Goal: Task Accomplishment & Management: Manage account settings

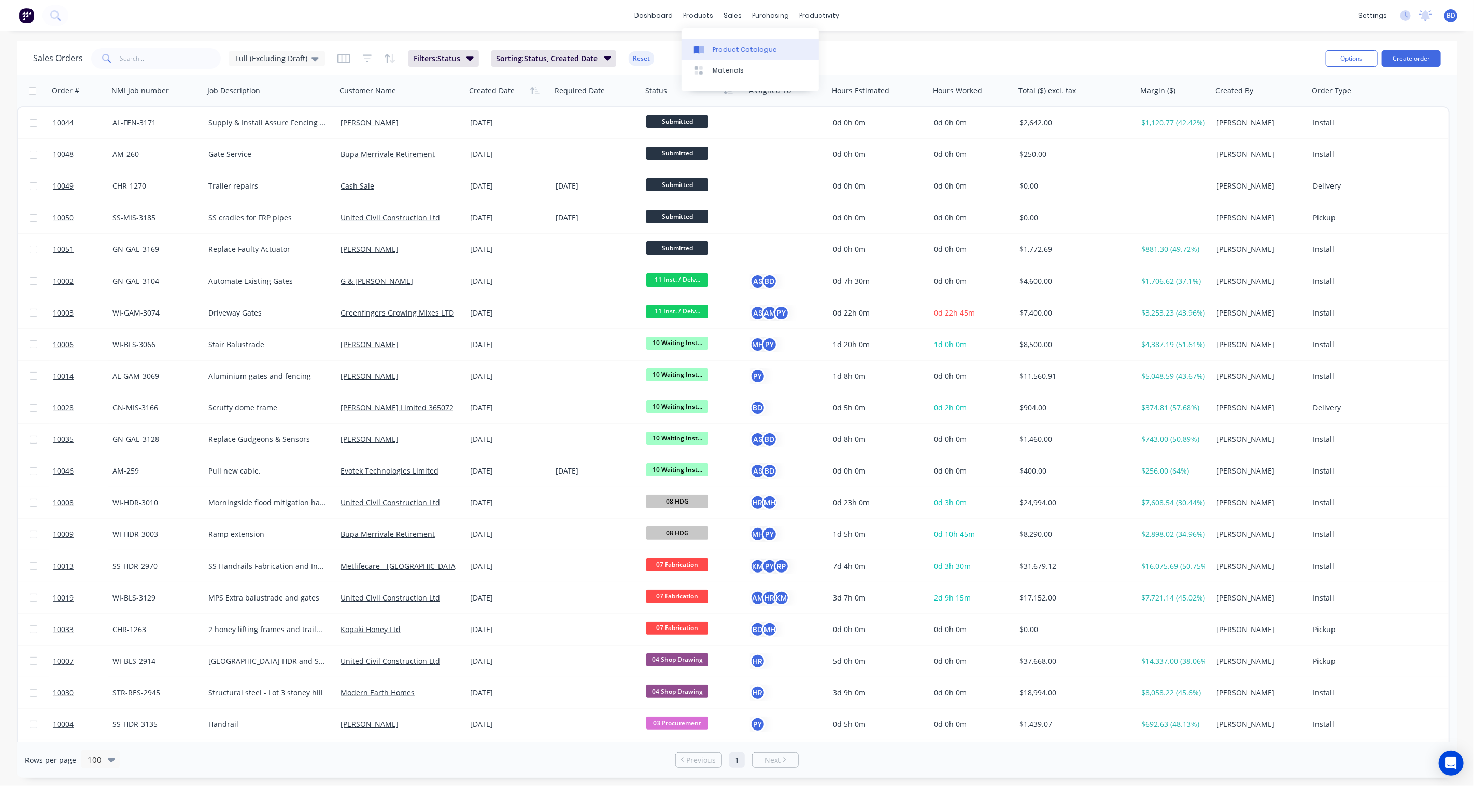
click at [720, 49] on div "Product Catalogue" at bounding box center [745, 49] width 64 height 9
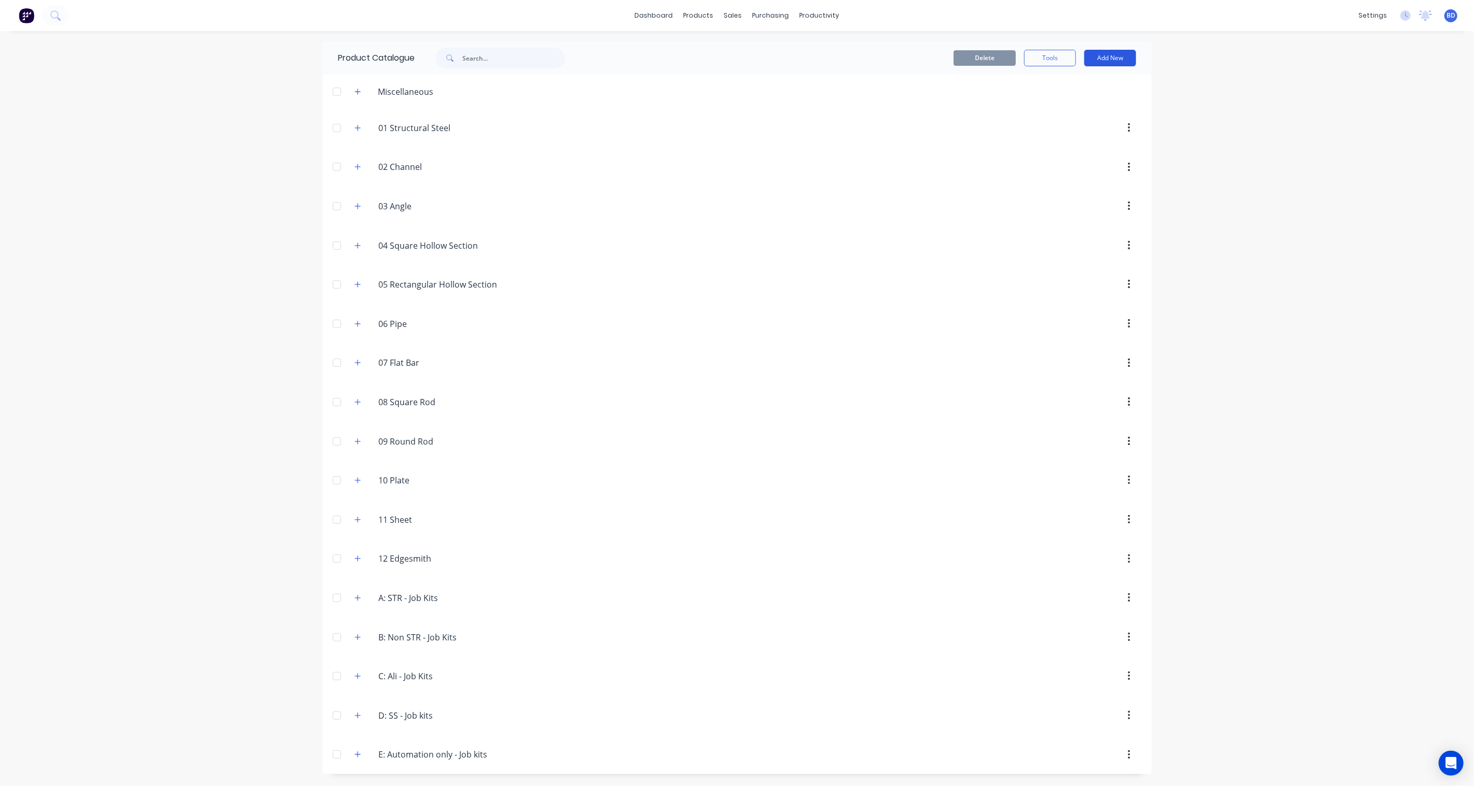
click at [1105, 54] on button "Add New" at bounding box center [1111, 58] width 52 height 17
click at [1092, 121] on div "Product Kit" at bounding box center [1087, 126] width 80 height 15
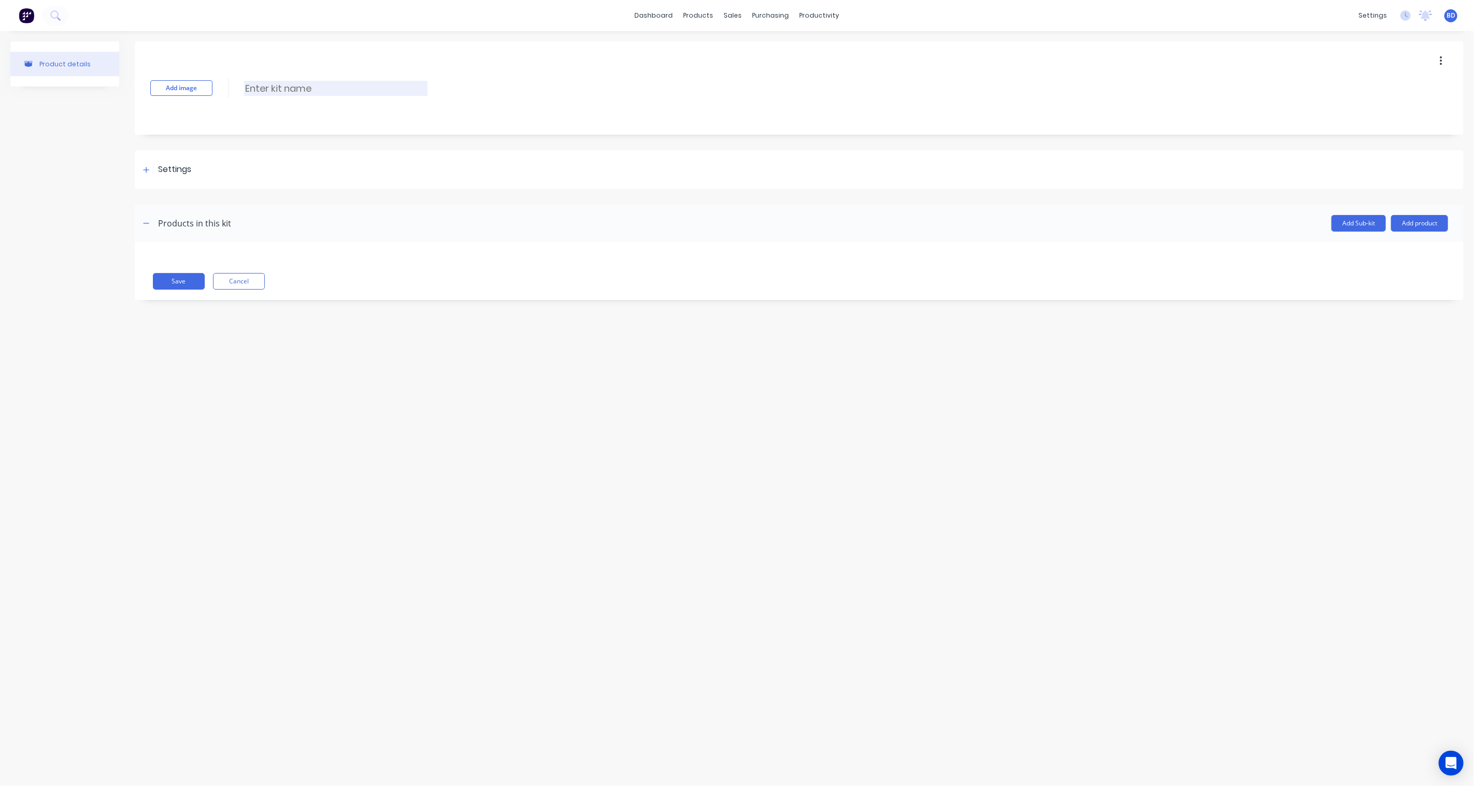
click at [271, 82] on input at bounding box center [336, 88] width 184 height 15
type input "3171: Procurement and Design"
click at [146, 163] on div at bounding box center [146, 169] width 13 height 13
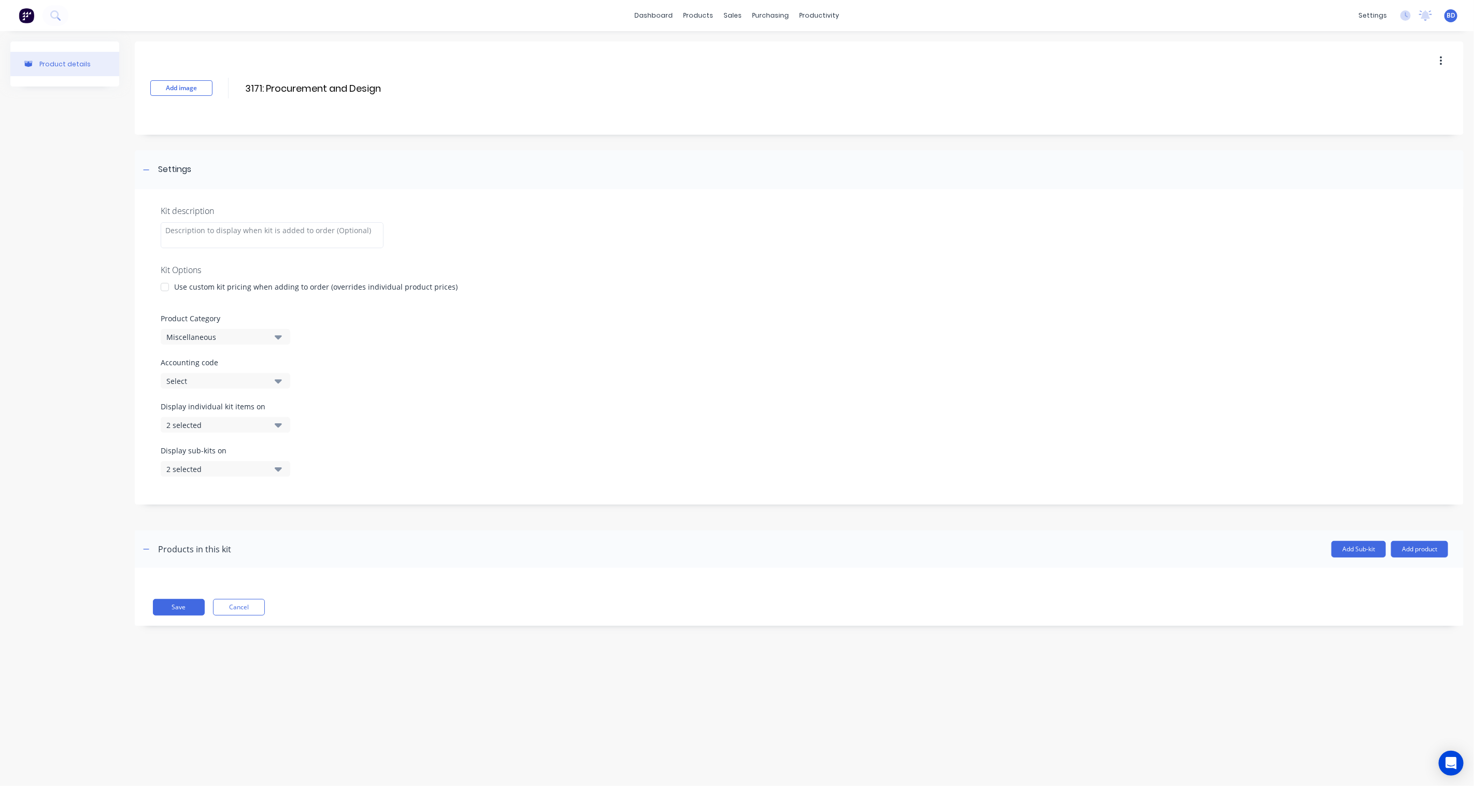
click at [246, 340] on div "Miscellaneous" at bounding box center [216, 337] width 101 height 11
click at [230, 428] on div "C: Ali - Job Kits" at bounding box center [239, 425] width 156 height 21
click at [278, 381] on icon "button" at bounding box center [278, 381] width 7 height 4
click at [488, 376] on div "Accounting code Select" at bounding box center [799, 373] width 1277 height 32
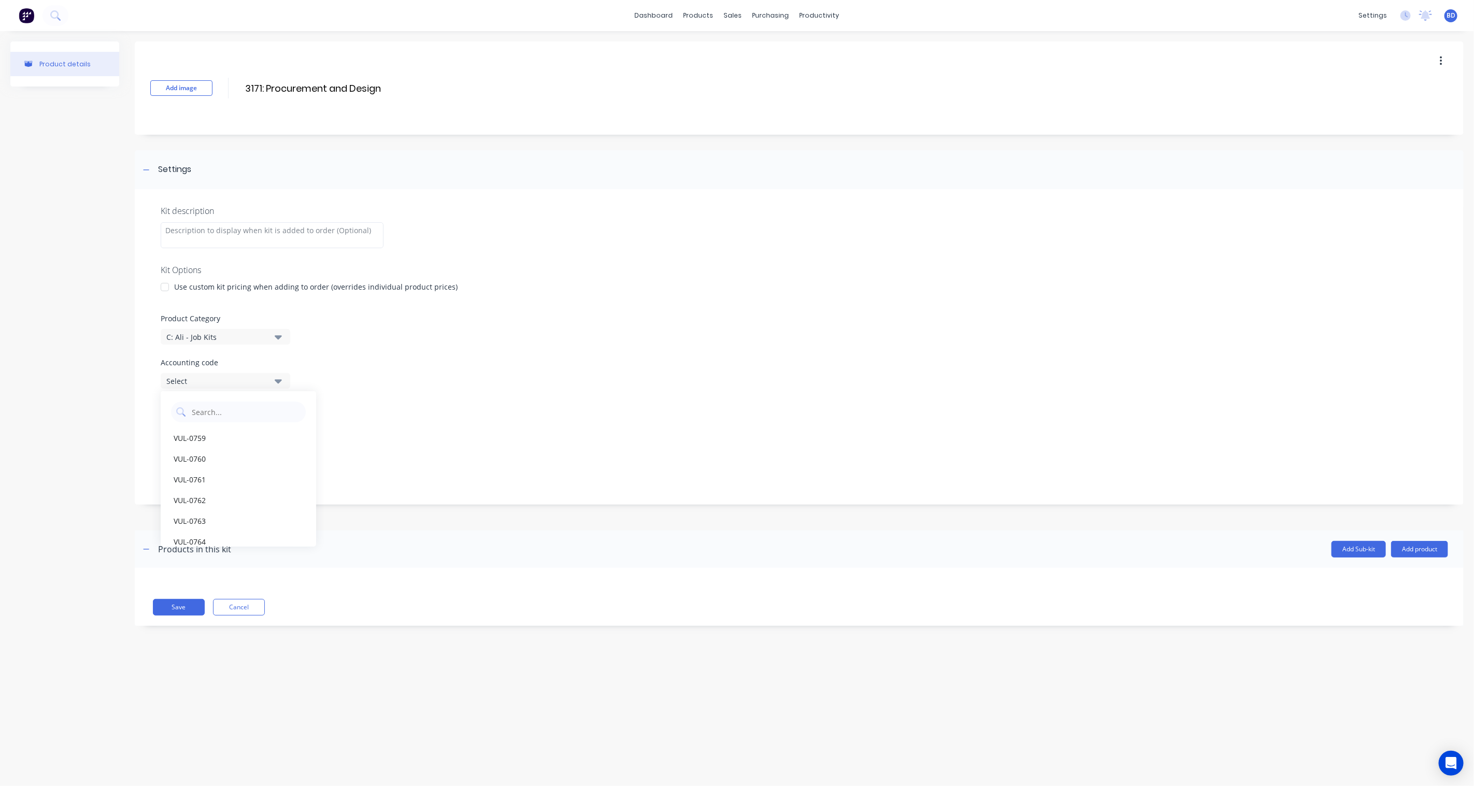
click at [97, 335] on div "Product details" at bounding box center [64, 341] width 109 height 600
click at [1105, 550] on button "Add Sub-kit" at bounding box center [1359, 549] width 54 height 17
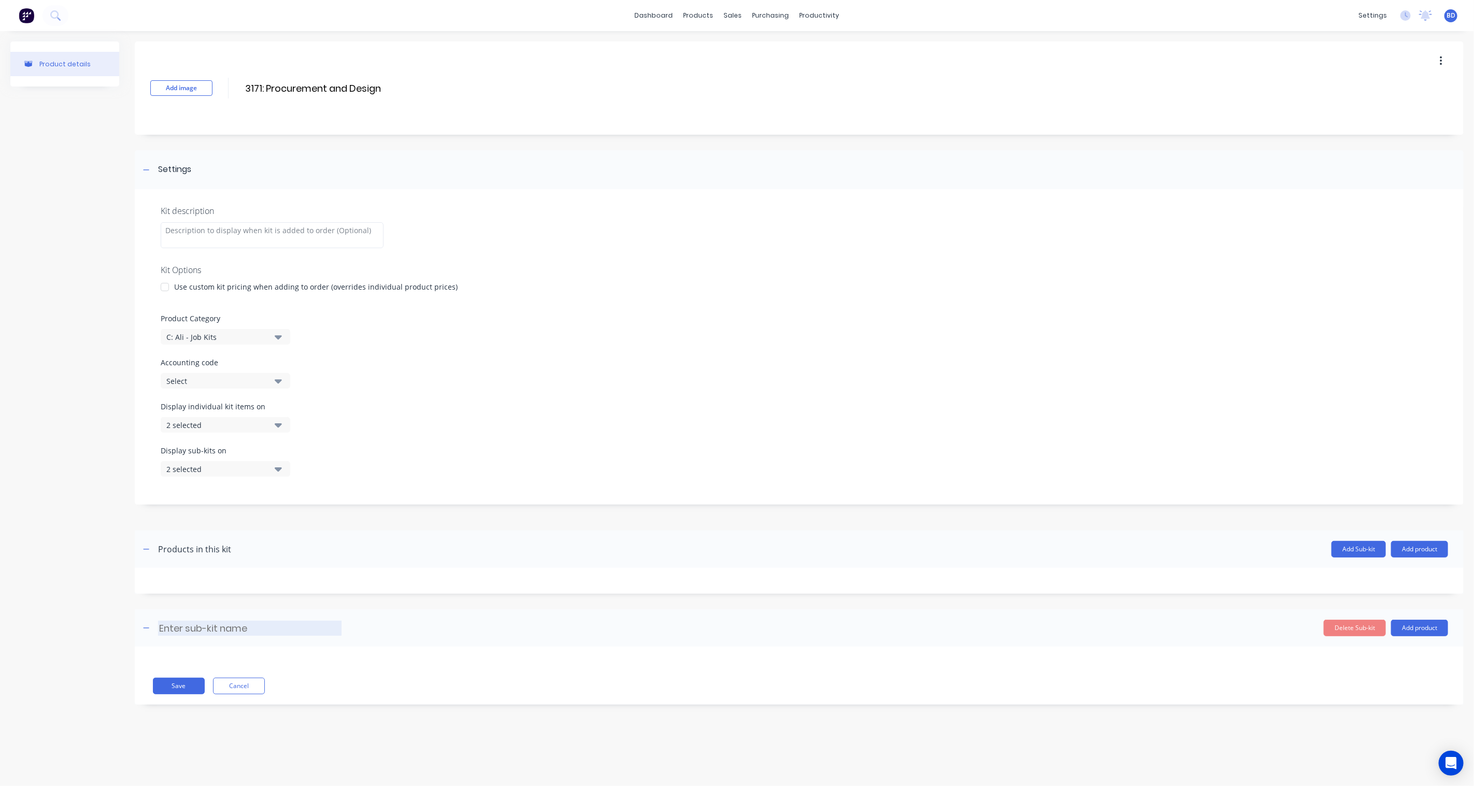
click at [260, 579] on input at bounding box center [250, 628] width 184 height 15
type input "Aluminium"
click at [1105, 550] on button "Add Sub-kit" at bounding box center [1359, 549] width 54 height 17
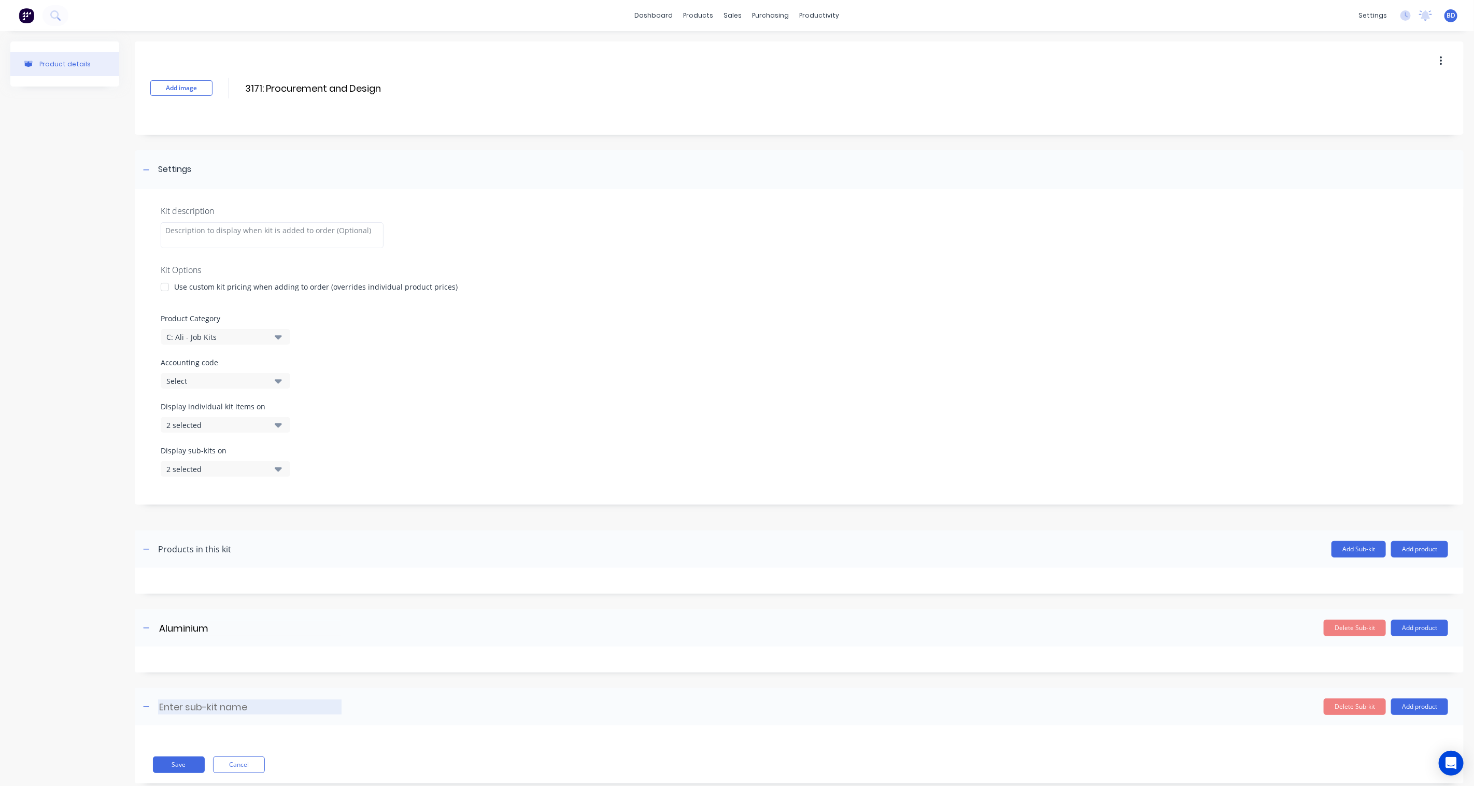
click at [198, 579] on input at bounding box center [250, 707] width 184 height 15
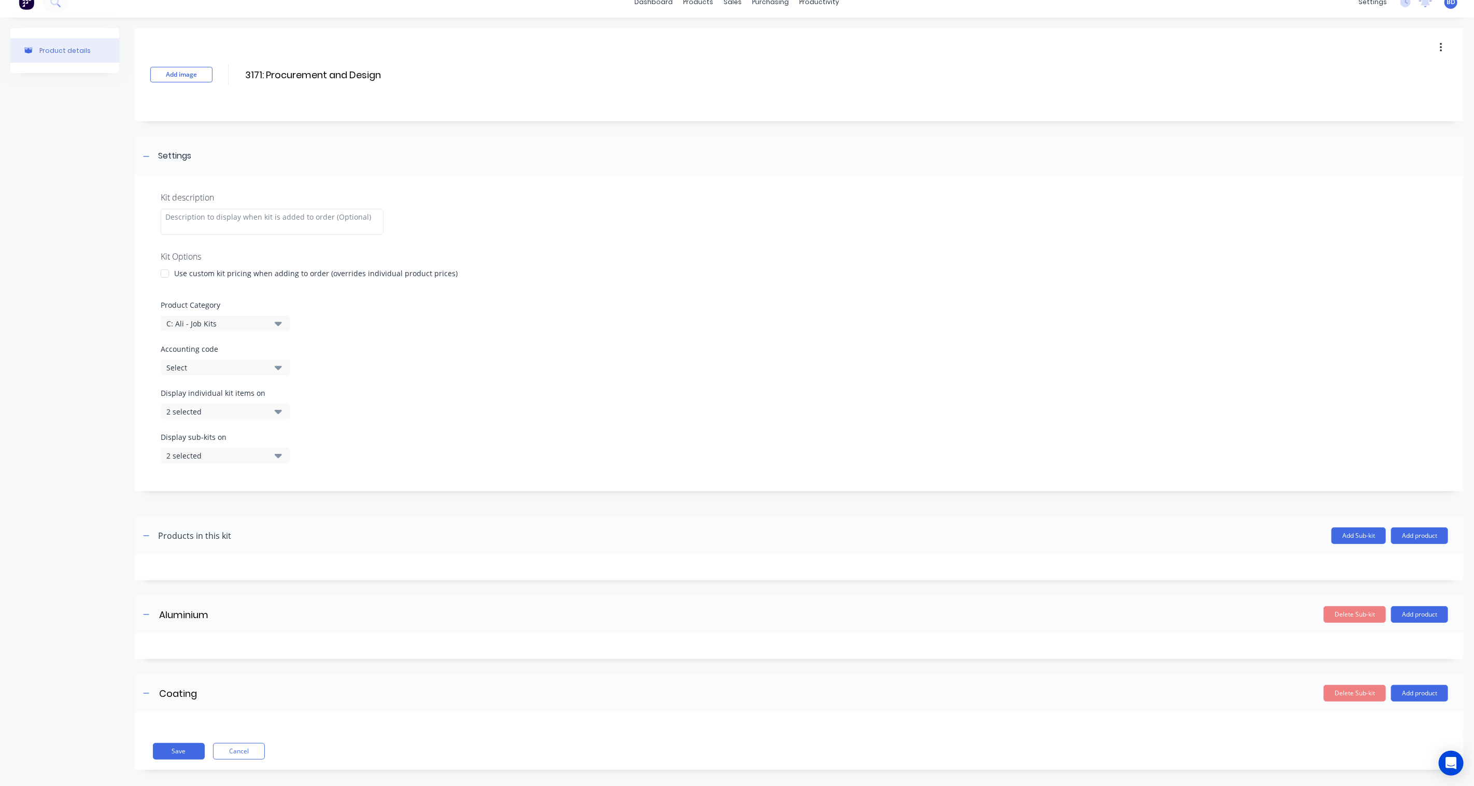
scroll to position [23, 0]
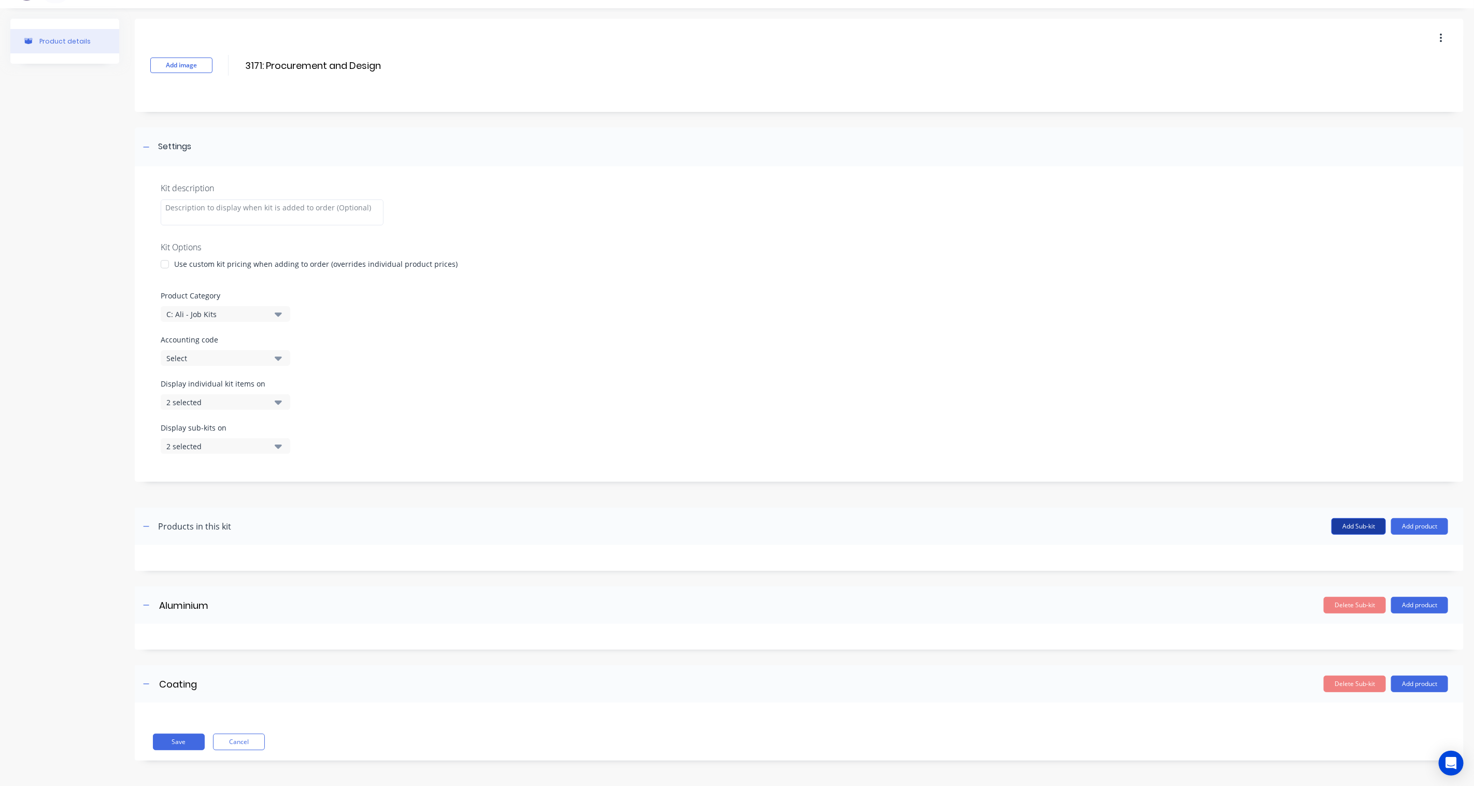
type input "Coating"
click at [1105, 520] on button "Add Sub-kit" at bounding box center [1359, 526] width 54 height 17
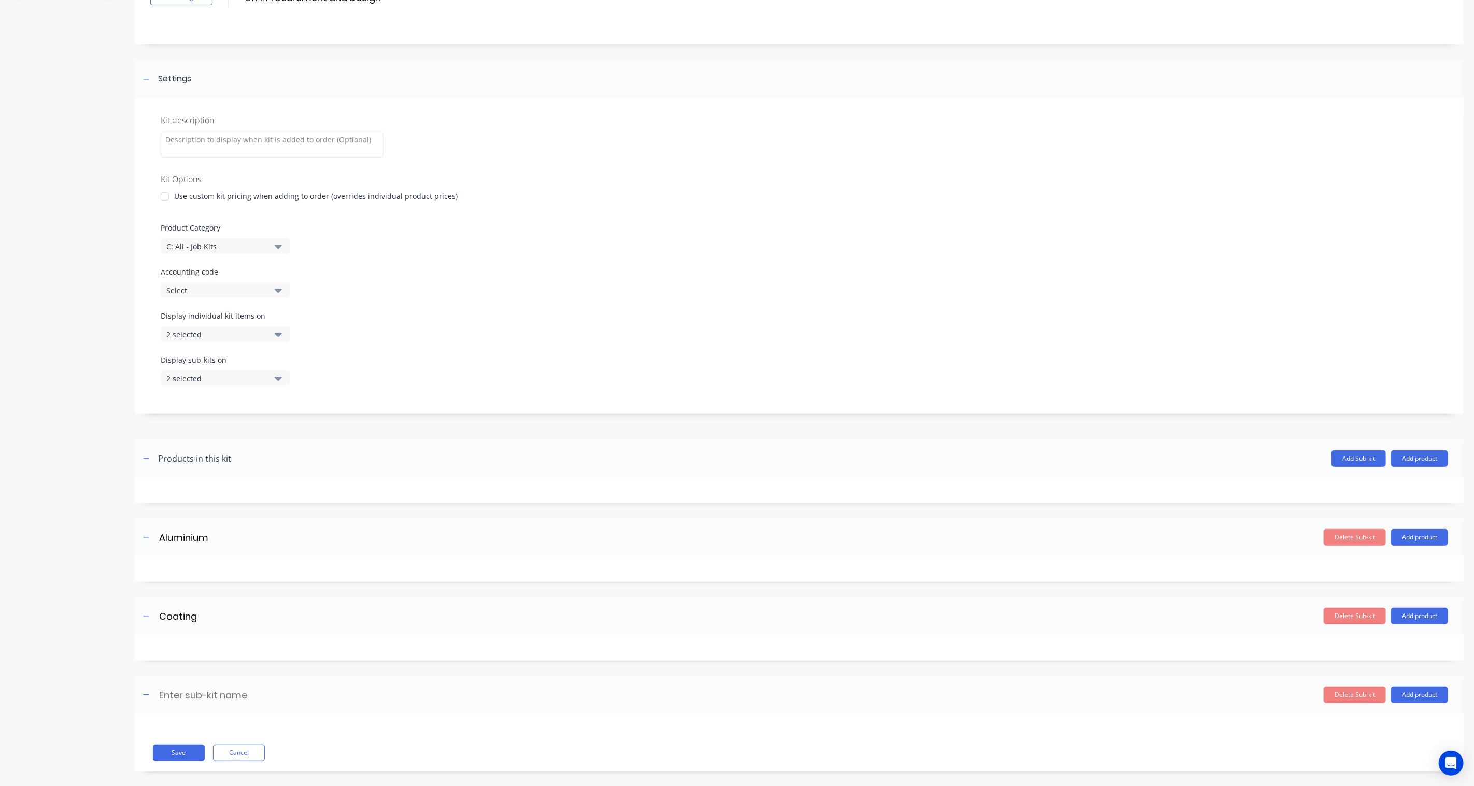
scroll to position [102, 0]
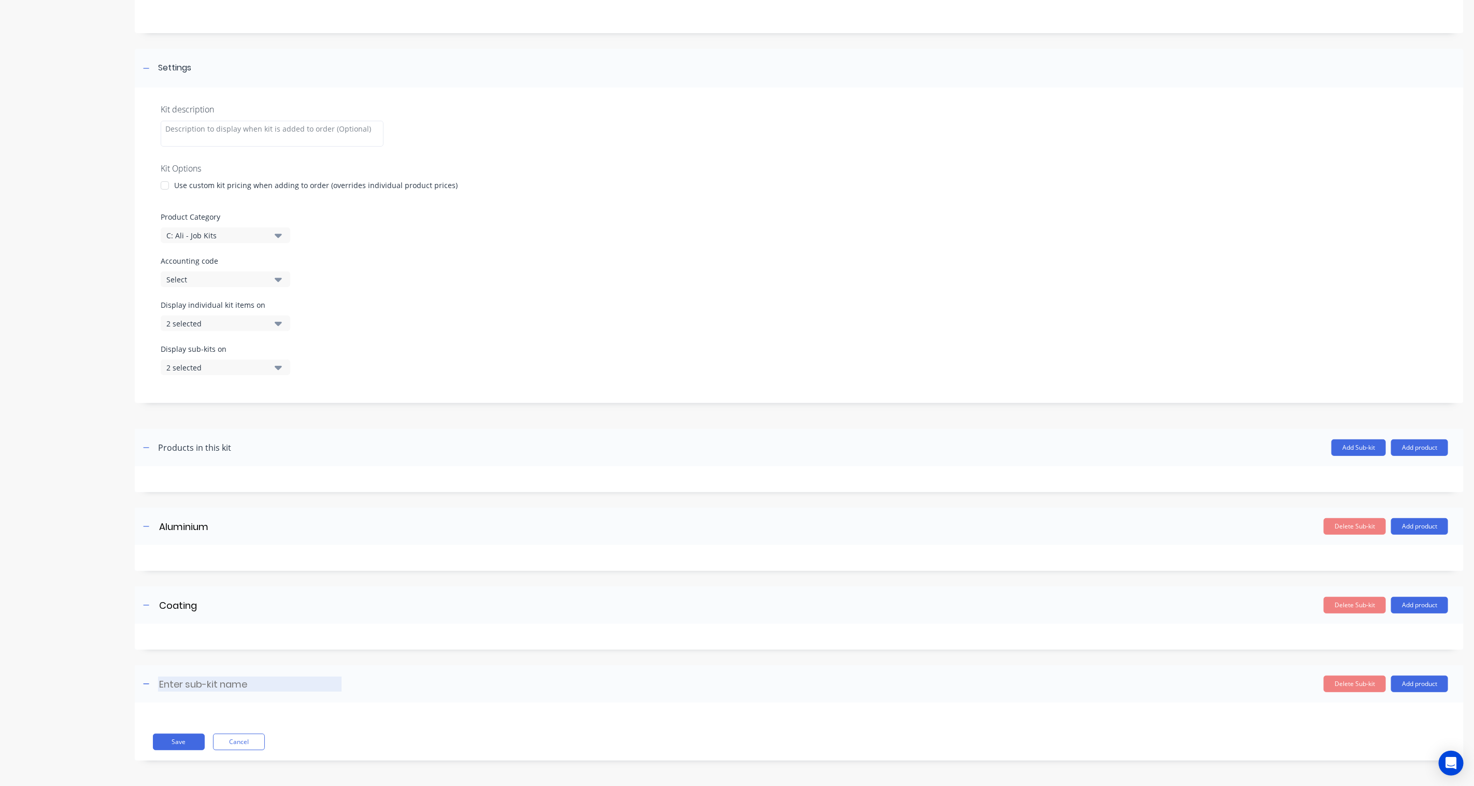
click at [206, 579] on input at bounding box center [250, 684] width 184 height 15
type input "Misc"
click at [173, 579] on button "Save" at bounding box center [179, 742] width 52 height 17
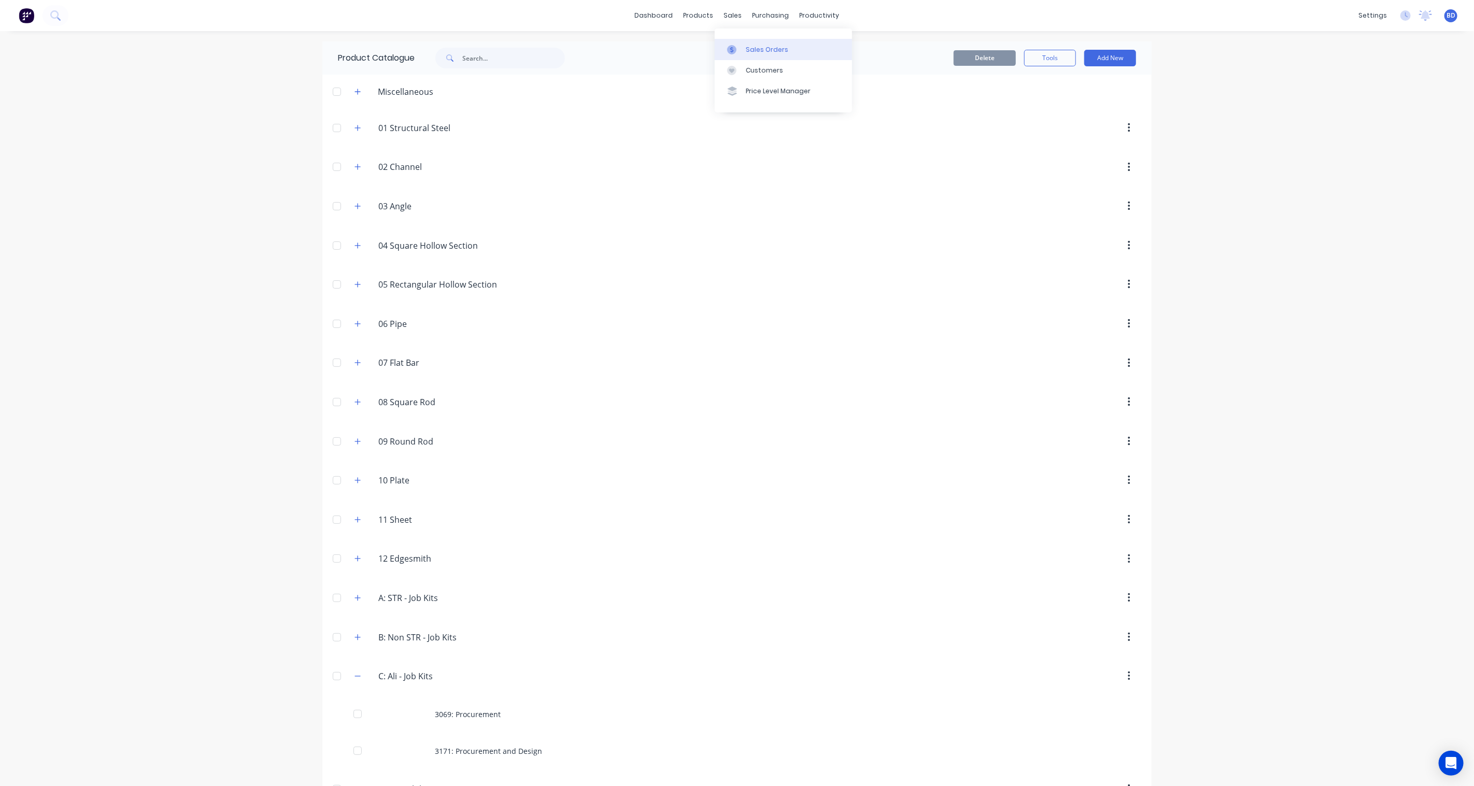
click at [741, 53] on div at bounding box center [735, 49] width 16 height 9
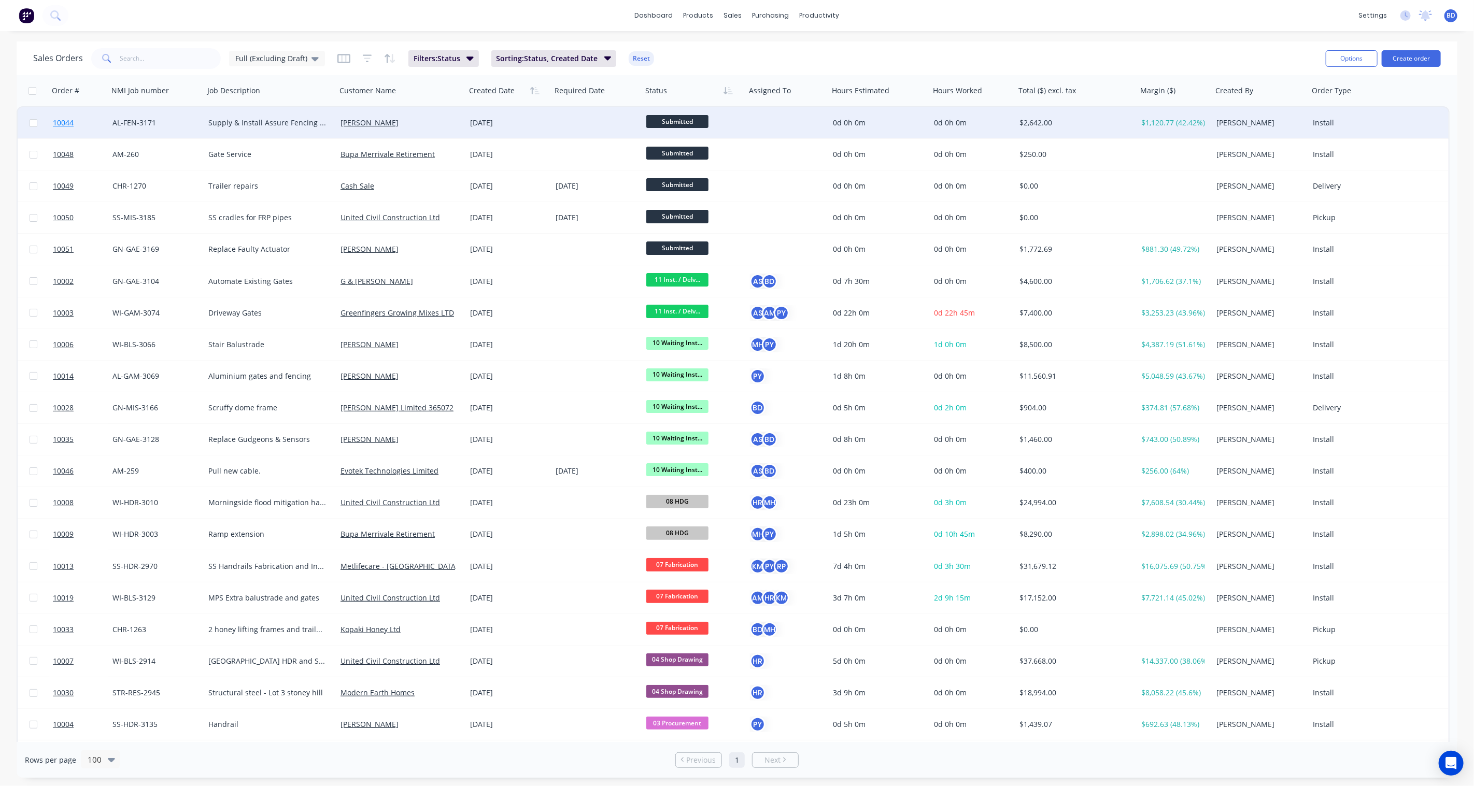
click at [58, 119] on span "10044" at bounding box center [63, 123] width 21 height 10
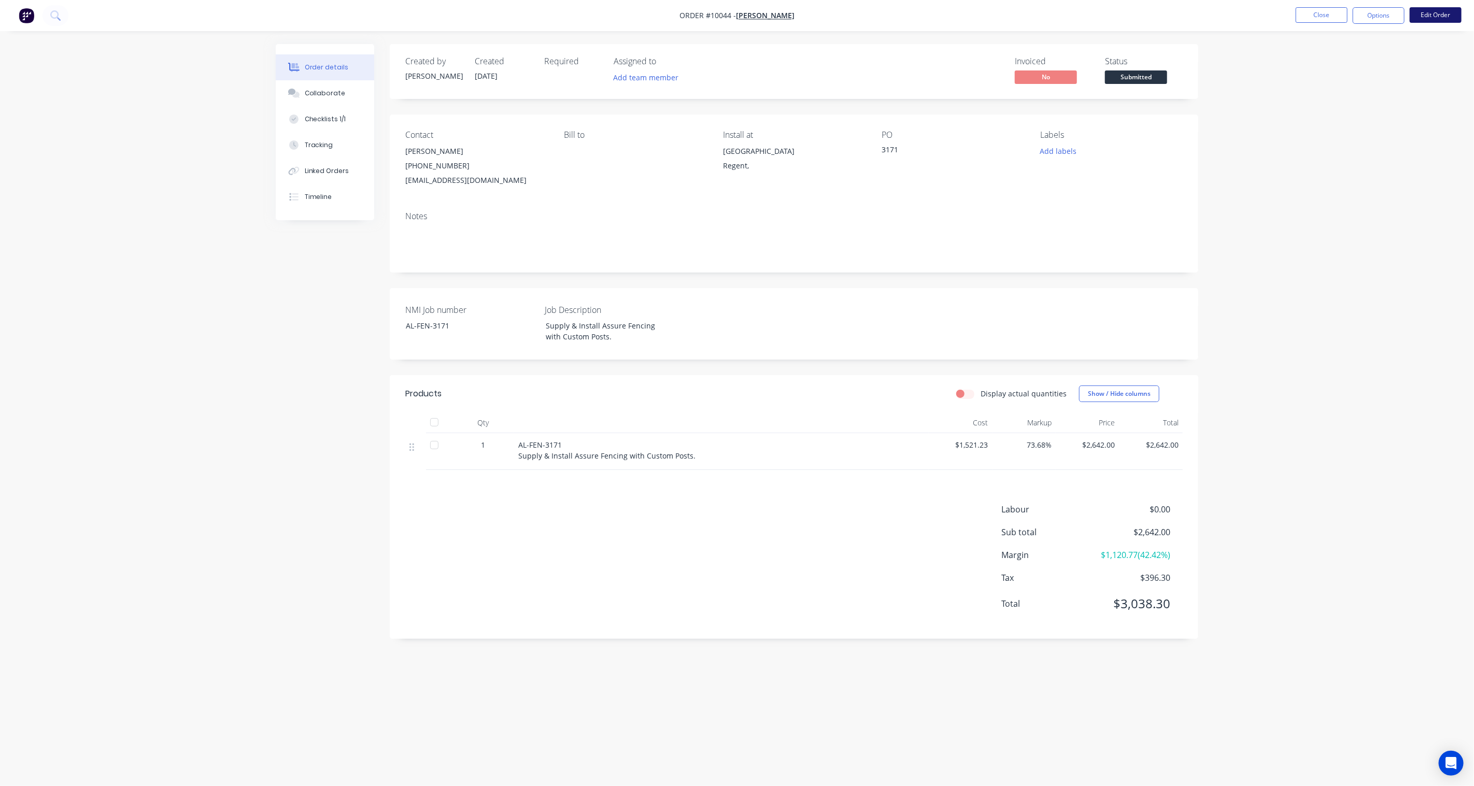
click at [1105, 19] on button "Edit Order" at bounding box center [1436, 15] width 52 height 16
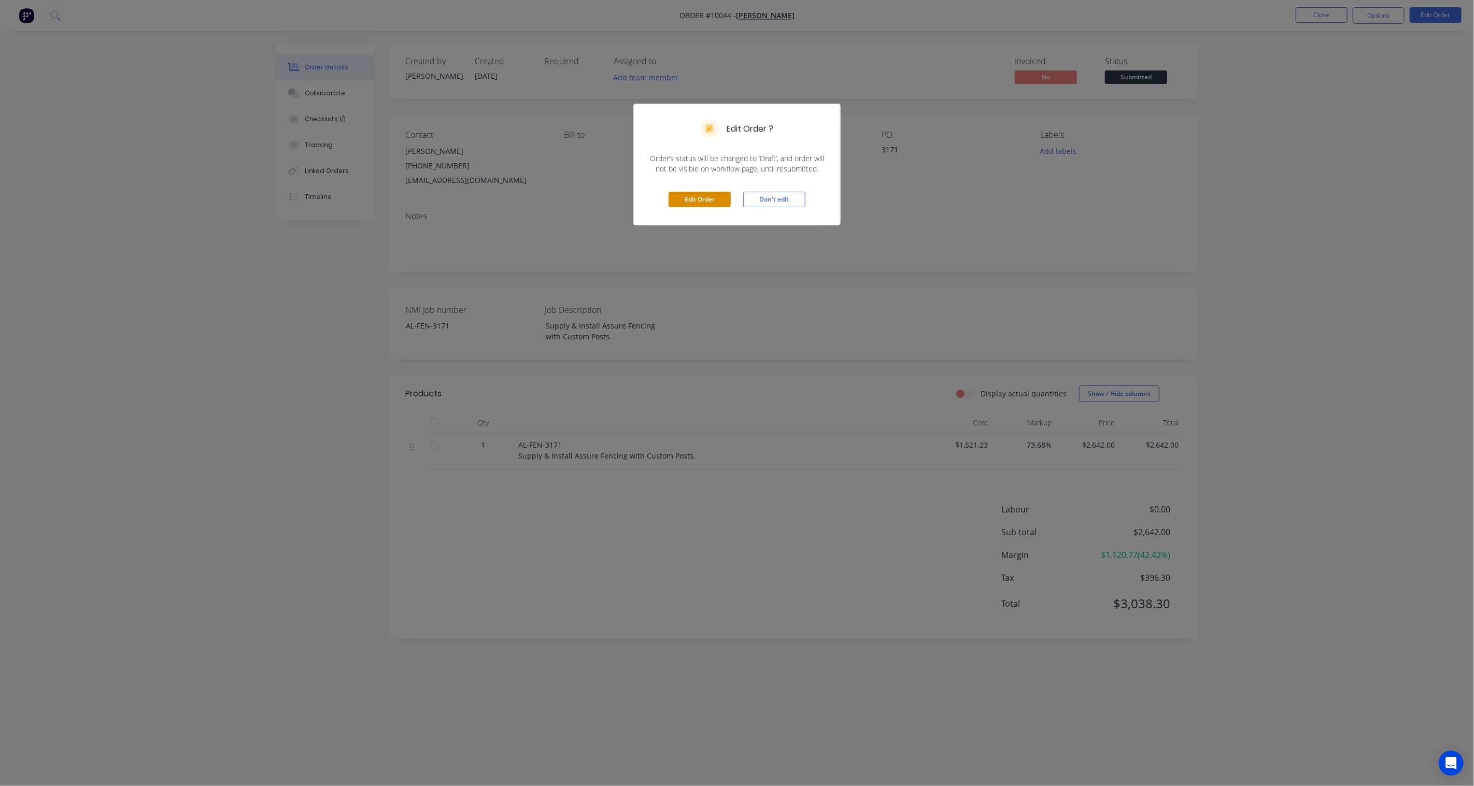
click at [693, 205] on button "Edit Order" at bounding box center [700, 200] width 62 height 16
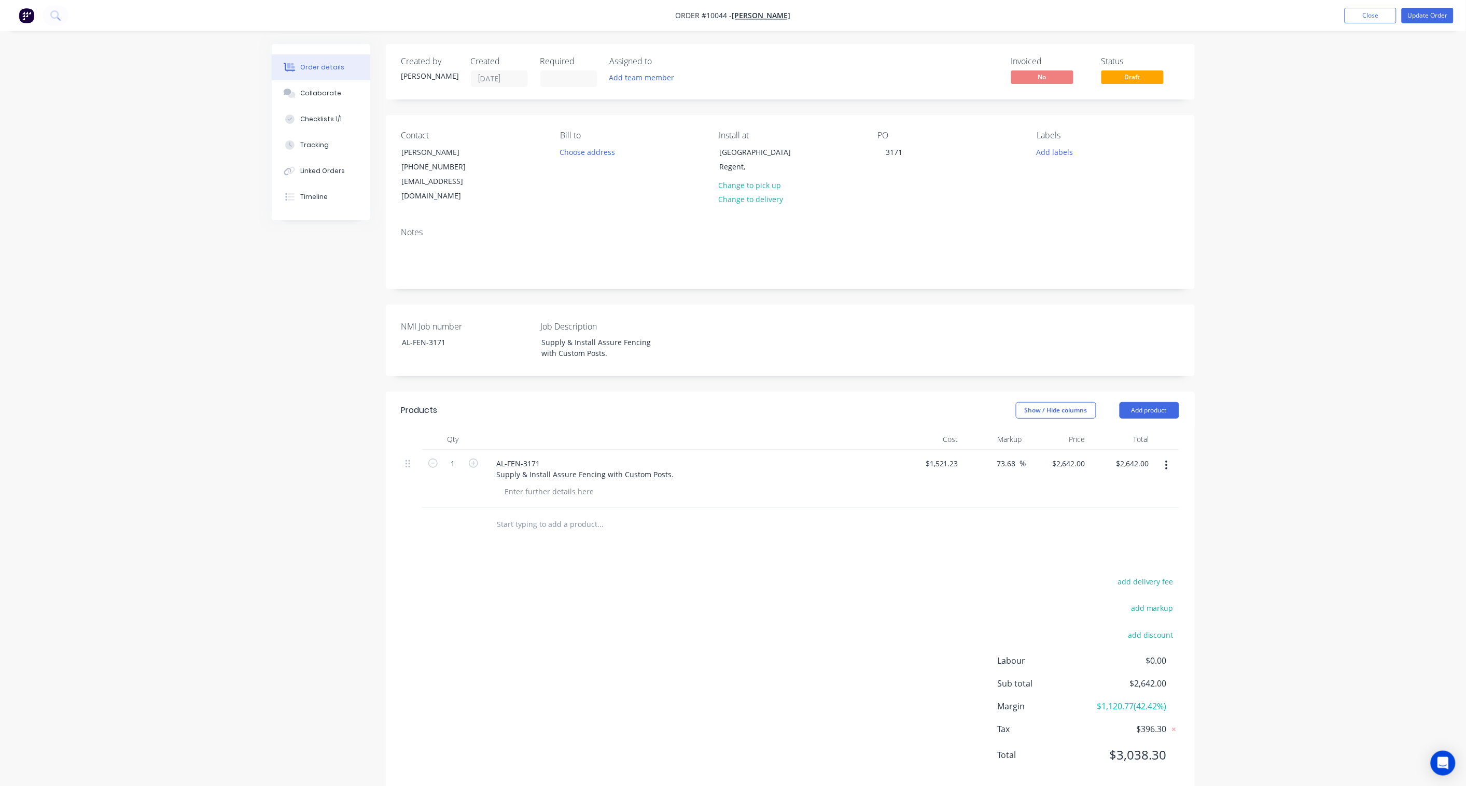
click at [1105, 461] on icon "button" at bounding box center [1166, 465] width 2 height 9
click at [1105, 16] on button "Update Order" at bounding box center [1427, 16] width 52 height 16
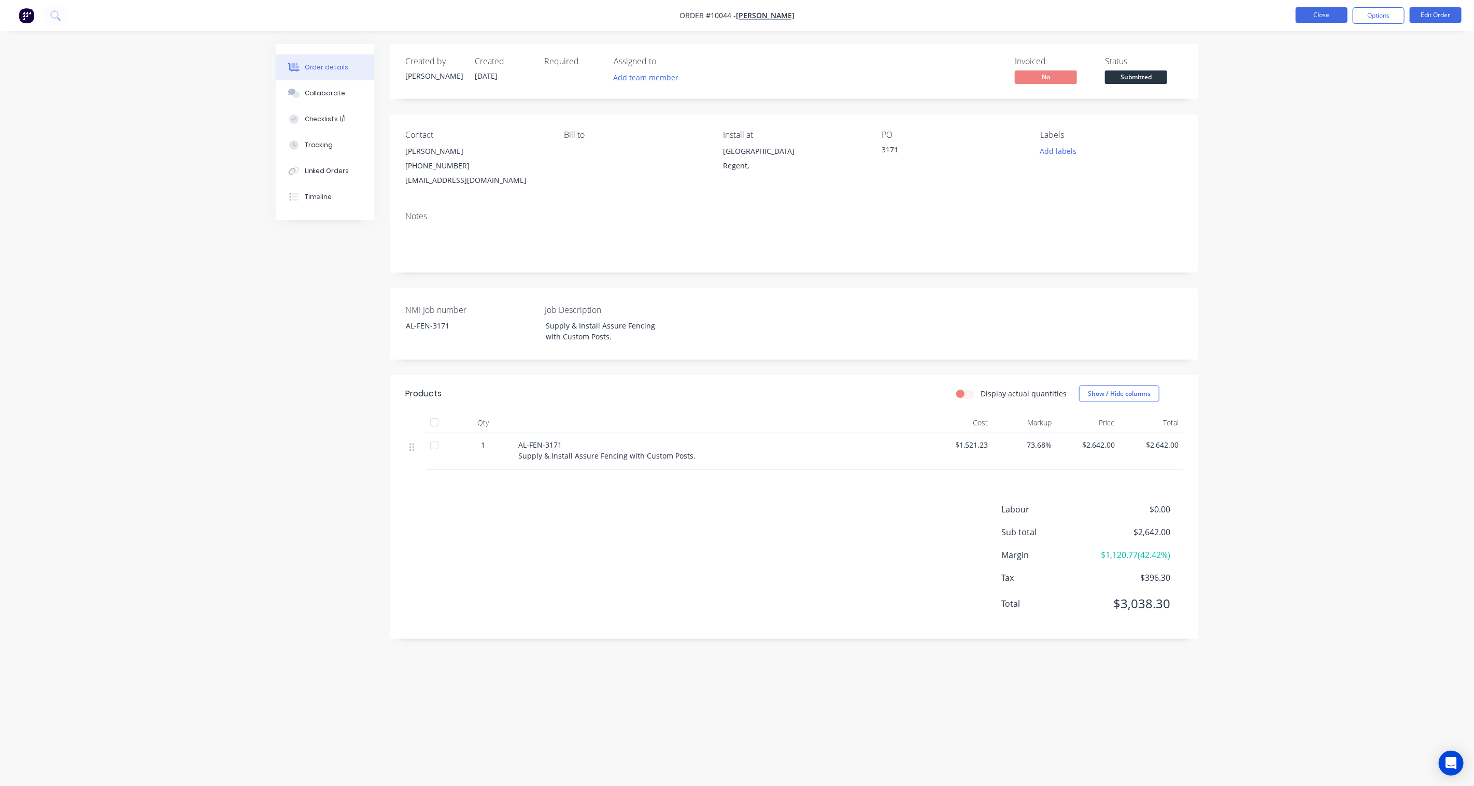
click at [1105, 11] on button "Close" at bounding box center [1322, 15] width 52 height 16
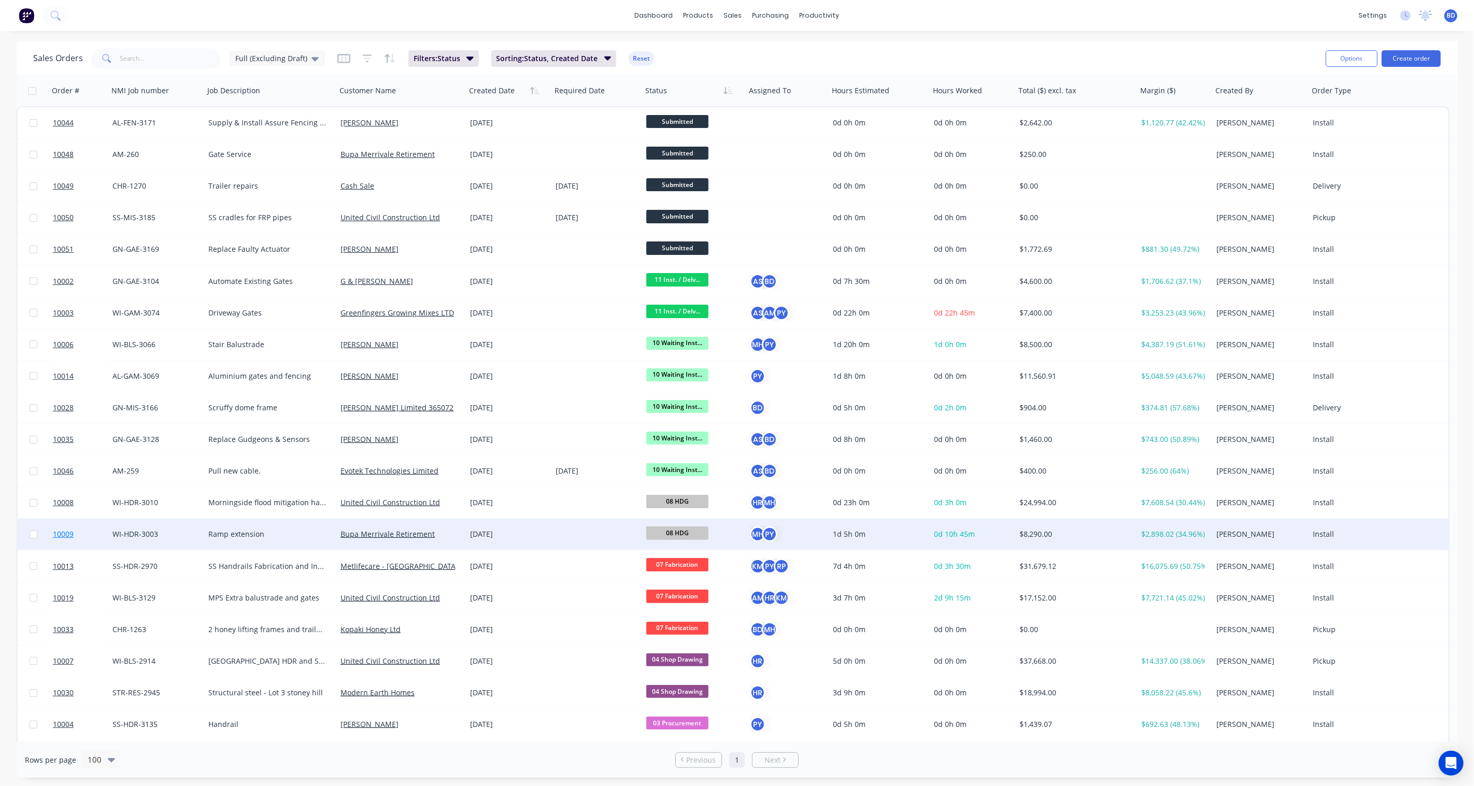
click at [65, 534] on span "10009" at bounding box center [63, 534] width 21 height 10
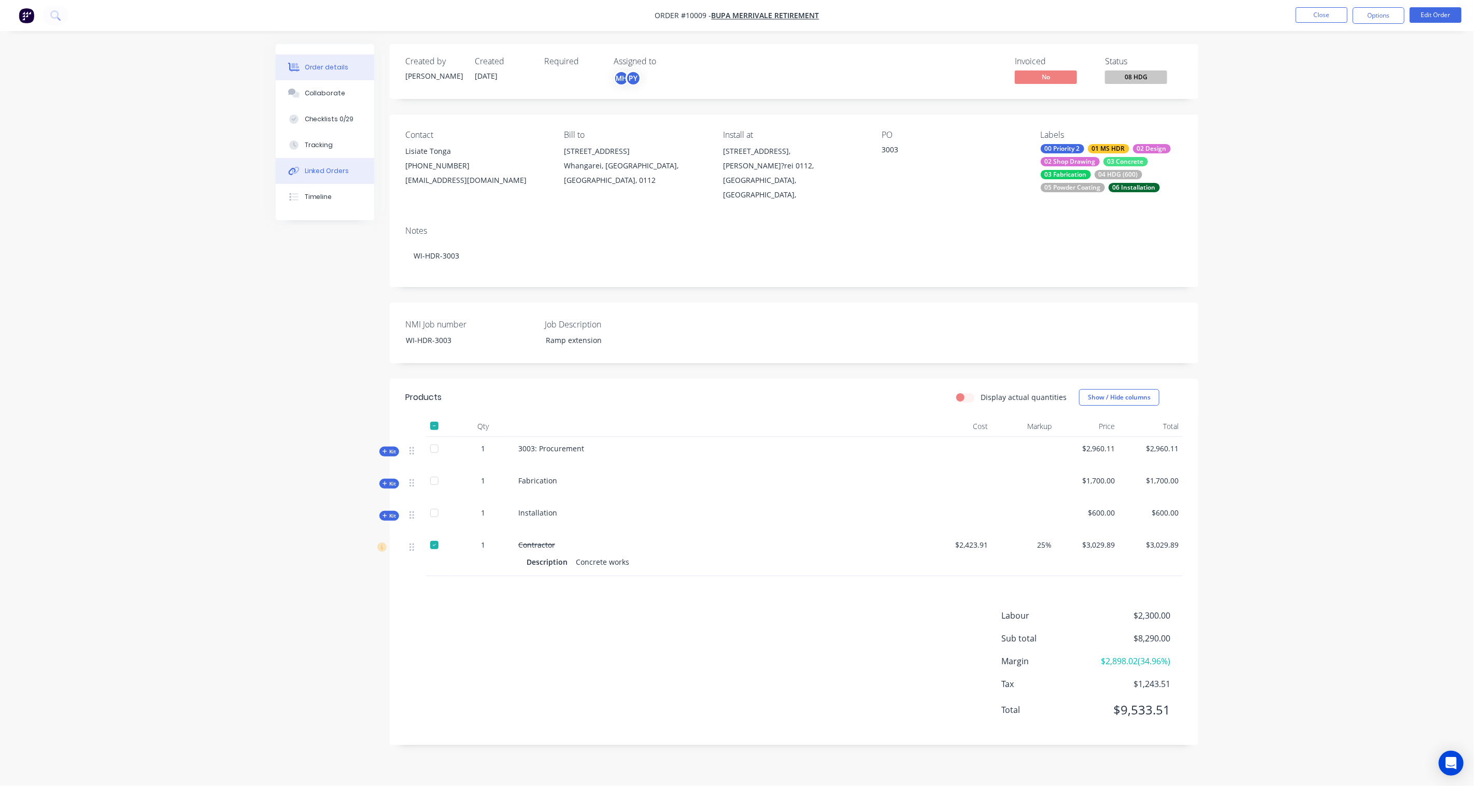
click at [341, 170] on div "Linked Orders" at bounding box center [327, 170] width 45 height 9
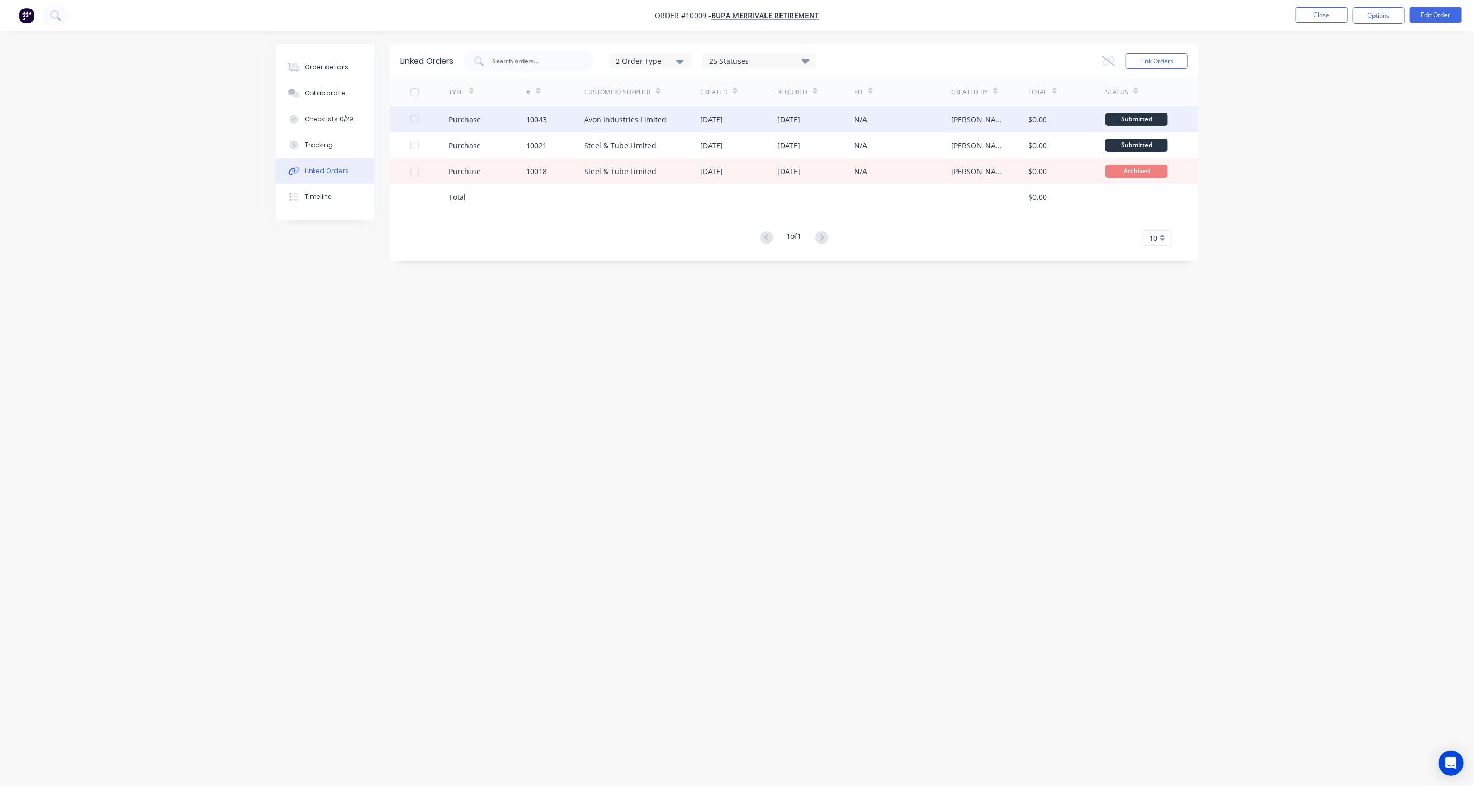
click at [473, 120] on div "Purchase" at bounding box center [465, 119] width 32 height 11
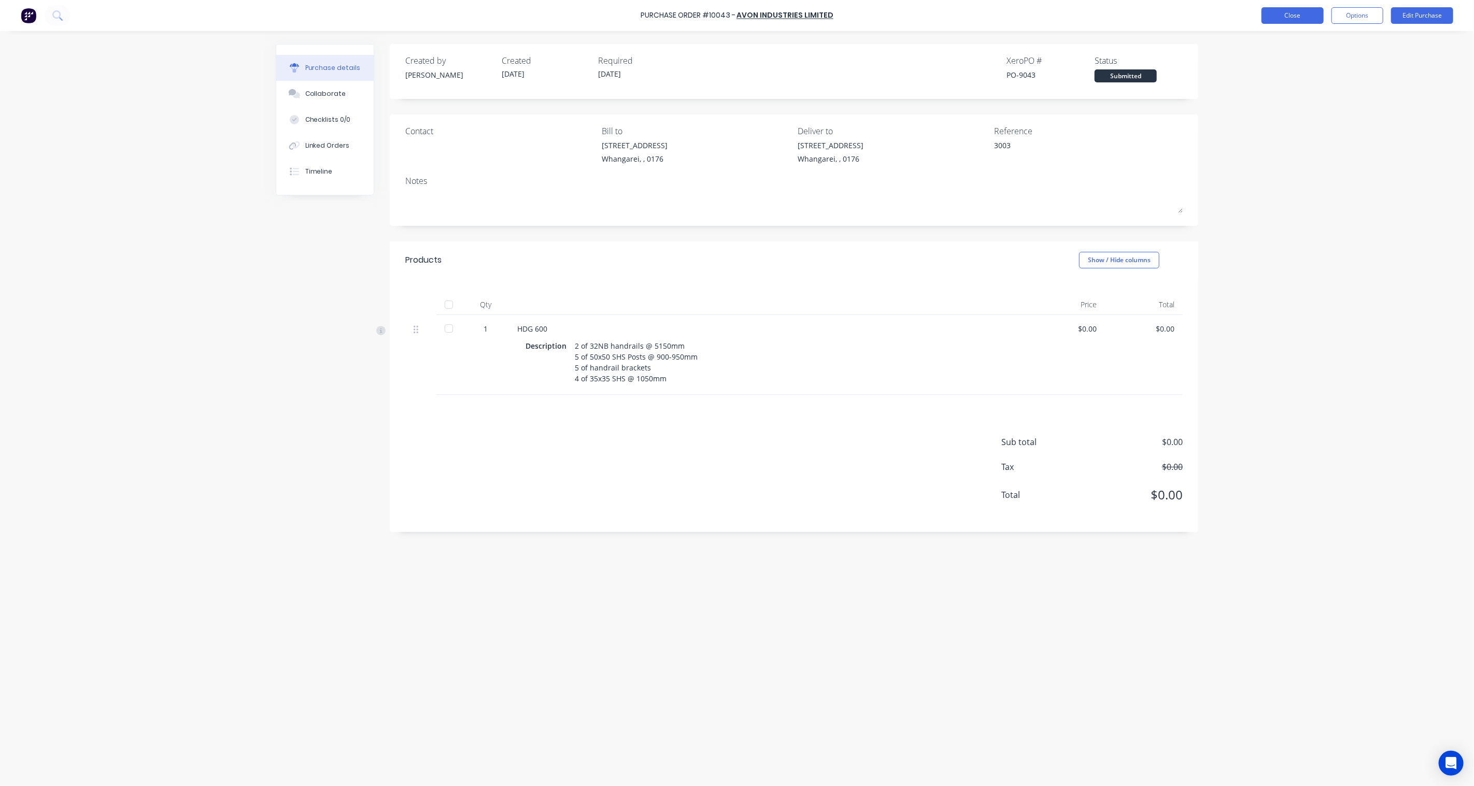
click at [1105, 13] on button "Close" at bounding box center [1293, 15] width 62 height 17
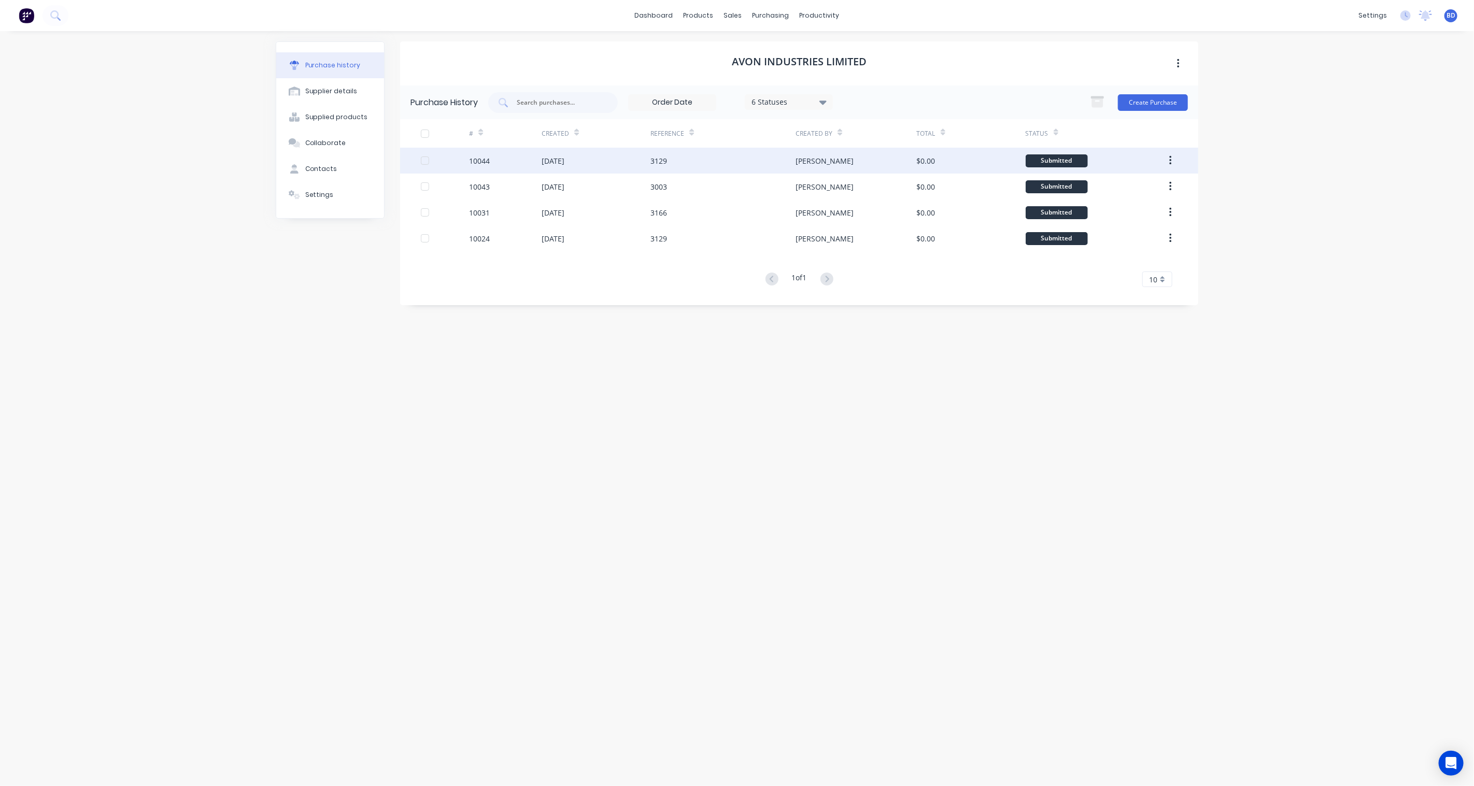
click at [471, 159] on div "10044" at bounding box center [479, 161] width 21 height 11
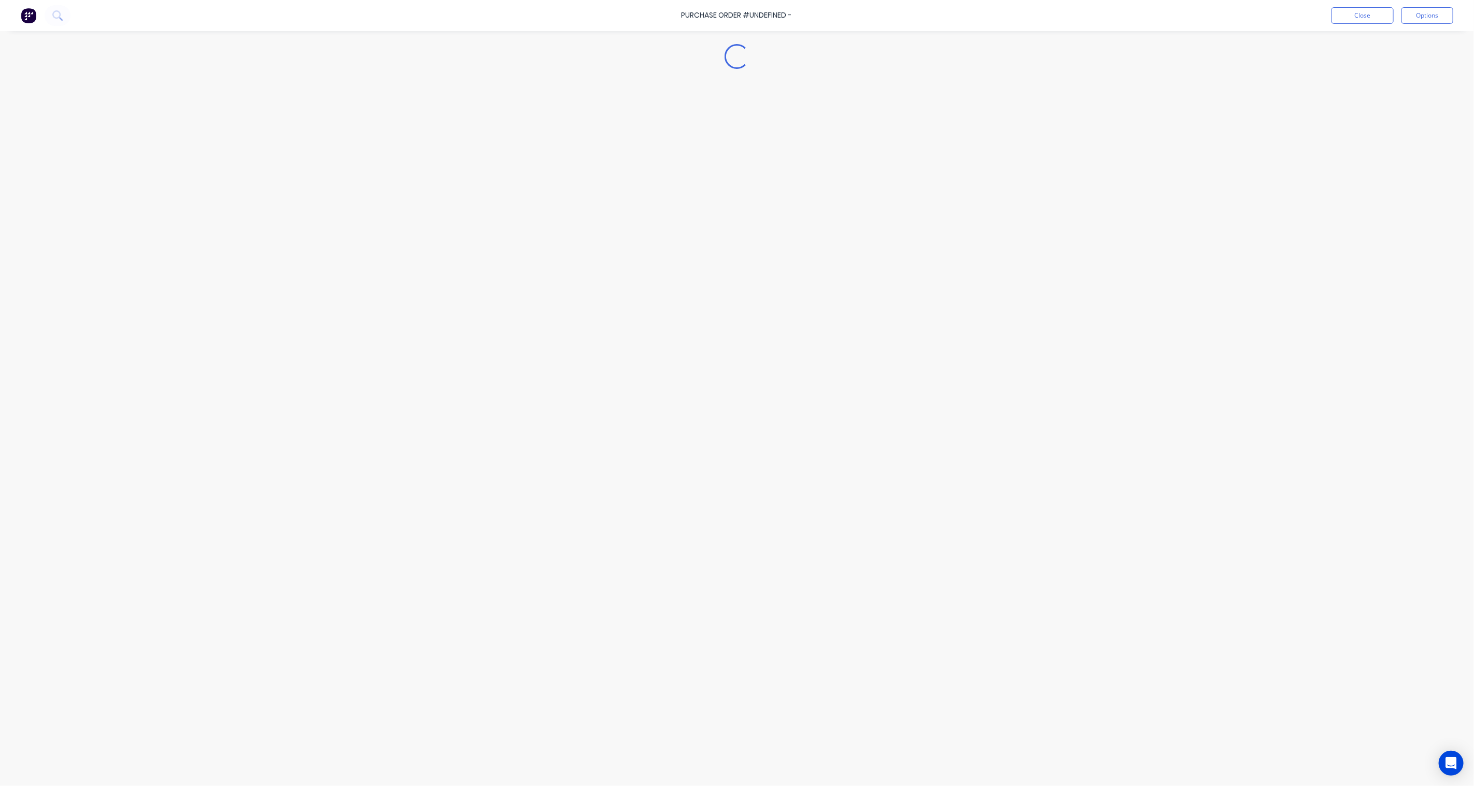
type textarea "x"
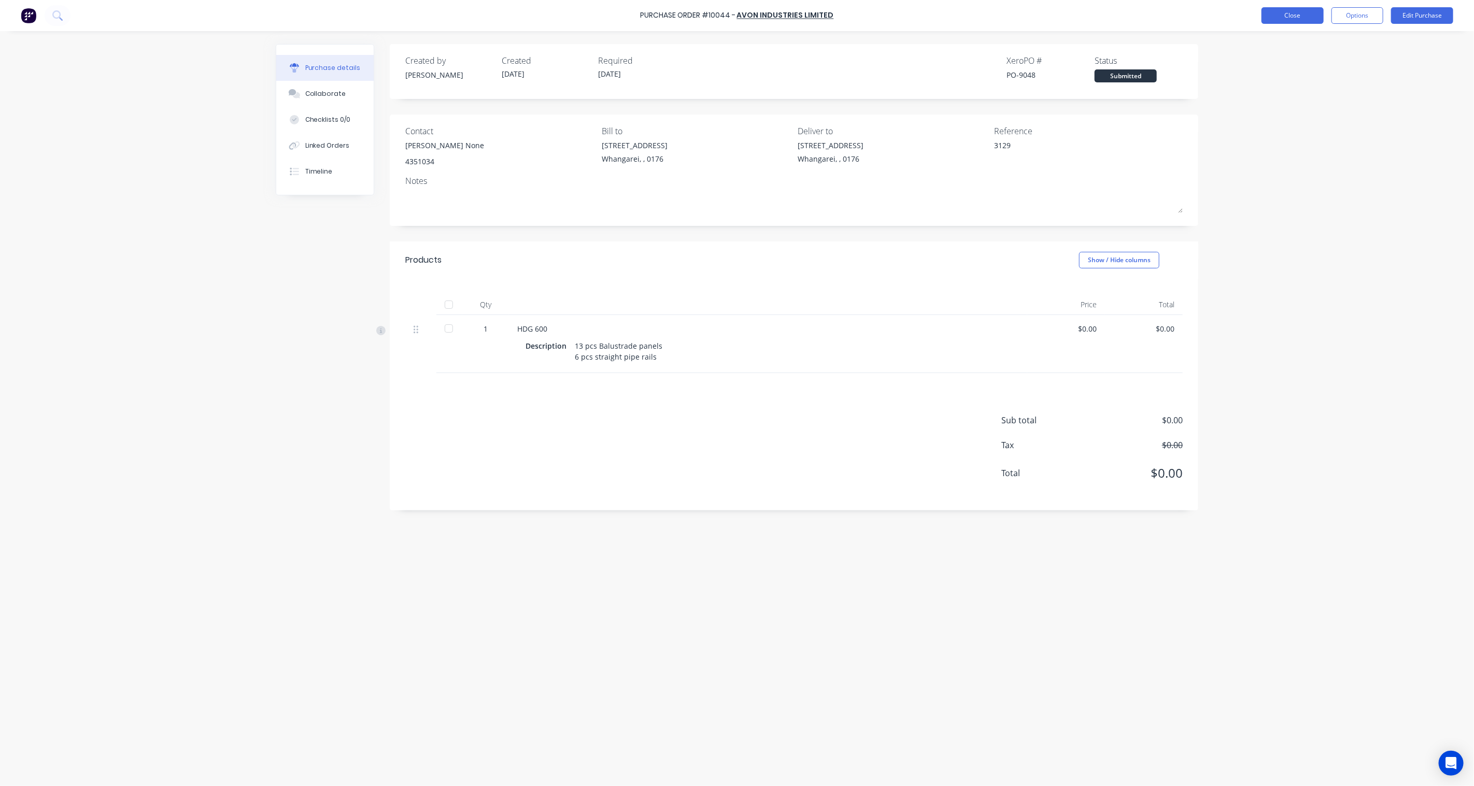
click at [1105, 15] on button "Close" at bounding box center [1293, 15] width 62 height 17
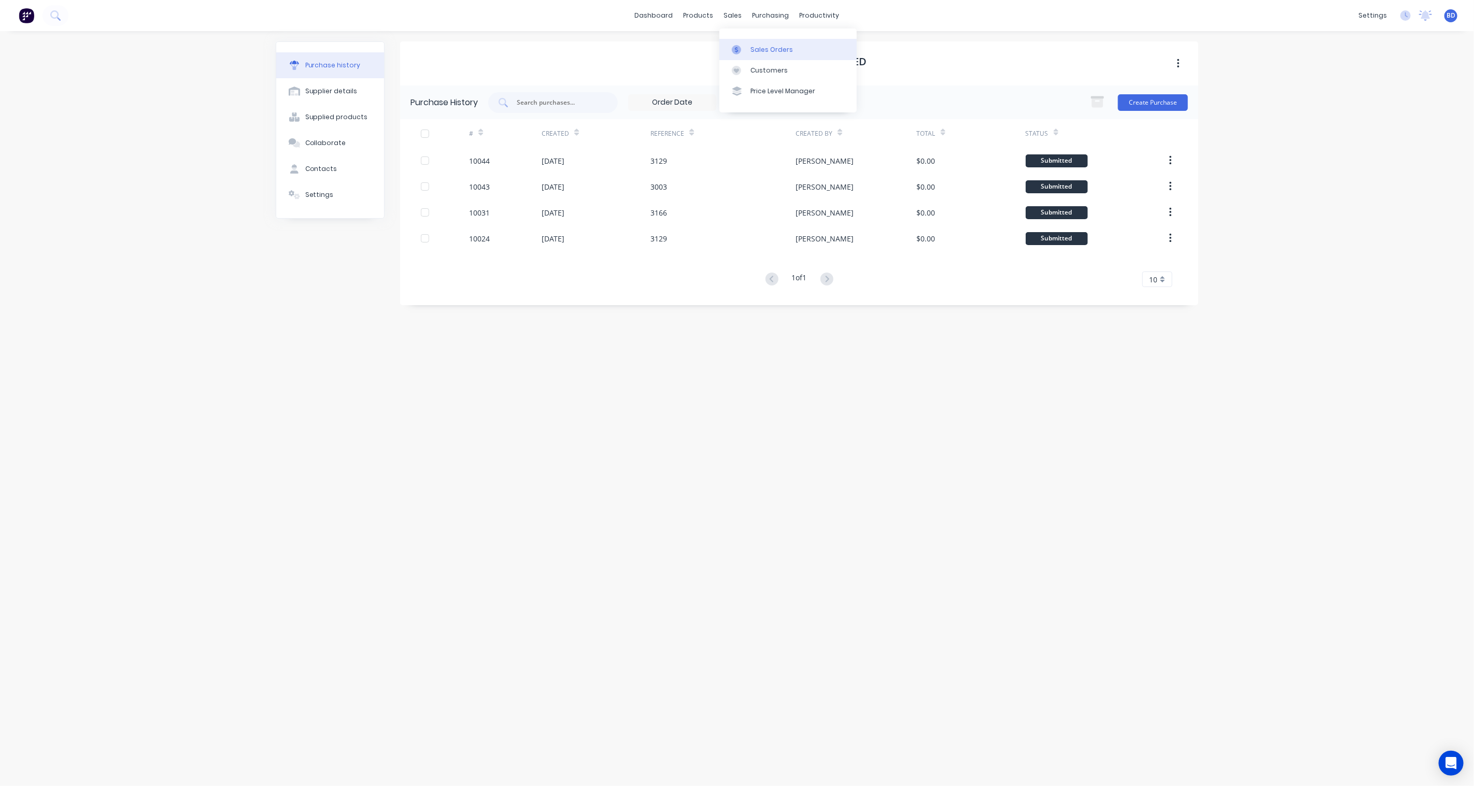
click at [744, 44] on link "Sales Orders" at bounding box center [788, 49] width 137 height 21
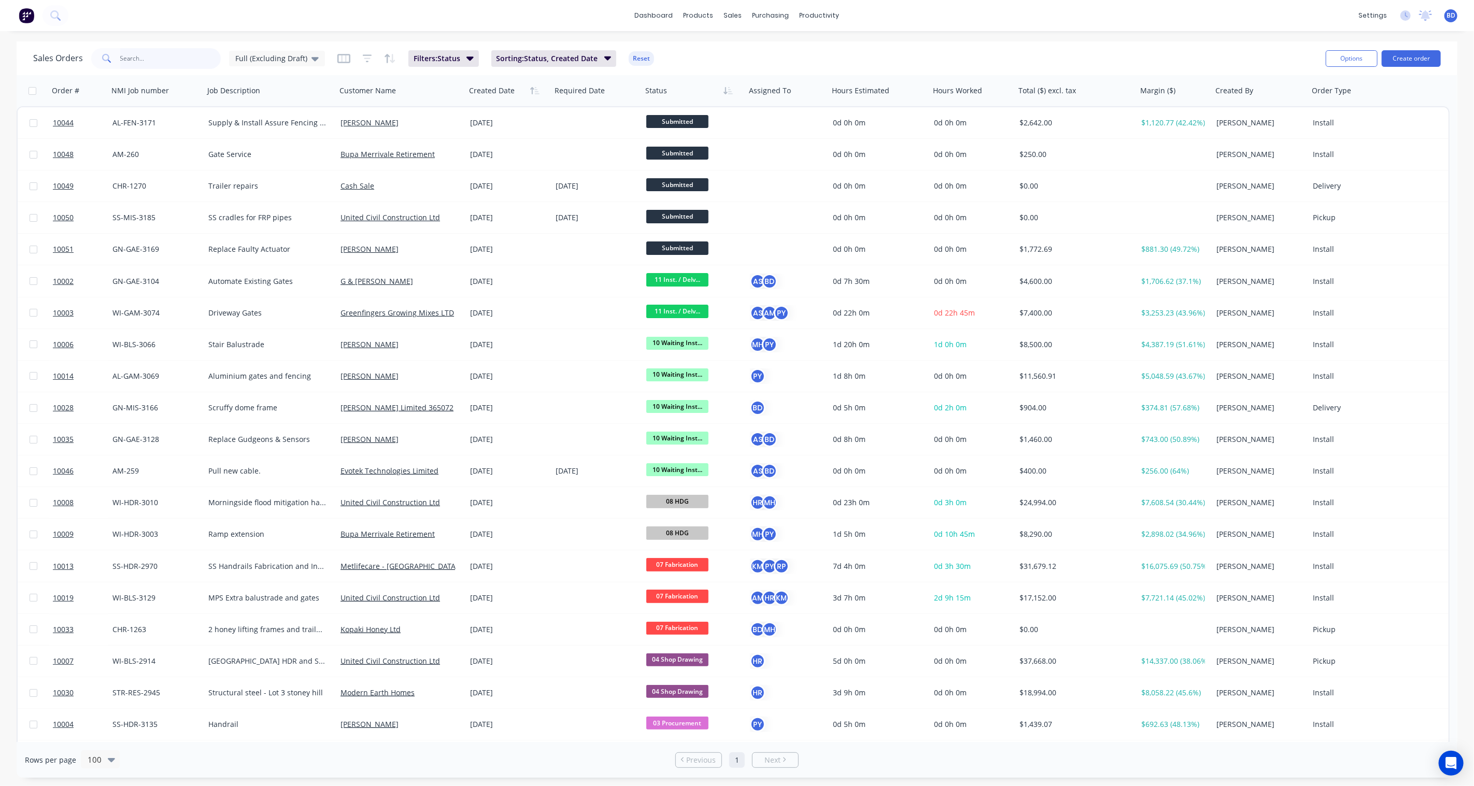
click at [144, 60] on input "text" at bounding box center [170, 58] width 101 height 21
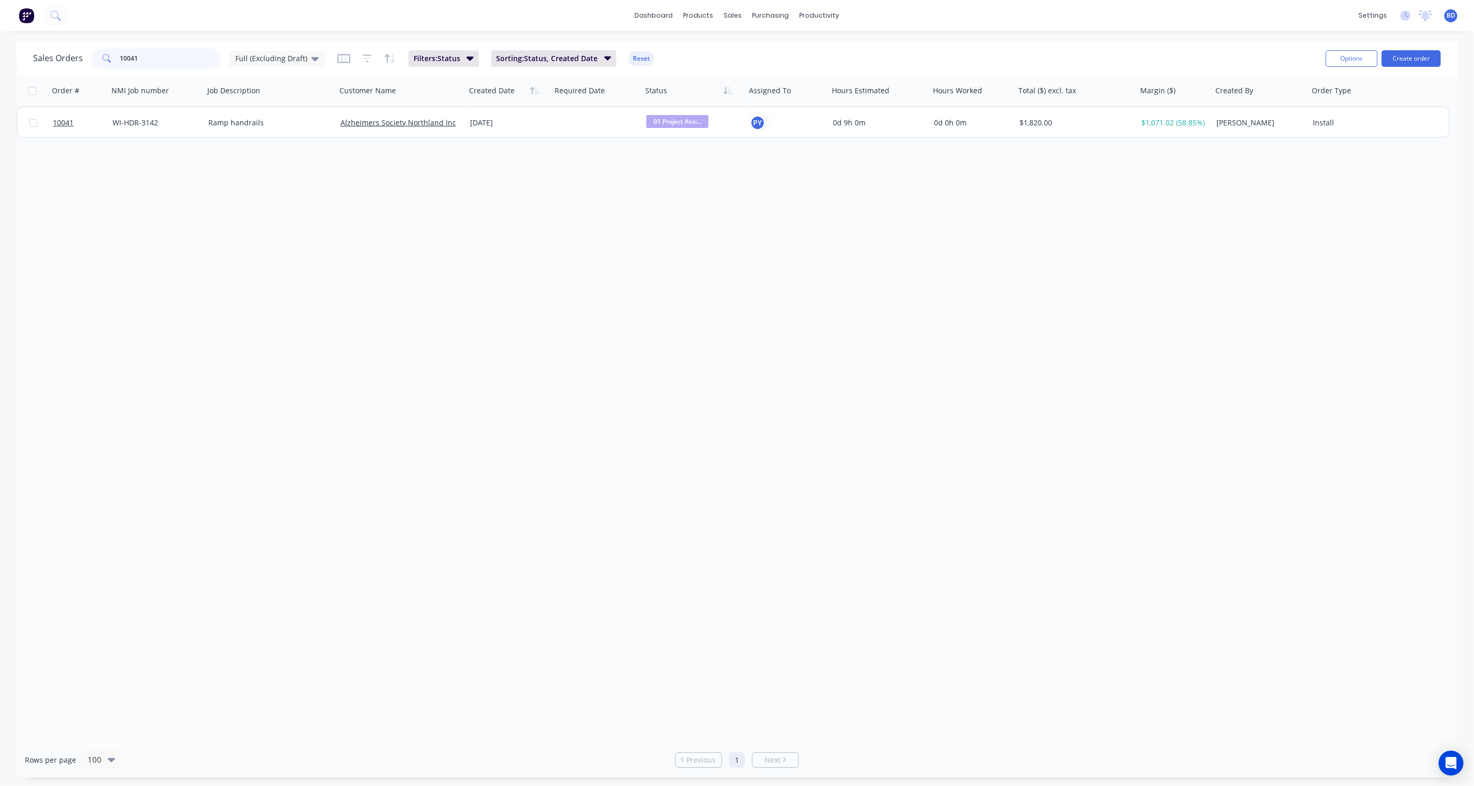
type input "10041"
drag, startPoint x: 153, startPoint y: 60, endPoint x: 48, endPoint y: 50, distance: 105.6
click at [48, 50] on div "Sales Orders 10041 Full (Excluding Draft)" at bounding box center [179, 58] width 292 height 21
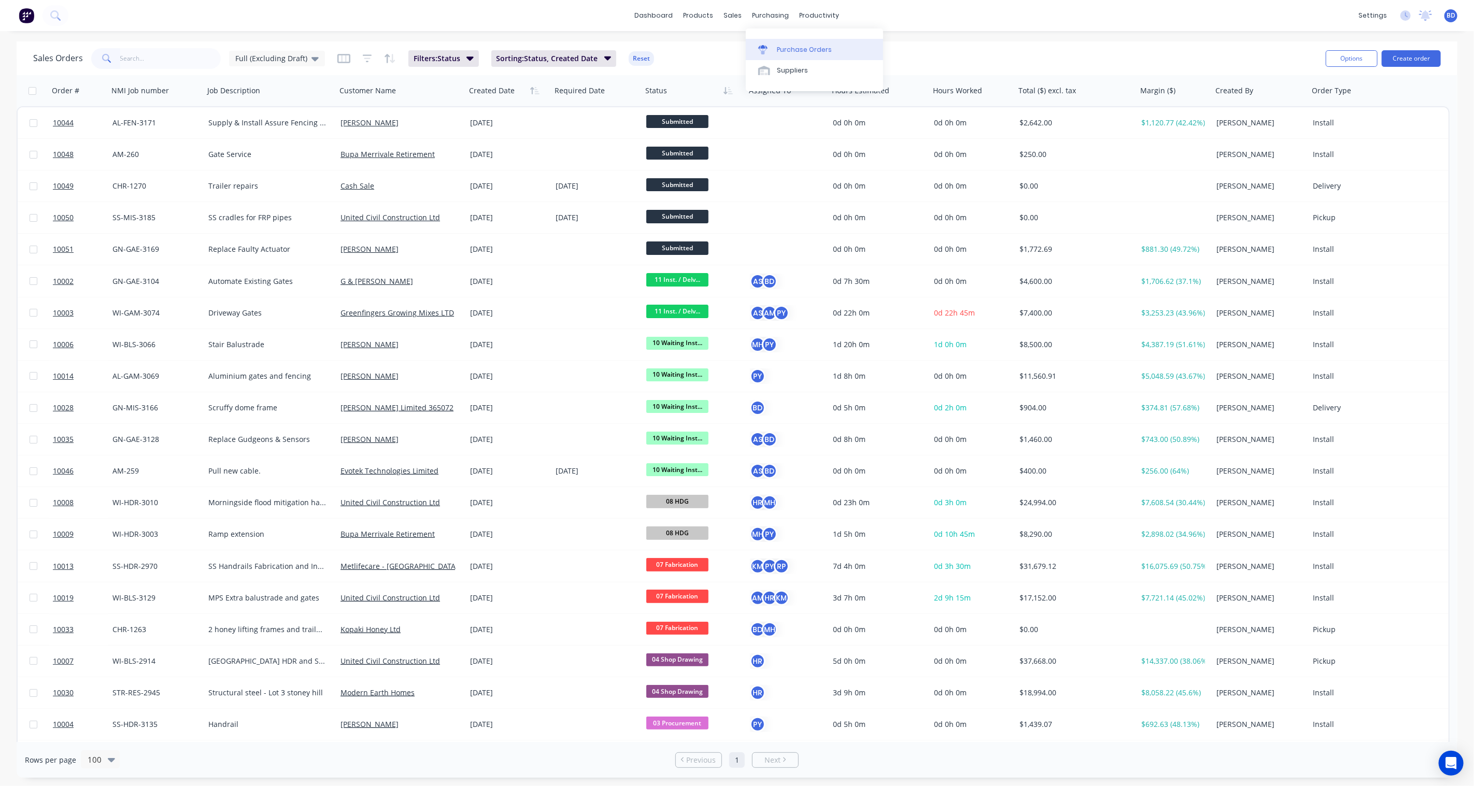
click at [781, 46] on div "Purchase Orders" at bounding box center [804, 49] width 55 height 9
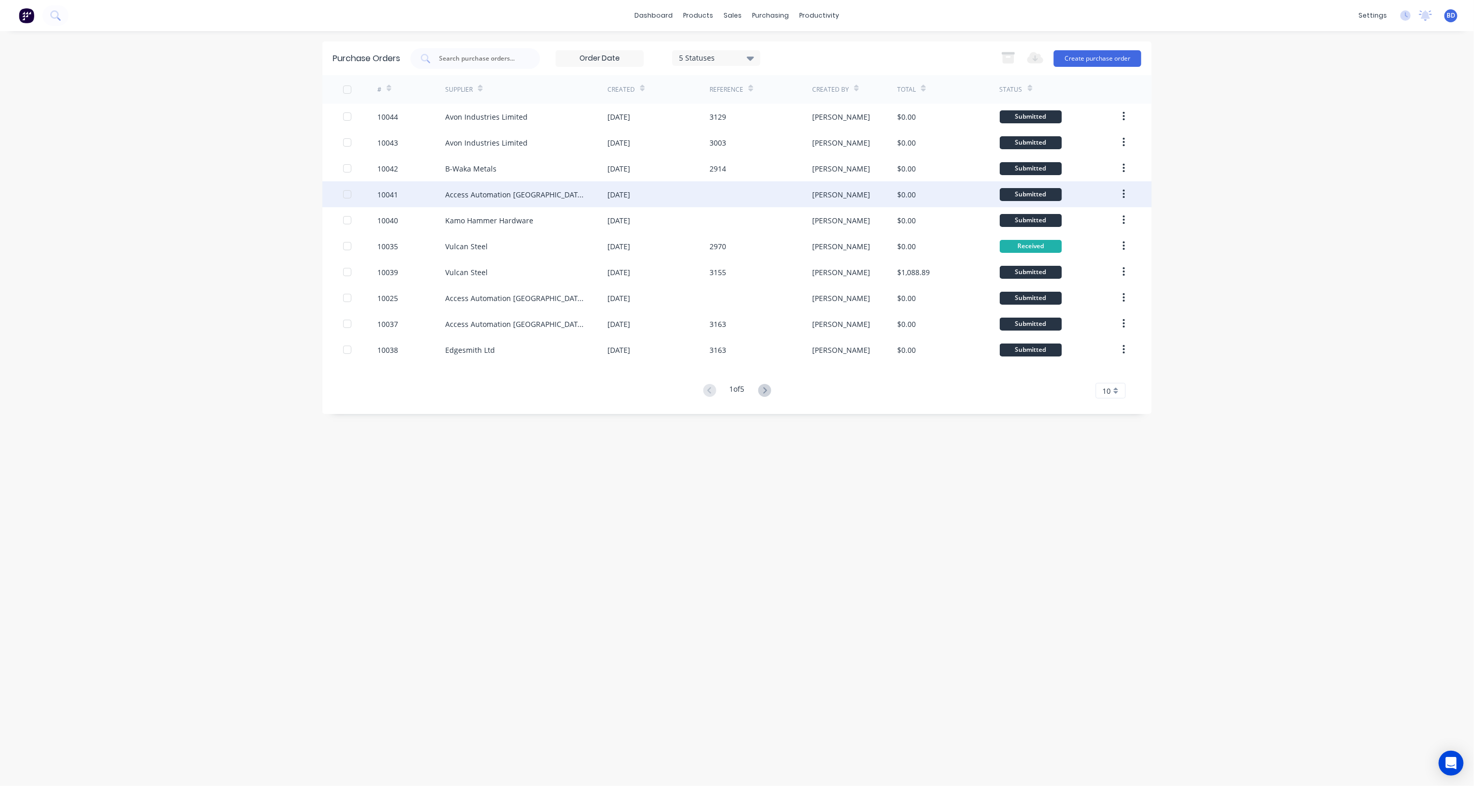
click at [529, 195] on div "Access Automation [GEOGRAPHIC_DATA] (Bella Holdings Ltd)" at bounding box center [516, 194] width 142 height 11
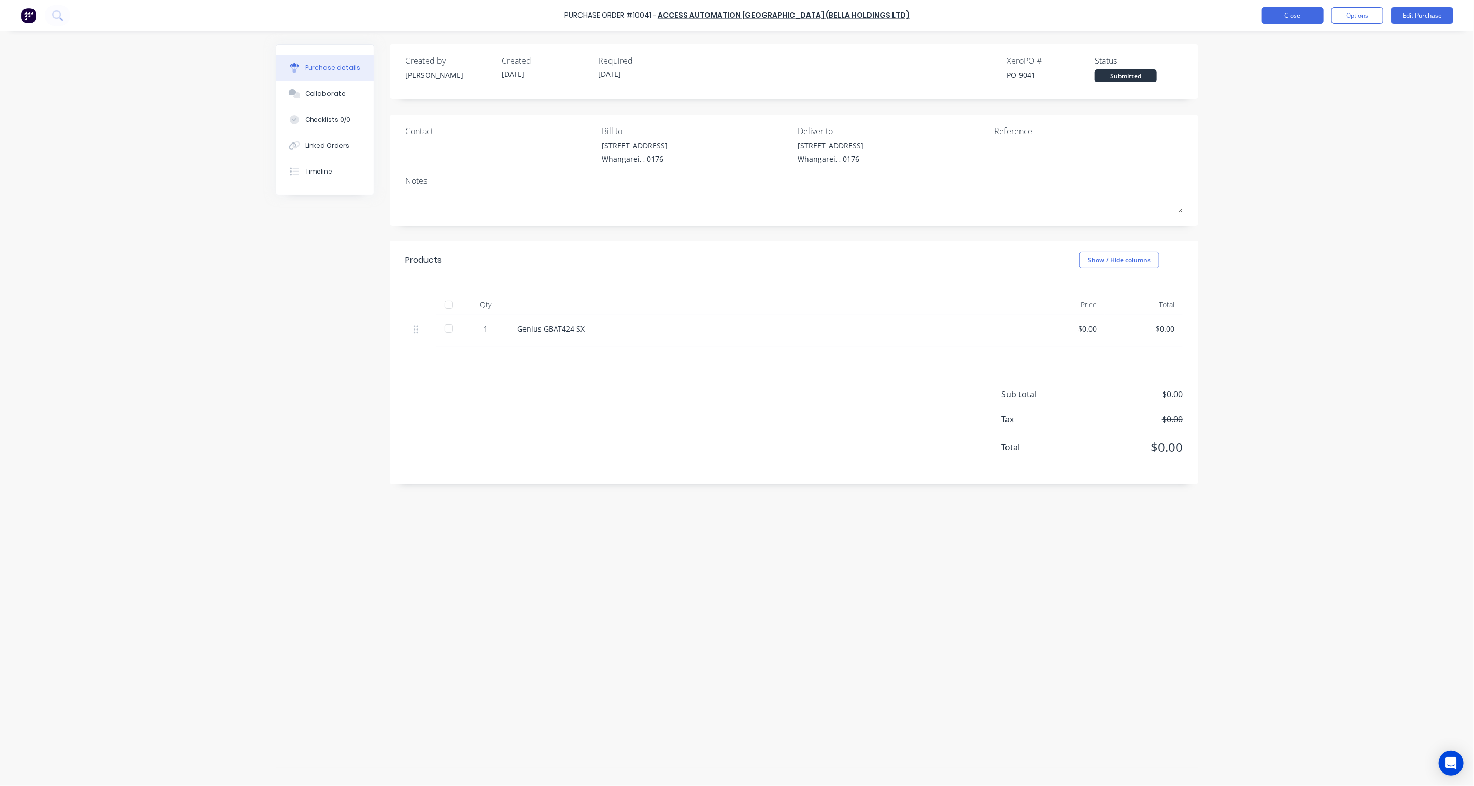
click at [1105, 15] on button "Close" at bounding box center [1293, 15] width 62 height 17
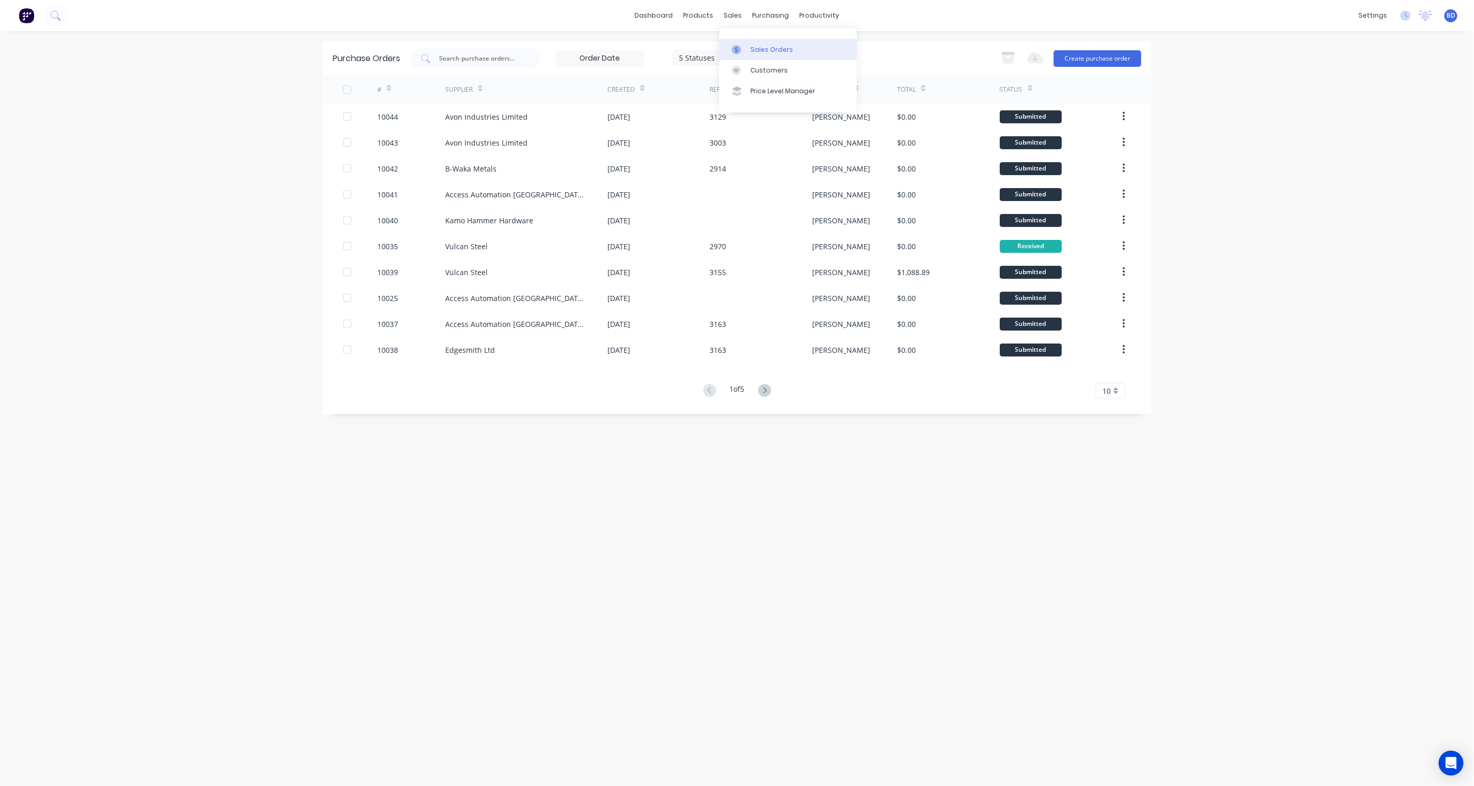
click at [757, 52] on div "Sales Orders" at bounding box center [772, 49] width 43 height 9
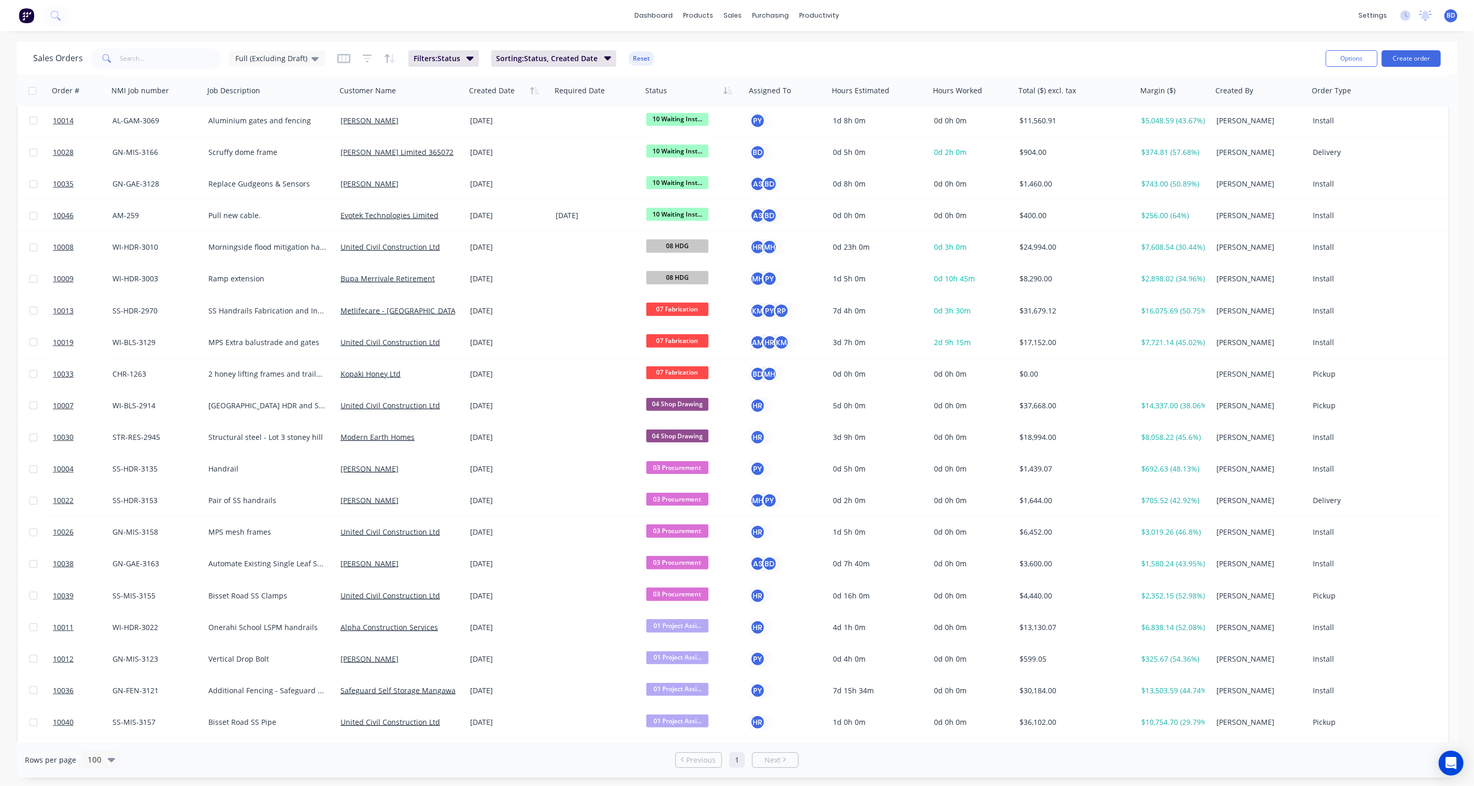
scroll to position [230, 0]
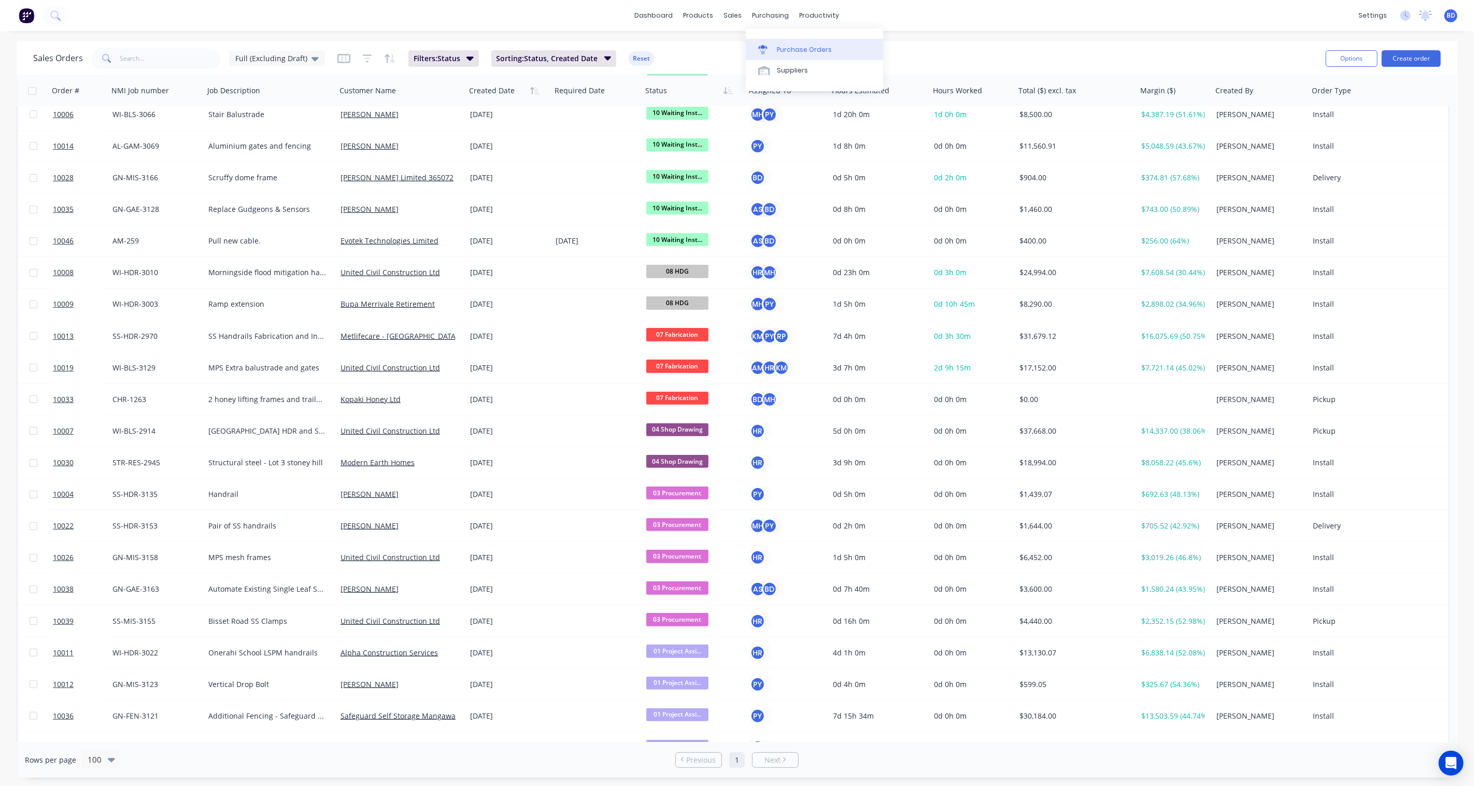
click at [801, 54] on div "Purchase Orders" at bounding box center [804, 49] width 55 height 9
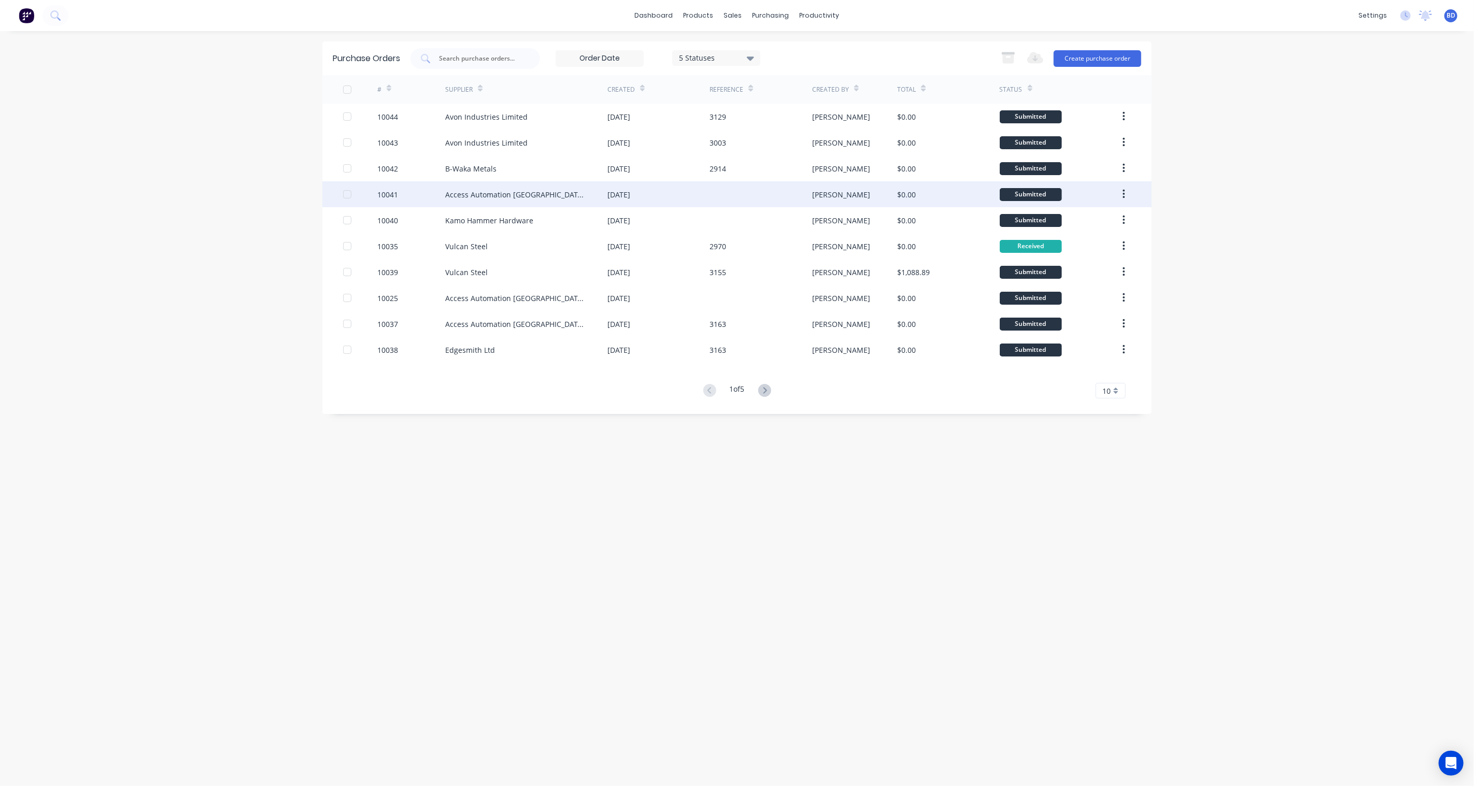
click at [392, 196] on div "10041" at bounding box center [387, 194] width 21 height 11
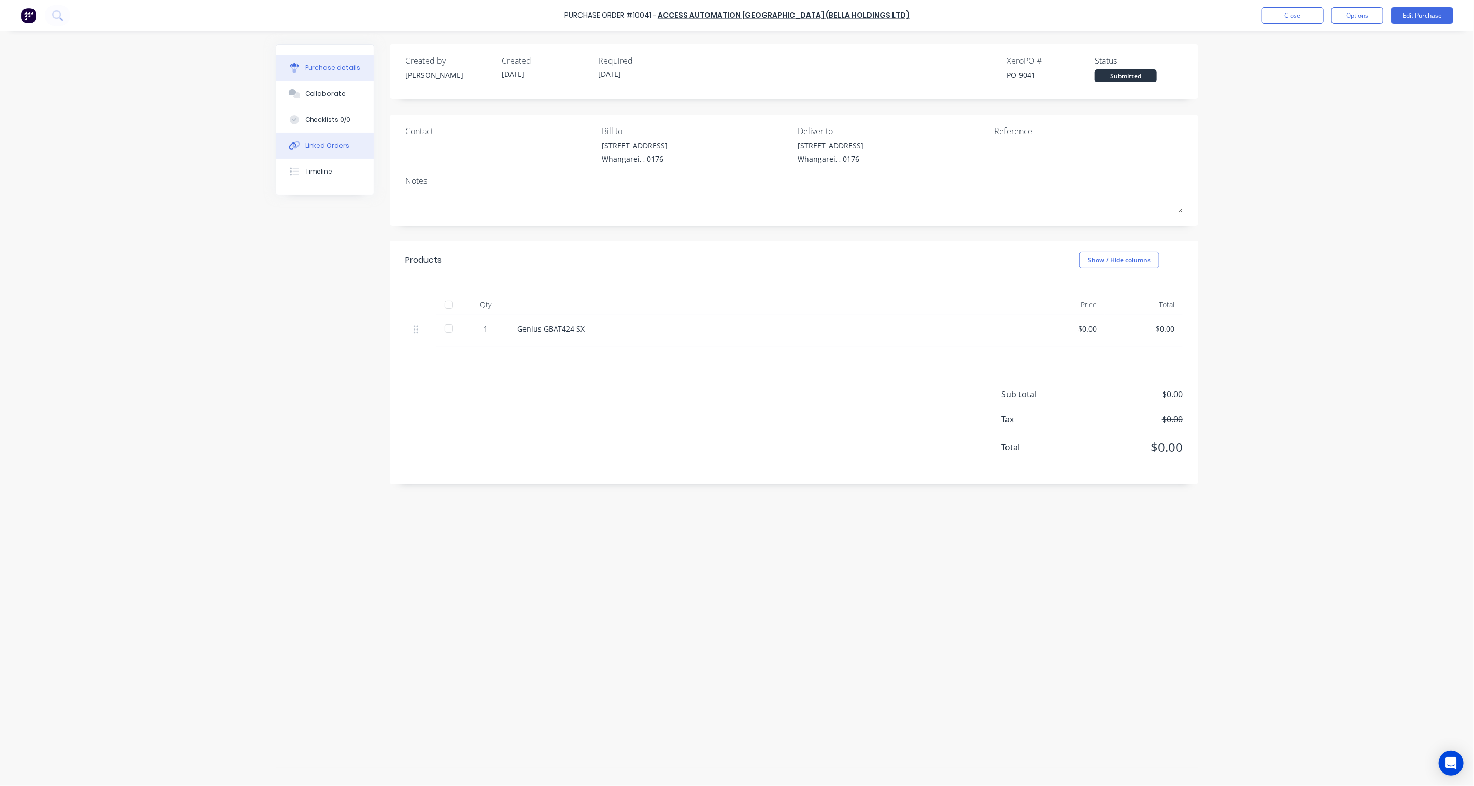
click at [330, 139] on button "Linked Orders" at bounding box center [324, 146] width 97 height 26
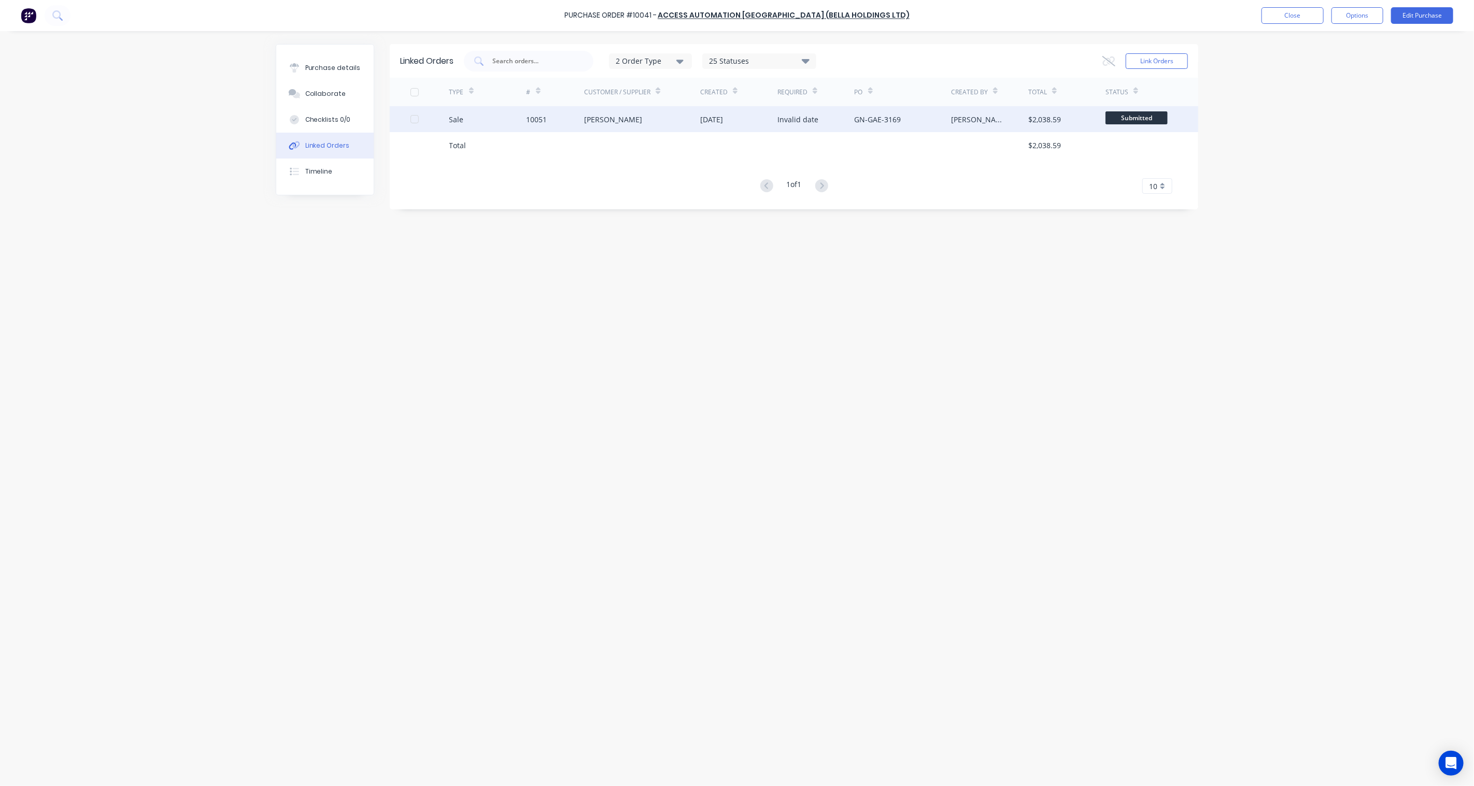
click at [627, 118] on div "[PERSON_NAME]" at bounding box center [613, 119] width 58 height 11
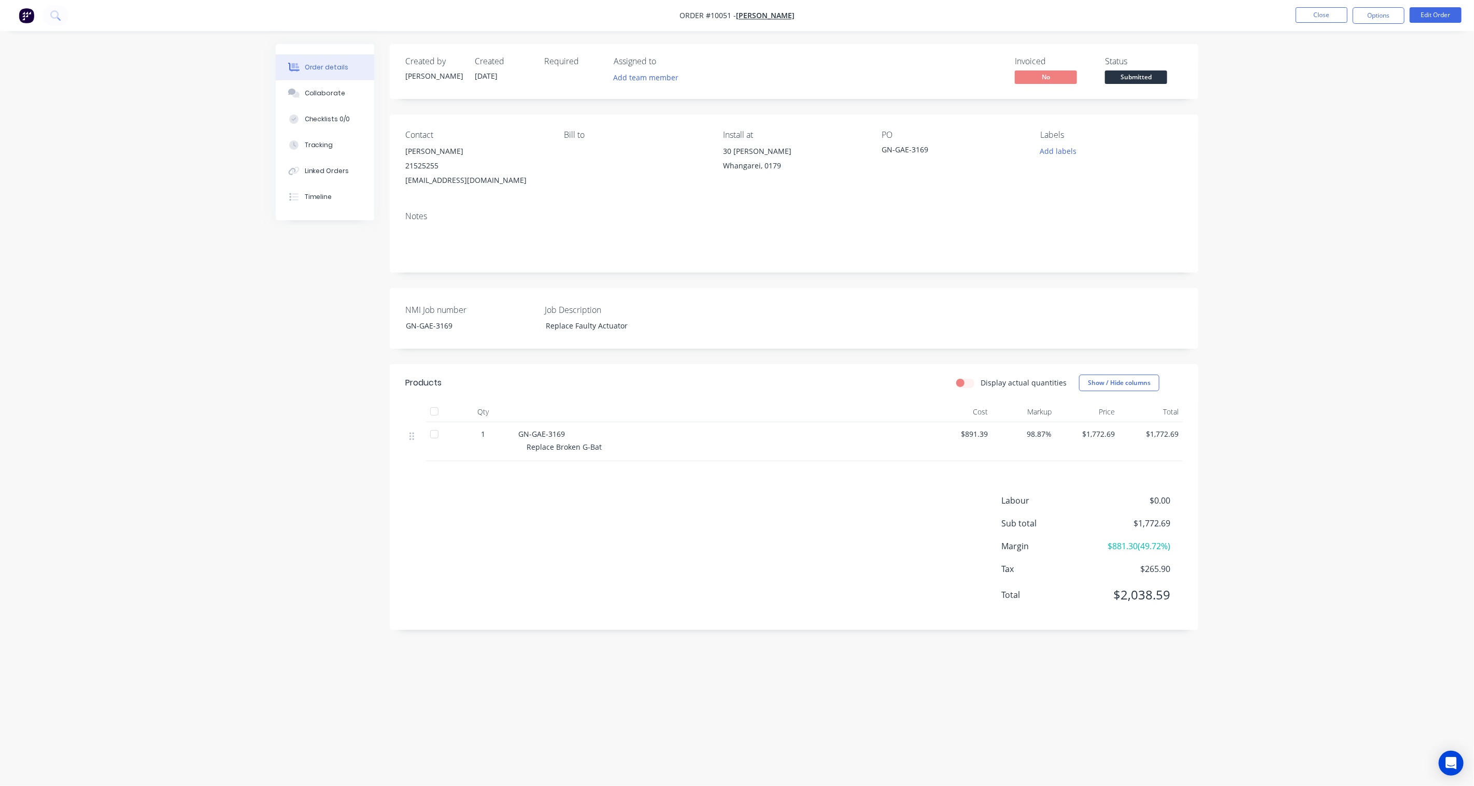
click at [1105, 244] on div "Order details Collaborate Checklists 0/0 Tracking Linked Orders Timeline Order …" at bounding box center [737, 393] width 1474 height 786
drag, startPoint x: 439, startPoint y: 327, endPoint x: 389, endPoint y: 323, distance: 49.9
click at [389, 323] on div "Created by [PERSON_NAME] Created [DATE] Required Assigned to Add team member In…" at bounding box center [737, 373] width 923 height 659
copy div "GN-GAE-3169"
click at [546, 322] on div "Replace Faulty Actuator" at bounding box center [603, 325] width 130 height 15
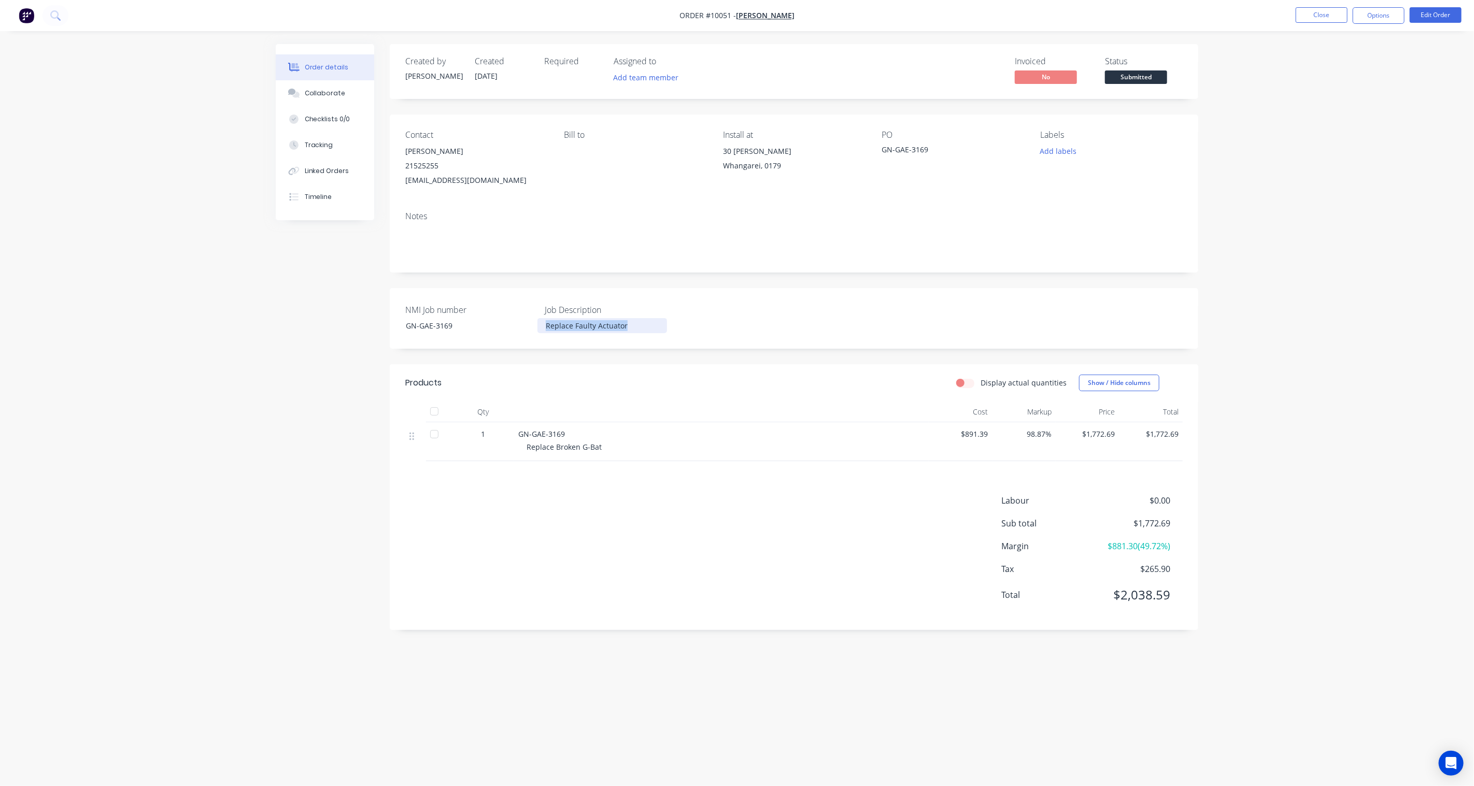
drag, startPoint x: 633, startPoint y: 325, endPoint x: 537, endPoint y: 321, distance: 96.5
click at [538, 321] on div "Replace Faulty Actuator" at bounding box center [603, 325] width 130 height 15
copy div "Replace Faulty Actuator"
click at [340, 168] on div "Linked Orders" at bounding box center [327, 170] width 45 height 9
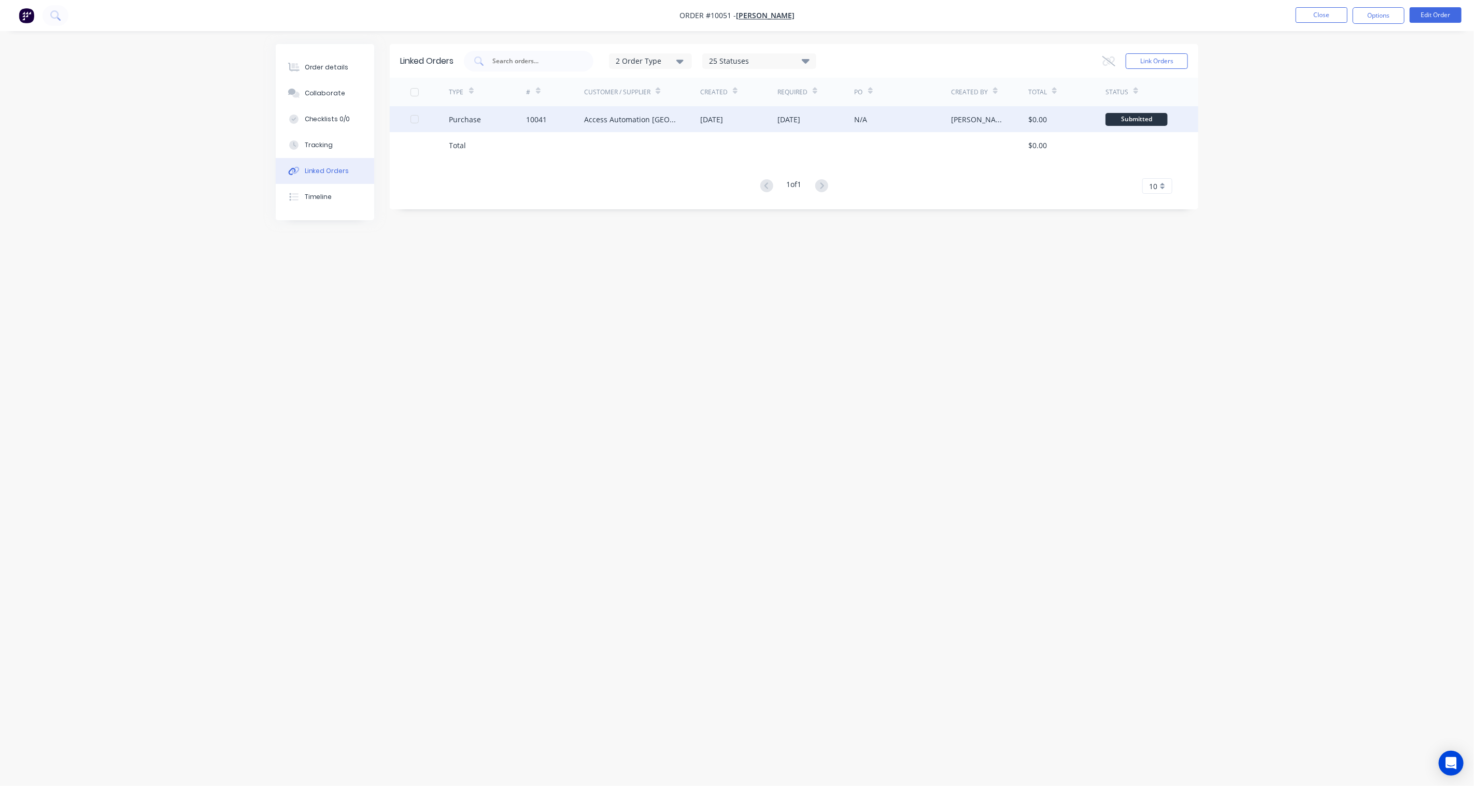
click at [638, 128] on div "Access Automation [GEOGRAPHIC_DATA] (Bella Holdings Ltd)" at bounding box center [642, 119] width 116 height 26
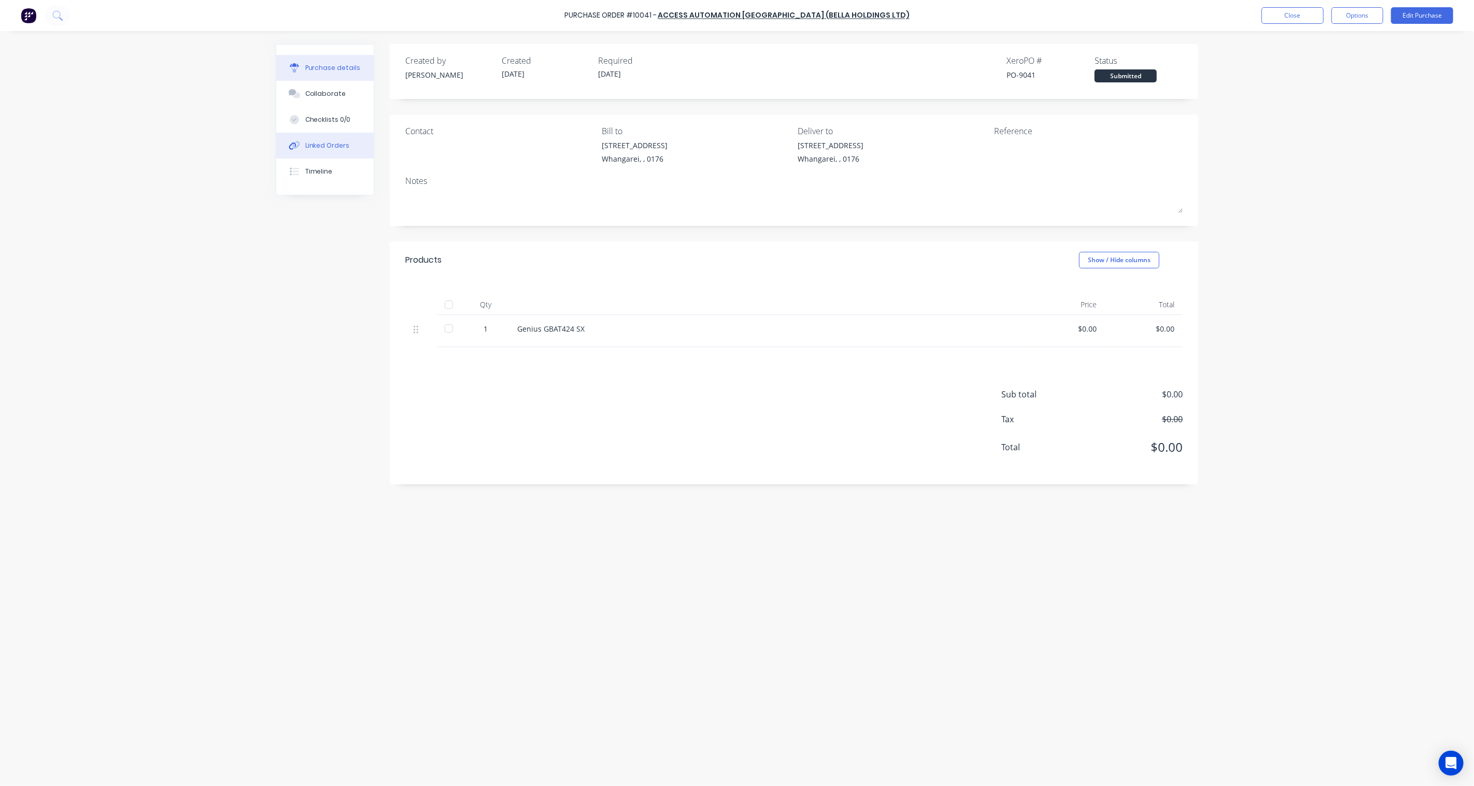
click at [299, 149] on icon at bounding box center [295, 145] width 12 height 9
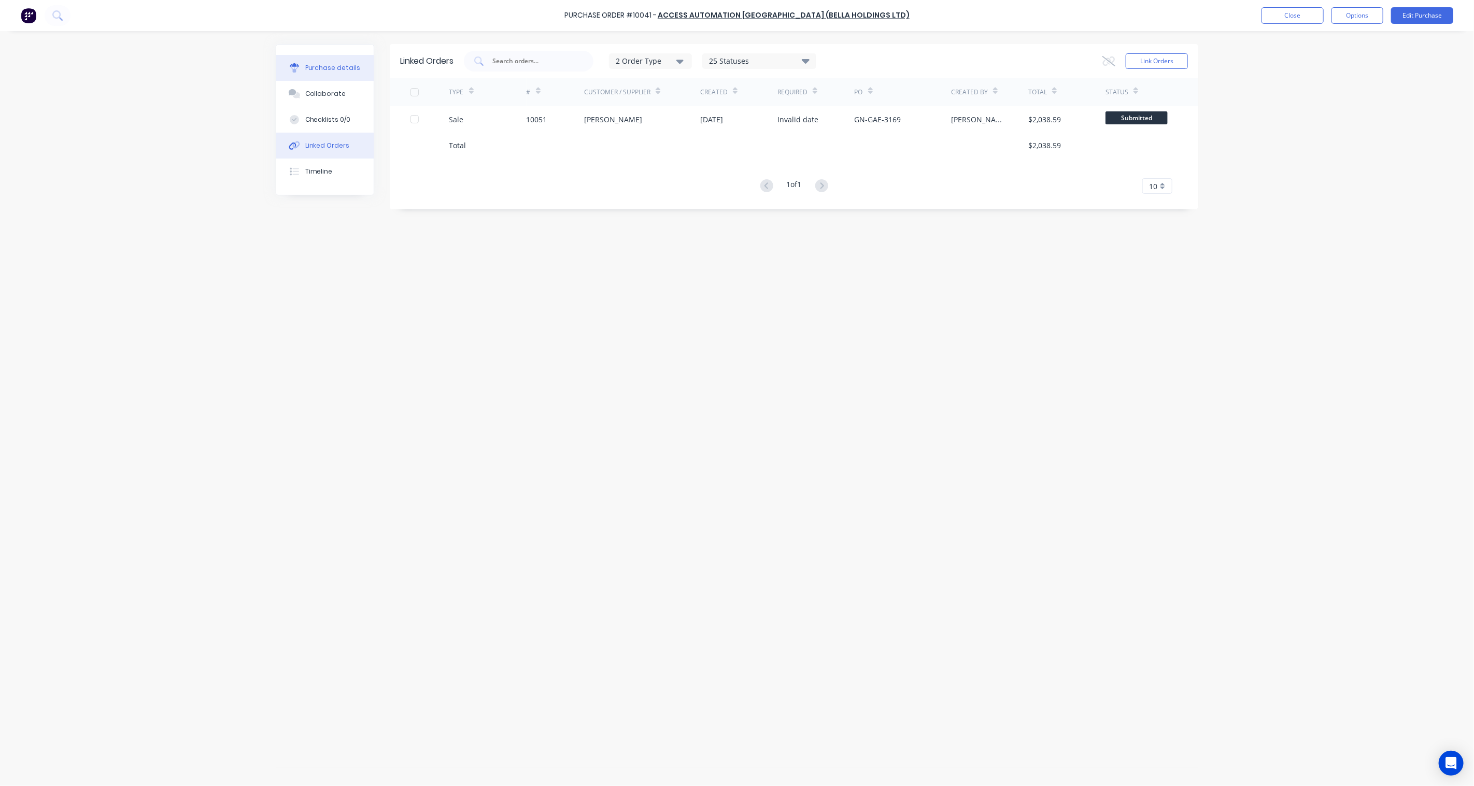
drag, startPoint x: 330, startPoint y: 69, endPoint x: 359, endPoint y: 78, distance: 31.0
click at [330, 69] on div "Purchase details" at bounding box center [332, 67] width 55 height 9
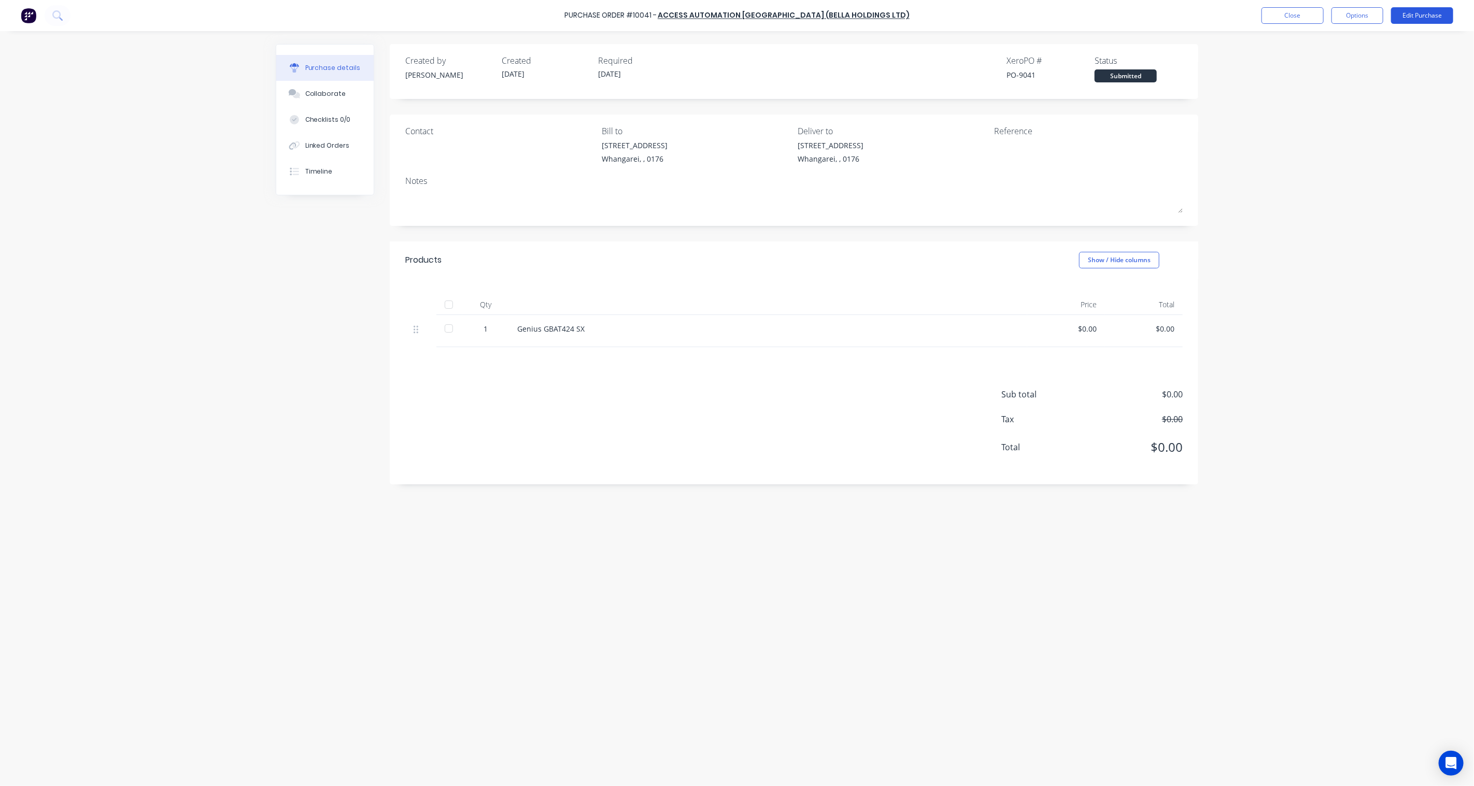
click at [1105, 21] on button "Edit Purchase" at bounding box center [1422, 15] width 62 height 17
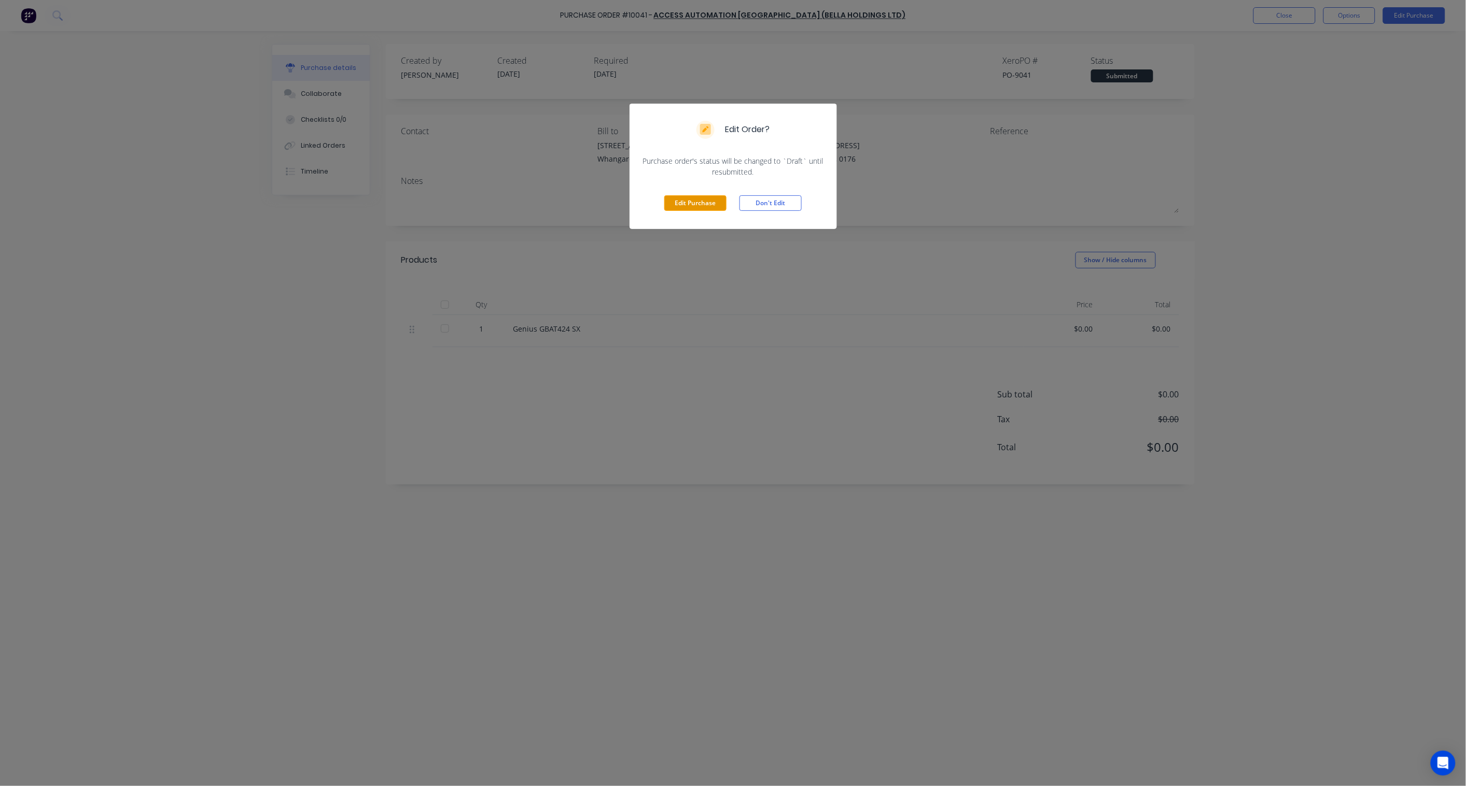
click at [693, 206] on button "Edit Purchase" at bounding box center [695, 203] width 62 height 16
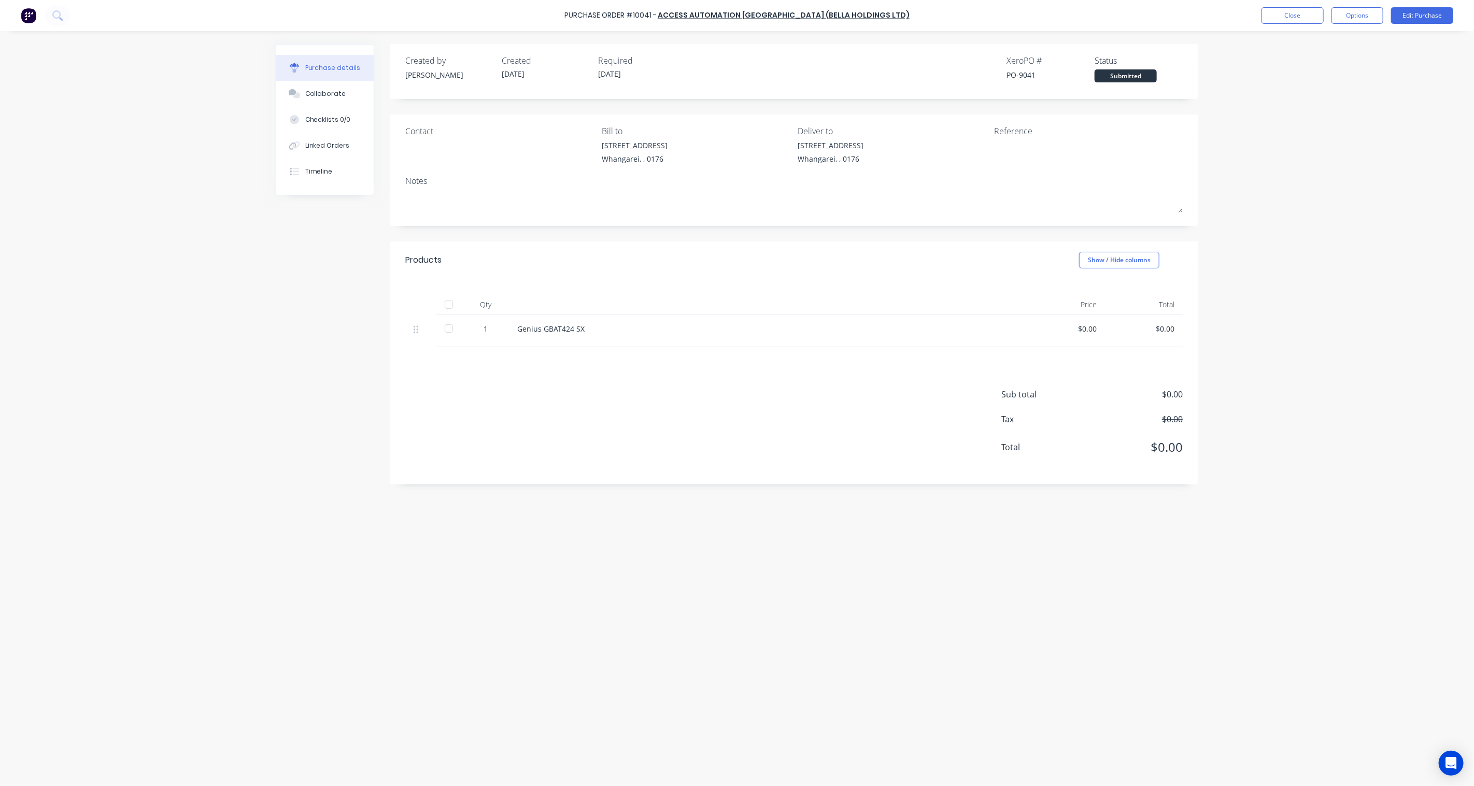
click at [1017, 133] on div "Reference" at bounding box center [1088, 131] width 189 height 12
click at [1105, 13] on button "Edit Purchase" at bounding box center [1422, 15] width 62 height 17
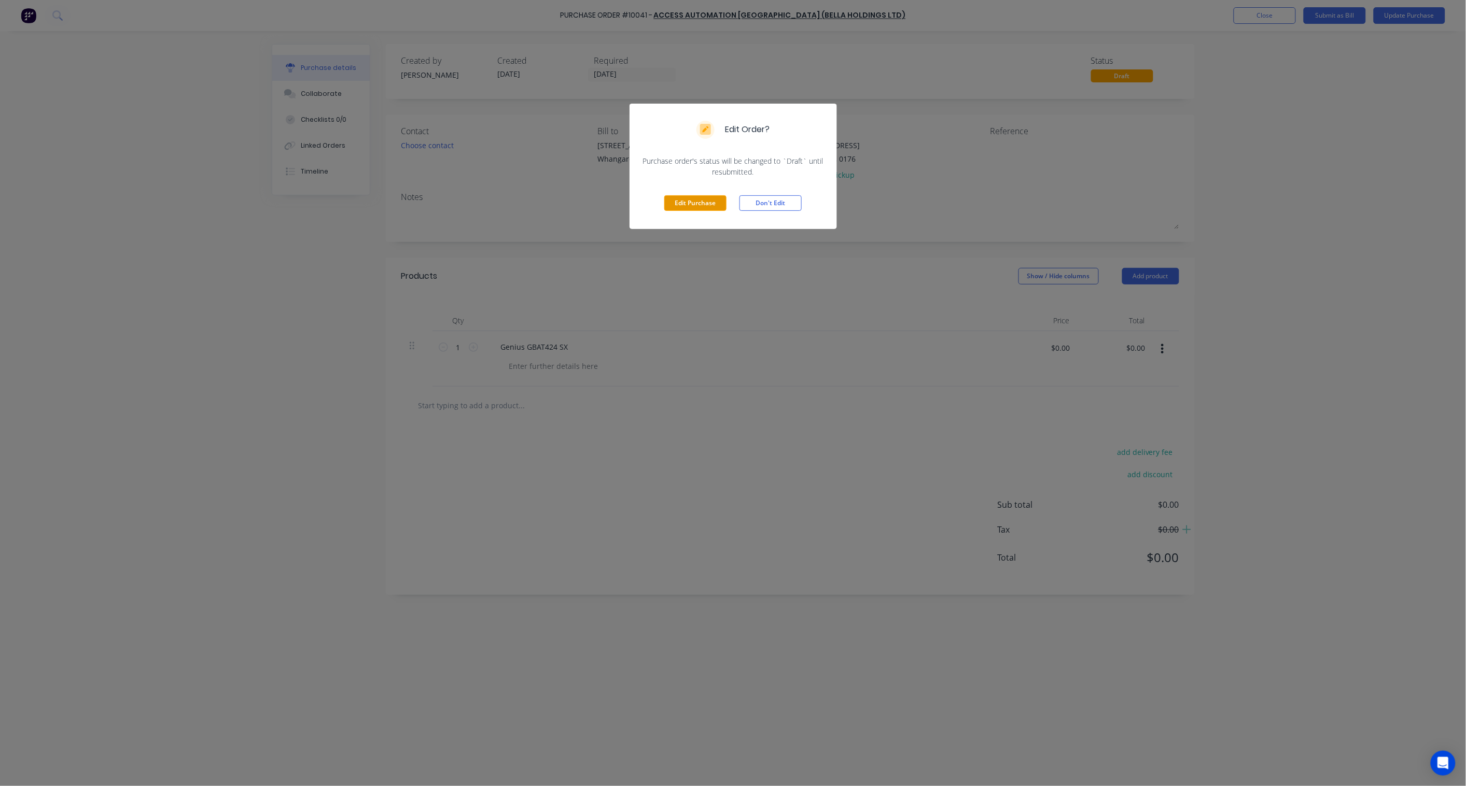
click at [694, 203] on button "Edit Purchase" at bounding box center [695, 203] width 62 height 16
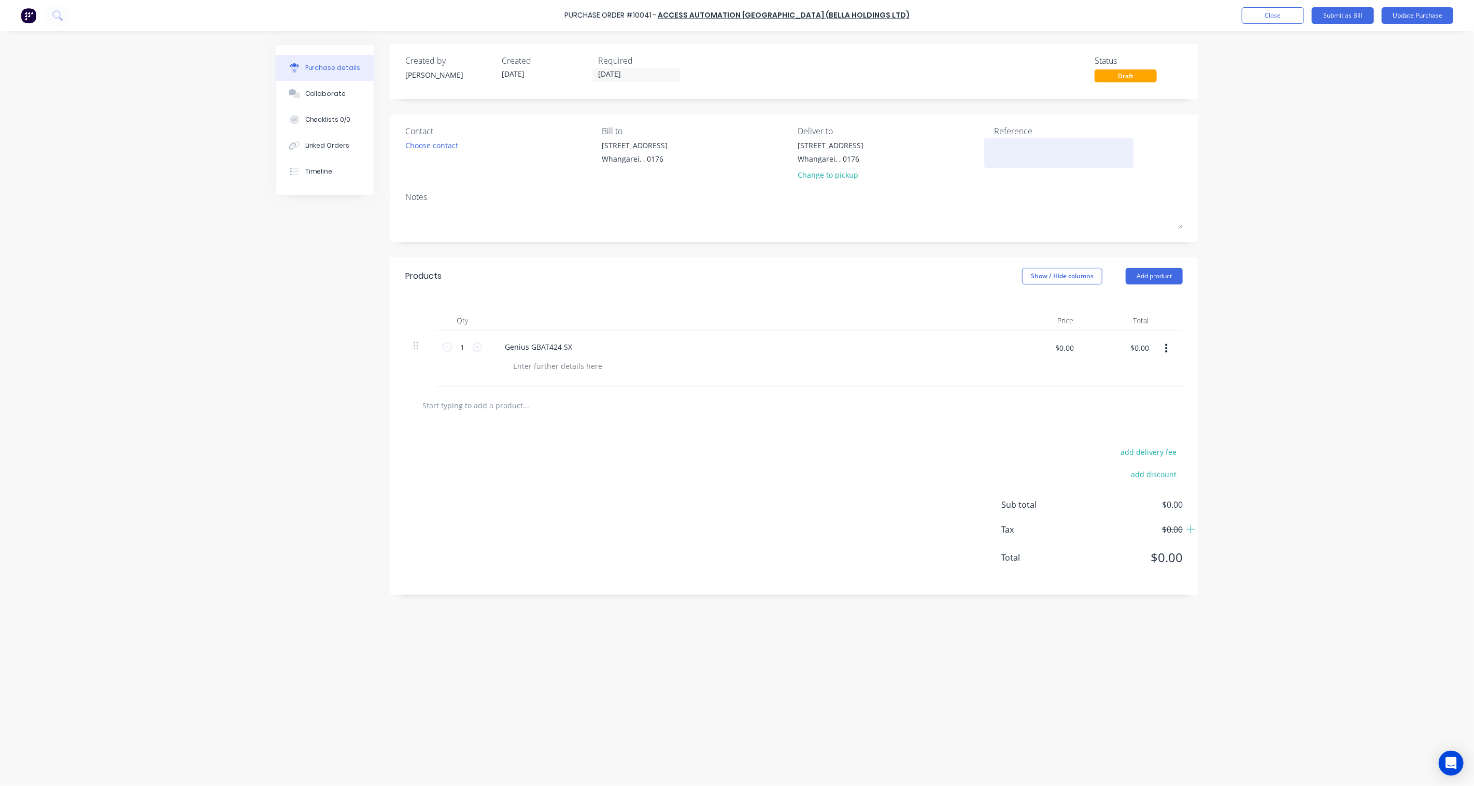
click at [1017, 142] on textarea at bounding box center [1059, 151] width 130 height 23
click at [1017, 150] on textarea at bounding box center [1059, 151] width 130 height 23
type textarea "3169"
click at [1105, 17] on button "Update Purchase" at bounding box center [1418, 15] width 72 height 17
click at [1105, 11] on button "Close" at bounding box center [1273, 15] width 62 height 17
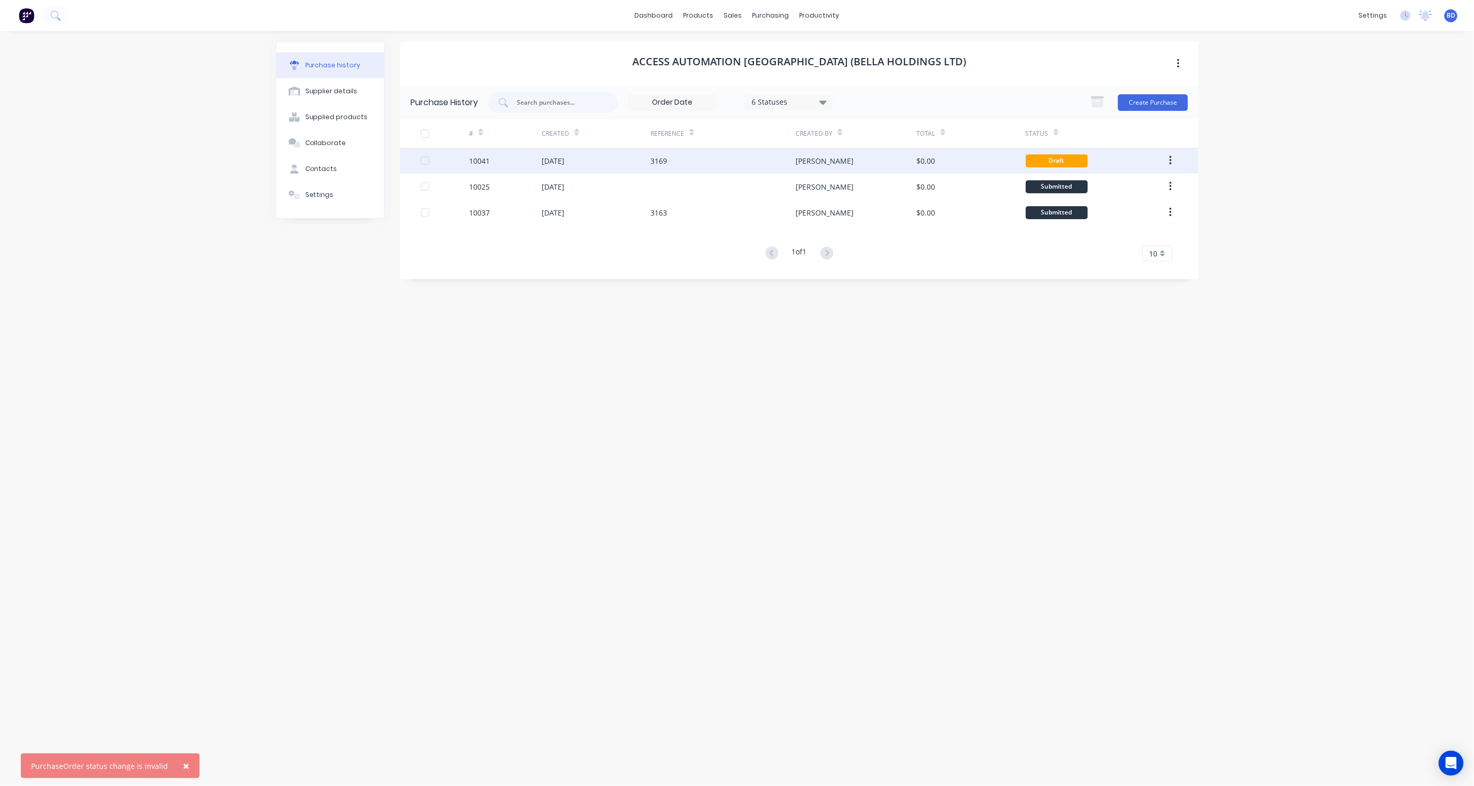
click at [548, 158] on div "[DATE]" at bounding box center [553, 161] width 23 height 11
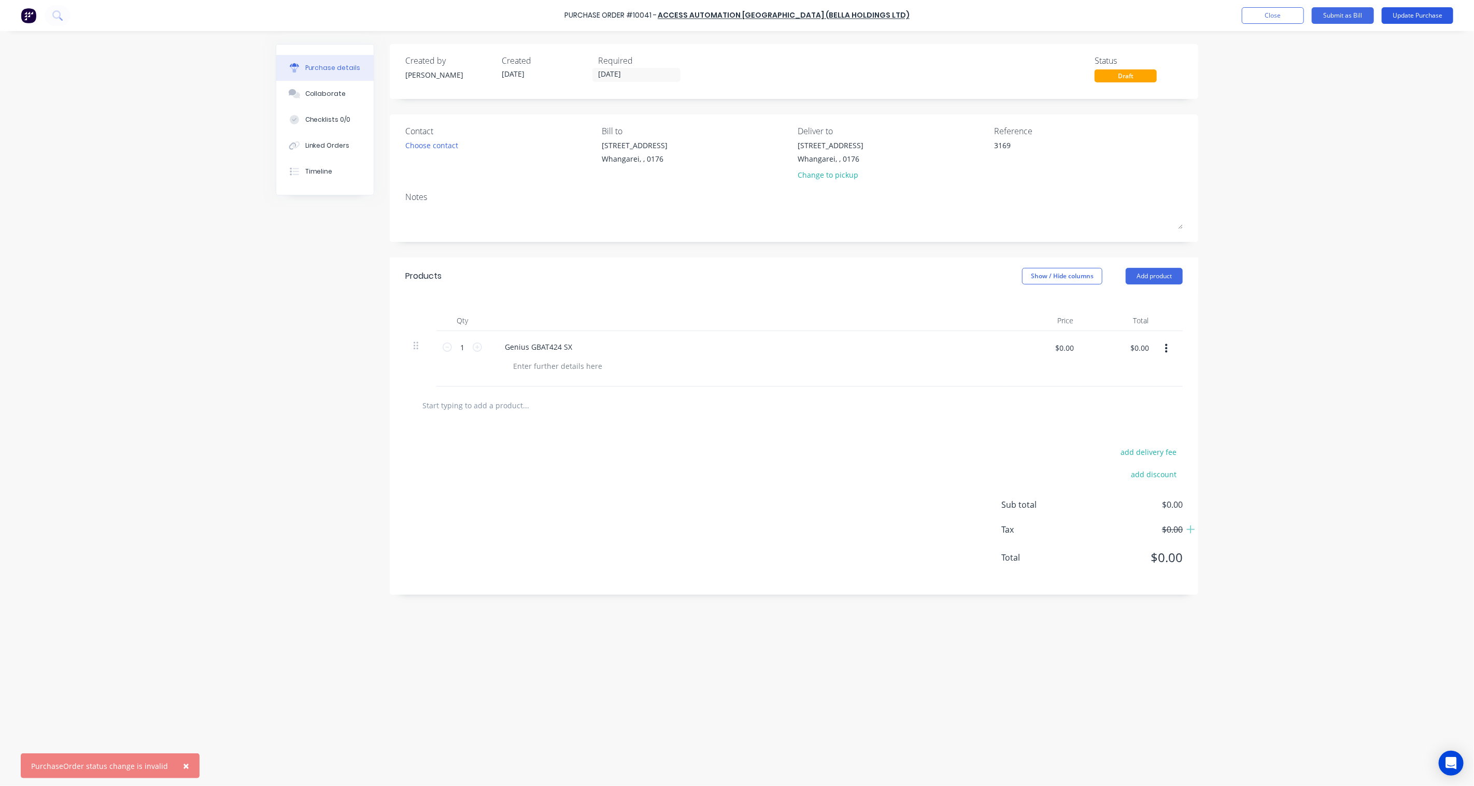
click at [1105, 17] on button "Update Purchase" at bounding box center [1418, 15] width 72 height 17
click at [1105, 16] on button "Update Purchase" at bounding box center [1418, 15] width 72 height 17
click at [346, 67] on div "Purchase details" at bounding box center [332, 67] width 55 height 9
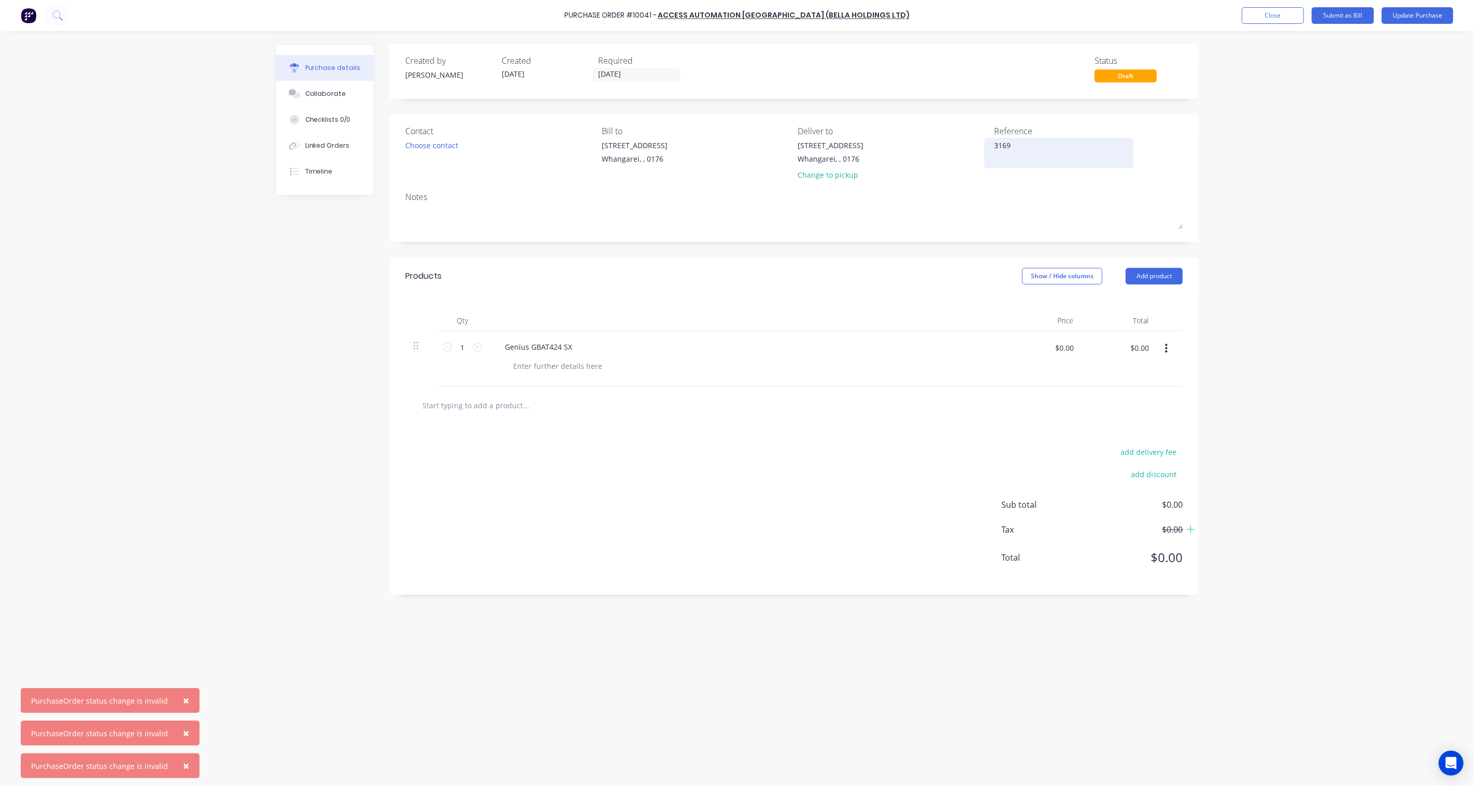
click at [1003, 142] on textarea "3169" at bounding box center [1059, 151] width 130 height 23
drag, startPoint x: 1018, startPoint y: 144, endPoint x: 934, endPoint y: 146, distance: 84.5
click at [934, 146] on div "Contact Choose contact [PERSON_NAME] to [STREET_ADDRESS] Deliver to [STREET_ADD…" at bounding box center [794, 155] width 778 height 61
click at [1105, 268] on div "× PurchaseOrder status change is invalid × PurchaseOrder status change is inval…" at bounding box center [737, 393] width 1474 height 786
click at [1105, 11] on button "Update Purchase" at bounding box center [1418, 15] width 72 height 17
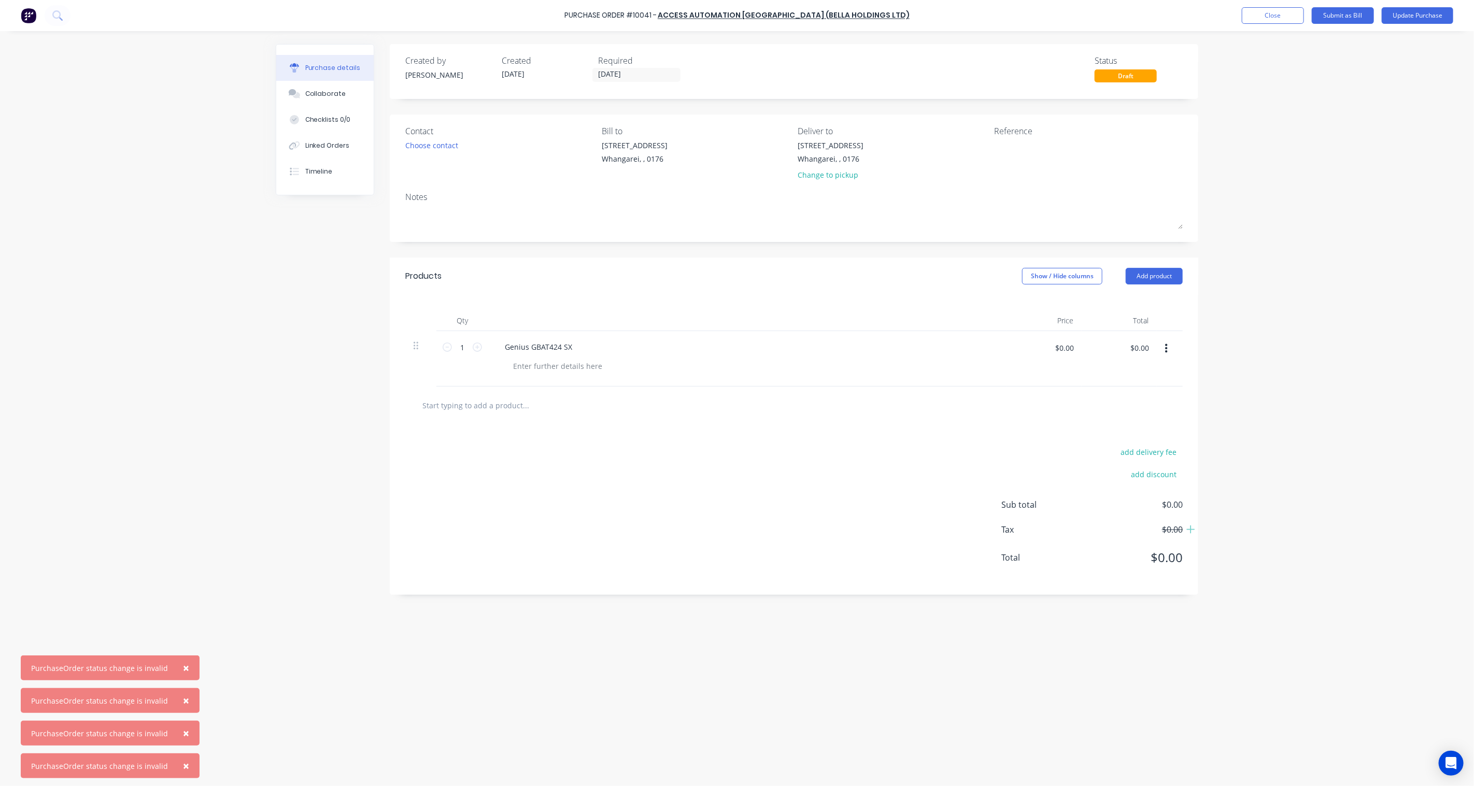
click at [184, 579] on button "×" at bounding box center [186, 668] width 27 height 25
click at [183, 579] on span "×" at bounding box center [186, 701] width 6 height 15
click at [183, 579] on span "×" at bounding box center [186, 733] width 6 height 15
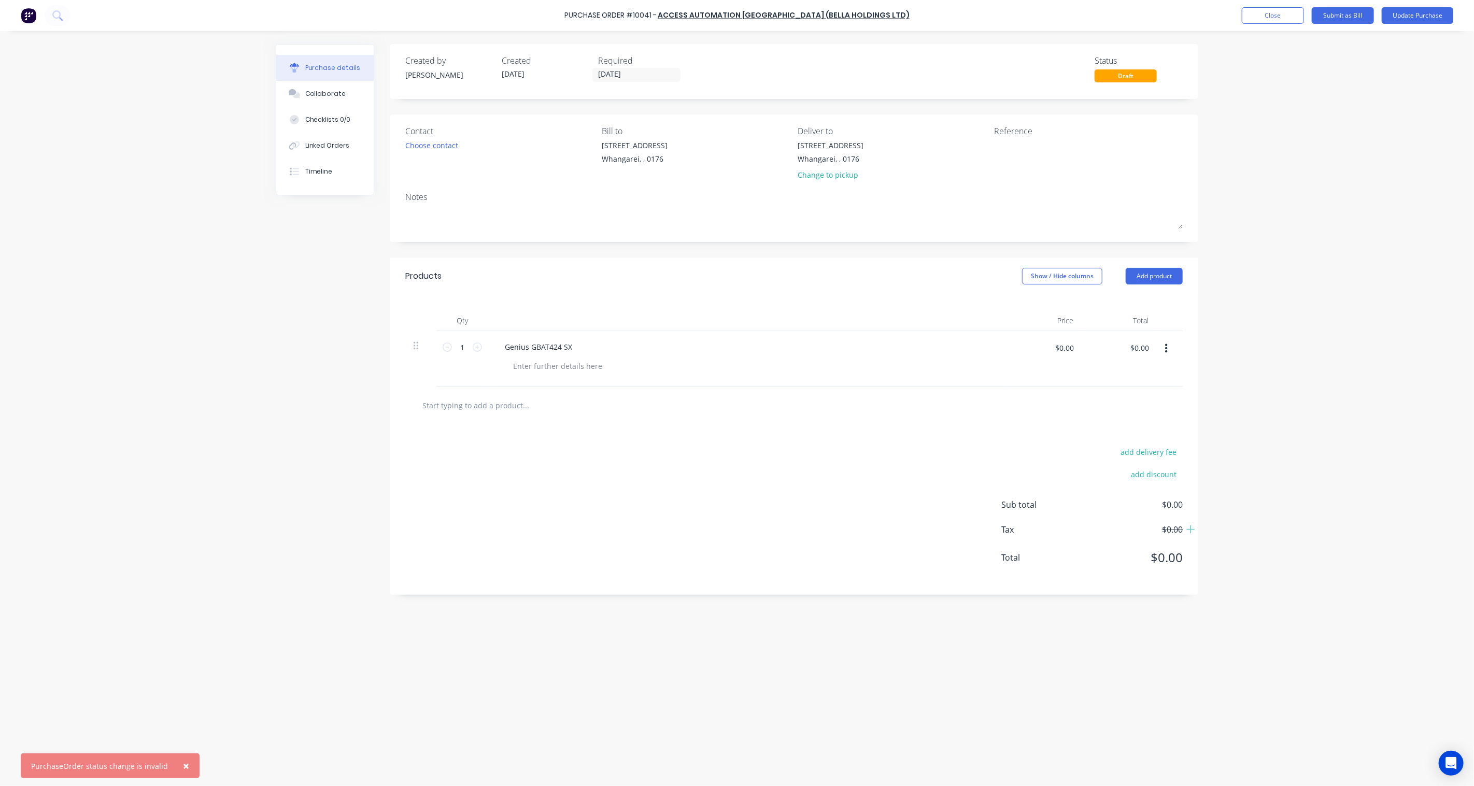
click at [183, 579] on span "×" at bounding box center [186, 766] width 6 height 15
click at [324, 63] on div "Purchase details" at bounding box center [332, 67] width 55 height 9
click at [334, 91] on div "Collaborate" at bounding box center [325, 93] width 41 height 9
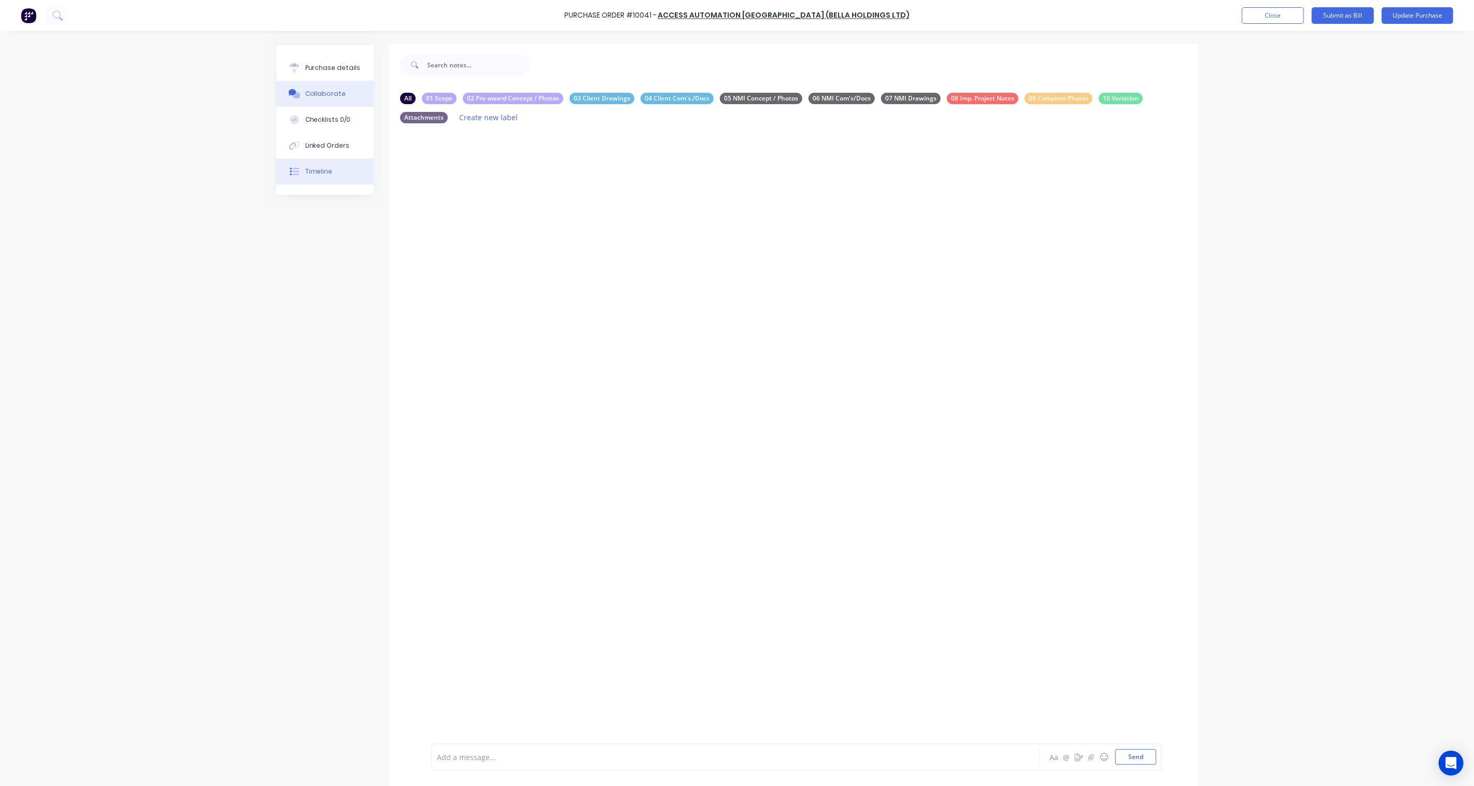
click at [314, 163] on button "Timeline" at bounding box center [324, 172] width 97 height 26
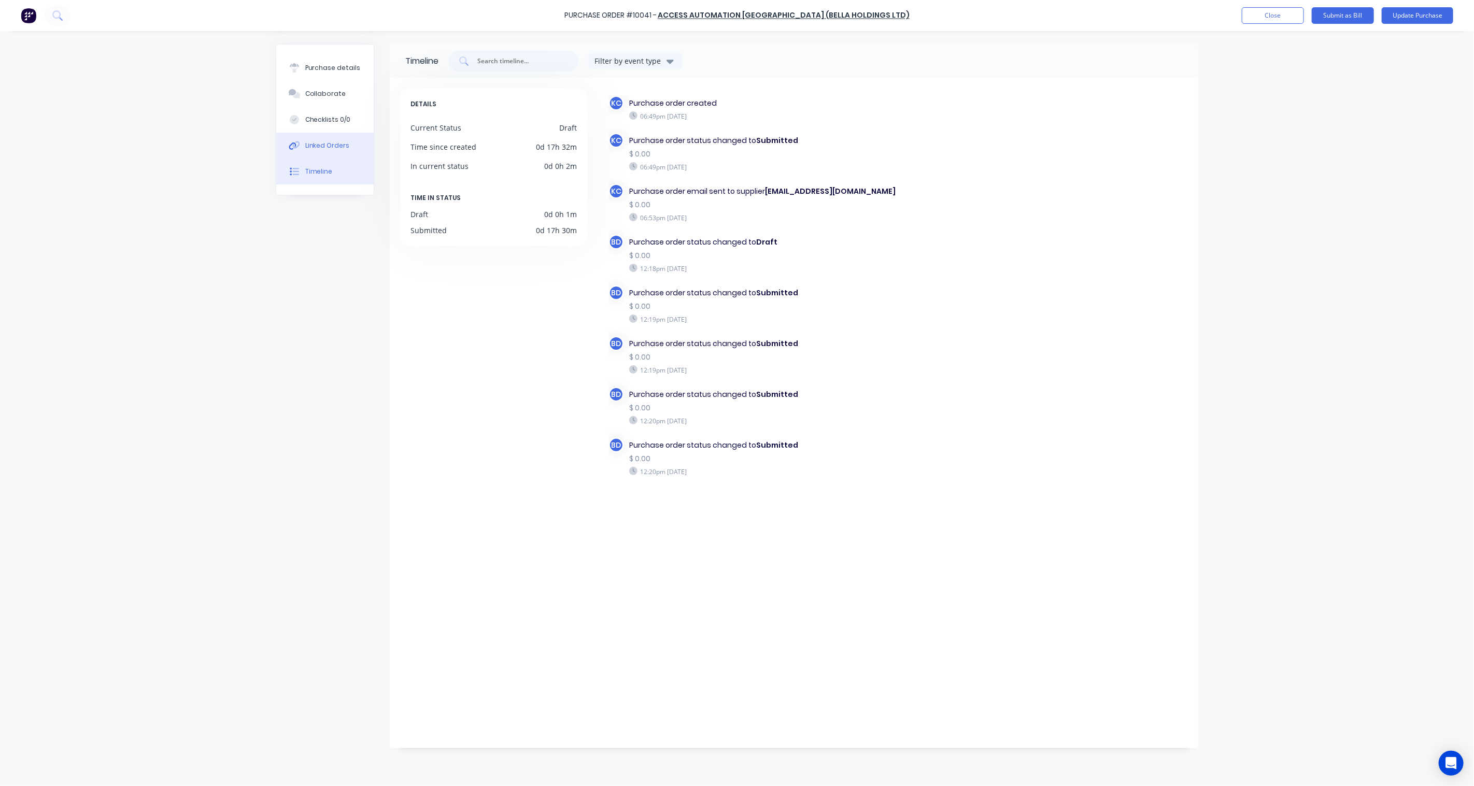
click at [320, 149] on div "Linked Orders" at bounding box center [327, 145] width 45 height 9
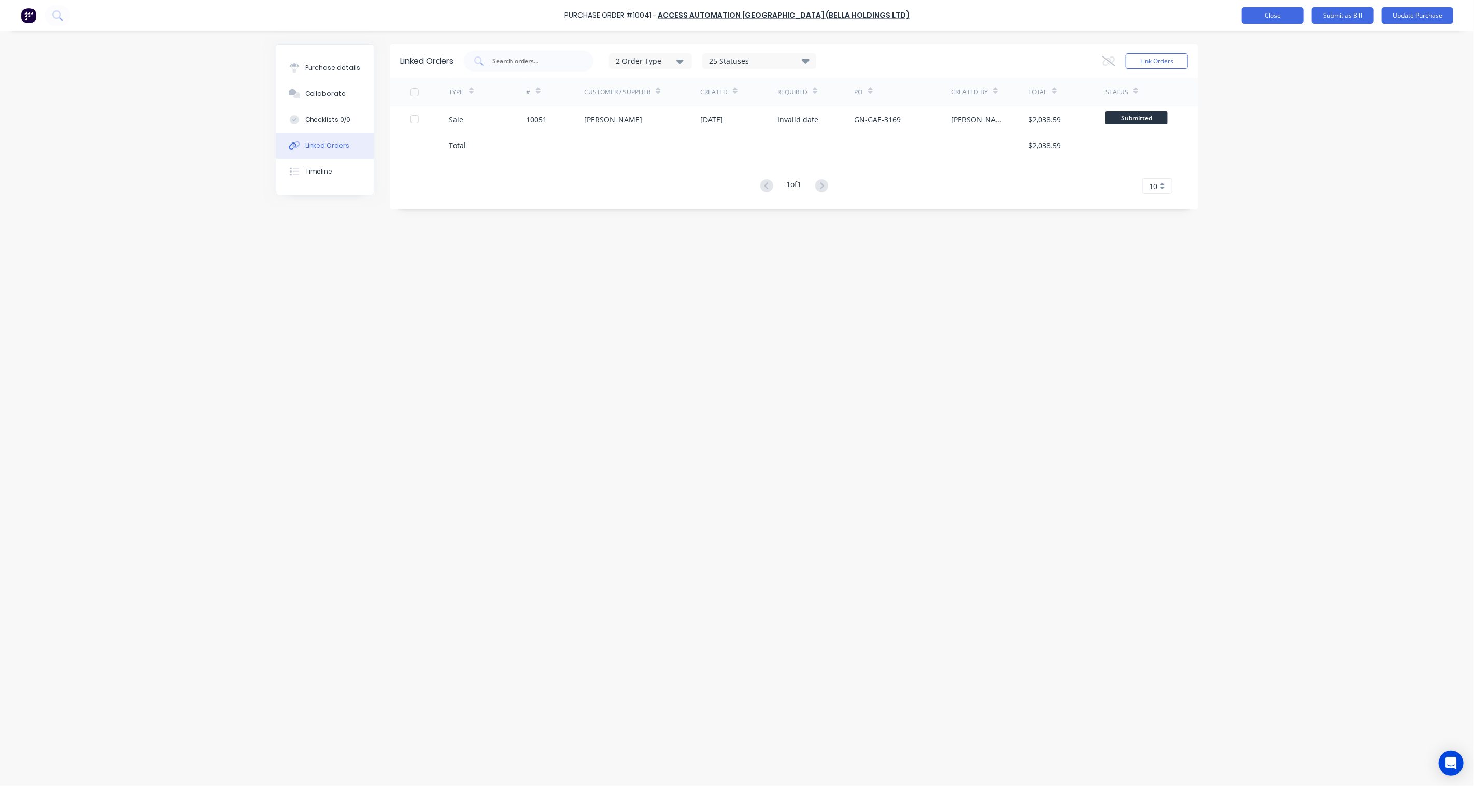
click at [1105, 16] on button "Close" at bounding box center [1273, 15] width 62 height 17
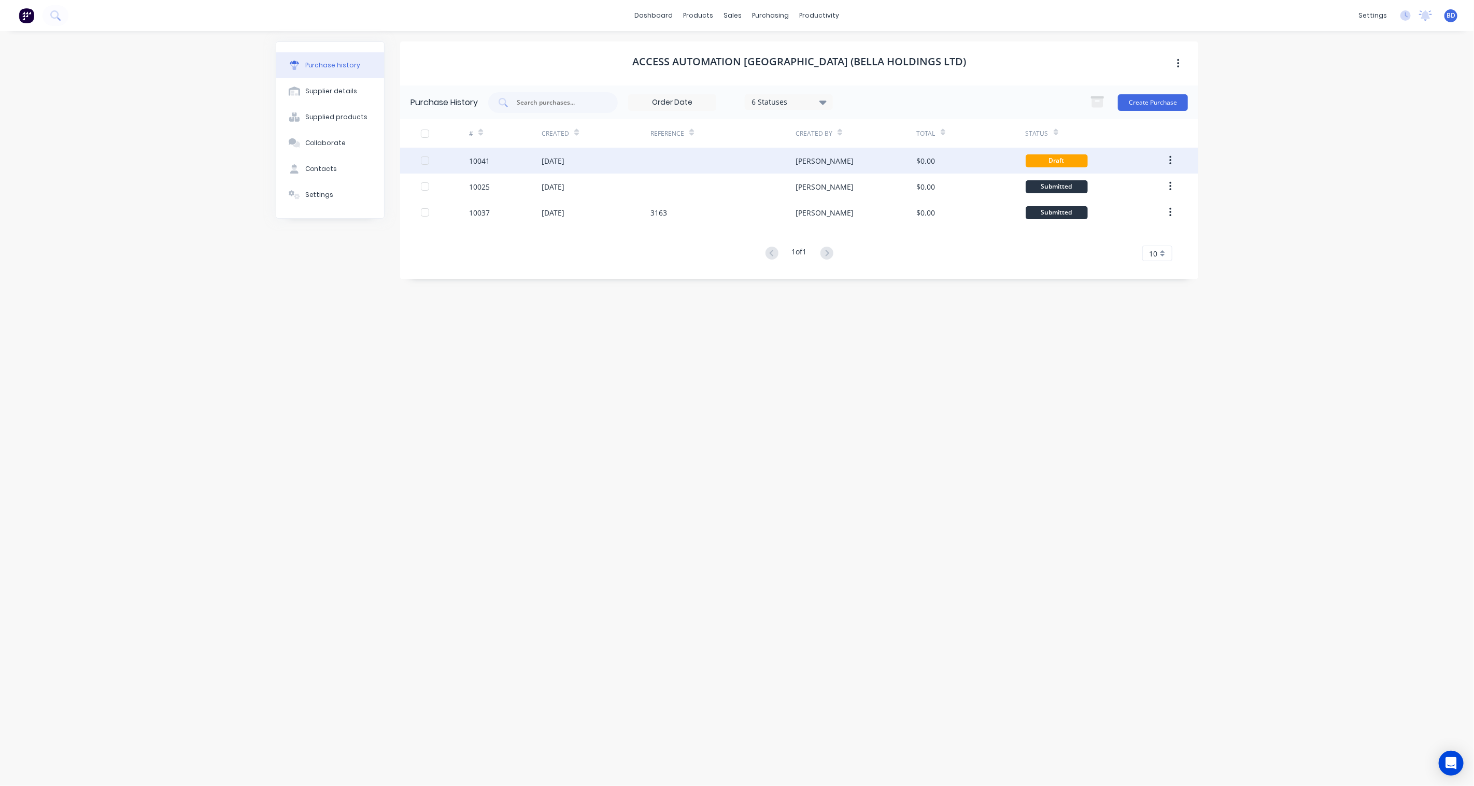
click at [1105, 163] on button "button" at bounding box center [1171, 160] width 24 height 19
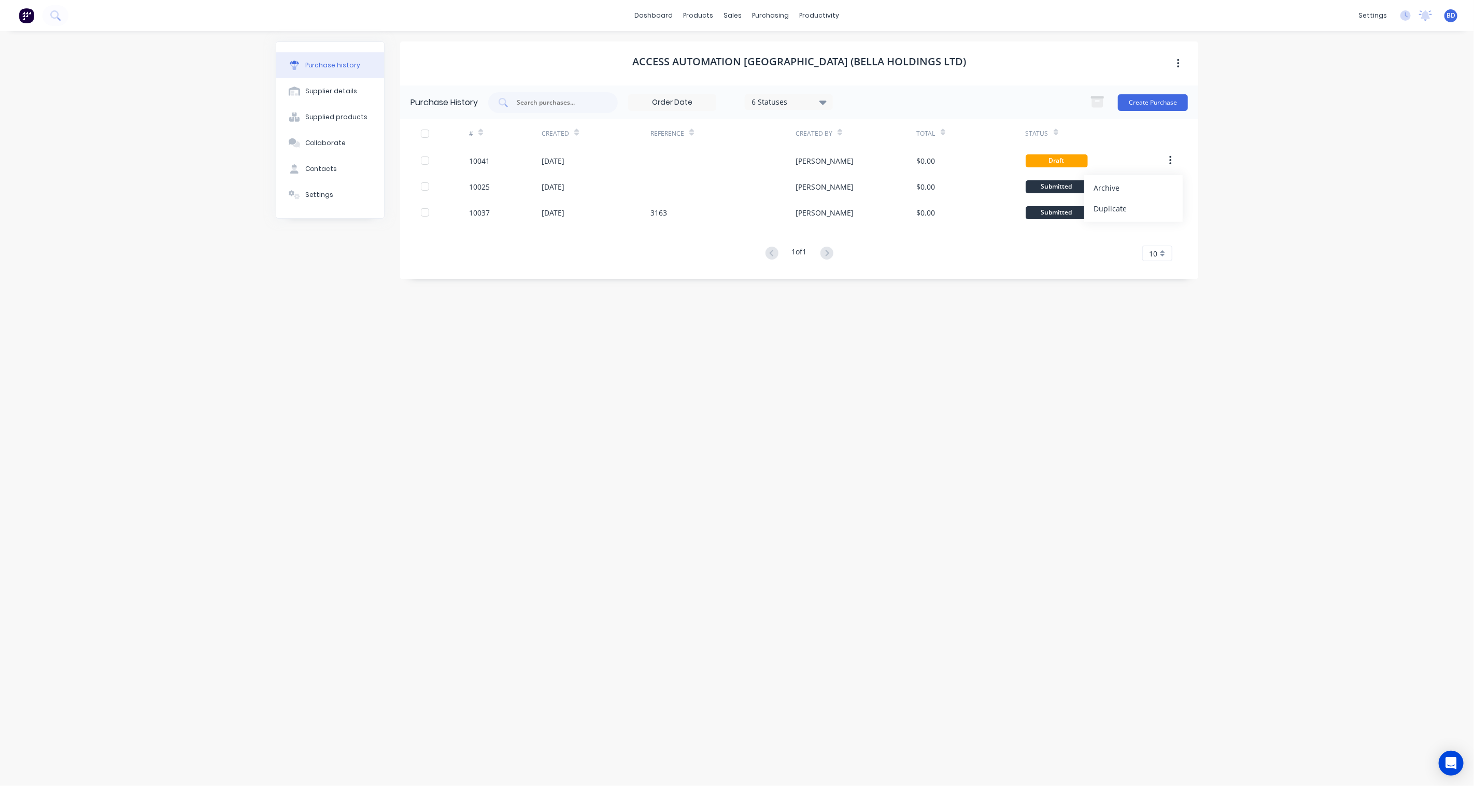
click at [927, 550] on div "Access Automation [GEOGRAPHIC_DATA] (Bella Holdings Ltd) Purchase History 6 Sta…" at bounding box center [799, 403] width 798 height 724
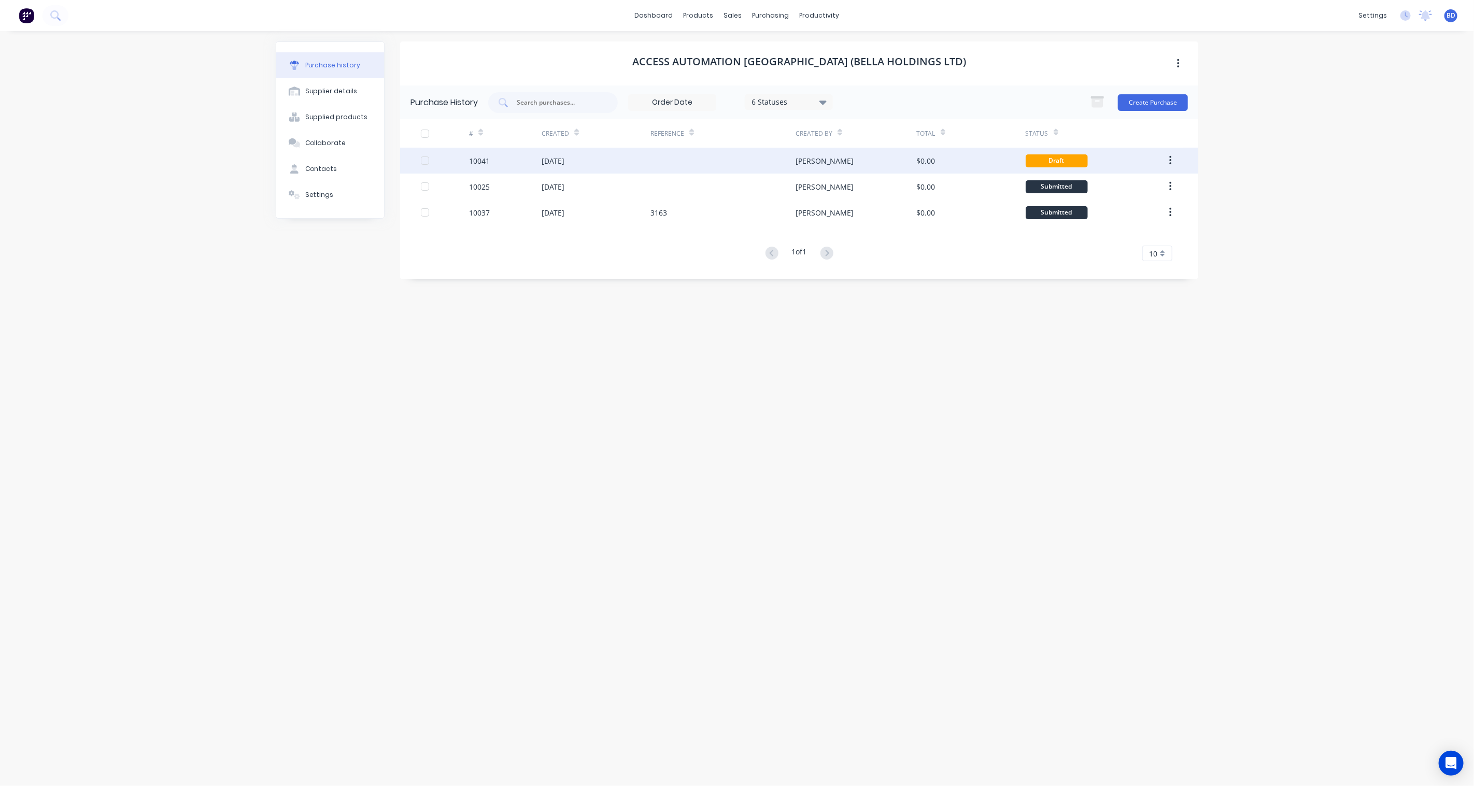
click at [1054, 157] on div "Draft" at bounding box center [1057, 160] width 62 height 13
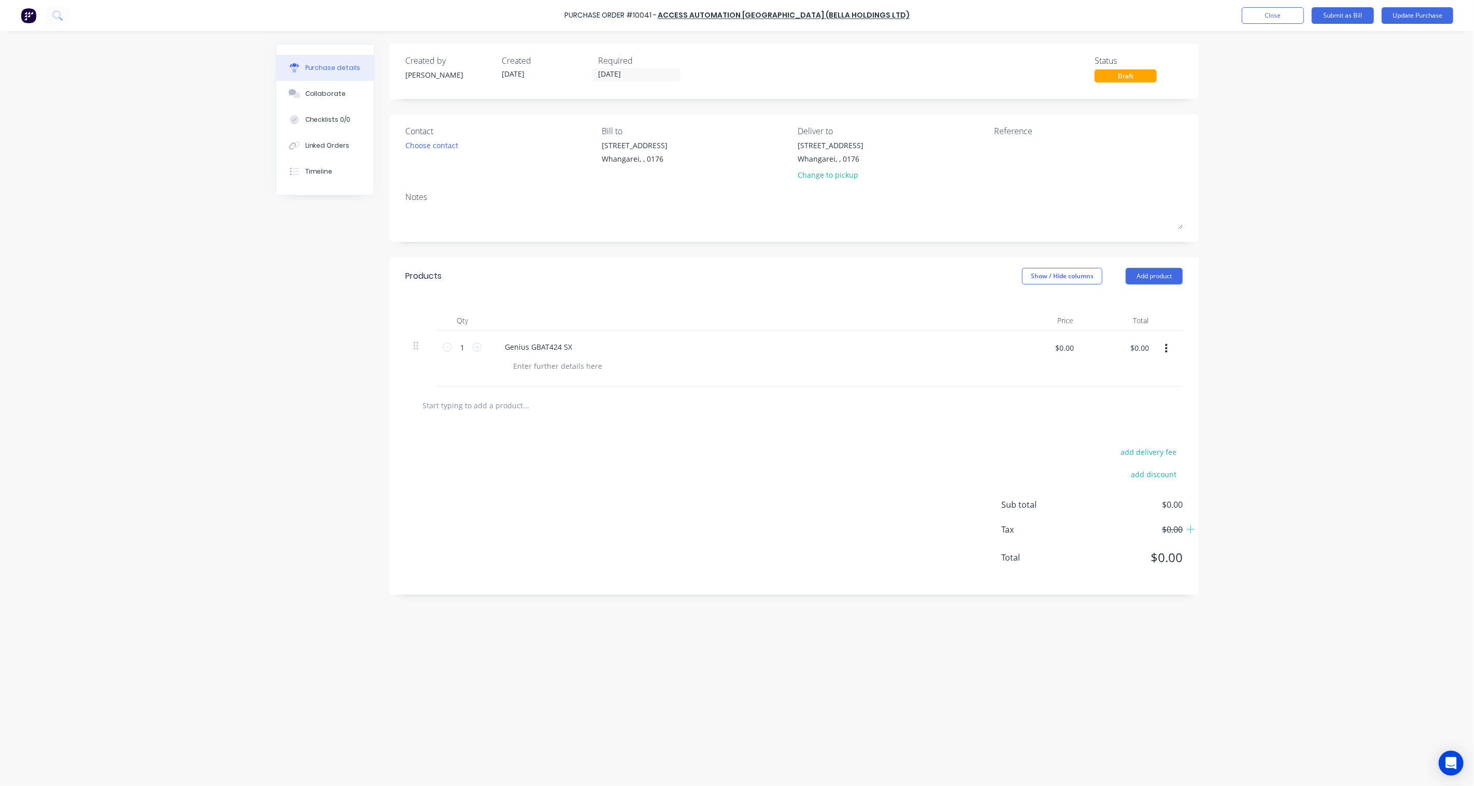
click at [1105, 213] on div "Purchase Order #10041 - Access Automation New Zealand (Bella Holdings Ltd) Add …" at bounding box center [737, 393] width 1474 height 786
click at [1105, 10] on button "Update Purchase" at bounding box center [1418, 15] width 72 height 17
click at [183, 579] on span "×" at bounding box center [186, 766] width 6 height 15
click at [1105, 78] on div "Draft" at bounding box center [1126, 75] width 62 height 13
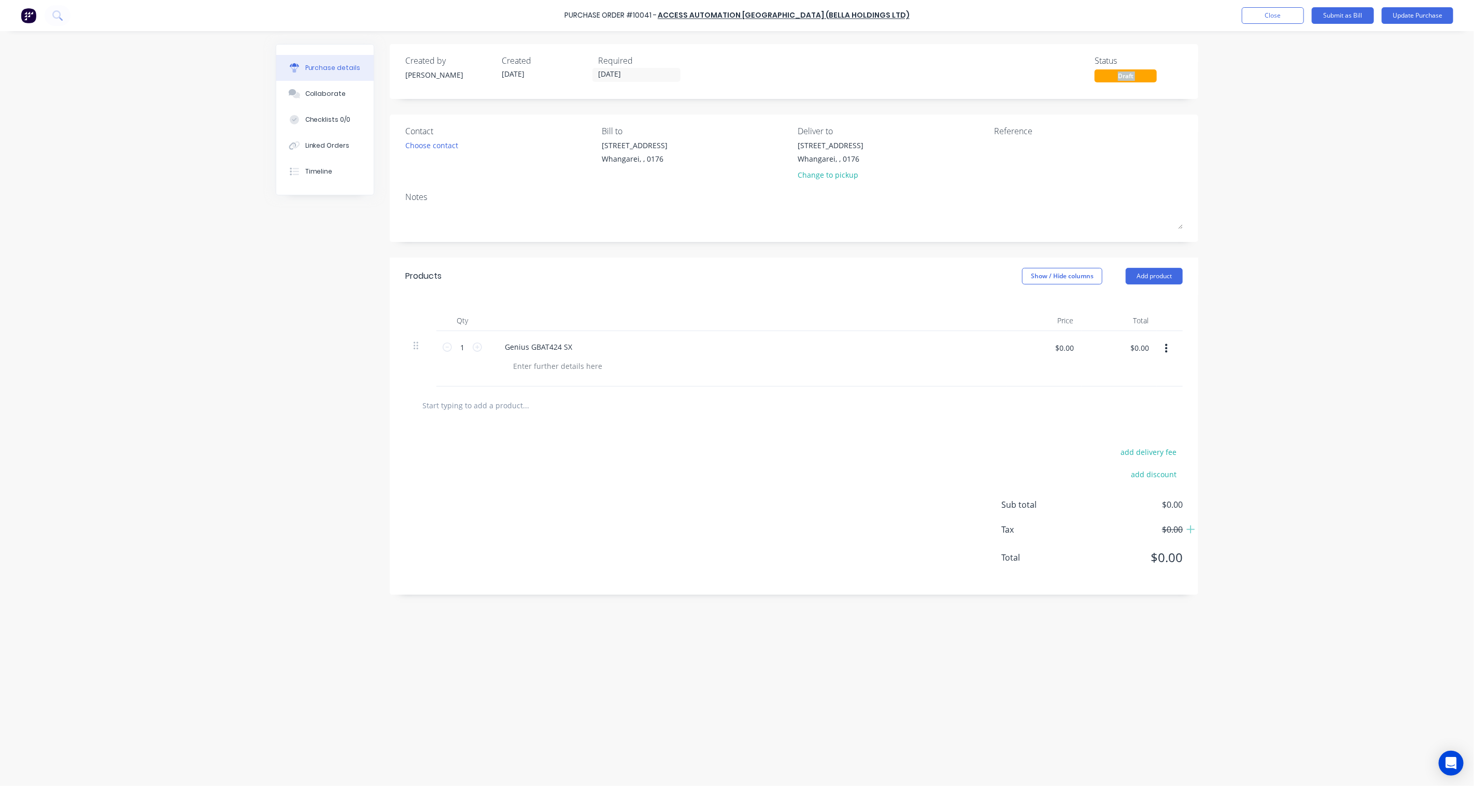
click at [1105, 78] on div "Draft" at bounding box center [1126, 75] width 62 height 13
click at [1105, 16] on button "Close" at bounding box center [1273, 15] width 62 height 17
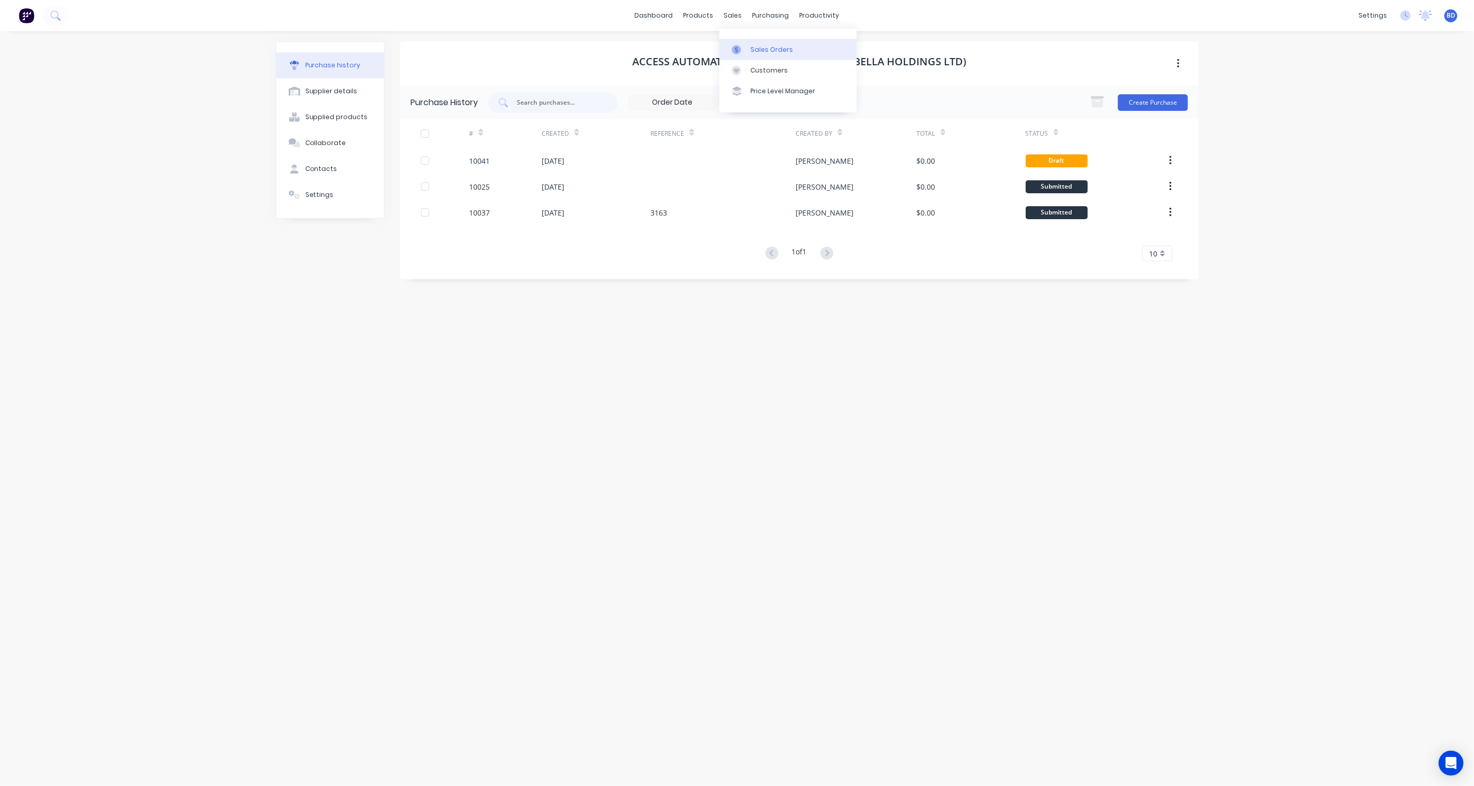
click at [757, 54] on div "Sales Orders" at bounding box center [772, 49] width 43 height 9
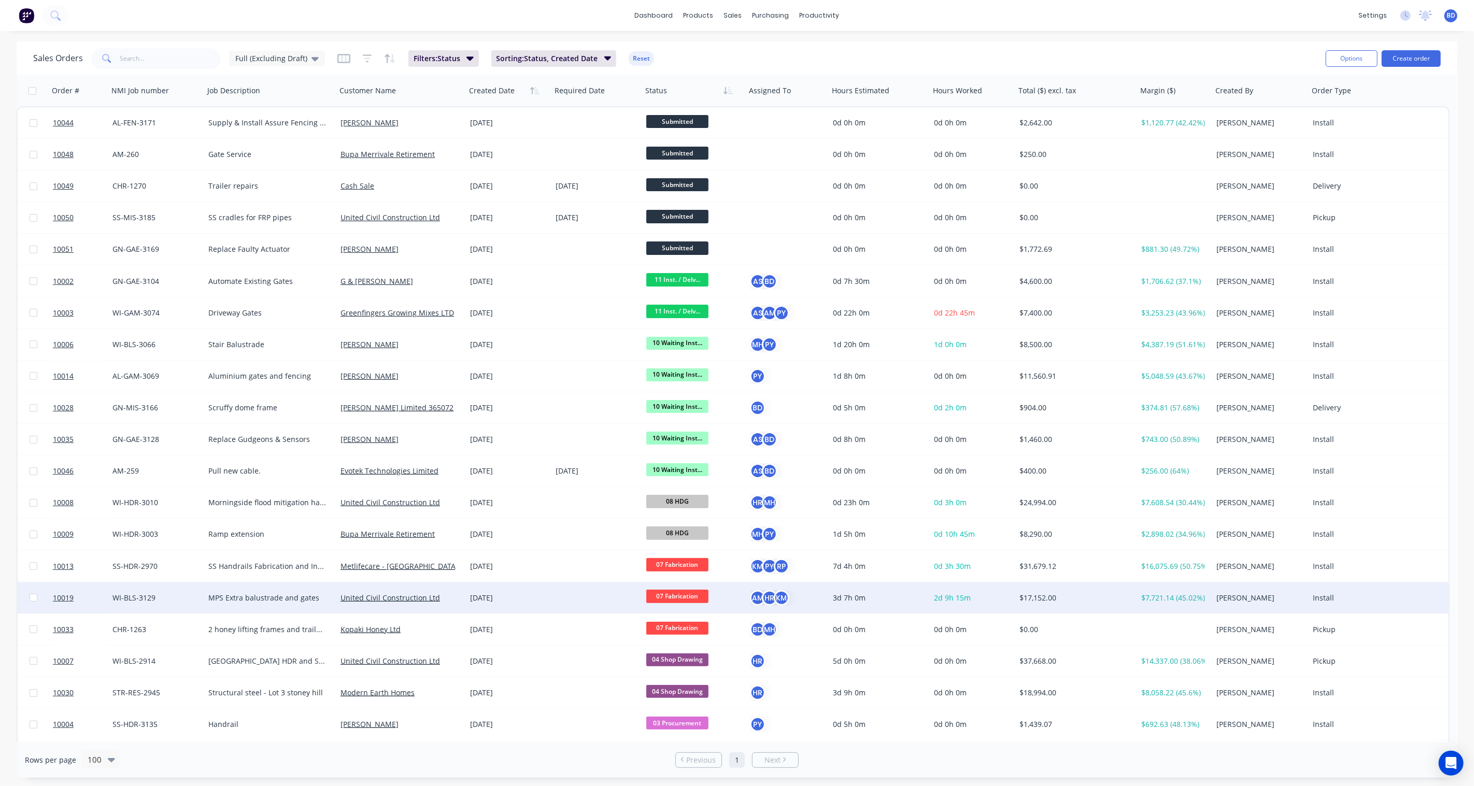
click at [683, 579] on span "07 Fabrication" at bounding box center [677, 596] width 62 height 13
click at [682, 579] on button "08 HDG" at bounding box center [699, 763] width 106 height 19
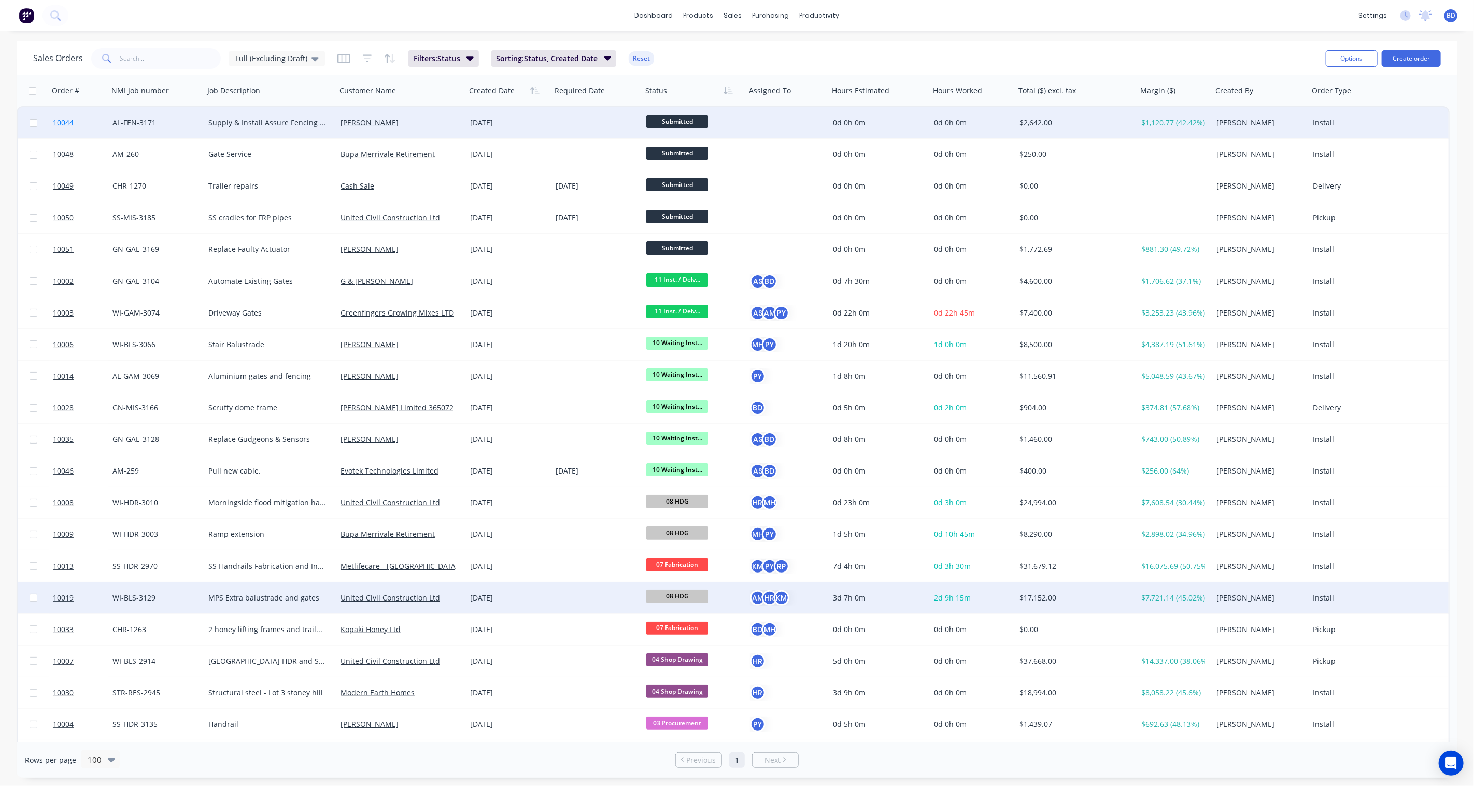
click at [64, 121] on span "10044" at bounding box center [63, 123] width 21 height 10
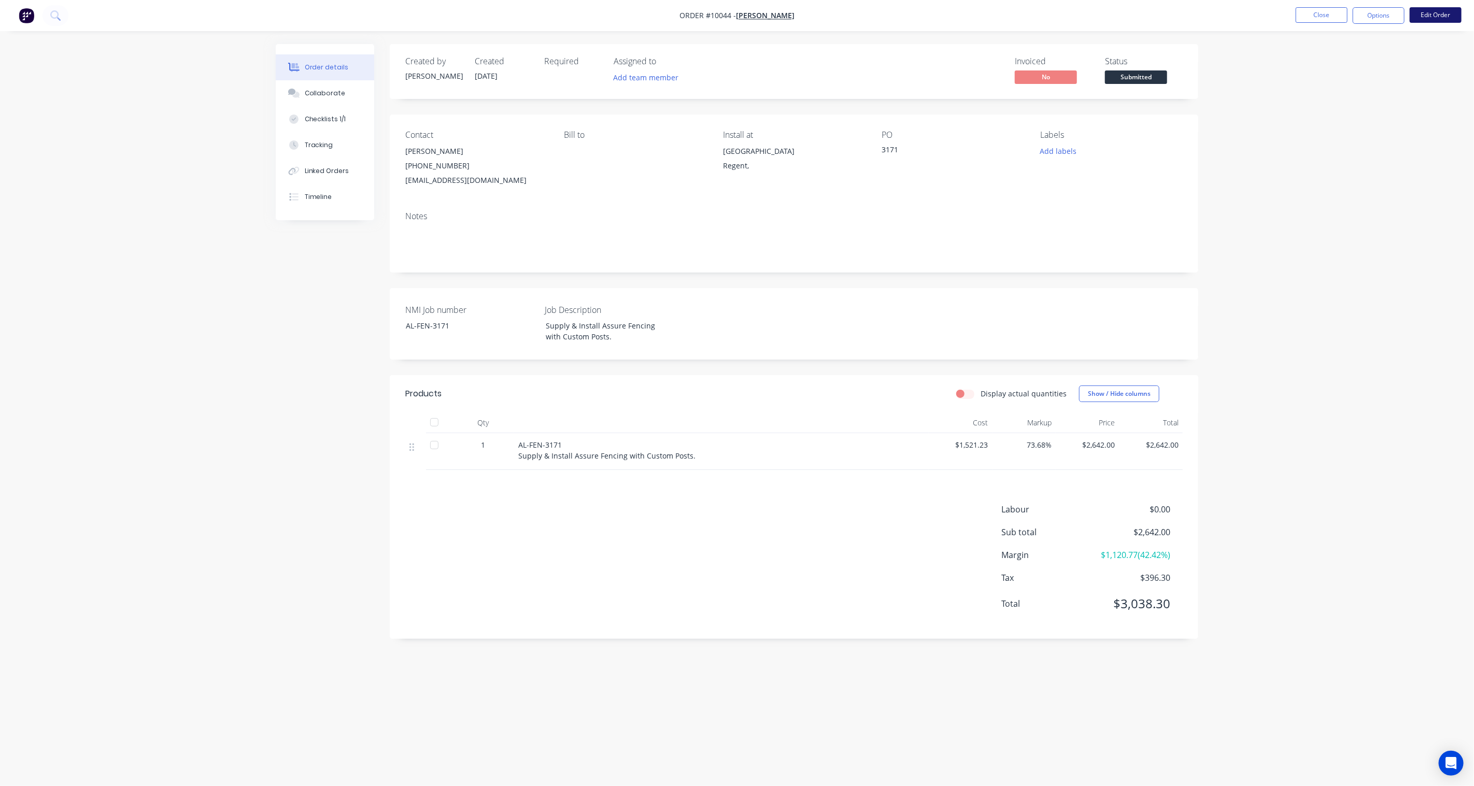
click at [1105, 14] on button "Edit Order" at bounding box center [1436, 15] width 52 height 16
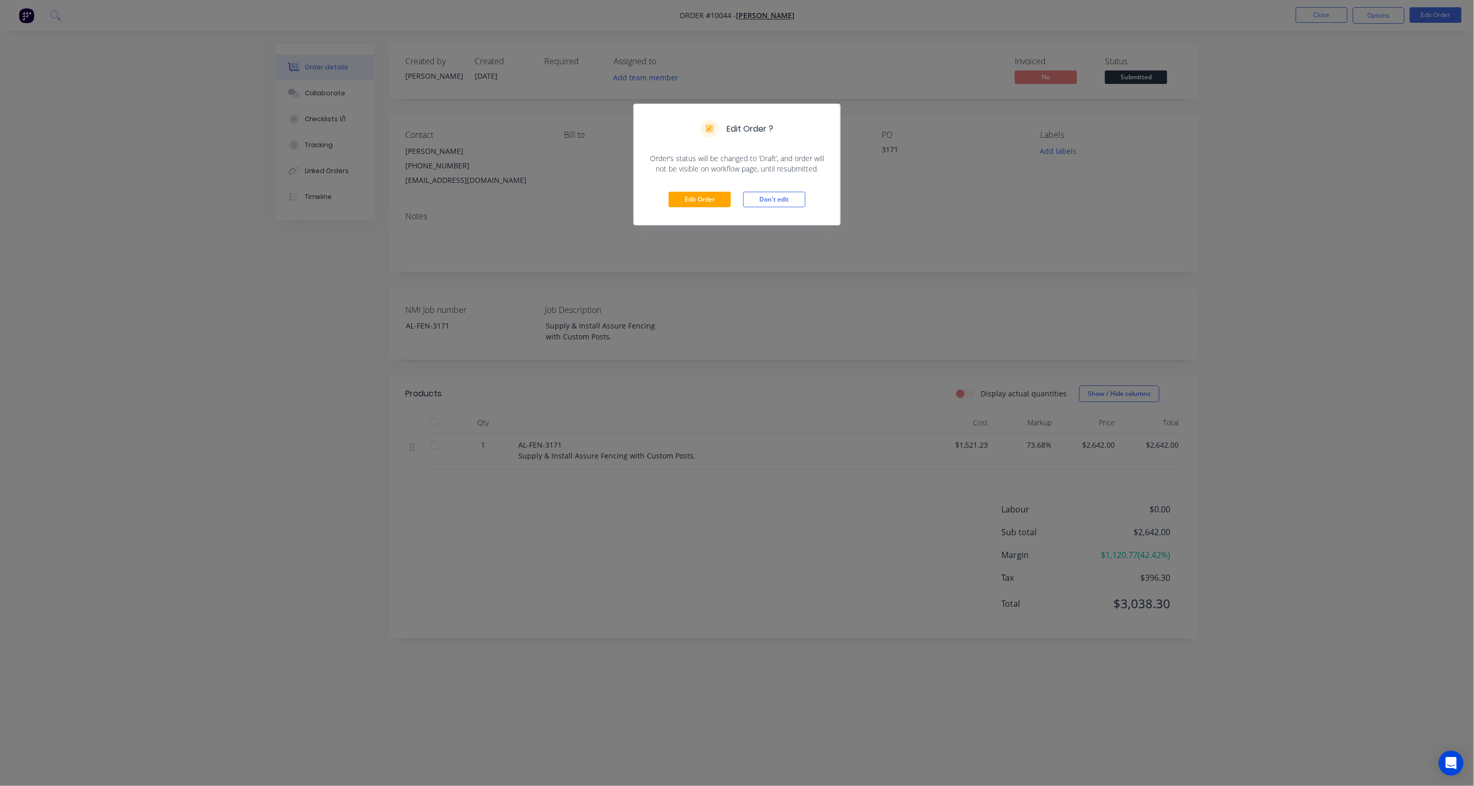
click at [689, 209] on div "Edit Order Don't edit" at bounding box center [737, 199] width 206 height 51
click at [693, 200] on button "Edit Order" at bounding box center [700, 200] width 62 height 16
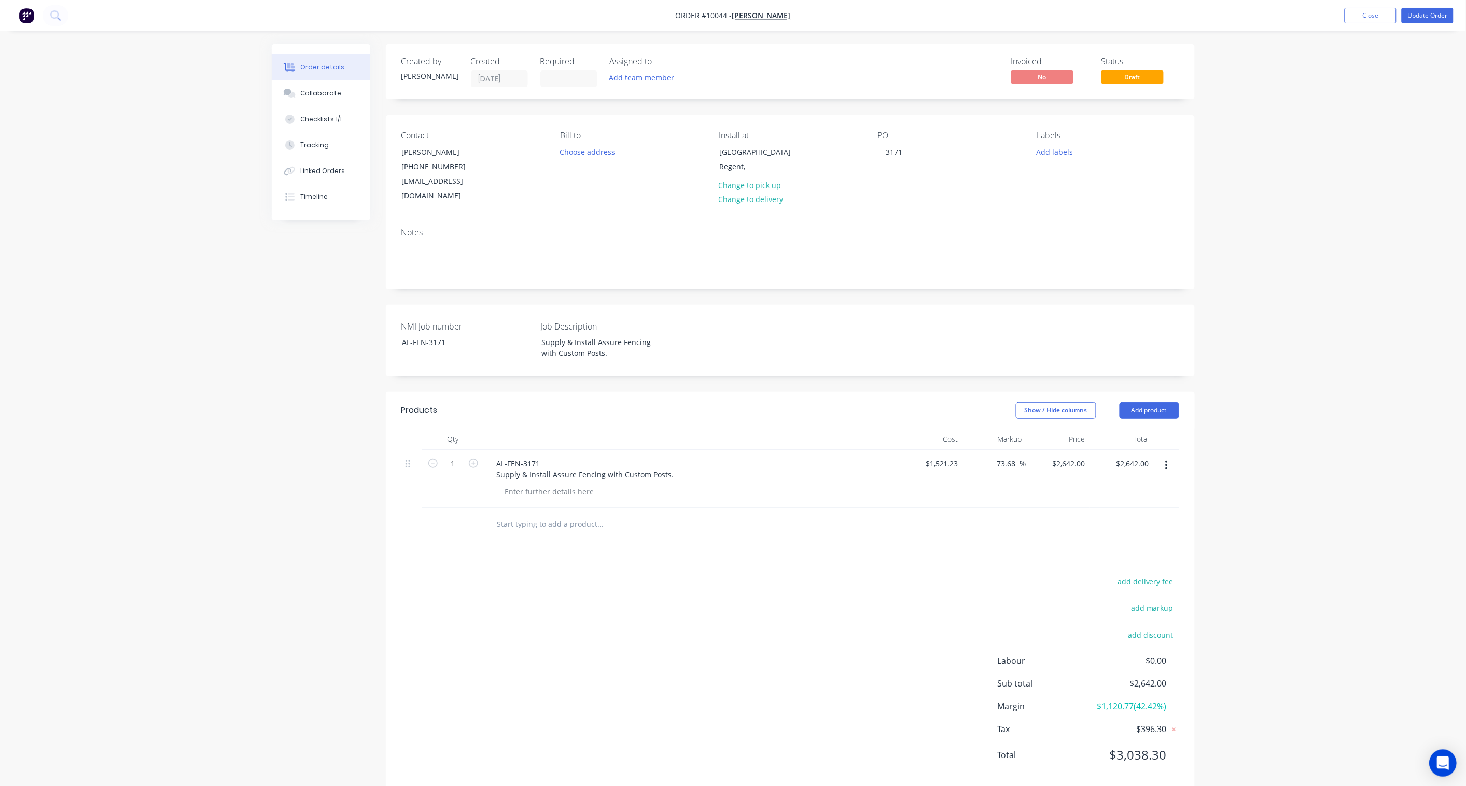
click at [1105, 579] on icon "Open Intercom Messenger" at bounding box center [1442, 763] width 13 height 13
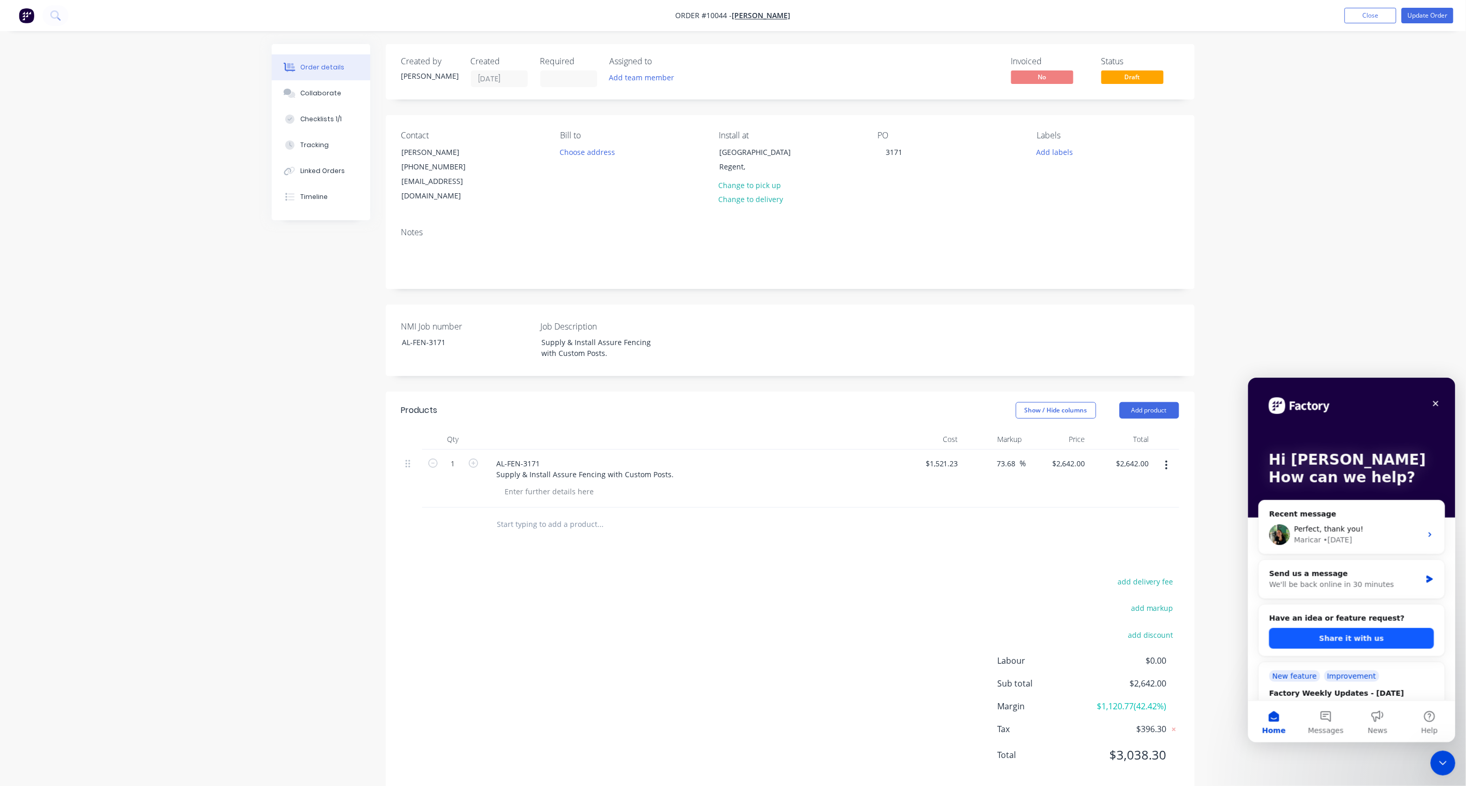
click at [1105, 579] on button "Share it with us" at bounding box center [1351, 638] width 165 height 21
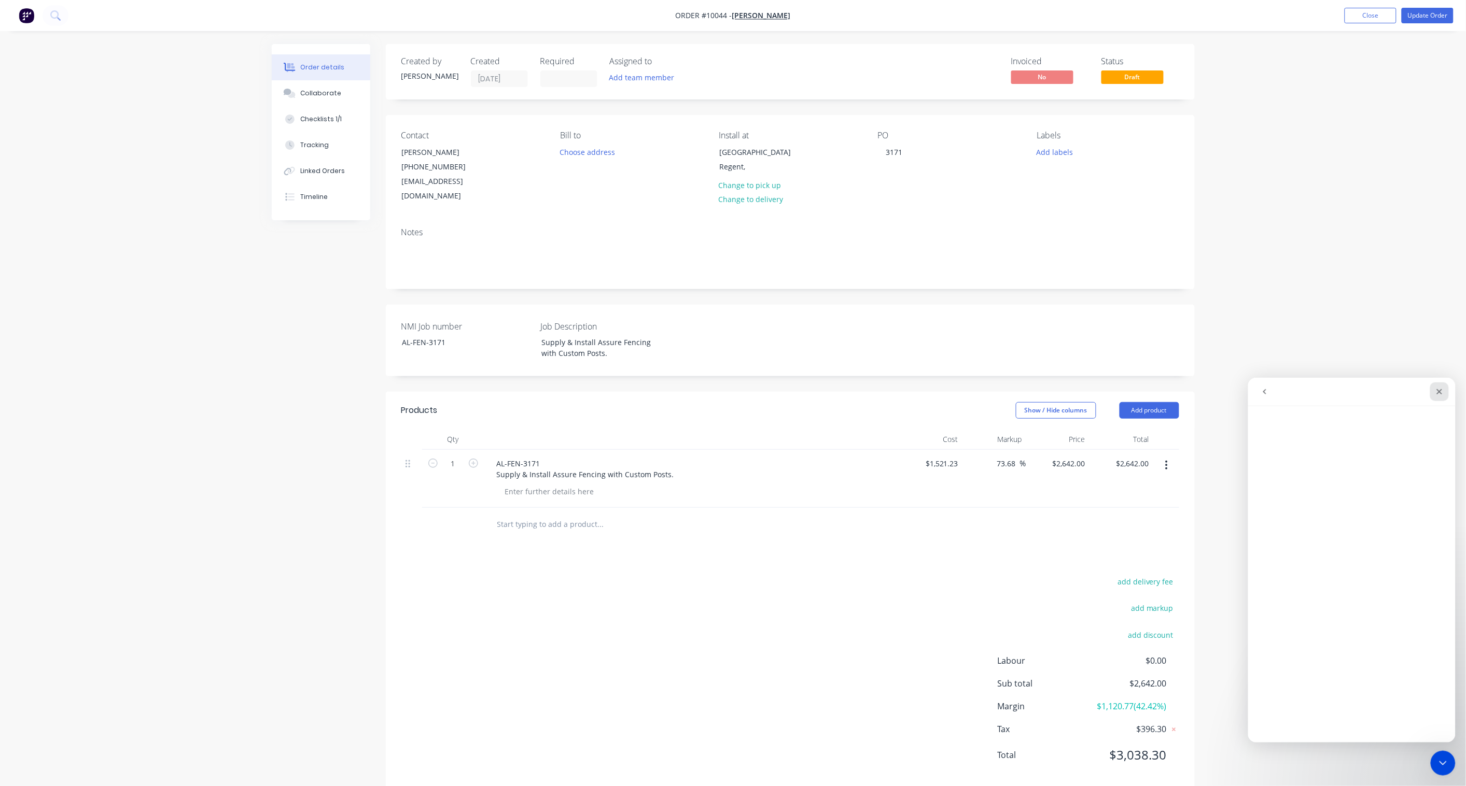
click at [1105, 395] on icon "Close" at bounding box center [1438, 391] width 8 height 8
click at [1105, 456] on button "button" at bounding box center [1166, 465] width 24 height 19
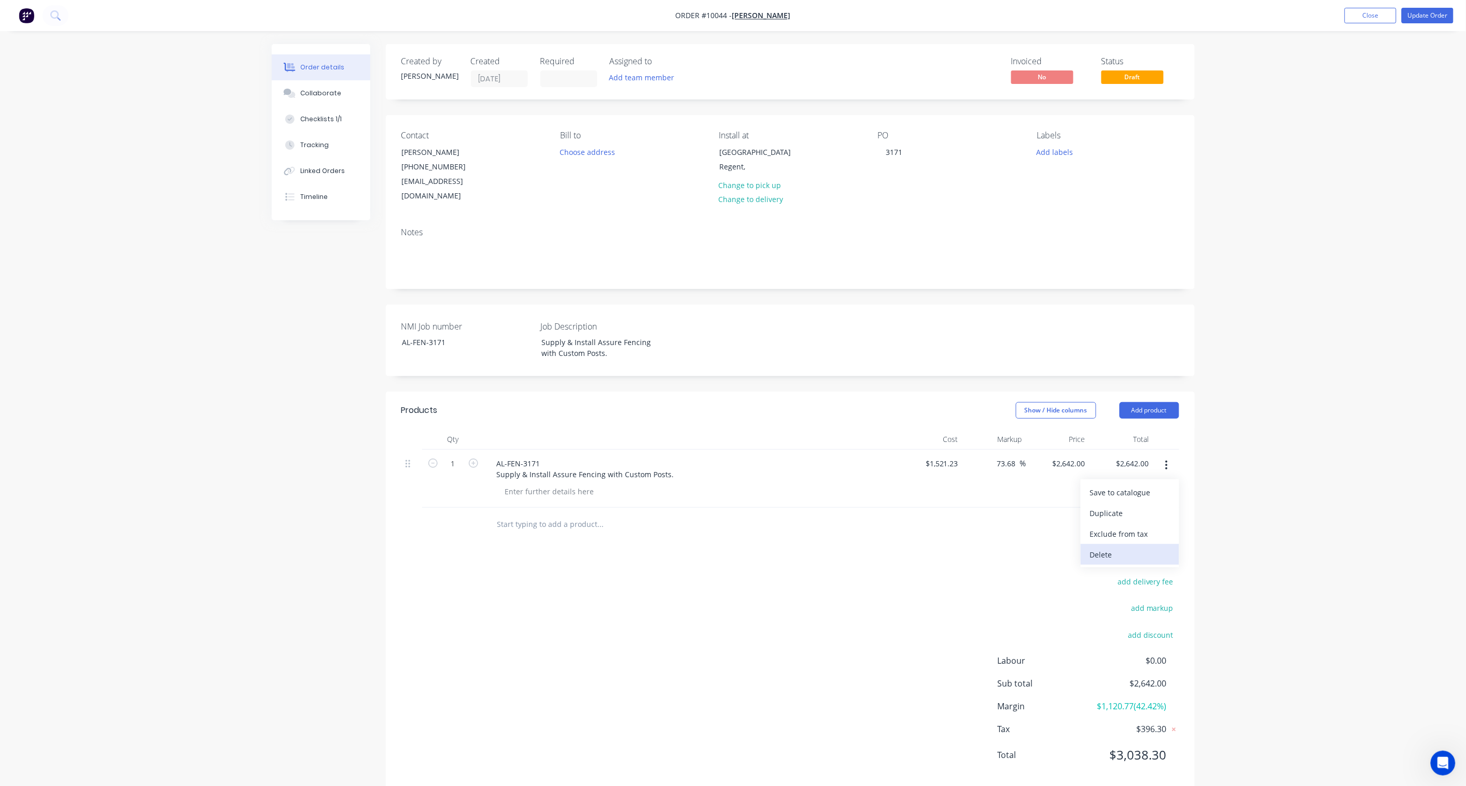
click at [1105, 547] on div "Delete" at bounding box center [1130, 554] width 80 height 15
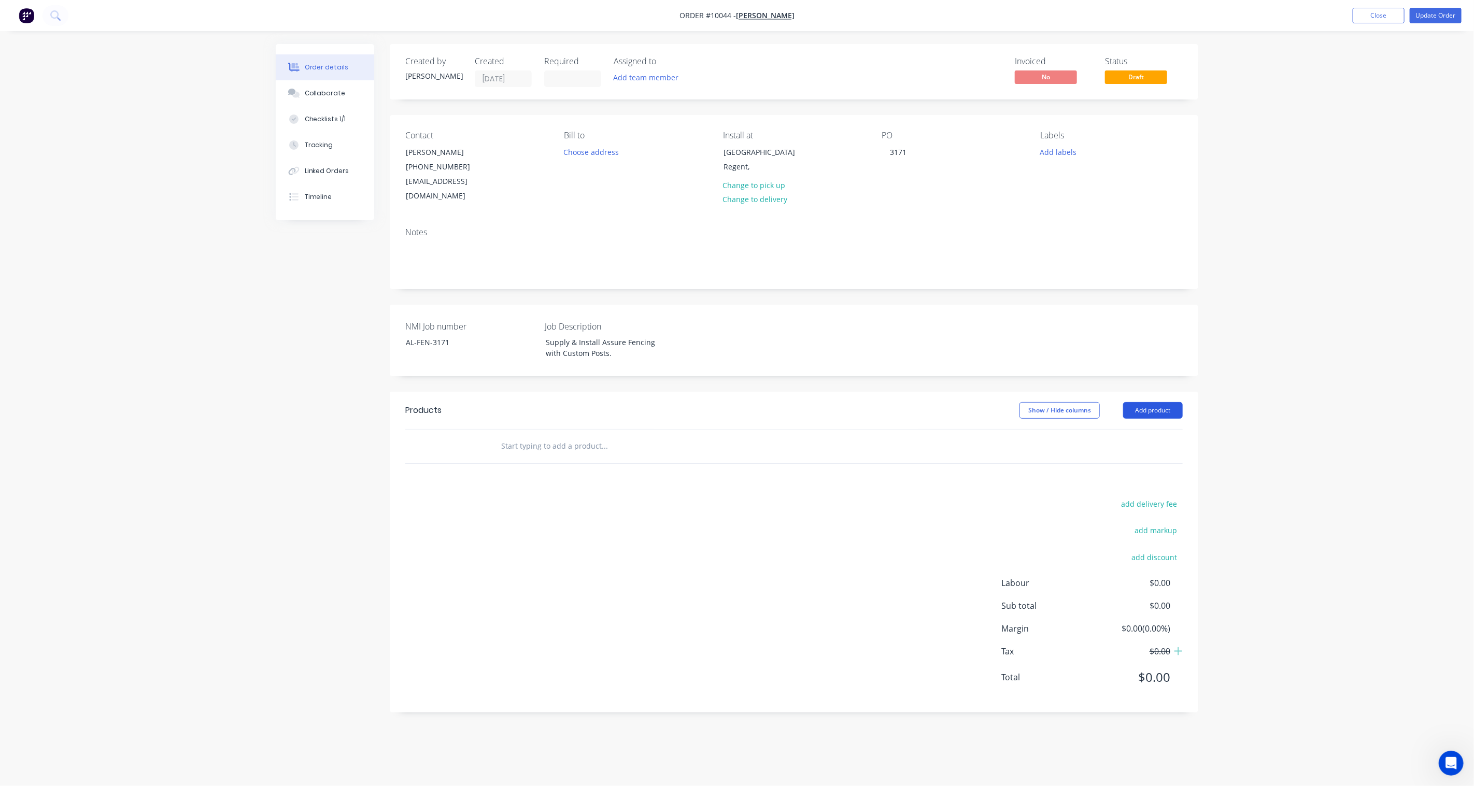
click at [1105, 402] on button "Add product" at bounding box center [1153, 410] width 60 height 17
click at [1105, 429] on div "Product catalogue" at bounding box center [1134, 436] width 80 height 15
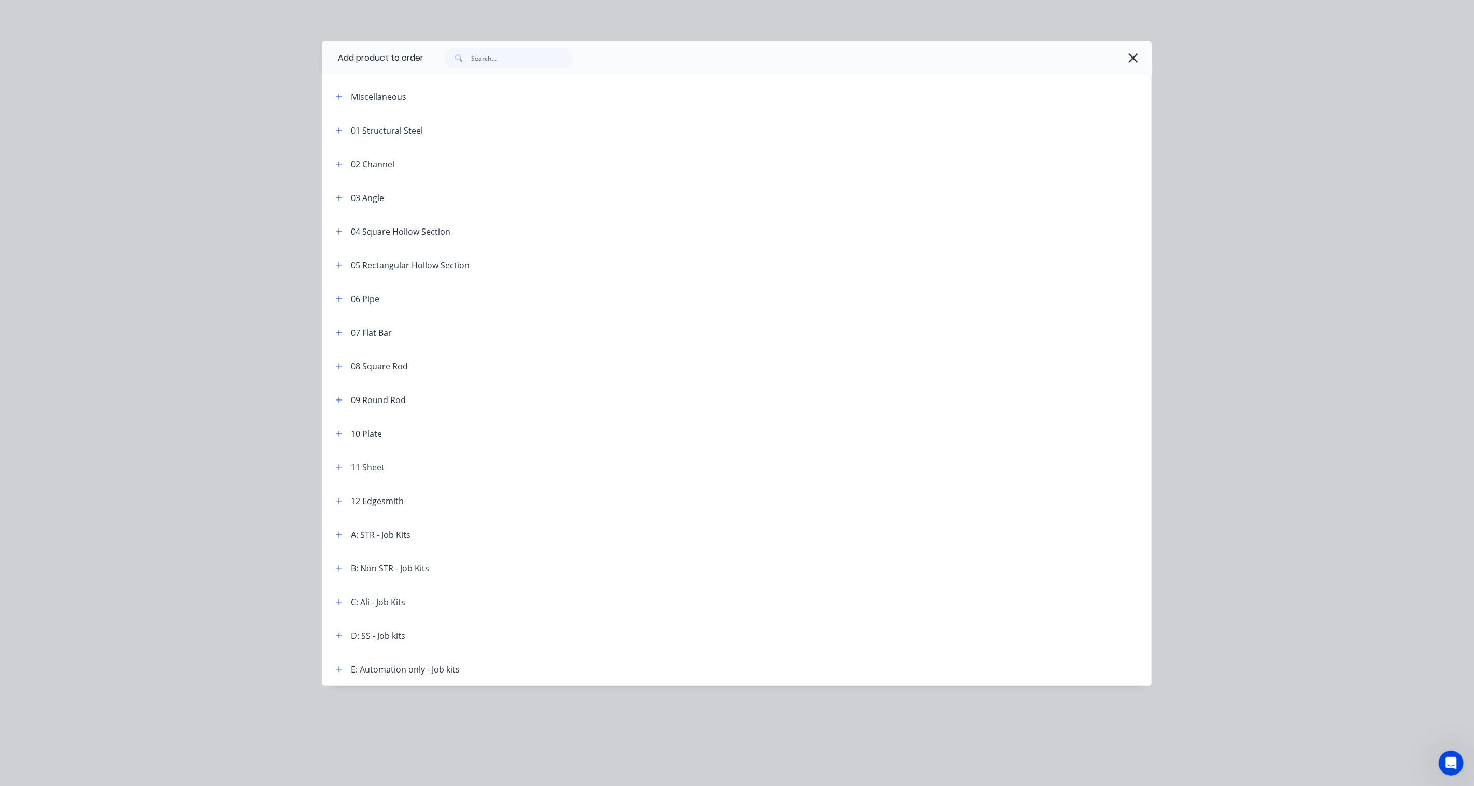
click at [341, 579] on header "C: Ali - Job Kits" at bounding box center [736, 602] width 829 height 34
click at [341, 579] on icon "button" at bounding box center [339, 602] width 6 height 7
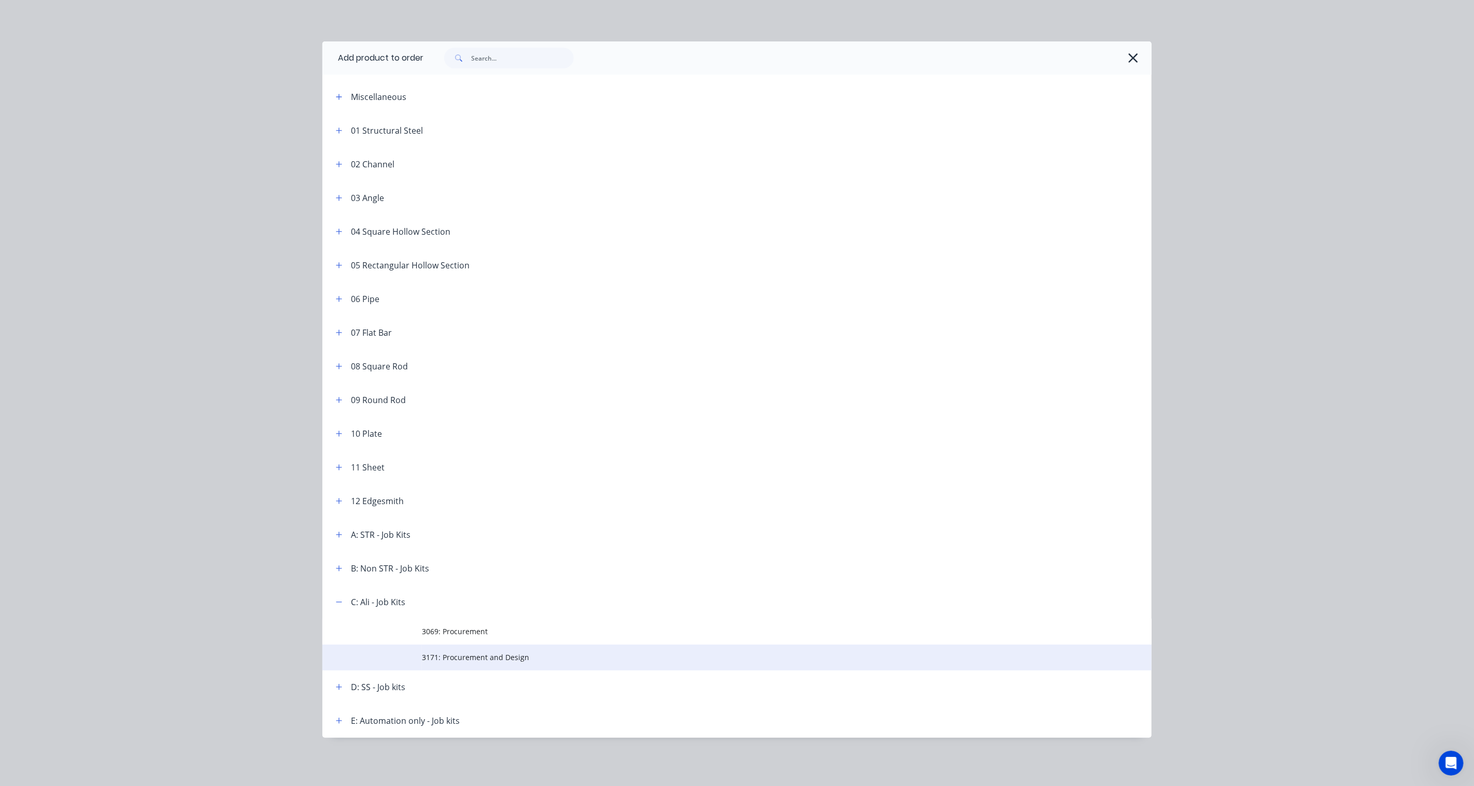
click at [487, 579] on span "3171: Procurement and Design" at bounding box center [714, 657] width 584 height 11
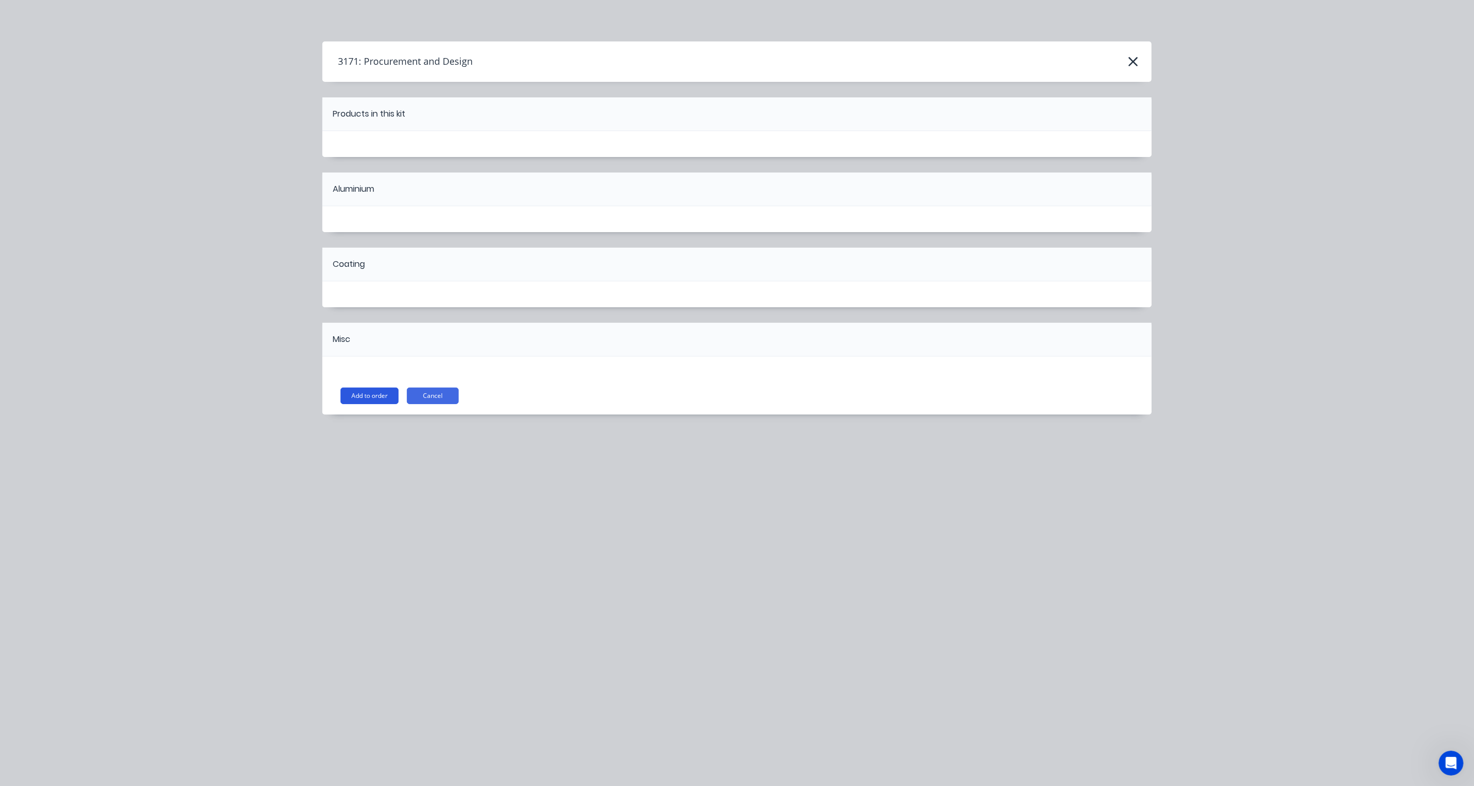
click at [378, 394] on button "Add to order" at bounding box center [370, 396] width 58 height 17
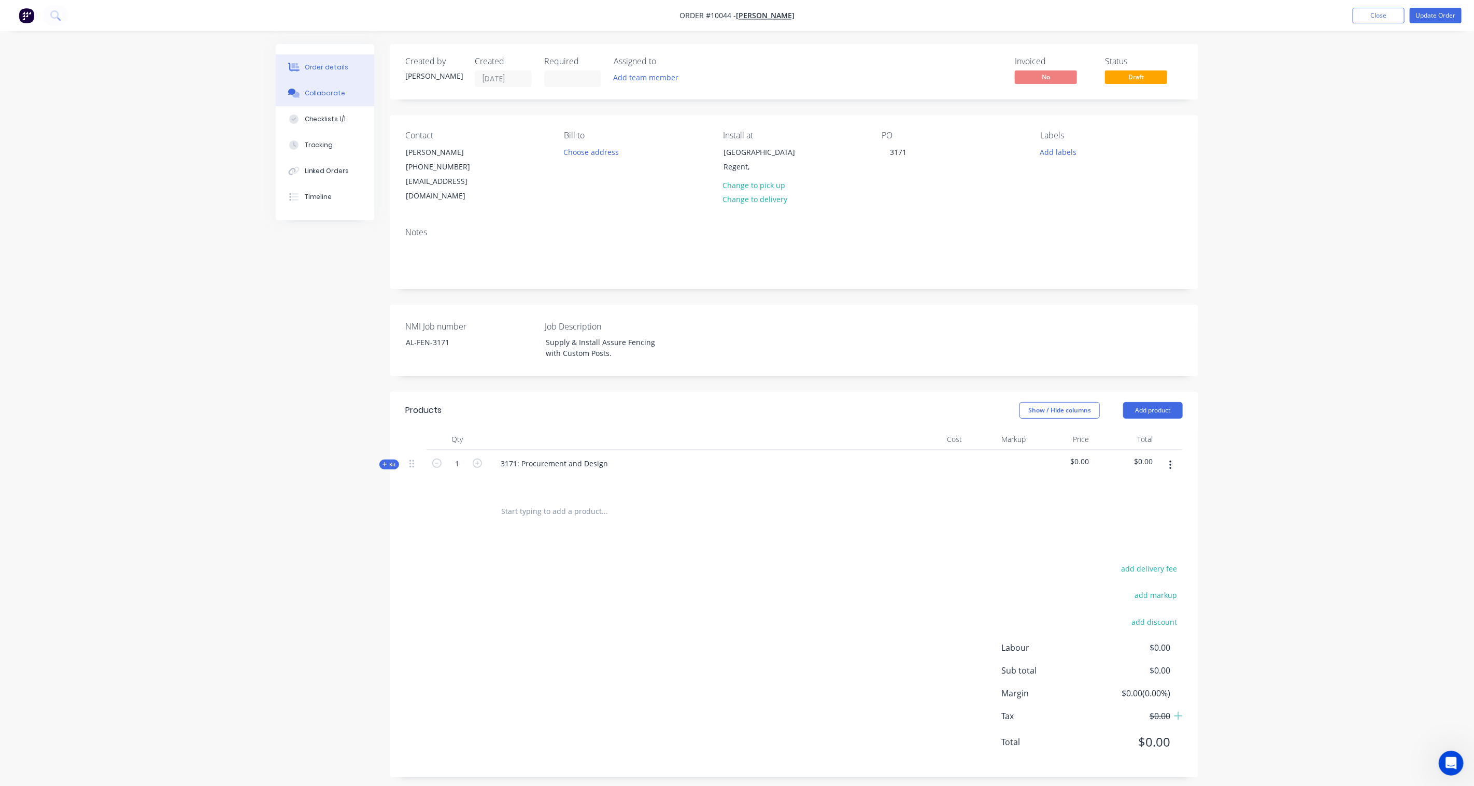
click at [340, 97] on div "Collaborate" at bounding box center [325, 93] width 41 height 9
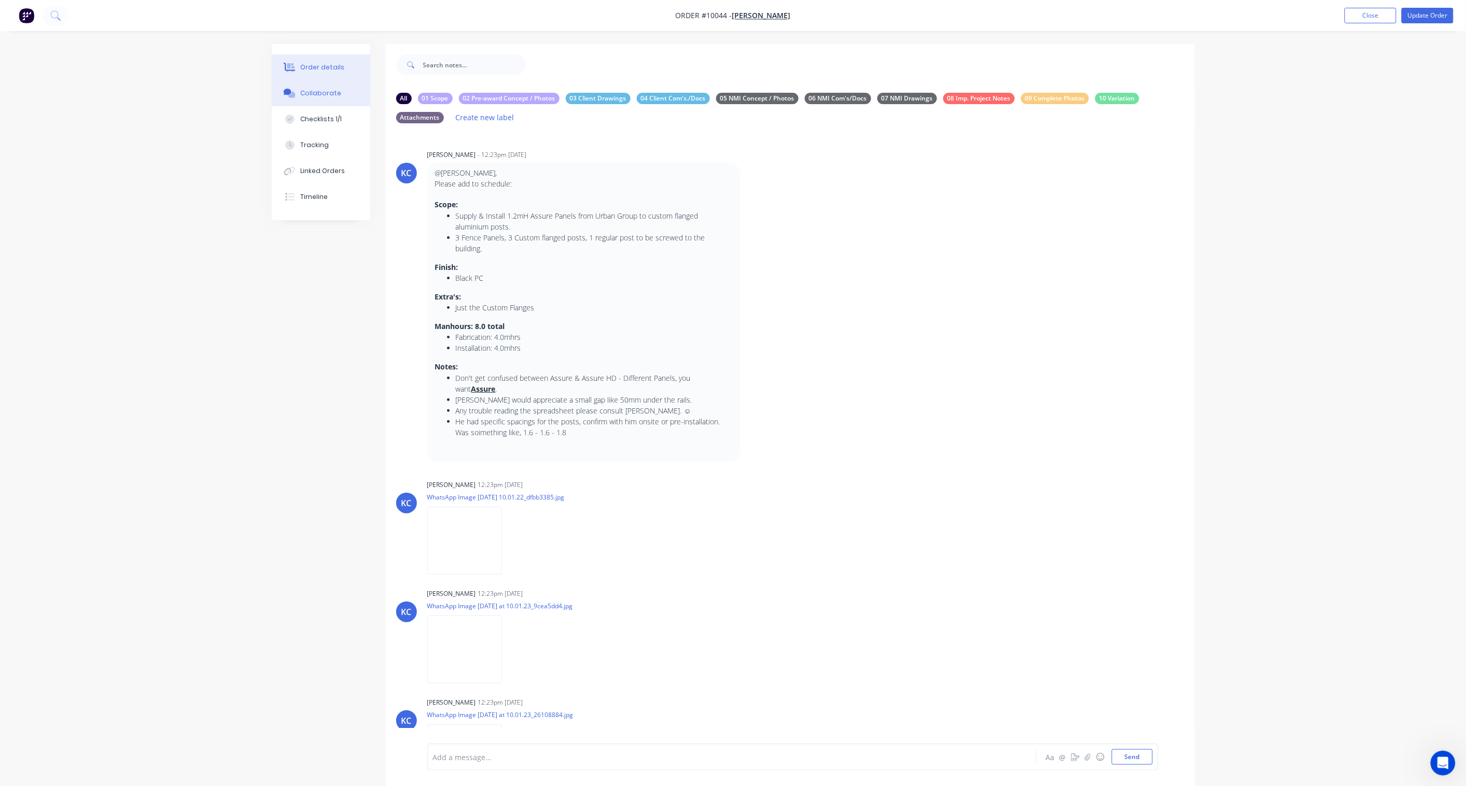
click at [314, 75] on button "Order details" at bounding box center [321, 67] width 98 height 26
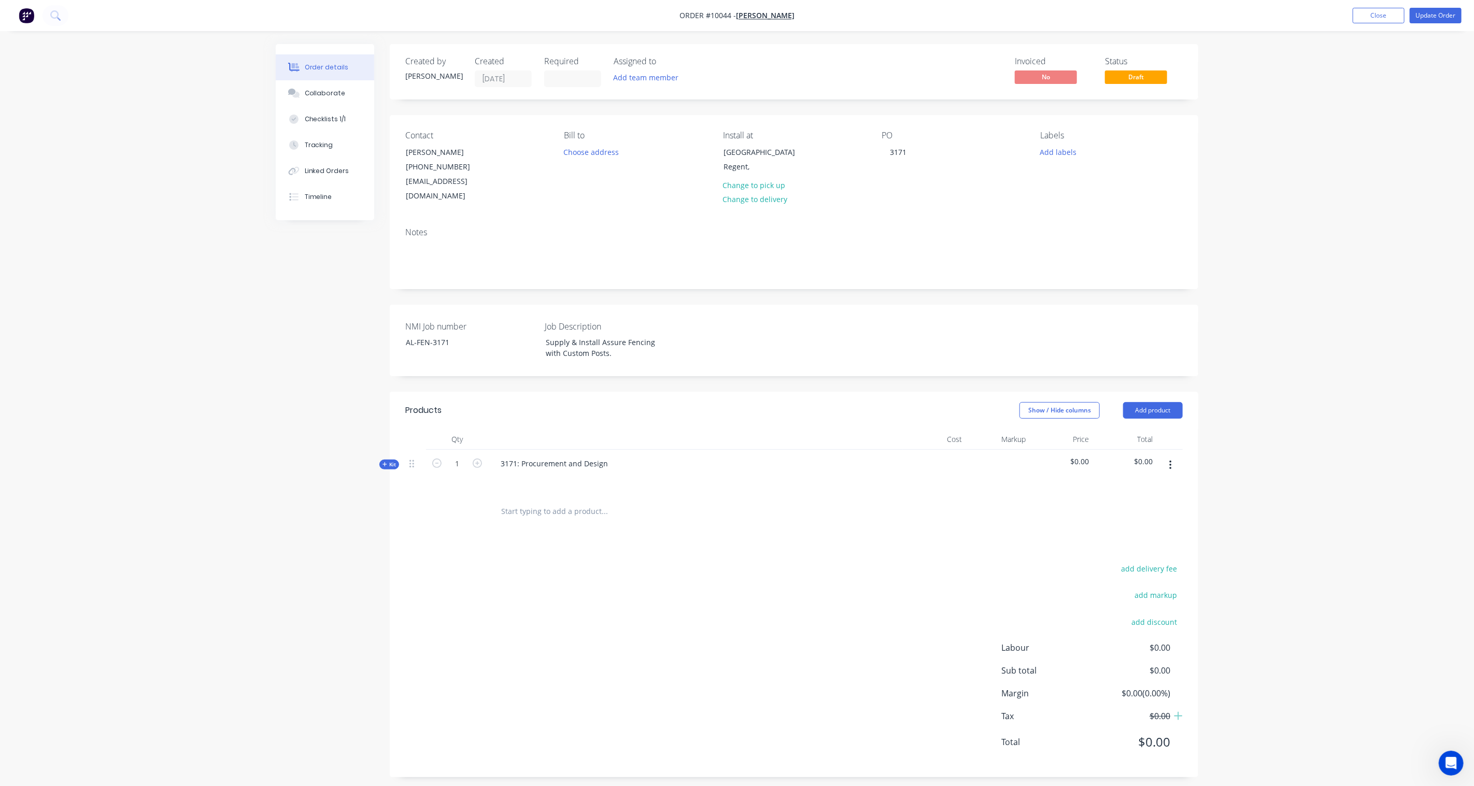
click at [390, 461] on span "Kit" at bounding box center [389, 465] width 13 height 8
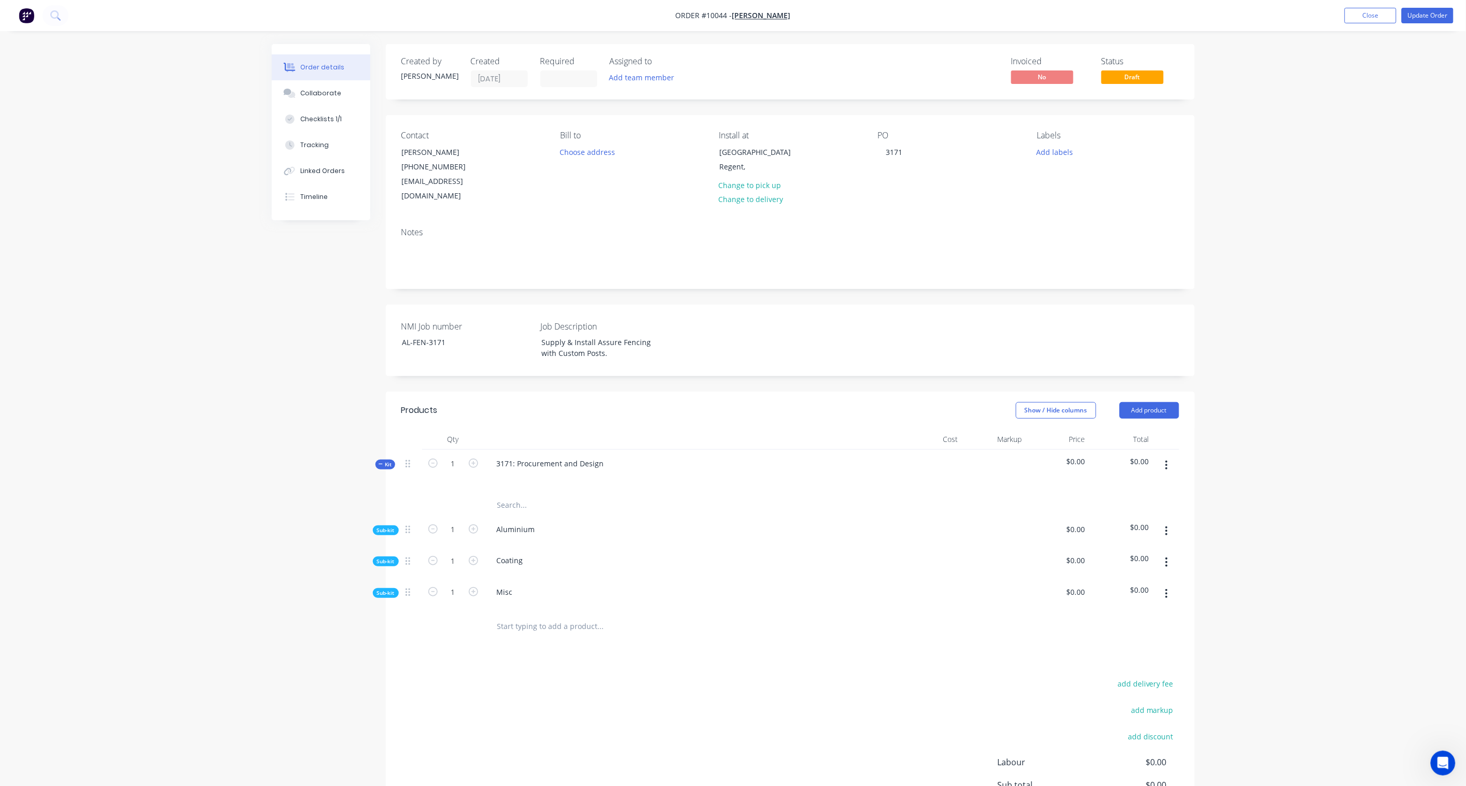
click at [386, 527] on span "Sub-kit" at bounding box center [386, 531] width 18 height 8
click at [1105, 526] on icon "button" at bounding box center [1166, 531] width 3 height 11
click at [1105, 551] on div "Add product to kit" at bounding box center [1130, 558] width 80 height 15
click at [1105, 463] on div "Order details Collaborate Checklists 1/1 Tracking Linked Orders Timeline Order …" at bounding box center [733, 464] width 1466 height 928
click at [1105, 11] on button "Close" at bounding box center [1370, 16] width 52 height 16
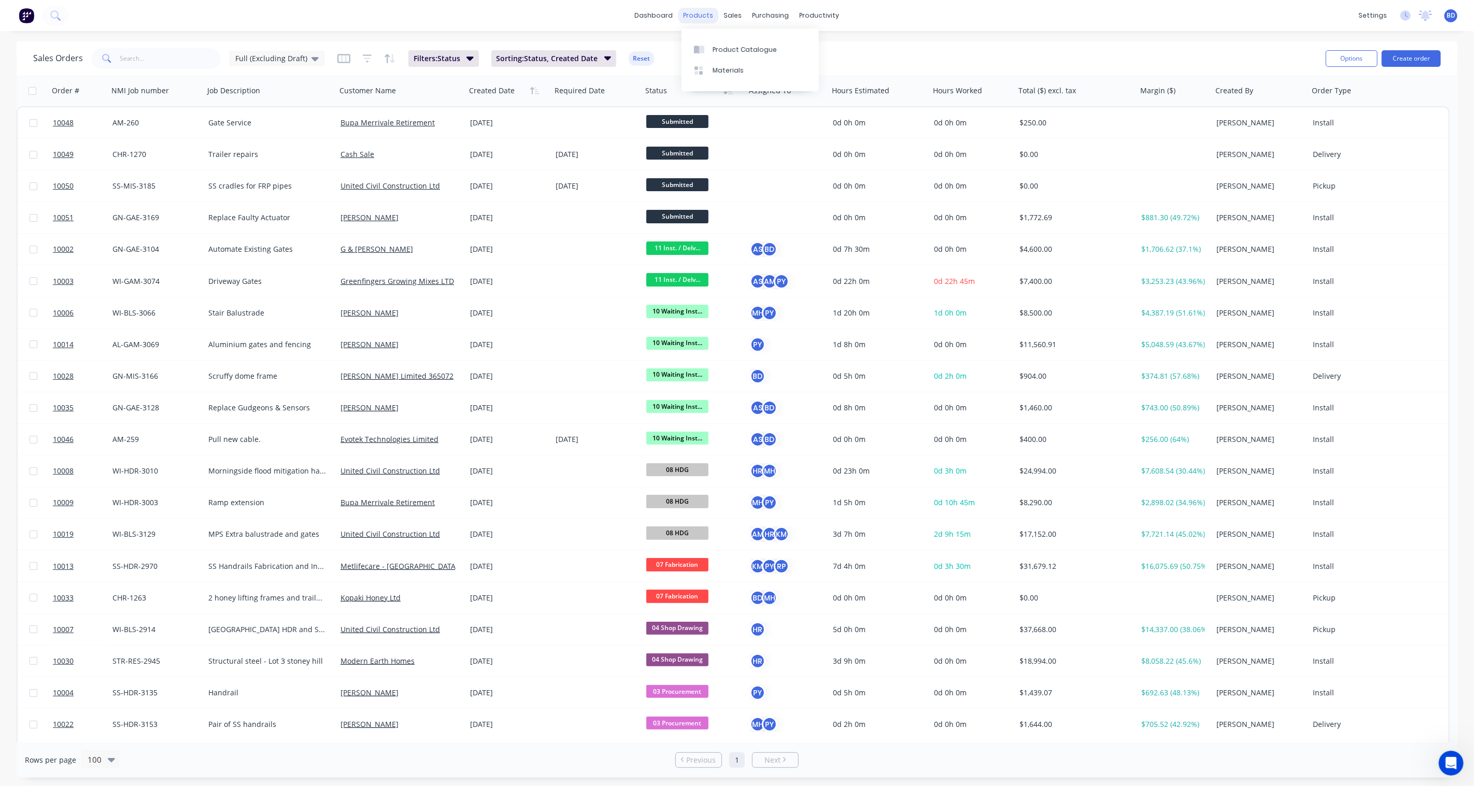
click at [706, 16] on div "products" at bounding box center [699, 16] width 40 height 16
click at [717, 36] on div "Product Catalogue Materials" at bounding box center [750, 60] width 137 height 63
click at [717, 49] on div "Product Catalogue" at bounding box center [745, 49] width 64 height 9
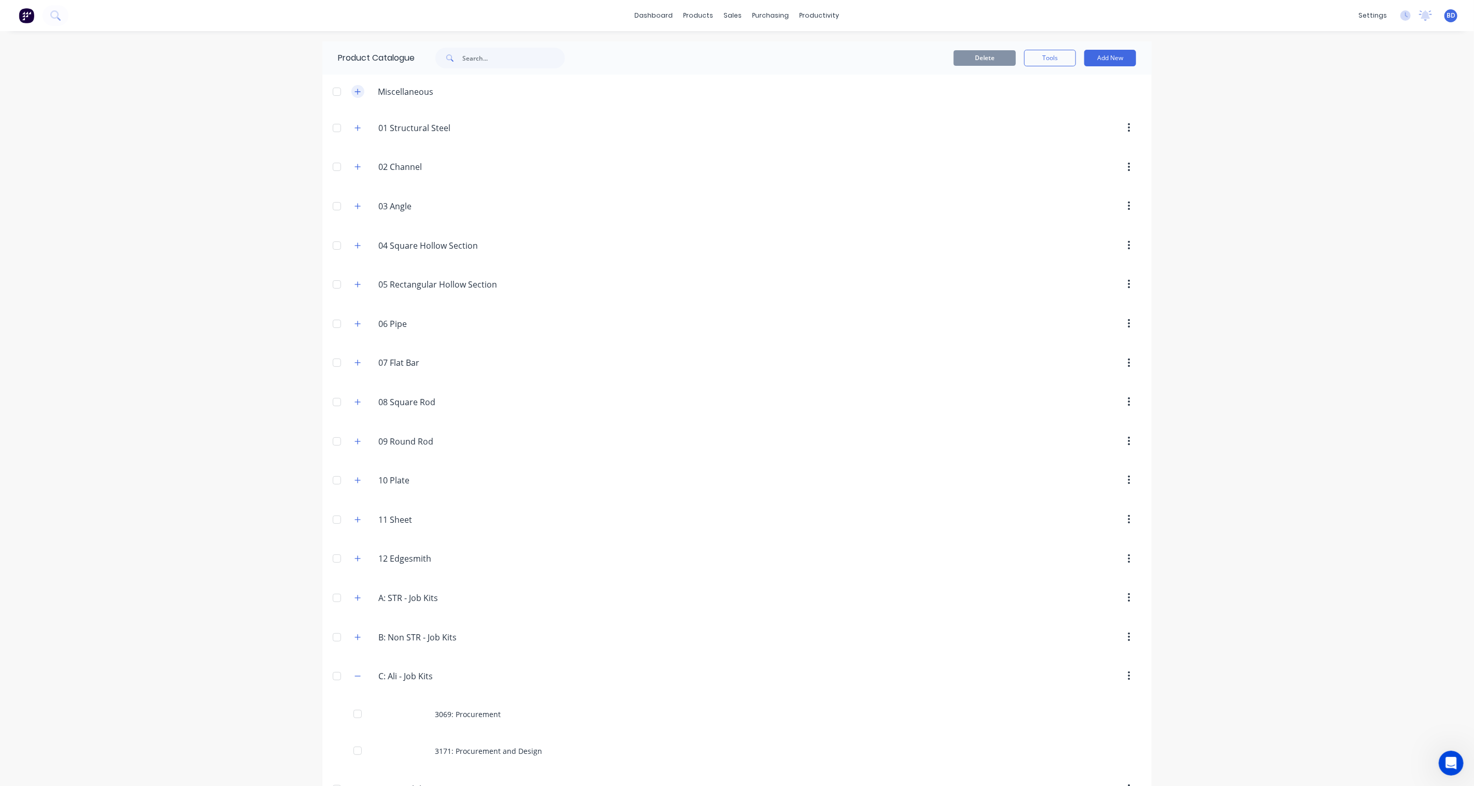
click at [358, 93] on button "button" at bounding box center [357, 91] width 13 height 13
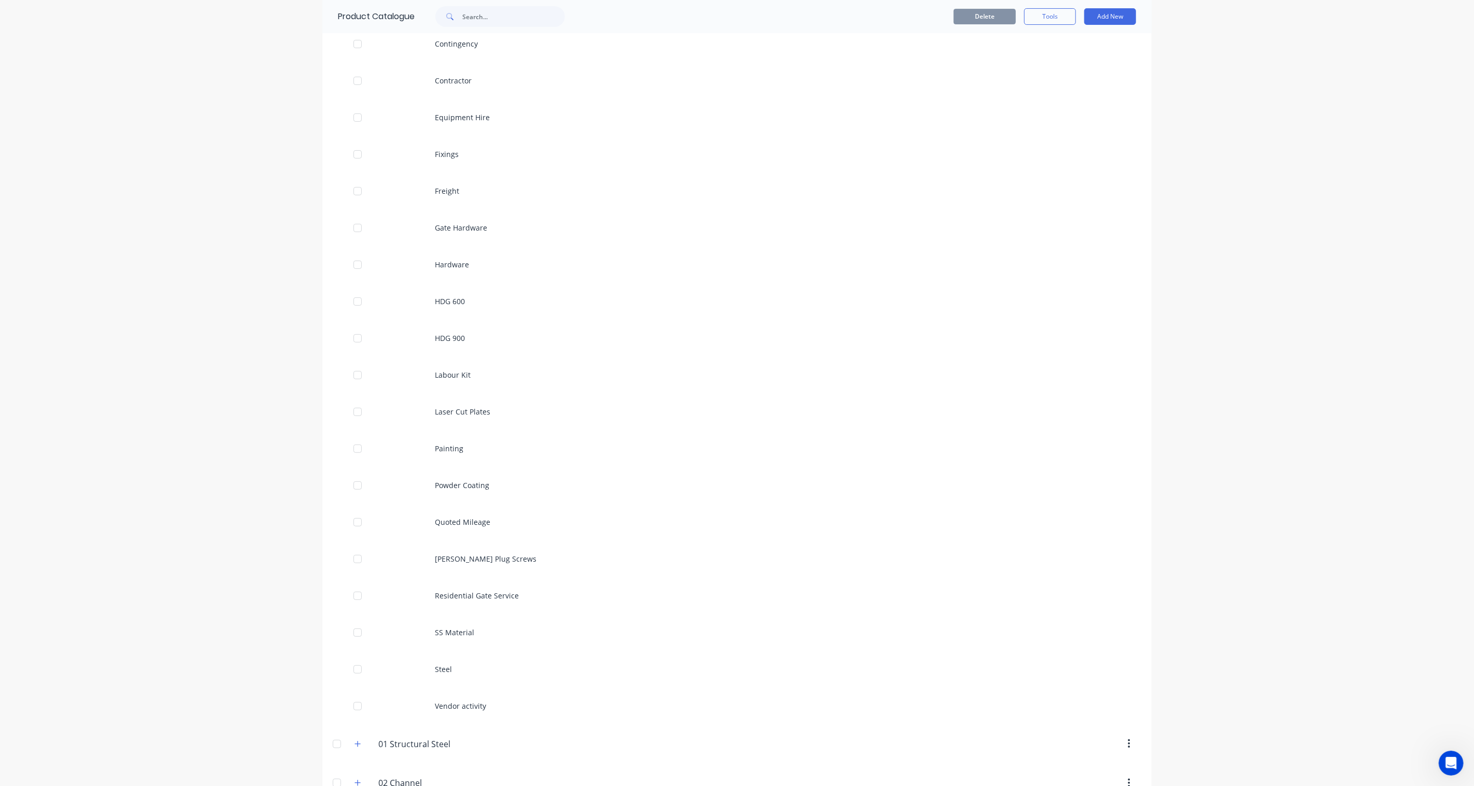
scroll to position [288, 0]
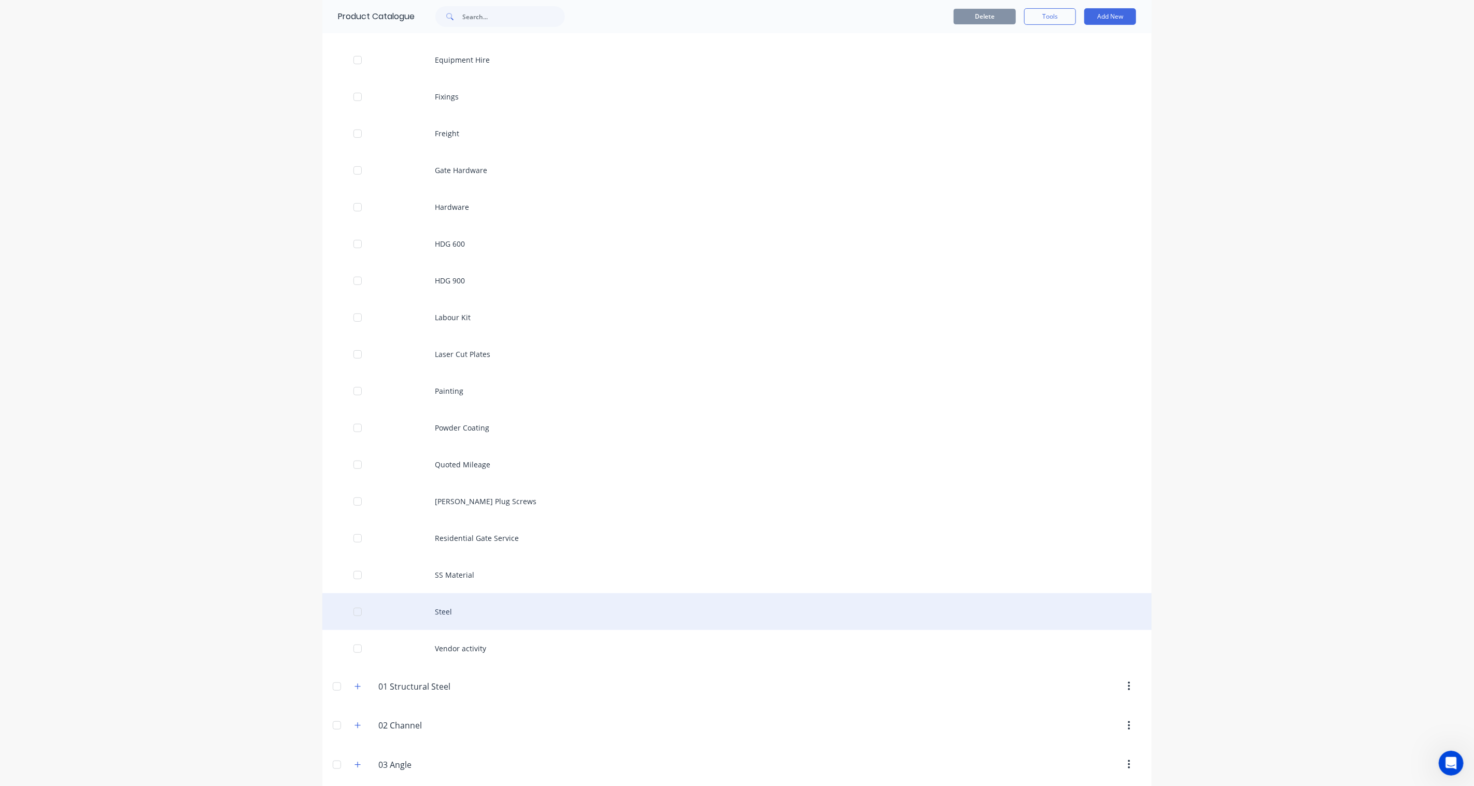
click at [456, 579] on div "Steel" at bounding box center [736, 612] width 829 height 37
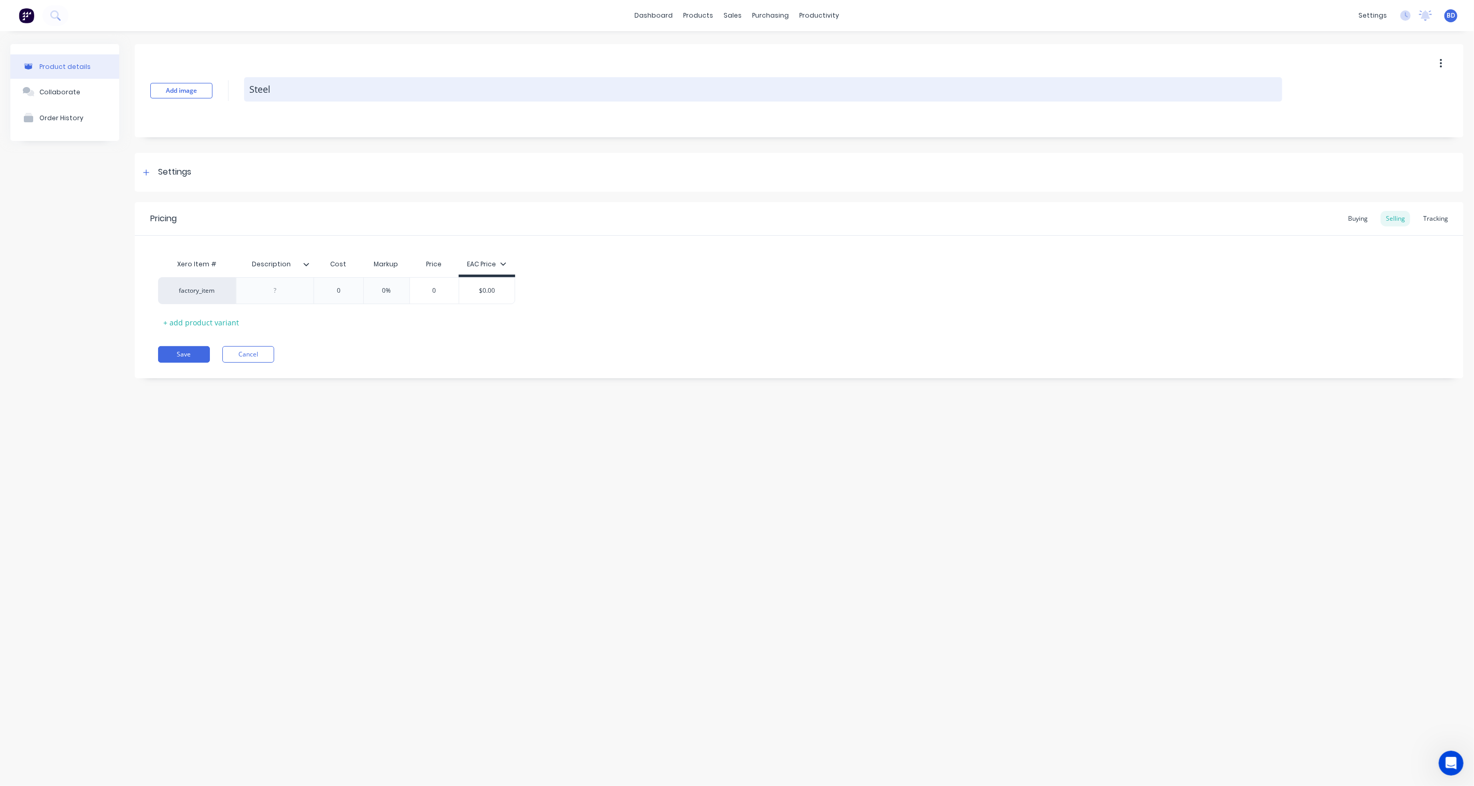
click at [311, 99] on textarea "Steel" at bounding box center [763, 89] width 1038 height 24
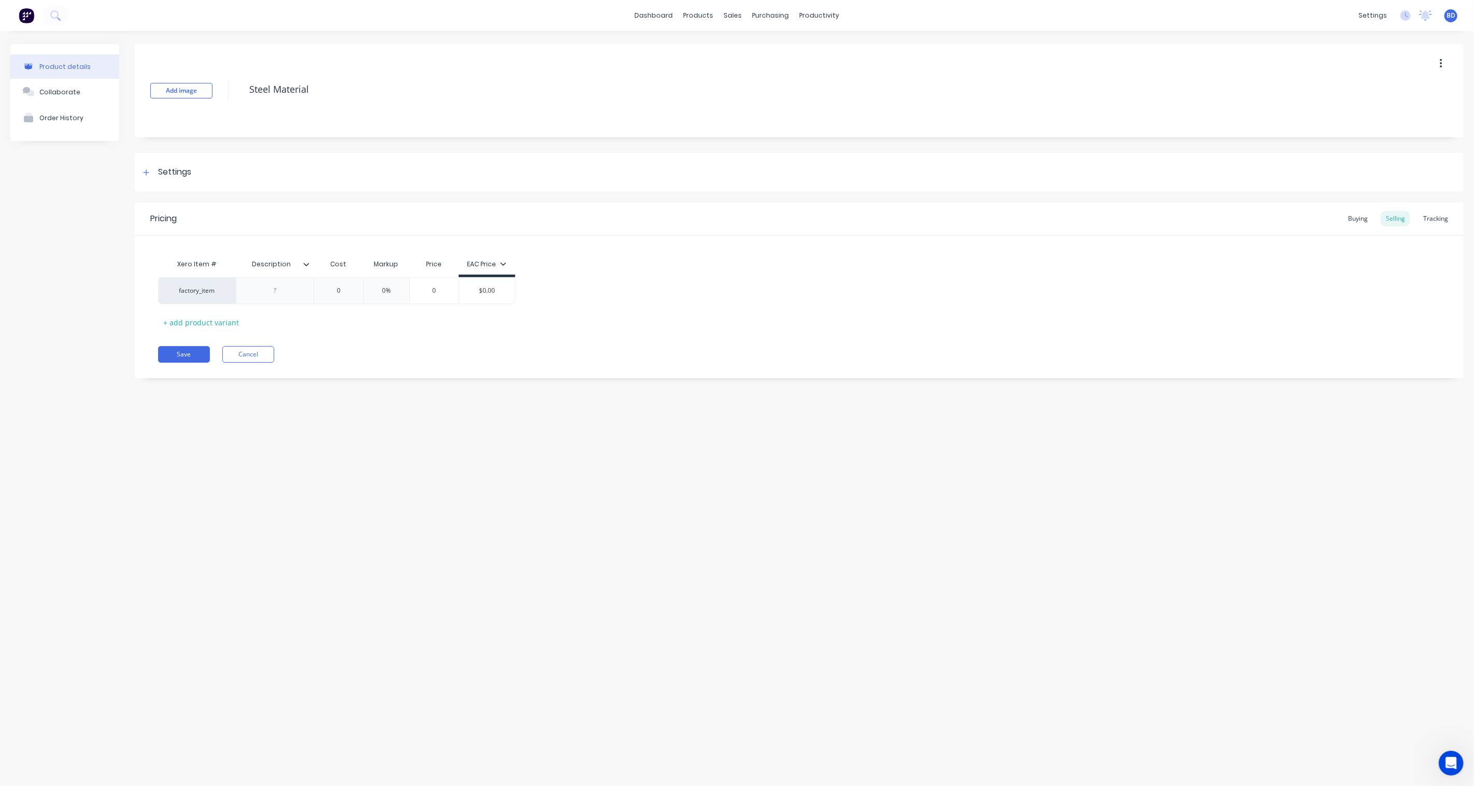
type textarea "Steel Material"
click at [748, 535] on div "Product details Collaborate Order History Add image Steel Material Settings Pro…" at bounding box center [737, 398] width 1474 height 735
click at [185, 356] on button "Save" at bounding box center [184, 354] width 52 height 17
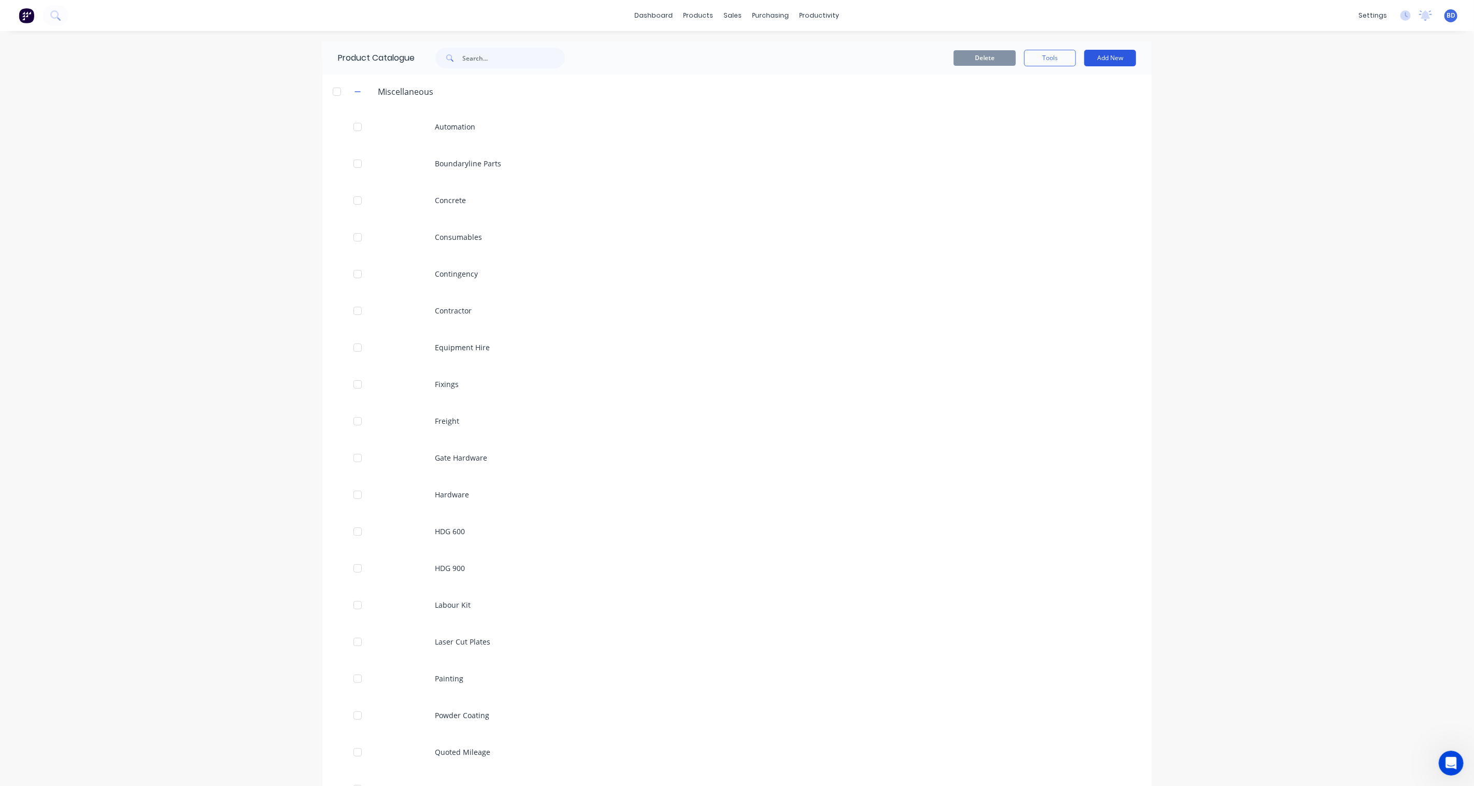
click at [1105, 59] on button "Add New" at bounding box center [1111, 58] width 52 height 17
click at [1076, 111] on div "Product" at bounding box center [1087, 105] width 80 height 15
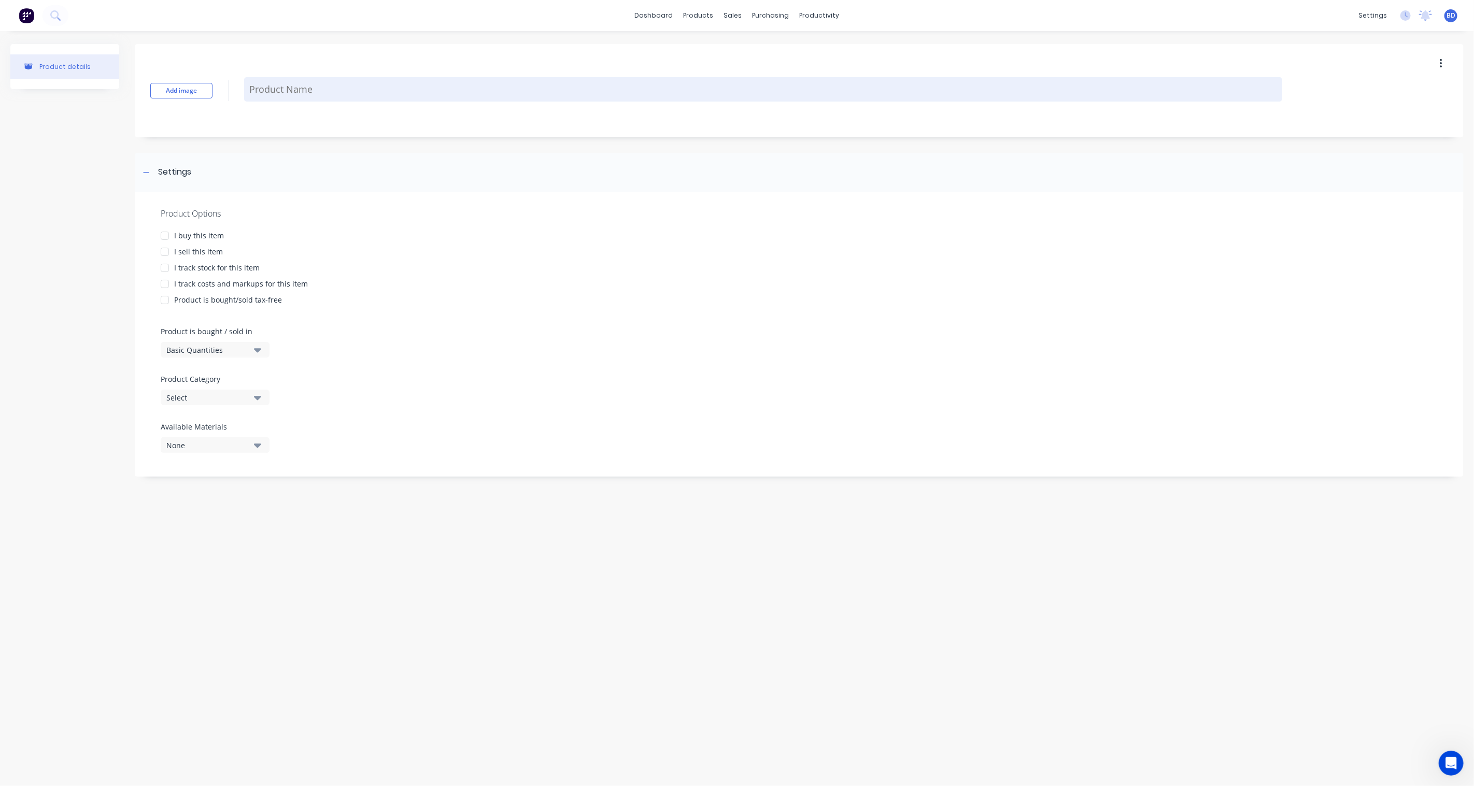
click at [351, 89] on textarea at bounding box center [763, 89] width 1038 height 24
type textarea "Aluminium Material"
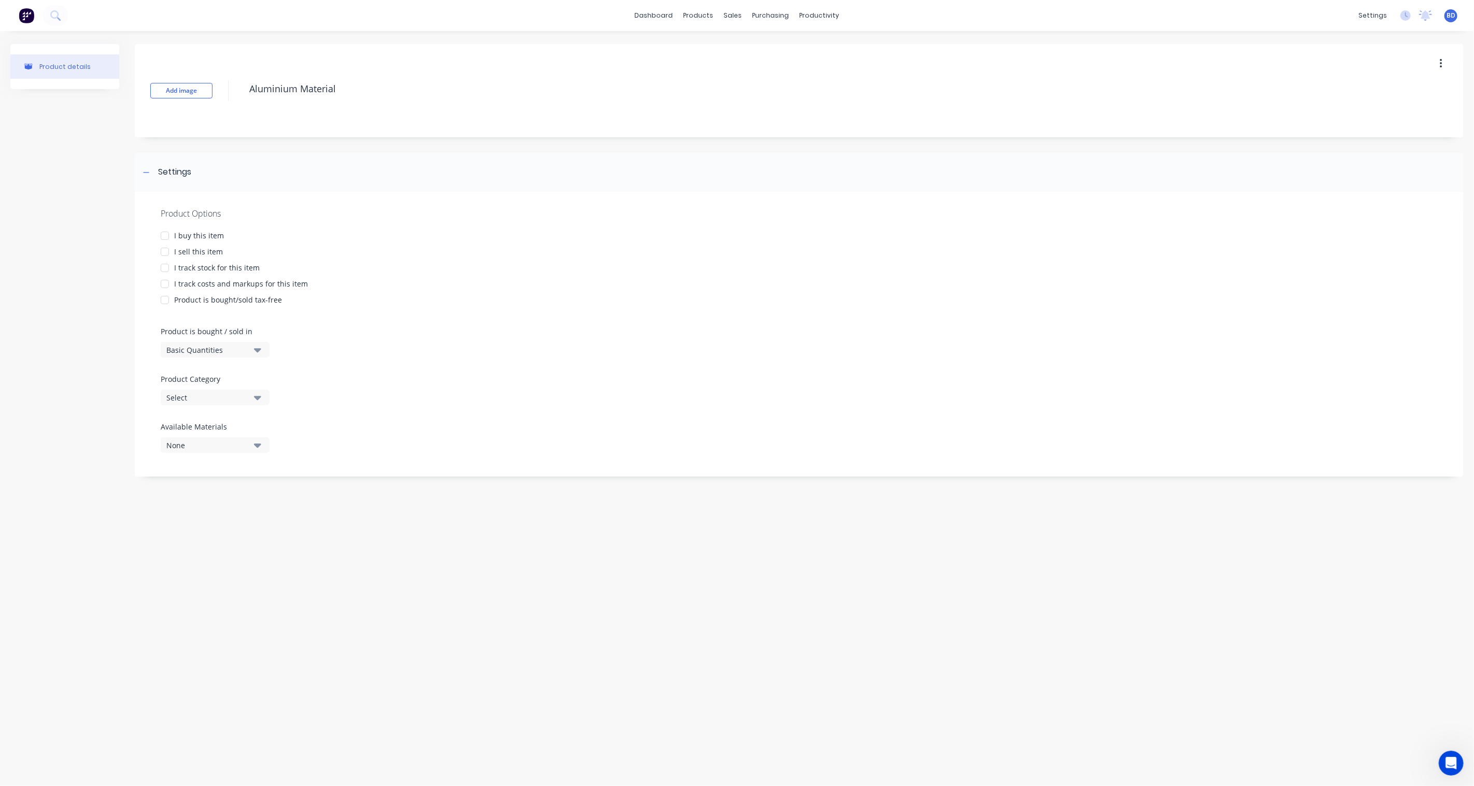
drag, startPoint x: 270, startPoint y: 87, endPoint x: 456, endPoint y: 102, distance: 186.7
click at [456, 102] on div "Aluminium Material" at bounding box center [763, 91] width 1038 height 28
click at [167, 235] on div at bounding box center [164, 236] width 21 height 21
click at [164, 250] on div at bounding box center [164, 252] width 21 height 21
click at [170, 269] on div at bounding box center [164, 268] width 21 height 21
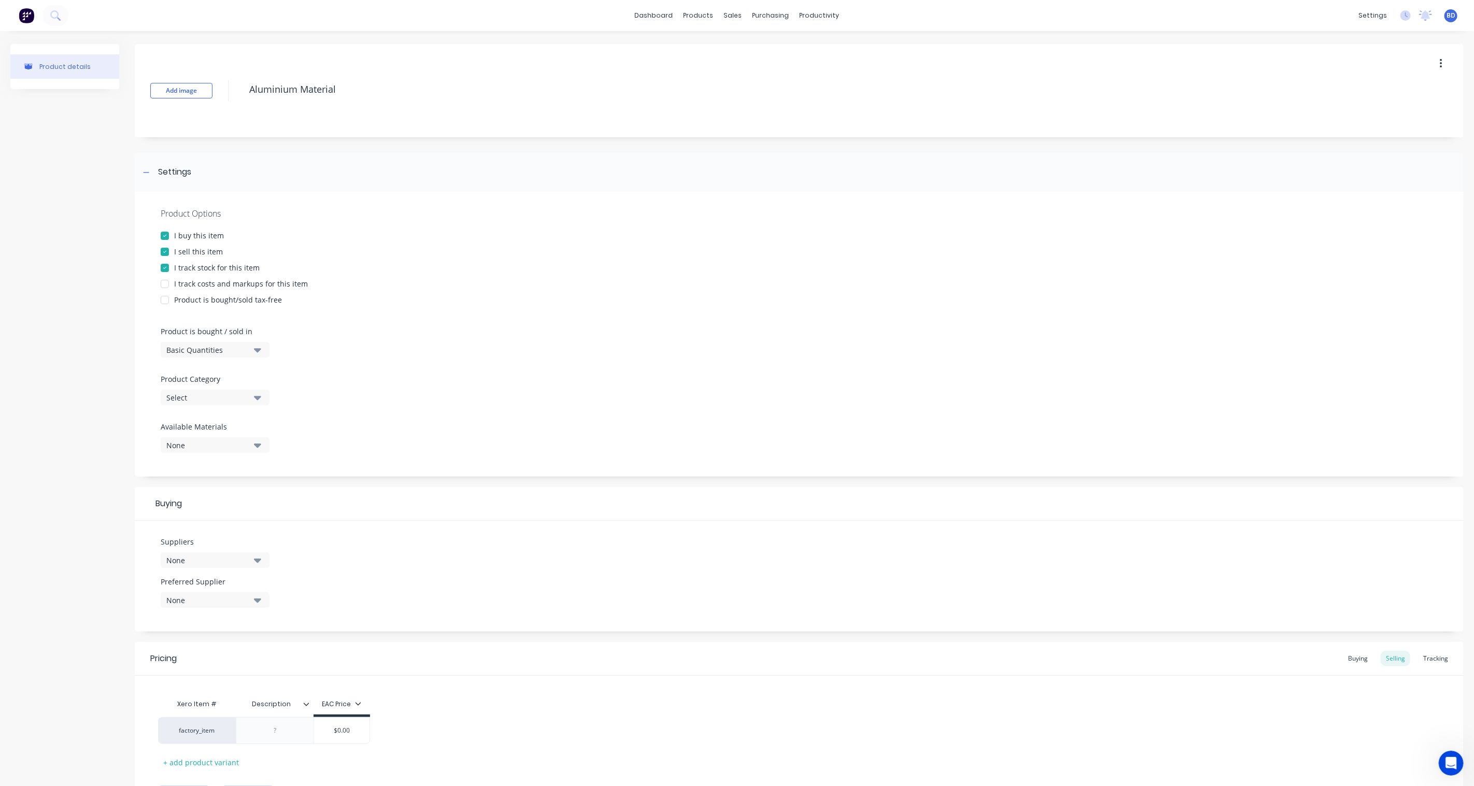
click at [168, 283] on div at bounding box center [164, 284] width 21 height 21
click at [164, 287] on div at bounding box center [164, 284] width 21 height 21
click at [164, 268] on div at bounding box center [164, 268] width 21 height 21
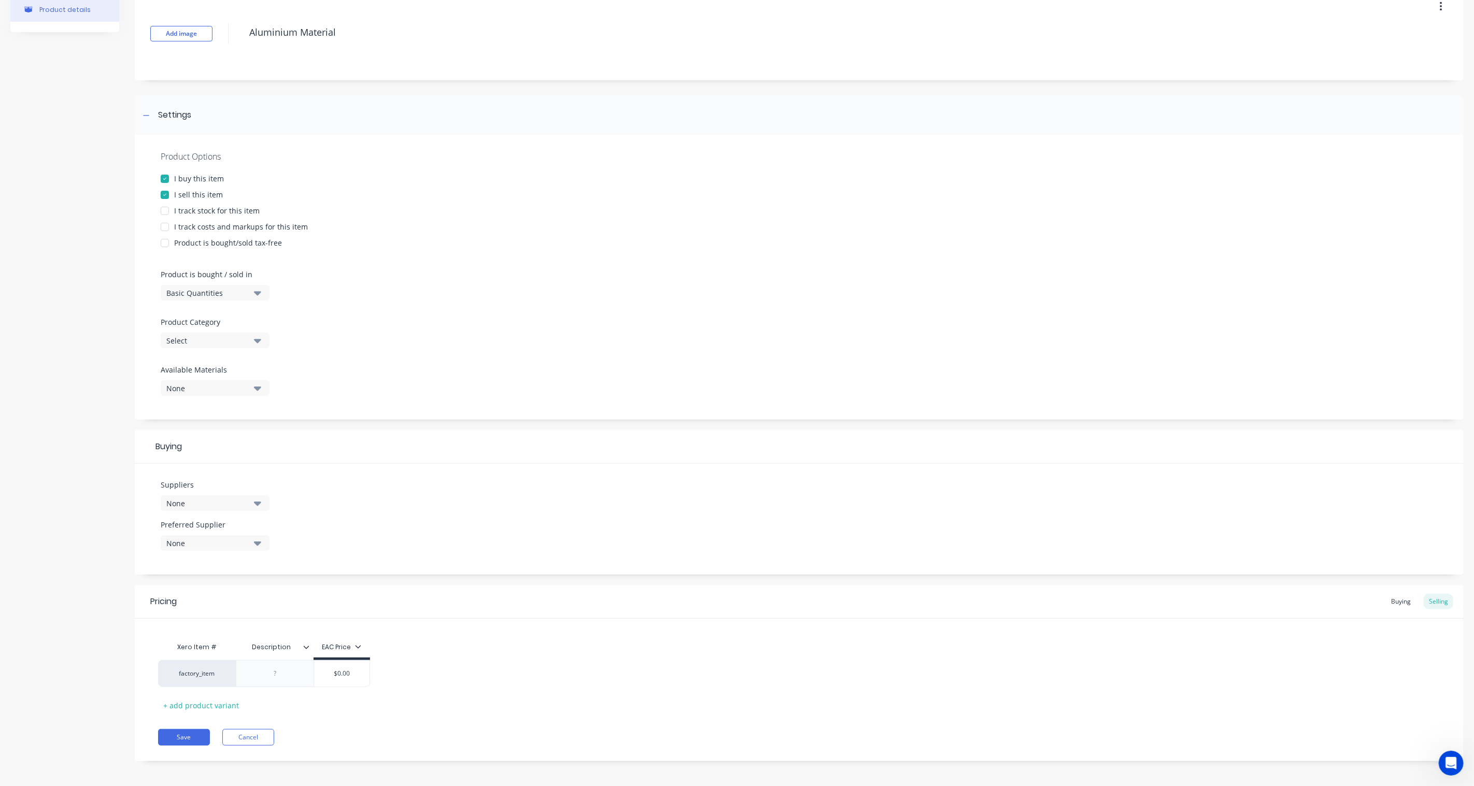
scroll to position [60, 0]
click at [260, 337] on icon "button" at bounding box center [257, 338] width 7 height 4
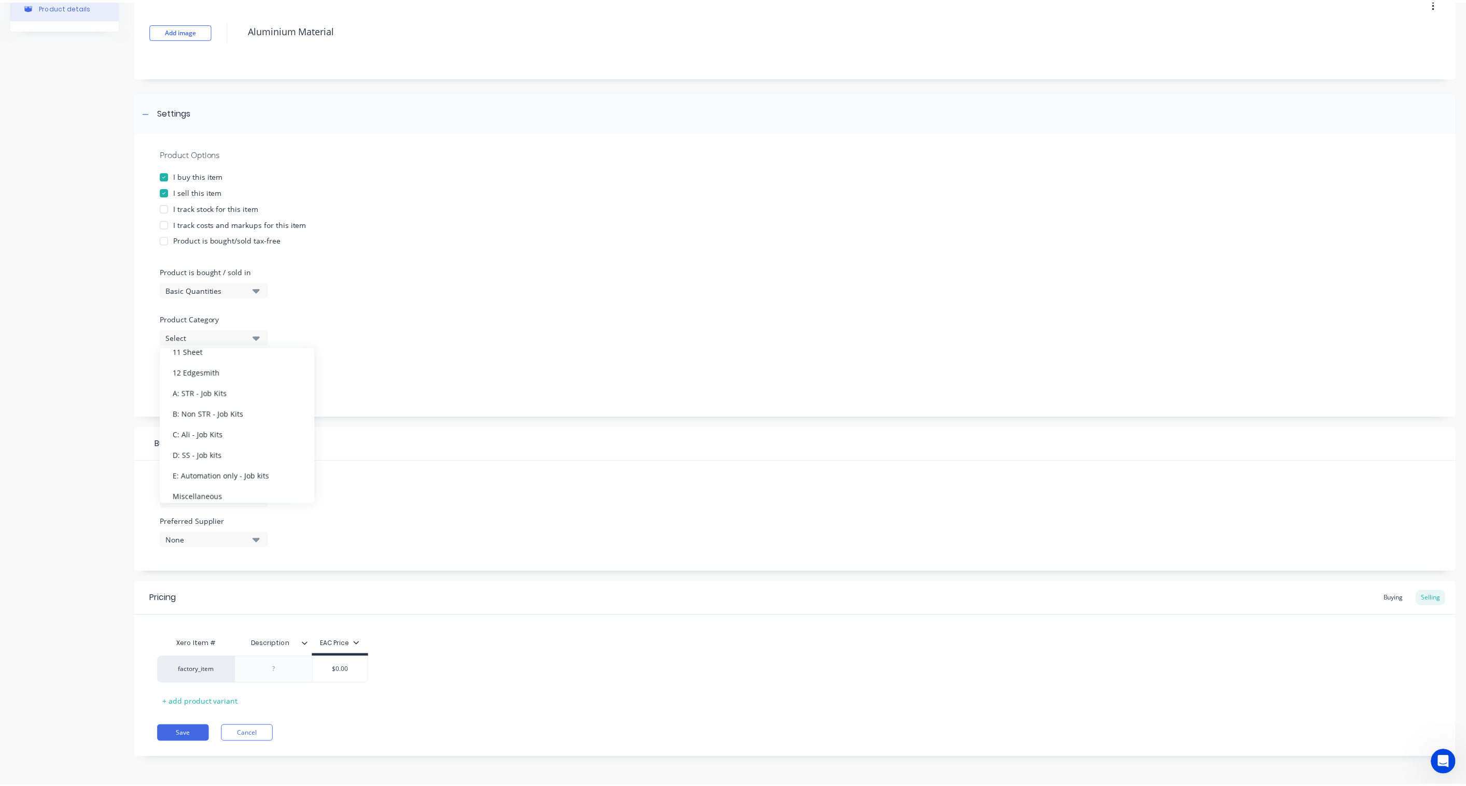
scroll to position [259, 0]
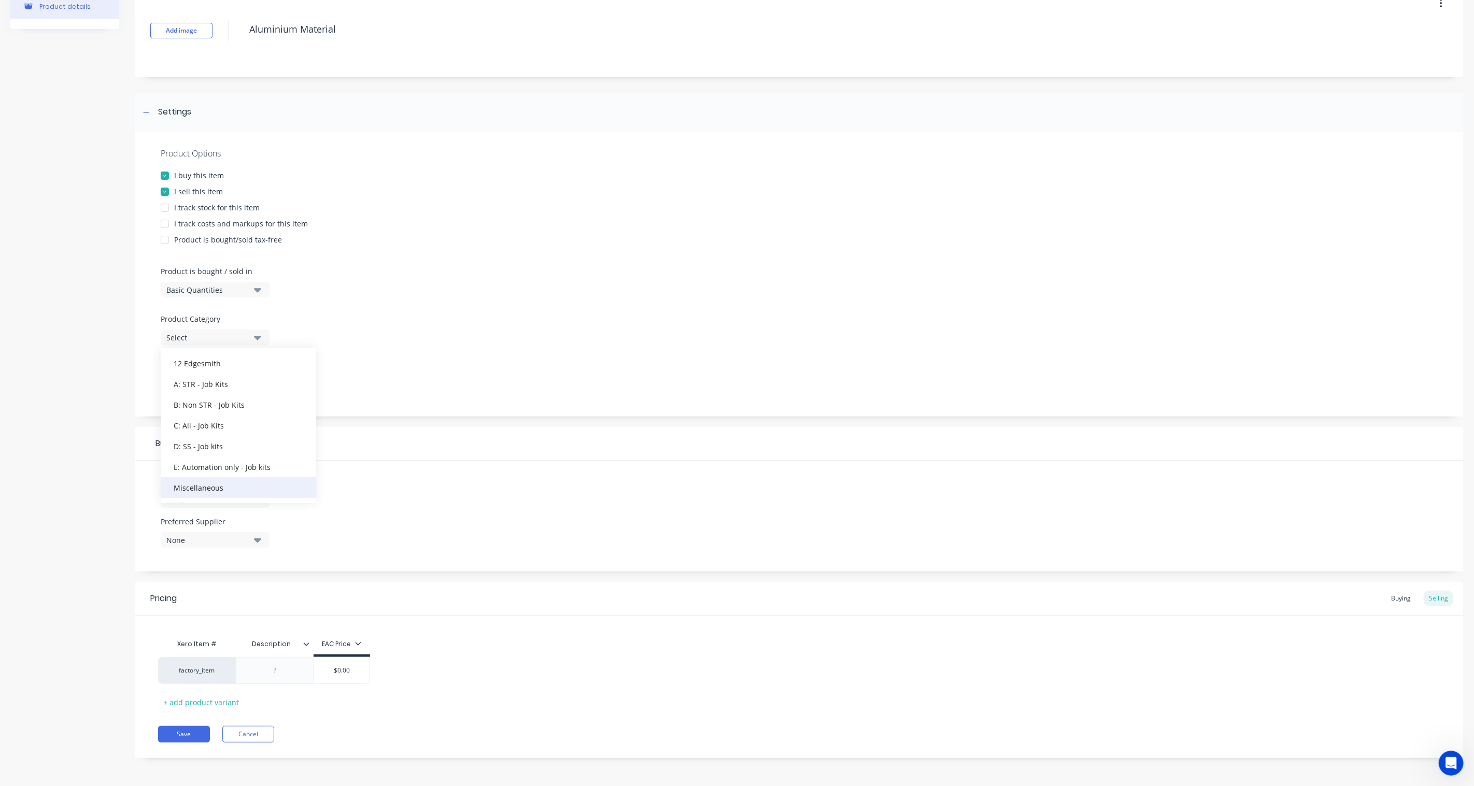
click at [228, 492] on div "Miscellaneous" at bounding box center [239, 487] width 156 height 21
click at [193, 579] on button "Save" at bounding box center [184, 734] width 52 height 17
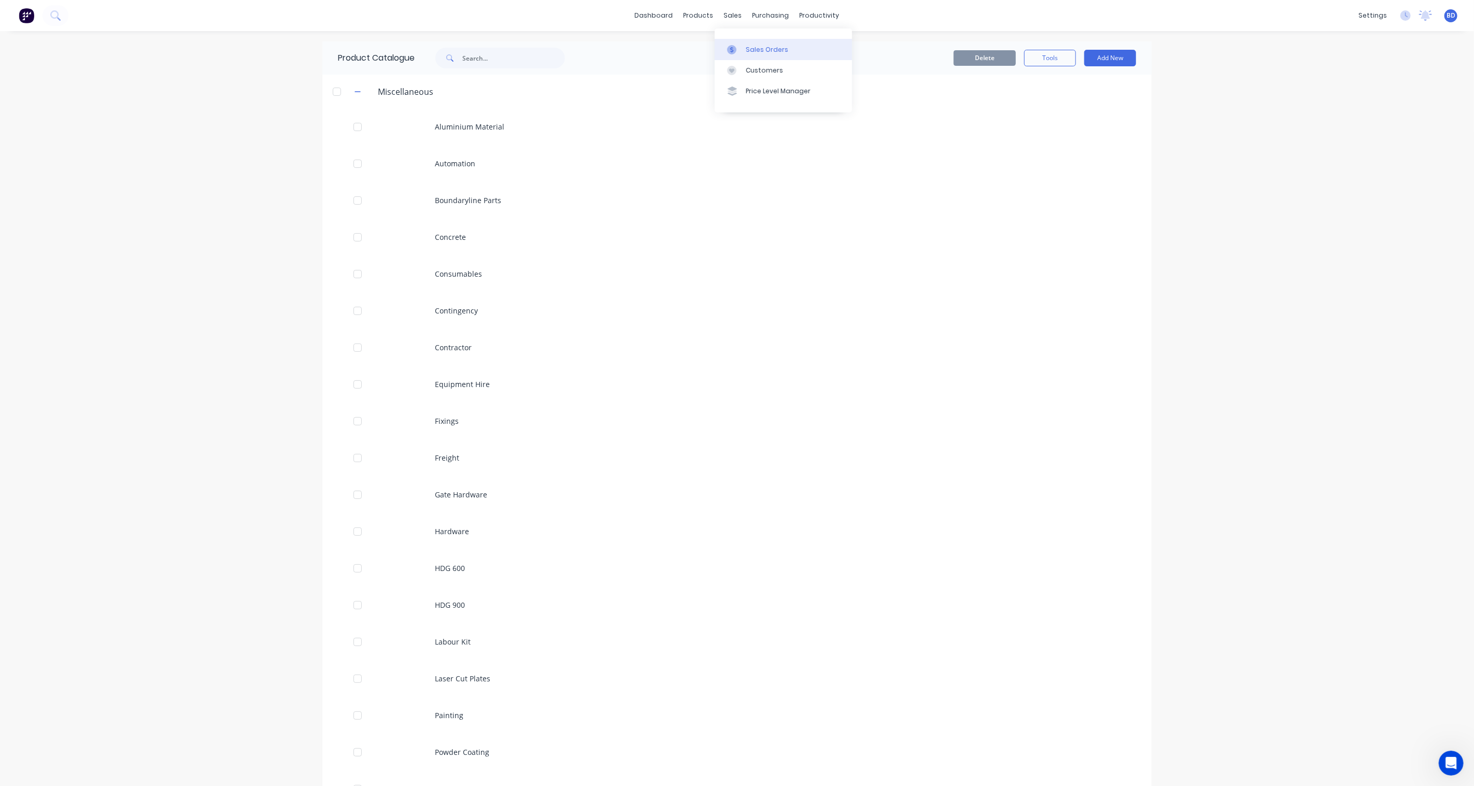
click at [742, 43] on link "Sales Orders" at bounding box center [783, 49] width 137 height 21
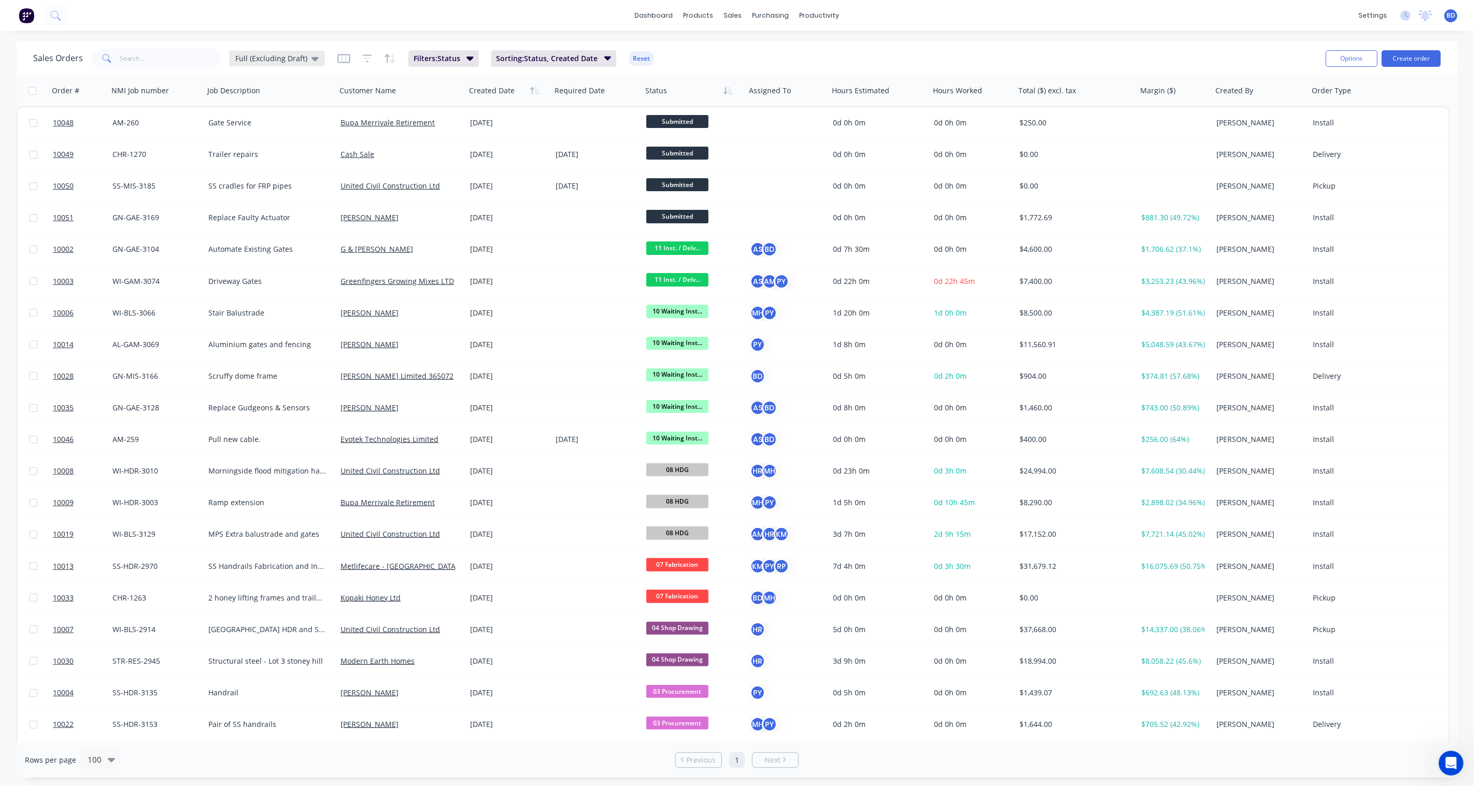
click at [306, 61] on div "Full (Excluding Draft)" at bounding box center [276, 58] width 83 height 9
click at [270, 153] on div "None edit" at bounding box center [301, 146] width 139 height 21
click at [240, 144] on button "None" at bounding box center [291, 146] width 118 height 12
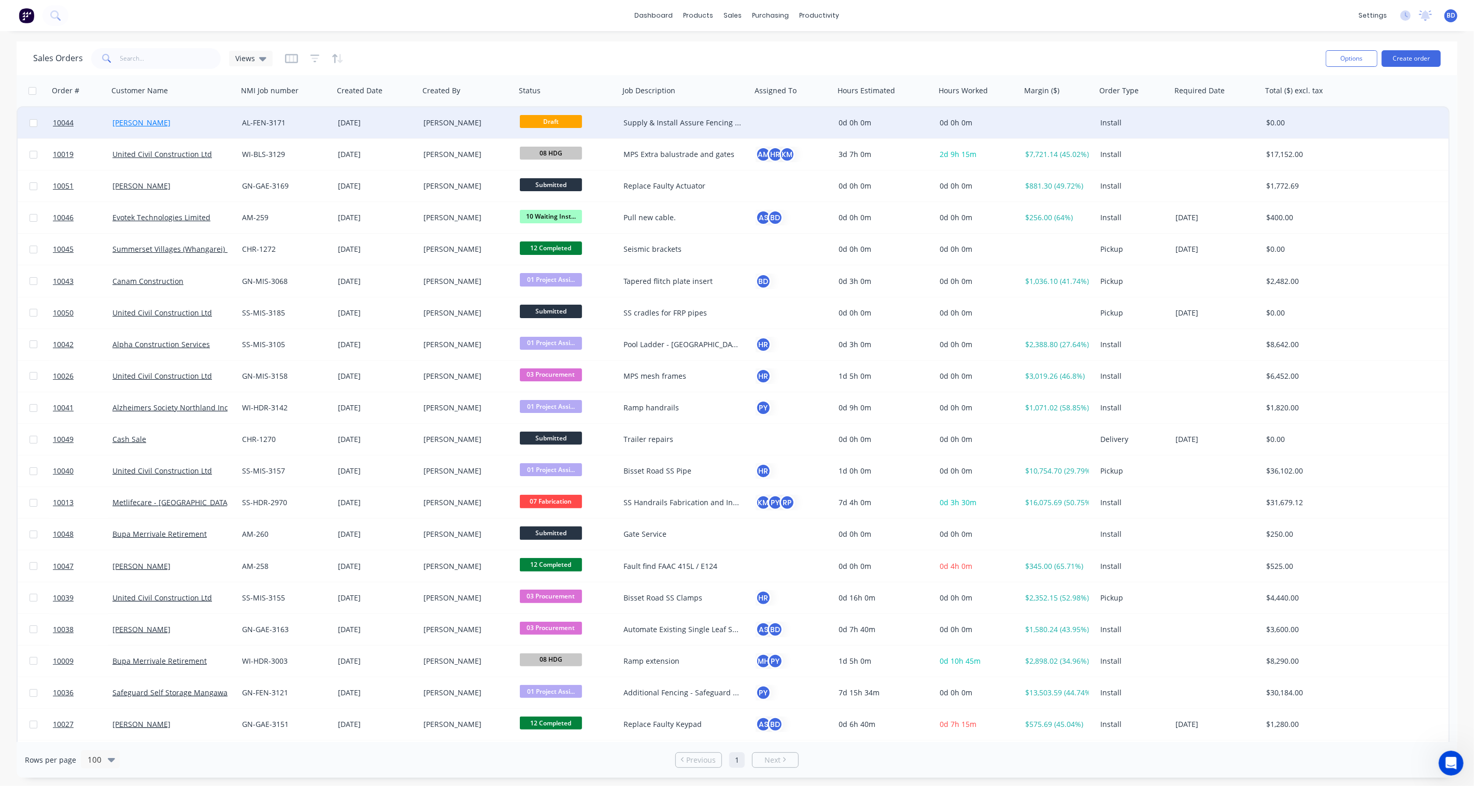
click at [120, 121] on link "[PERSON_NAME]" at bounding box center [141, 123] width 58 height 10
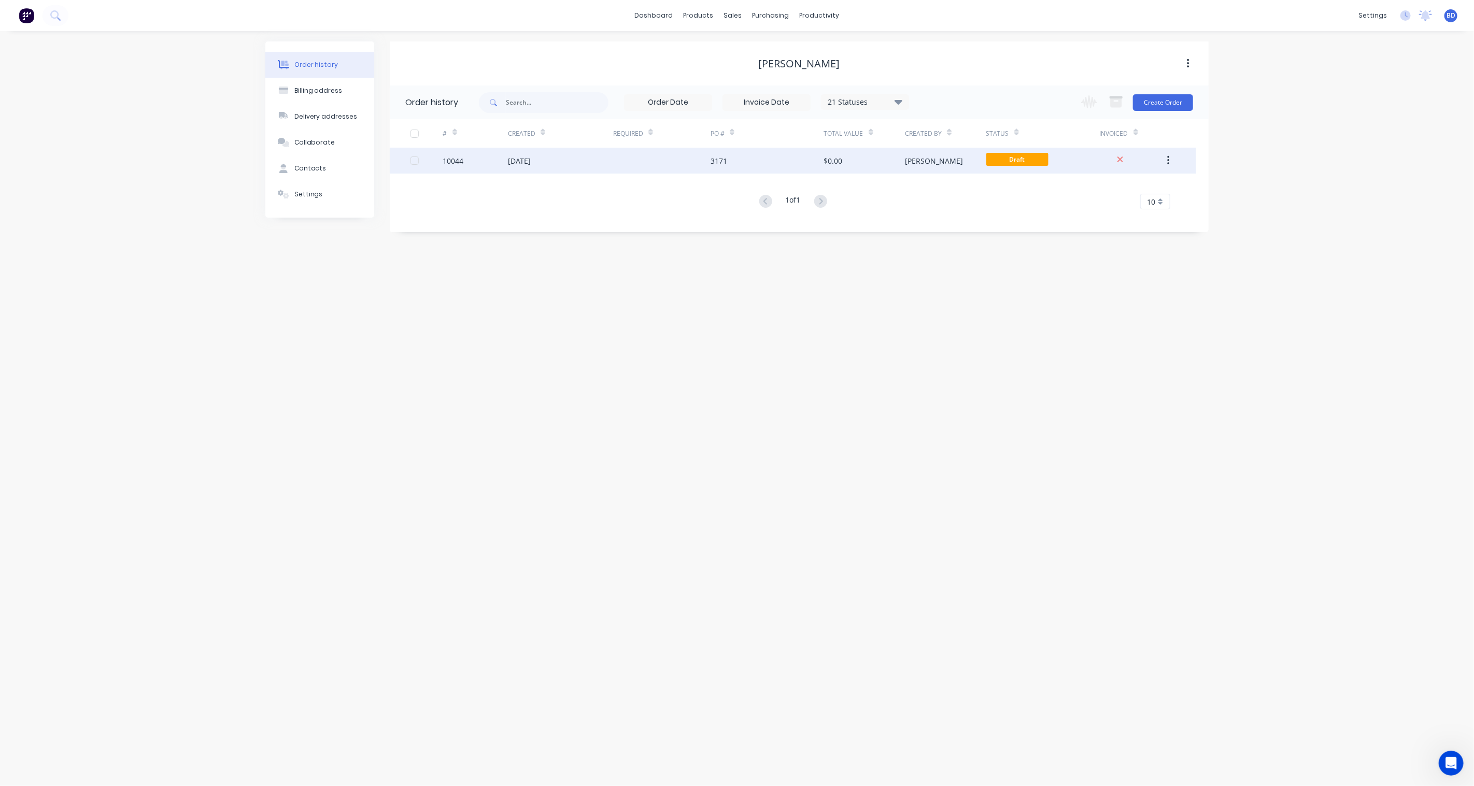
click at [531, 162] on div "[DATE]" at bounding box center [519, 161] width 23 height 11
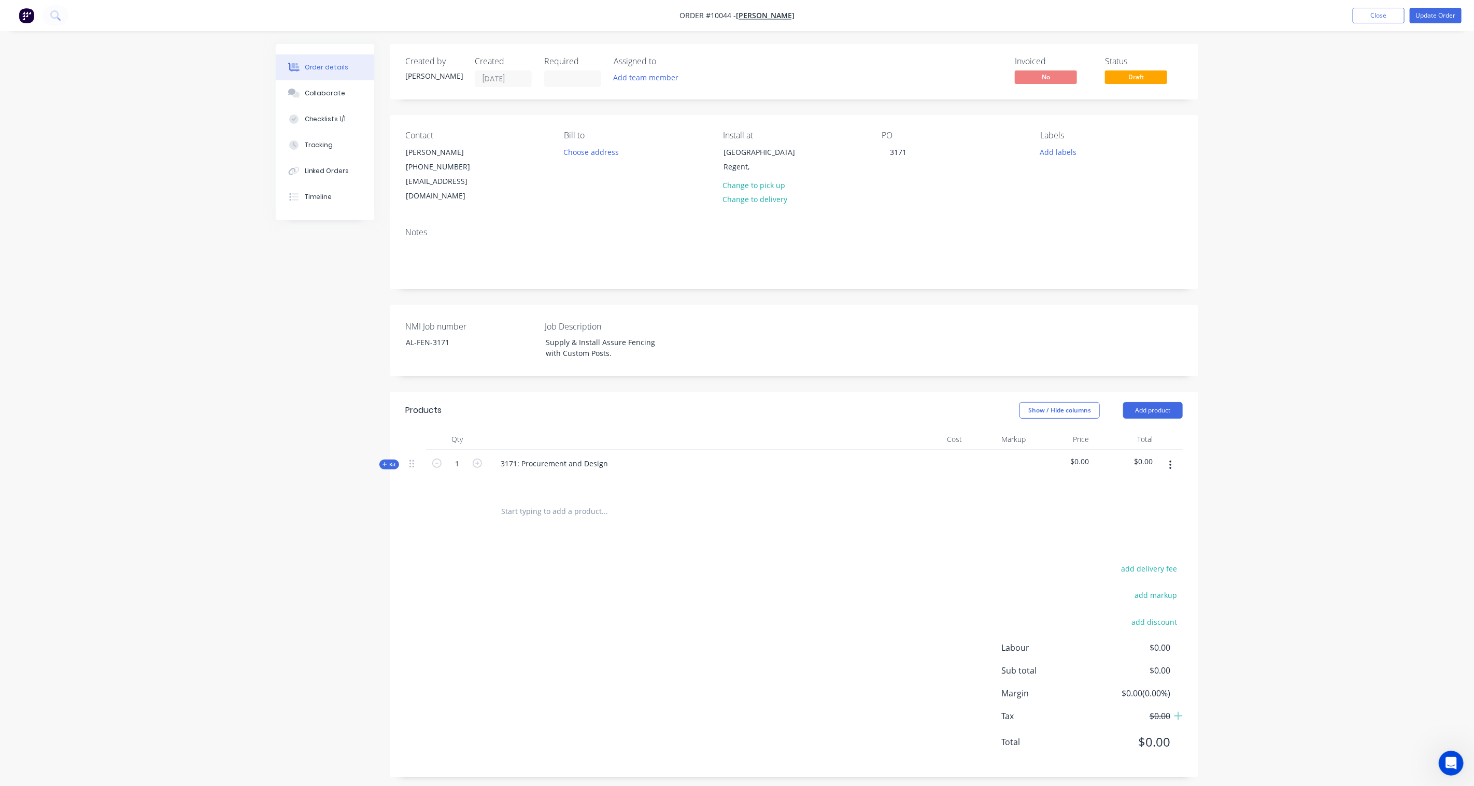
click at [387, 462] on icon at bounding box center [385, 464] width 5 height 5
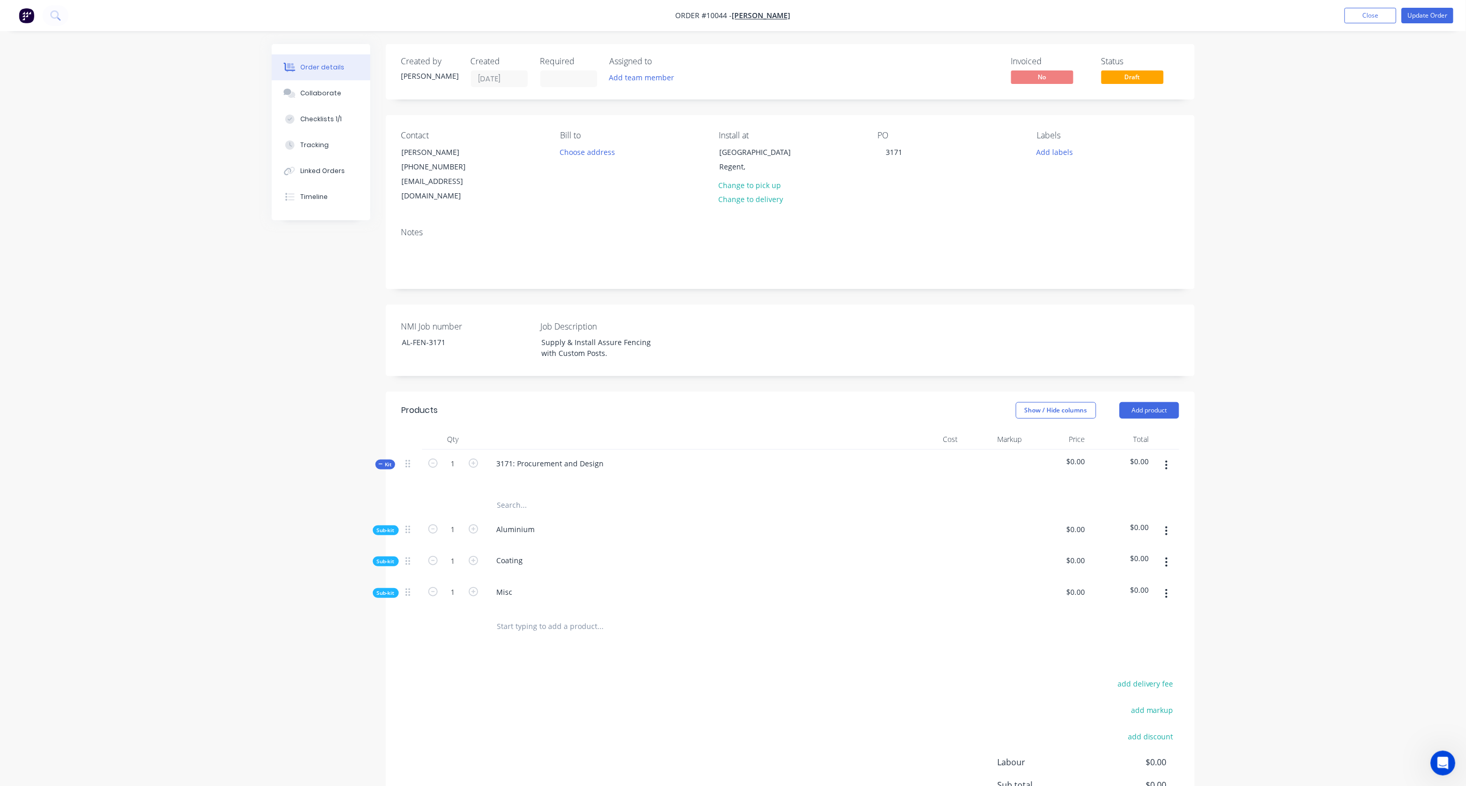
click at [382, 527] on span "Sub-kit" at bounding box center [386, 531] width 18 height 8
click at [1105, 526] on icon "button" at bounding box center [1166, 531] width 3 height 11
click at [1105, 551] on div "Add product to kit" at bounding box center [1130, 558] width 80 height 15
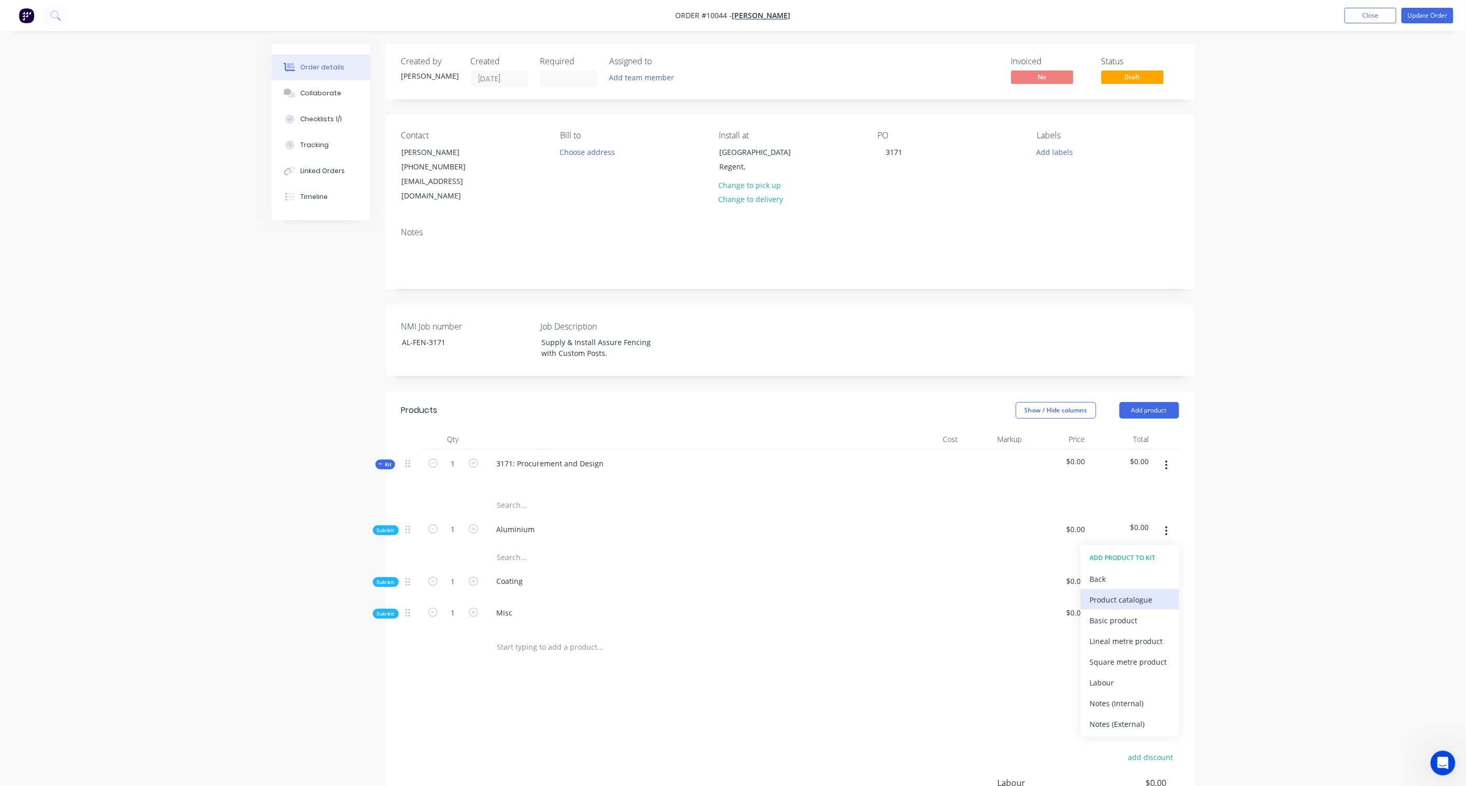
click at [1105, 579] on div "Product catalogue" at bounding box center [1130, 600] width 80 height 15
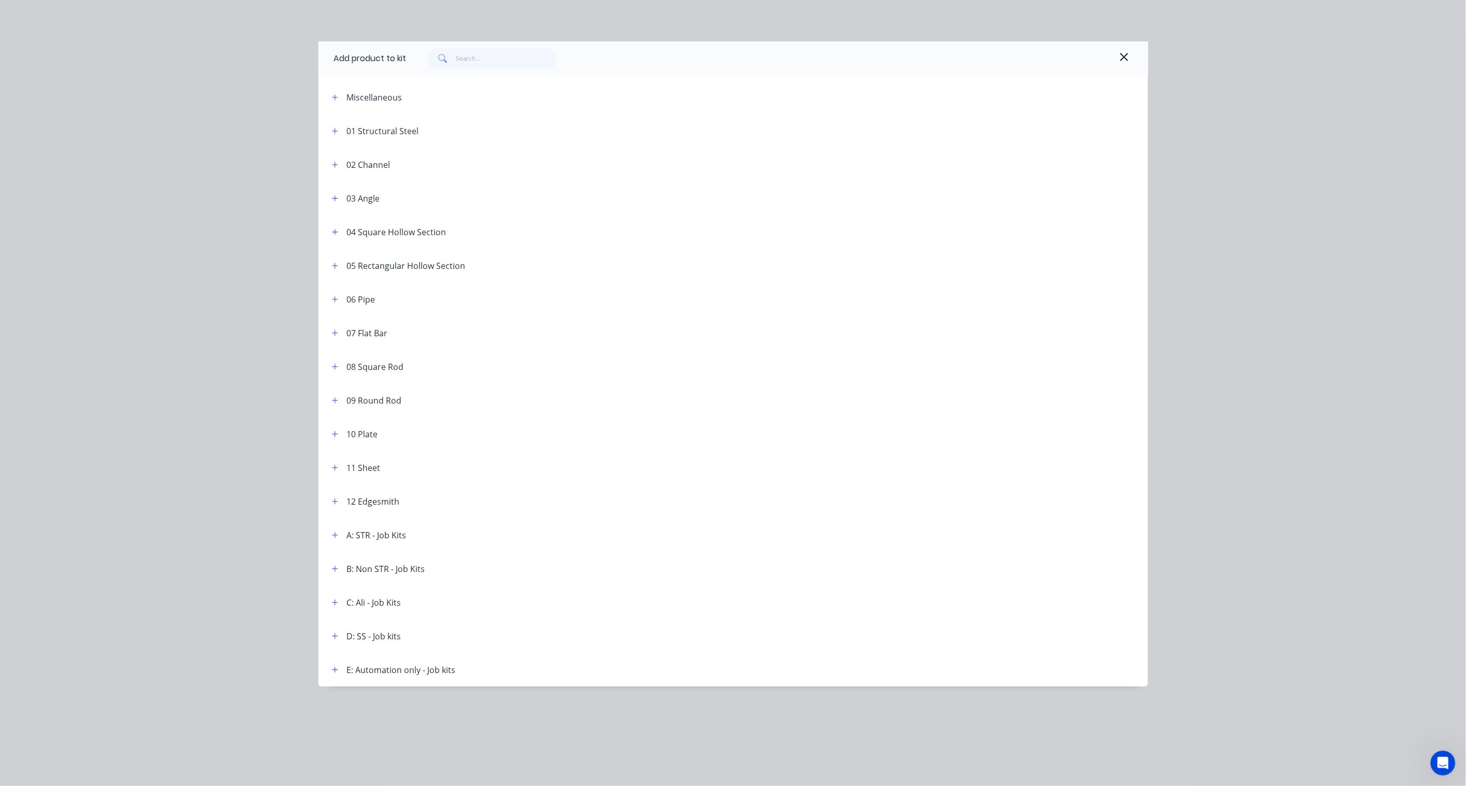
click at [329, 92] on span at bounding box center [335, 97] width 13 height 13
click at [333, 94] on icon "button" at bounding box center [335, 97] width 6 height 7
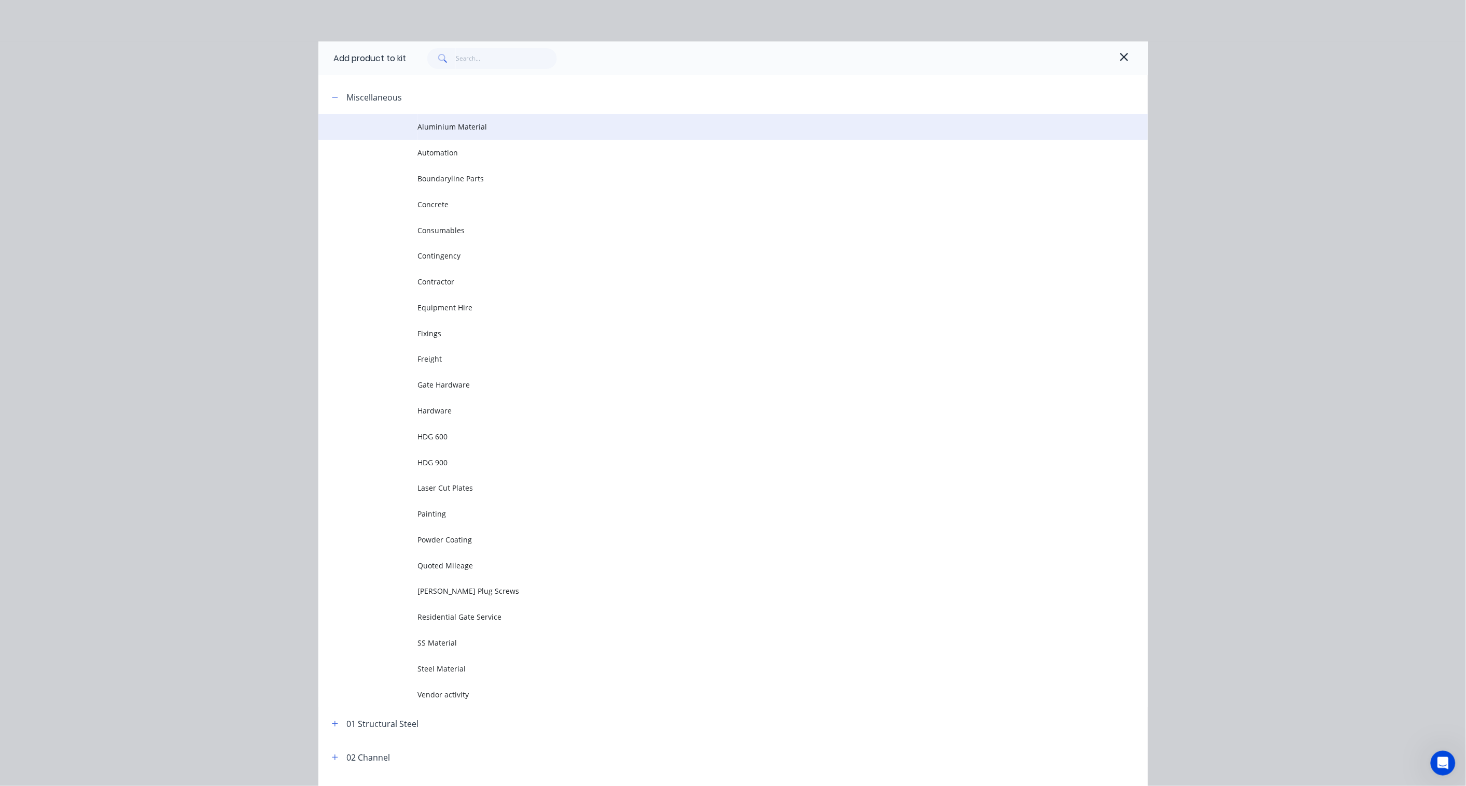
click at [464, 121] on span "Aluminium Material" at bounding box center [710, 126] width 584 height 11
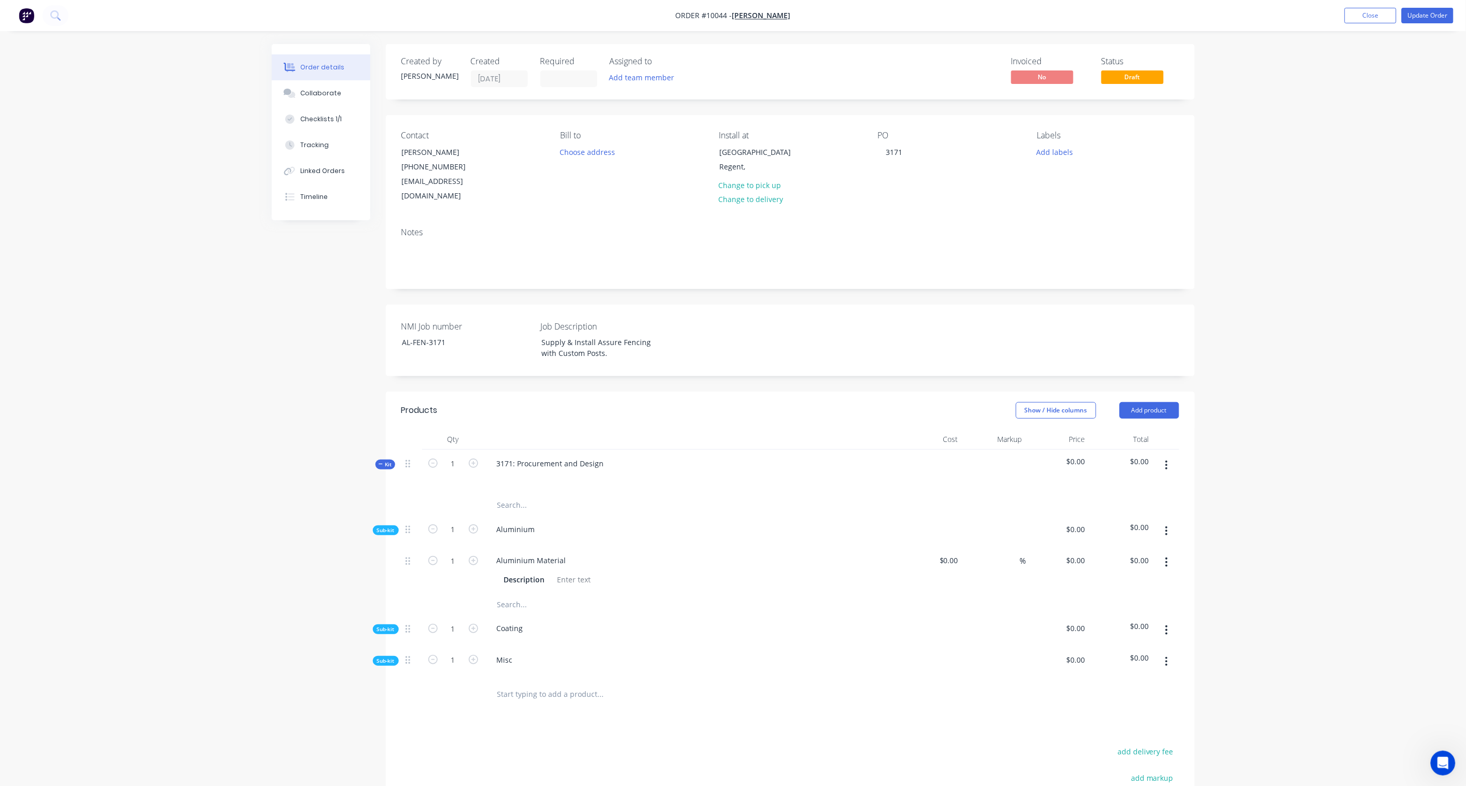
click at [1105, 553] on button "button" at bounding box center [1166, 562] width 24 height 19
click at [1105, 579] on div "Delete" at bounding box center [1130, 631] width 80 height 15
click at [1105, 527] on icon "button" at bounding box center [1166, 531] width 2 height 9
click at [1105, 551] on div "Add product to kit" at bounding box center [1130, 558] width 80 height 15
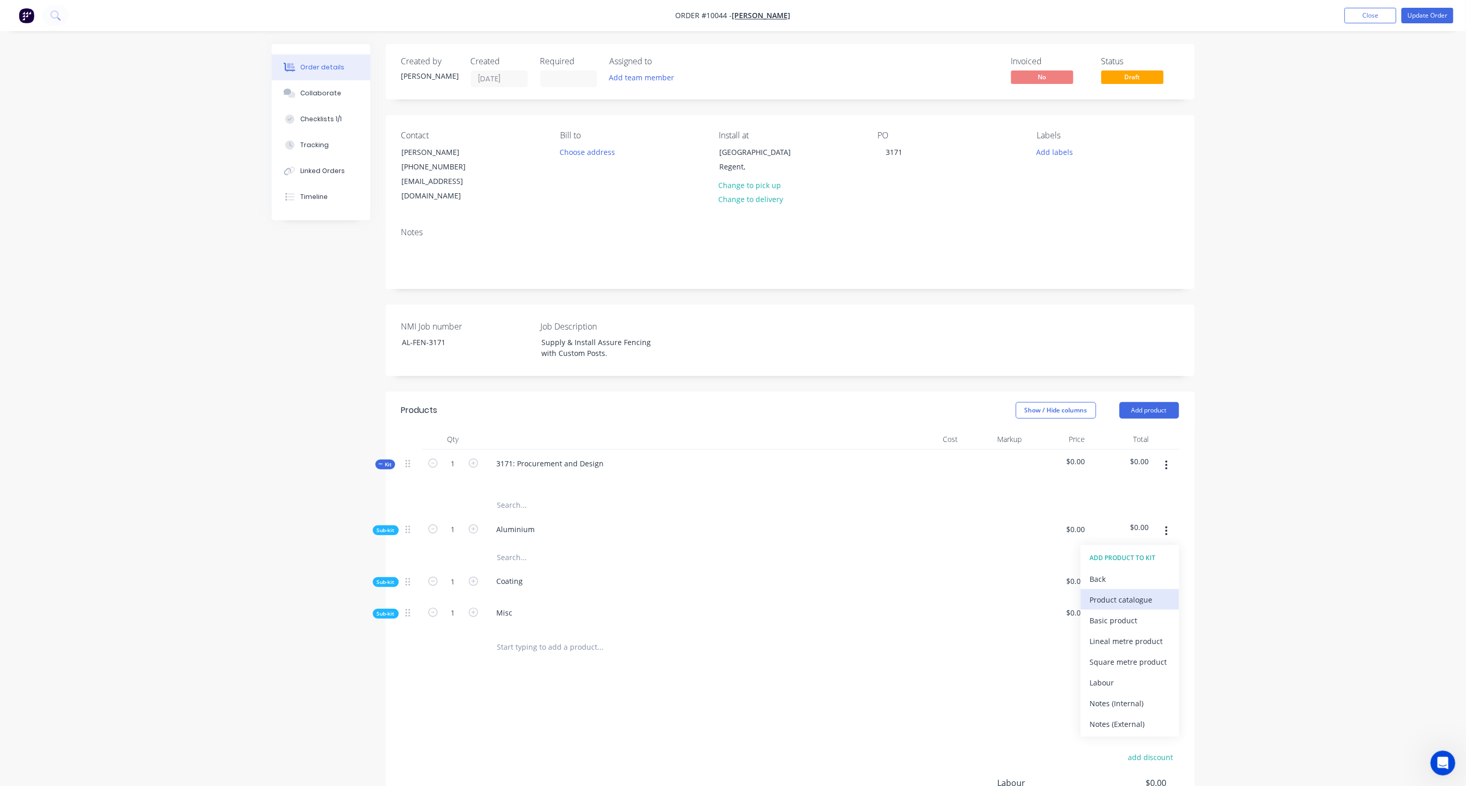
click at [1105, 579] on div "Product catalogue" at bounding box center [1130, 600] width 80 height 15
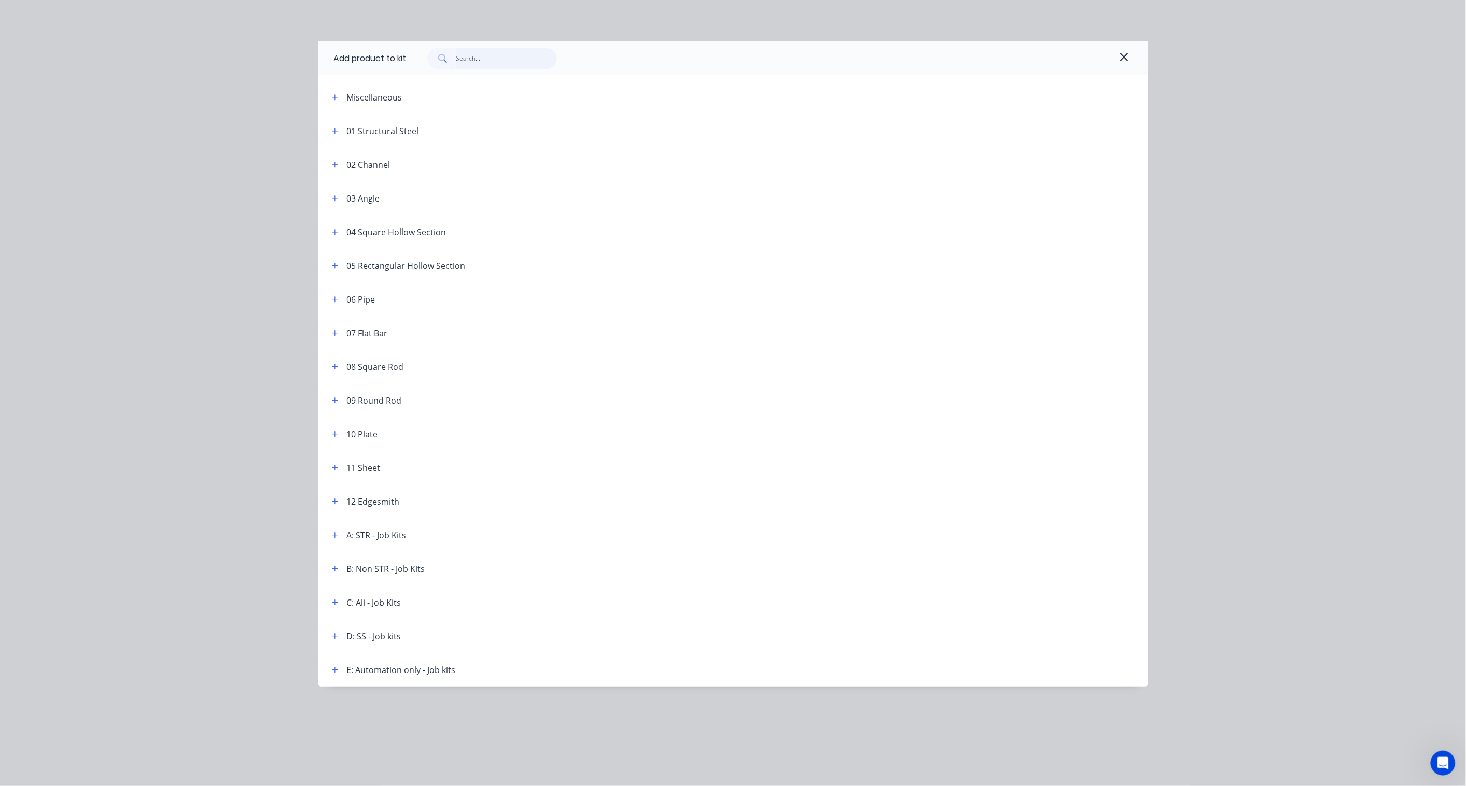
click at [479, 63] on input "text" at bounding box center [506, 58] width 101 height 21
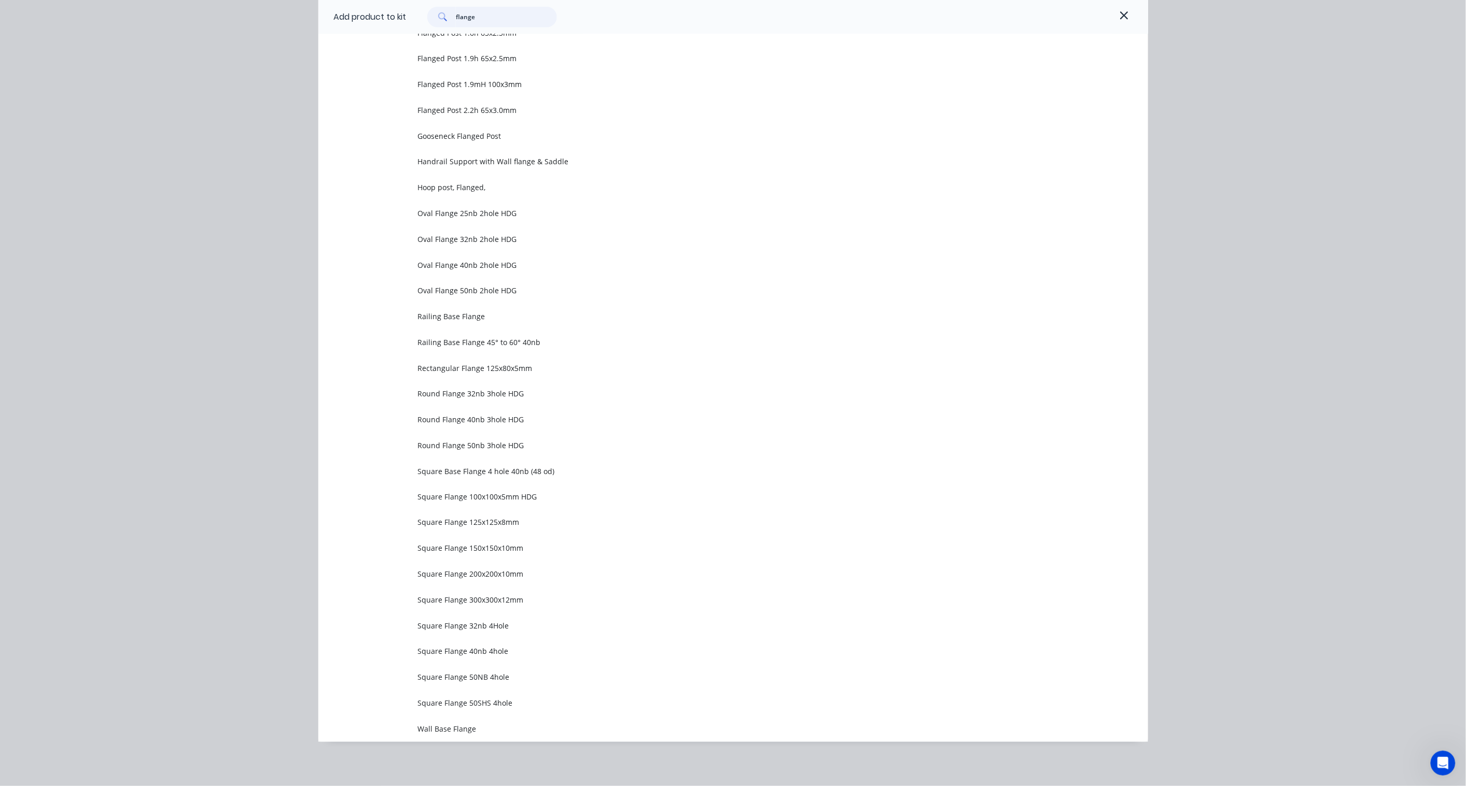
scroll to position [464, 0]
type input "flange"
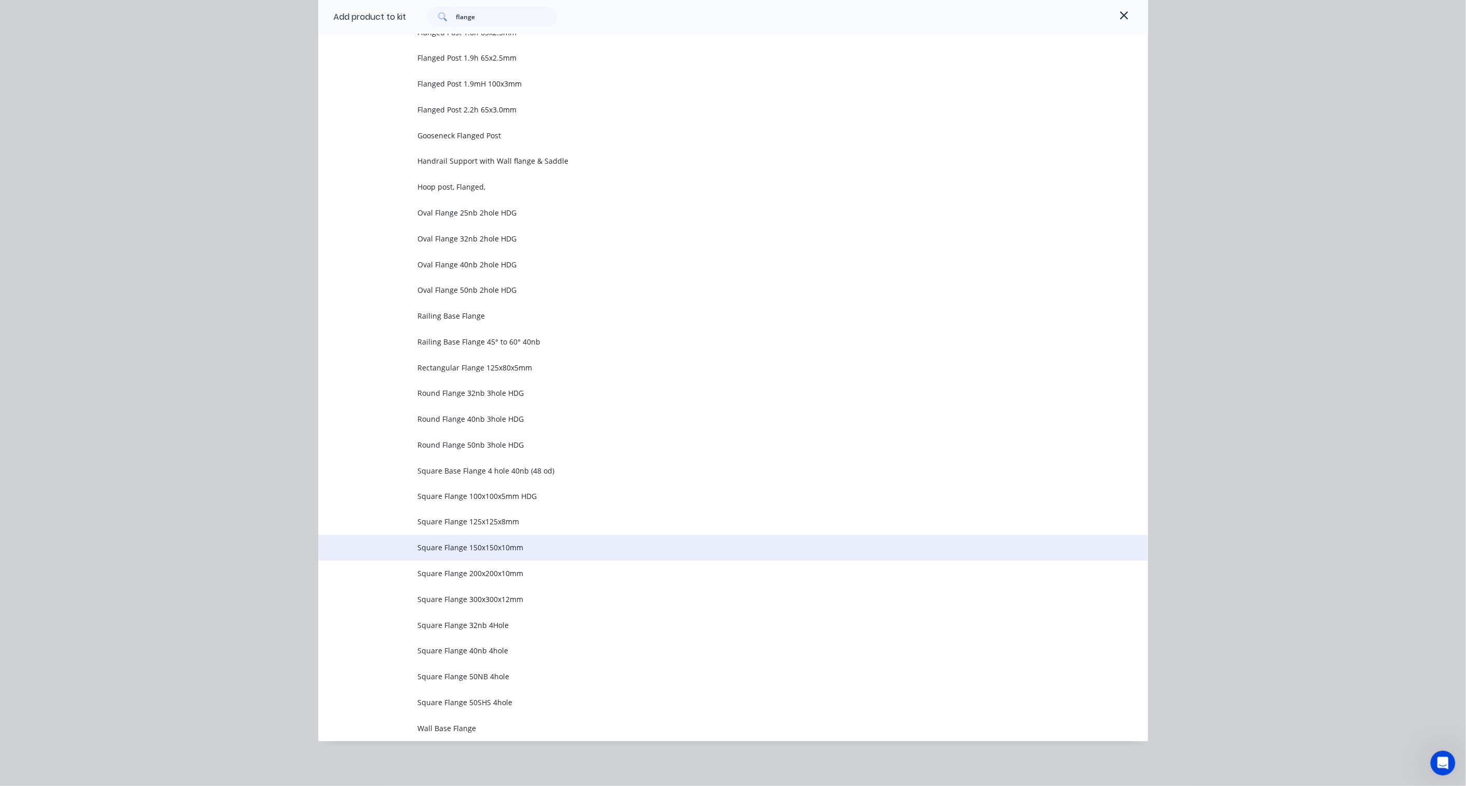
click at [484, 548] on span "Square Flange 150x150x10mm" at bounding box center [710, 548] width 584 height 11
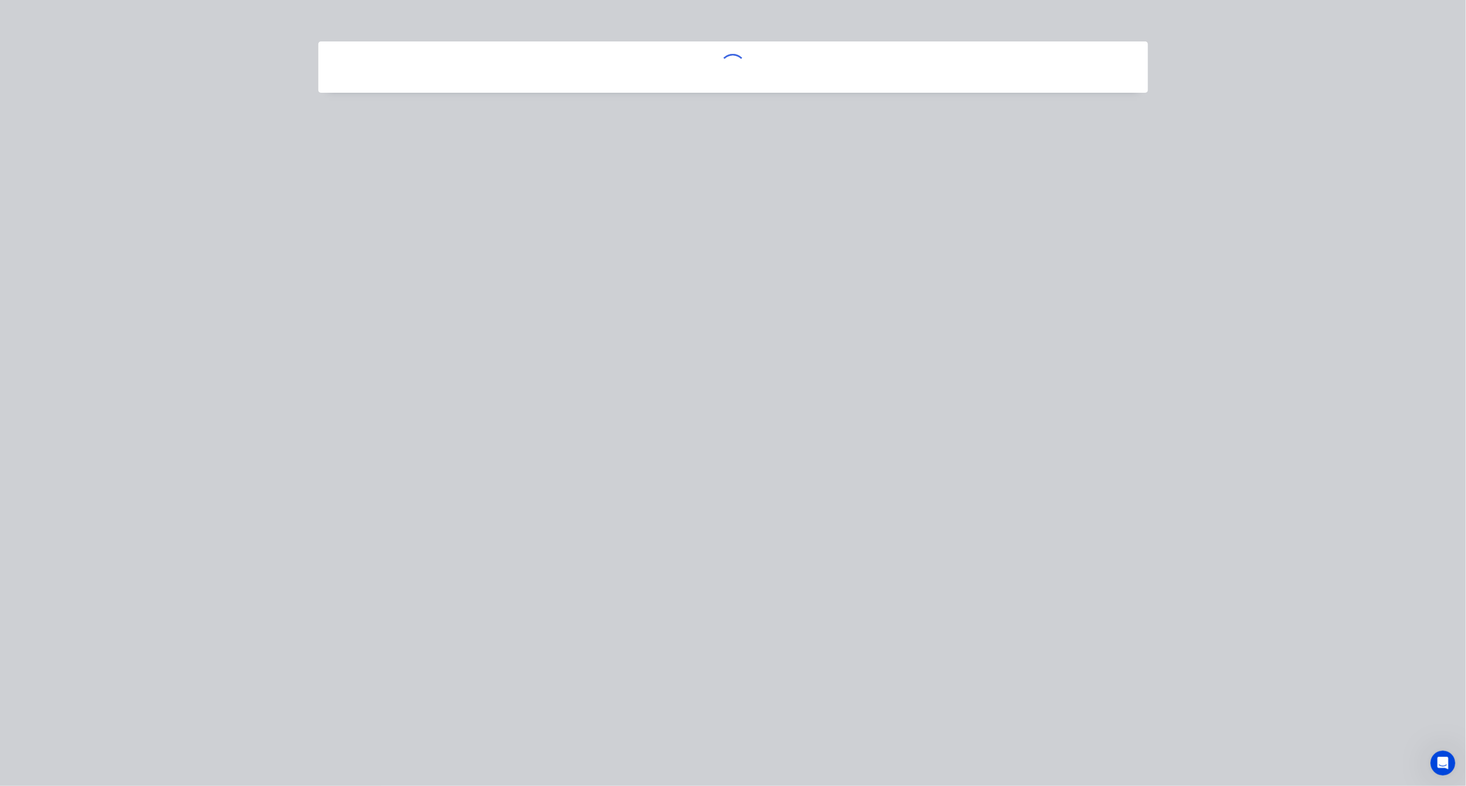
scroll to position [0, 0]
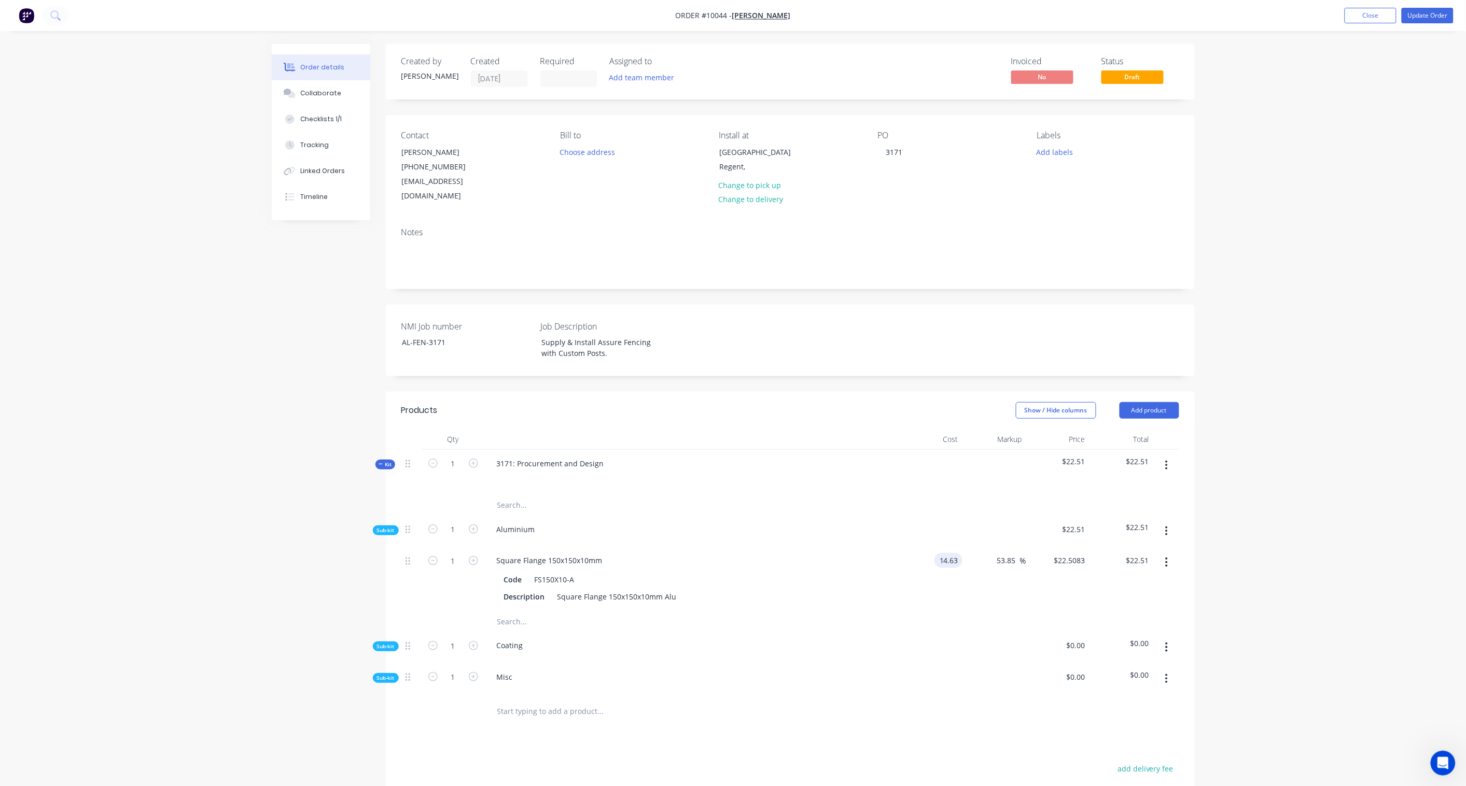
click at [950, 553] on input "14.63" at bounding box center [950, 560] width 24 height 15
paste input "20.90"
type input "$20.90"
type input "$32.1547"
type input "$32.15"
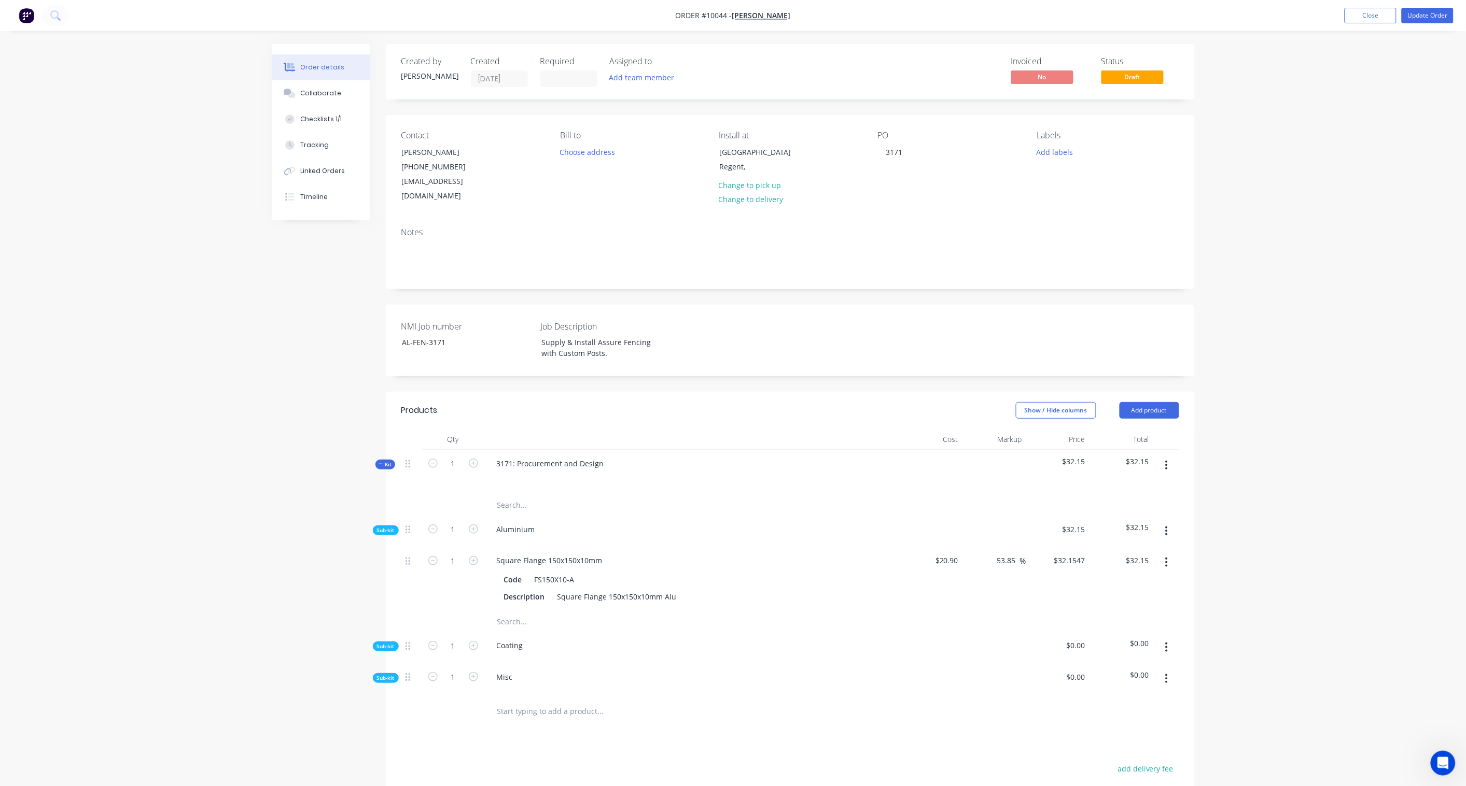
click at [1105, 526] on div "Order details Collaborate Checklists 1/1 Tracking Linked Orders Timeline Order …" at bounding box center [733, 496] width 1466 height 993
click at [476, 556] on icon "button" at bounding box center [473, 560] width 9 height 9
type input "2"
type input "$64.31"
click at [476, 556] on icon "button" at bounding box center [473, 560] width 9 height 9
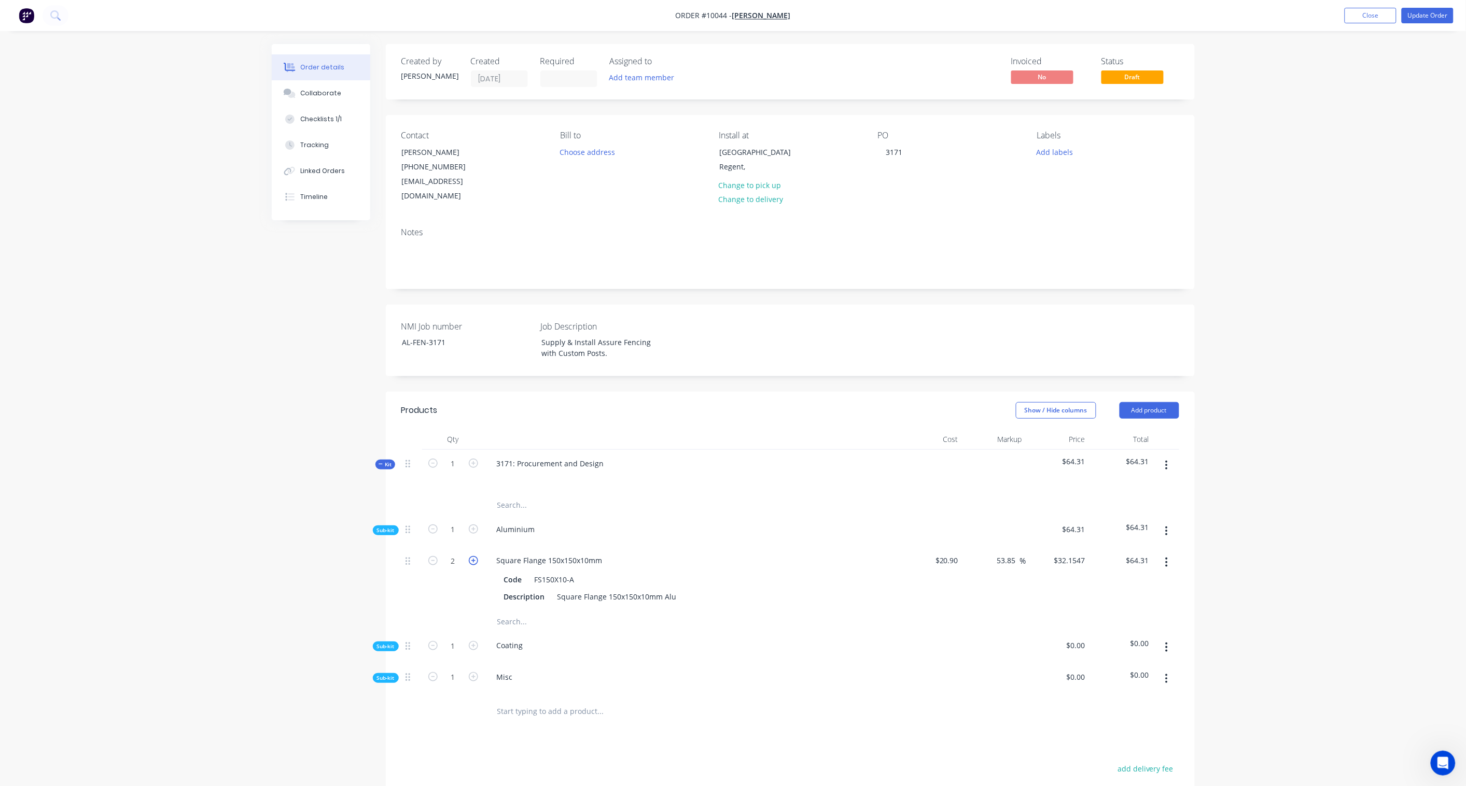
type input "3"
type input "$96.46"
click at [476, 556] on icon "button" at bounding box center [473, 560] width 9 height 9
type input "4"
click at [1105, 553] on input "128.62" at bounding box center [1137, 560] width 32 height 15
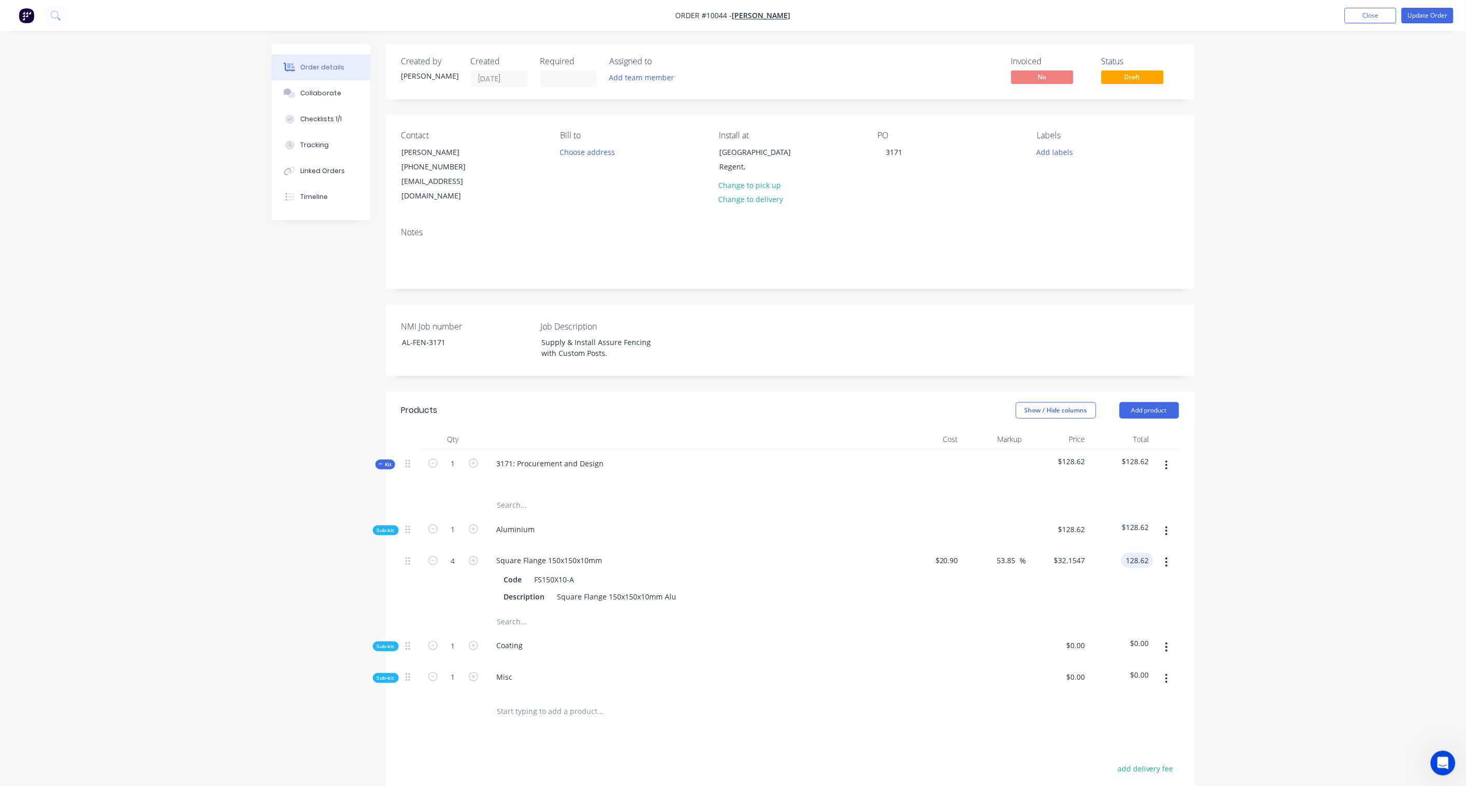
paste input "11.47"
type input "111.47"
type input "33.34"
type input "$27.8675"
type input "$111.47"
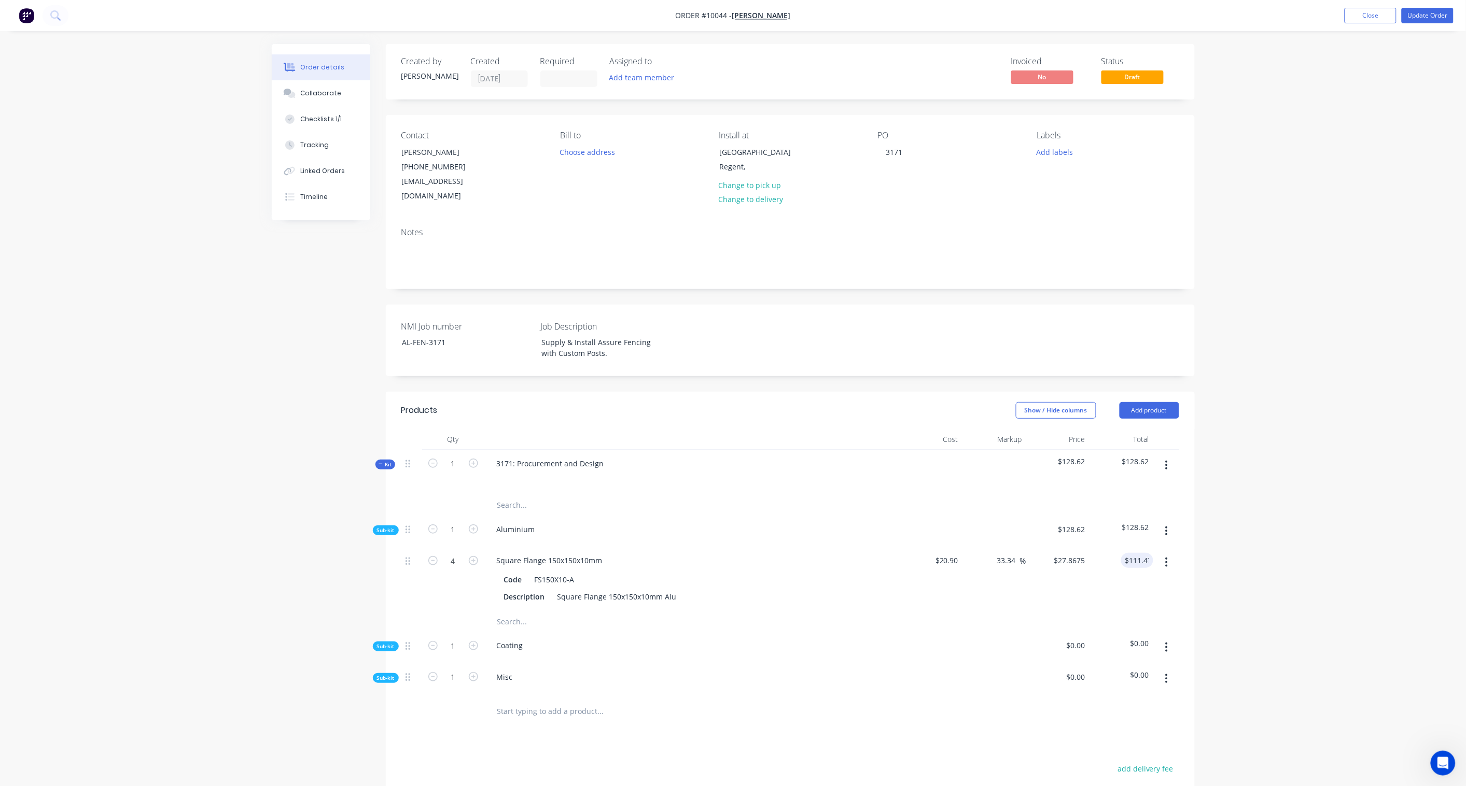
click at [1105, 557] on div "Order details Collaborate Checklists 1/1 Tracking Linked Orders Timeline Order …" at bounding box center [733, 496] width 1466 height 993
click at [1105, 527] on icon "button" at bounding box center [1166, 531] width 2 height 9
click at [1105, 551] on div "Add product to kit" at bounding box center [1130, 558] width 80 height 15
click at [1105, 579] on div "Product catalogue" at bounding box center [1130, 600] width 80 height 15
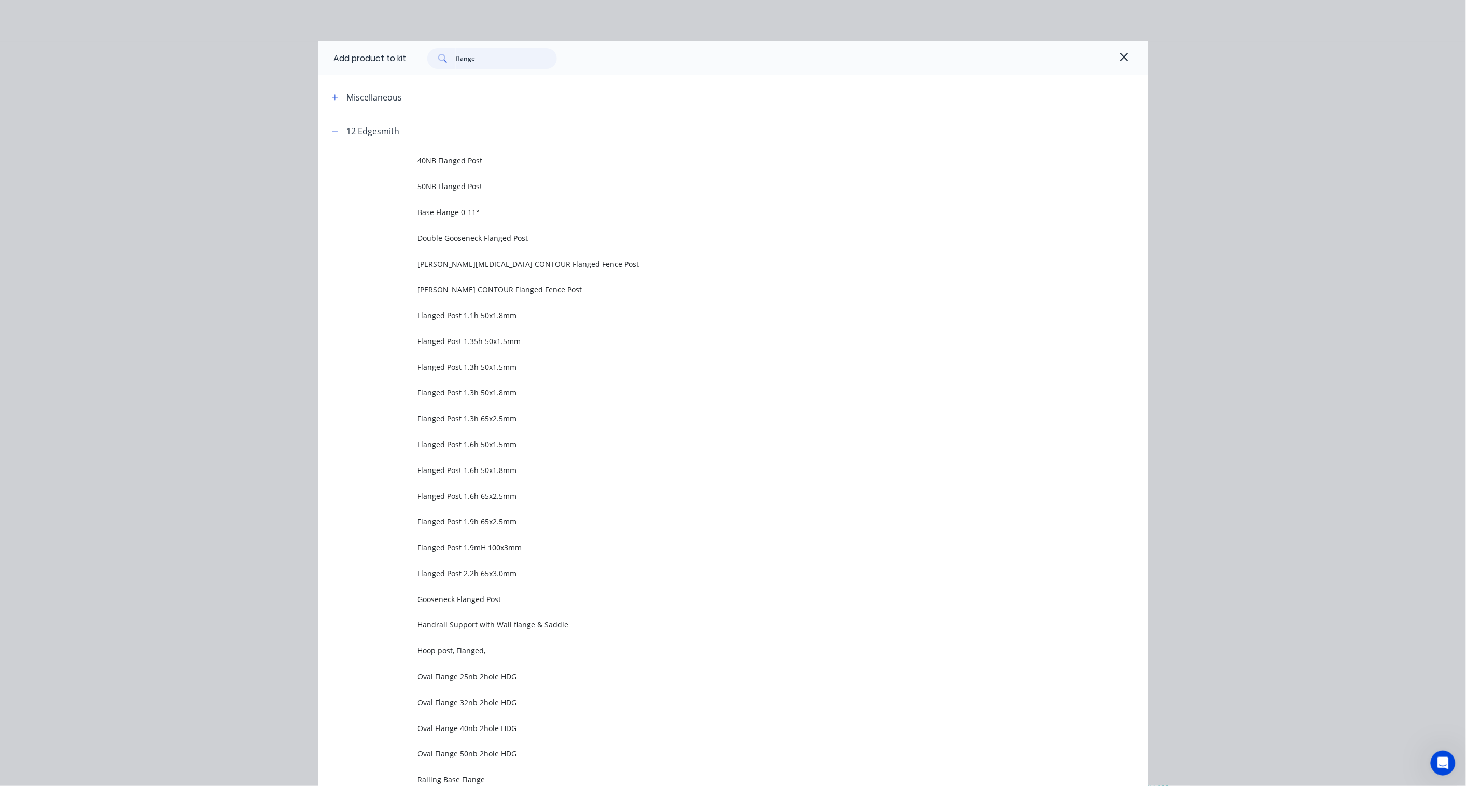
drag, startPoint x: 484, startPoint y: 61, endPoint x: 374, endPoint y: 46, distance: 111.5
click at [374, 46] on div "Add product to kit flange" at bounding box center [732, 58] width 829 height 34
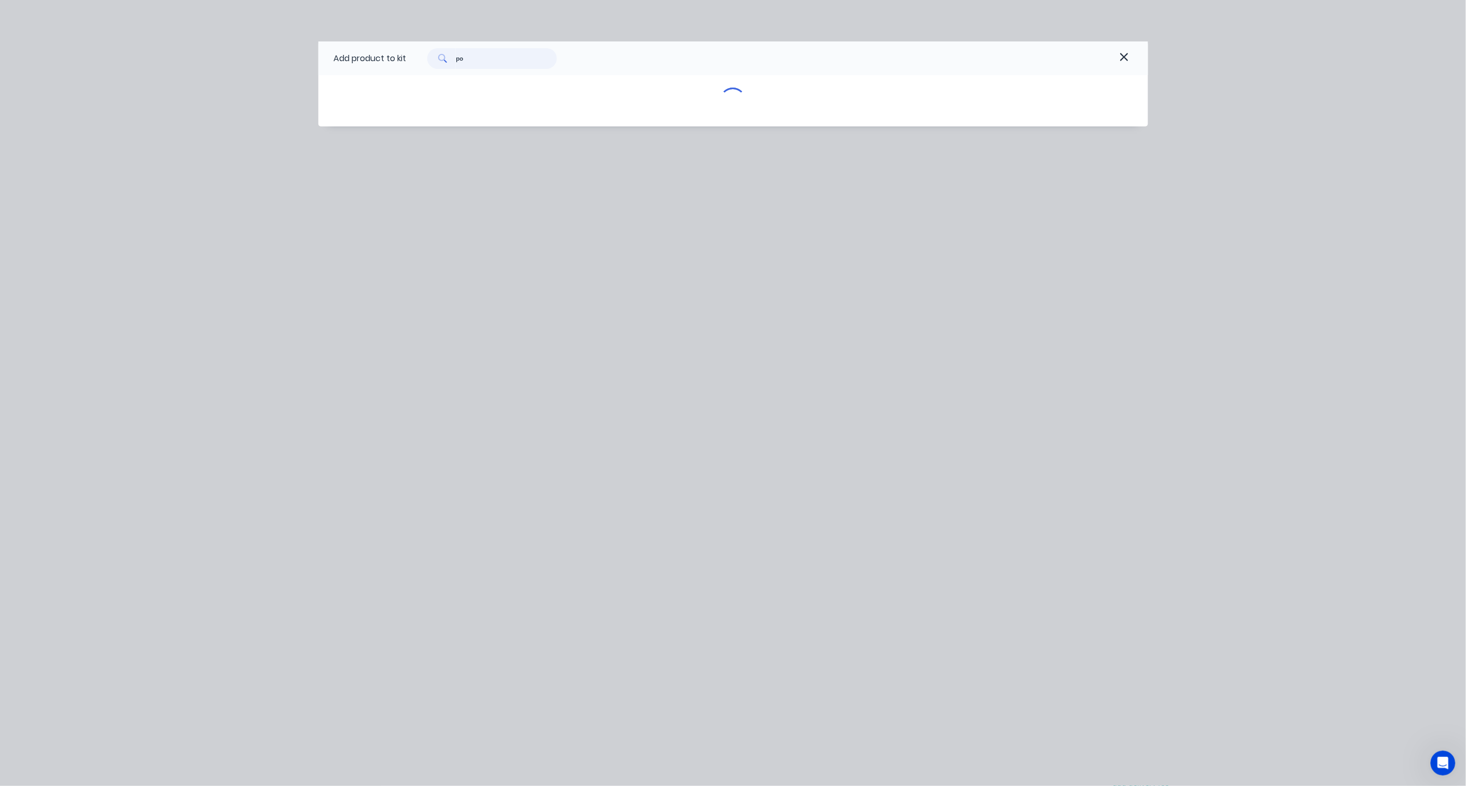
type input "p"
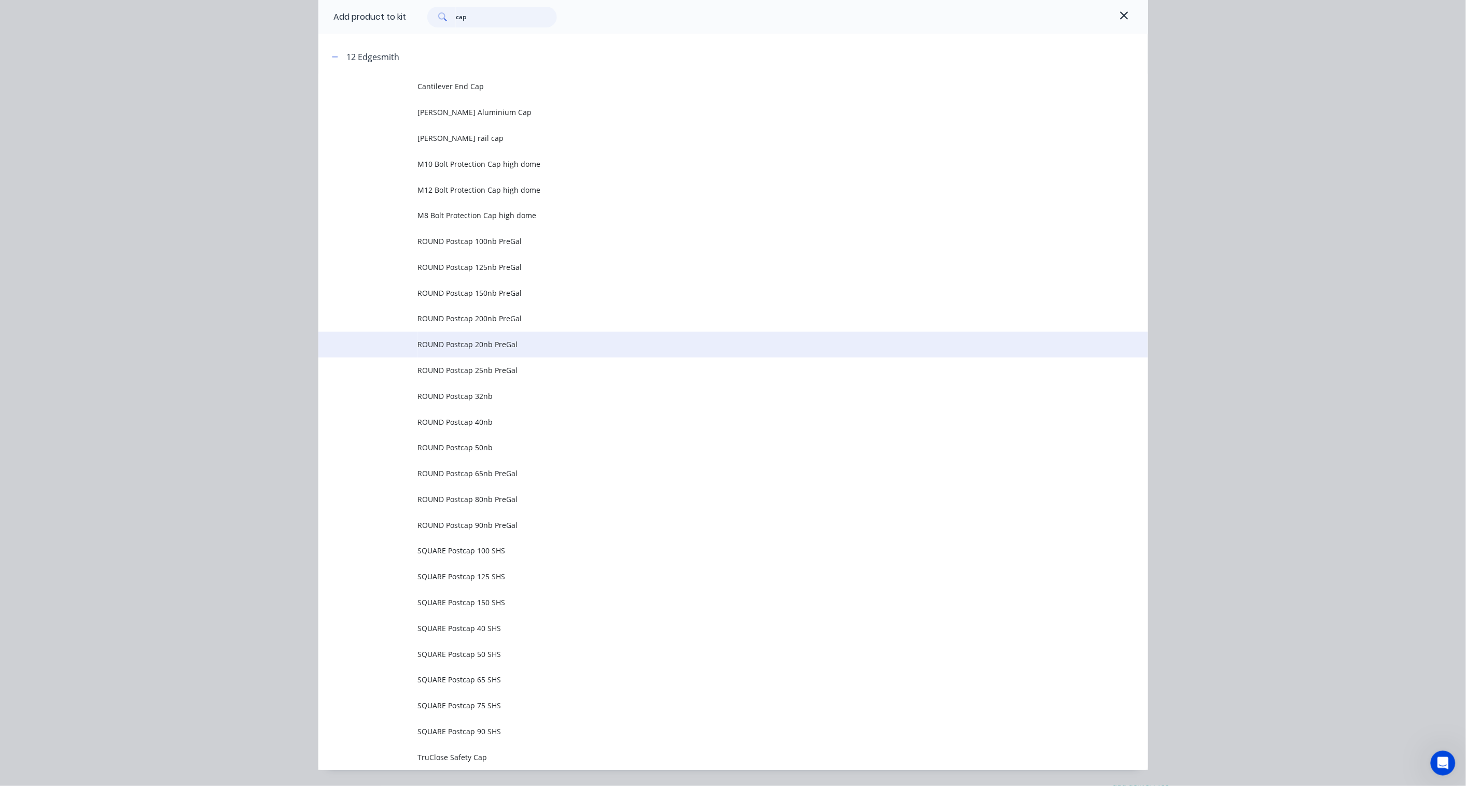
scroll to position [103, 0]
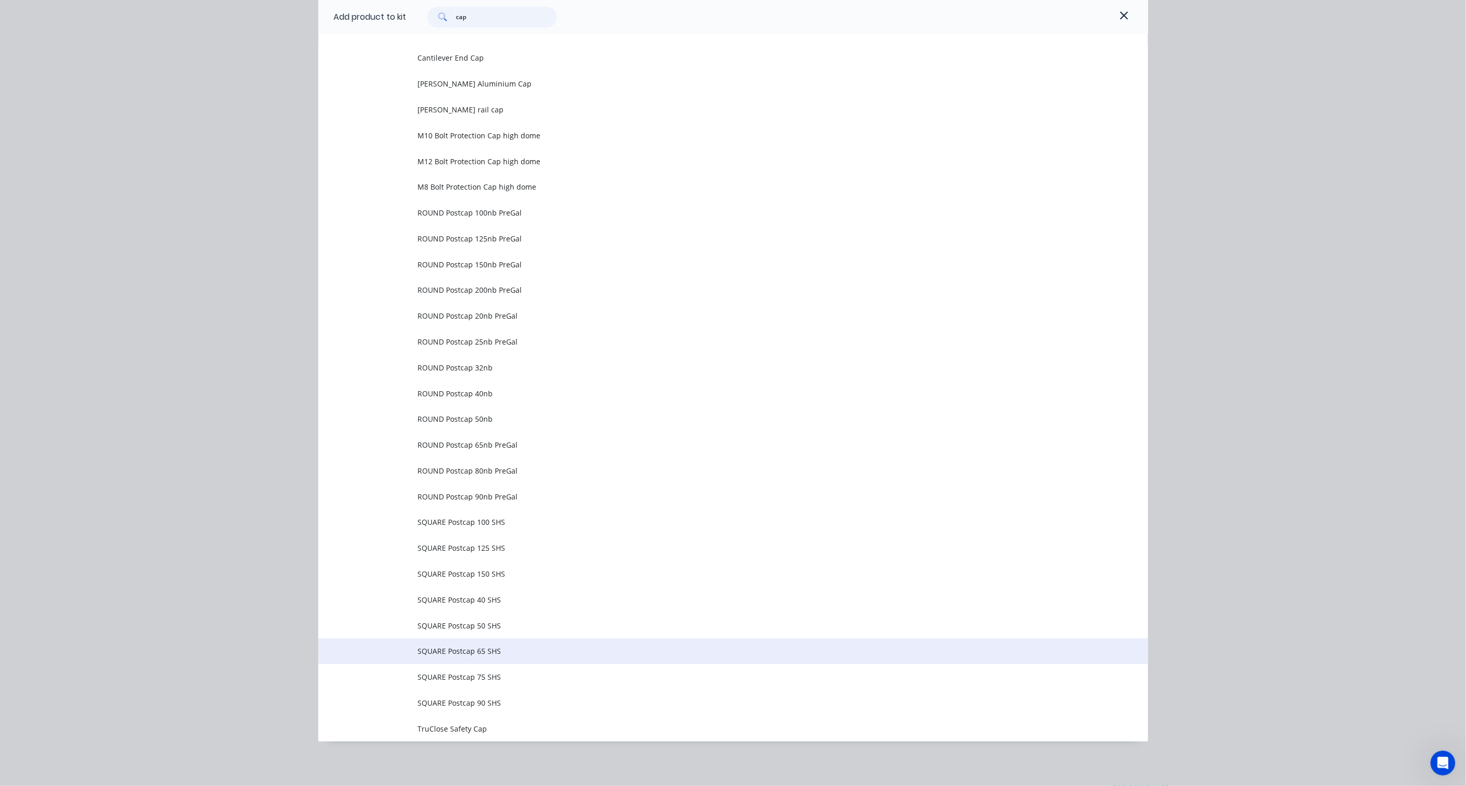
type input "cap"
click at [462, 579] on span "SQUARE Postcap 65 SHS" at bounding box center [710, 651] width 584 height 11
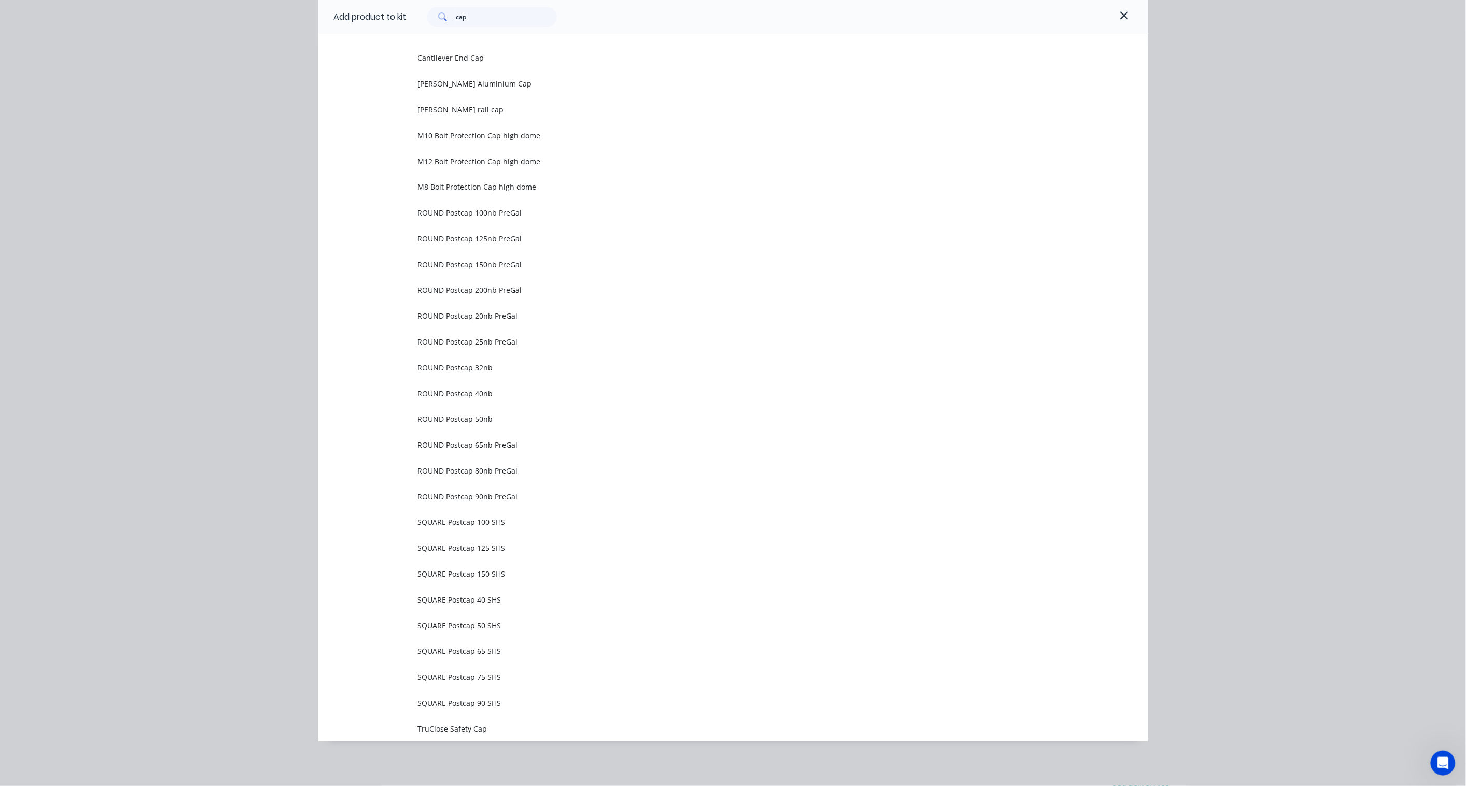
scroll to position [0, 0]
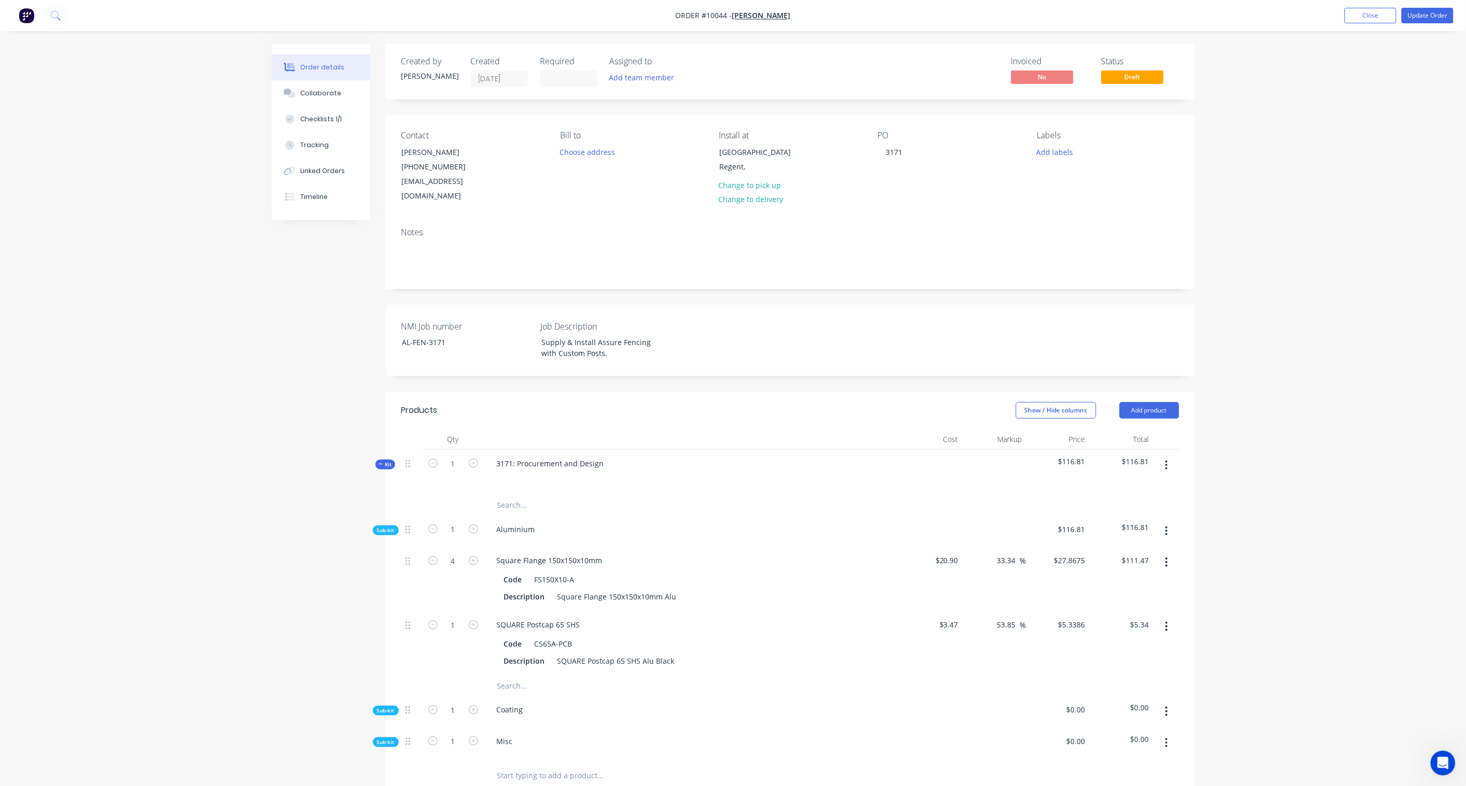
click at [1105, 579] on icon "button" at bounding box center [1166, 626] width 3 height 11
click at [1105, 579] on div "Delete" at bounding box center [1130, 695] width 80 height 15
click at [1105, 526] on icon "button" at bounding box center [1166, 531] width 3 height 11
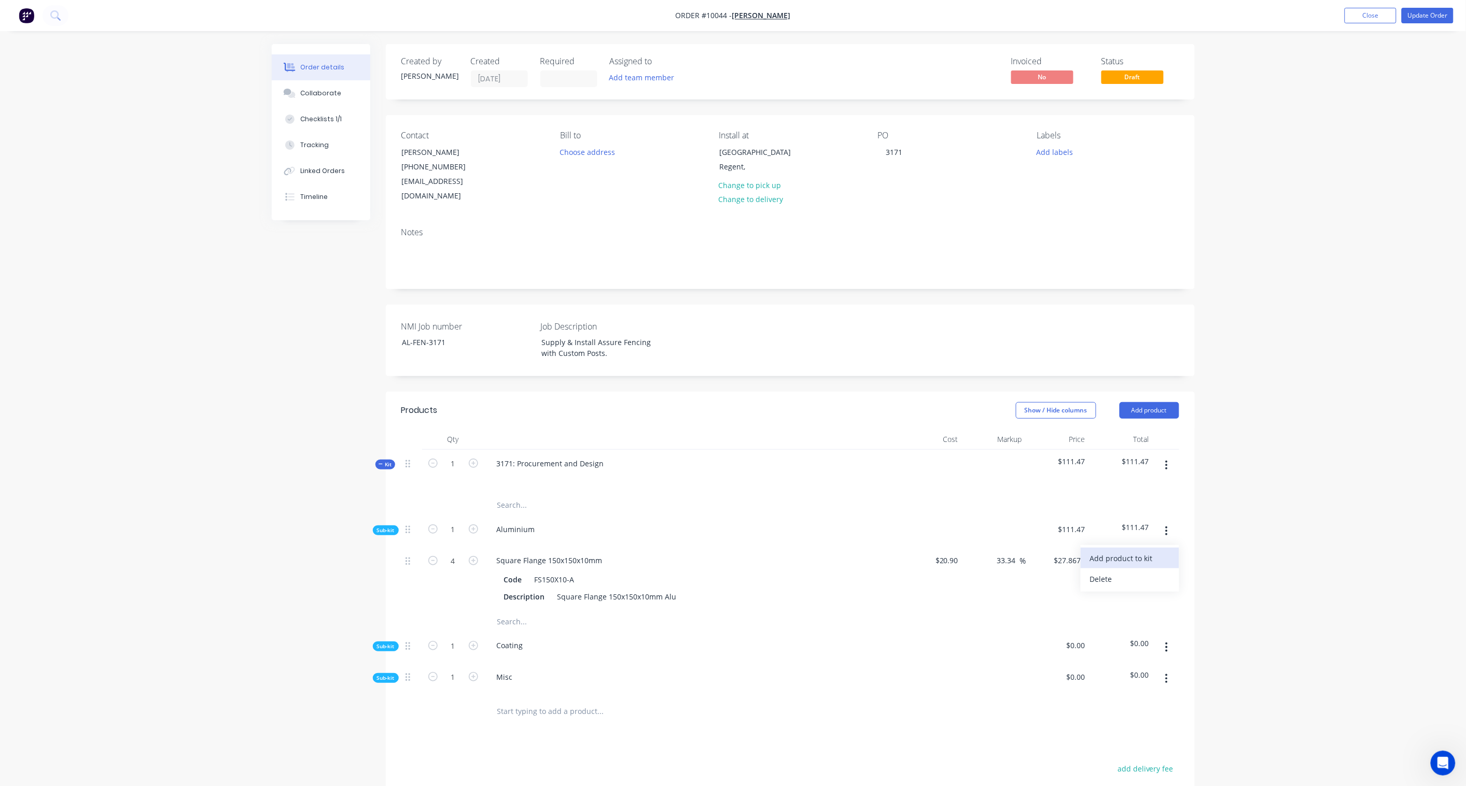
click at [1105, 551] on div "Add product to kit" at bounding box center [1130, 558] width 80 height 15
click at [1105, 579] on div "Product catalogue" at bounding box center [1130, 600] width 80 height 15
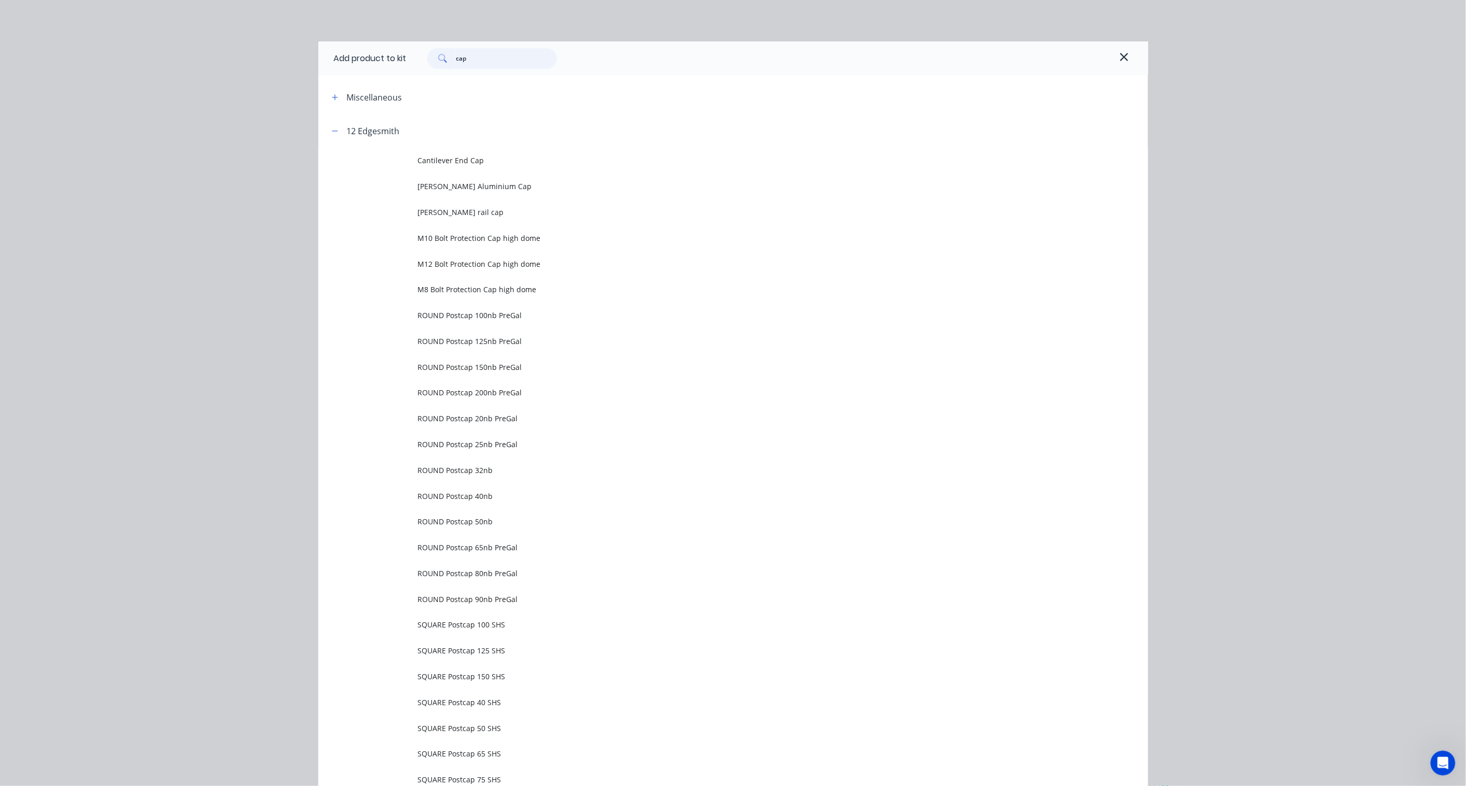
drag, startPoint x: 488, startPoint y: 59, endPoint x: 335, endPoint y: 27, distance: 156.7
click at [335, 27] on div "Add product to kit cap Miscellaneous 12 Edgesmith Cantilever End Cap [PERSON_NA…" at bounding box center [733, 393] width 1466 height 786
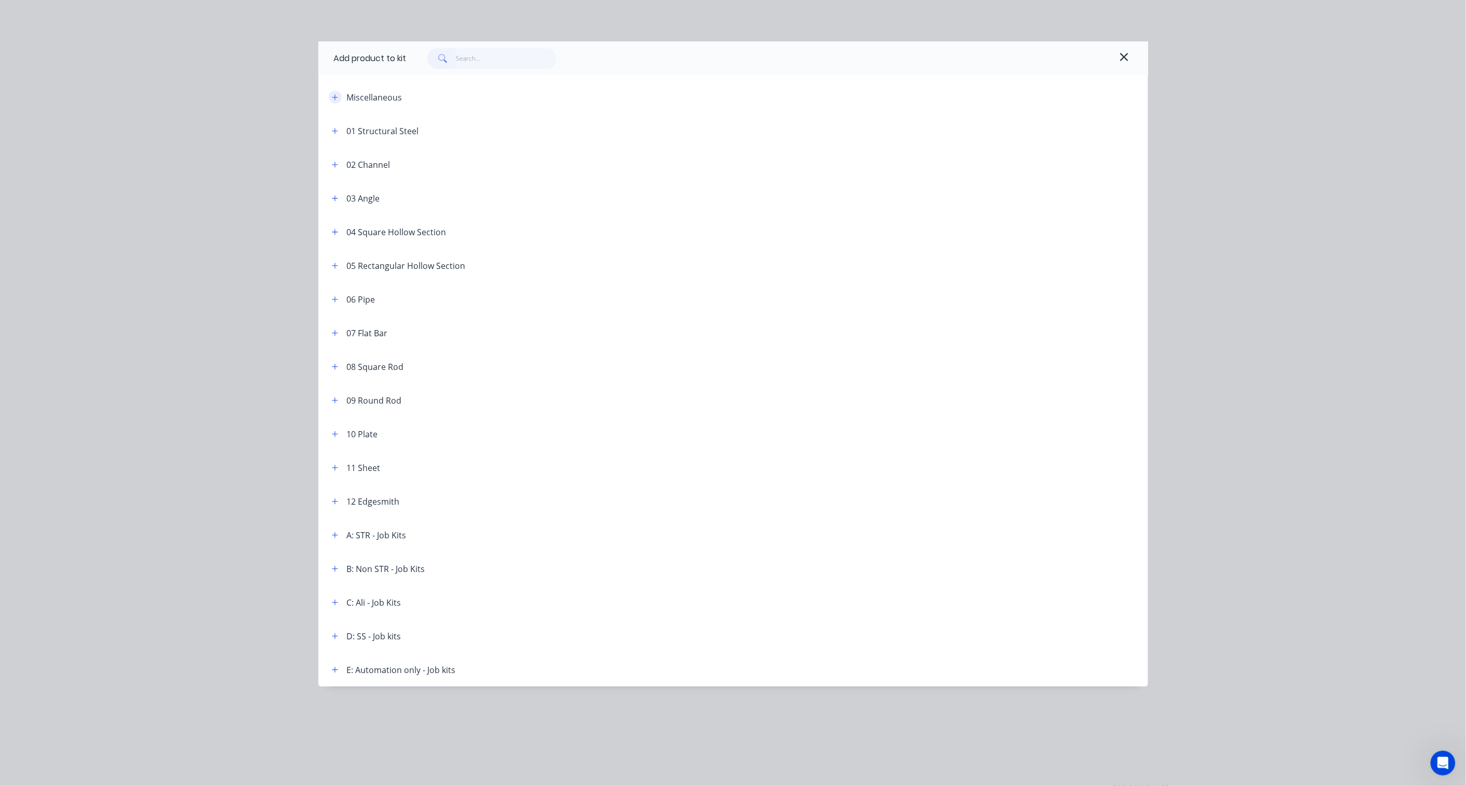
click at [331, 97] on button "button" at bounding box center [335, 97] width 13 height 13
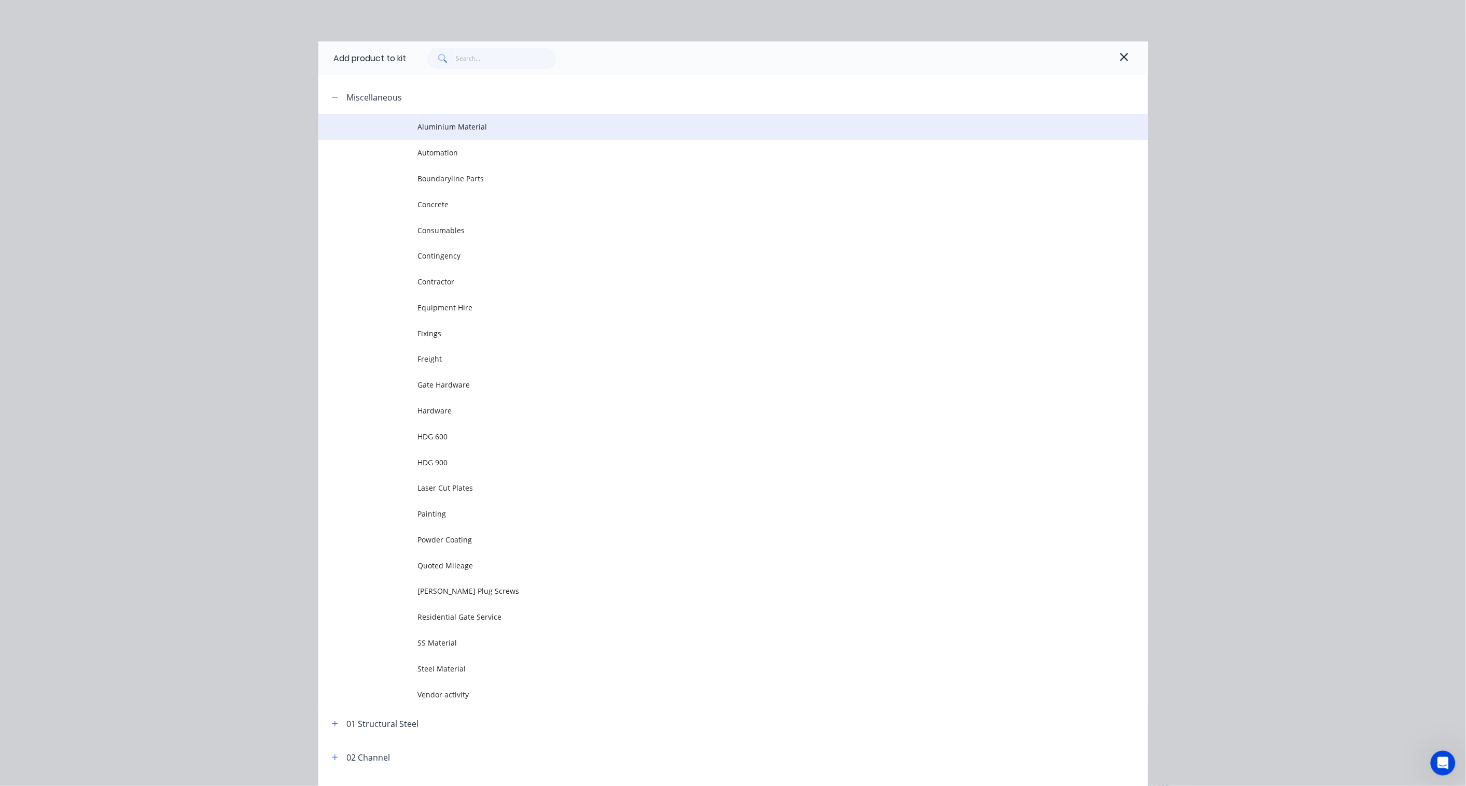
click at [475, 125] on span "Aluminium Material" at bounding box center [710, 126] width 584 height 11
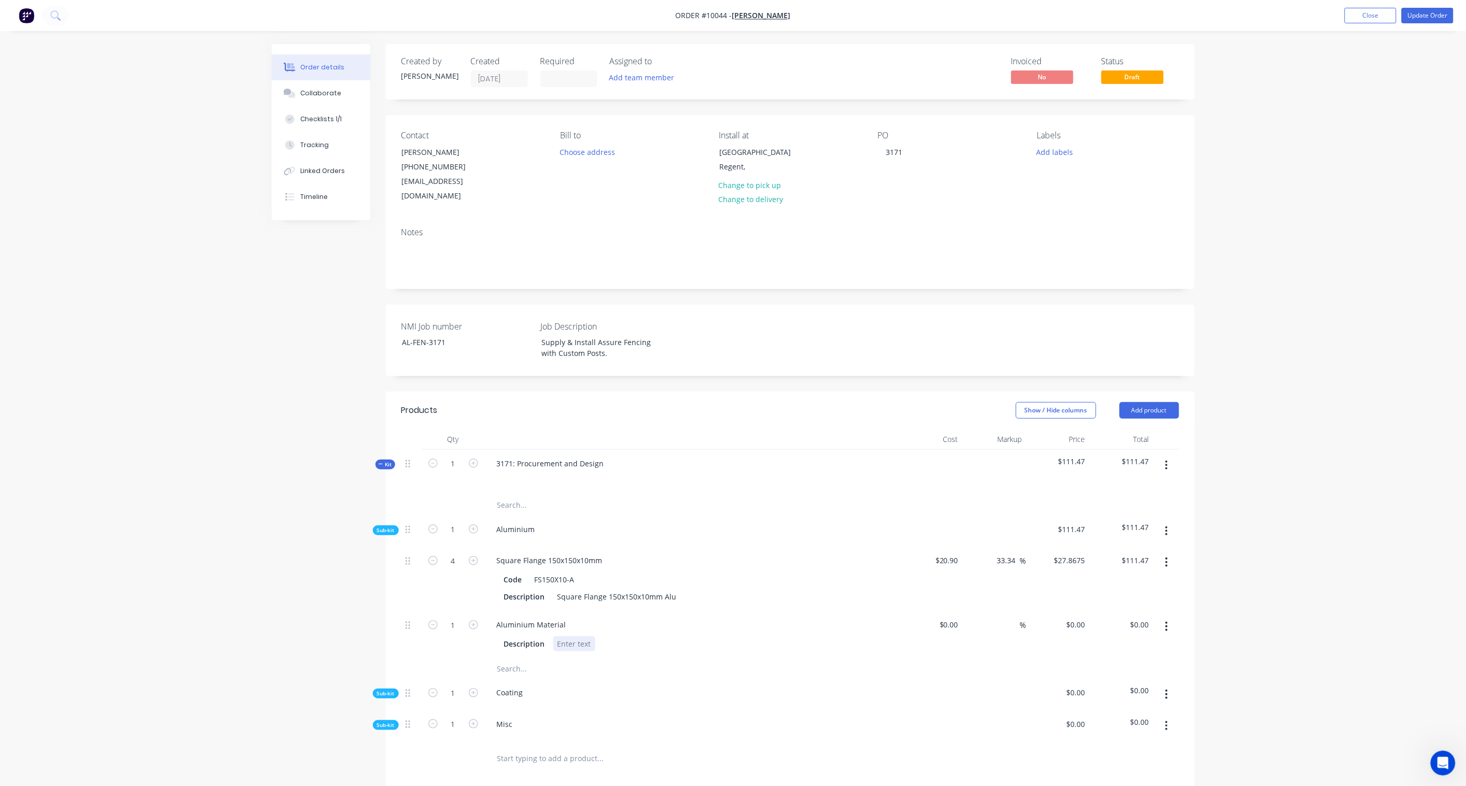
click at [582, 579] on div at bounding box center [574, 644] width 42 height 15
paste div
click at [475, 579] on icon "button" at bounding box center [473, 625] width 9 height 9
type input "2"
click at [957, 579] on input at bounding box center [950, 624] width 24 height 15
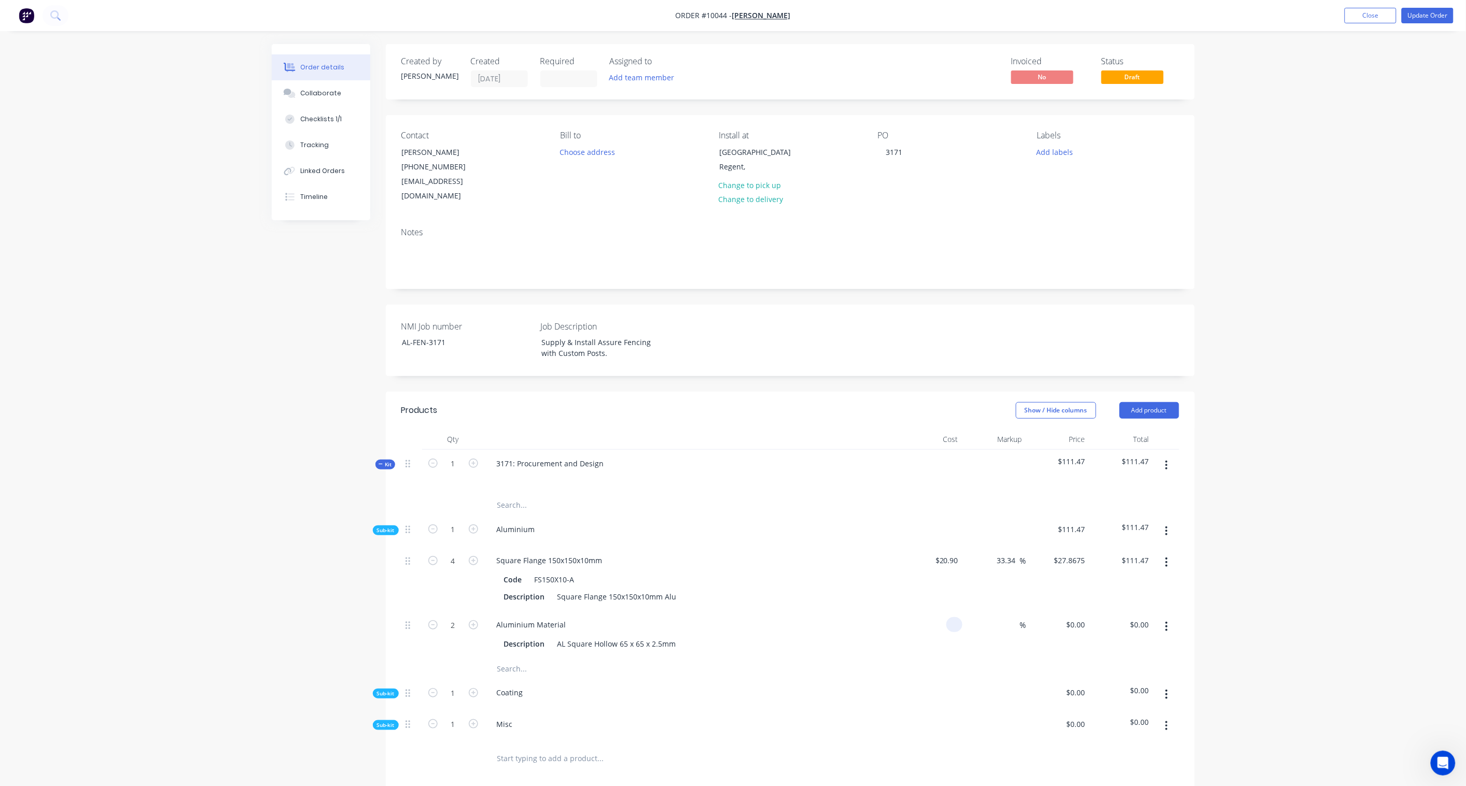
paste input "106.00"
type input "$106.00"
click at [1105, 579] on div "Order details Collaborate Checklists 1/1 Tracking Linked Orders Timeline Order …" at bounding box center [733, 520] width 1466 height 1040
click at [1105, 579] on input "212.00" at bounding box center [1139, 624] width 28 height 15
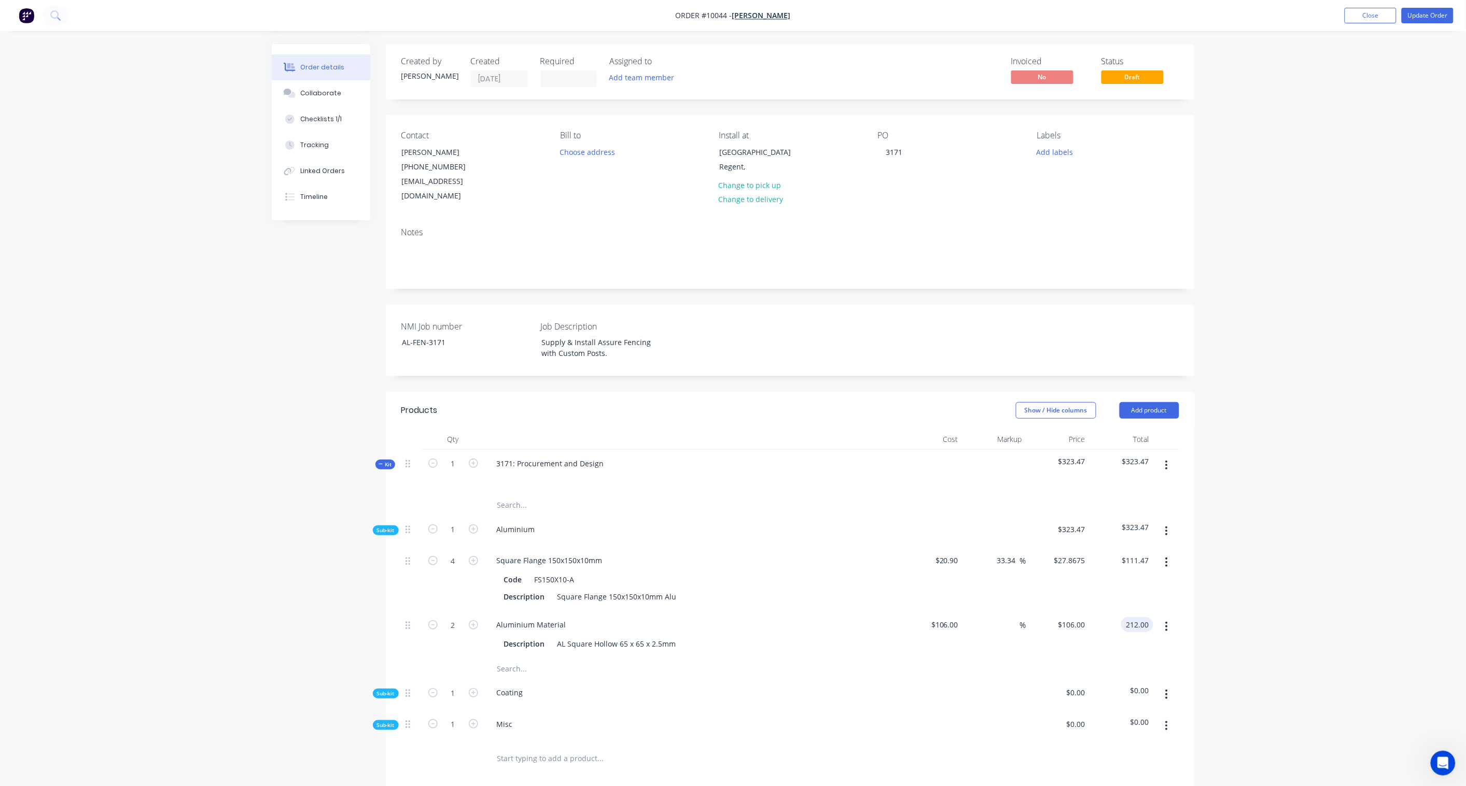
paste input "82.67"
type input "282.67"
type input "33.33"
type input "$141.335"
type input "$282.67"
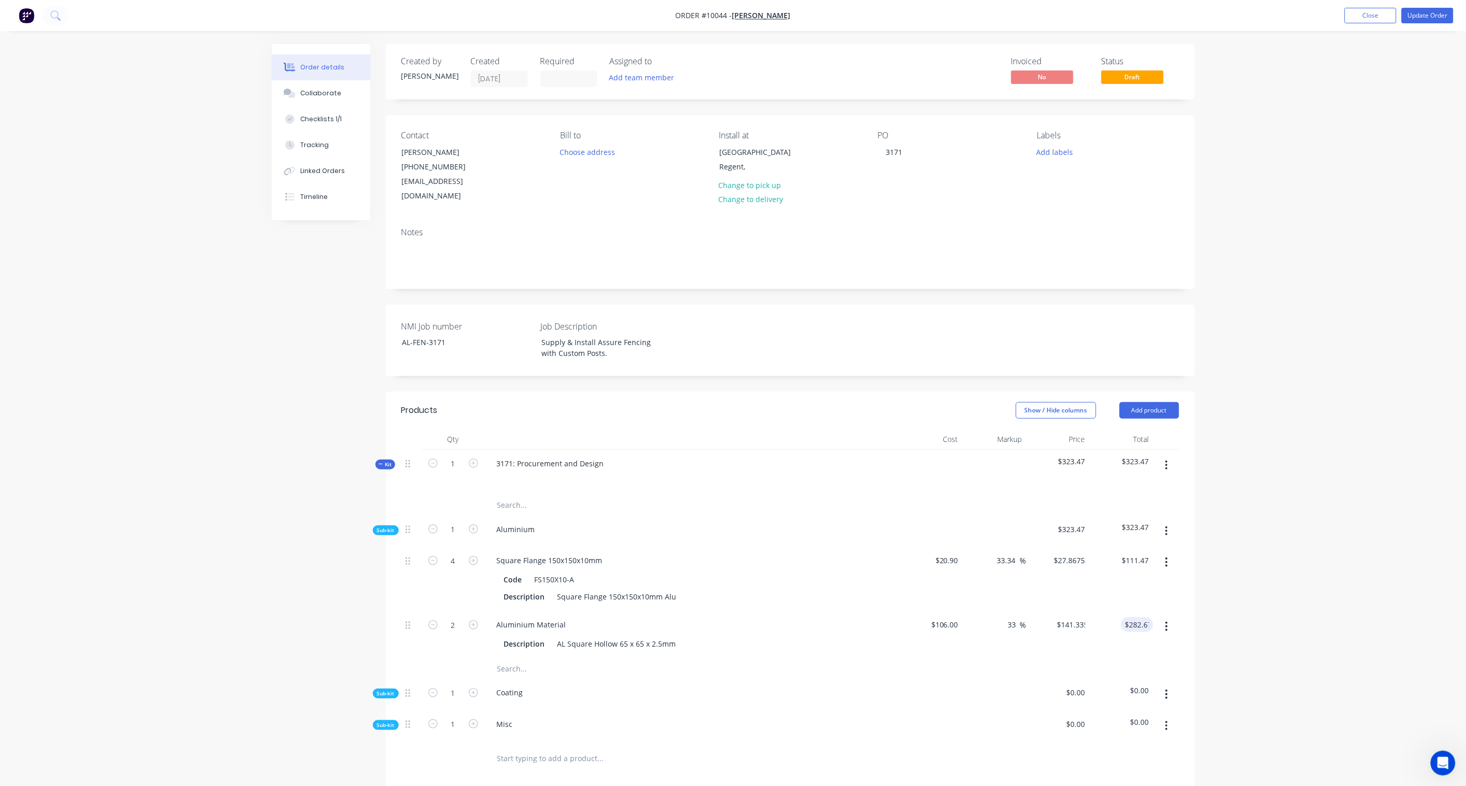
click at [1105, 579] on div "Order details Collaborate Checklists 1/1 Tracking Linked Orders Timeline Order …" at bounding box center [733, 520] width 1466 height 1040
click at [393, 579] on span "Sub-kit" at bounding box center [386, 694] width 18 height 8
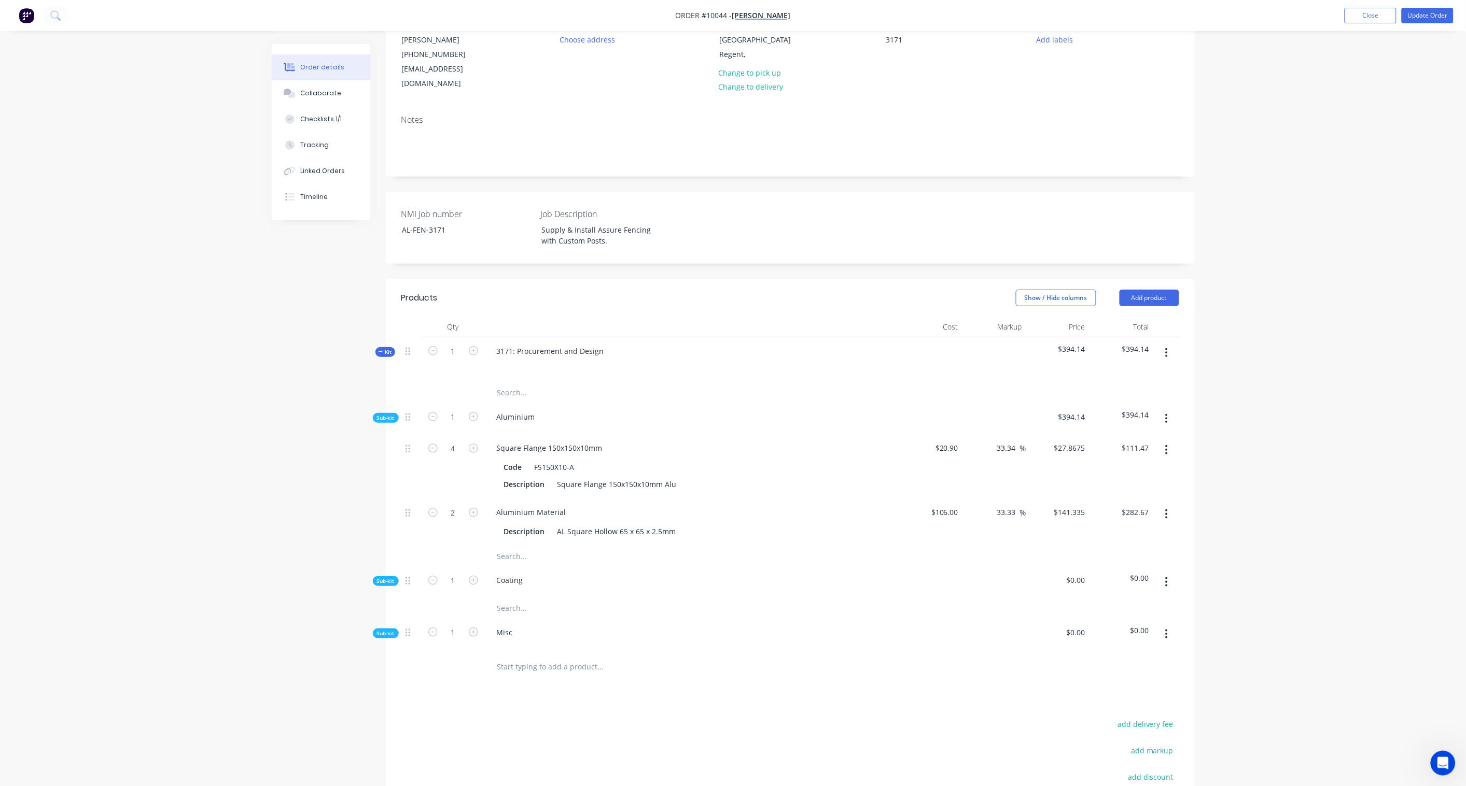
scroll to position [115, 0]
click at [517, 579] on input "text" at bounding box center [600, 606] width 207 height 21
paste input "powder coating of posts"
type input "powder coating of posts"
click at [619, 579] on button "Add powder coating of posts to kit" at bounding box center [643, 632] width 311 height 33
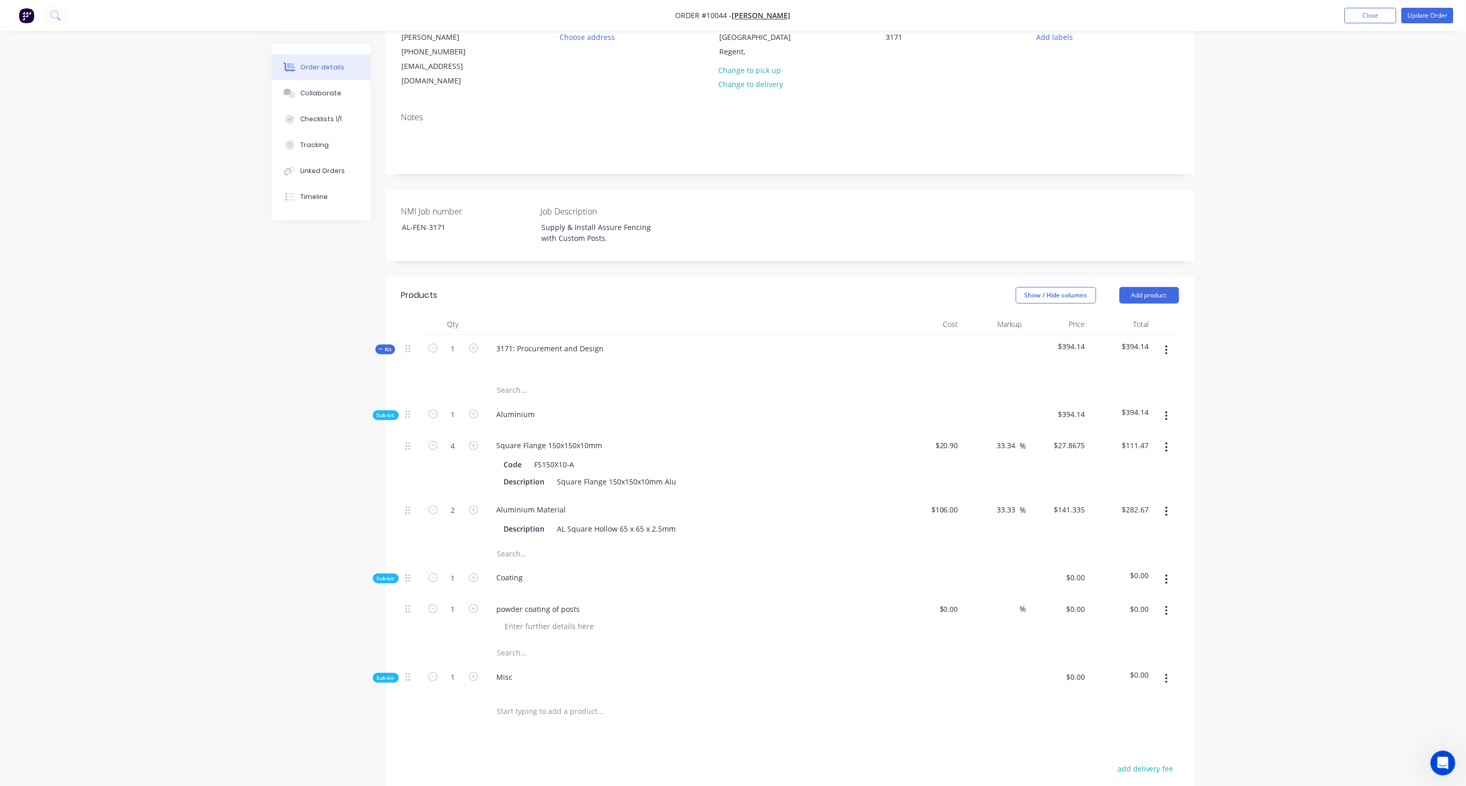
click at [589, 579] on div "powder coating of posts" at bounding box center [691, 609] width 406 height 15
click at [579, 579] on div "powder coating of posts" at bounding box center [538, 609] width 100 height 15
click at [1105, 579] on button "button" at bounding box center [1166, 611] width 24 height 19
click at [1105, 579] on div "Delete" at bounding box center [1130, 700] width 80 height 15
click at [1105, 570] on button "button" at bounding box center [1166, 579] width 24 height 19
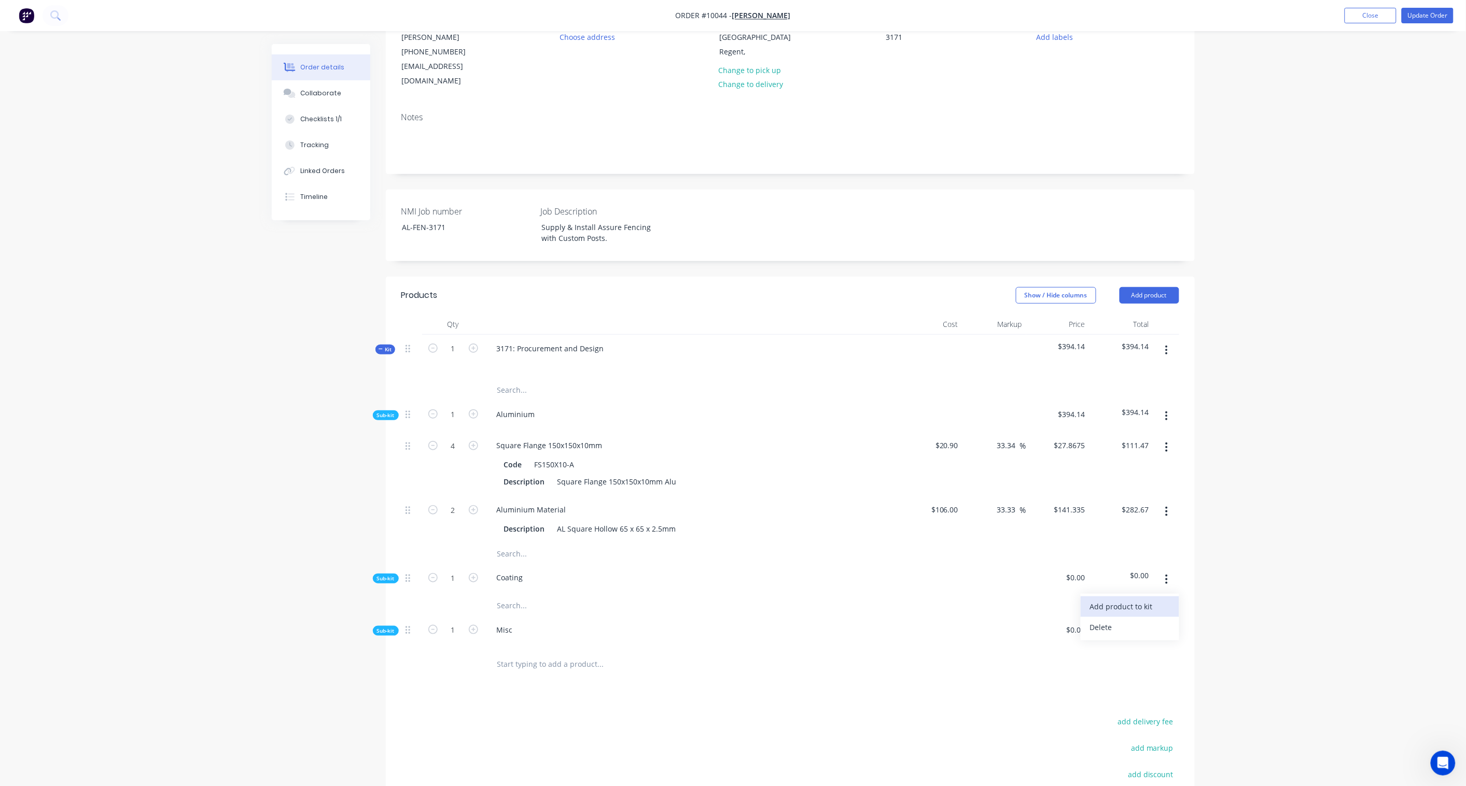
click at [1105, 579] on div "Add product to kit" at bounding box center [1130, 606] width 80 height 15
click at [1105, 579] on div "Product catalogue" at bounding box center [1130, 648] width 80 height 15
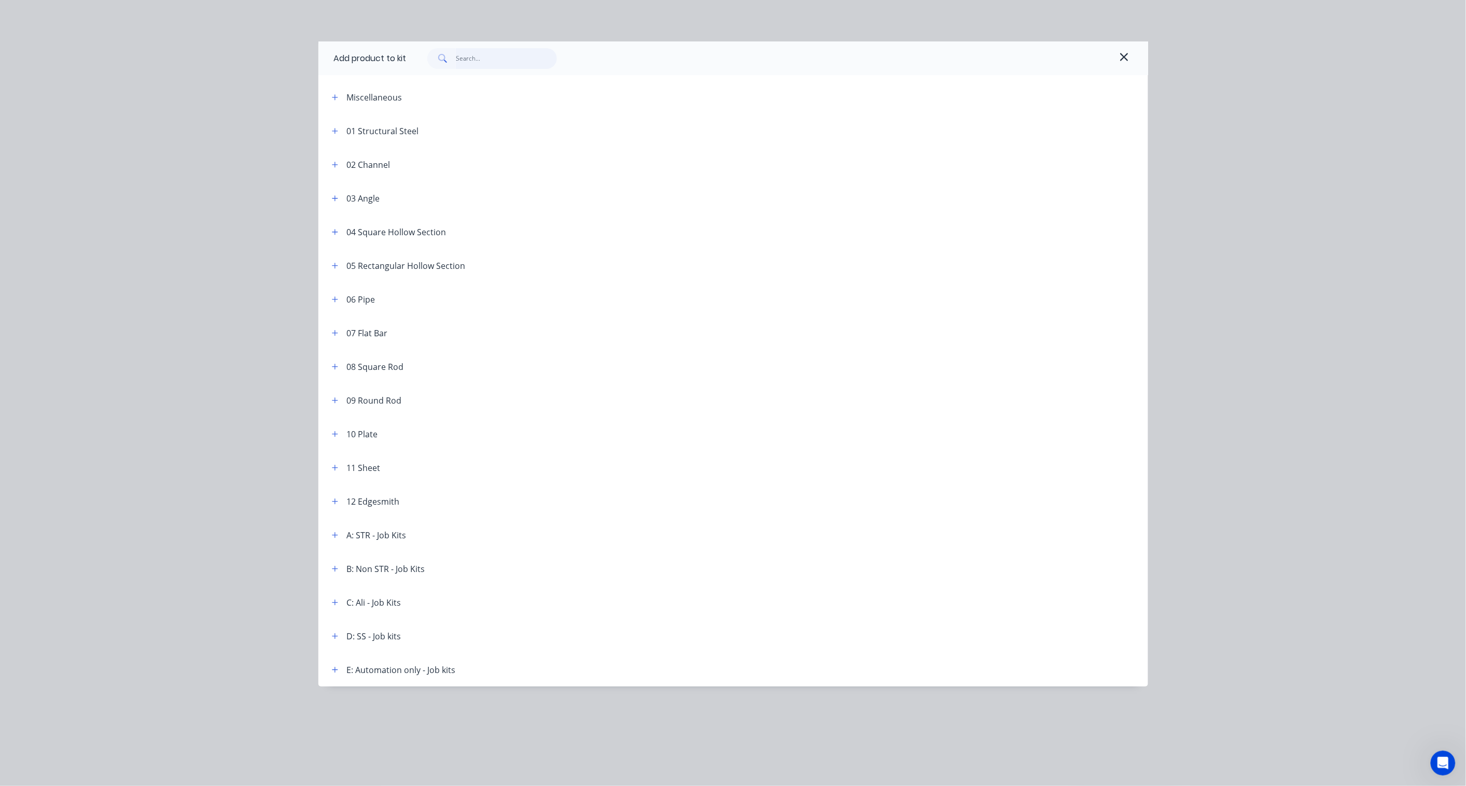
click at [500, 58] on input "text" at bounding box center [506, 58] width 101 height 21
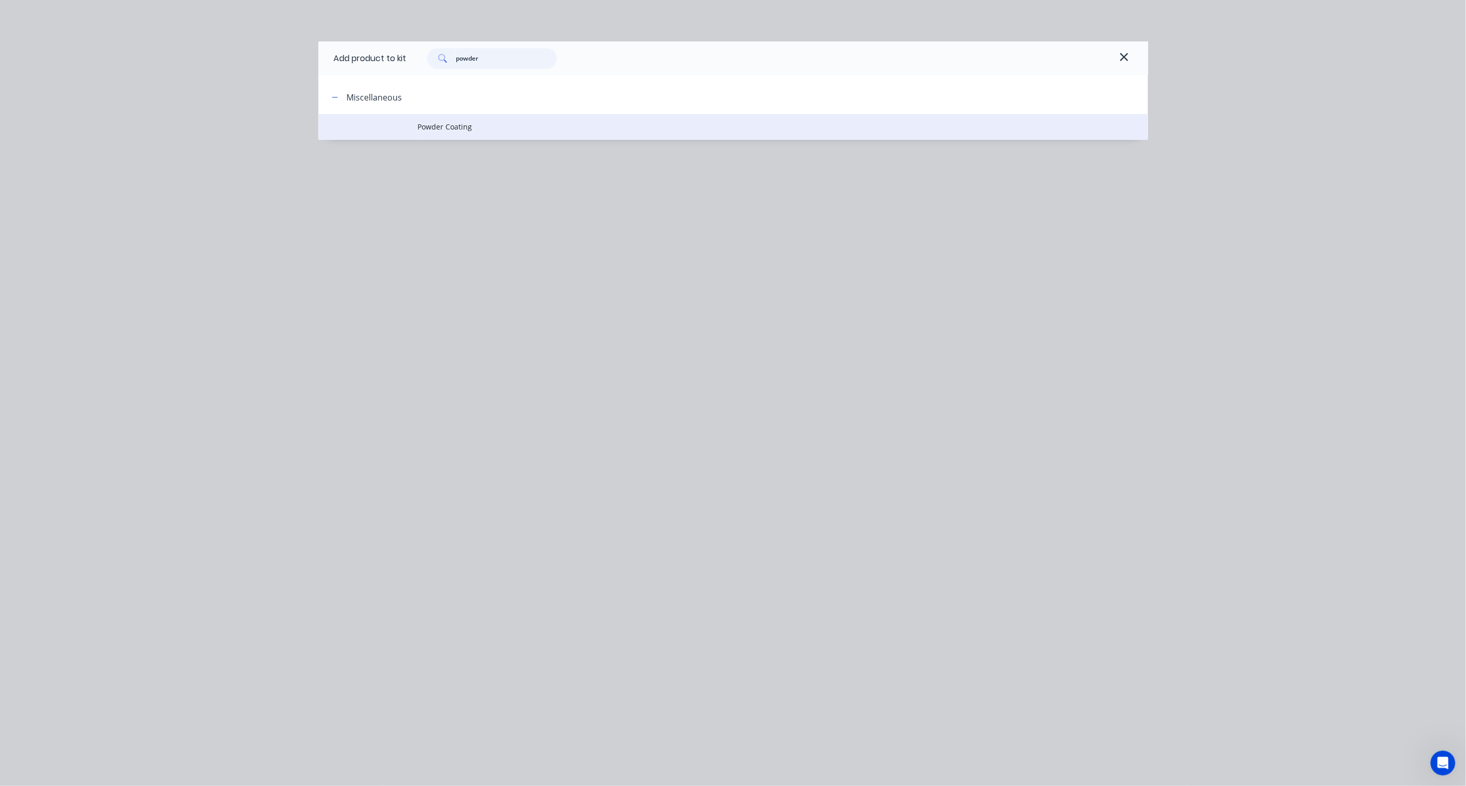
type input "powder"
click at [465, 131] on span "Powder Coating" at bounding box center [710, 126] width 584 height 11
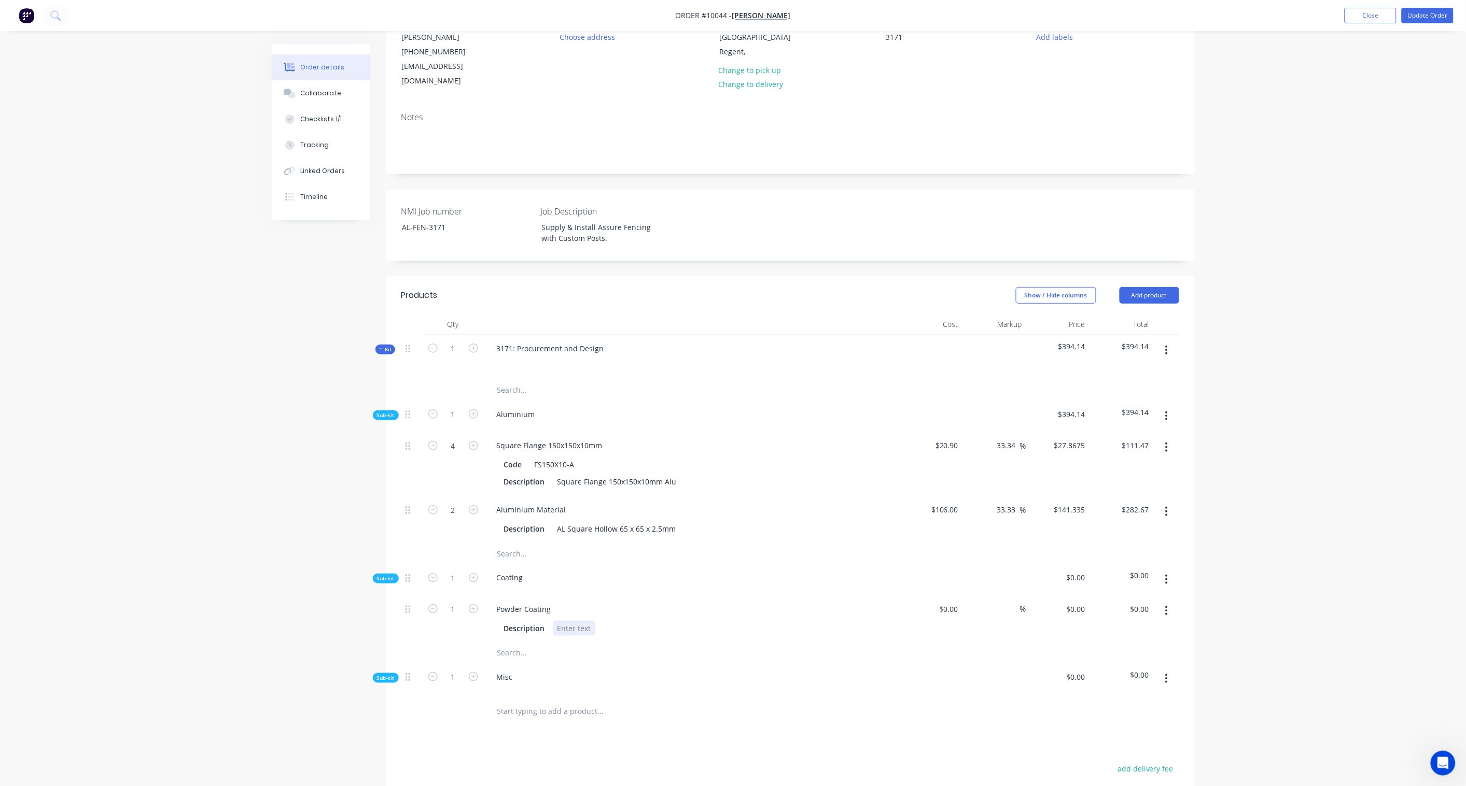
click at [568, 579] on div at bounding box center [574, 628] width 42 height 15
paste div
click at [560, 579] on div "powder coating of posts" at bounding box center [599, 628] width 92 height 15
click at [947, 579] on div "$0.00" at bounding box center [948, 609] width 28 height 15
paste input "200.00"
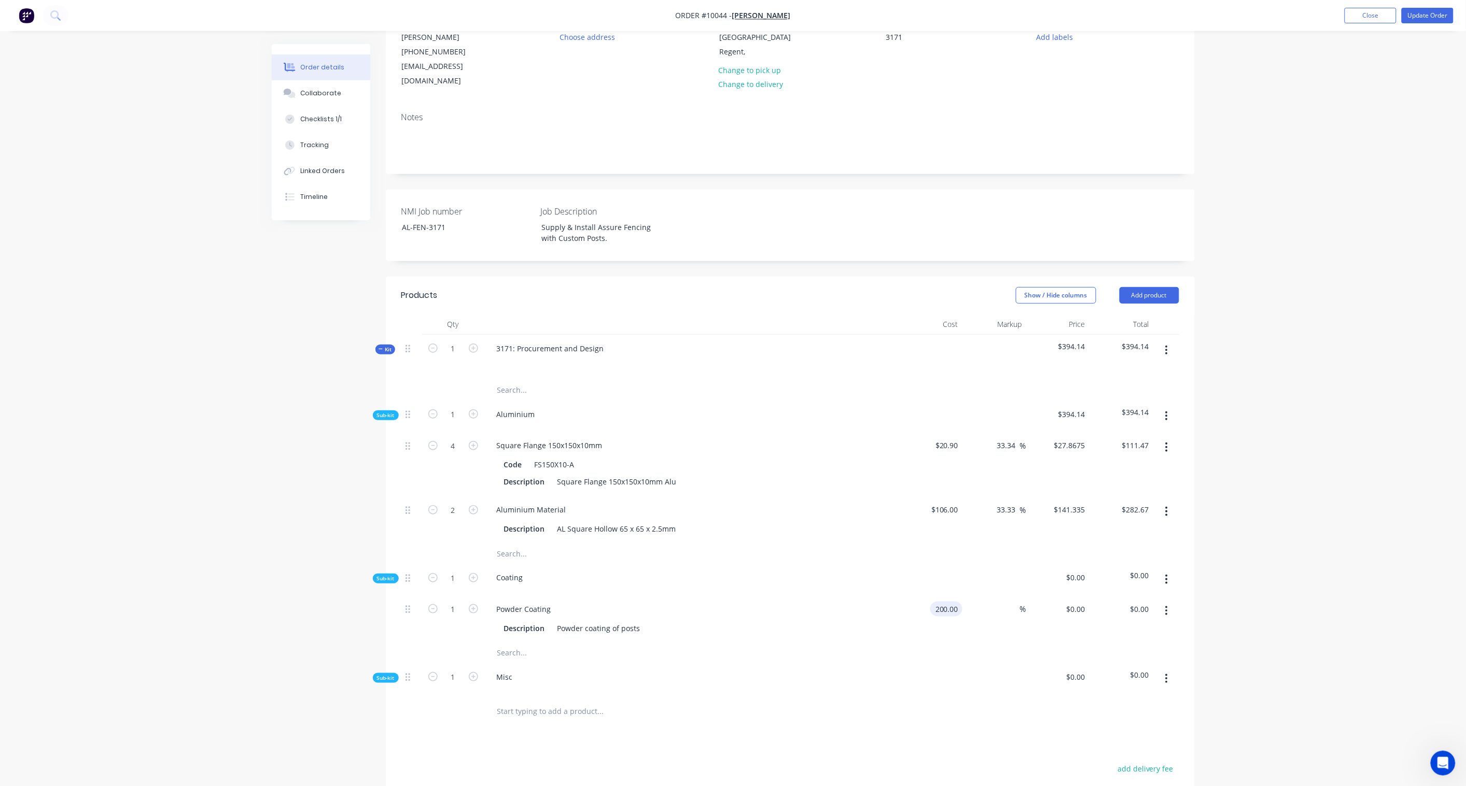
type input "$200.00"
drag, startPoint x: 1136, startPoint y: 598, endPoint x: 1147, endPoint y: 598, distance: 10.9
click at [1105, 579] on input "$200.00" at bounding box center [1137, 609] width 32 height 15
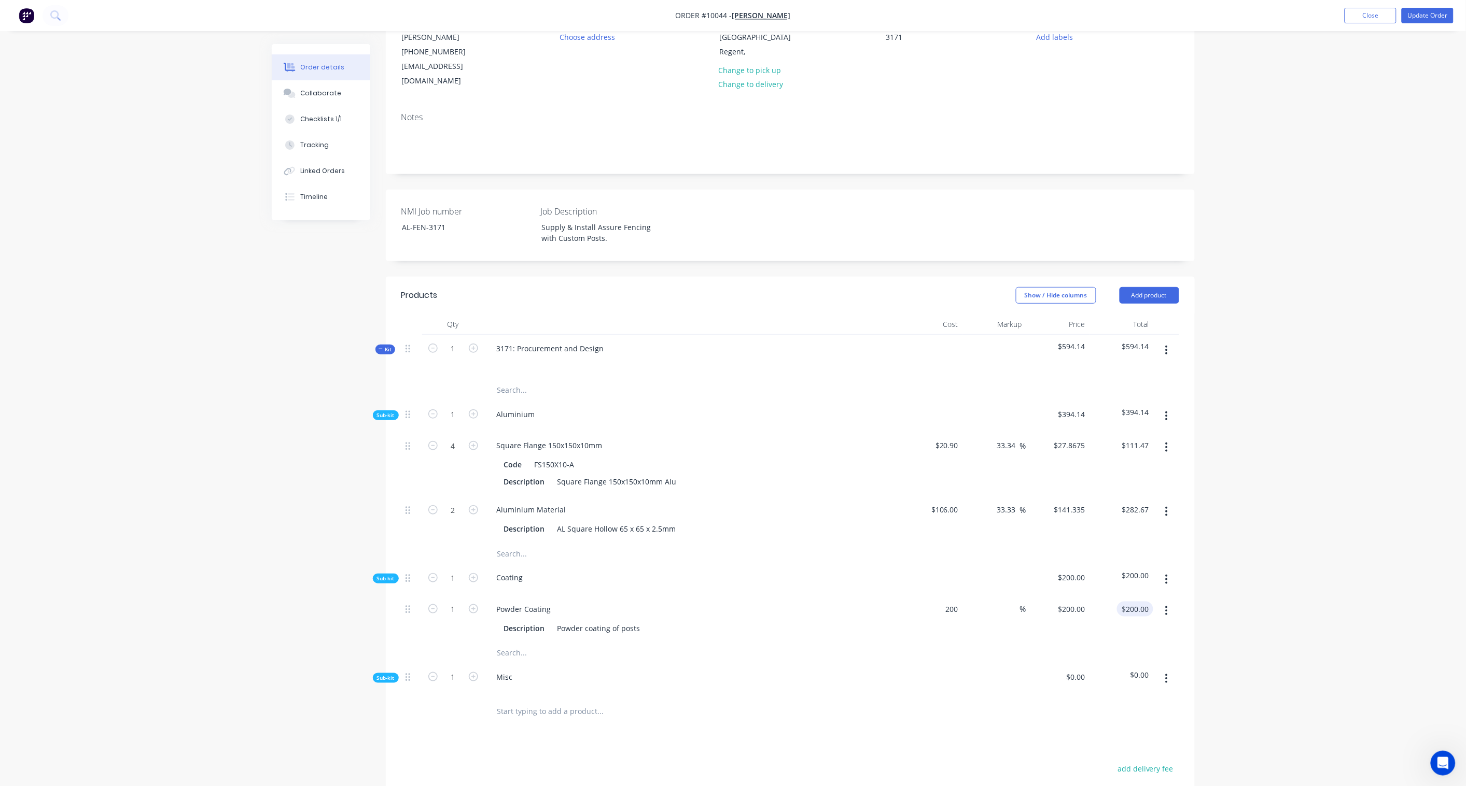
type input "$200.00"
paste input "66.67"
type input "266.67"
type input "33.34"
type input "$266.67"
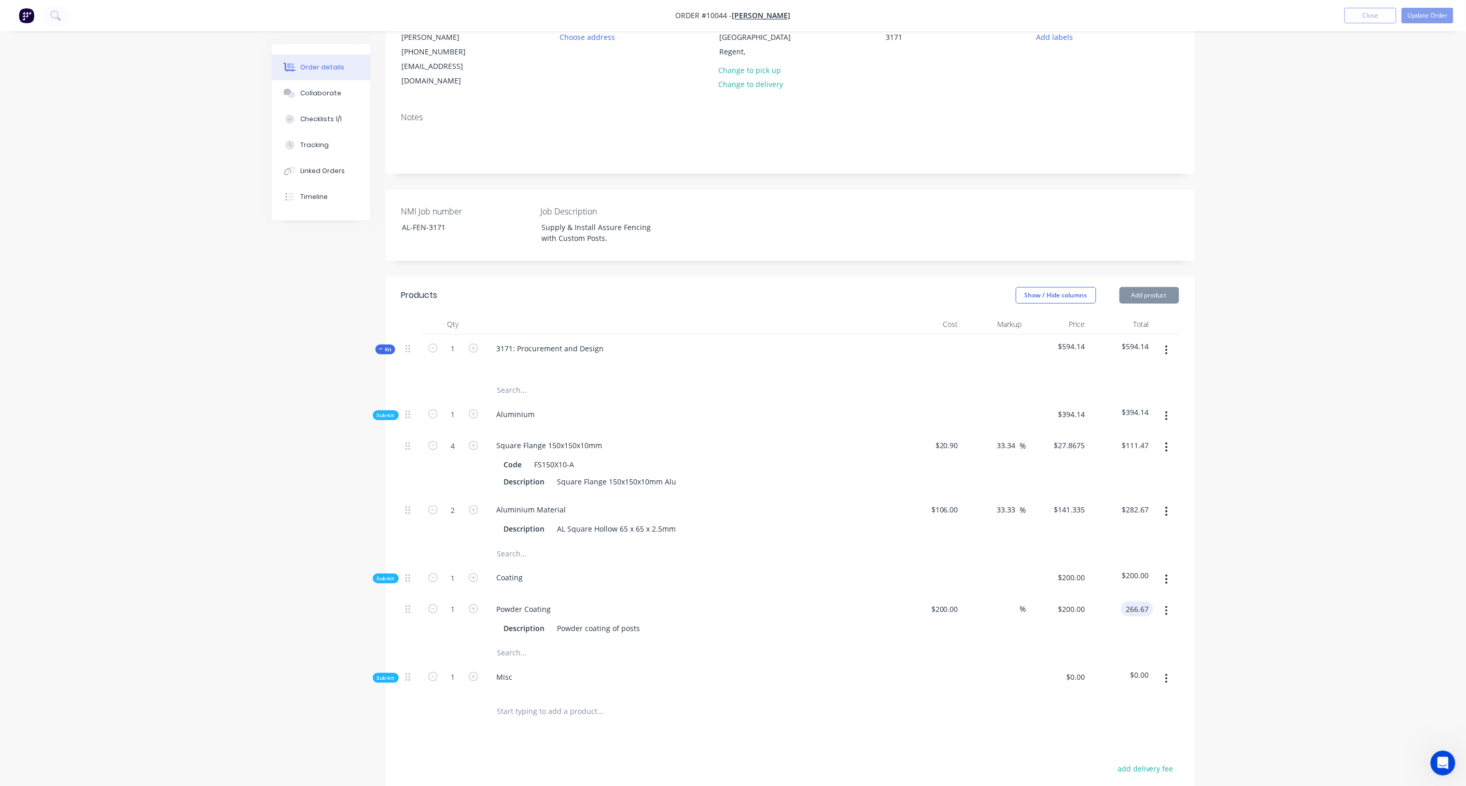
type input "$266.67"
click at [1105, 569] on div "Order details Collaborate Checklists 1/1 Tracking Linked Orders Timeline Order …" at bounding box center [733, 439] width 1466 height 1108
click at [388, 579] on span "Sub-kit" at bounding box center [386, 678] width 18 height 8
click at [1105, 579] on icon "button" at bounding box center [1166, 678] width 2 height 9
click at [1105, 579] on div "Add product to kit" at bounding box center [1130, 706] width 80 height 15
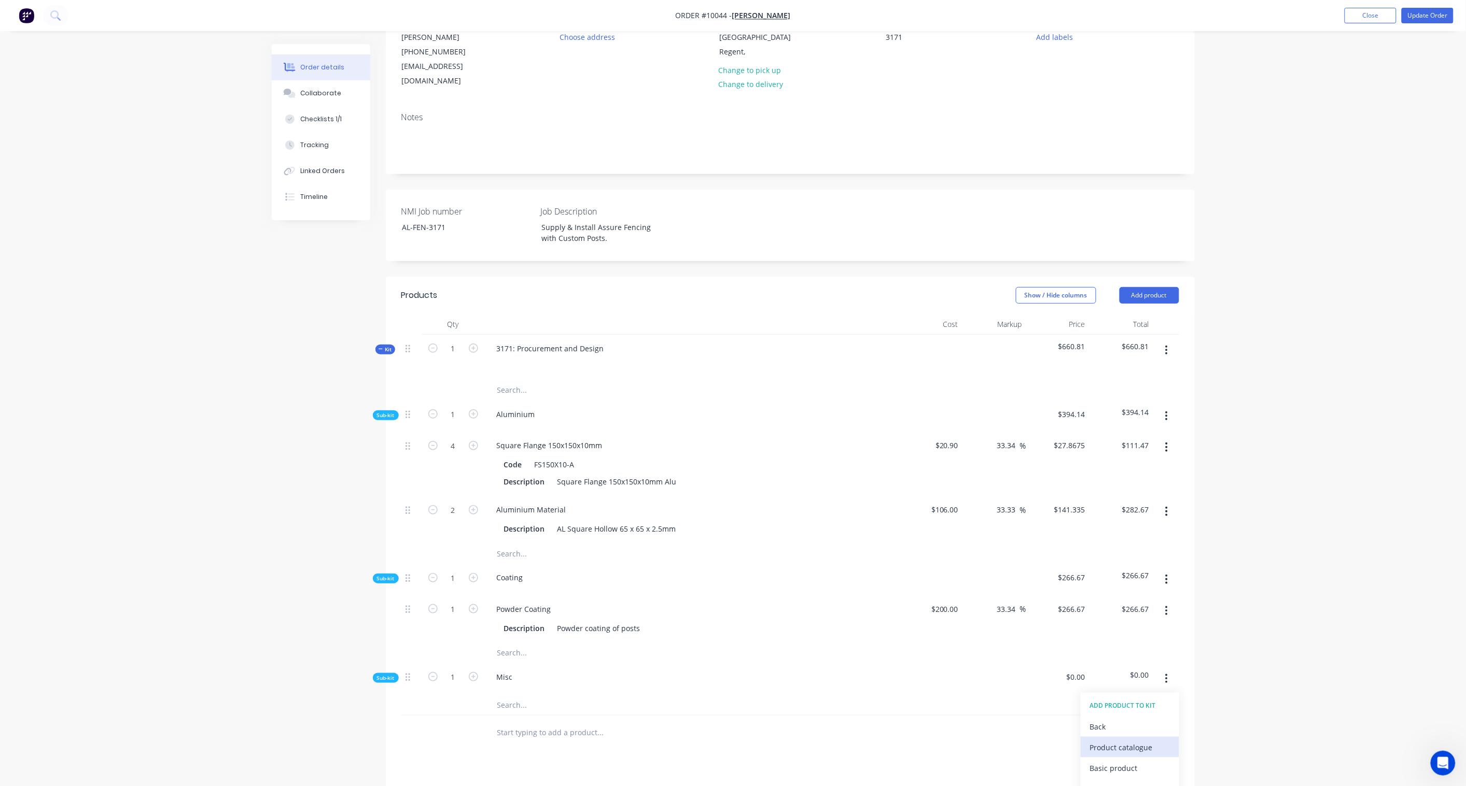
click at [1105, 579] on div "Product catalogue" at bounding box center [1130, 747] width 80 height 15
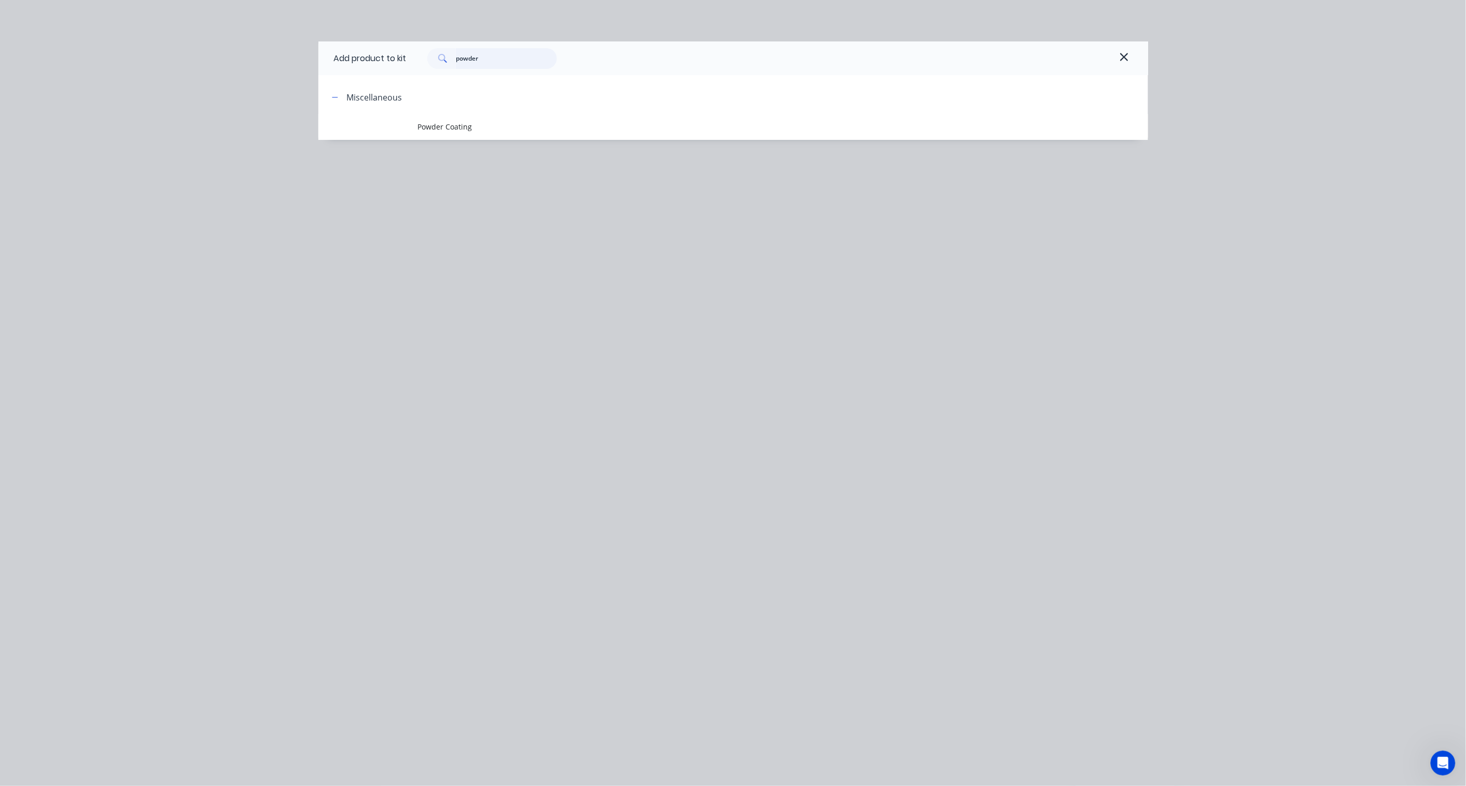
drag, startPoint x: 495, startPoint y: 64, endPoint x: 368, endPoint y: 52, distance: 127.5
click at [368, 52] on div "Add product to kit powder" at bounding box center [732, 58] width 829 height 34
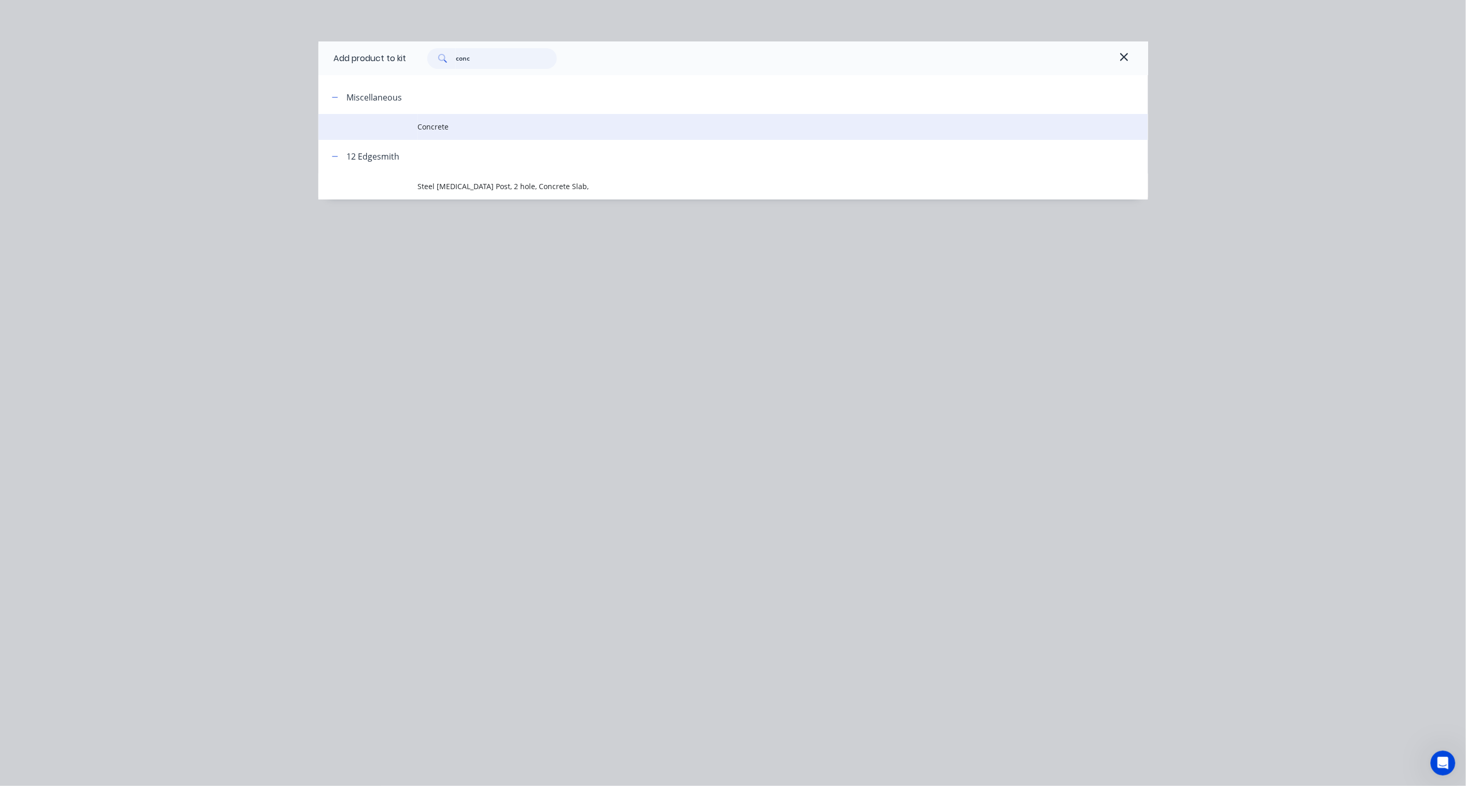
type input "conc"
click at [449, 131] on span "Concrete" at bounding box center [710, 126] width 584 height 11
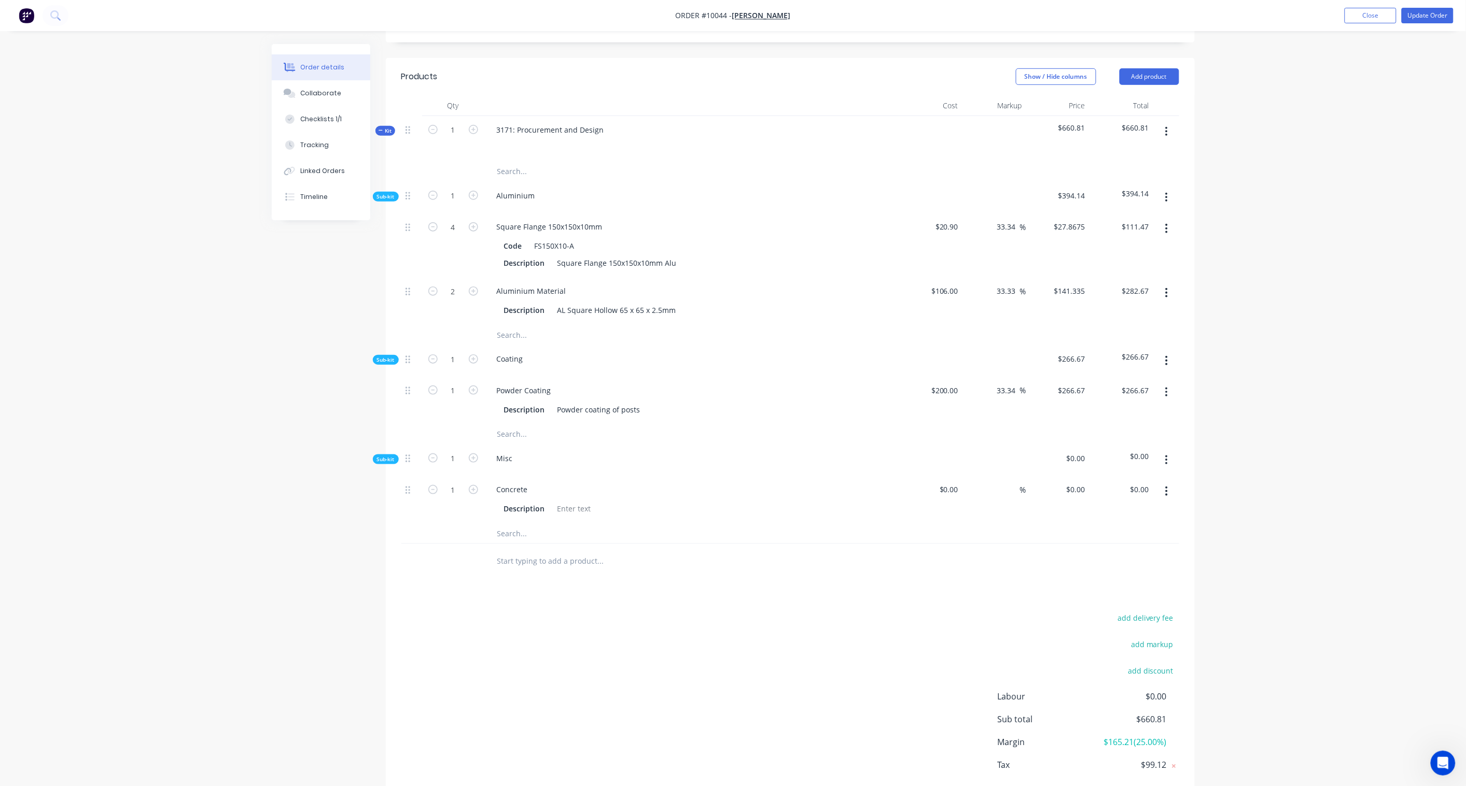
scroll to position [345, 0]
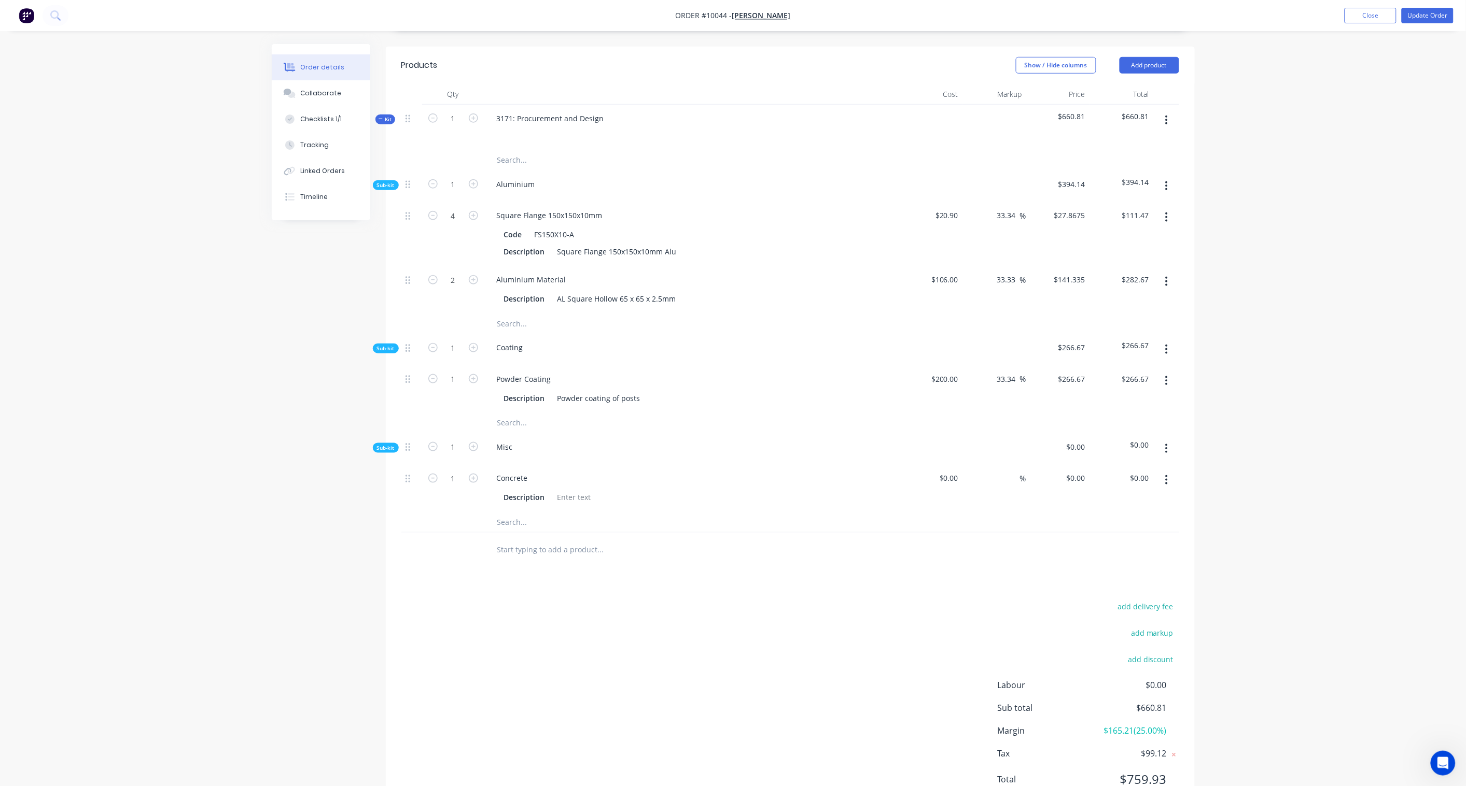
click at [1105, 474] on icon "button" at bounding box center [1166, 479] width 3 height 11
click at [1105, 541] on div "Delete" at bounding box center [1130, 548] width 80 height 15
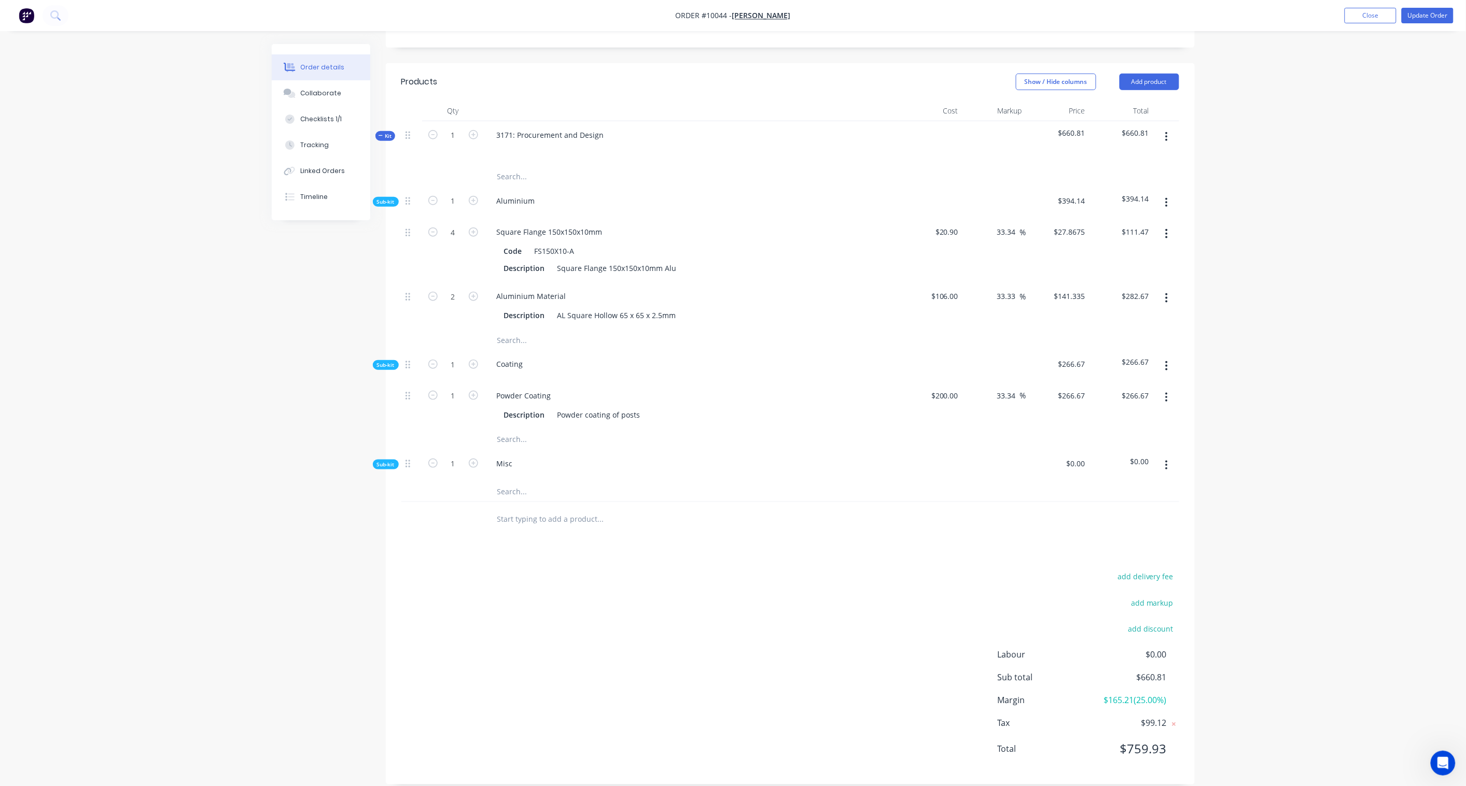
click at [1105, 460] on icon "button" at bounding box center [1166, 465] width 3 height 11
click at [1105, 485] on div "Add product to kit" at bounding box center [1130, 492] width 80 height 15
click at [1105, 527] on div "Product catalogue" at bounding box center [1130, 534] width 80 height 15
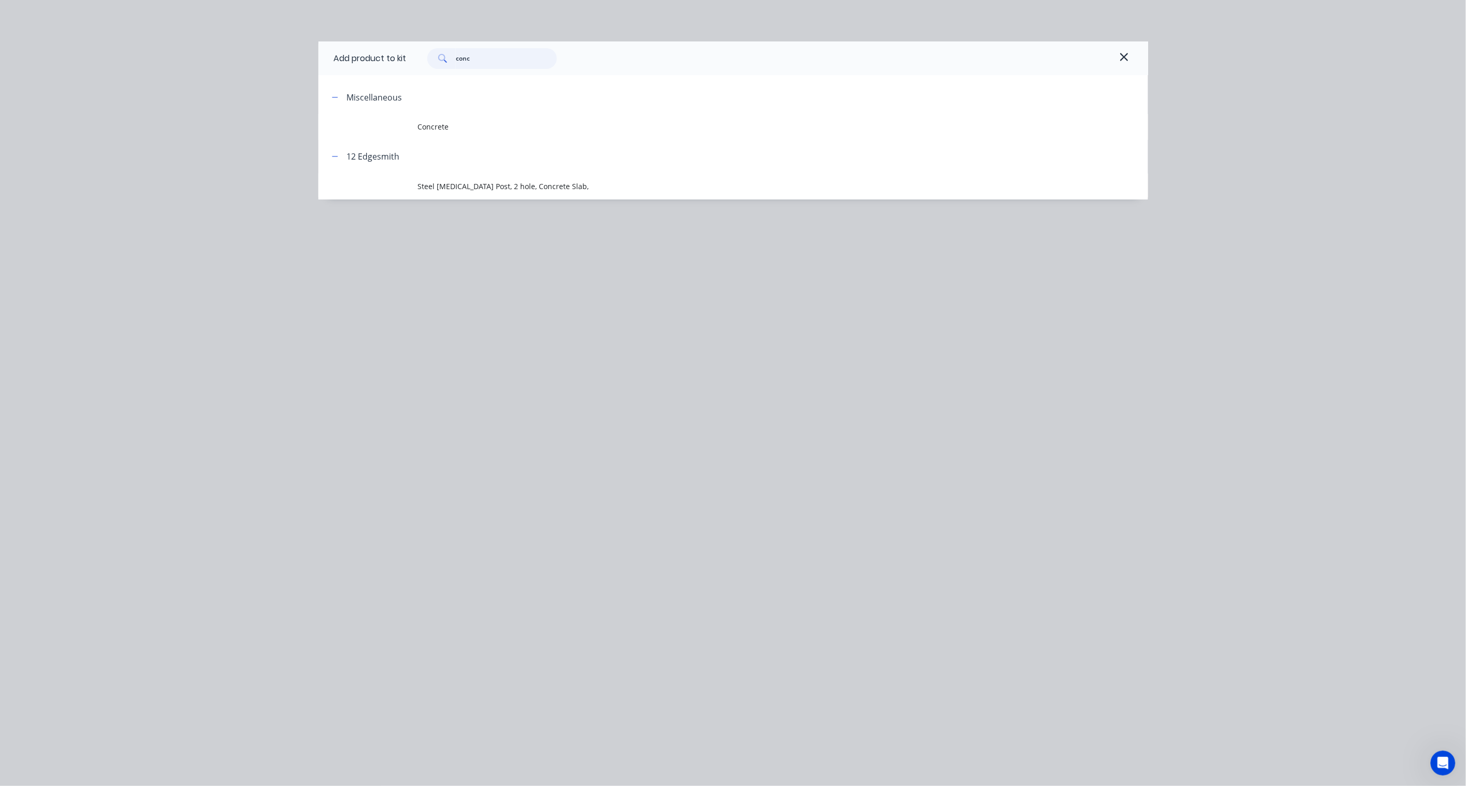
drag, startPoint x: 484, startPoint y: 63, endPoint x: 383, endPoint y: 49, distance: 102.1
click at [384, 49] on div "Add product to kit conc" at bounding box center [732, 58] width 829 height 34
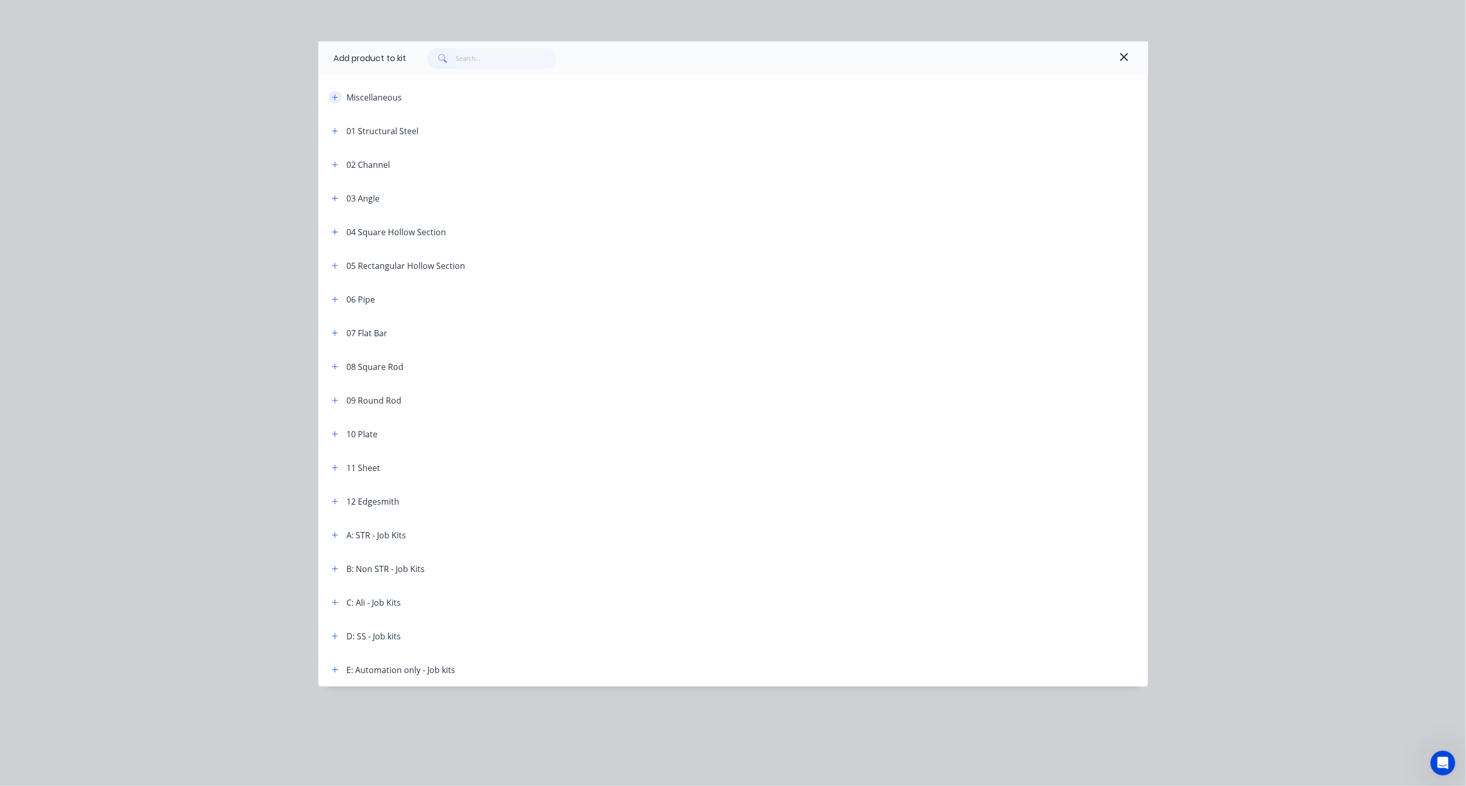
click at [339, 94] on button "button" at bounding box center [335, 97] width 13 height 13
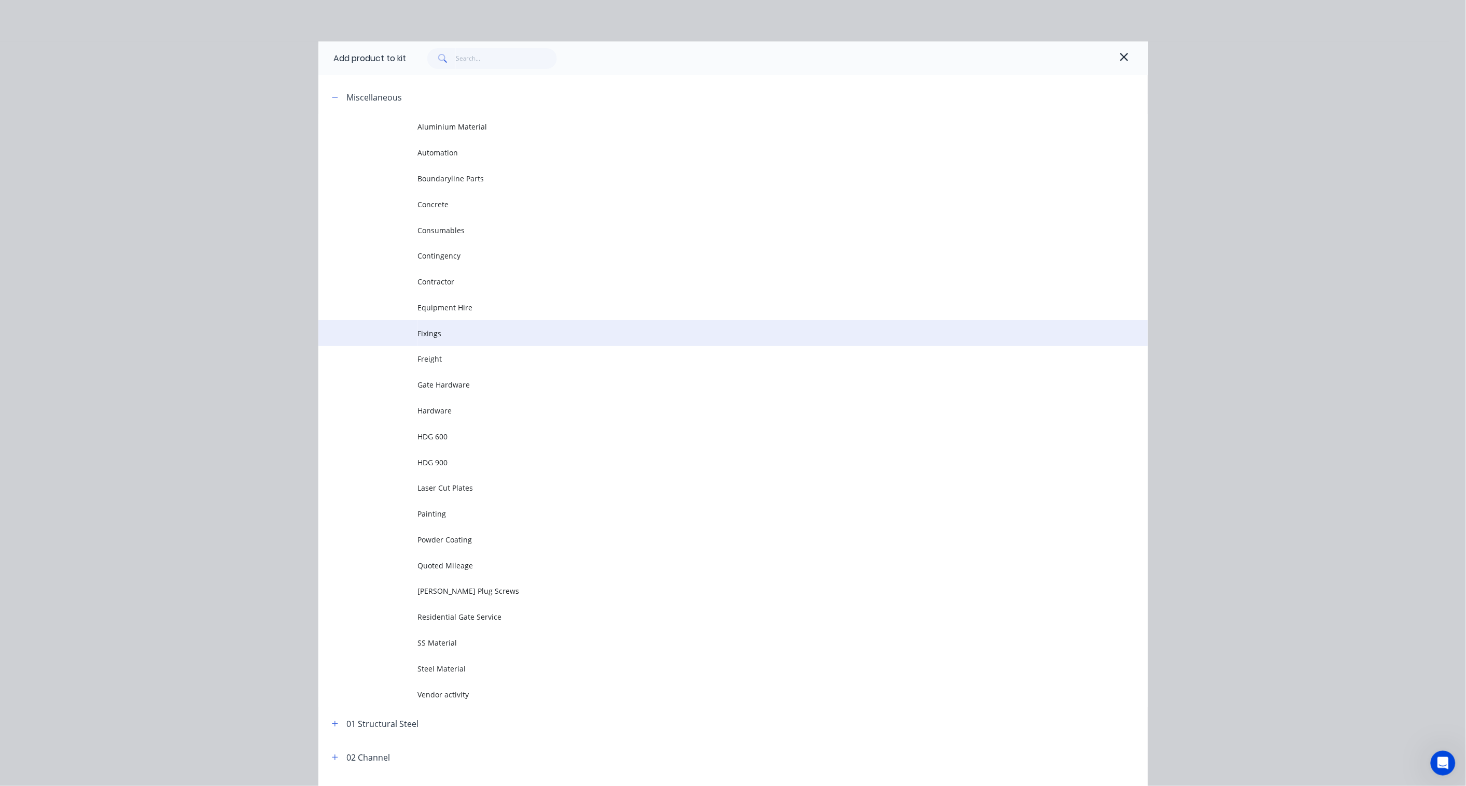
click at [452, 333] on span "Fixings" at bounding box center [710, 333] width 584 height 11
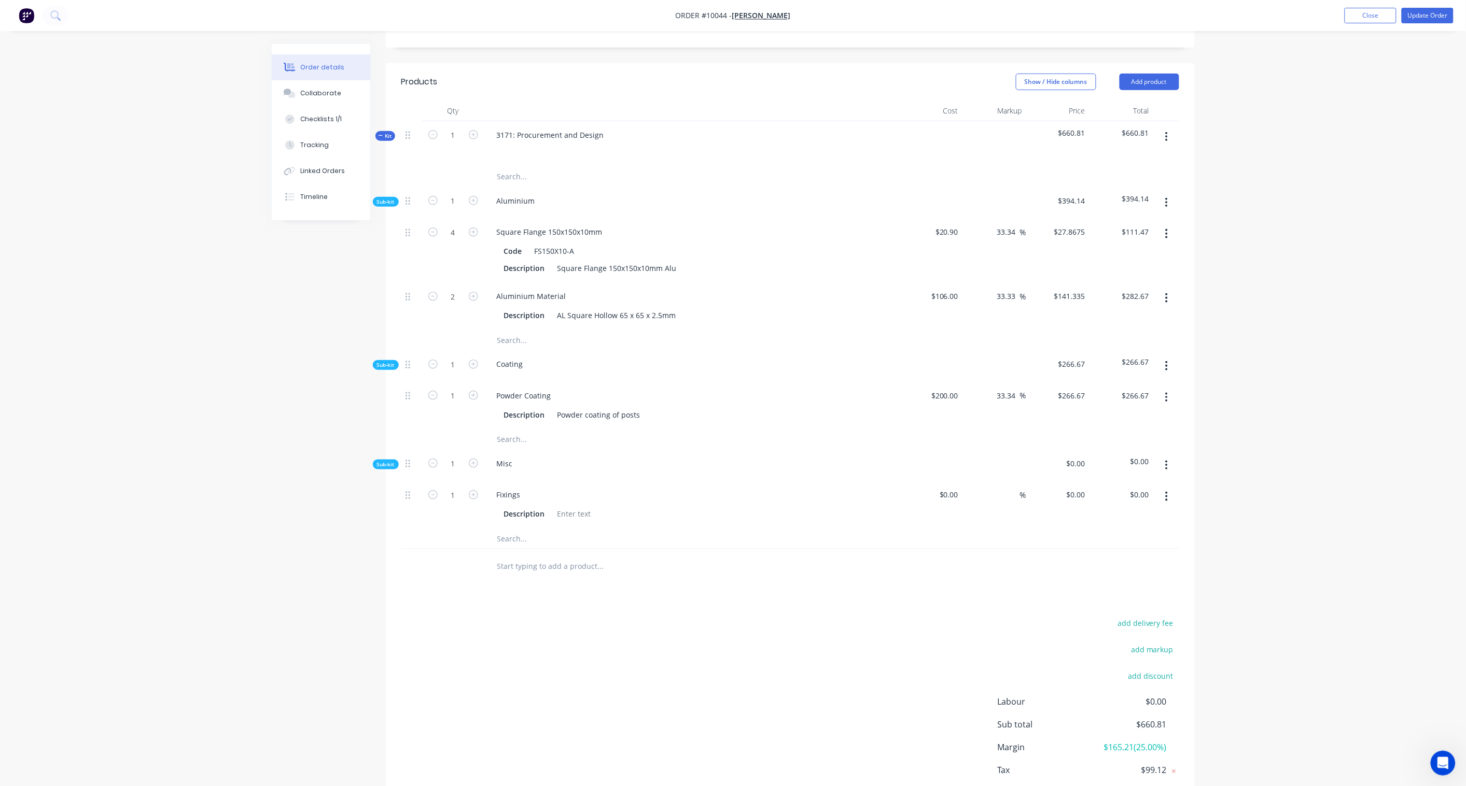
click at [1105, 456] on button "button" at bounding box center [1166, 465] width 24 height 19
click at [1105, 485] on div "Add product to kit" at bounding box center [1130, 492] width 80 height 15
click at [1105, 527] on div "Product catalogue" at bounding box center [1130, 534] width 80 height 15
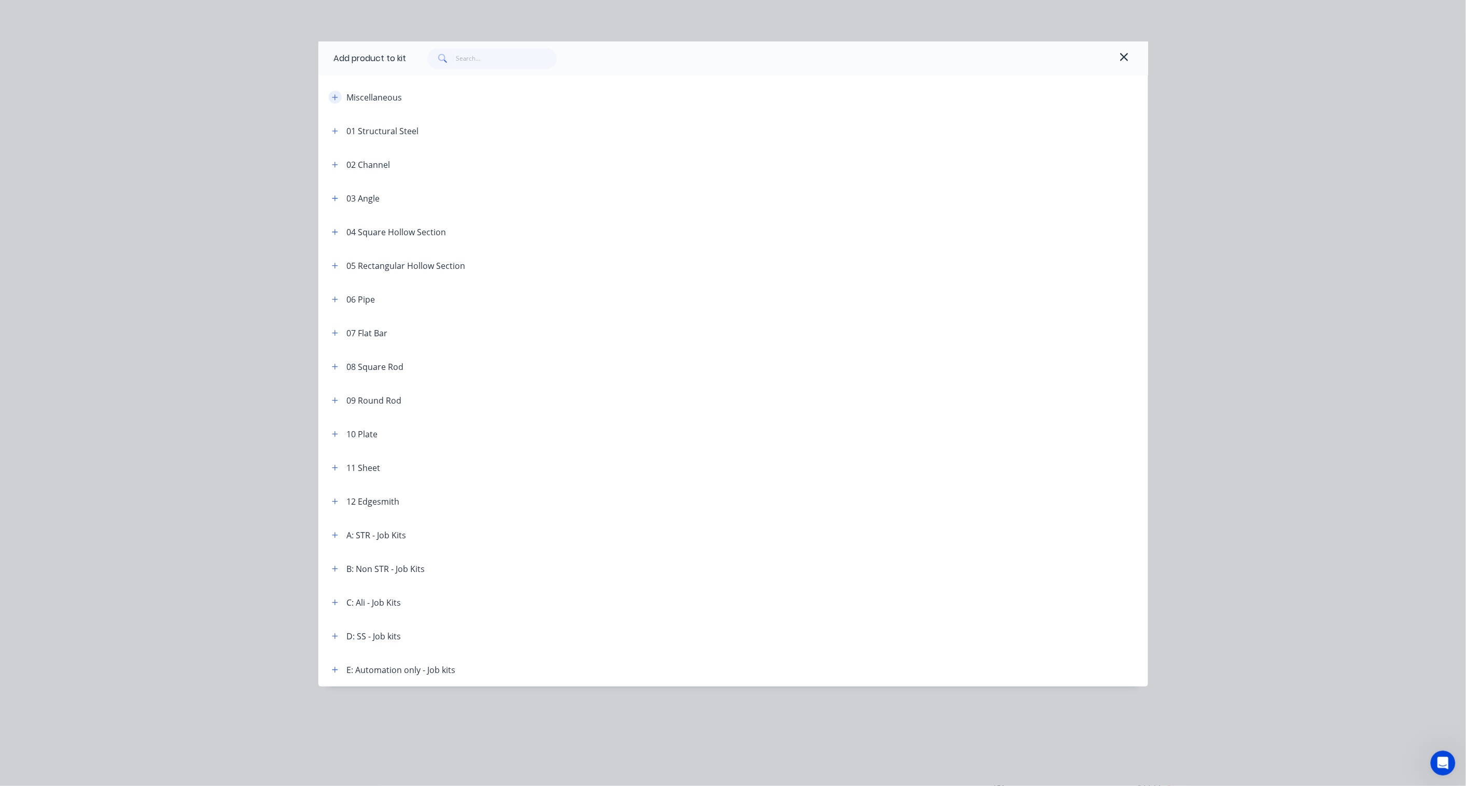
click at [332, 98] on icon "button" at bounding box center [335, 97] width 6 height 7
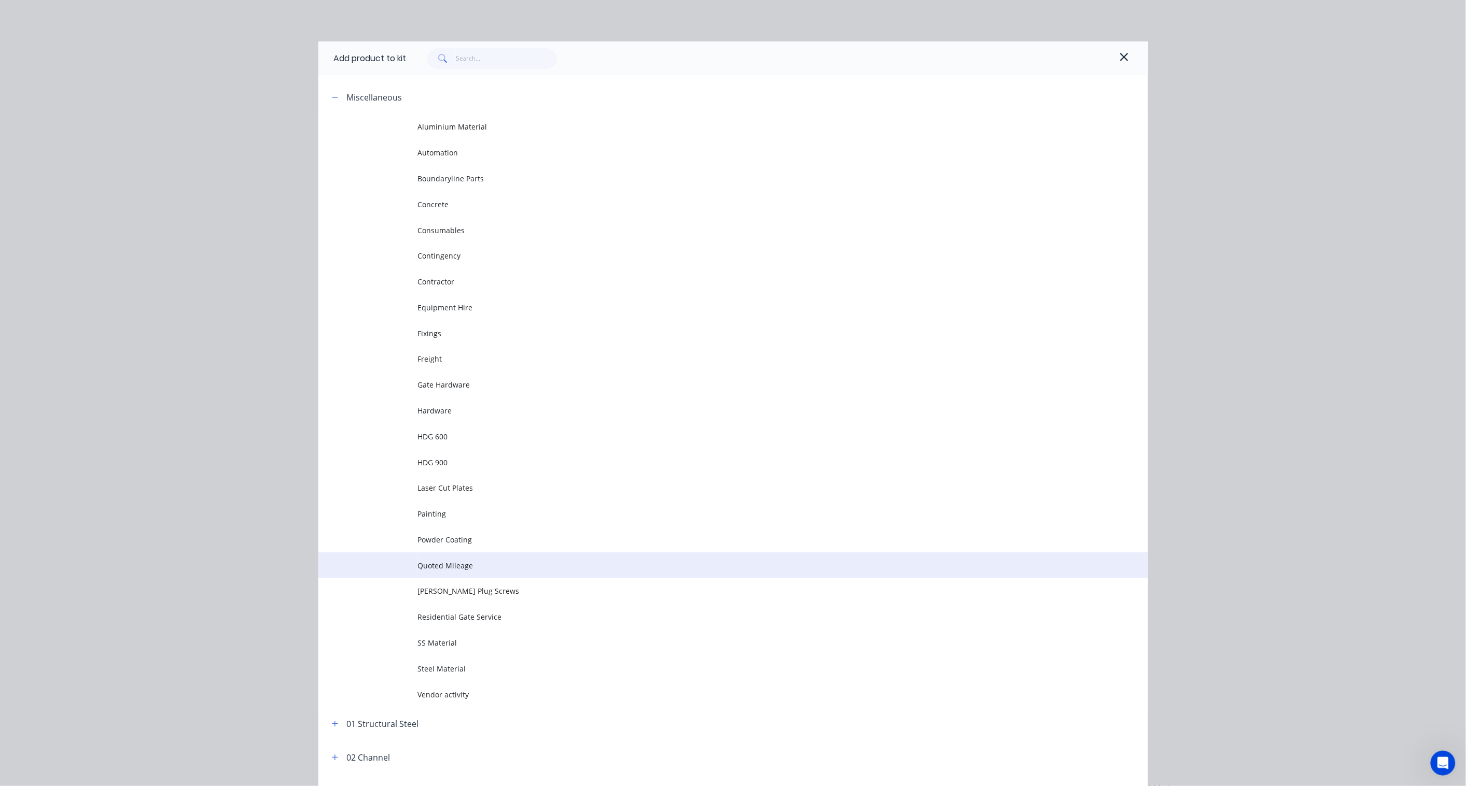
click at [449, 566] on span "Quoted Mileage" at bounding box center [710, 565] width 584 height 11
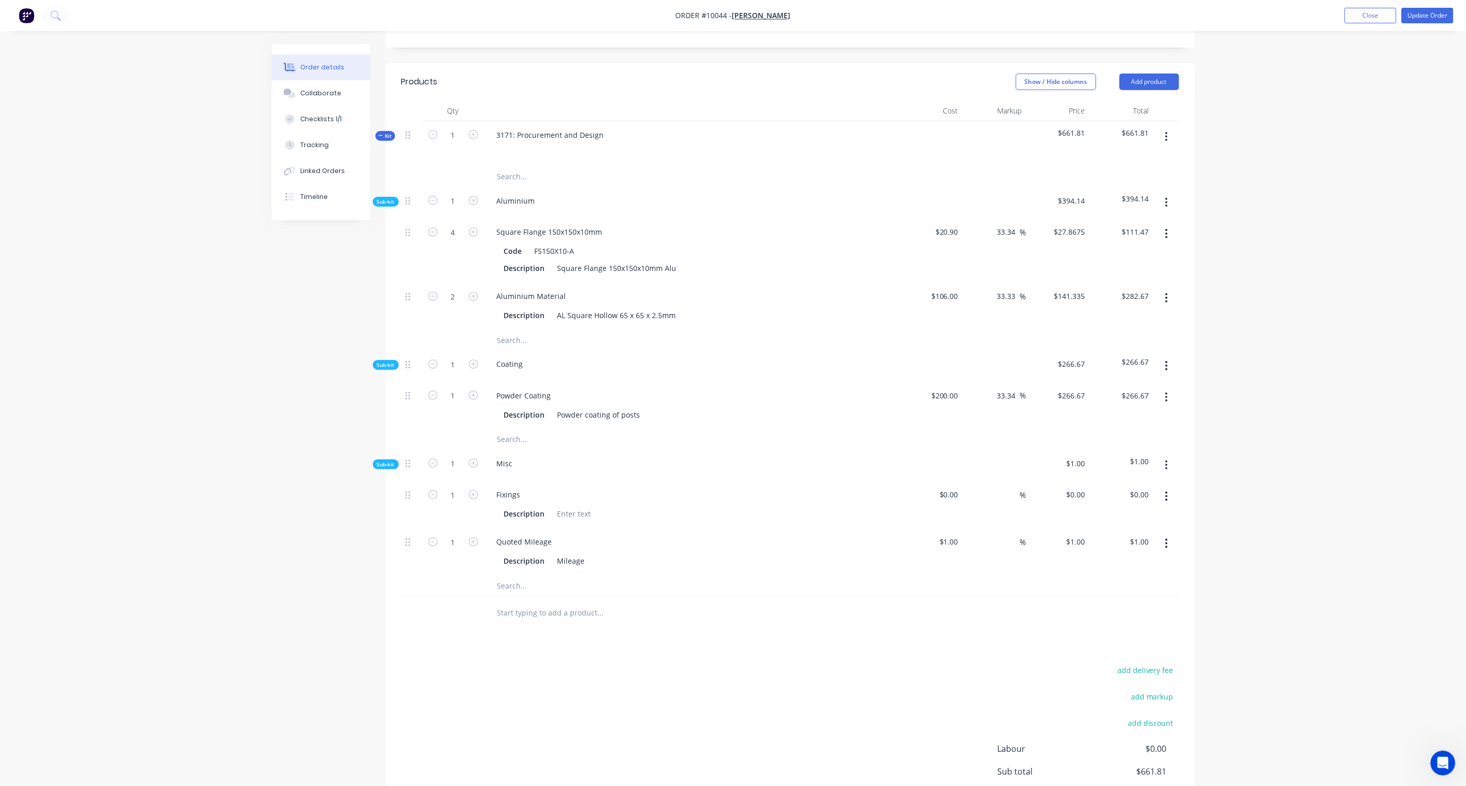
click at [1105, 456] on button "button" at bounding box center [1166, 465] width 24 height 19
click at [1105, 485] on div "Add product to kit" at bounding box center [1130, 492] width 80 height 15
click at [1105, 527] on div "Product catalogue" at bounding box center [1130, 534] width 80 height 15
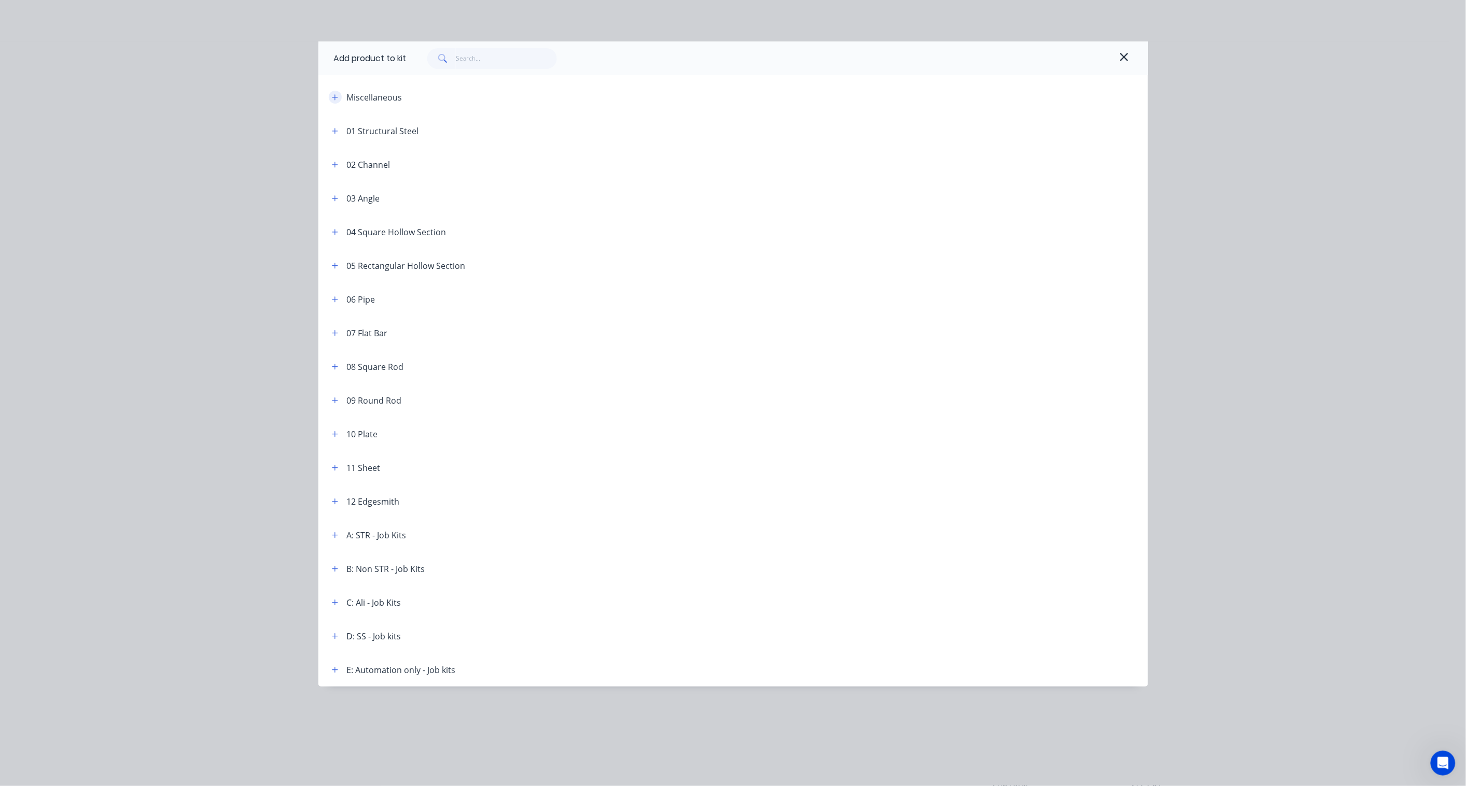
click at [333, 97] on icon "button" at bounding box center [335, 97] width 6 height 7
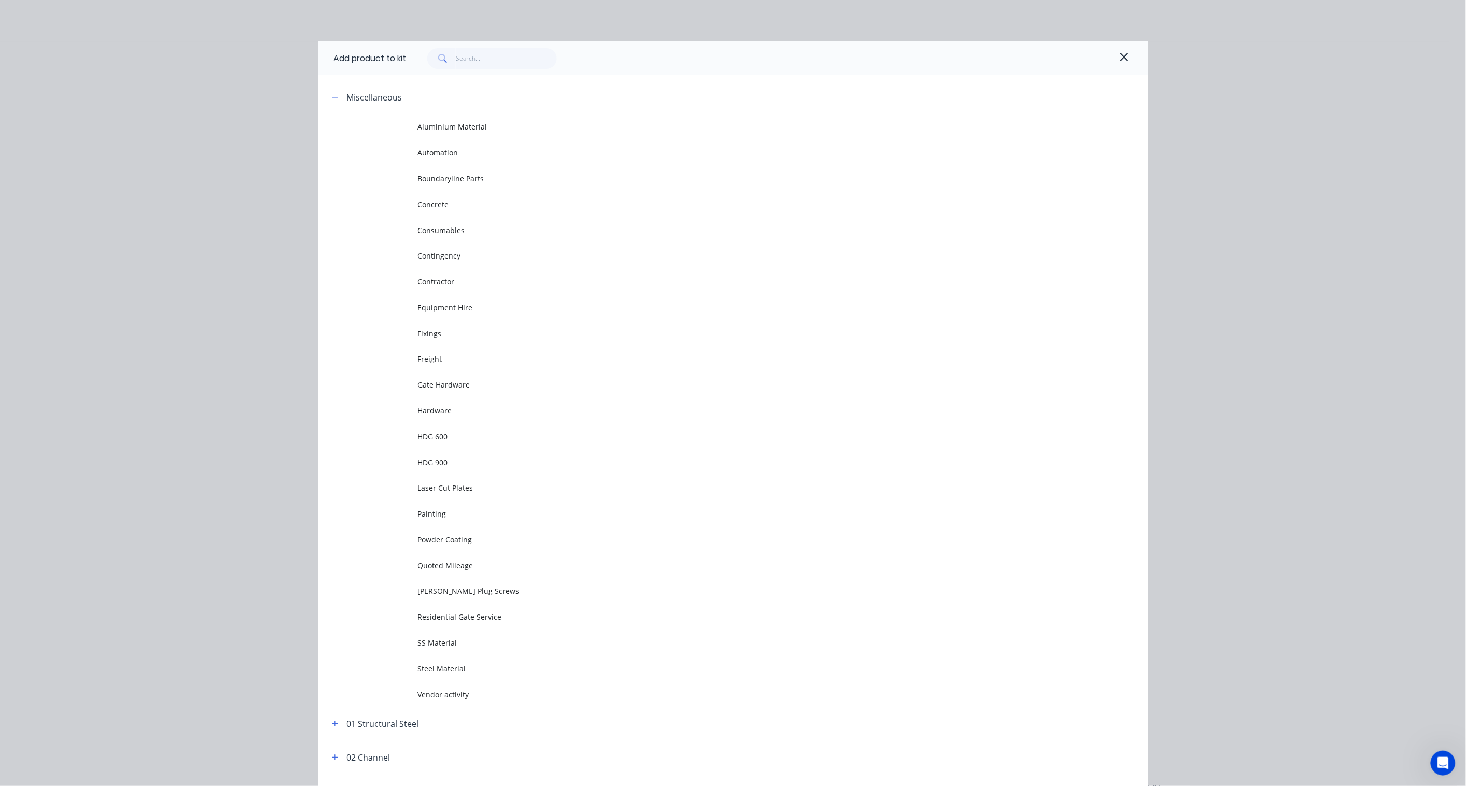
click at [427, 230] on span "Consumables" at bounding box center [710, 230] width 584 height 11
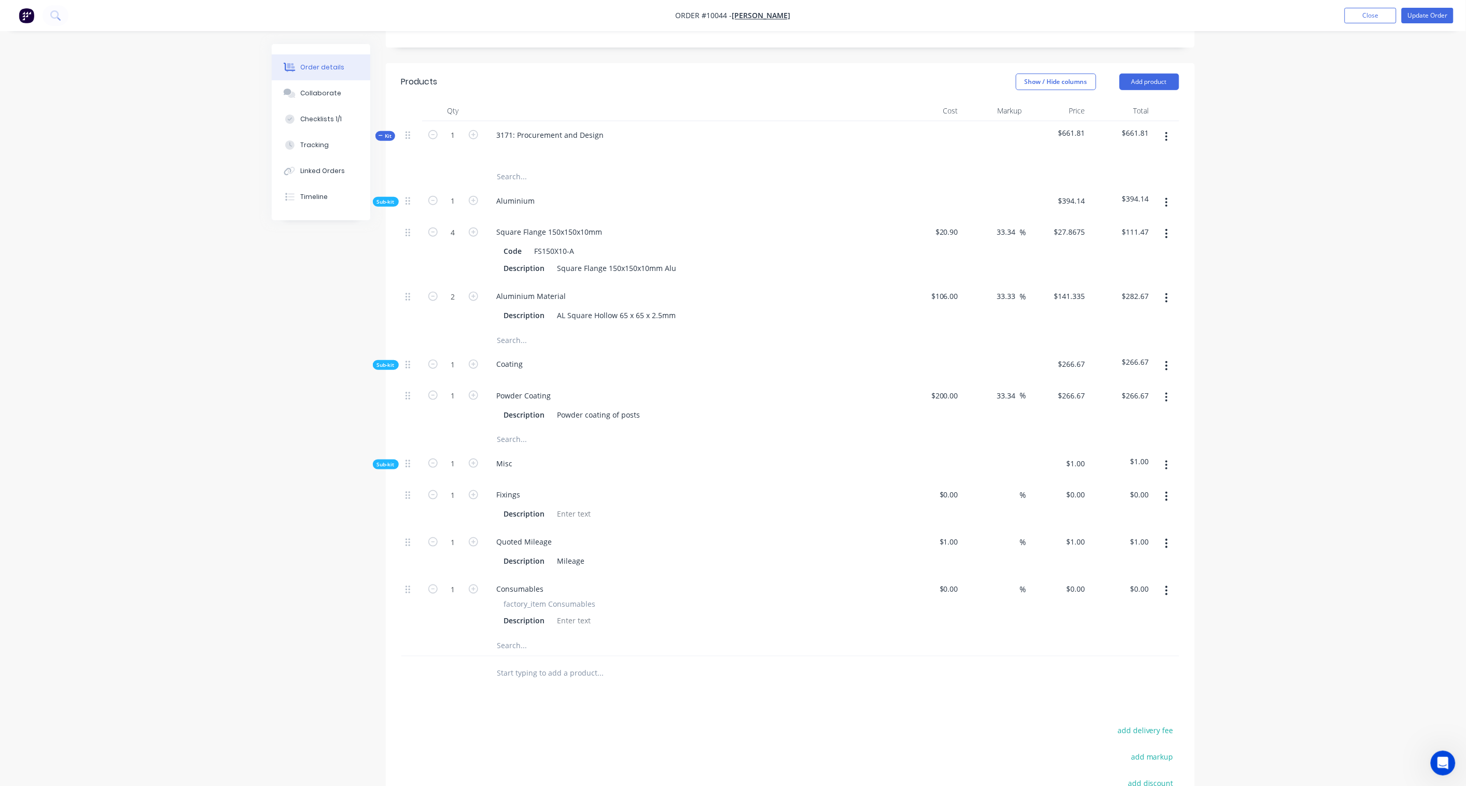
click at [1105, 456] on button "button" at bounding box center [1166, 465] width 24 height 19
click at [1105, 485] on div "Add product to kit" at bounding box center [1130, 492] width 80 height 15
click at [1105, 527] on div "Product catalogue" at bounding box center [1130, 534] width 80 height 15
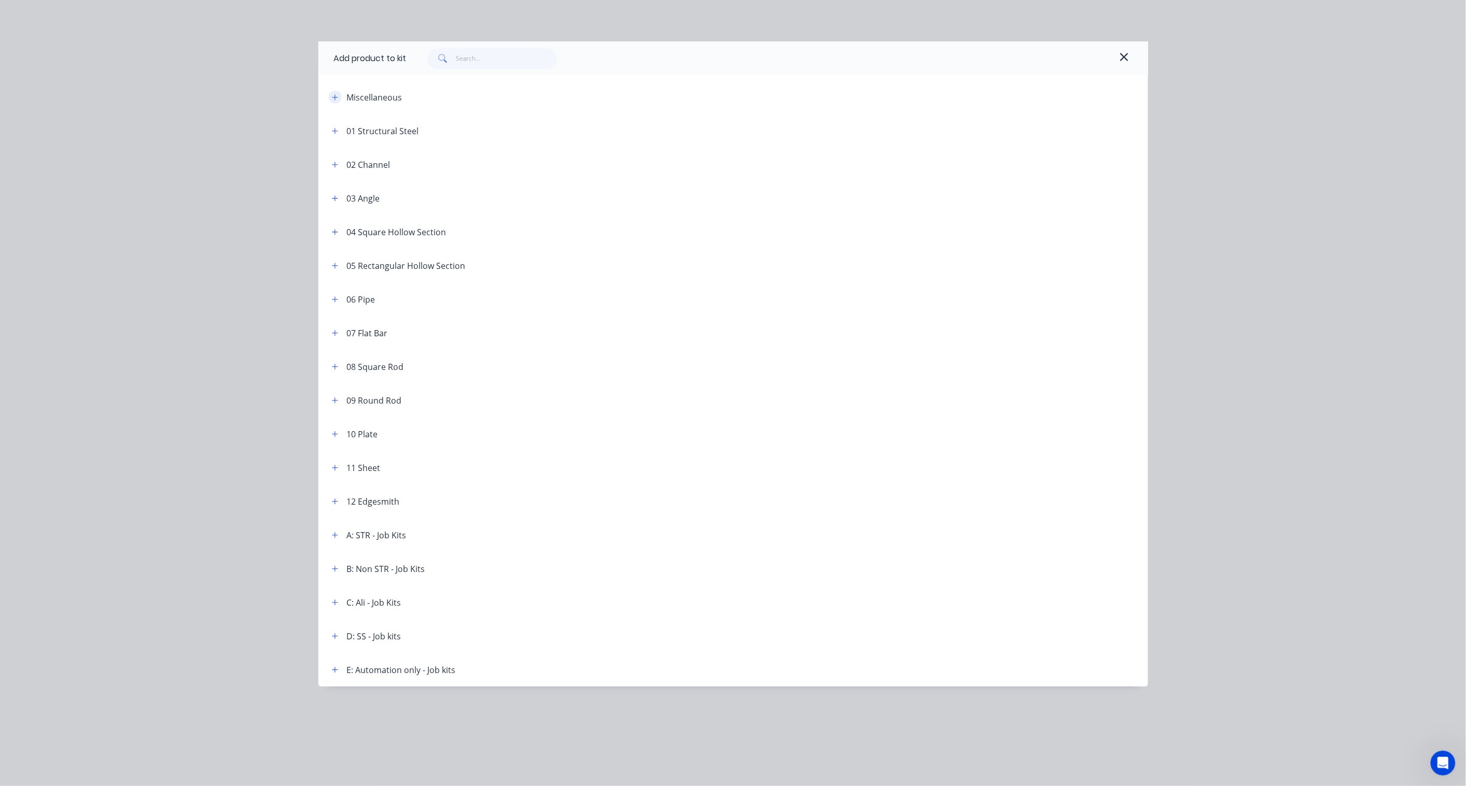
click at [329, 96] on button "button" at bounding box center [335, 97] width 13 height 13
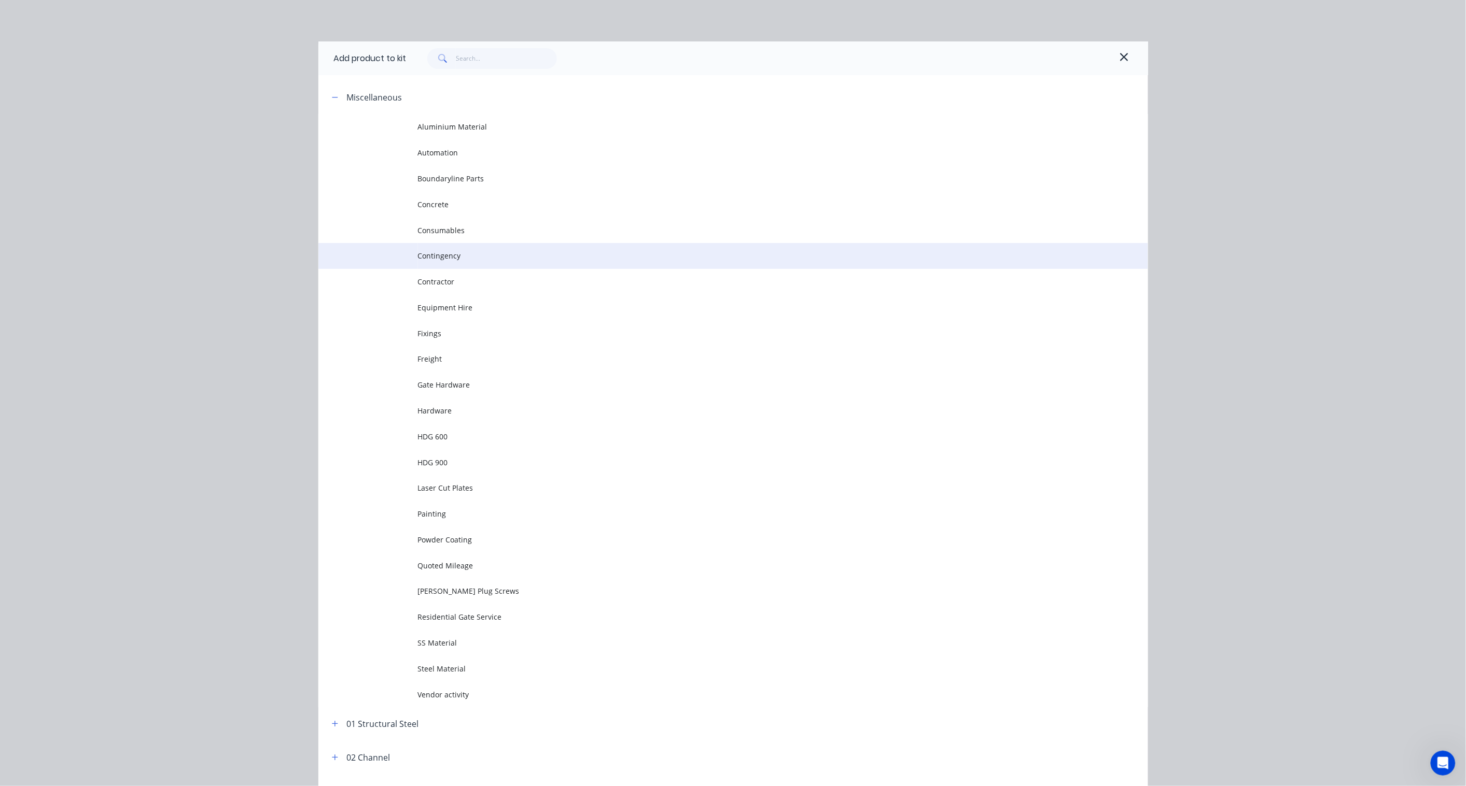
click at [436, 255] on span "Contingency" at bounding box center [710, 255] width 584 height 11
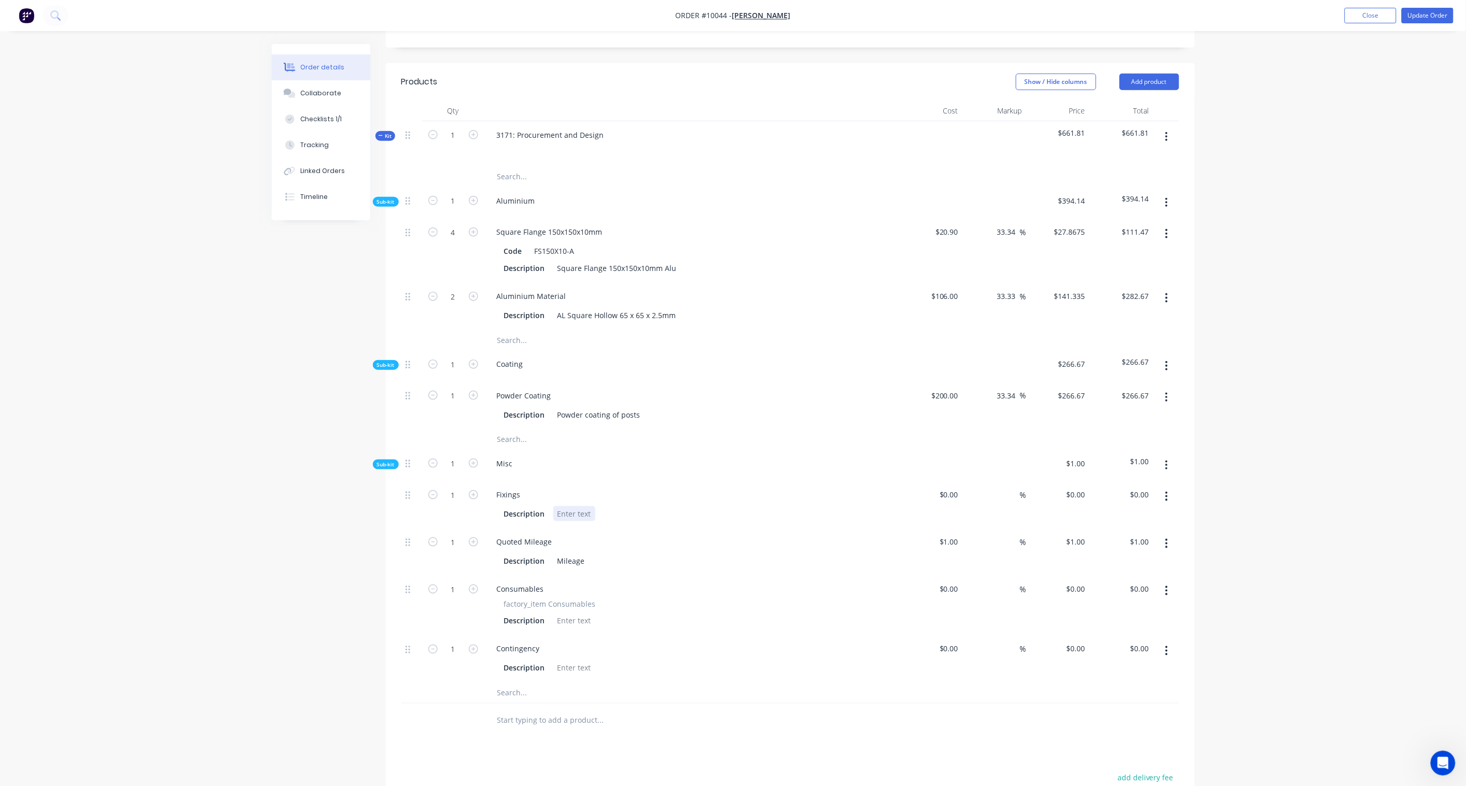
click at [1105, 527] on div "1 Fixings Description $0.00 $0.00 % $0.00 $0.00 $0.00 $0.00 1 Quoted Mileage De…" at bounding box center [790, 582] width 778 height 202
click at [581, 506] on div at bounding box center [574, 513] width 42 height 15
paste div
click at [461, 240] on input "1" at bounding box center [453, 232] width 27 height 16
type input "16"
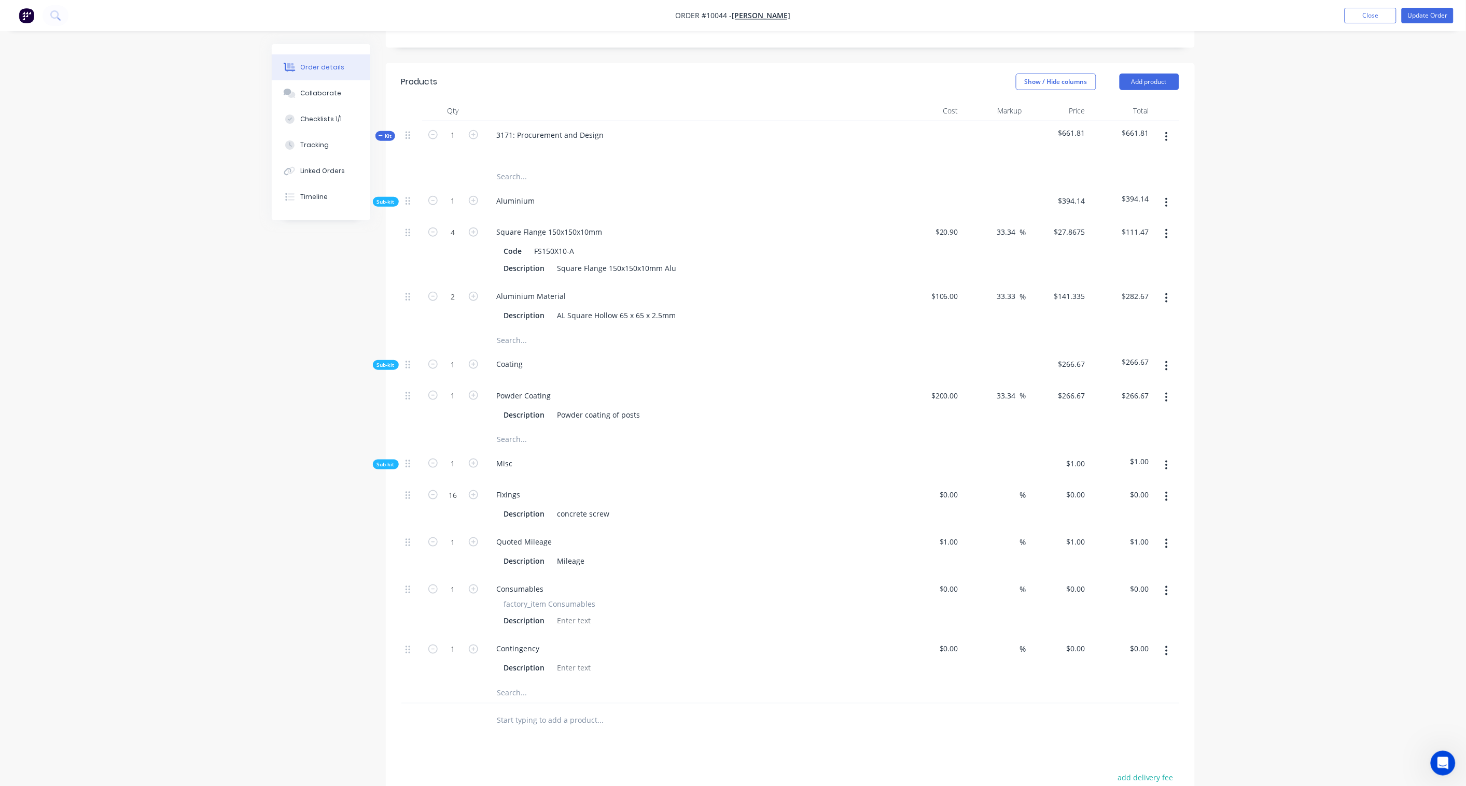
click at [272, 504] on div "Created by [PERSON_NAME] Created [DATE] Required Assigned to Add team member In…" at bounding box center [733, 358] width 923 height 1287
click at [957, 487] on input at bounding box center [950, 494] width 24 height 15
paste input "2.00"
type input "$2.00"
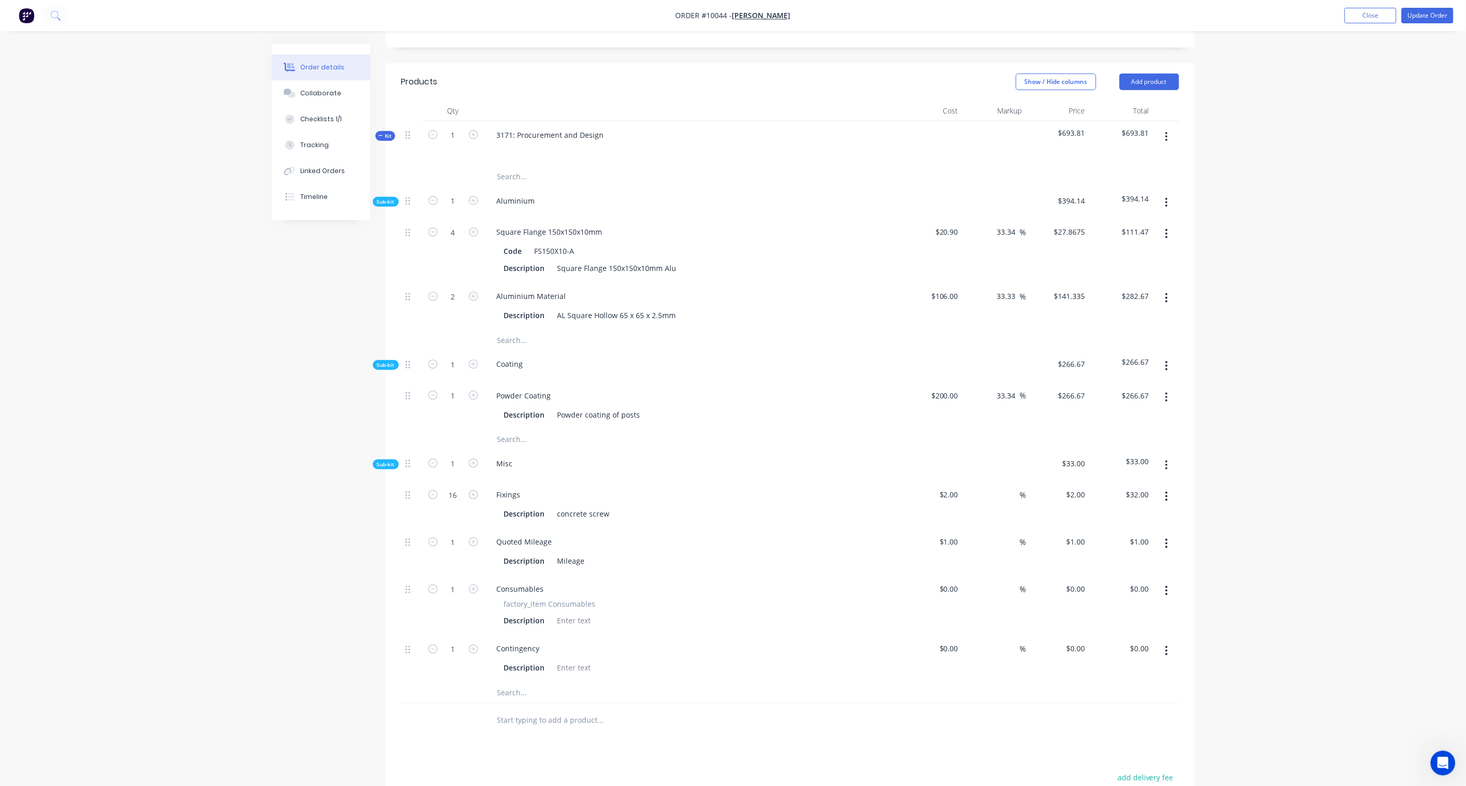
click at [1105, 491] on div "Order details Collaborate Checklists 1/1 Tracking Linked Orders Timeline Order …" at bounding box center [733, 336] width 1466 height 1331
drag, startPoint x: 1137, startPoint y: 485, endPoint x: 1143, endPoint y: 484, distance: 5.7
click at [1105, 487] on input "32.00" at bounding box center [1139, 494] width 28 height 15
paste input "42.67"
type input "42.67"
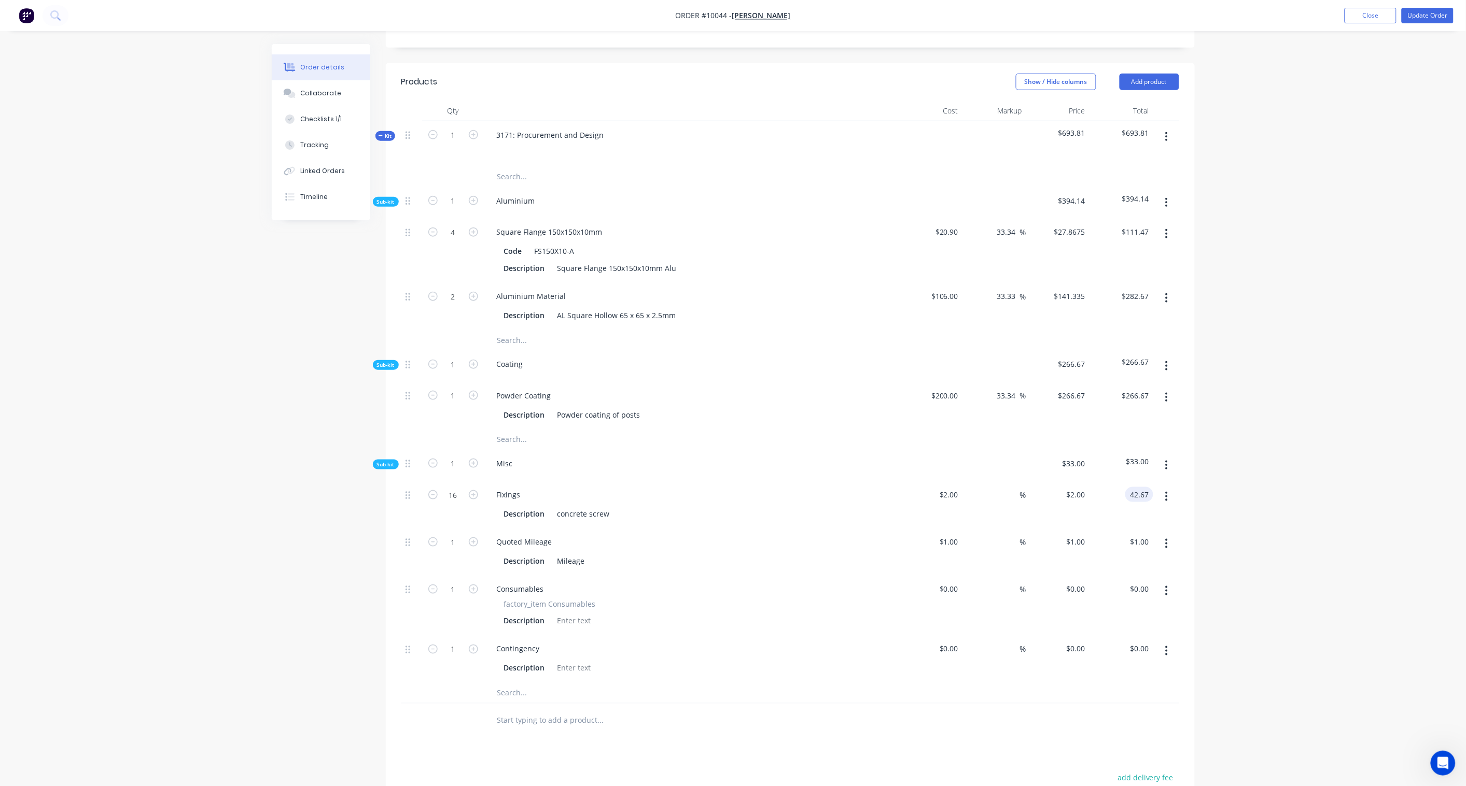
type input "33.35"
type input "$2.6669"
type input "$42.67"
click at [1105, 474] on div "Order details Collaborate Checklists 1/1 Tracking Linked Orders Timeline Order …" at bounding box center [733, 336] width 1466 height 1331
drag, startPoint x: 453, startPoint y: 526, endPoint x: 467, endPoint y: 526, distance: 14.0
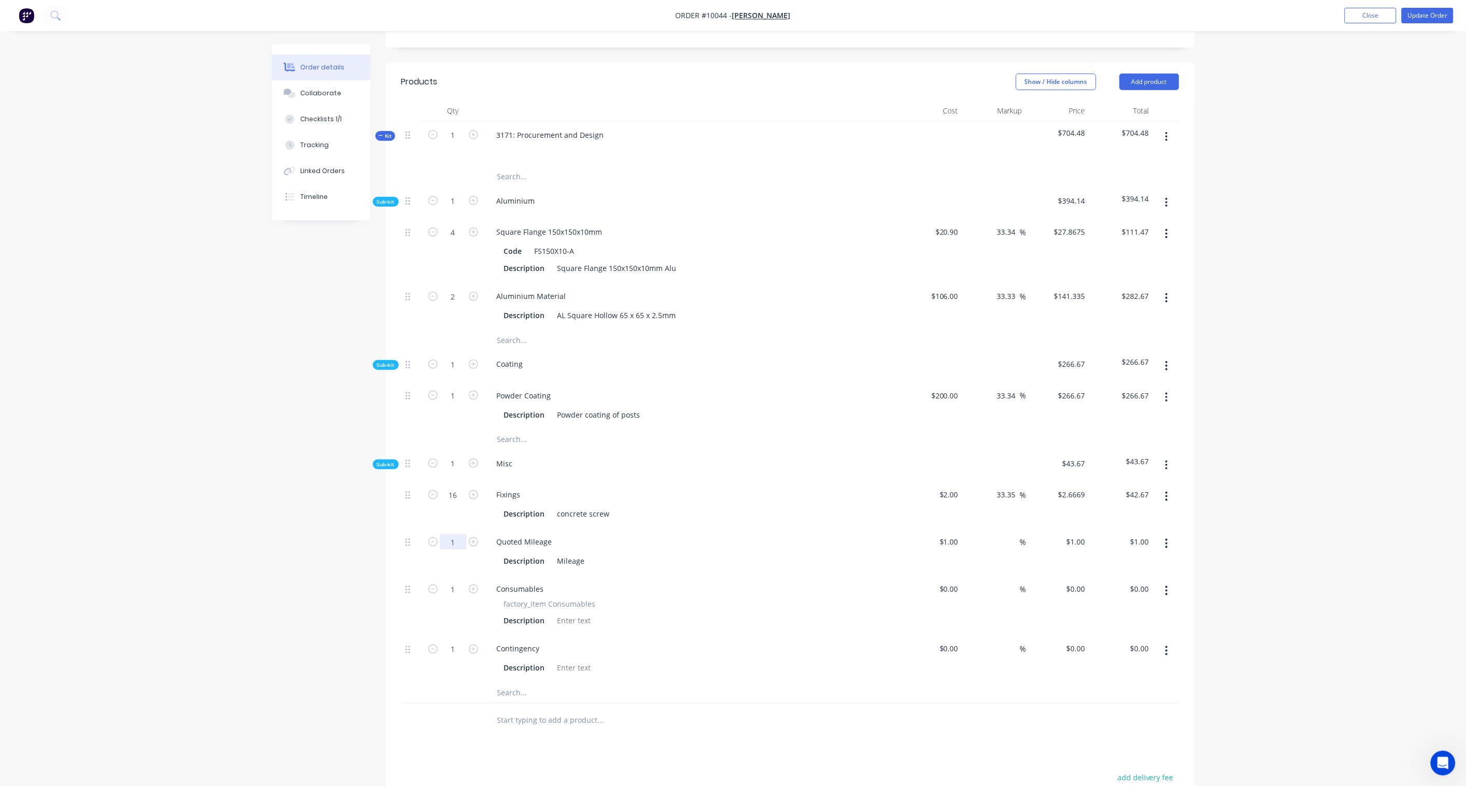
click at [454, 240] on input "1" at bounding box center [453, 232] width 27 height 16
type input "15"
drag, startPoint x: 1139, startPoint y: 525, endPoint x: 1189, endPoint y: 532, distance: 50.7
click at [1105, 534] on input "15.00" at bounding box center [1139, 541] width 28 height 15
paste input "22.5"
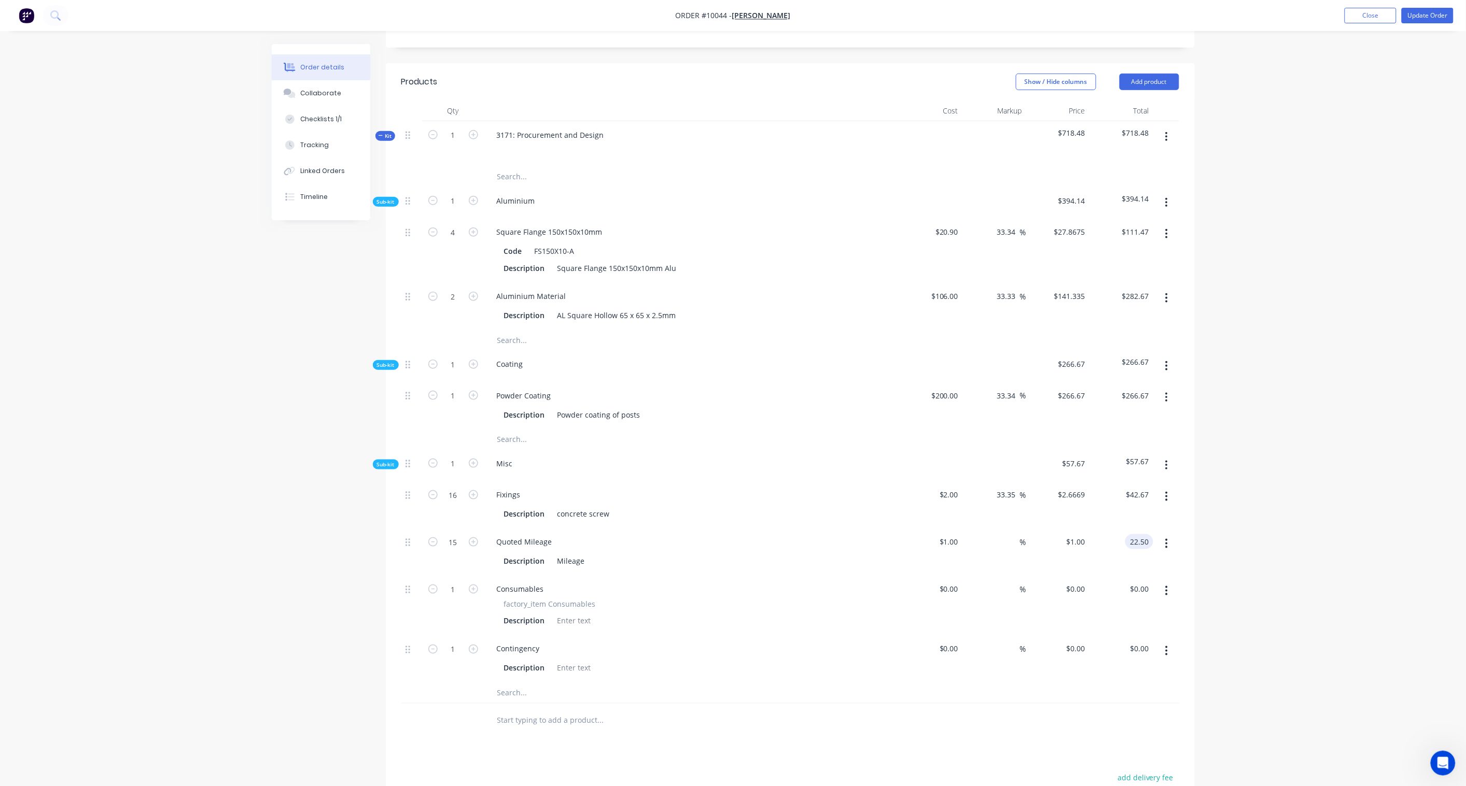
type input "22.50"
type input "50"
type input "$1.50"
type input "$22.50"
click at [1105, 520] on div "Order details Collaborate Checklists 1/1 Tracking Linked Orders Timeline Order …" at bounding box center [733, 336] width 1466 height 1331
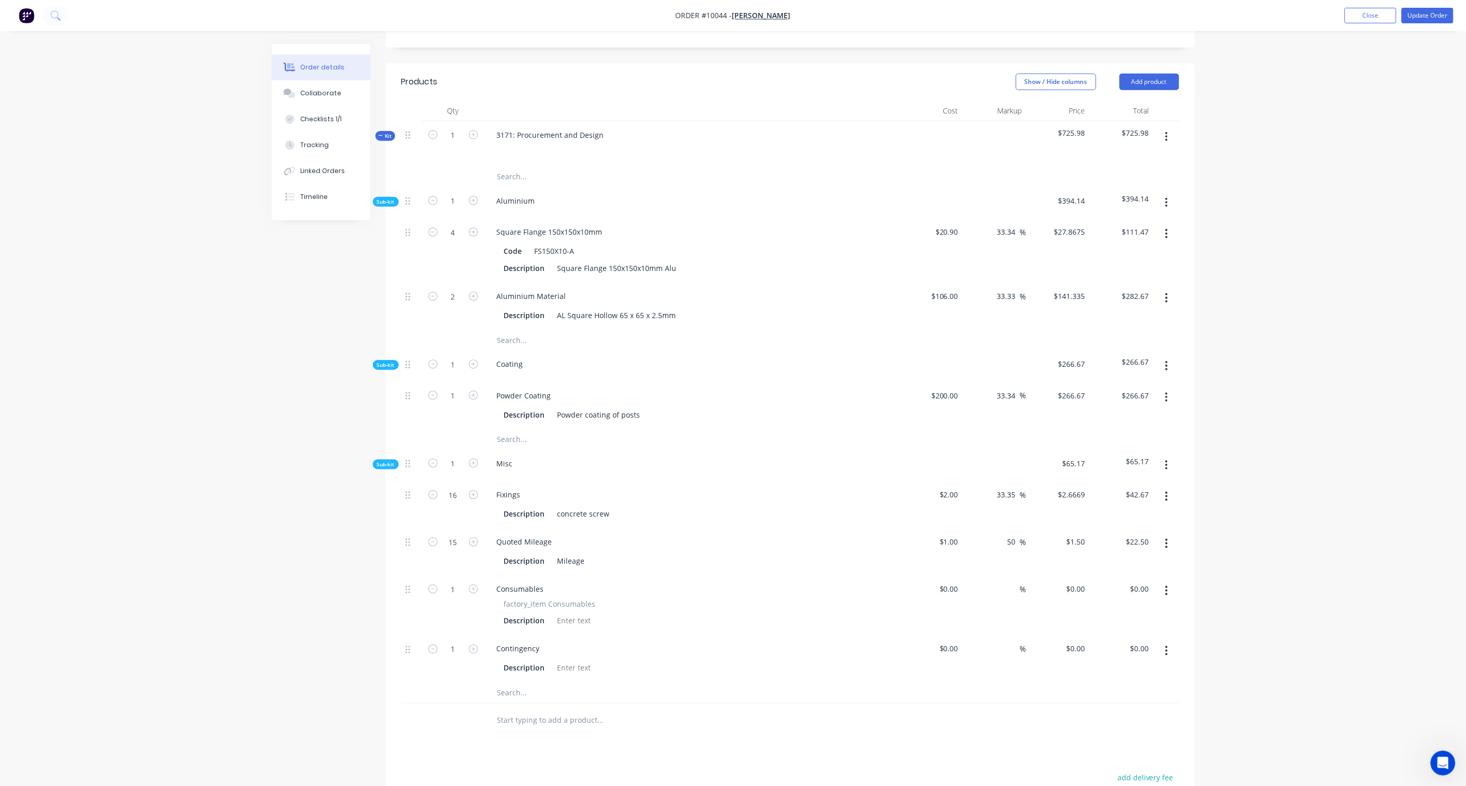
click at [962, 579] on div "%" at bounding box center [994, 605] width 64 height 60
click at [956, 579] on input at bounding box center [950, 589] width 24 height 15
paste input "88.68"
type input "$88.68"
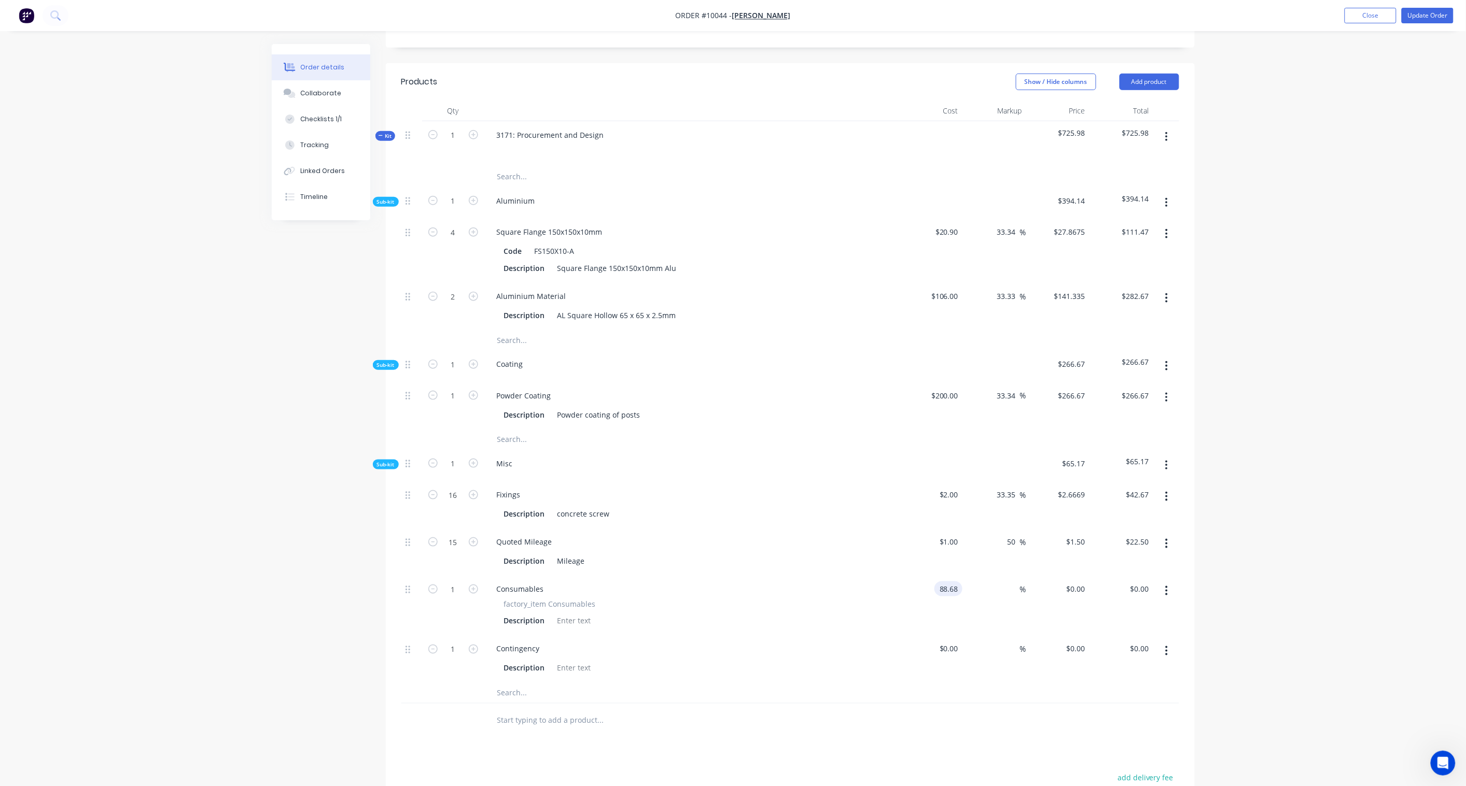
type input "$88.68"
click at [1105, 579] on input "$88.68" at bounding box center [1139, 589] width 28 height 15
type input "$88.68"
paste input "147.80"
type input "147.80"
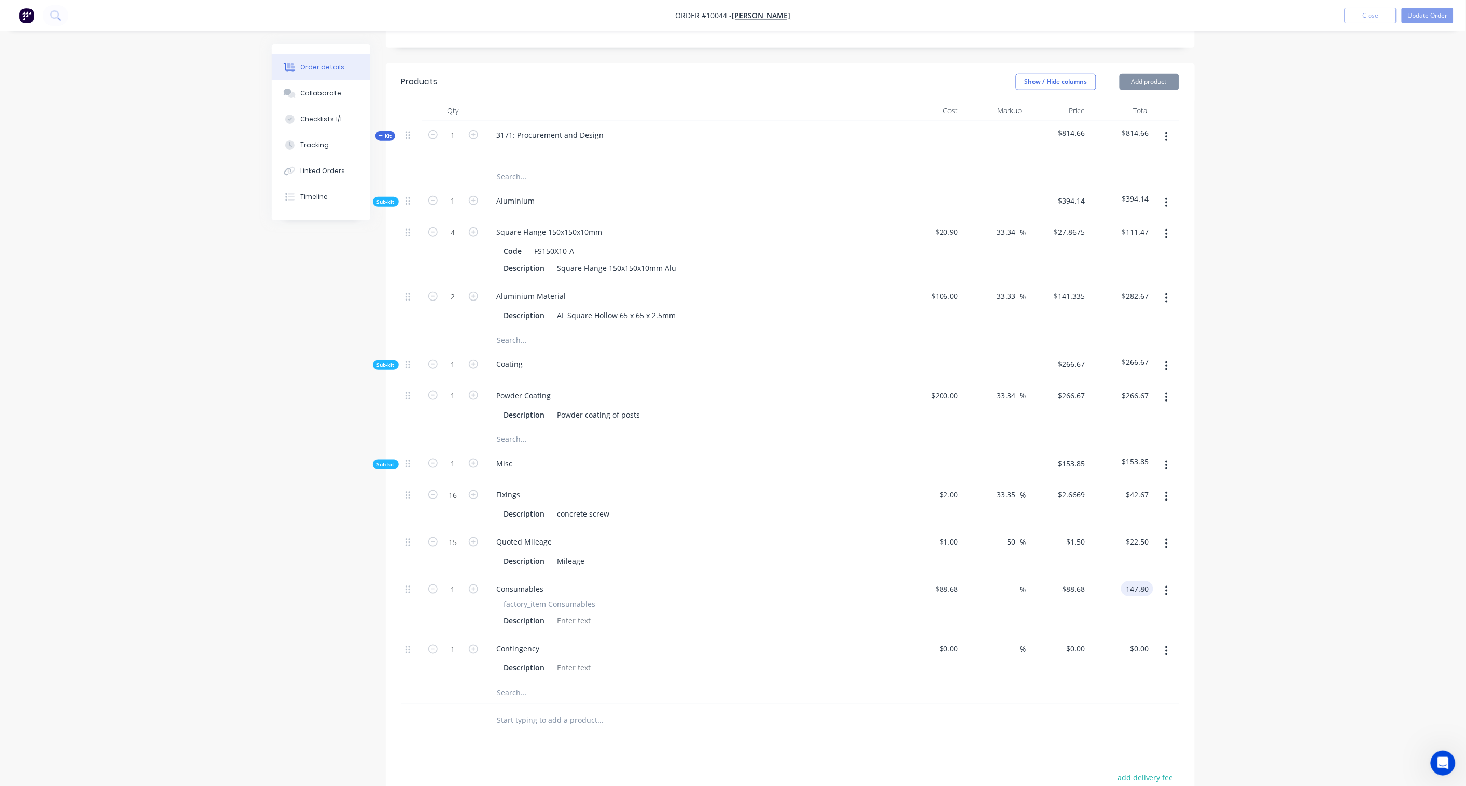
type input "66.67"
type input "$147.80"
click at [1105, 567] on div "Order details Collaborate Checklists 1/1 Tracking Linked Orders Timeline Order …" at bounding box center [733, 336] width 1466 height 1331
drag, startPoint x: 1140, startPoint y: 635, endPoint x: 1149, endPoint y: 639, distance: 9.3
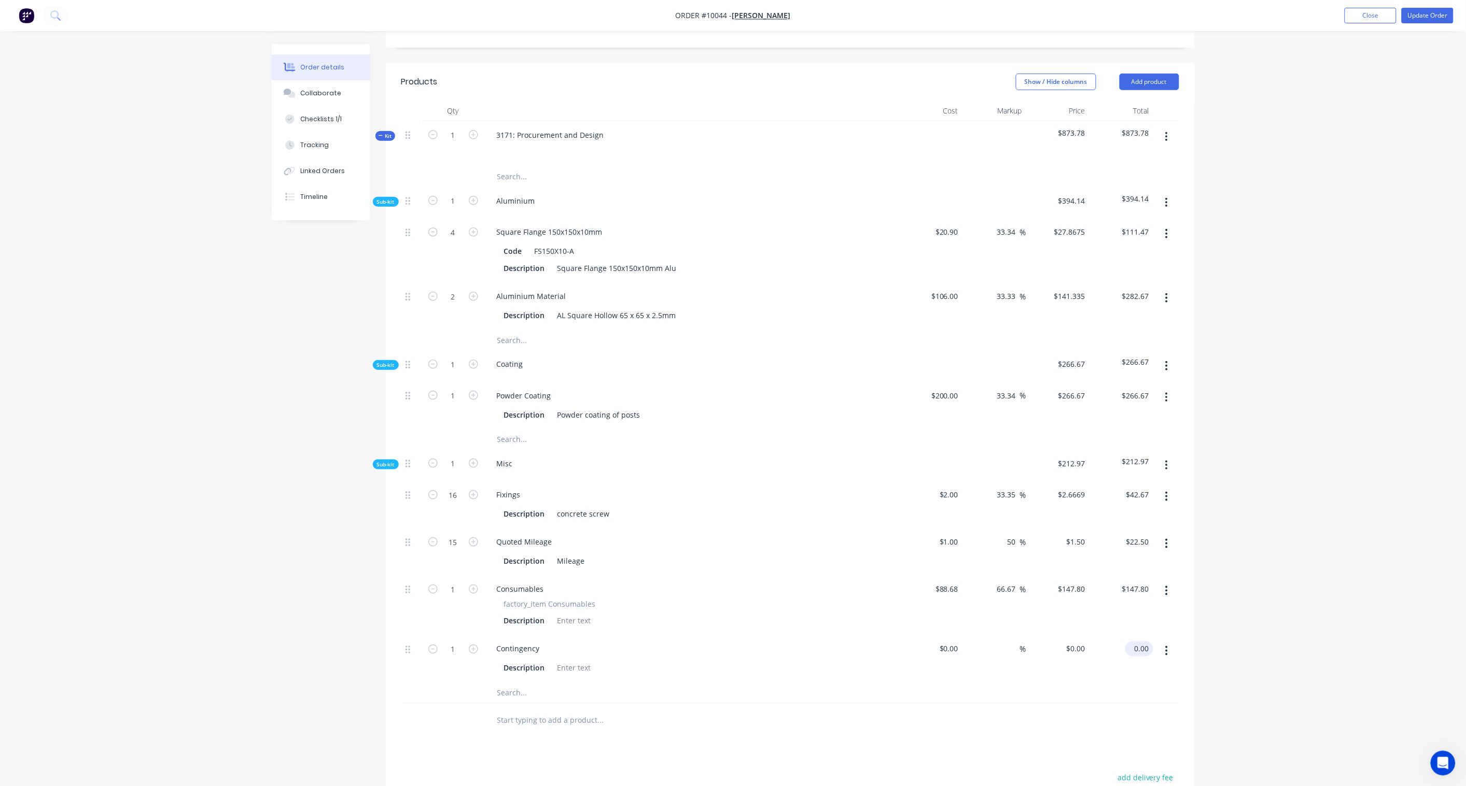
click at [1105, 579] on input "0.00" at bounding box center [1141, 649] width 24 height 15
paste input "73.63"
type input "73.63"
type input "$73.63"
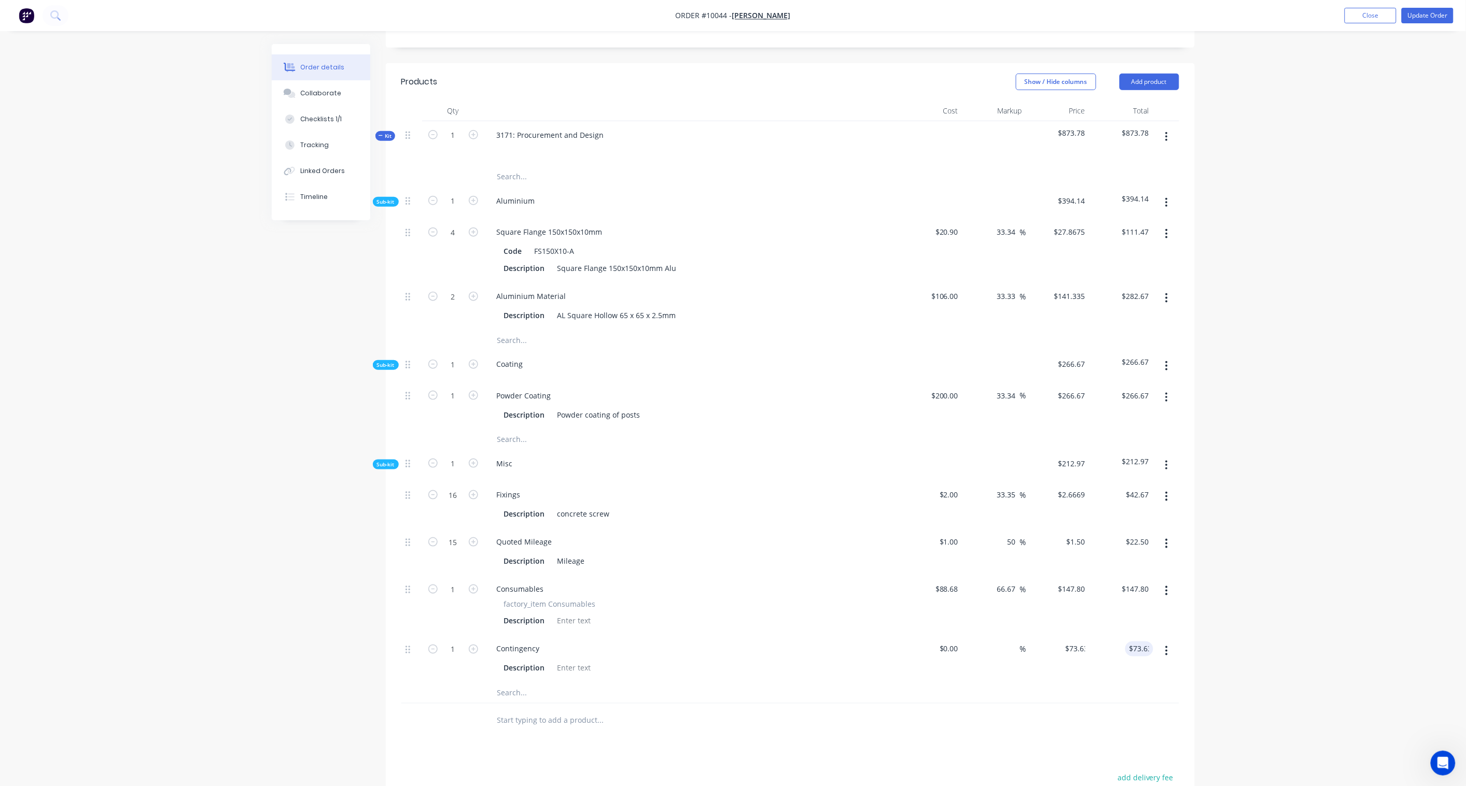
click at [1105, 579] on div "Order details Collaborate Checklists 1/1 Tracking Linked Orders Timeline Order …" at bounding box center [733, 336] width 1466 height 1331
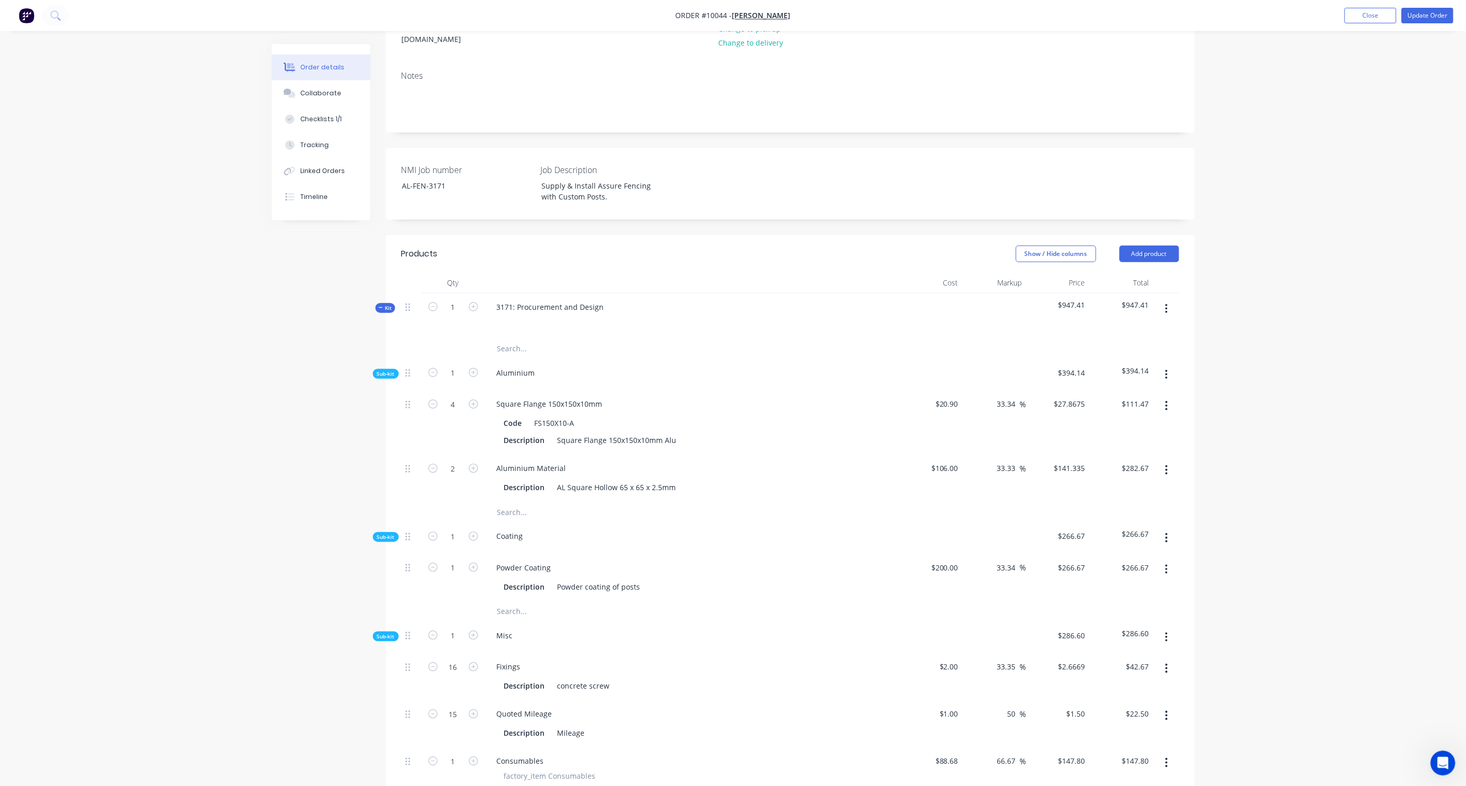
scroll to position [156, 0]
click at [1105, 366] on button "button" at bounding box center [1166, 375] width 24 height 19
click at [1105, 395] on div "Add product to kit" at bounding box center [1130, 402] width 80 height 15
click at [1105, 437] on div "Product catalogue" at bounding box center [1130, 444] width 80 height 15
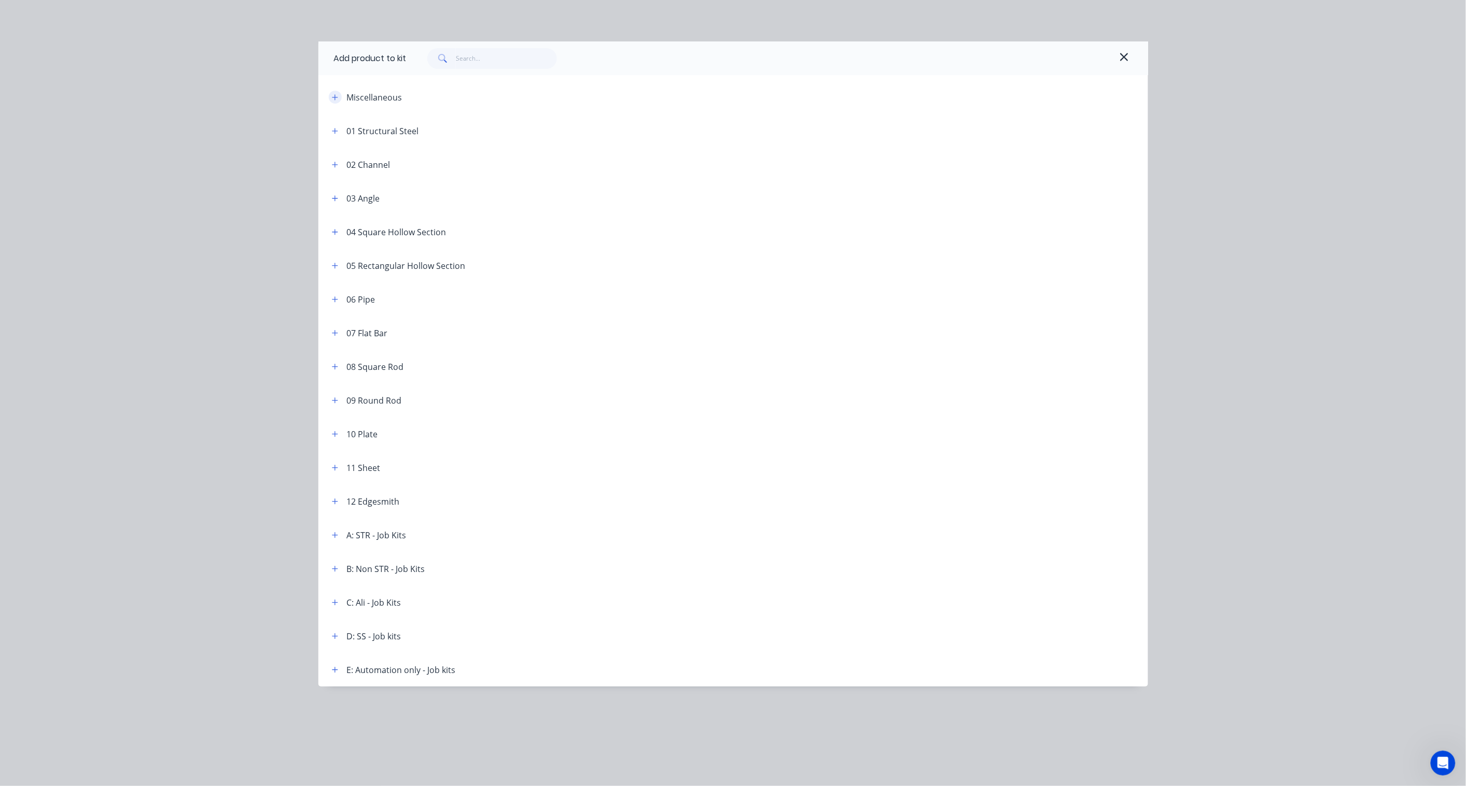
click at [337, 96] on icon "button" at bounding box center [335, 97] width 6 height 7
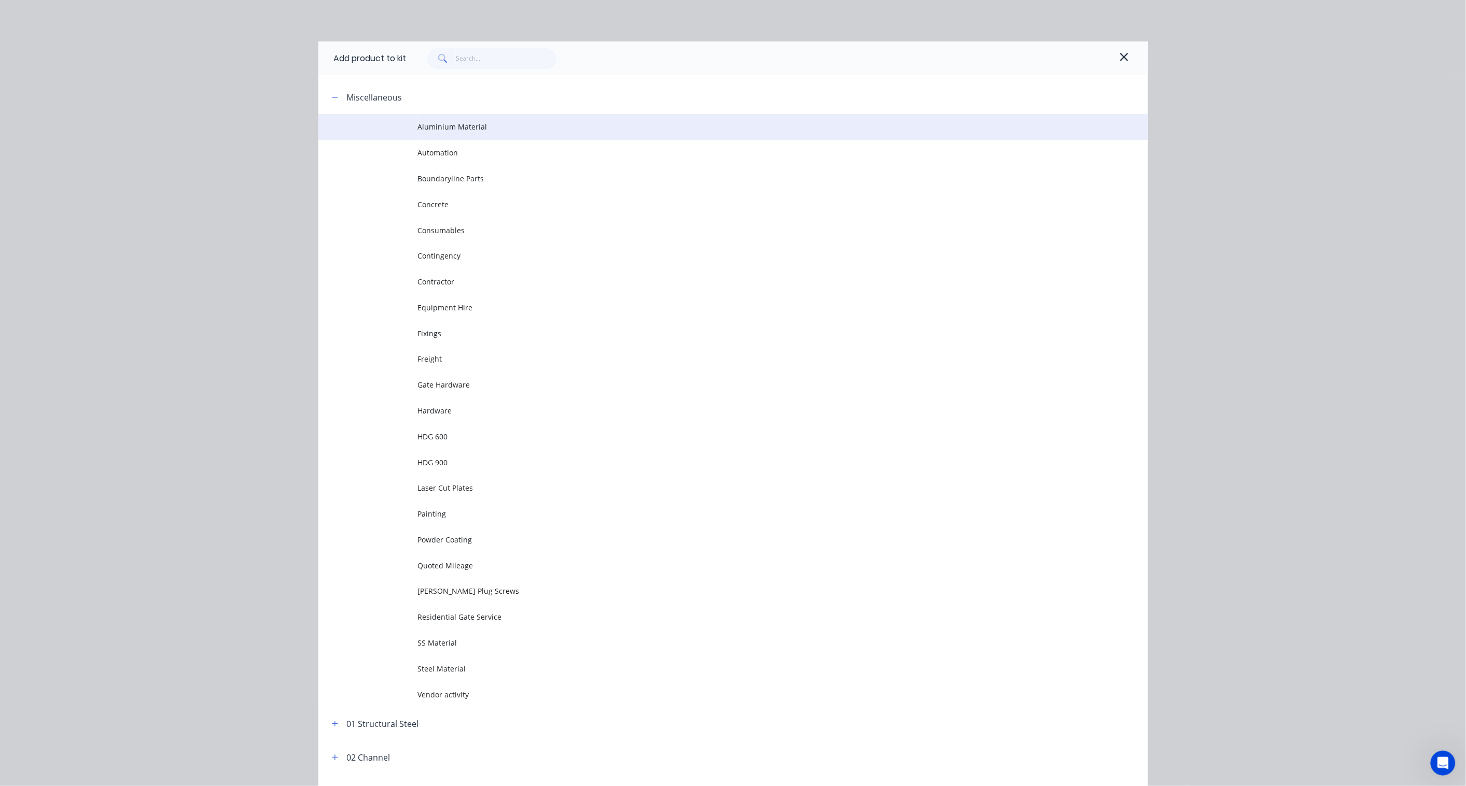
click at [478, 128] on span "Aluminium Material" at bounding box center [710, 126] width 584 height 11
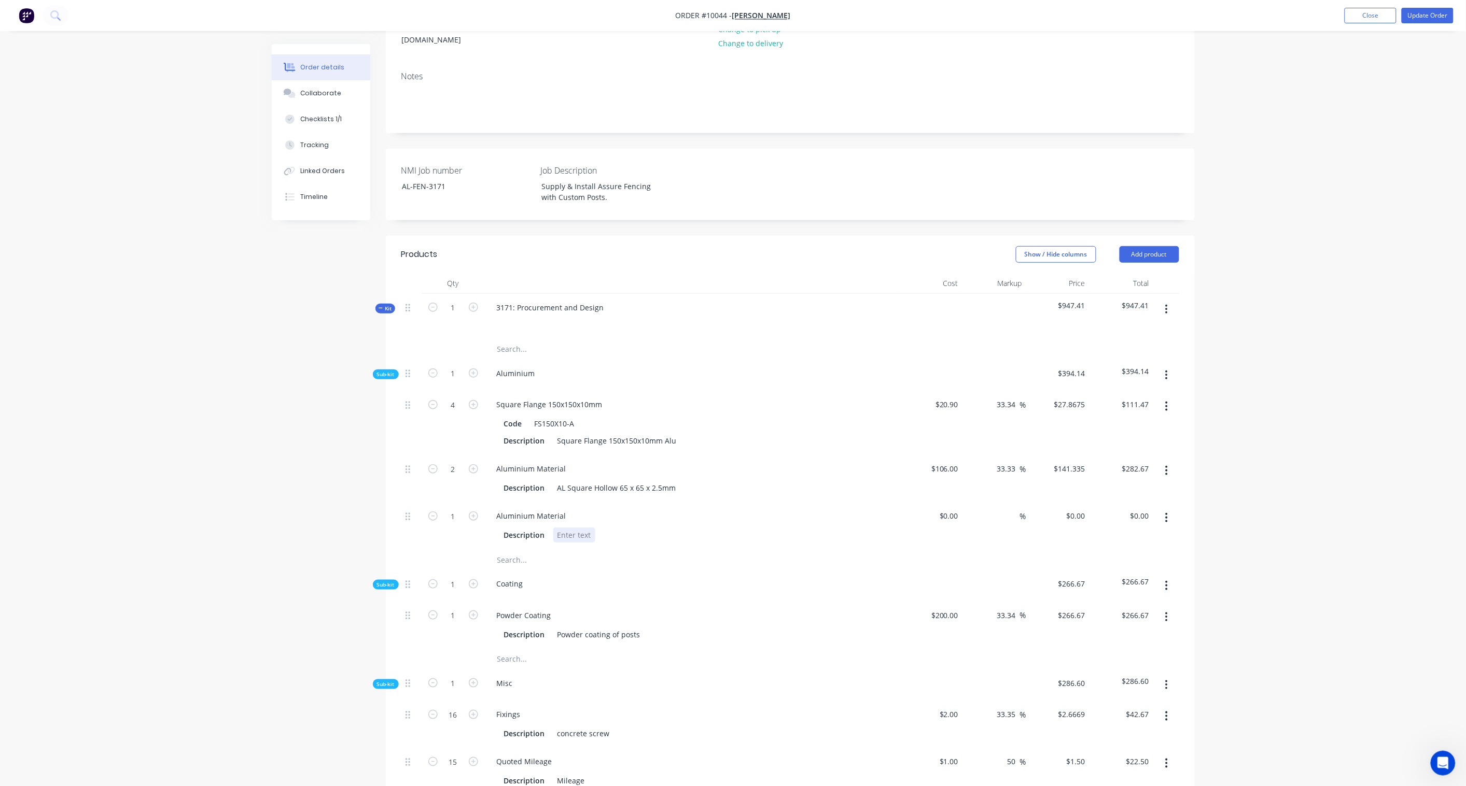
click at [569, 528] on div at bounding box center [574, 535] width 42 height 15
paste div
click at [477, 512] on icon "button" at bounding box center [473, 516] width 9 height 9
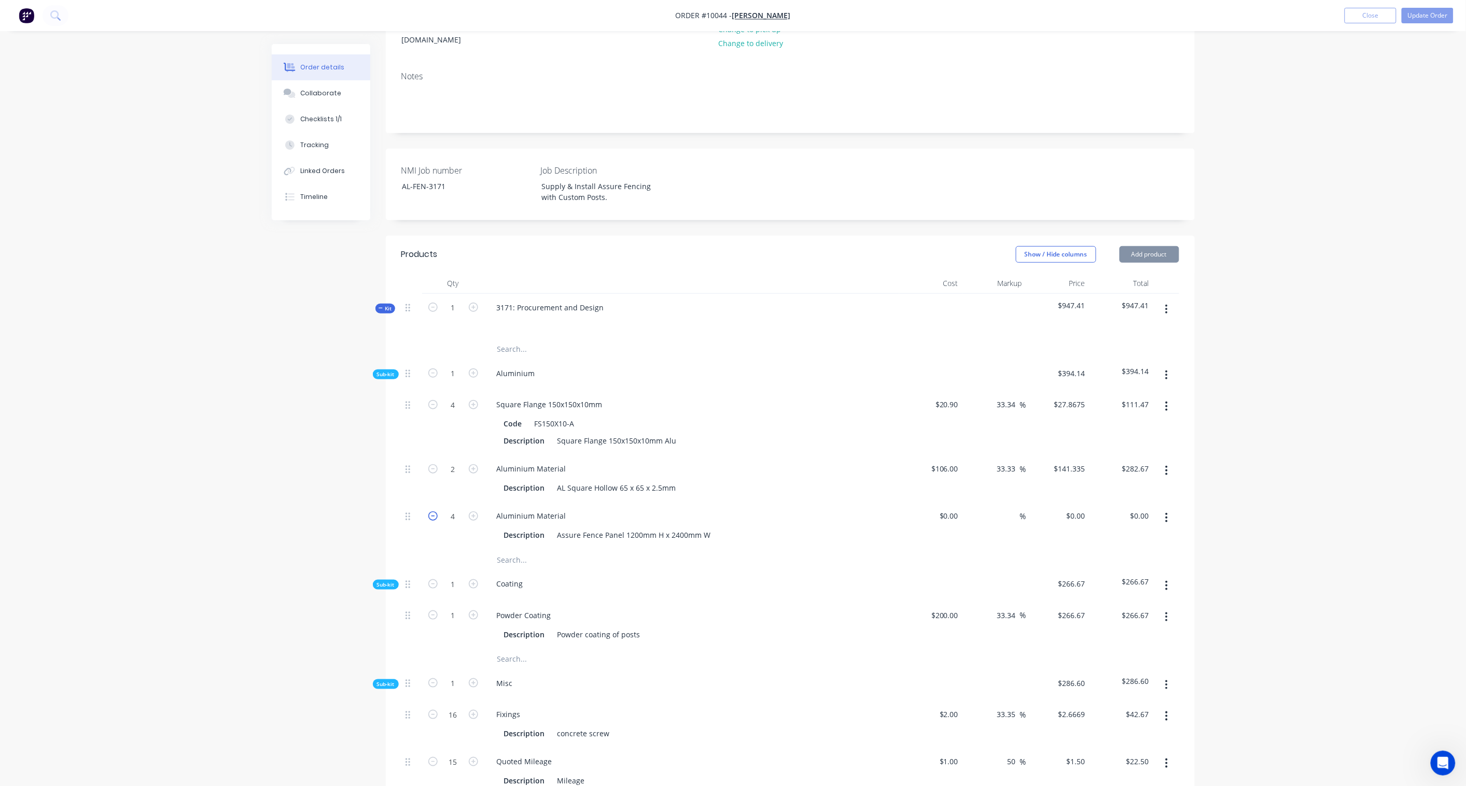
click at [429, 512] on icon "button" at bounding box center [432, 516] width 9 height 9
type input "3"
click at [945, 505] on div "$0.00" at bounding box center [931, 525] width 64 height 47
paste input "188.65"
type input "$188.65"
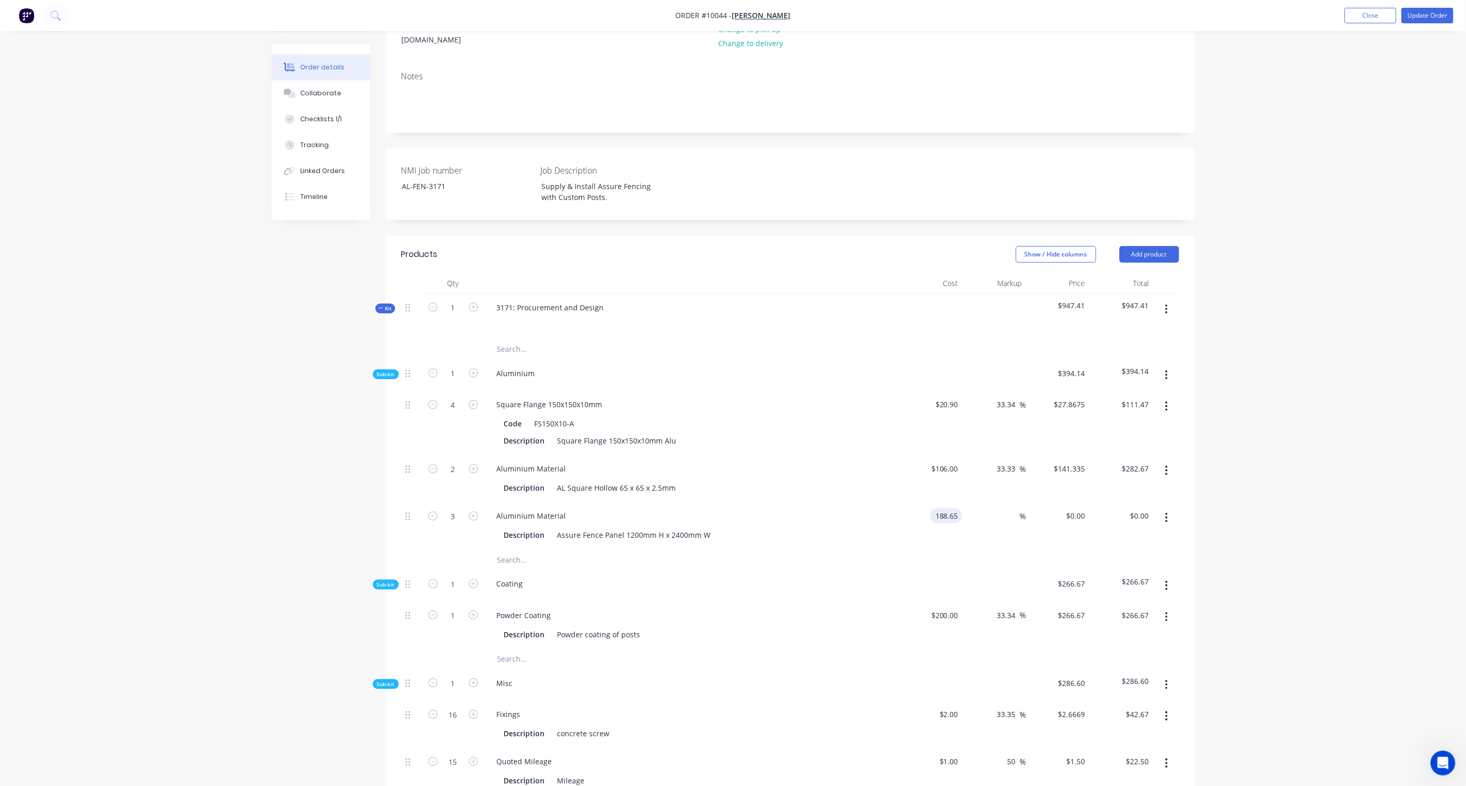
type input "$188.65"
type input "$565.95"
click at [1105, 509] on input "$565.95" at bounding box center [1137, 516] width 32 height 15
type input "$188.65"
paste input "754.60"
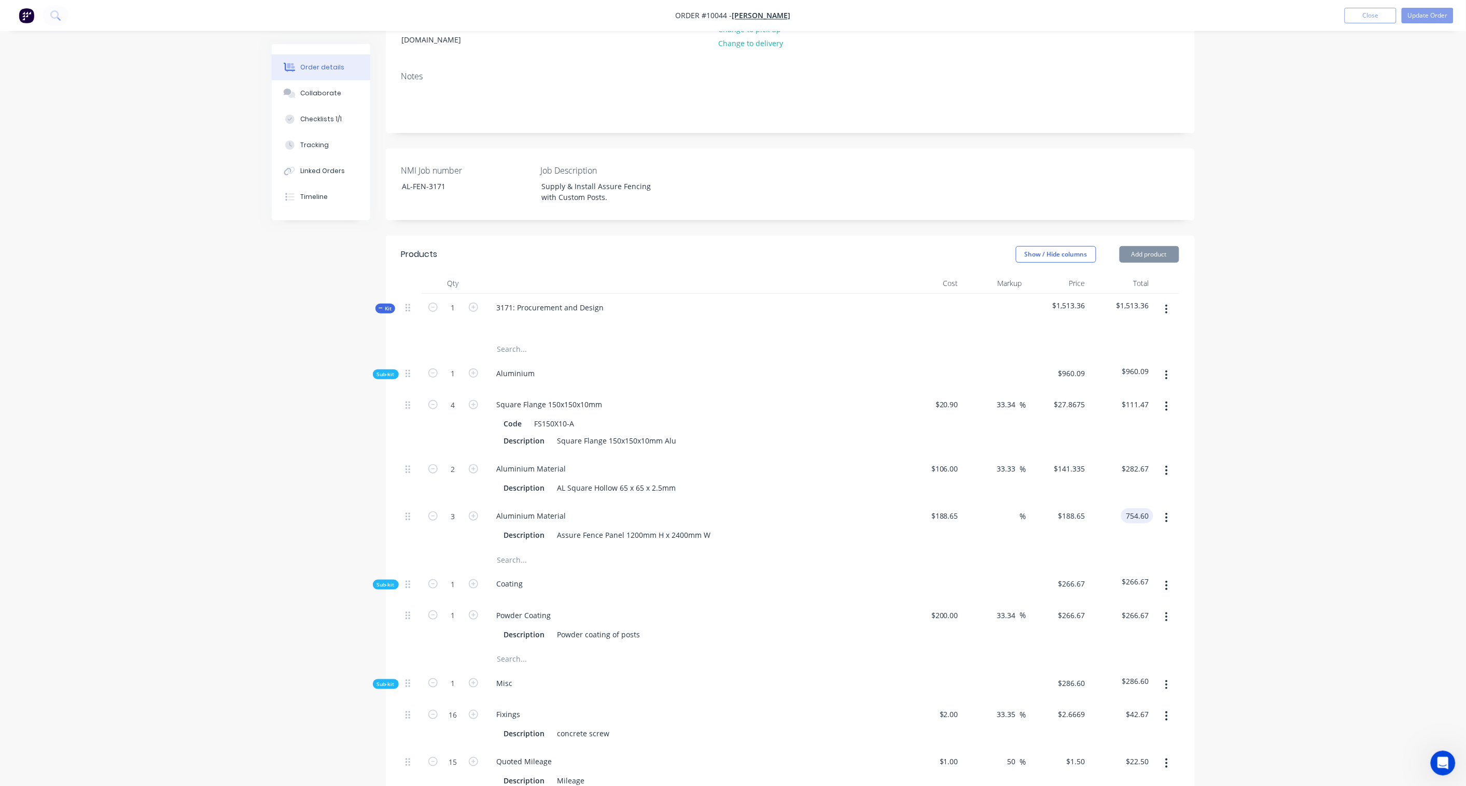
type input "754.60"
type input "33.33"
type input "$251.5333"
type input "$754.60"
click at [1105, 493] on div "Order details Collaborate Checklists 1/1 Tracking Linked Orders Timeline Order …" at bounding box center [733, 533] width 1466 height 1378
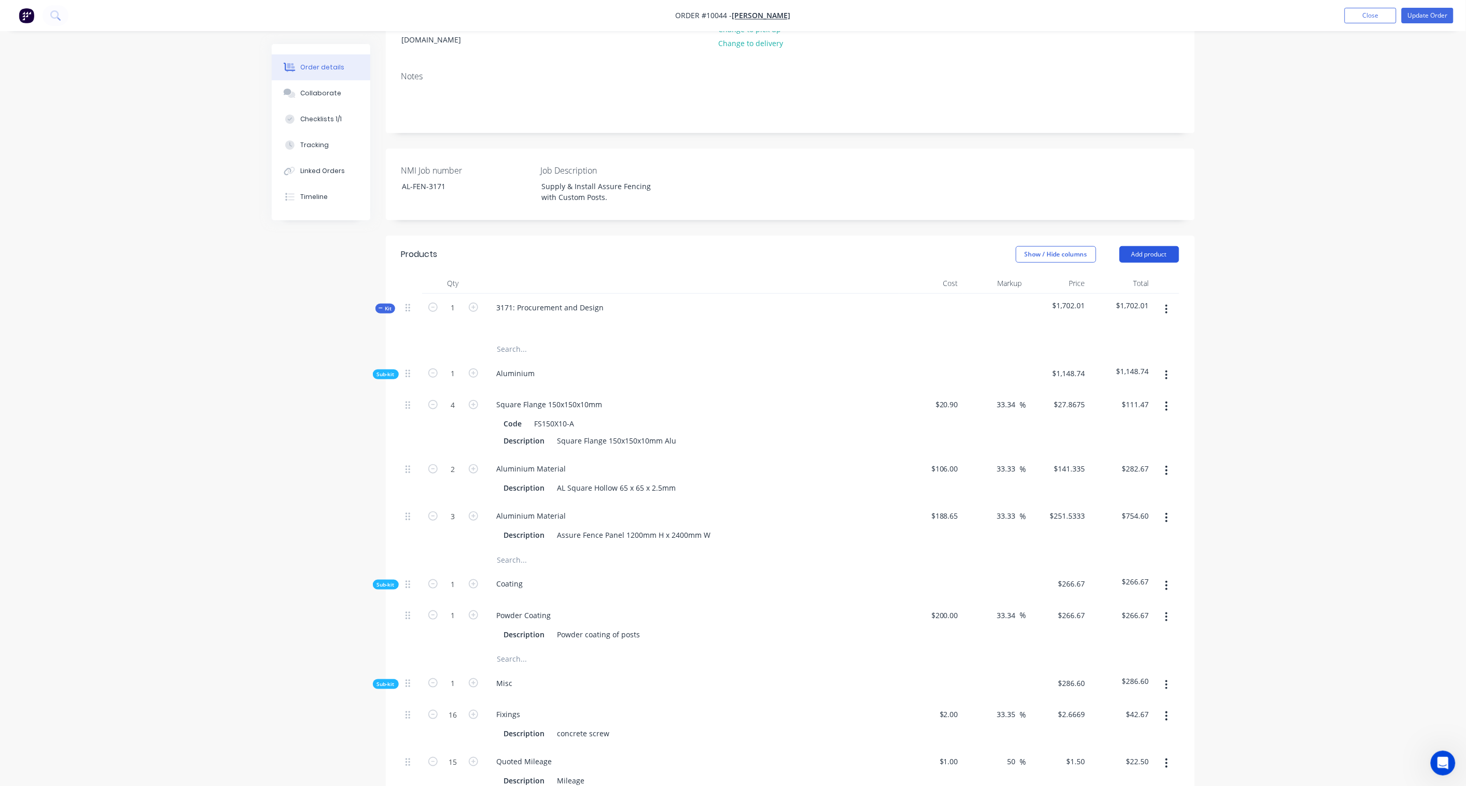
click at [1105, 246] on button "Add product" at bounding box center [1149, 254] width 60 height 17
click at [1105, 273] on div "Product catalogue" at bounding box center [1130, 280] width 80 height 15
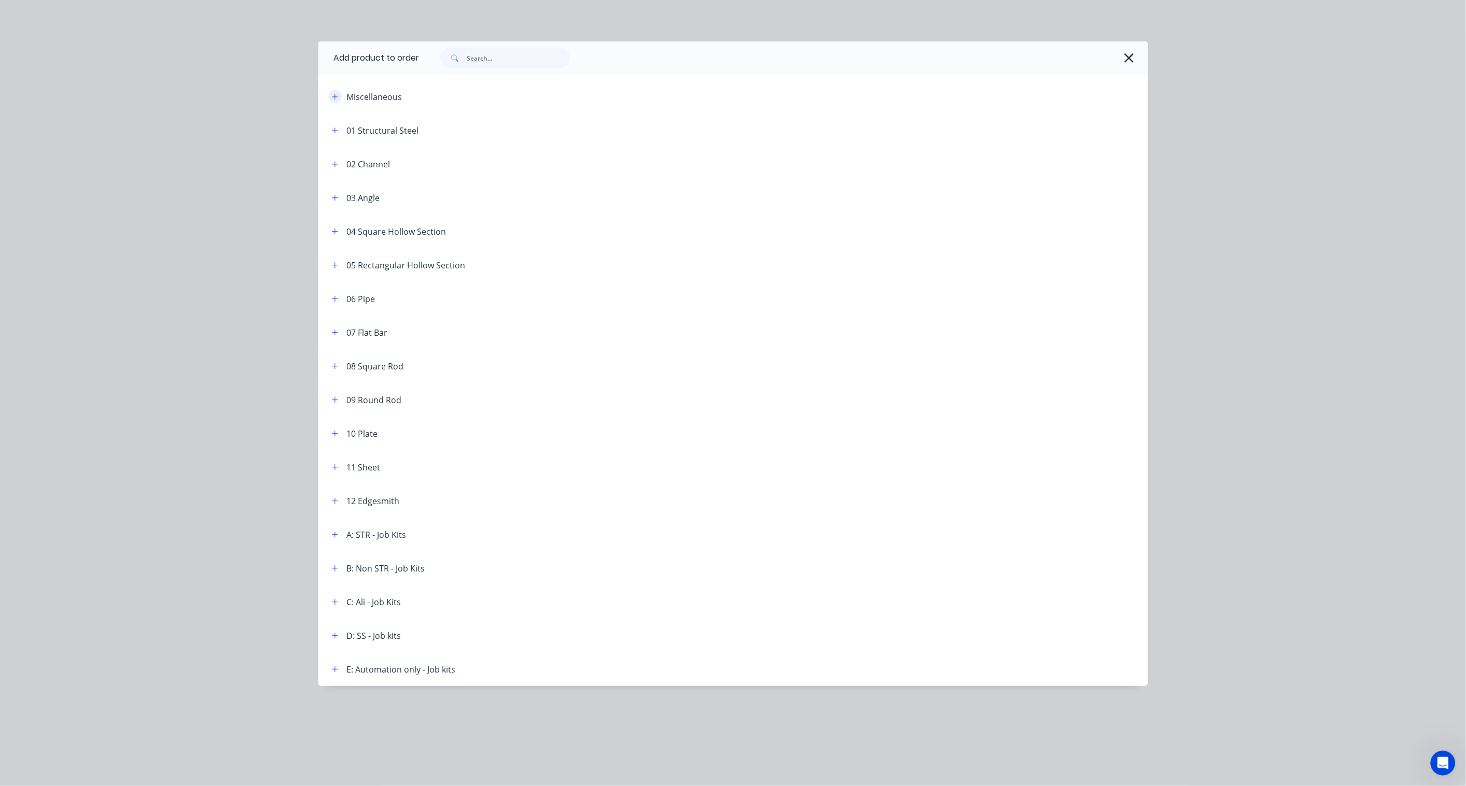
click at [332, 97] on icon "button" at bounding box center [335, 96] width 6 height 7
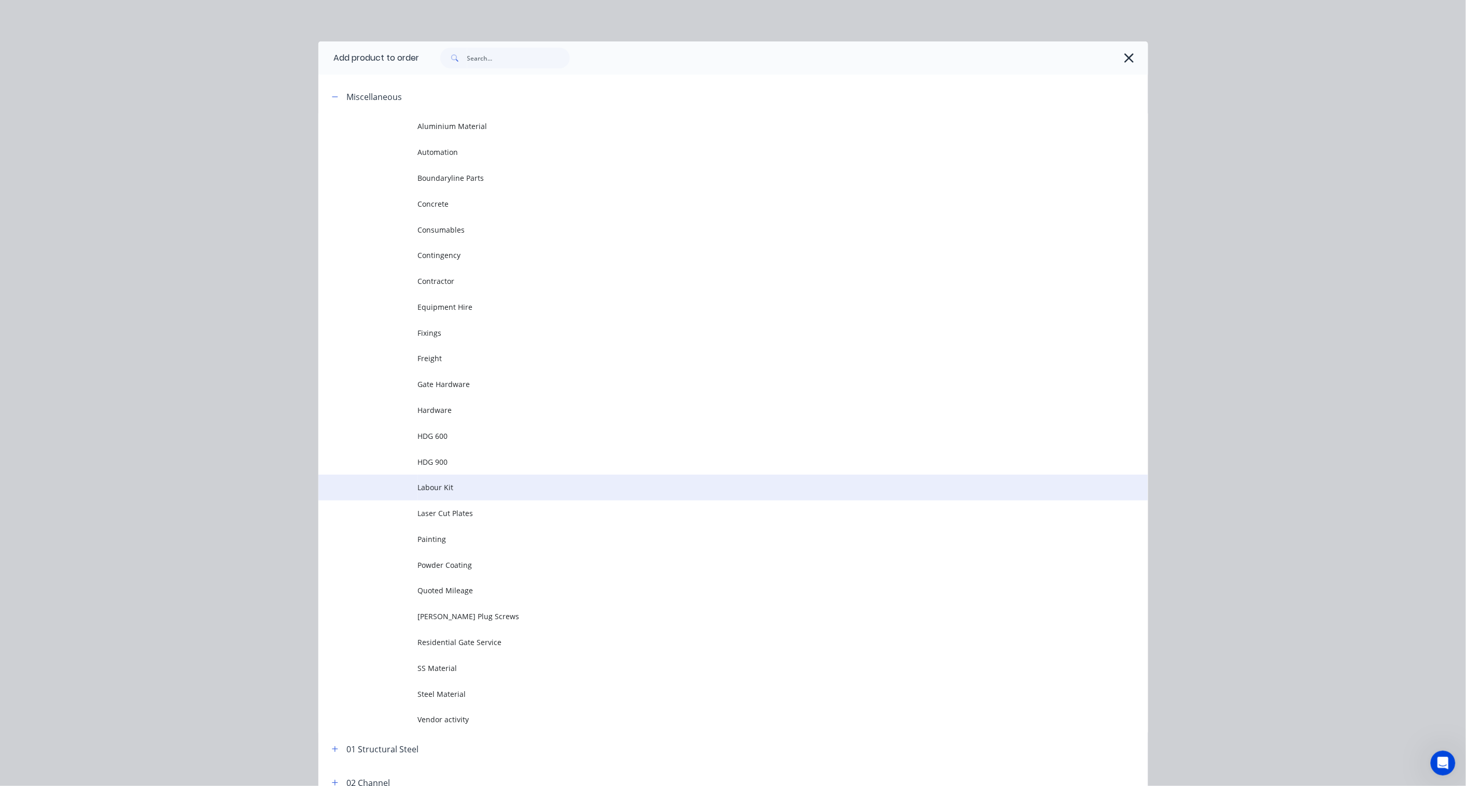
click at [438, 488] on span "Labour Kit" at bounding box center [710, 487] width 584 height 11
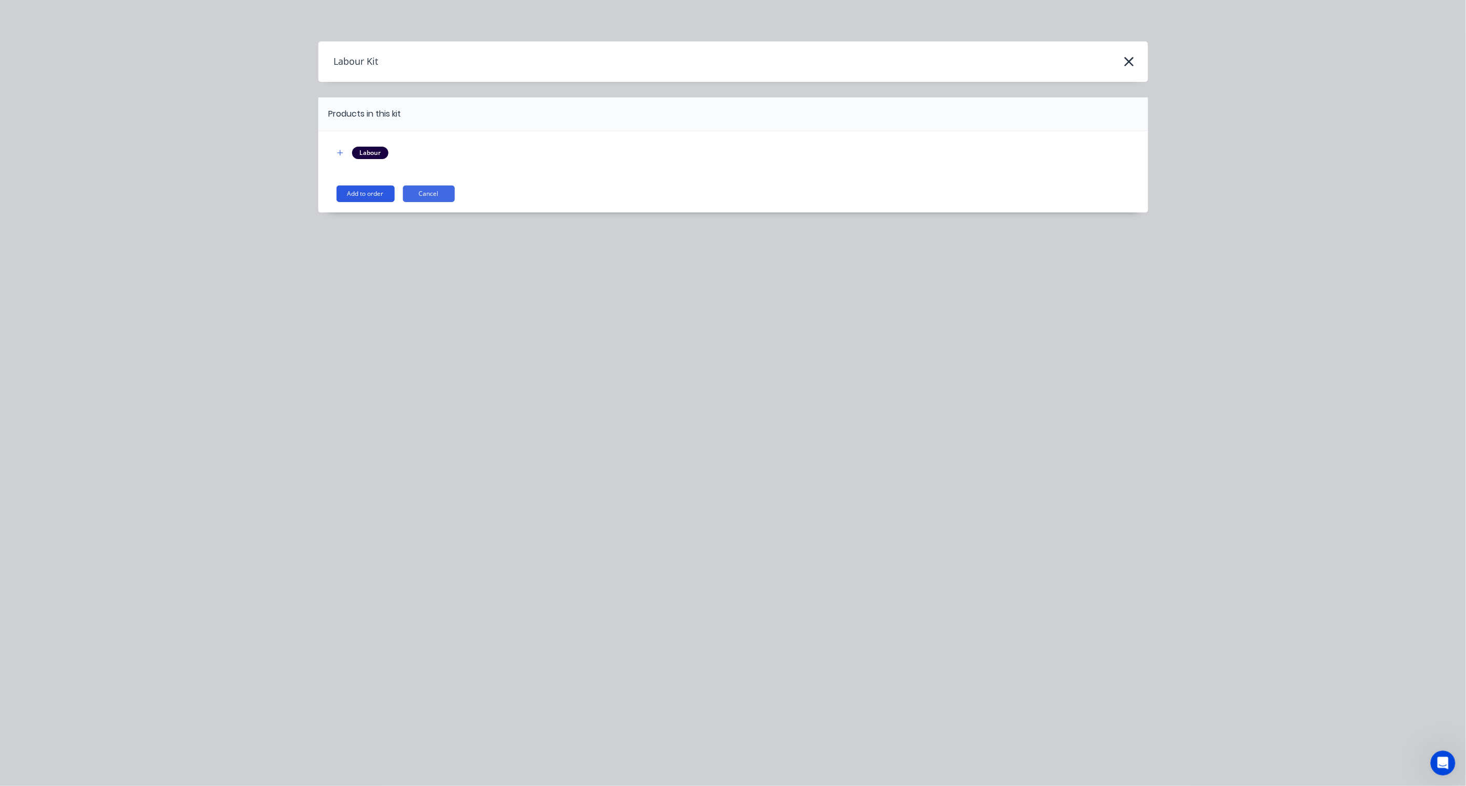
click at [390, 190] on button "Add to order" at bounding box center [365, 194] width 58 height 17
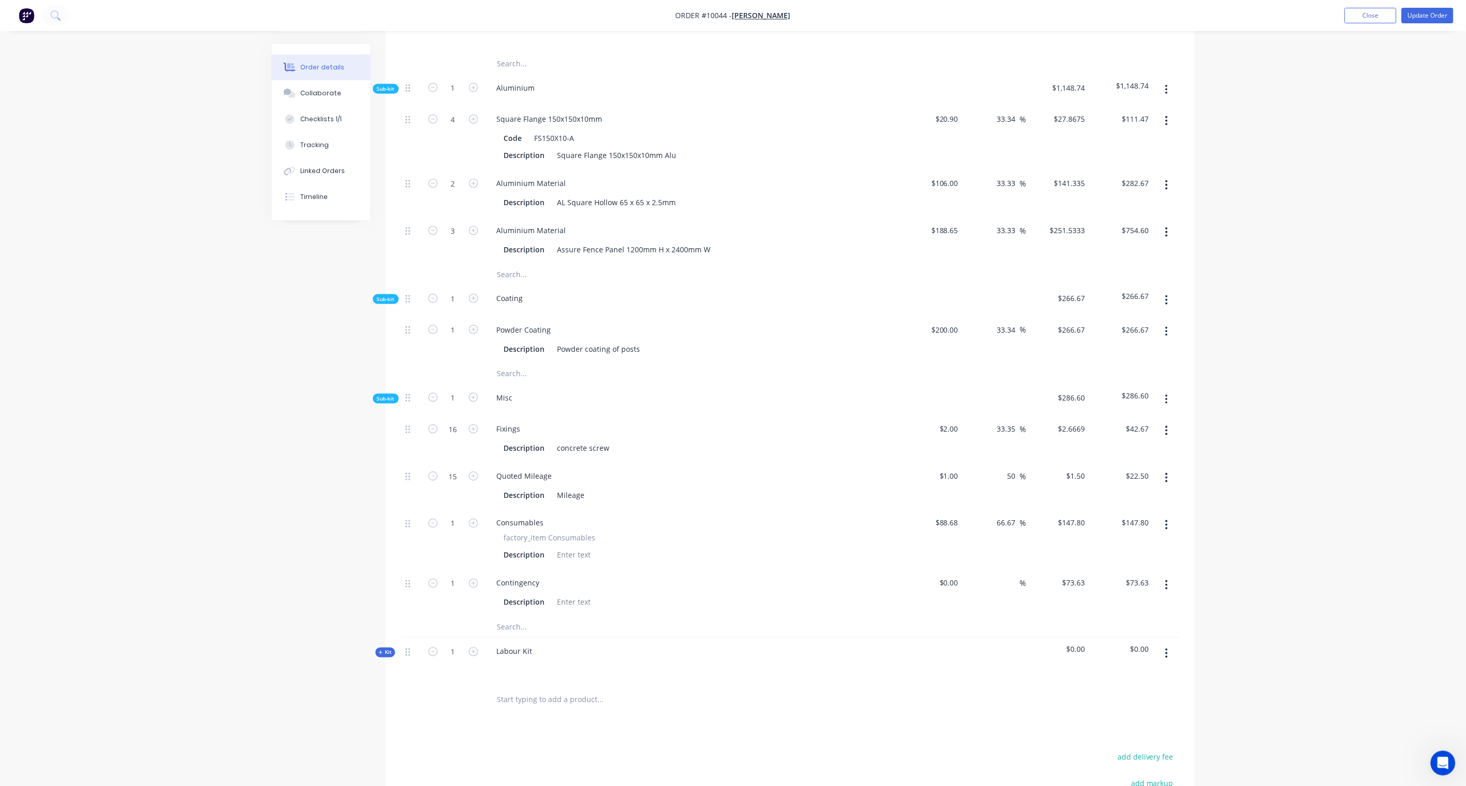
scroll to position [559, 0]
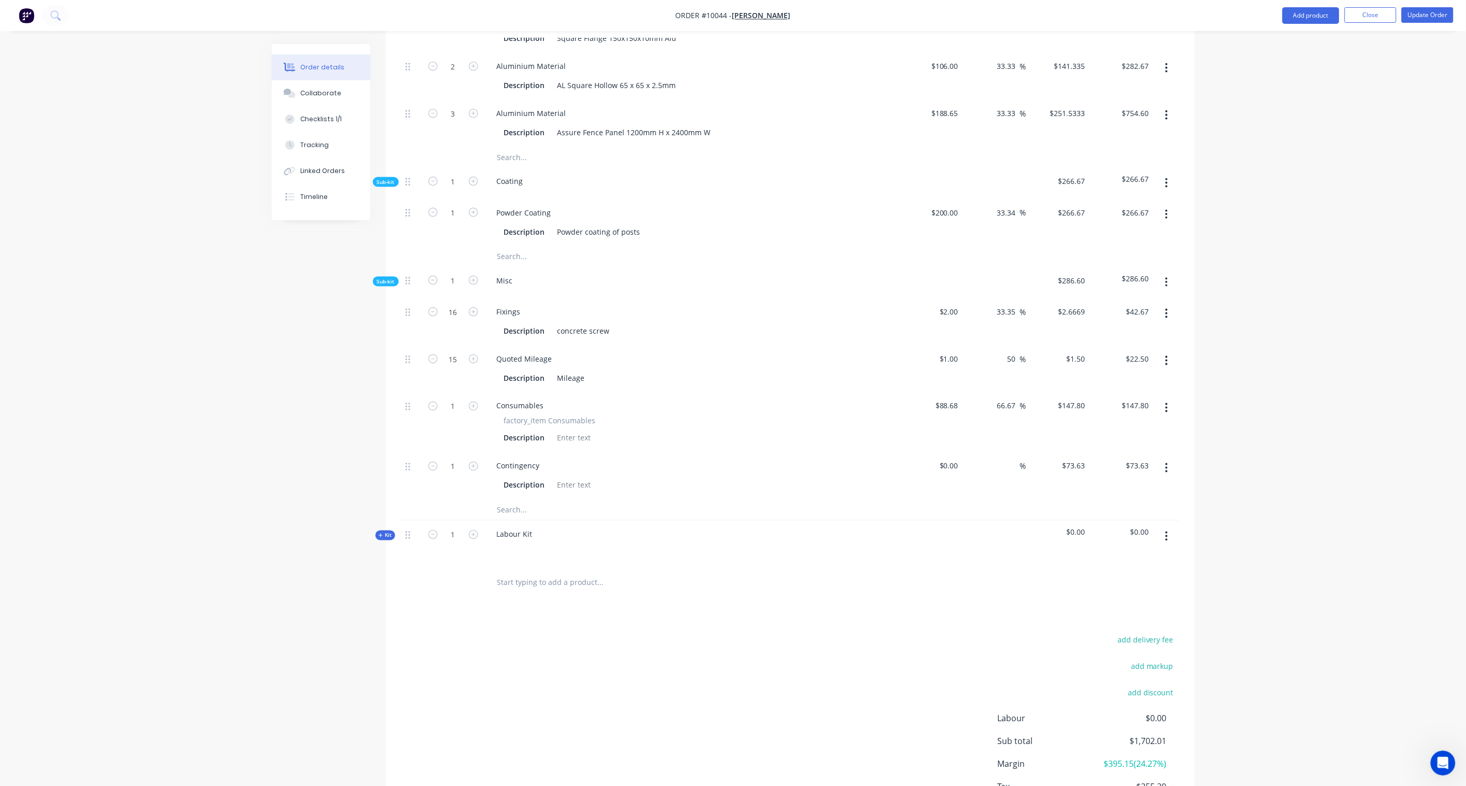
click at [383, 532] on span "Kit" at bounding box center [384, 536] width 13 height 8
click at [546, 522] on div "Labour Kit" at bounding box center [691, 543] width 415 height 45
click at [527, 527] on div "Labour Kit" at bounding box center [514, 534] width 52 height 15
drag, startPoint x: 533, startPoint y: 519, endPoint x: 463, endPoint y: 518, distance: 70.0
click at [463, 521] on div "Kit 1 Labour Kit $0.00 $0.00" at bounding box center [790, 543] width 778 height 45
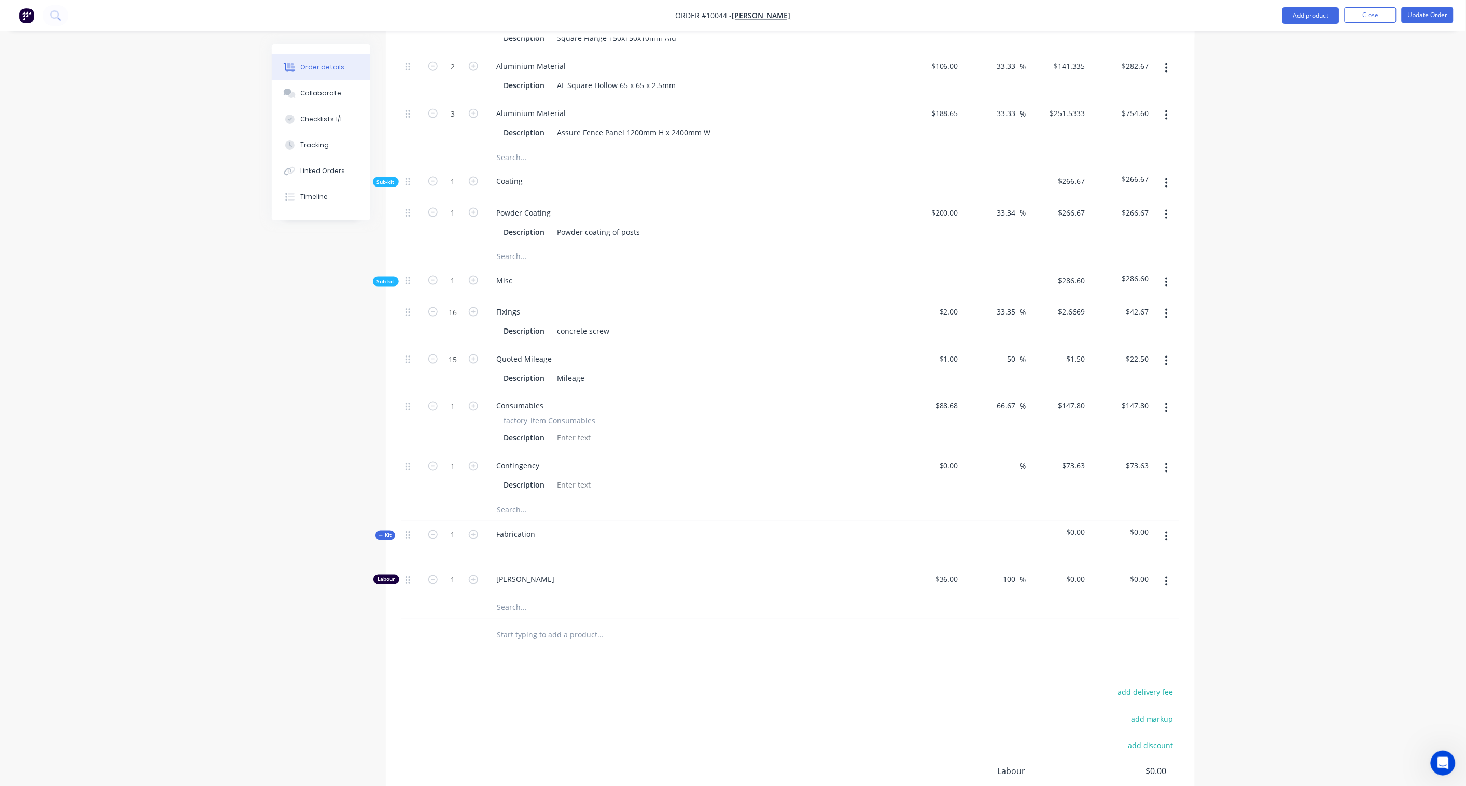
click at [355, 444] on div "Created by [PERSON_NAME] Created [DATE] Required Assigned to Add team member In…" at bounding box center [733, 201] width 923 height 1432
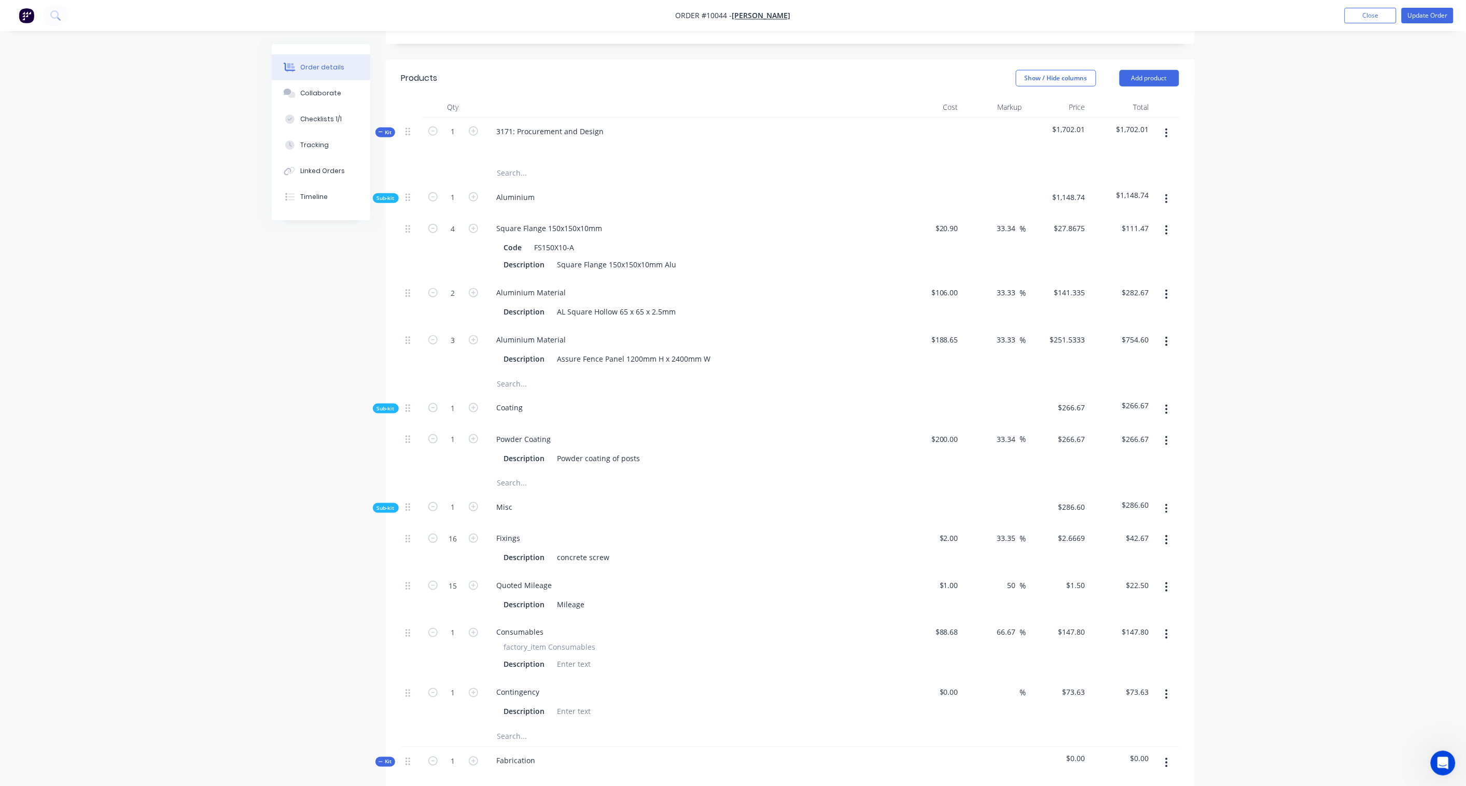
scroll to position [329, 0]
click at [1105, 74] on button "Add product" at bounding box center [1149, 82] width 60 height 17
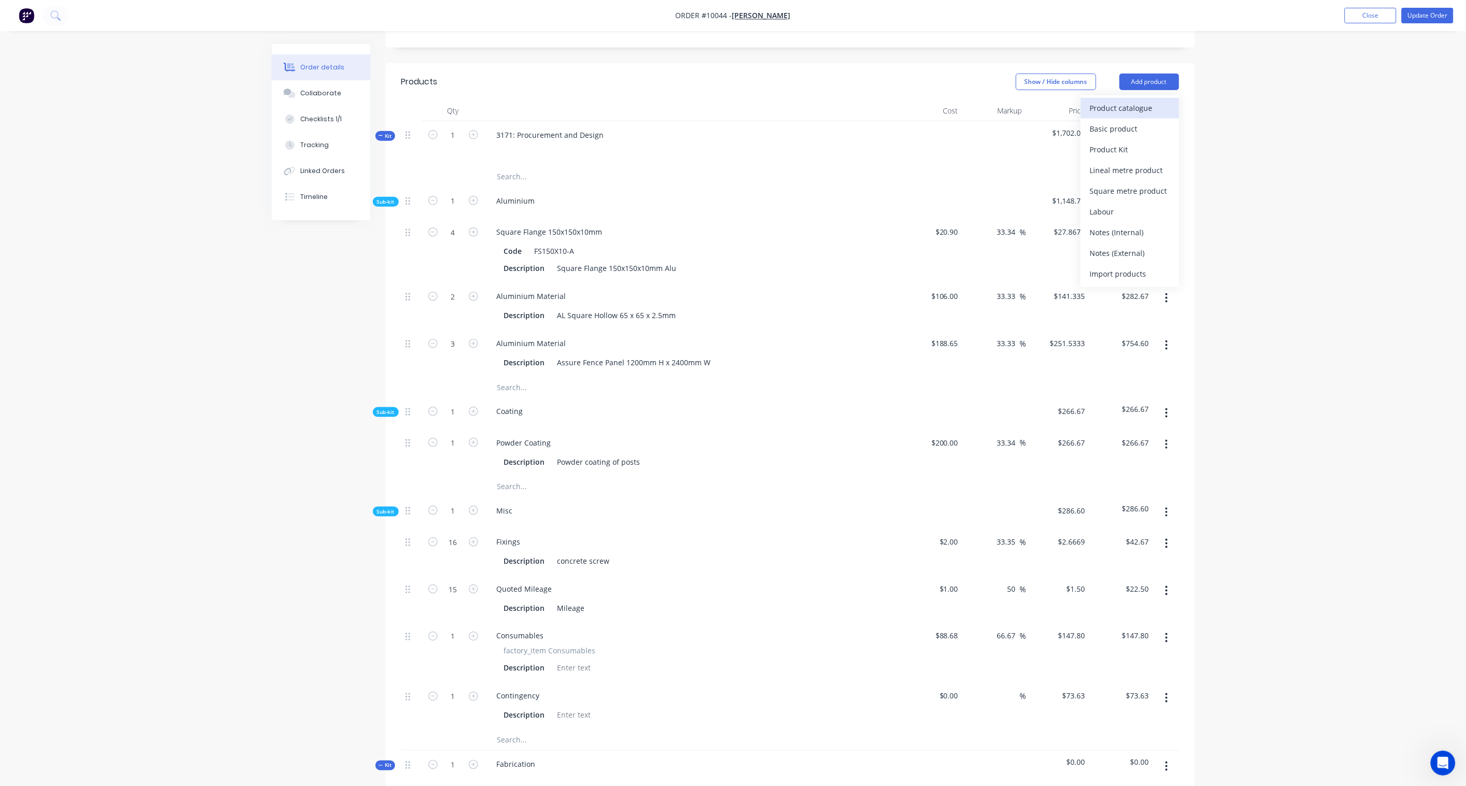
click at [1105, 101] on div "Product catalogue" at bounding box center [1130, 108] width 80 height 15
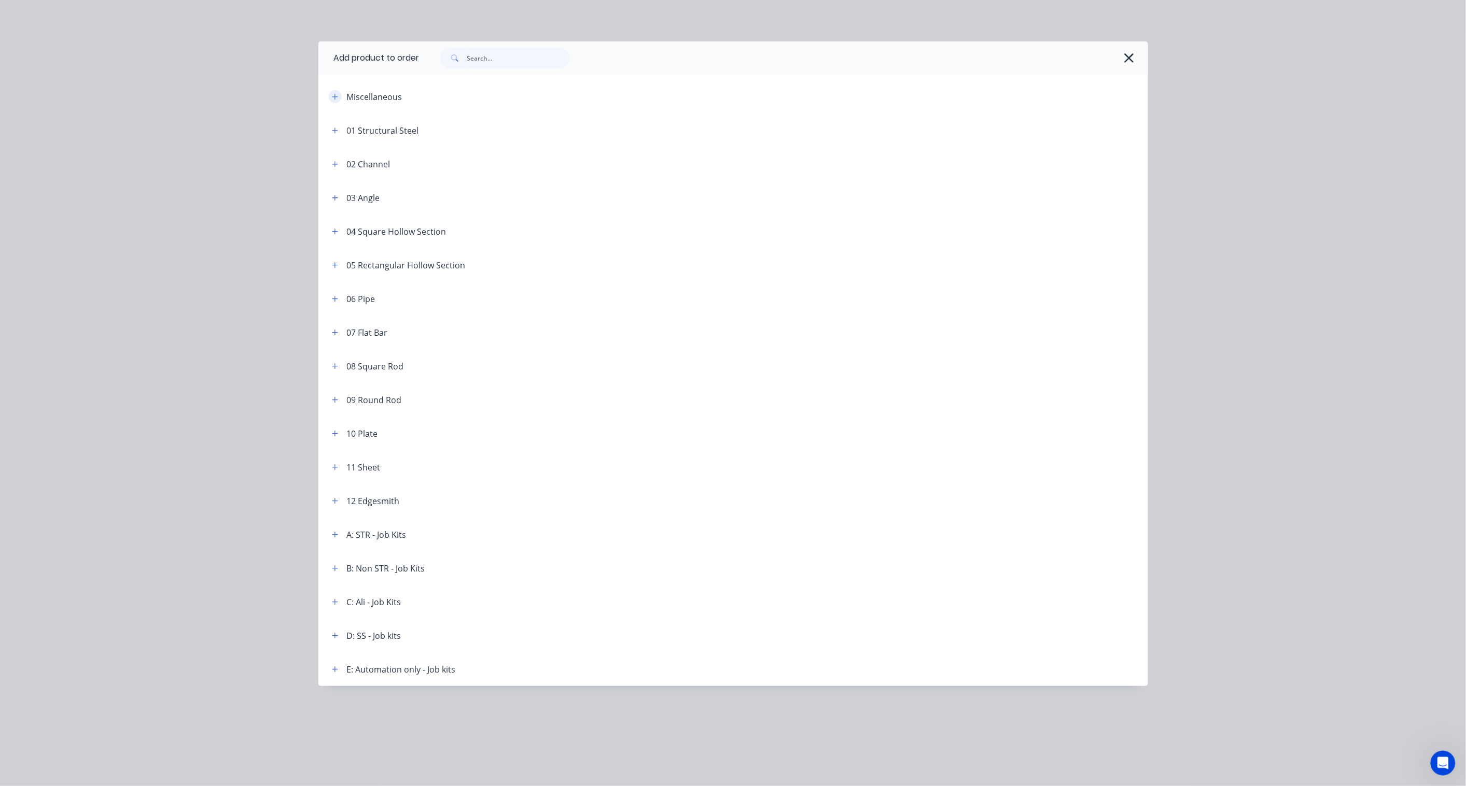
click at [334, 97] on icon "button" at bounding box center [335, 96] width 6 height 7
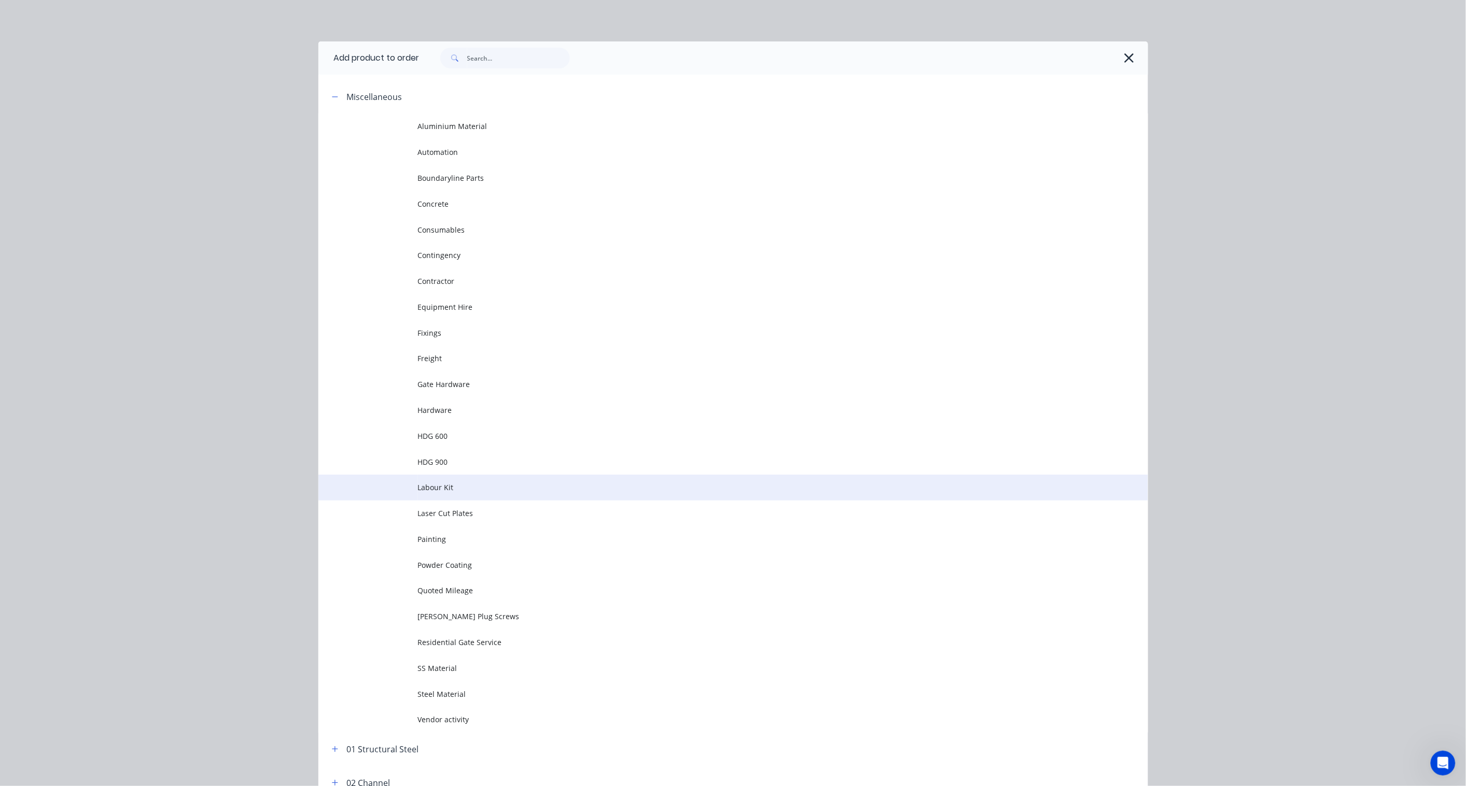
click at [442, 478] on td "Labour Kit" at bounding box center [783, 488] width 730 height 26
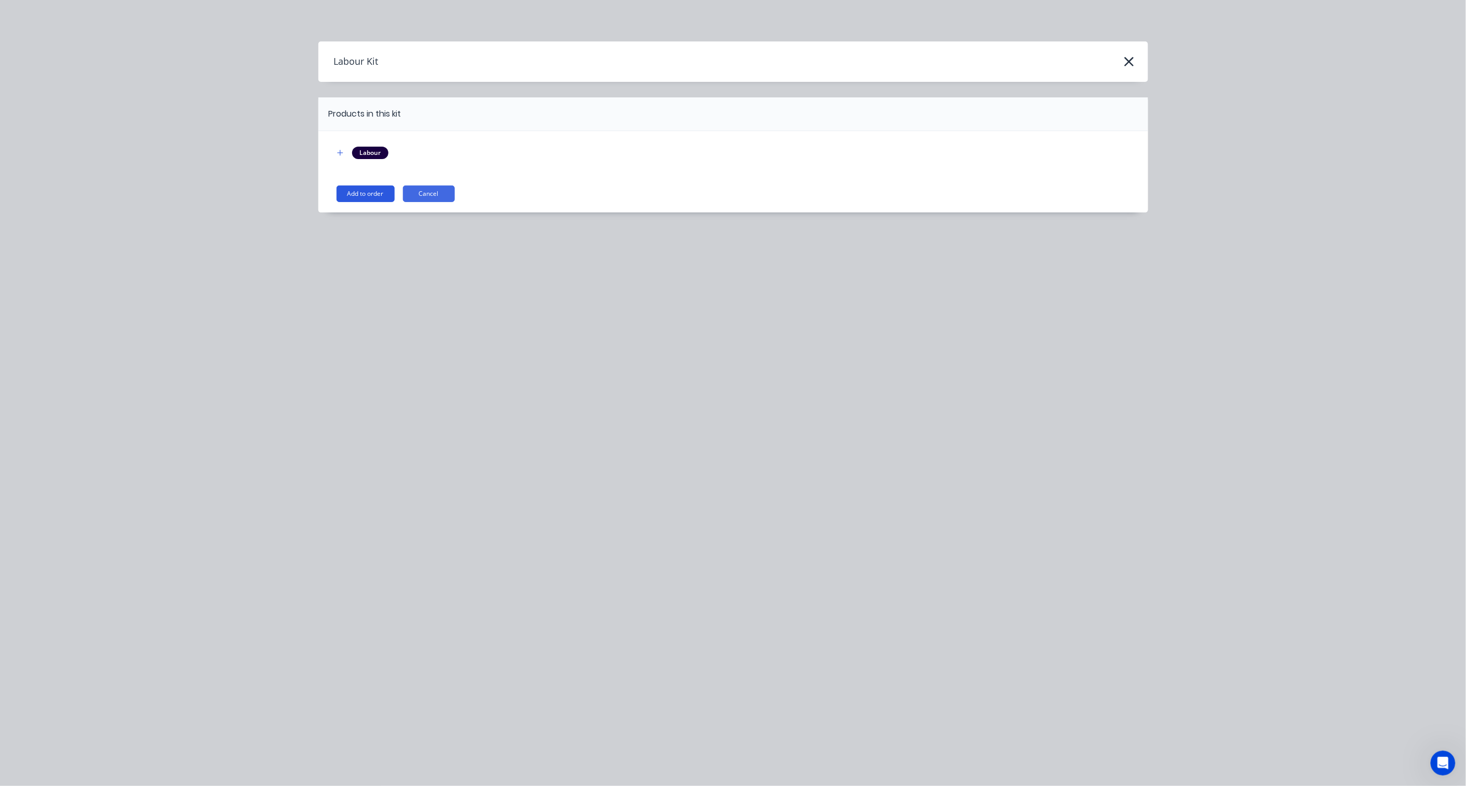
click at [374, 195] on button "Add to order" at bounding box center [365, 194] width 58 height 17
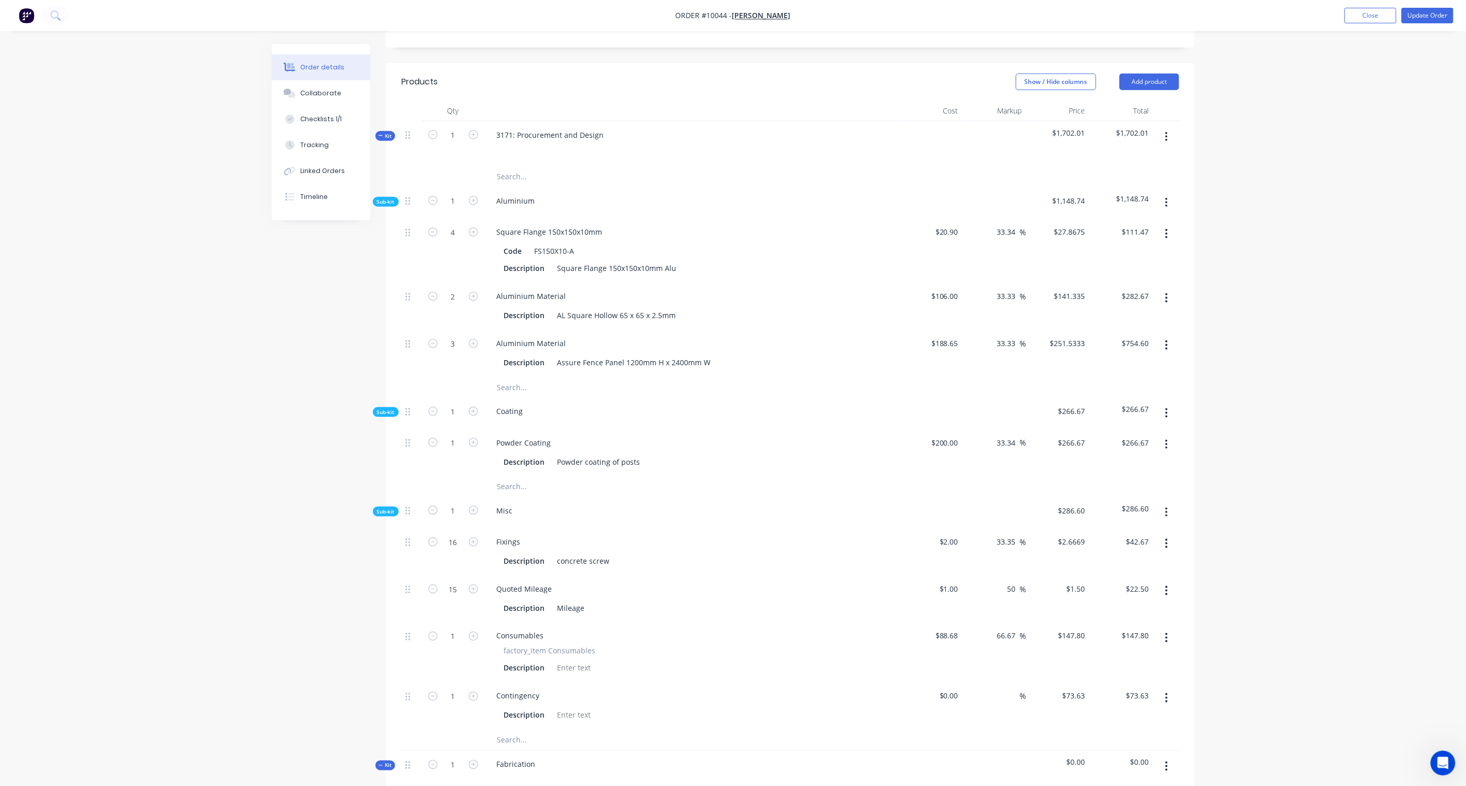
scroll to position [721, 0]
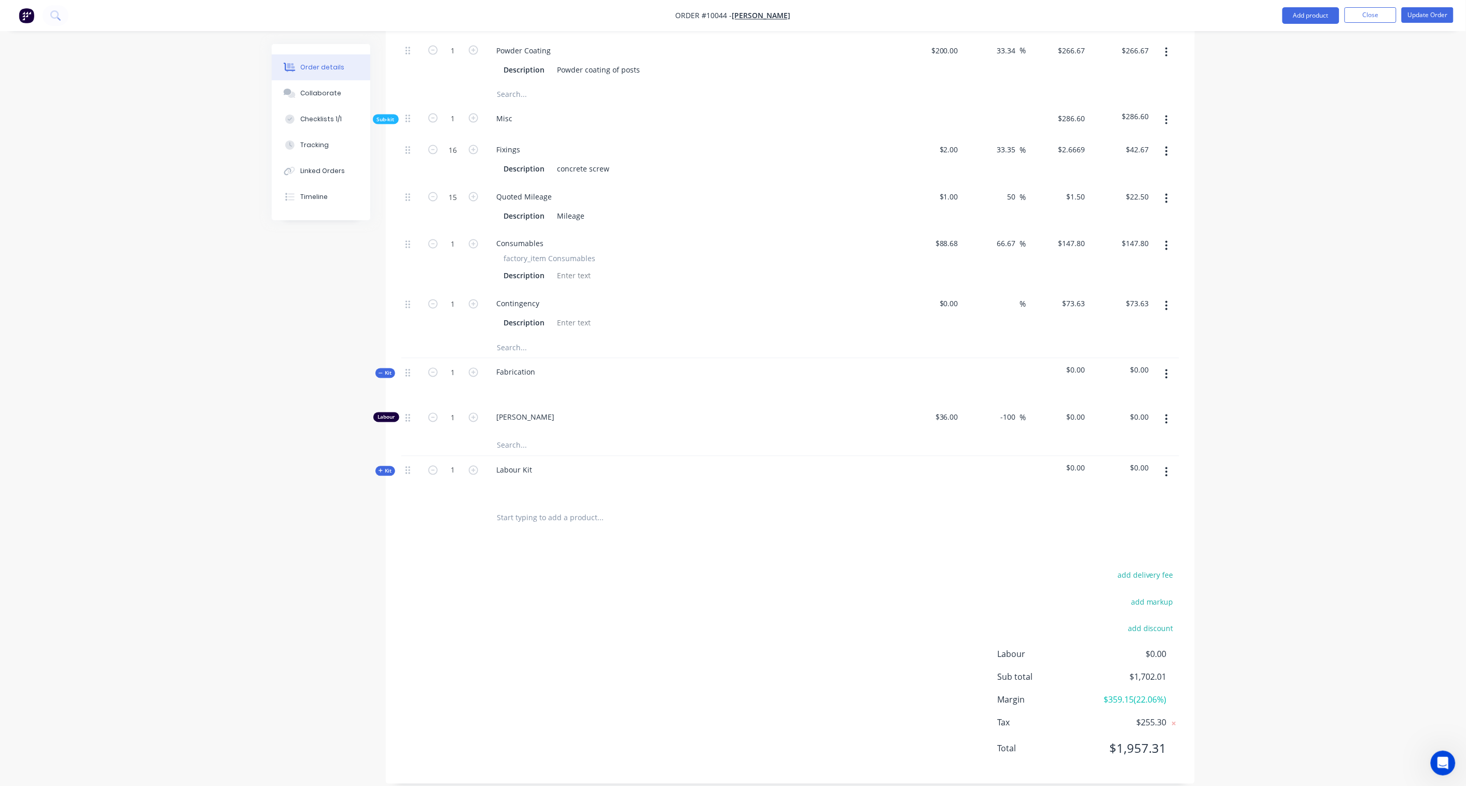
click at [379, 469] on icon at bounding box center [380, 471] width 5 height 5
click at [525, 463] on div "Labour Kit" at bounding box center [514, 470] width 52 height 15
drag, startPoint x: 538, startPoint y: 458, endPoint x: 446, endPoint y: 451, distance: 92.6
click at [446, 457] on div "Kit 1 Labour Kit $0.00 $0.00" at bounding box center [790, 479] width 778 height 45
click at [344, 432] on div "Created by [PERSON_NAME] Created [DATE] Required Assigned to Add team member In…" at bounding box center [733, 88] width 923 height 1530
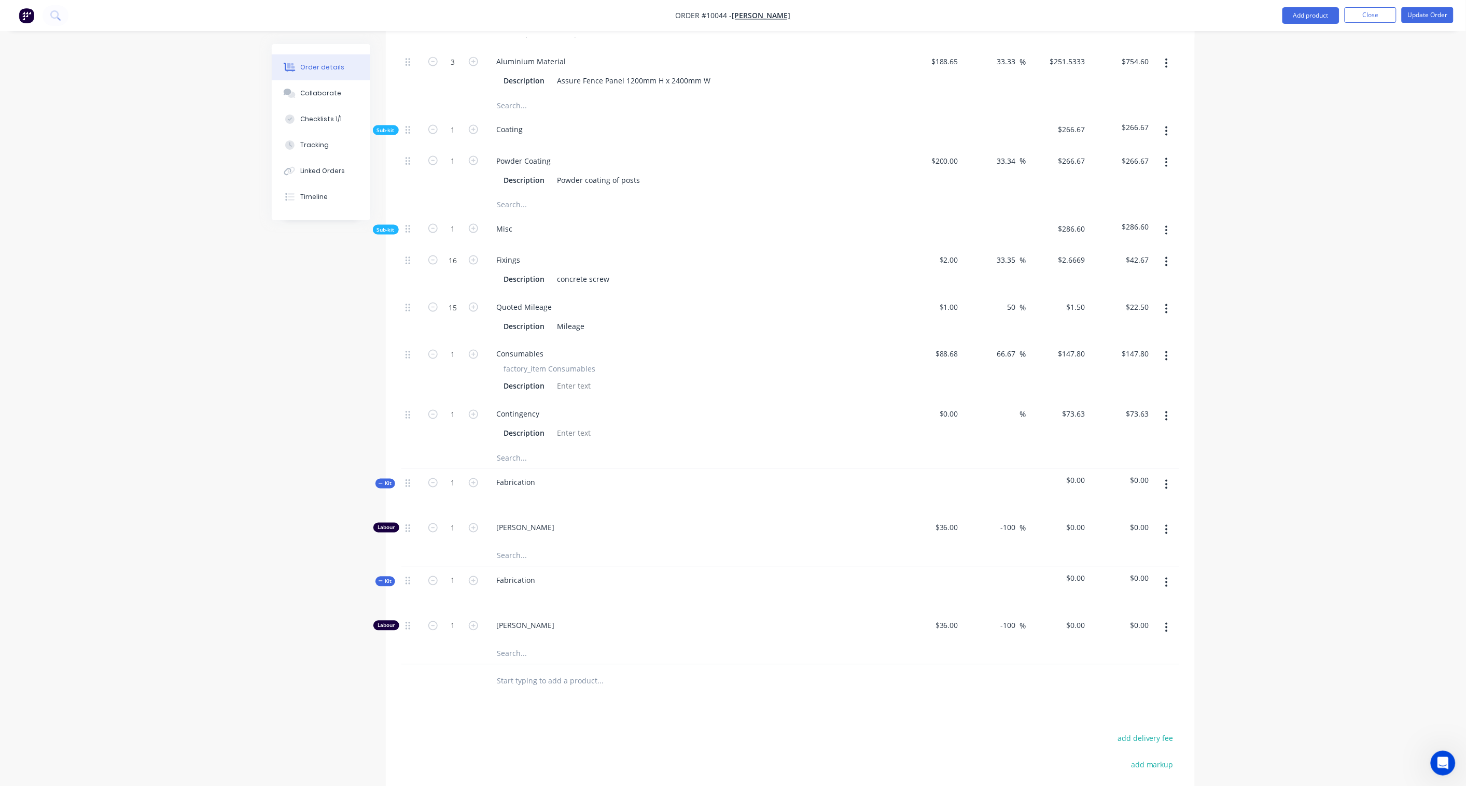
scroll to position [606, 0]
click at [324, 169] on div "Linked Orders" at bounding box center [322, 170] width 45 height 9
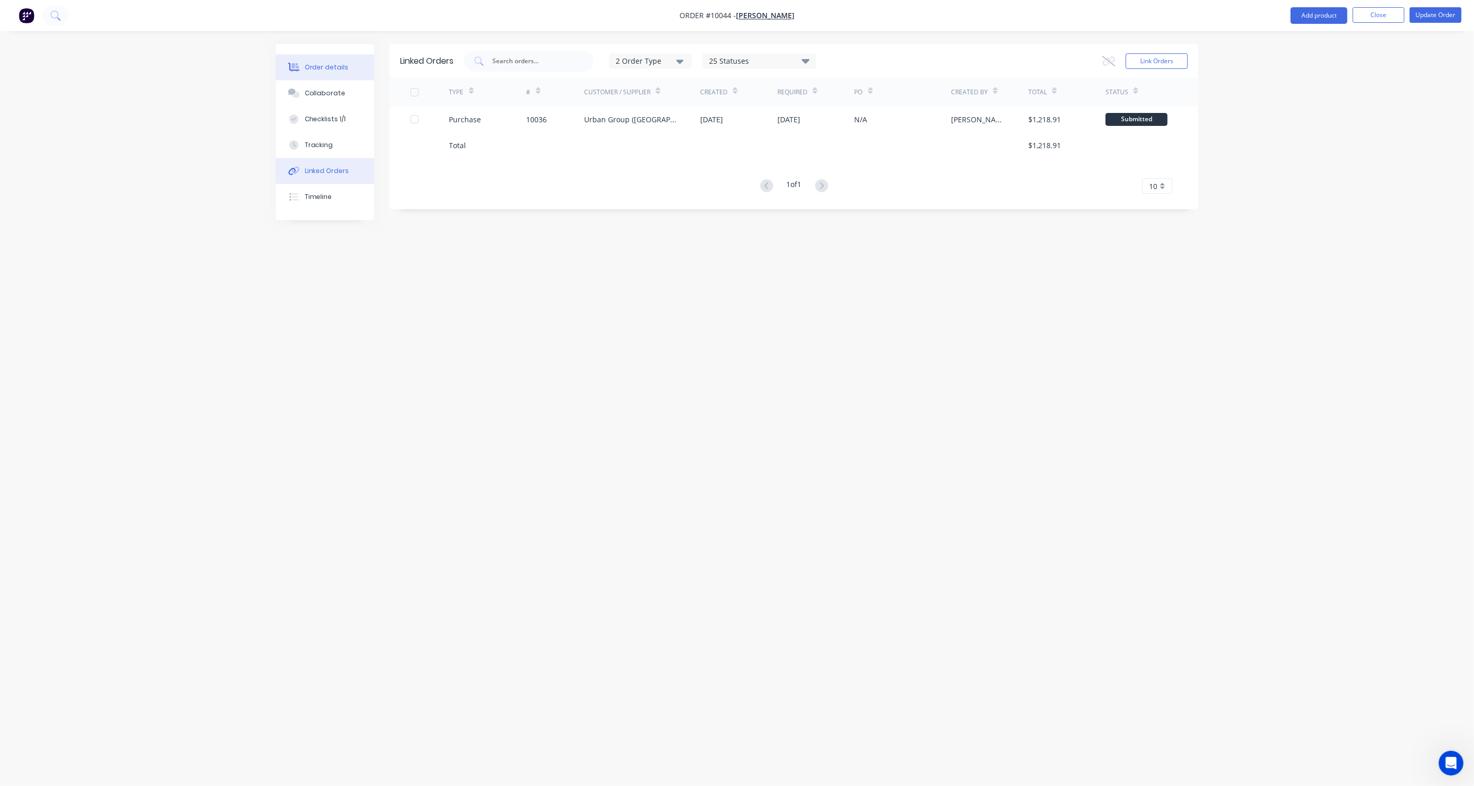
click at [321, 67] on div "Order details" at bounding box center [327, 67] width 44 height 9
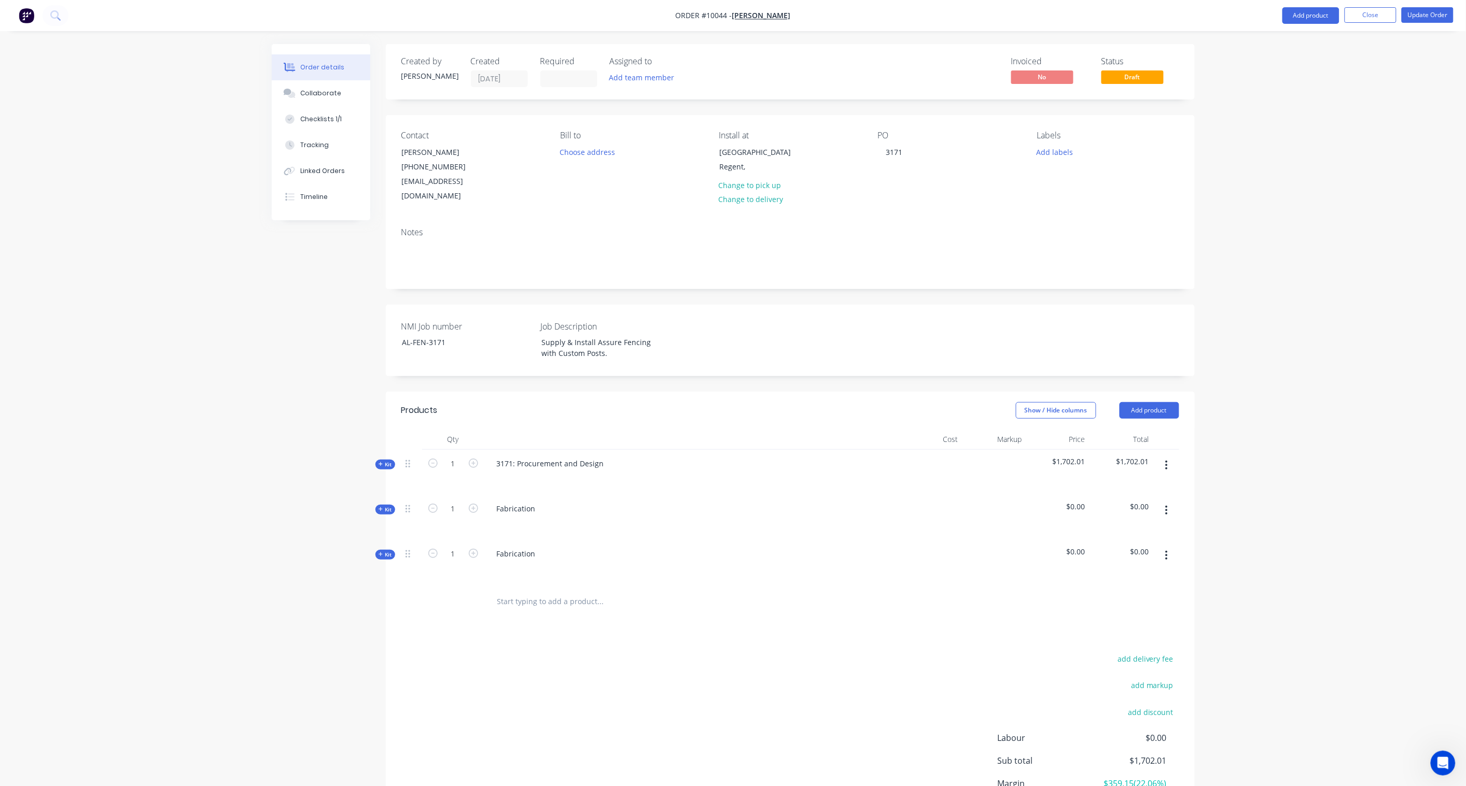
click at [387, 551] on span "Kit" at bounding box center [384, 555] width 13 height 8
click at [387, 506] on span "Kit" at bounding box center [384, 510] width 13 height 8
click at [383, 461] on span "Kit" at bounding box center [384, 465] width 13 height 8
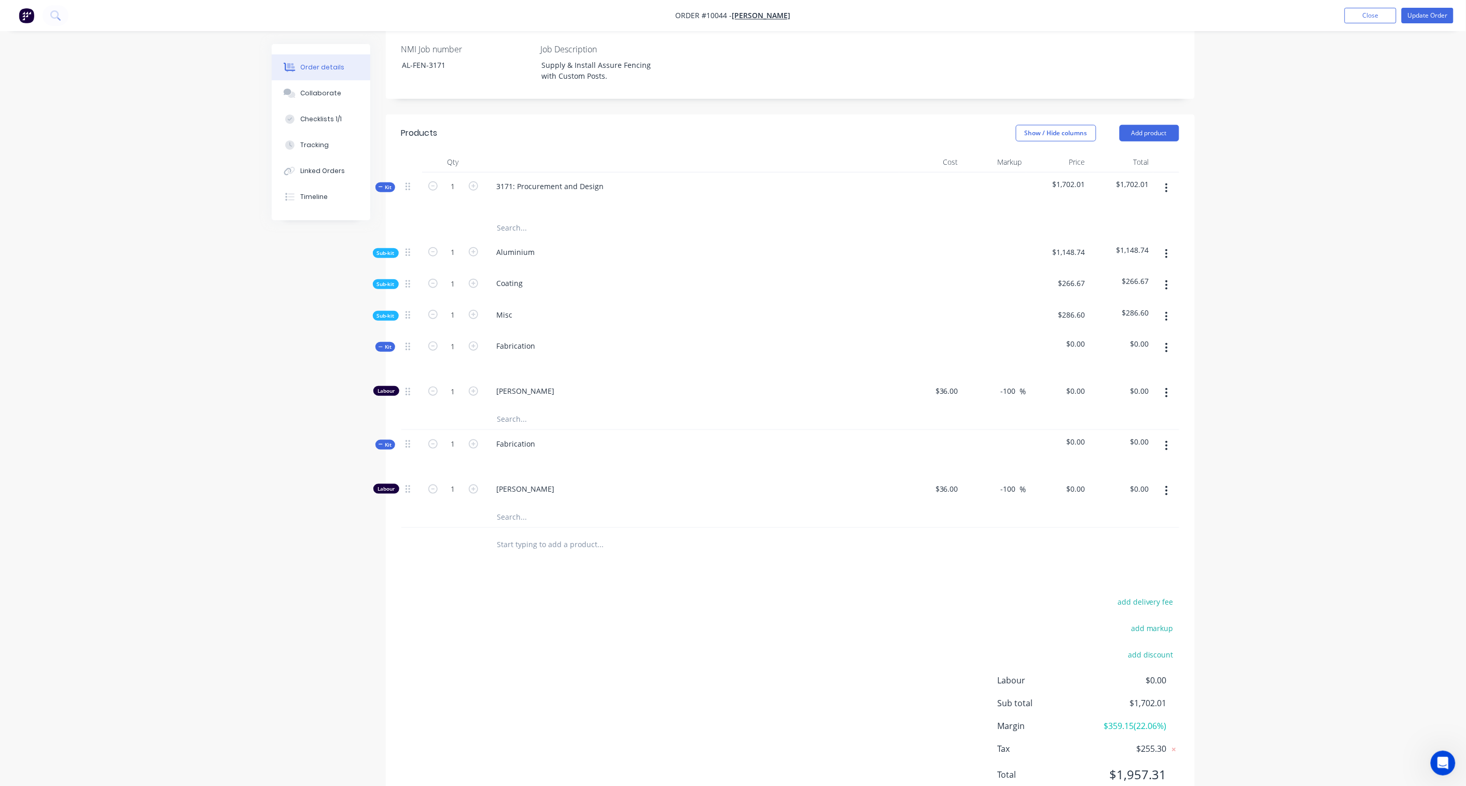
scroll to position [246, 0]
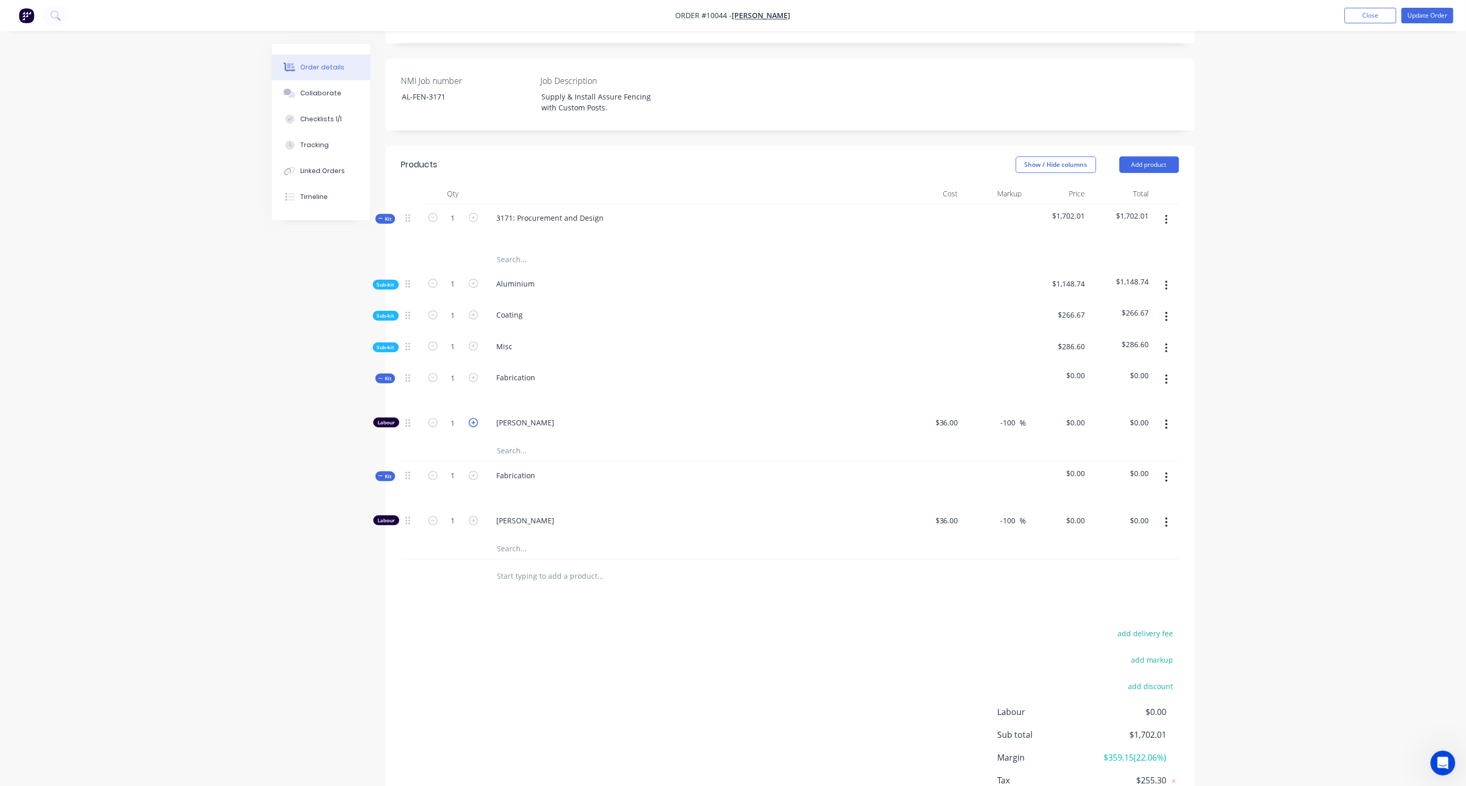
click at [474, 418] on icon "button" at bounding box center [473, 422] width 9 height 9
type input "4"
click at [472, 516] on icon "button" at bounding box center [473, 520] width 9 height 9
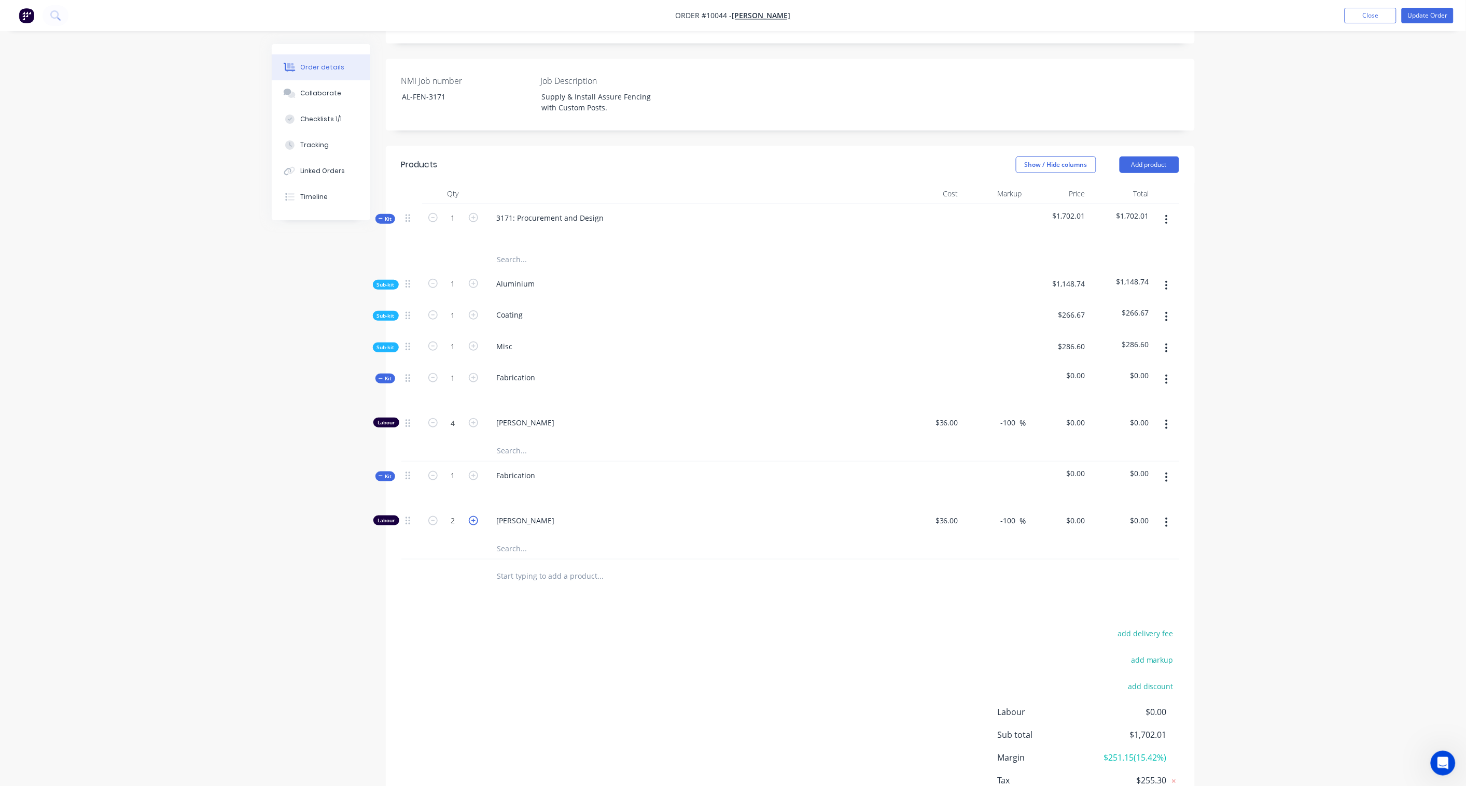
click at [472, 516] on icon "button" at bounding box center [473, 520] width 9 height 9
type input "5"
click at [1105, 415] on input "0.00" at bounding box center [1143, 422] width 20 height 15
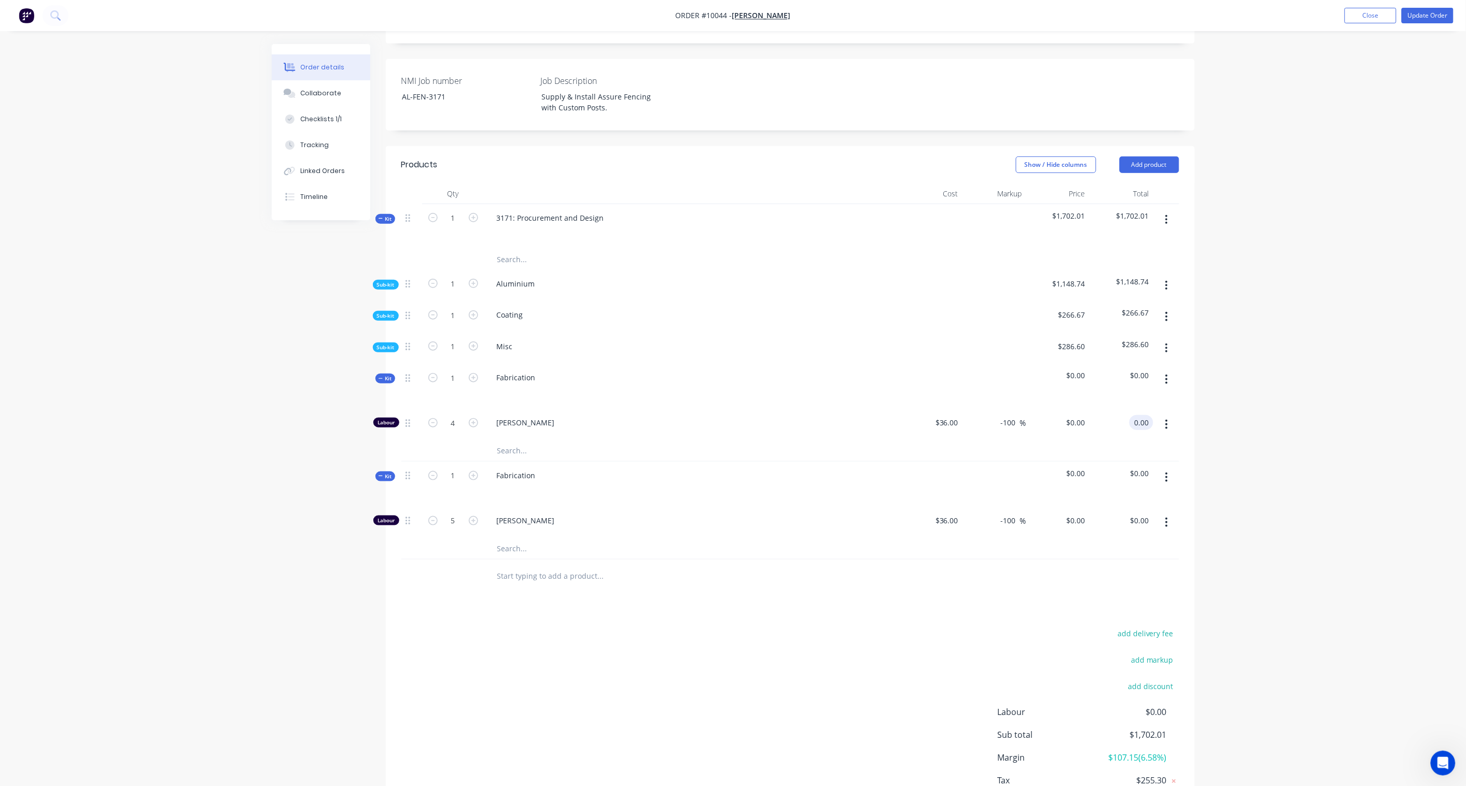
paste input "44"
type input "440.00"
type input "205.56"
type input "$110.00"
type input "$440.00"
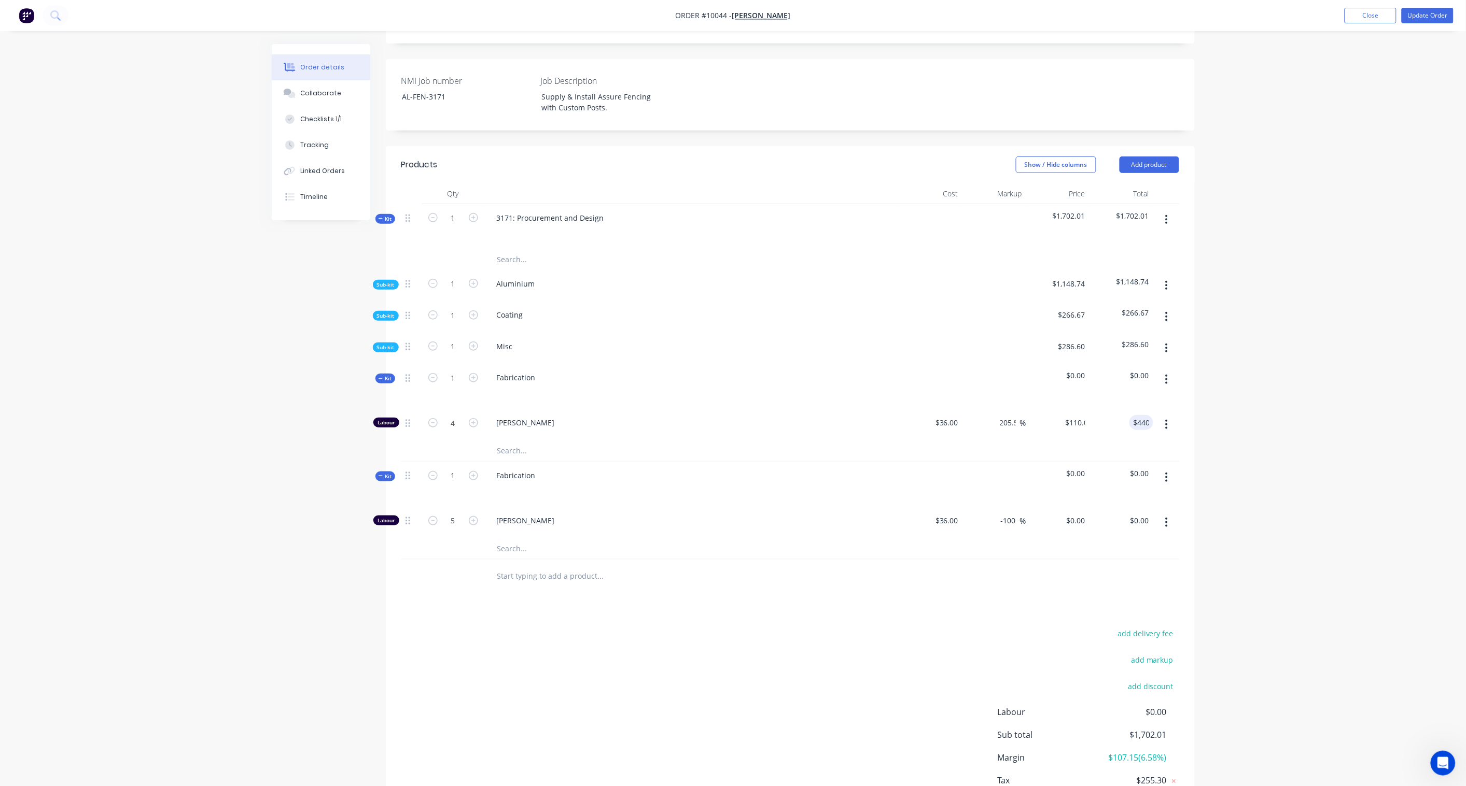
click at [1105, 413] on div "Order details Collaborate Checklists 1/1 Tracking Linked Orders Timeline Order …" at bounding box center [733, 306] width 1466 height 1104
click at [1105, 513] on input "0.00" at bounding box center [1141, 520] width 24 height 15
paste input "50"
type input "500.00"
type input "177.78"
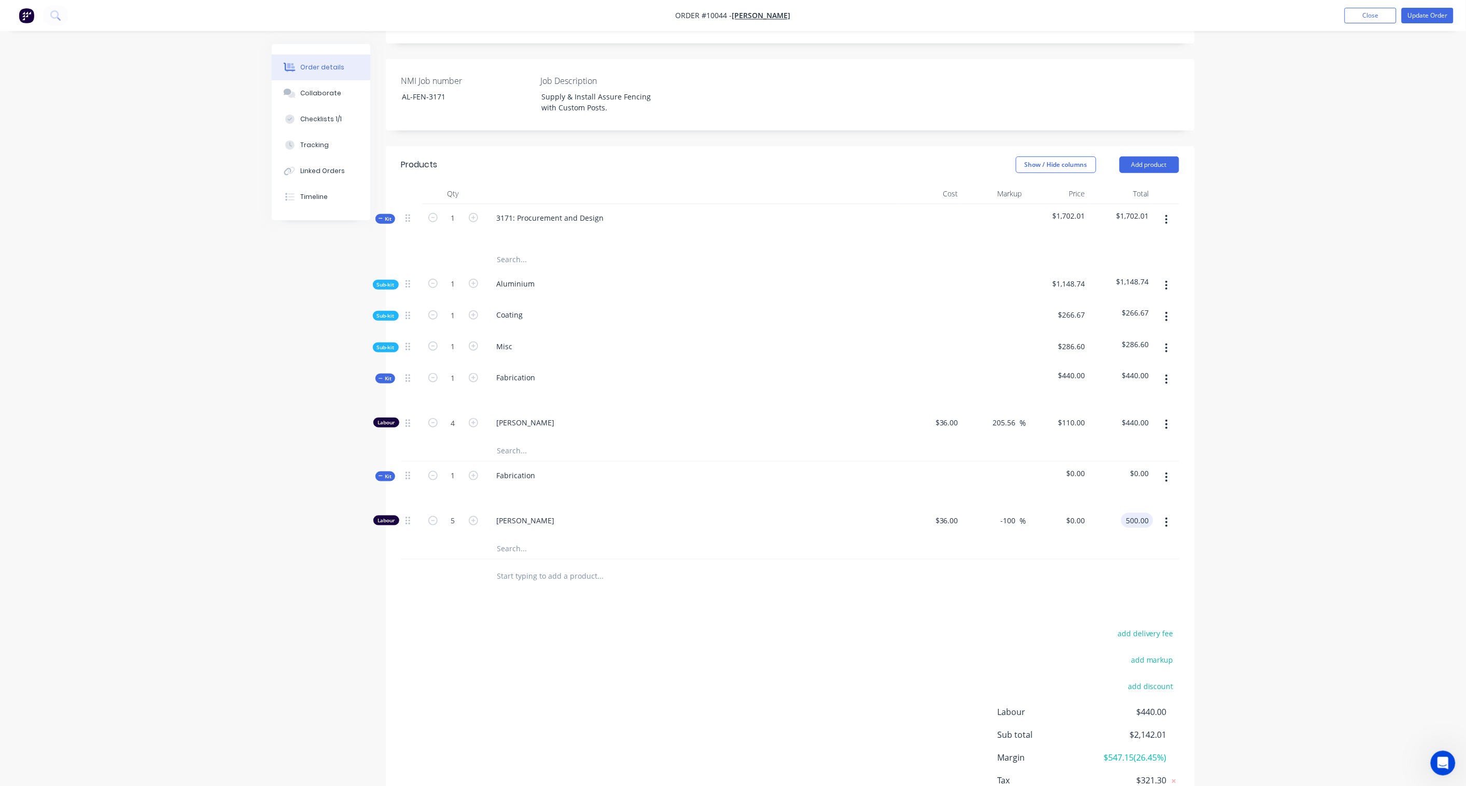
type input "$100.00"
type input "$500.00"
click at [1105, 483] on div "Order details Collaborate Checklists 1/1 Tracking Linked Orders Timeline Order …" at bounding box center [733, 306] width 1466 height 1104
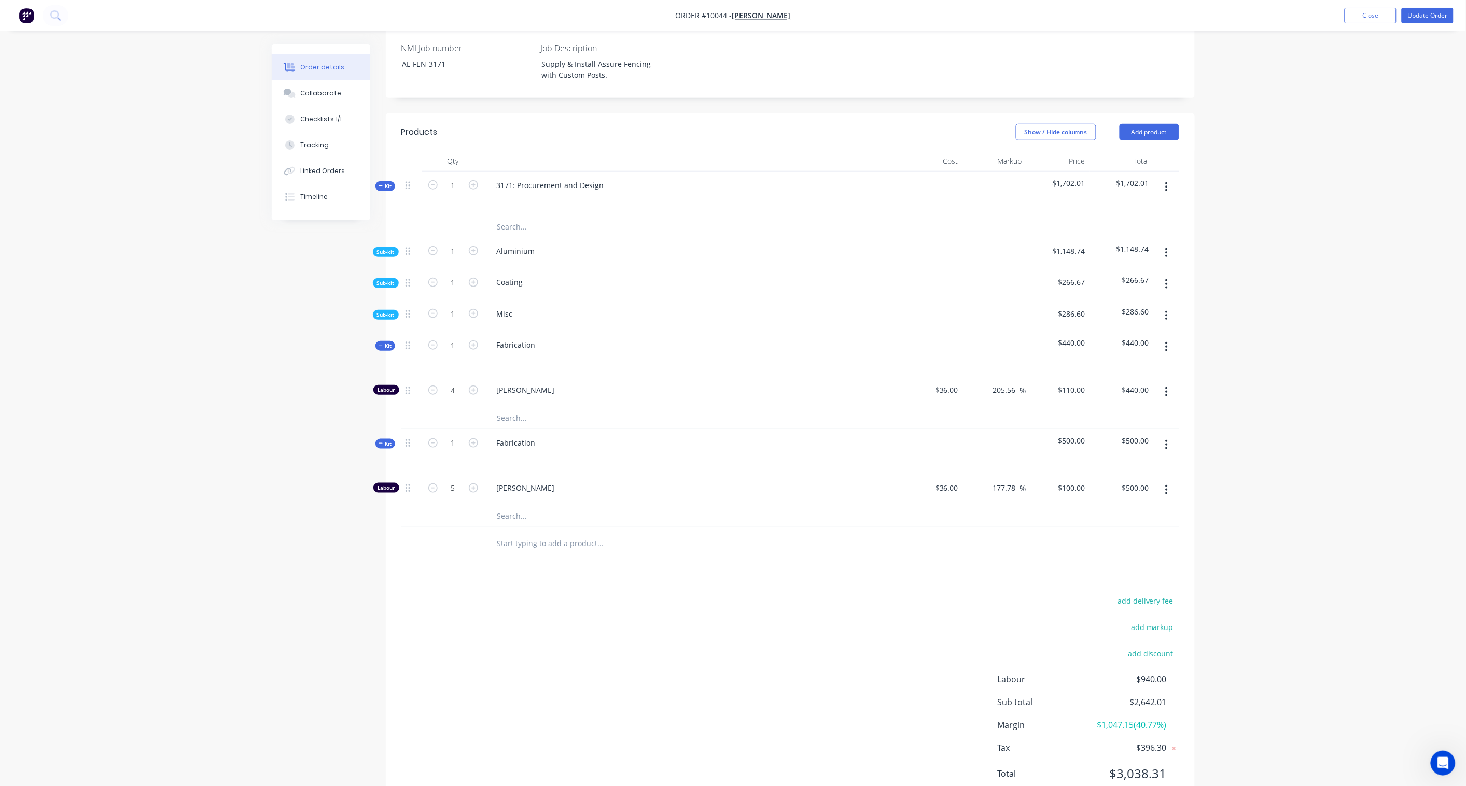
scroll to position [303, 0]
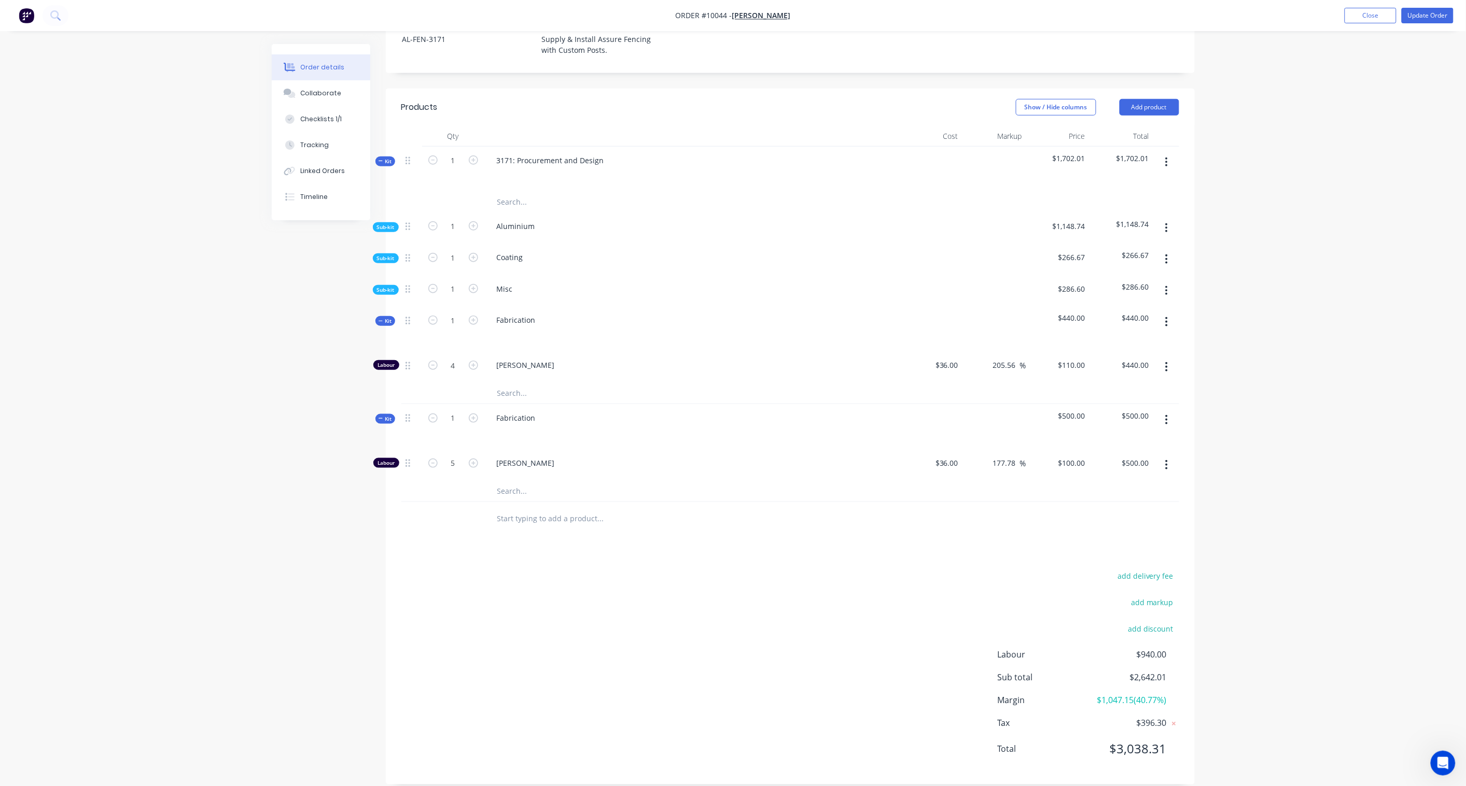
click at [386, 286] on span "Sub-kit" at bounding box center [386, 290] width 18 height 8
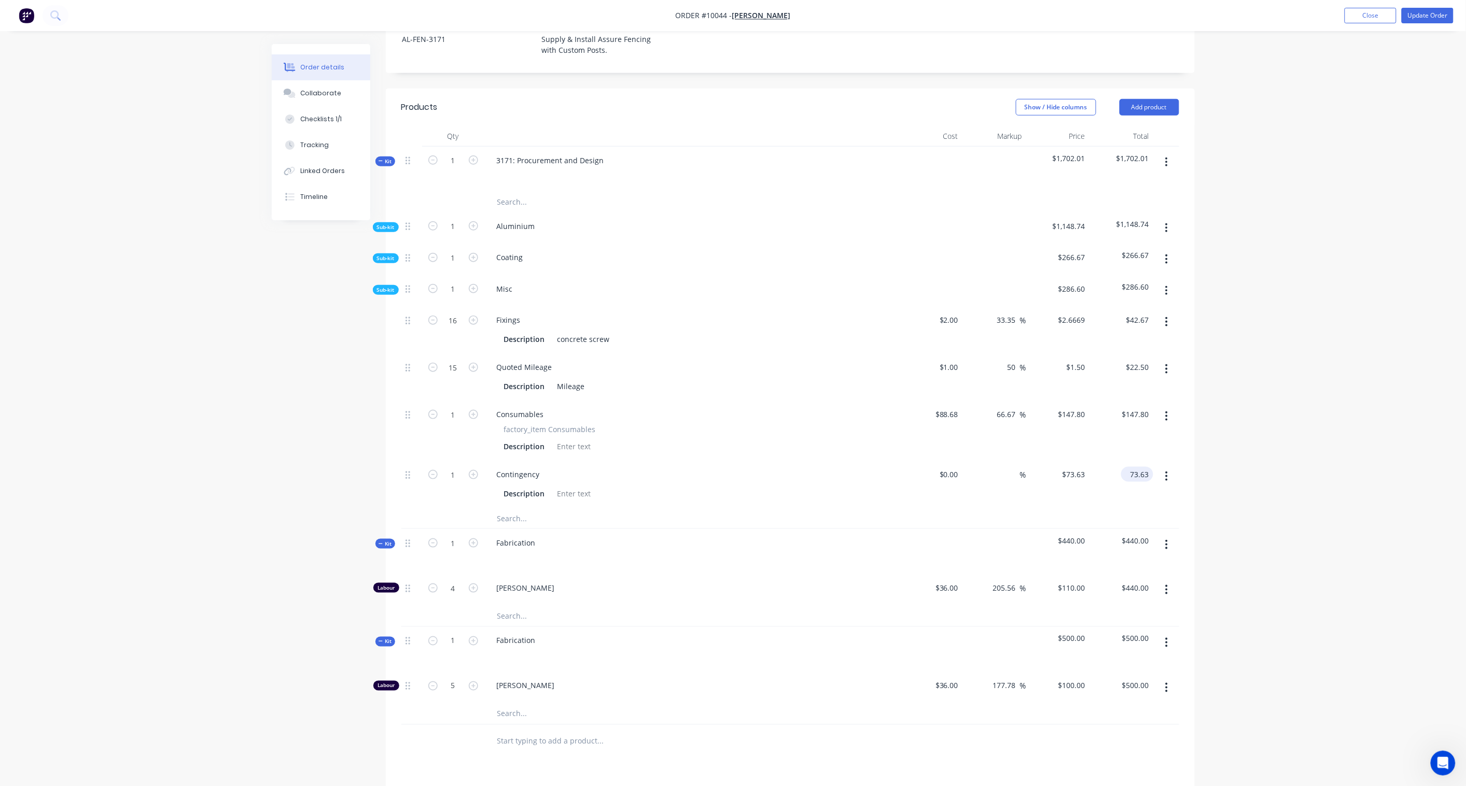
click at [1105, 467] on input "73.63" at bounding box center [1139, 474] width 28 height 15
type input "73.62"
type input "$73.62"
click at [1105, 455] on div "Order details Collaborate Checklists 1/1 Tracking Linked Orders Timeline Order …" at bounding box center [733, 360] width 1466 height 1327
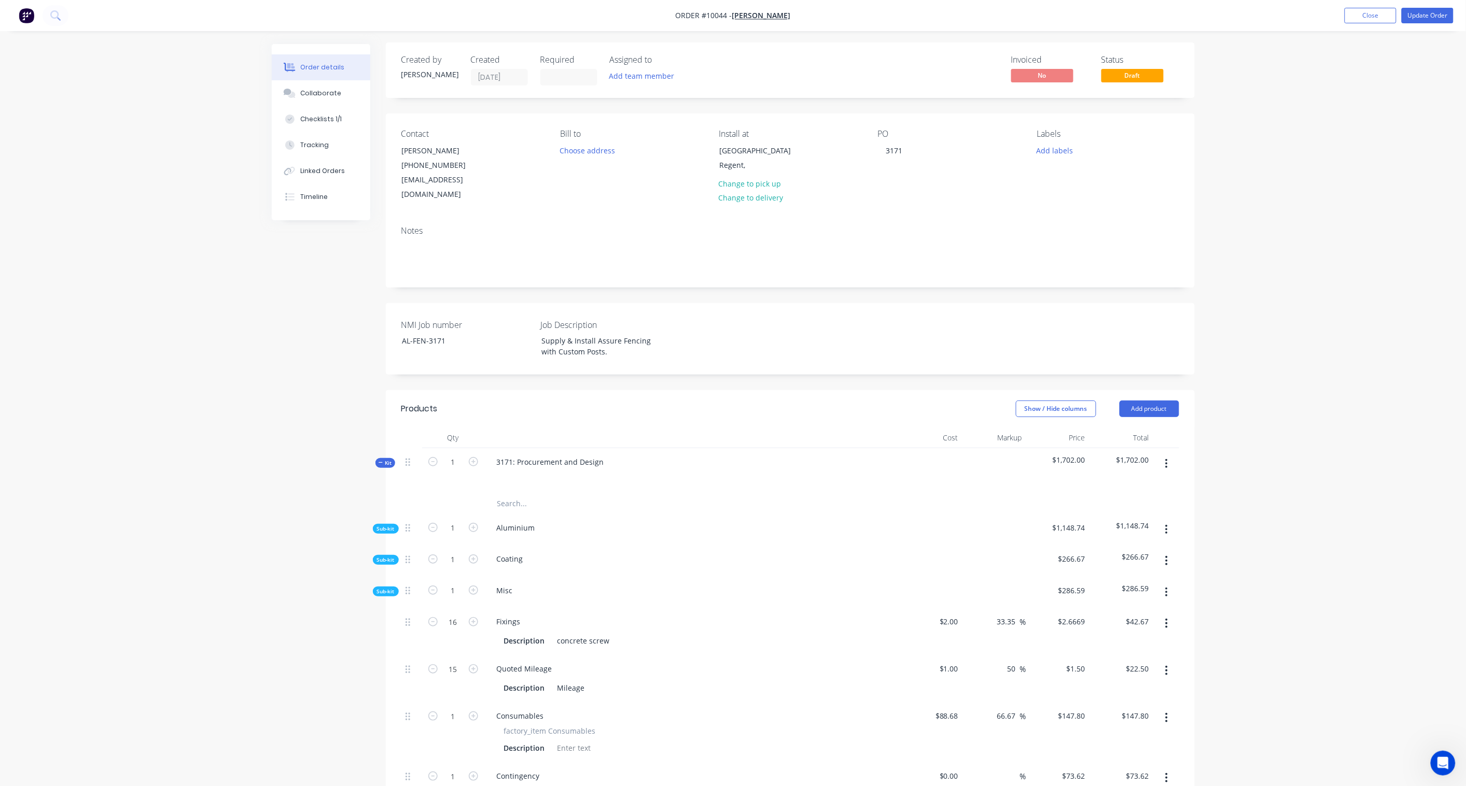
scroll to position [0, 0]
click at [1066, 146] on button "Add labels" at bounding box center [1055, 152] width 48 height 14
click at [1101, 284] on div "00 Priority 2" at bounding box center [1087, 285] width 44 height 11
click at [1082, 256] on div "!Urgent!" at bounding box center [1081, 260] width 33 height 11
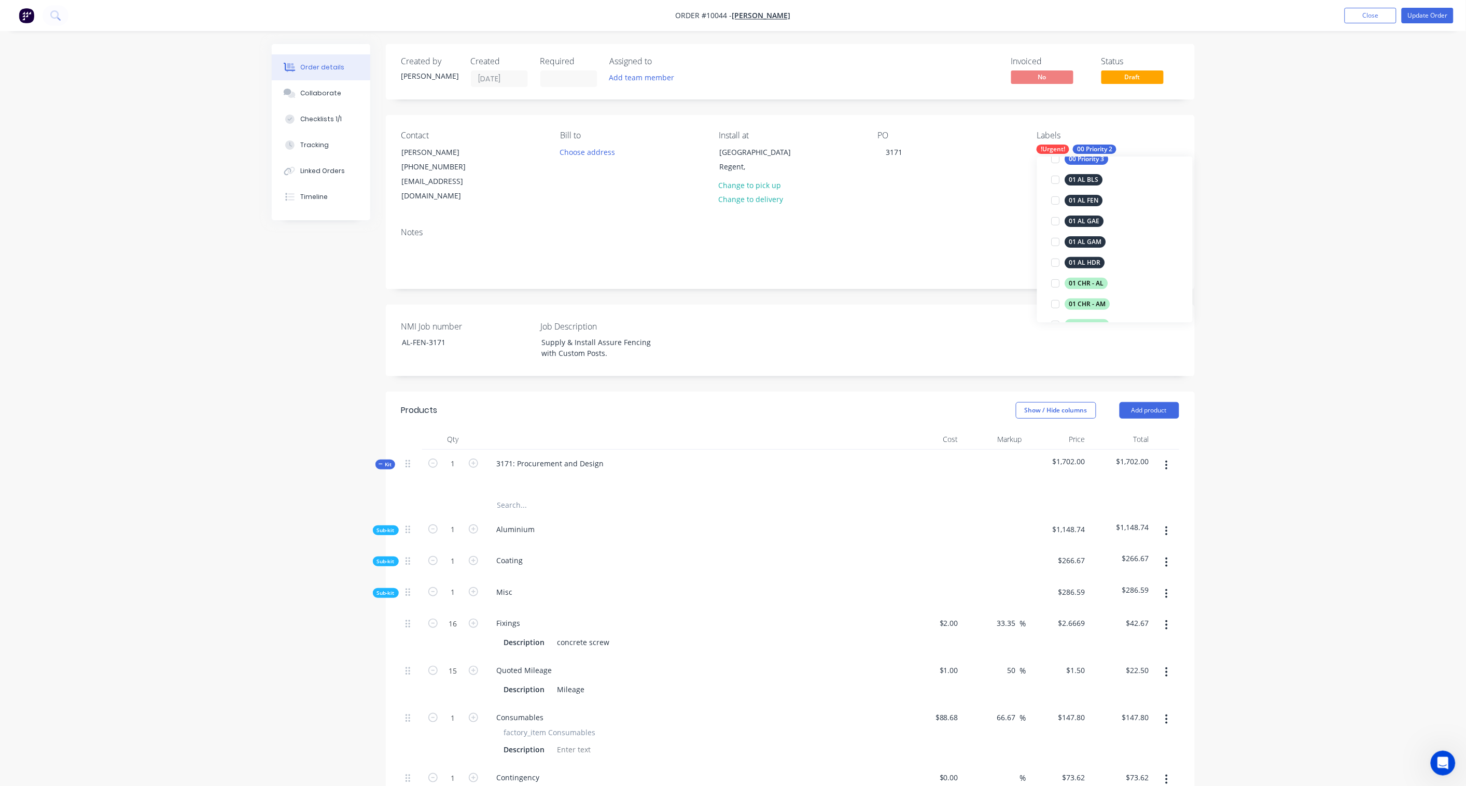
scroll to position [173, 0]
click at [1094, 172] on div "01 AL FEN" at bounding box center [1084, 170] width 38 height 11
click at [1085, 244] on div "02 Shop Drawing" at bounding box center [1094, 243] width 59 height 11
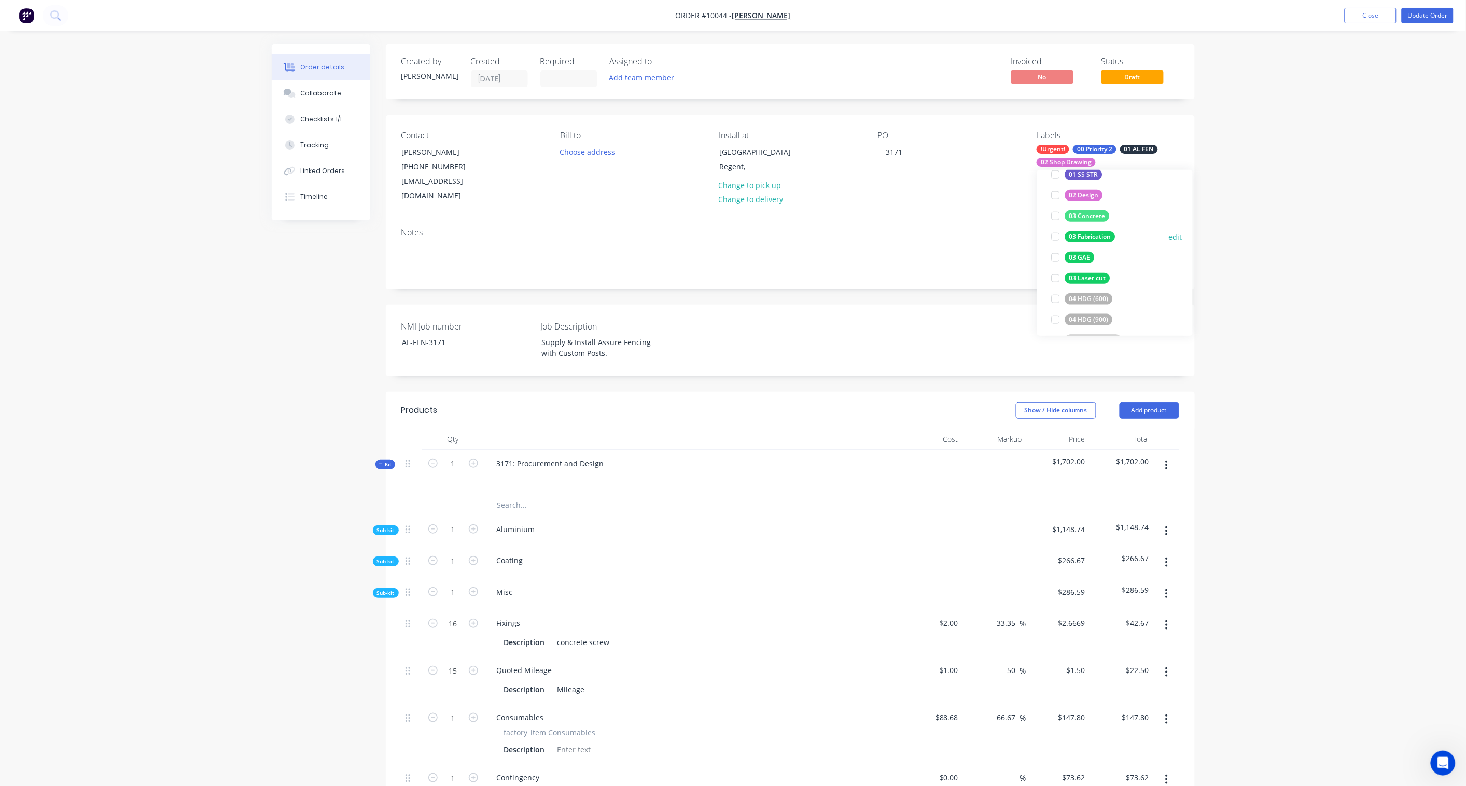
click at [1097, 236] on div "03 Fabrication" at bounding box center [1090, 236] width 50 height 11
click at [1094, 226] on div "05 Powder Coating" at bounding box center [1097, 225] width 64 height 11
click at [1102, 282] on div "06 Installation" at bounding box center [1090, 285] width 51 height 11
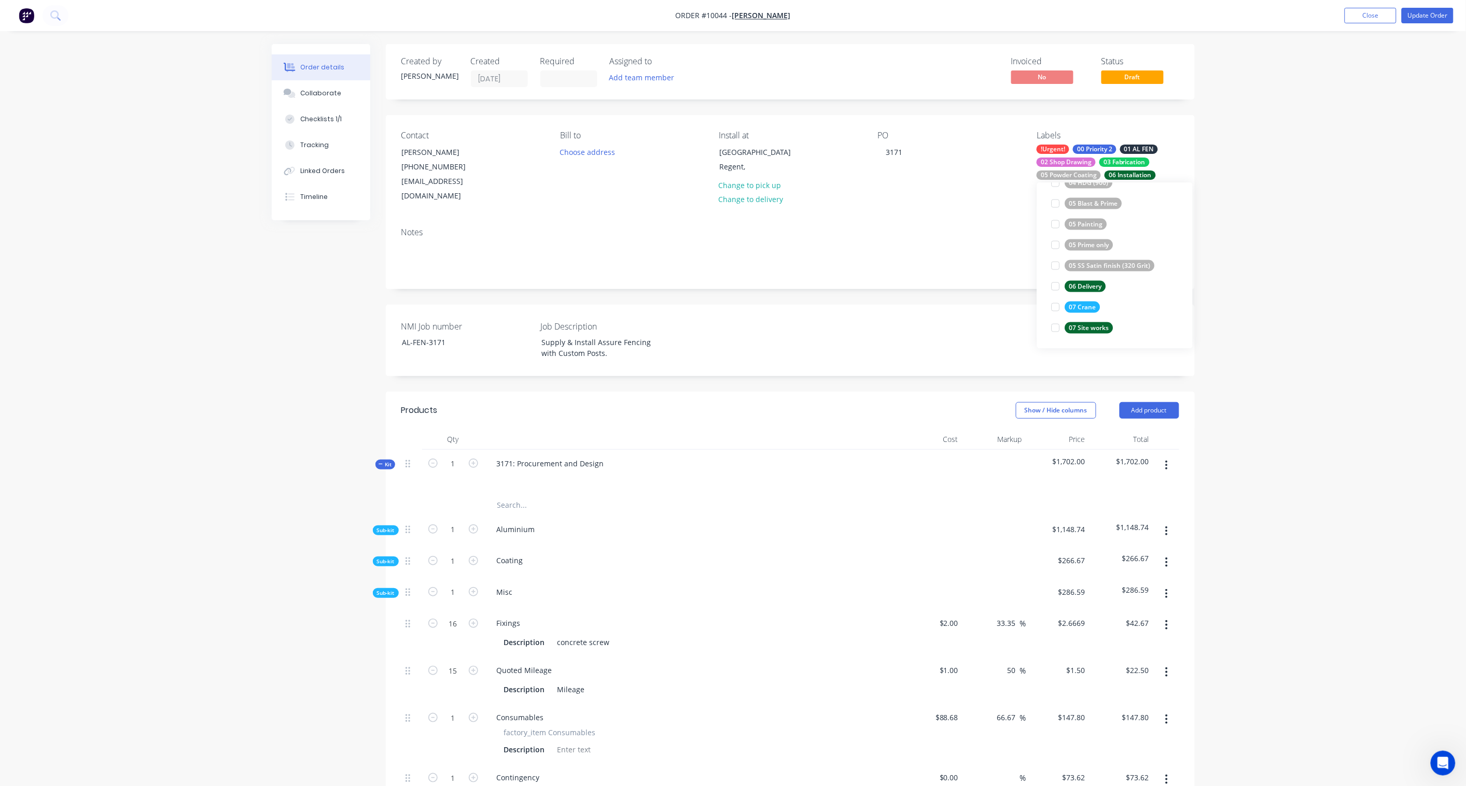
scroll to position [104, 0]
click at [1105, 244] on div "Order details Collaborate Checklists 1/1 Tracking Linked Orders Timeline Order …" at bounding box center [733, 663] width 1466 height 1327
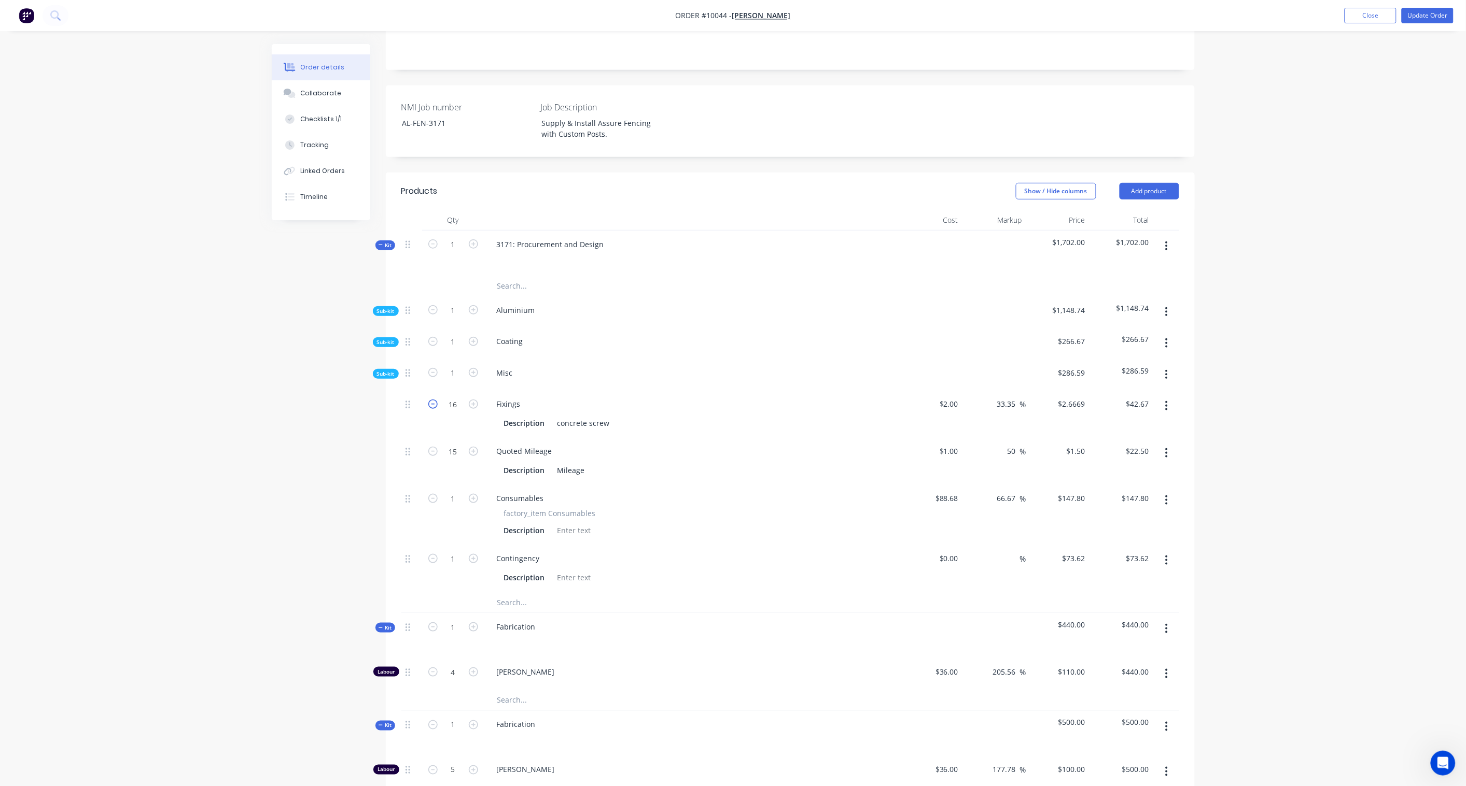
scroll to position [230, 0]
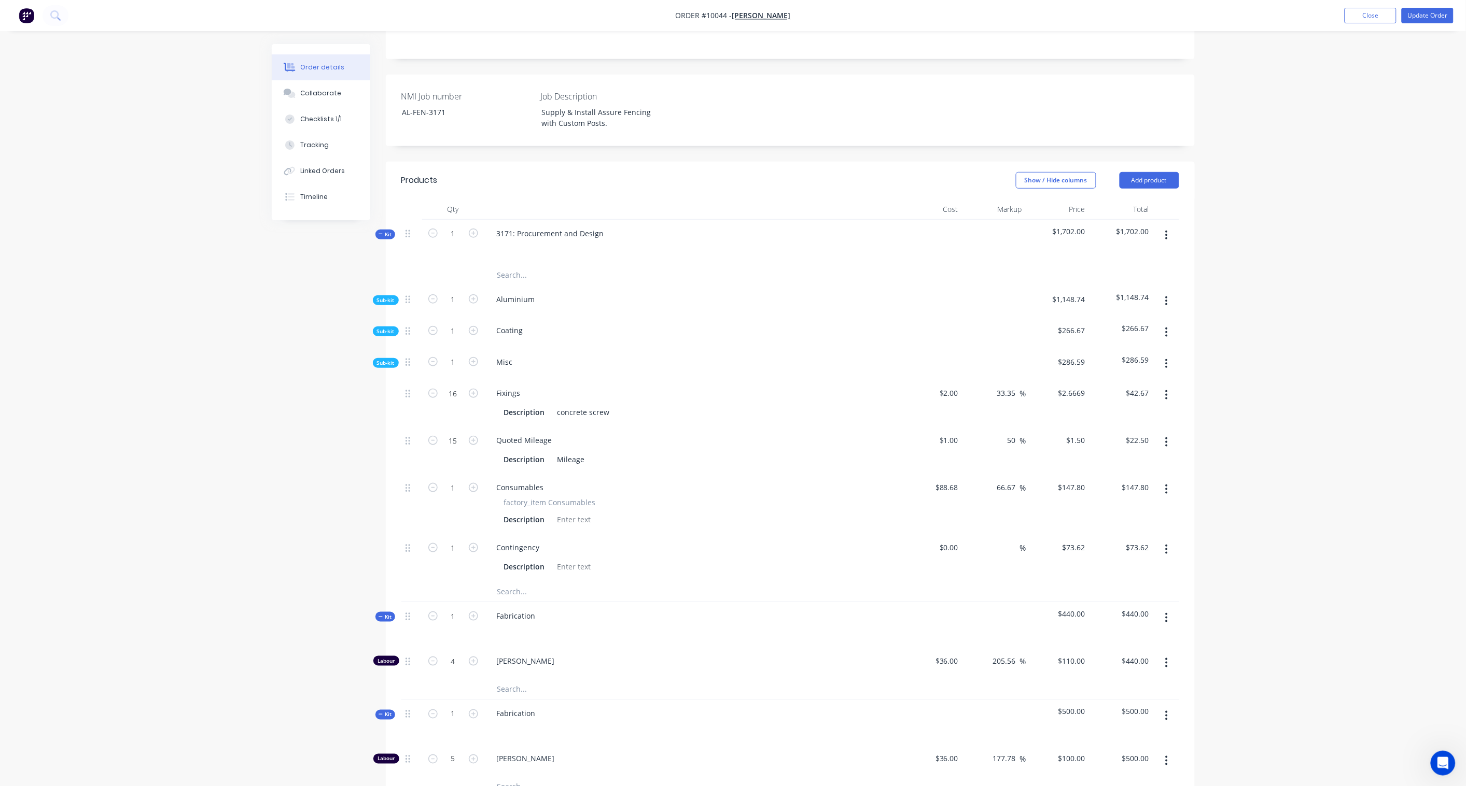
click at [383, 359] on span "Sub-kit" at bounding box center [386, 363] width 18 height 8
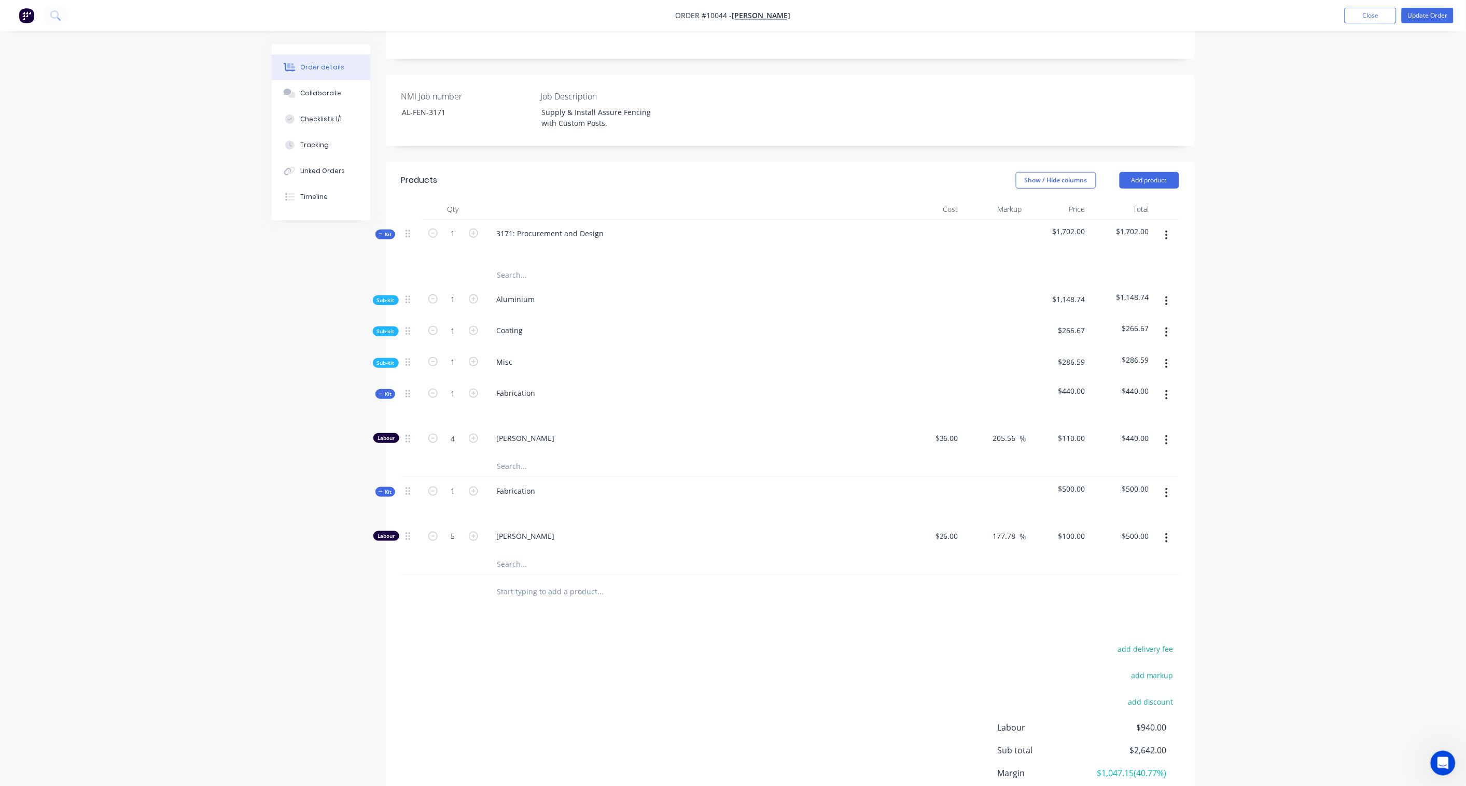
click at [388, 390] on span "Kit" at bounding box center [384, 394] width 13 height 8
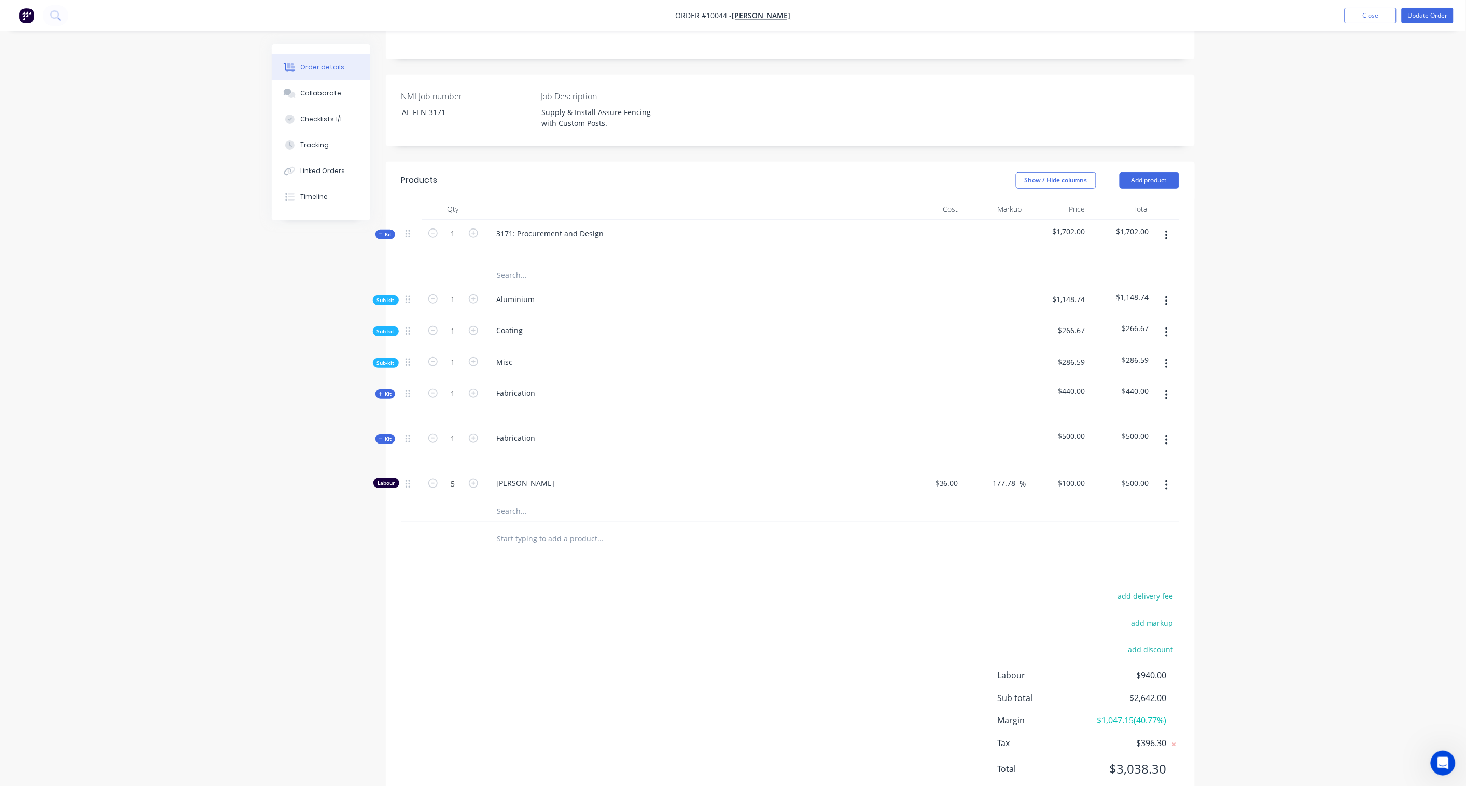
click at [387, 431] on div "Qty Cost Markup Price Total Kit 1 3171: Procurement and Design $1,702.00 $1,702…" at bounding box center [790, 377] width 809 height 357
click at [388, 435] on span "Kit" at bounding box center [384, 439] width 13 height 8
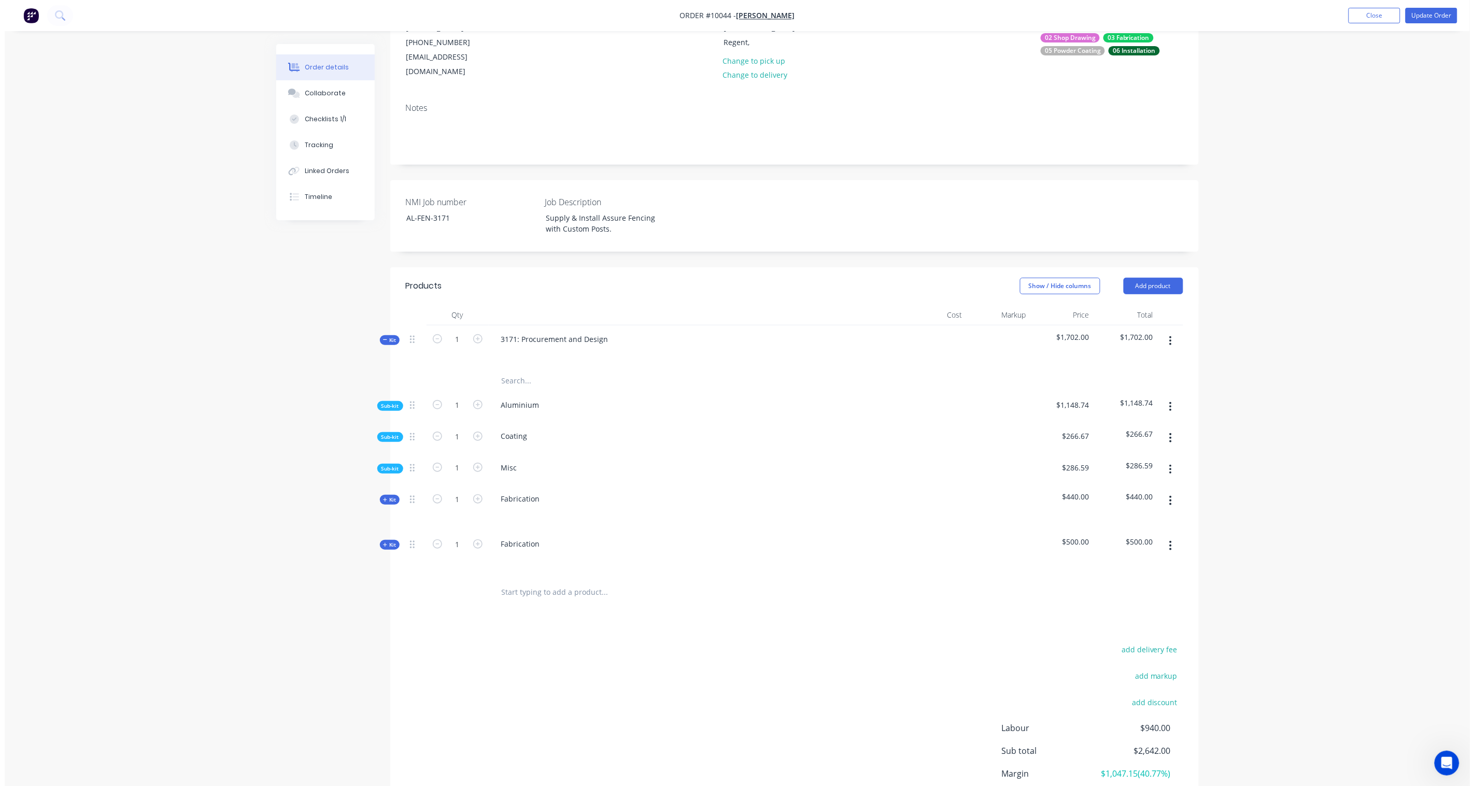
scroll to position [0, 0]
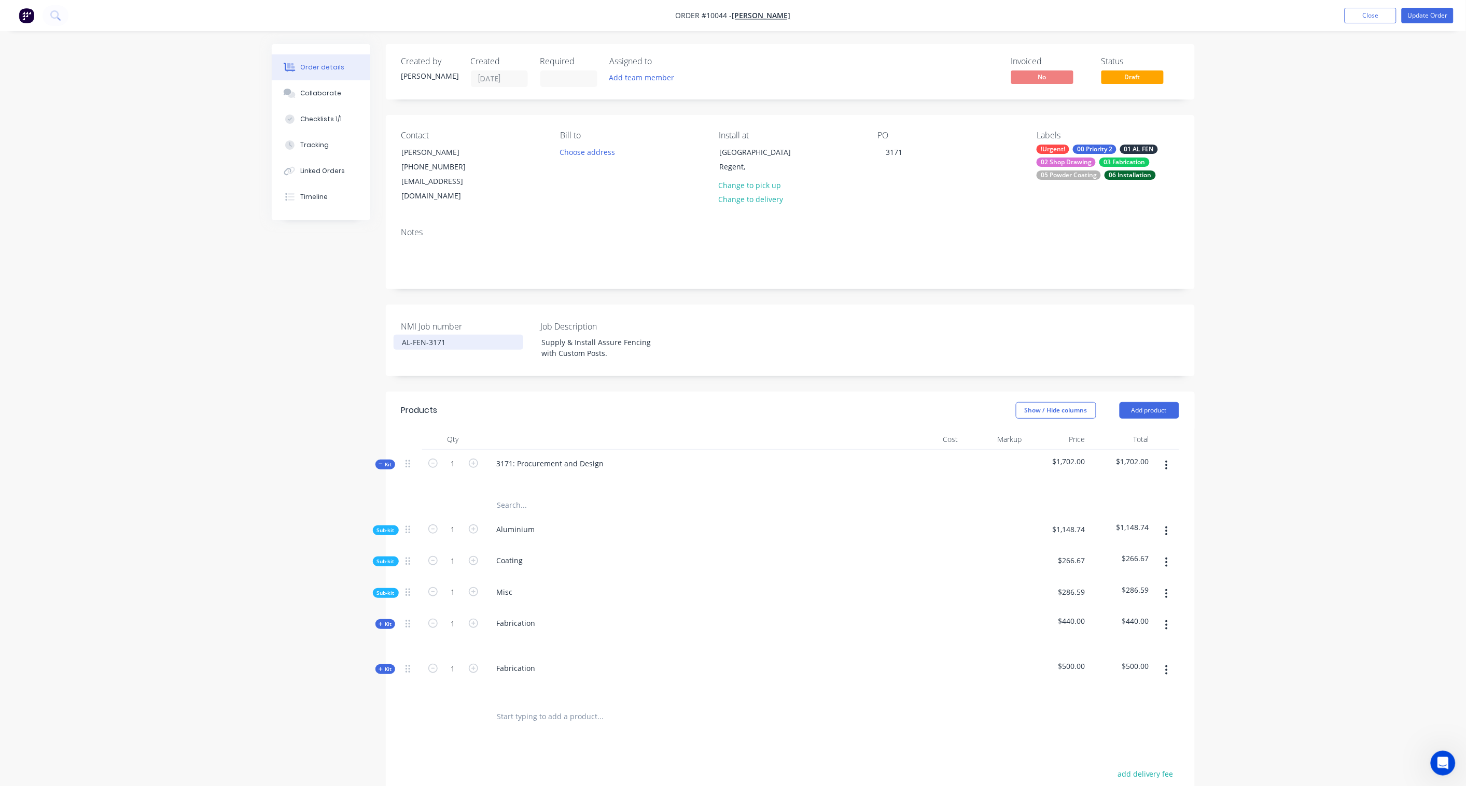
click at [457, 335] on div "AL-FEN-3171" at bounding box center [458, 342] width 130 height 15
drag, startPoint x: 459, startPoint y: 330, endPoint x: 282, endPoint y: 312, distance: 177.7
click at [282, 312] on div "Created by [PERSON_NAME] Created [DATE] Required Assigned to Add team member In…" at bounding box center [733, 521] width 923 height 954
copy div "AL-FEN-3171"
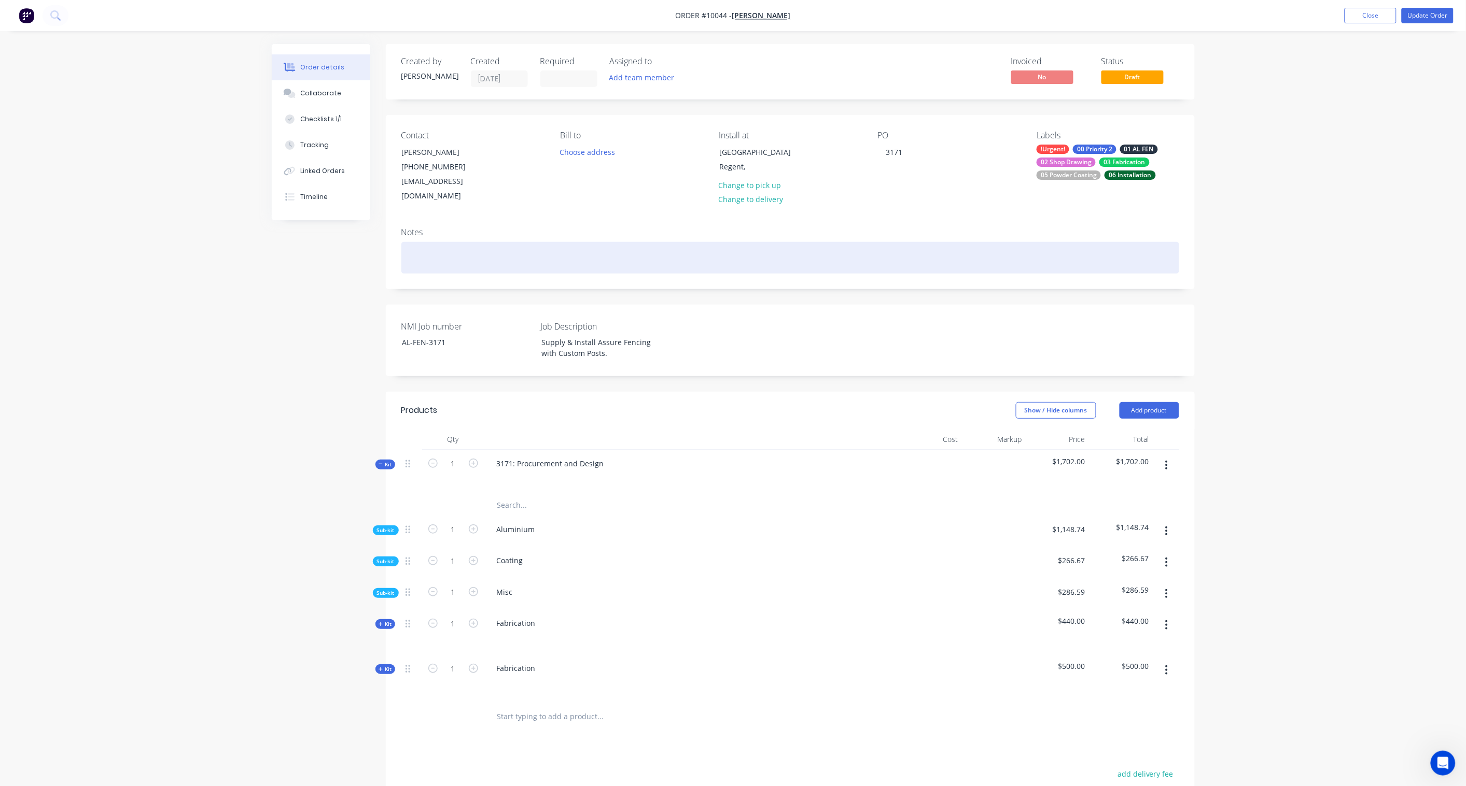
click at [443, 242] on div at bounding box center [790, 258] width 778 height 32
paste div
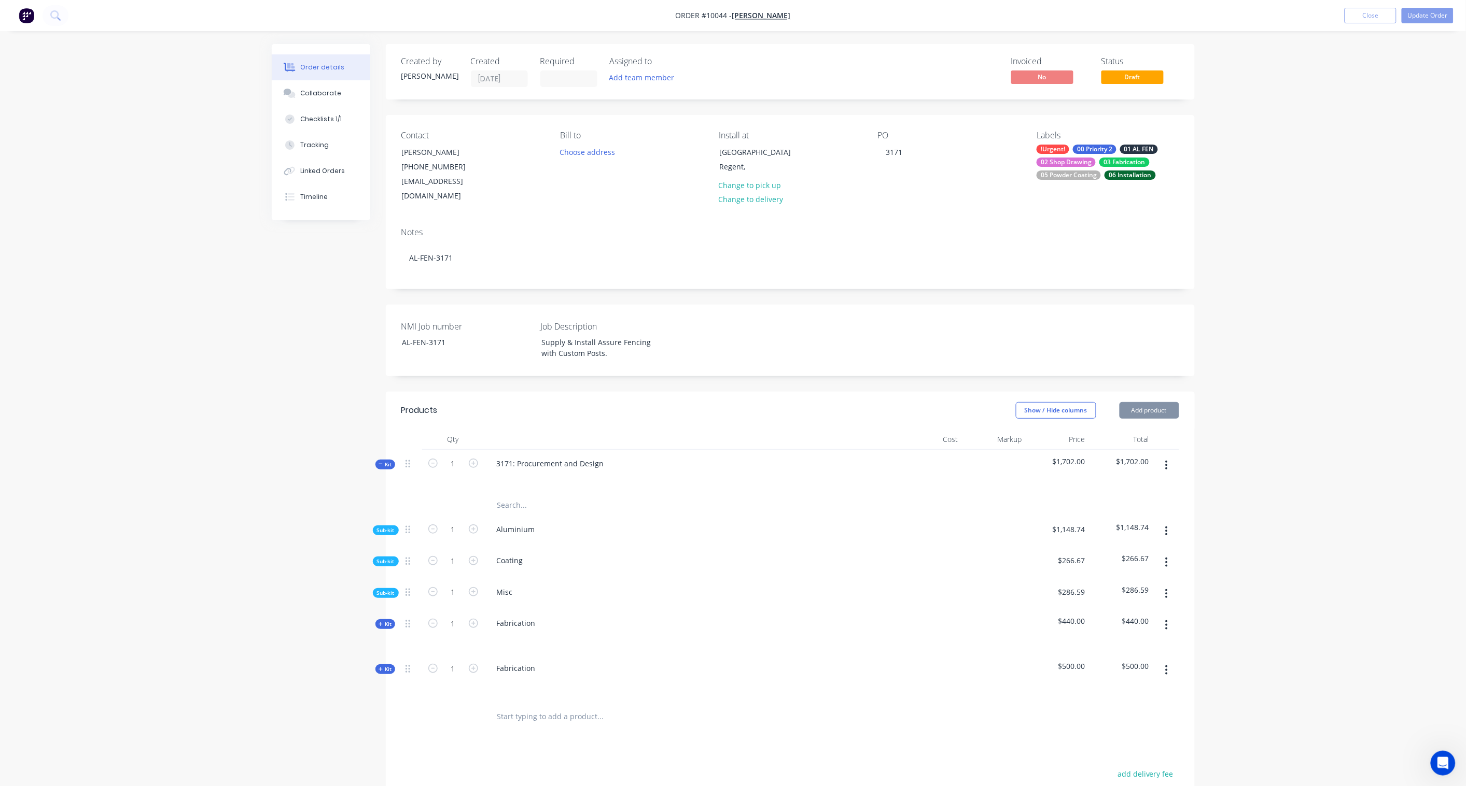
click at [317, 308] on div "Created by [PERSON_NAME] Created [DATE] Required Assigned to Add team member In…" at bounding box center [733, 521] width 923 height 954
click at [640, 77] on button "Add team member" at bounding box center [641, 78] width 76 height 14
type input "pa"
click at [657, 132] on div "[PERSON_NAME]" at bounding box center [693, 135] width 104 height 11
drag, startPoint x: 670, startPoint y: 112, endPoint x: 610, endPoint y: 108, distance: 59.8
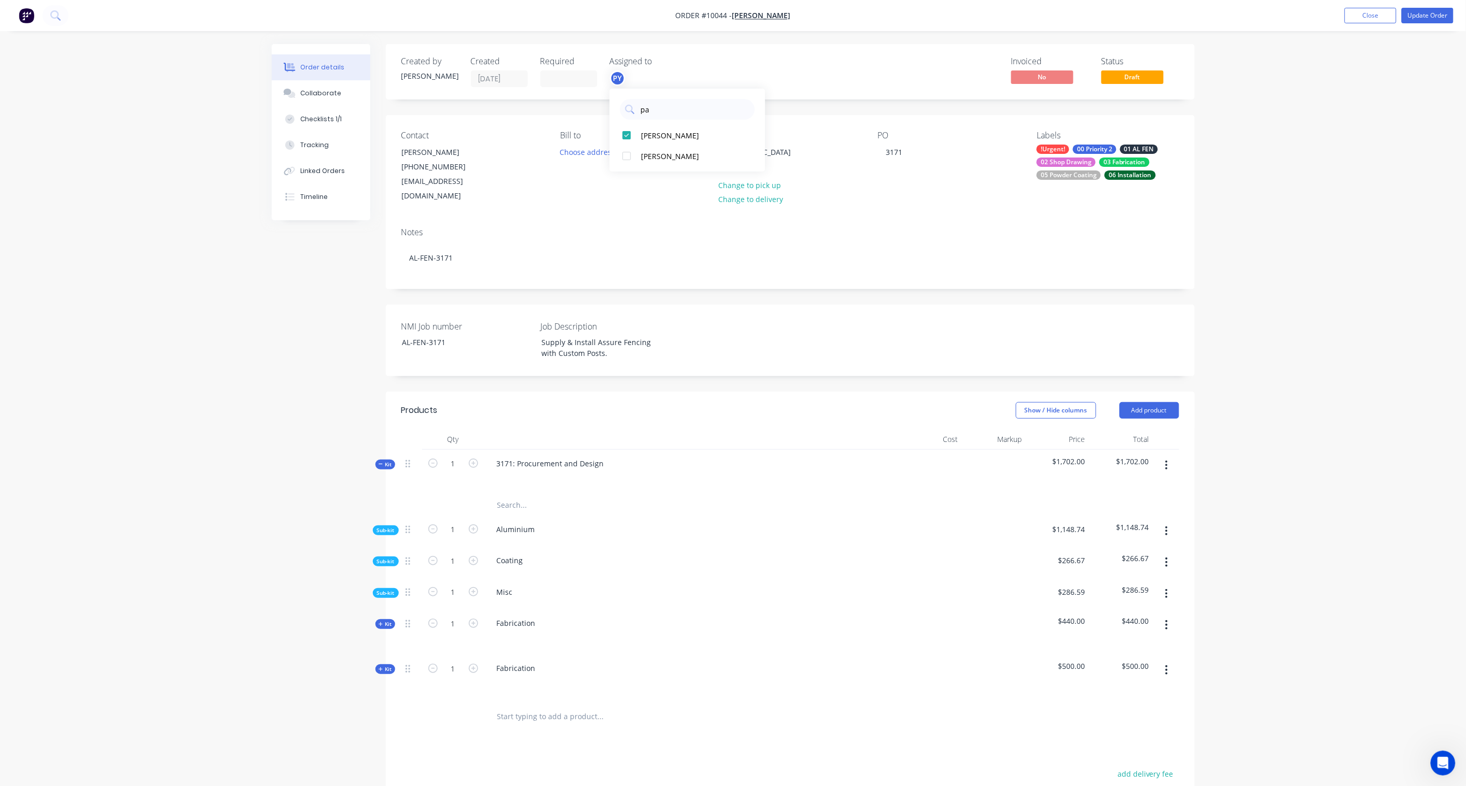
click at [610, 108] on div "pa" at bounding box center [688, 107] width 156 height 26
click at [354, 283] on div "Created by [PERSON_NAME] Created [DATE] Required Assigned to PY Invoiced No Sta…" at bounding box center [733, 521] width 923 height 954
click at [333, 117] on div "Checklists 1/1" at bounding box center [320, 119] width 41 height 9
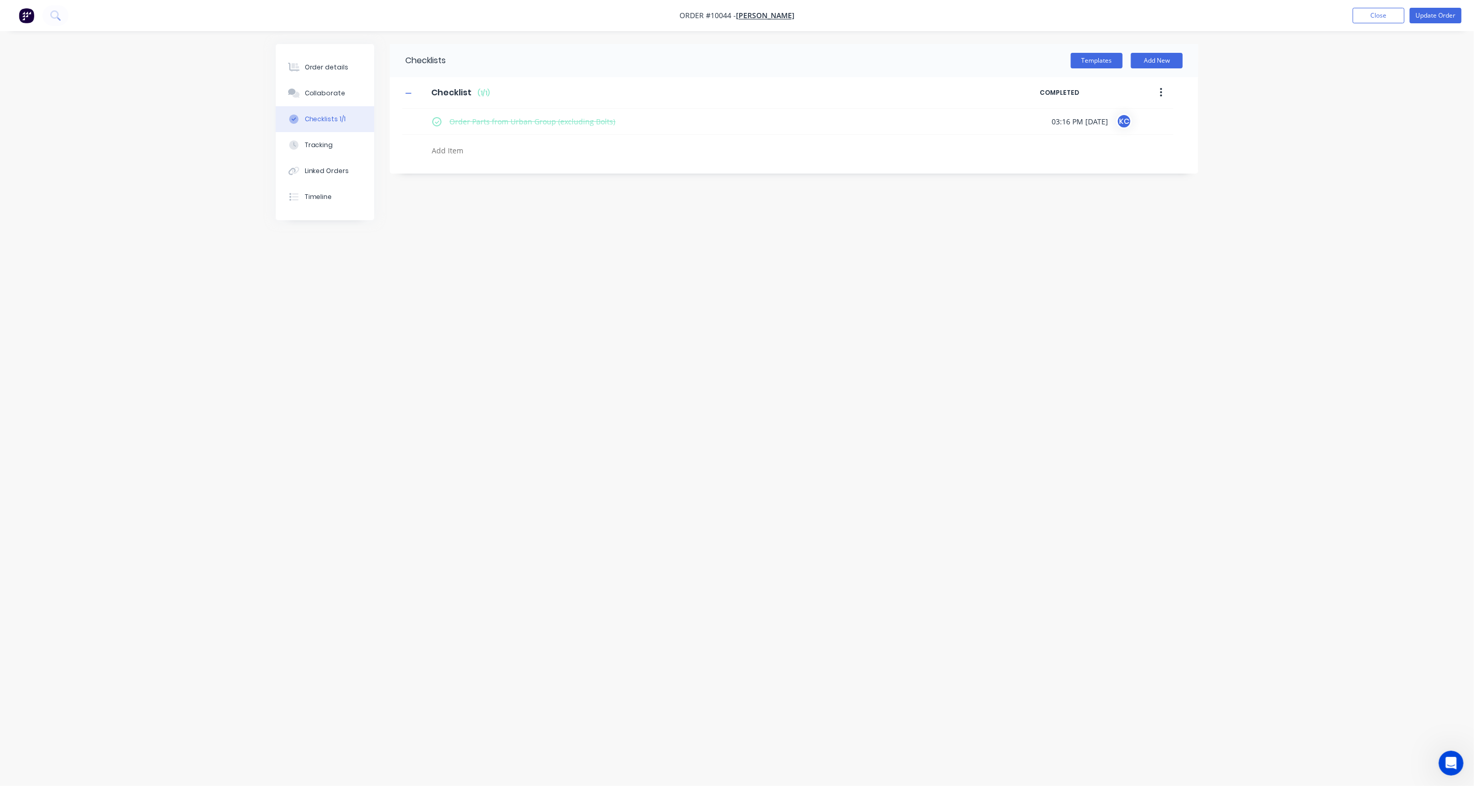
click at [1105, 94] on button "button" at bounding box center [1161, 92] width 24 height 19
click at [1101, 58] on button "Templates" at bounding box center [1097, 61] width 52 height 16
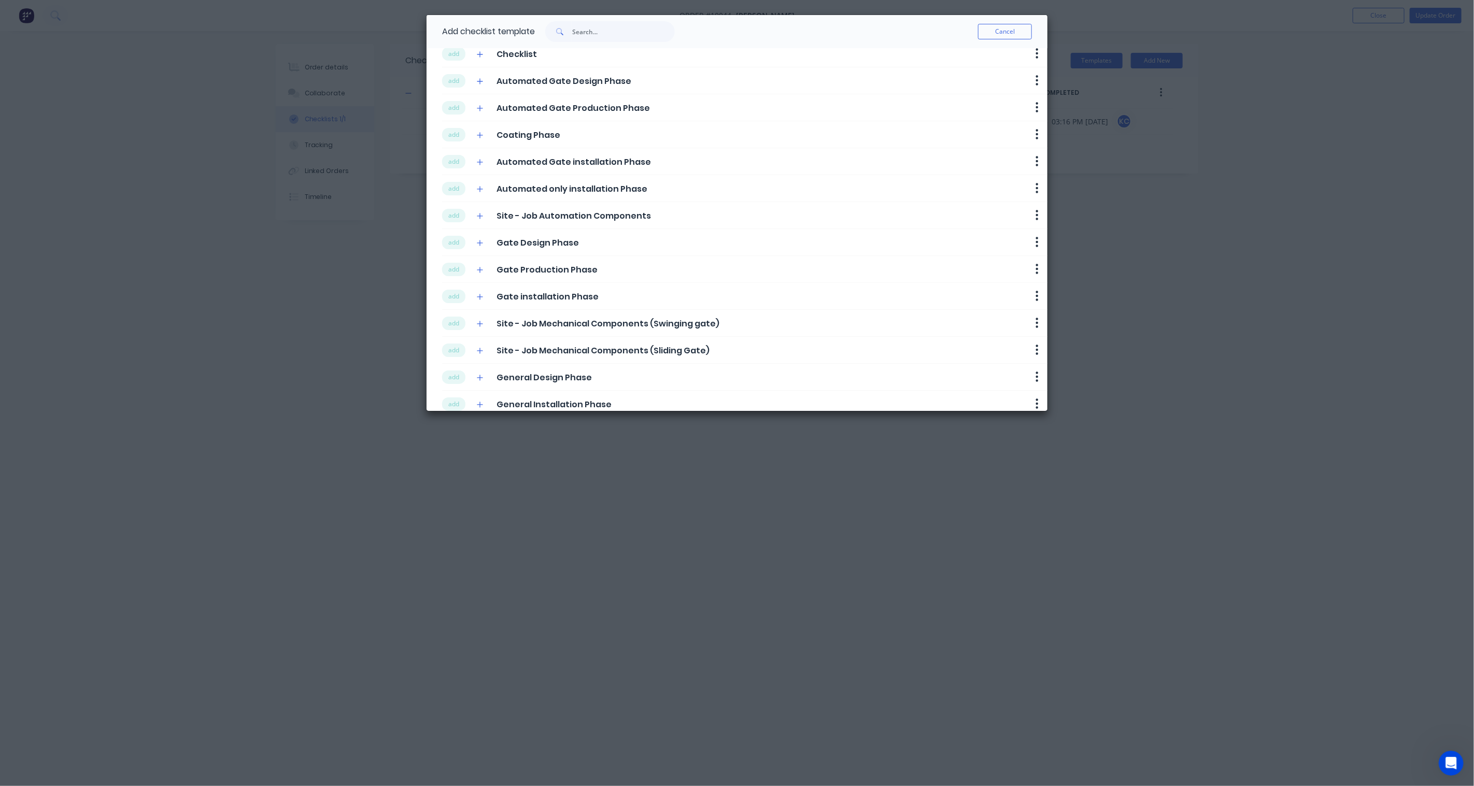
scroll to position [110, 0]
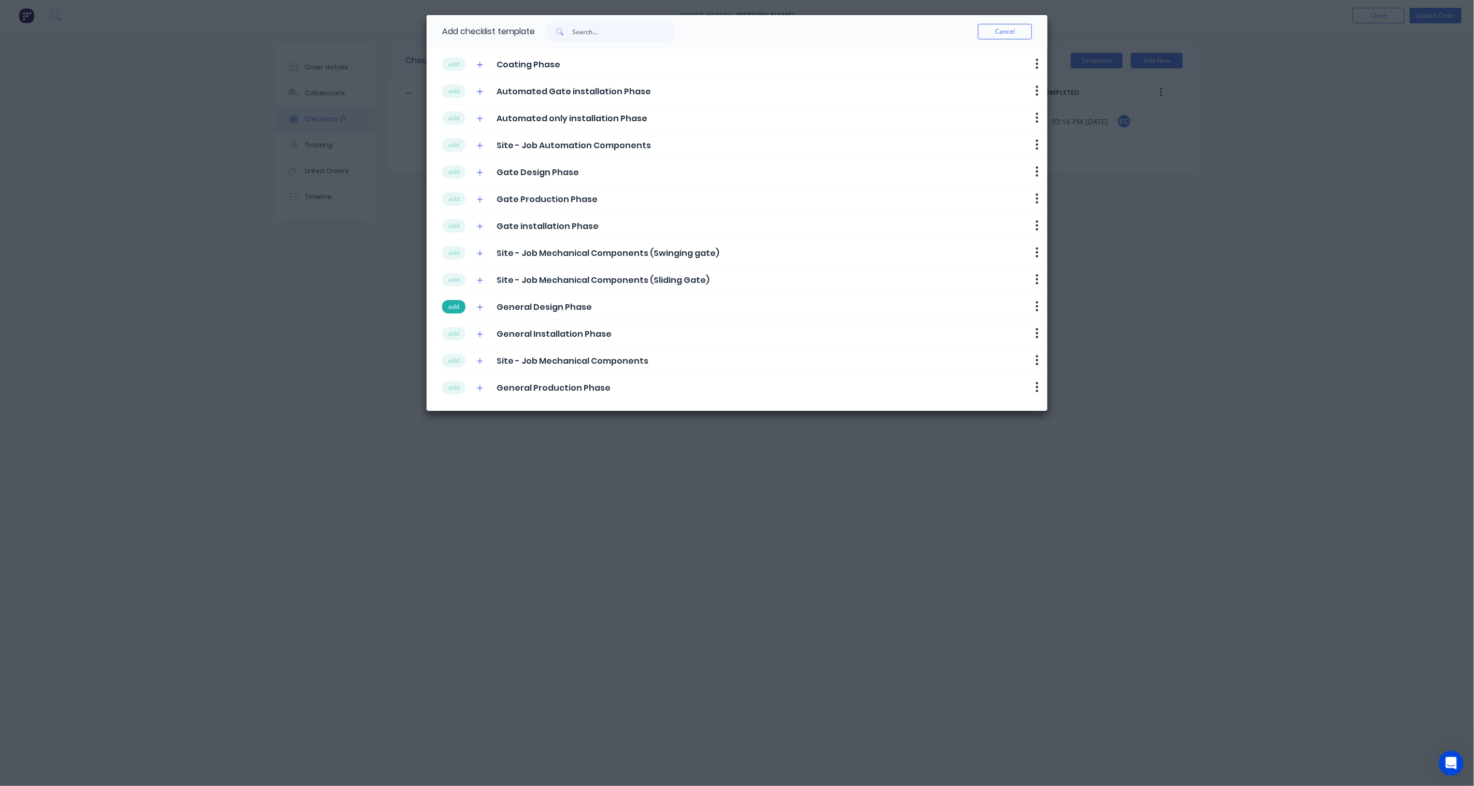
click at [455, 307] on button "add" at bounding box center [453, 306] width 23 height 13
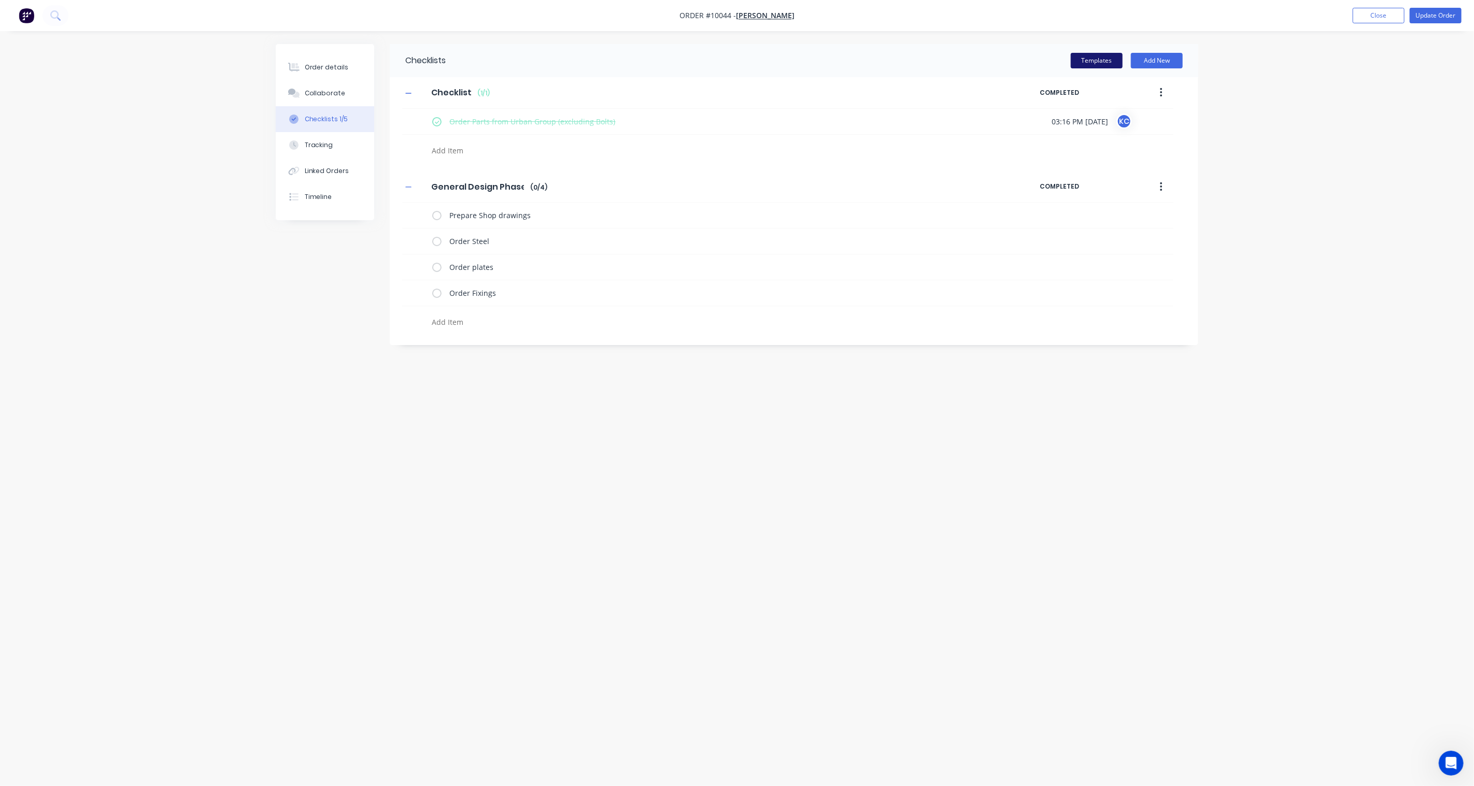
click at [1091, 59] on button "Templates" at bounding box center [1097, 61] width 52 height 16
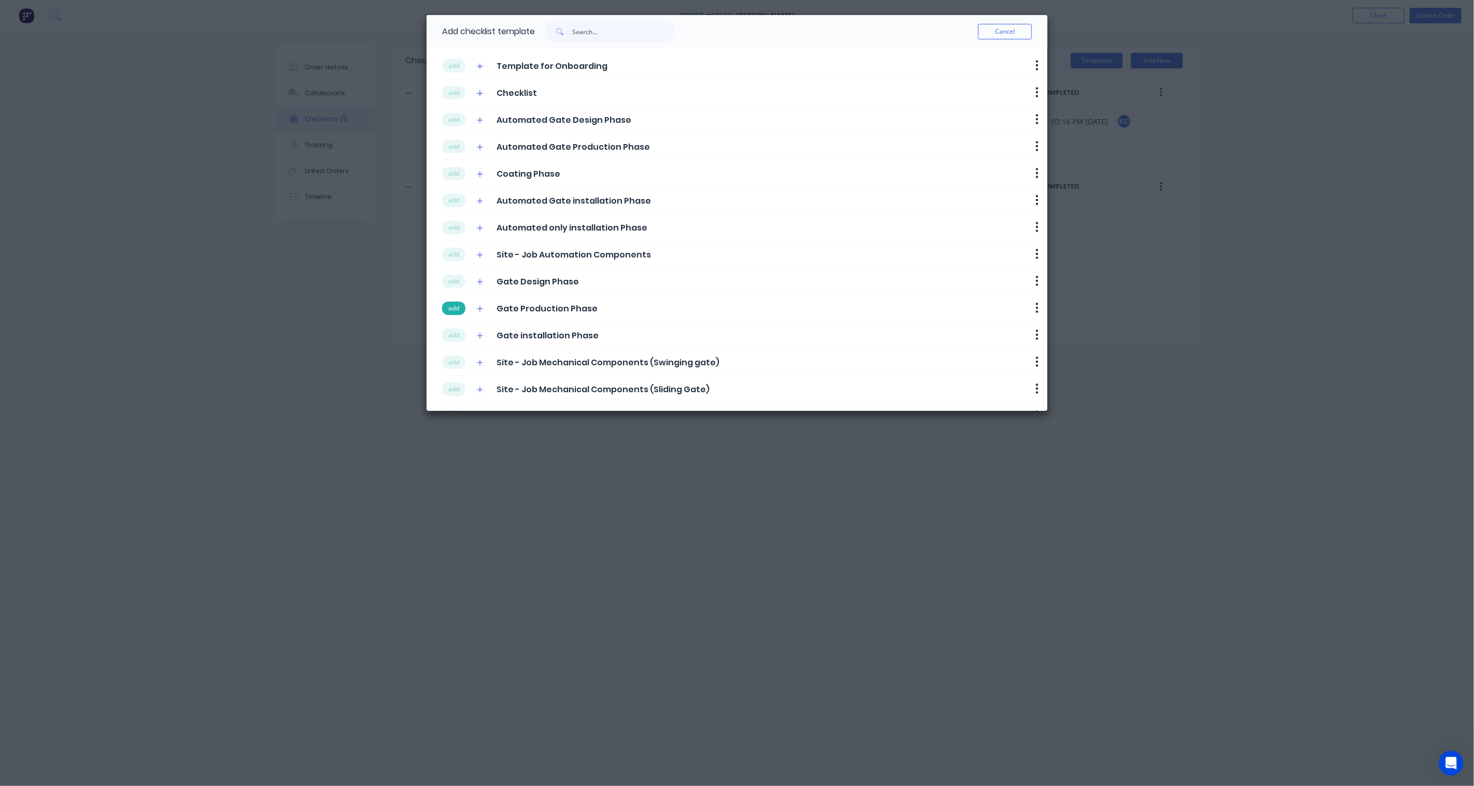
click at [457, 310] on button "add" at bounding box center [453, 308] width 23 height 13
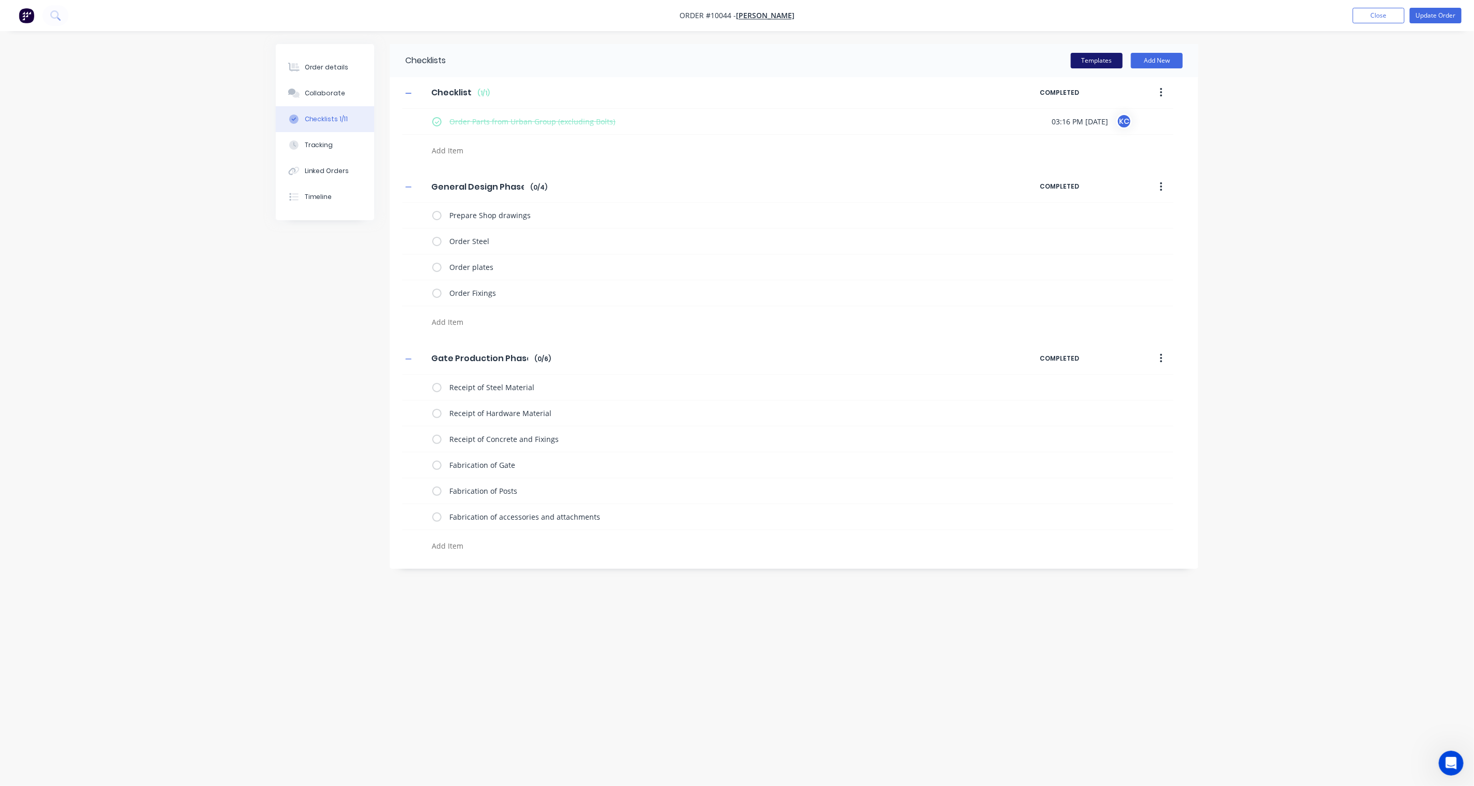
click at [1095, 61] on button "Templates" at bounding box center [1097, 61] width 52 height 16
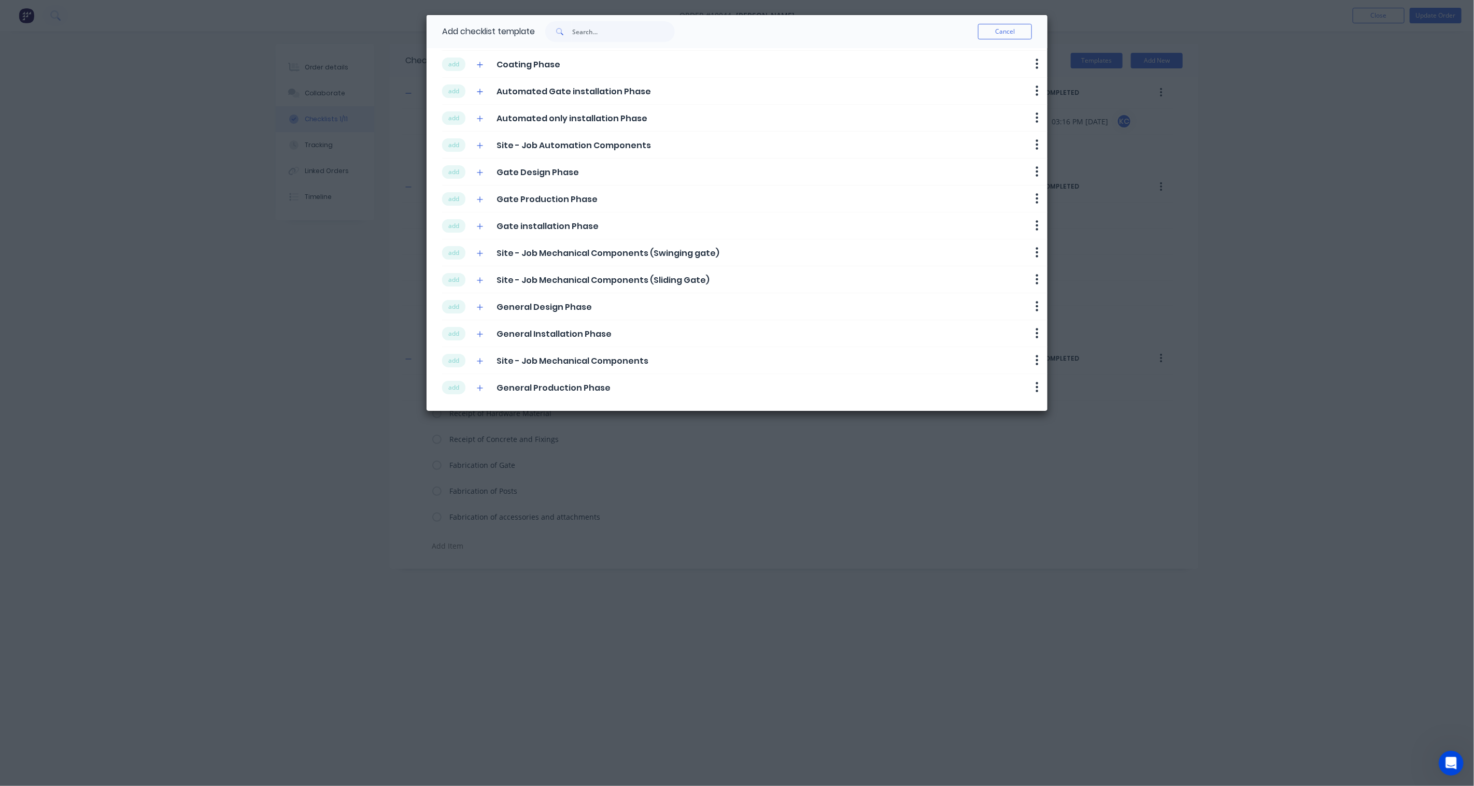
click at [1008, 37] on button "Cancel" at bounding box center [1005, 32] width 54 height 16
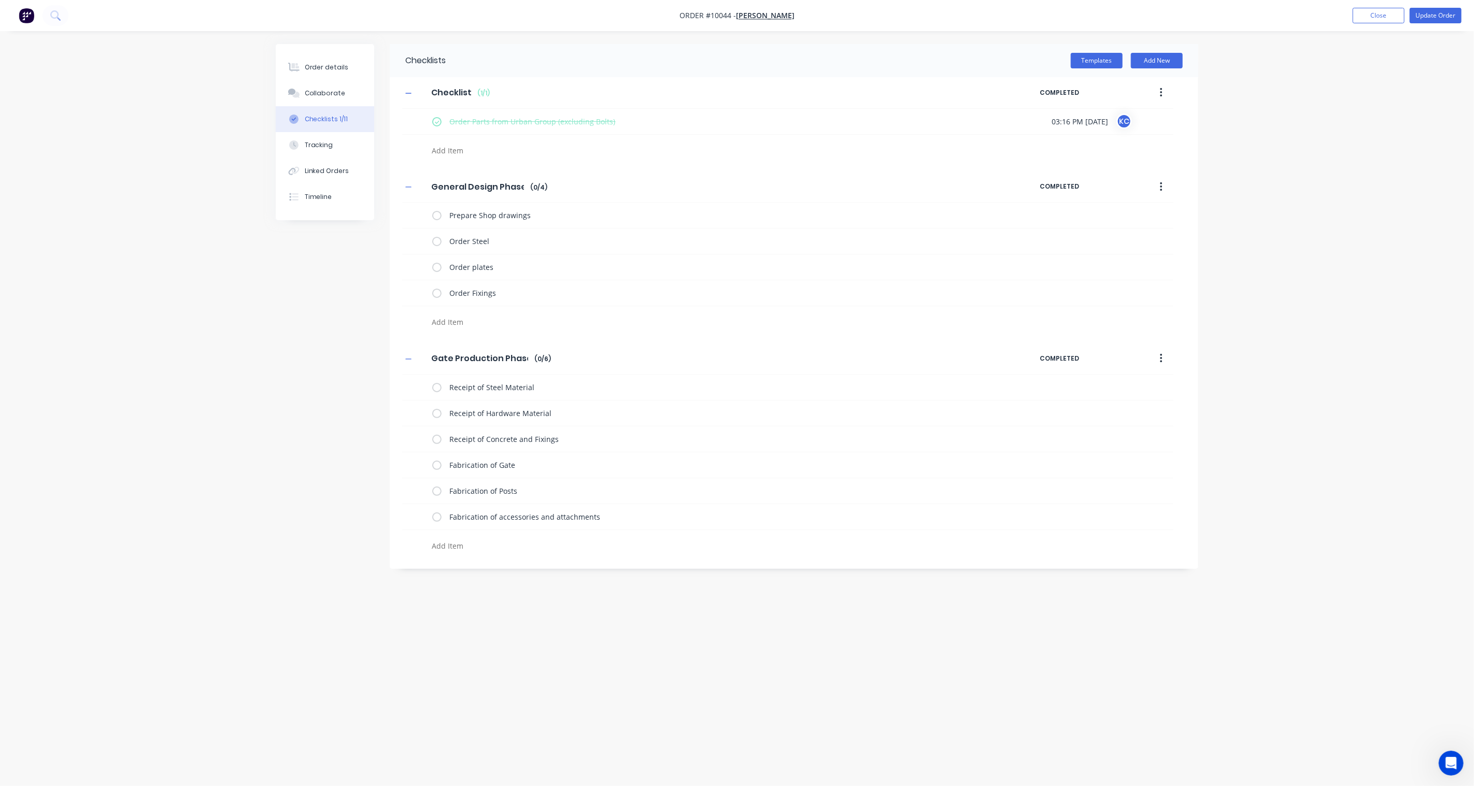
click at [1105, 360] on button "button" at bounding box center [1161, 358] width 24 height 19
click at [1105, 413] on div "Delete" at bounding box center [1125, 406] width 80 height 15
click at [1096, 61] on button "Templates" at bounding box center [1097, 61] width 52 height 16
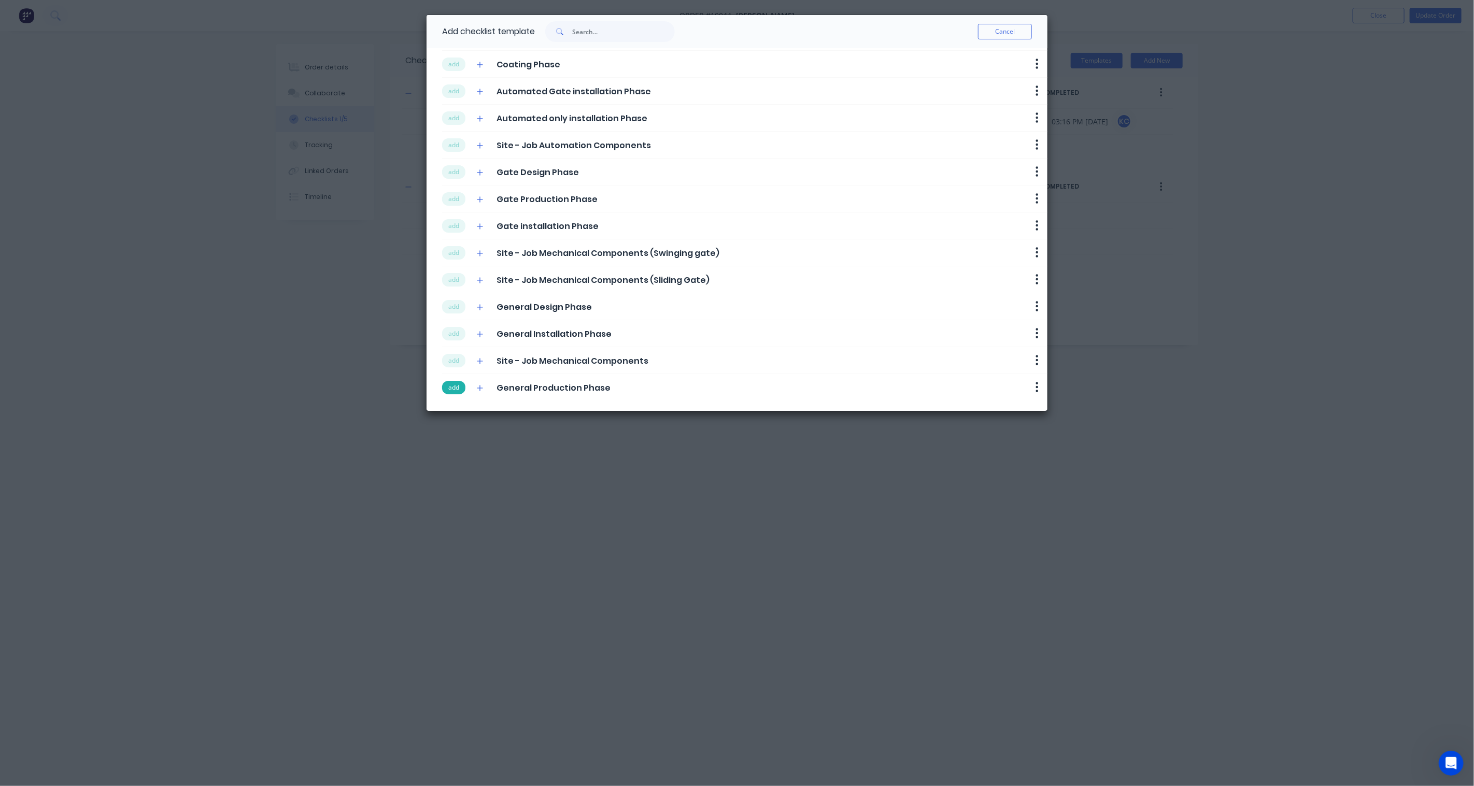
click at [454, 387] on button "add" at bounding box center [453, 387] width 23 height 13
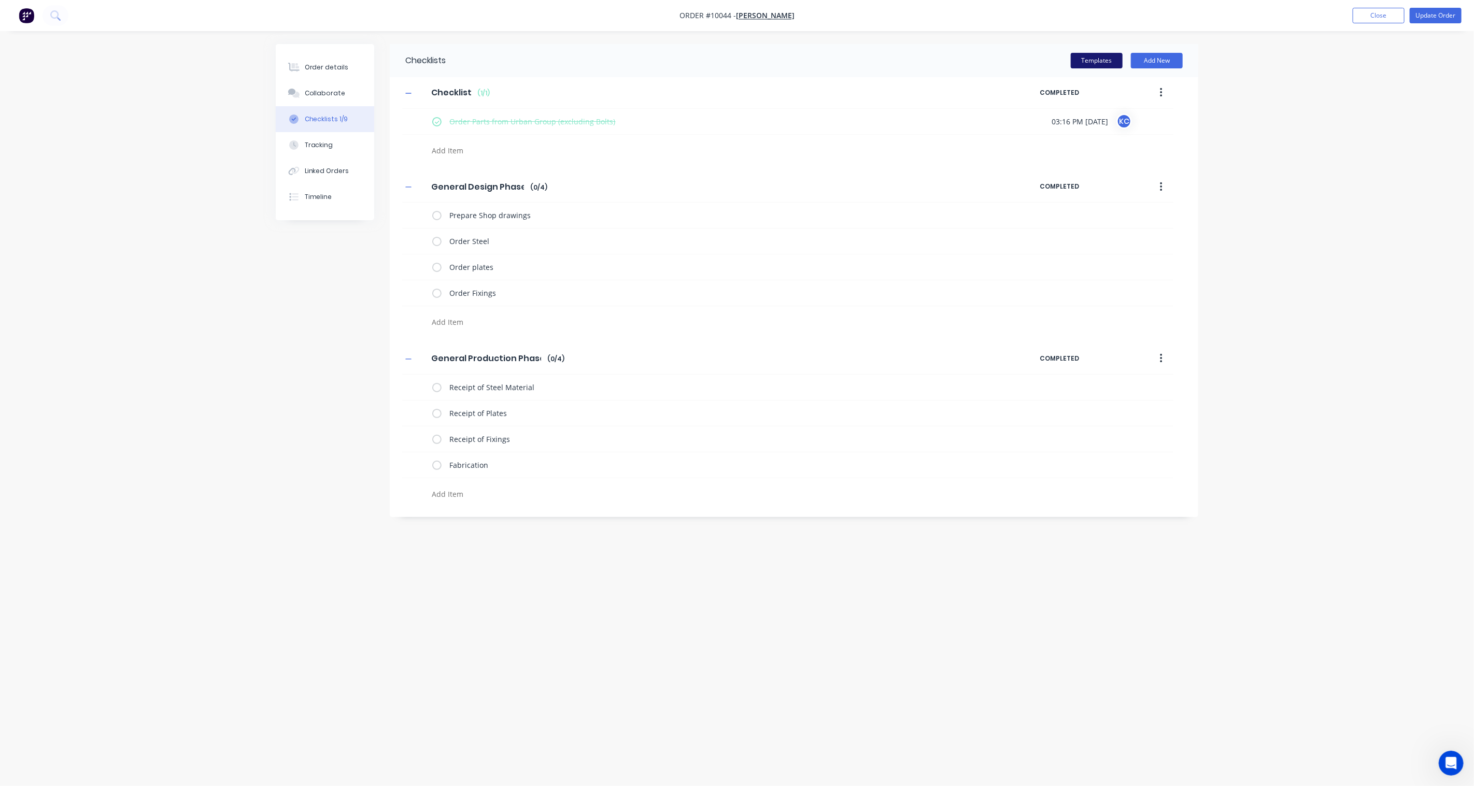
click at [1094, 60] on button "Templates" at bounding box center [1097, 61] width 52 height 16
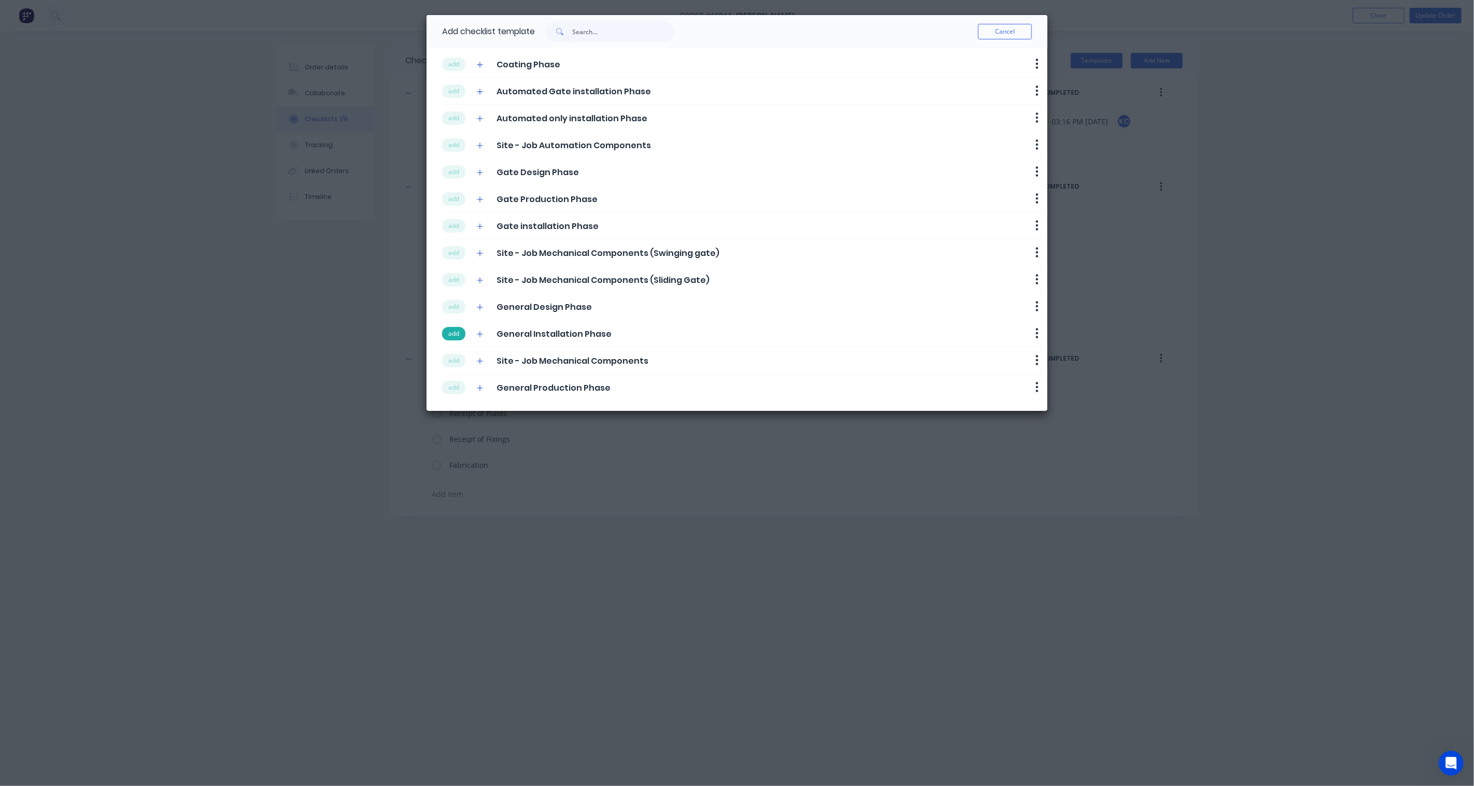
click at [450, 331] on button "add" at bounding box center [453, 333] width 23 height 13
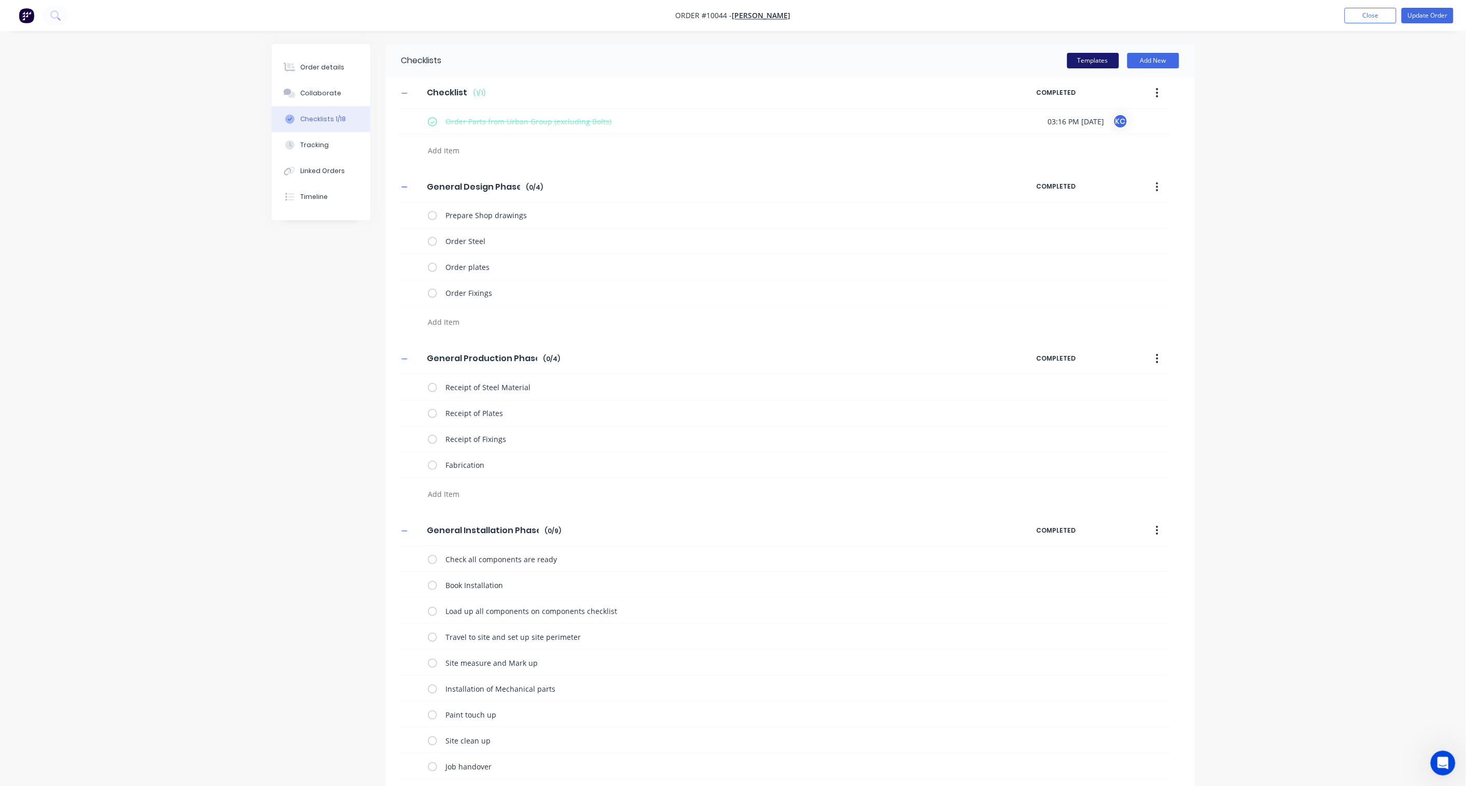
click at [1087, 63] on button "Templates" at bounding box center [1093, 61] width 52 height 16
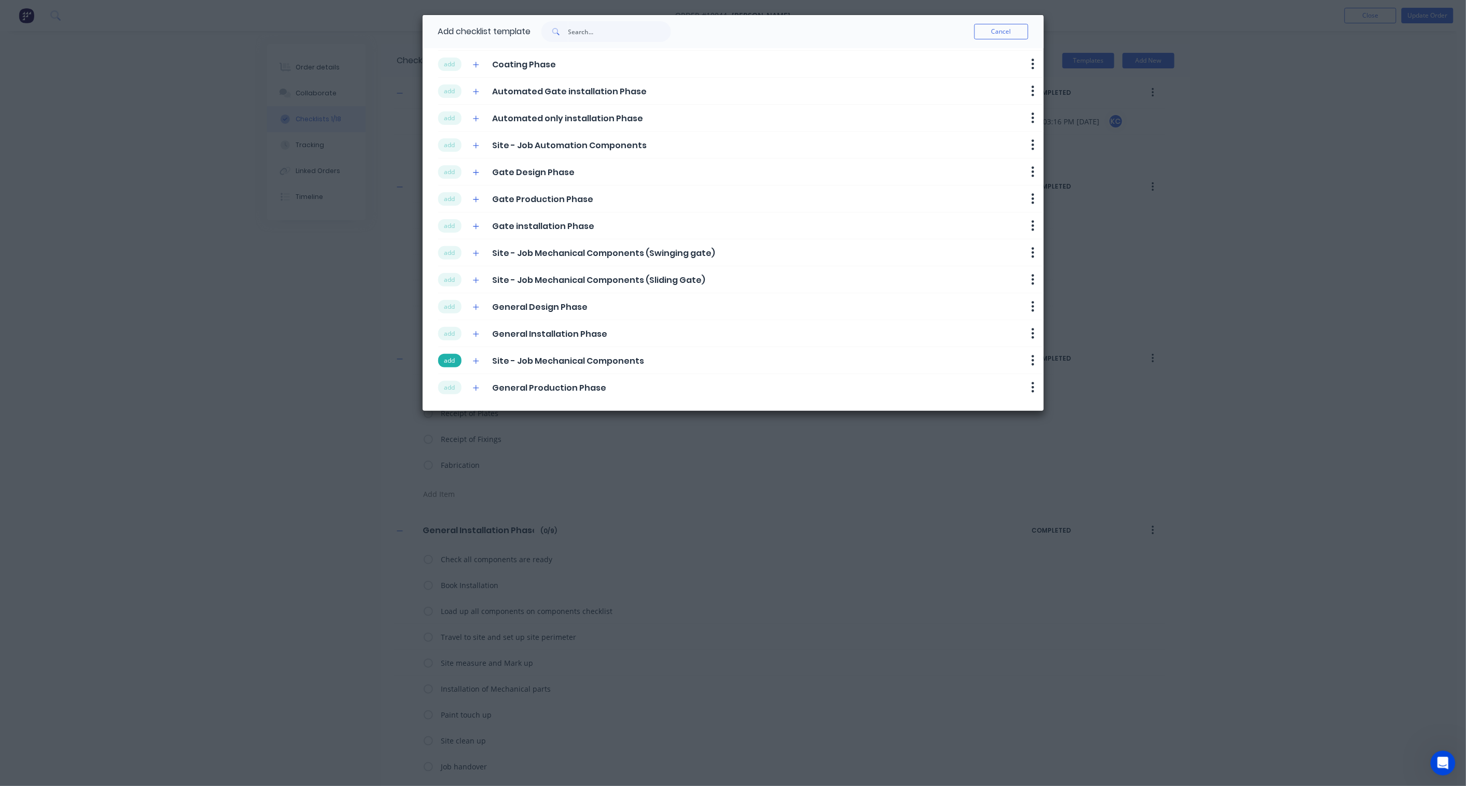
click at [444, 363] on button "add" at bounding box center [449, 360] width 23 height 13
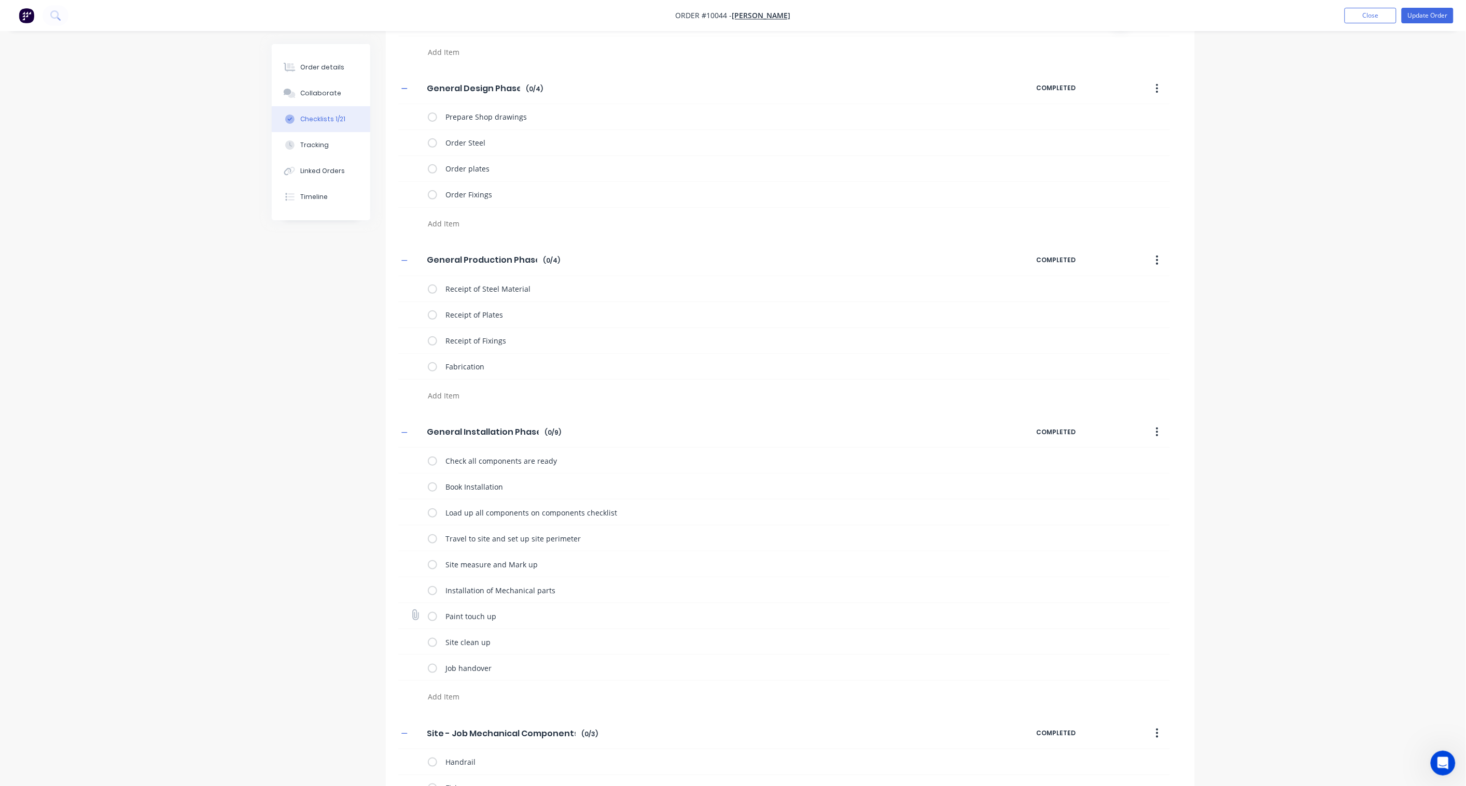
scroll to position [180, 0]
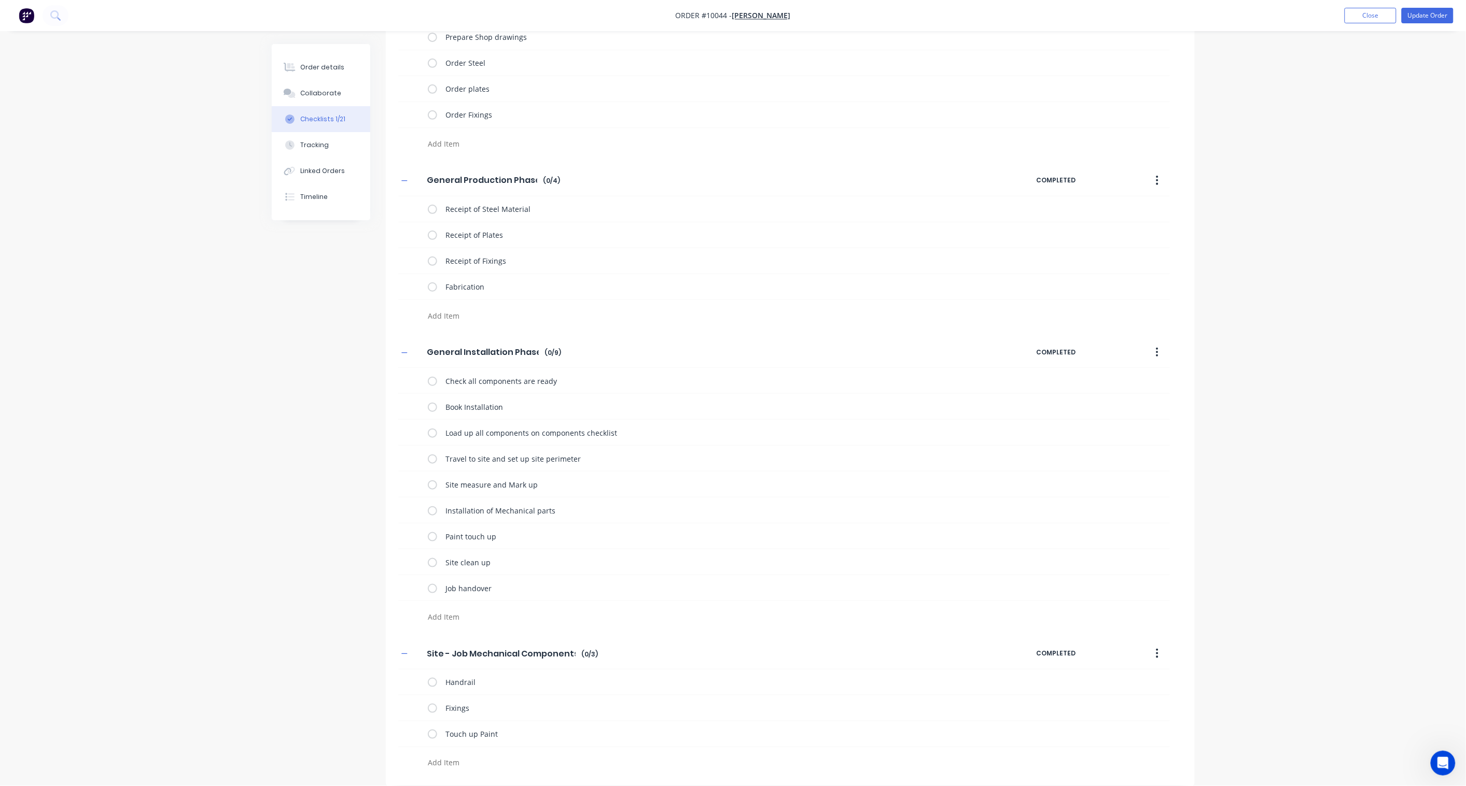
click at [1105, 579] on icon "button" at bounding box center [1157, 653] width 3 height 11
click at [1105, 579] on div "Delete" at bounding box center [1120, 701] width 80 height 15
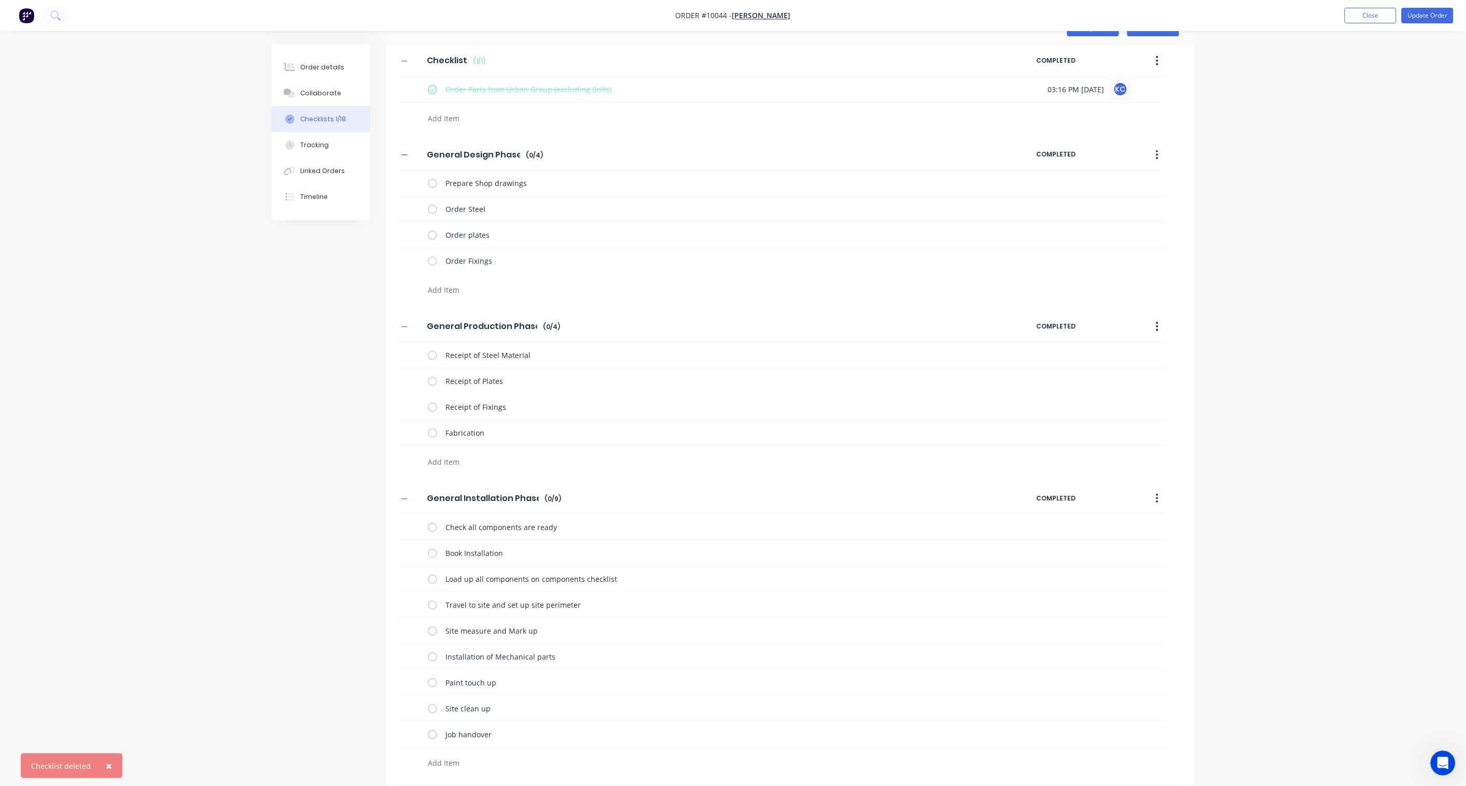
click at [1105, 496] on button "button" at bounding box center [1157, 498] width 24 height 19
click at [1105, 543] on div "Delete" at bounding box center [1120, 546] width 80 height 15
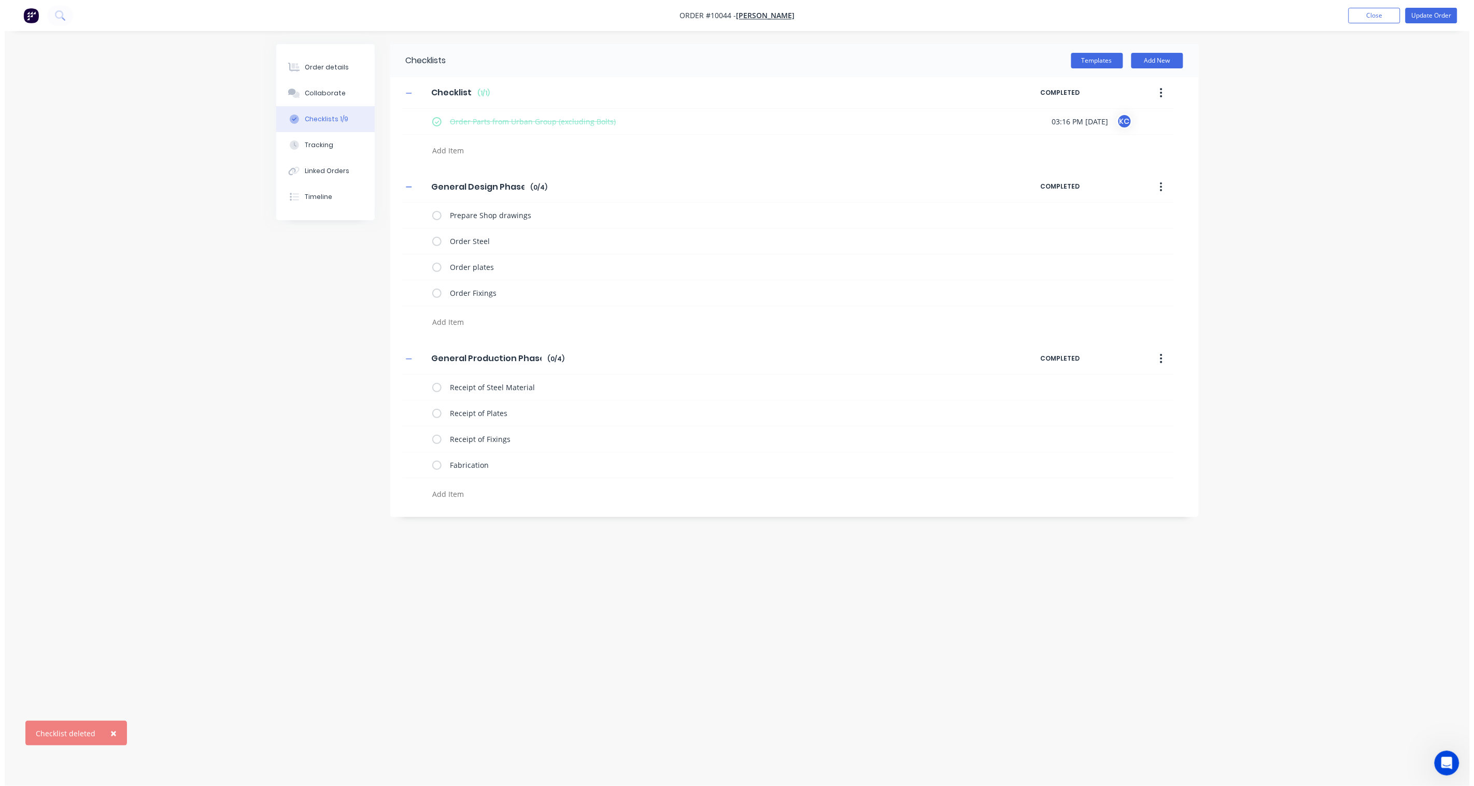
scroll to position [0, 0]
click at [1096, 57] on button "Templates" at bounding box center [1097, 61] width 52 height 16
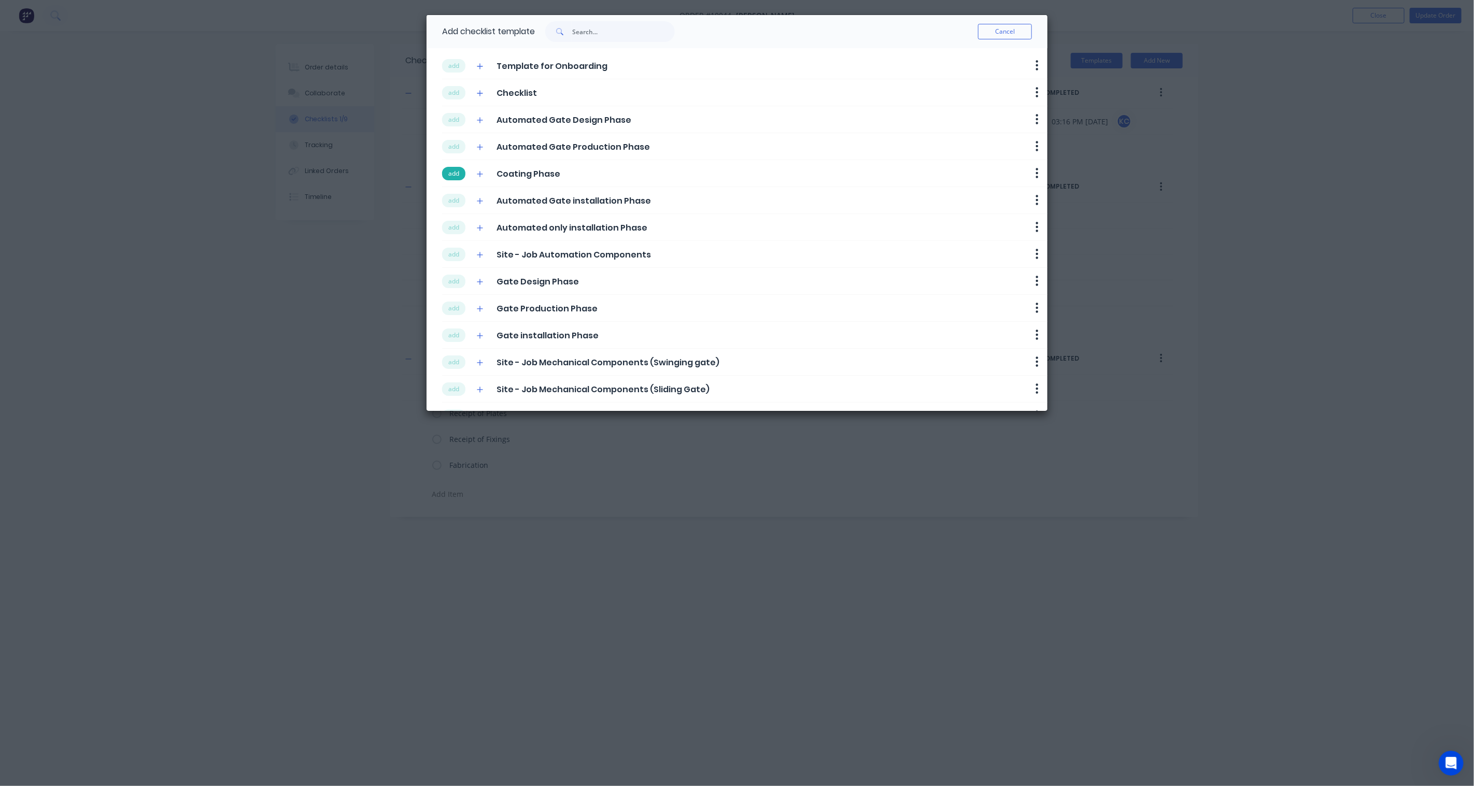
click at [457, 173] on button "add" at bounding box center [453, 173] width 23 height 13
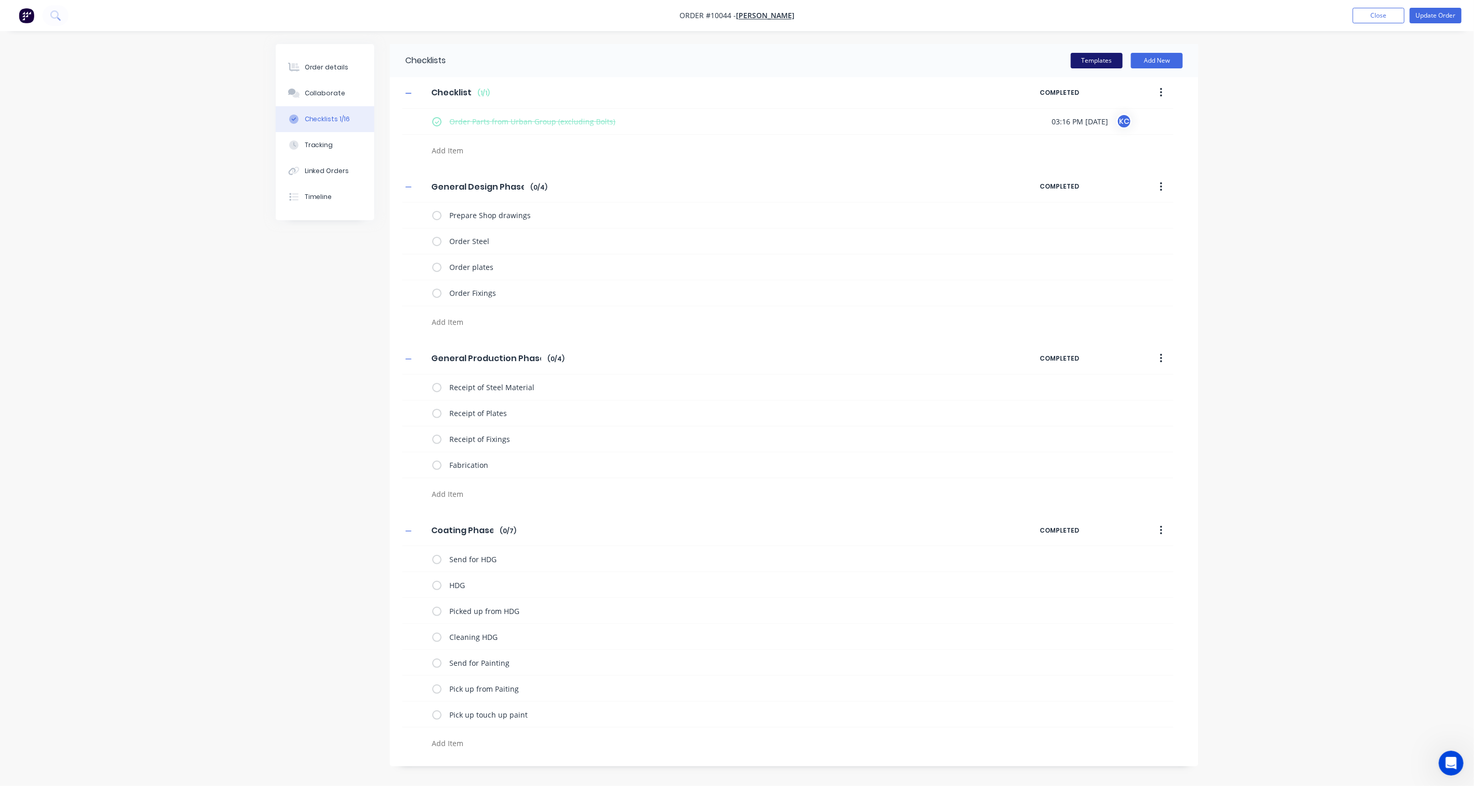
click at [1105, 53] on button "Templates" at bounding box center [1097, 61] width 52 height 16
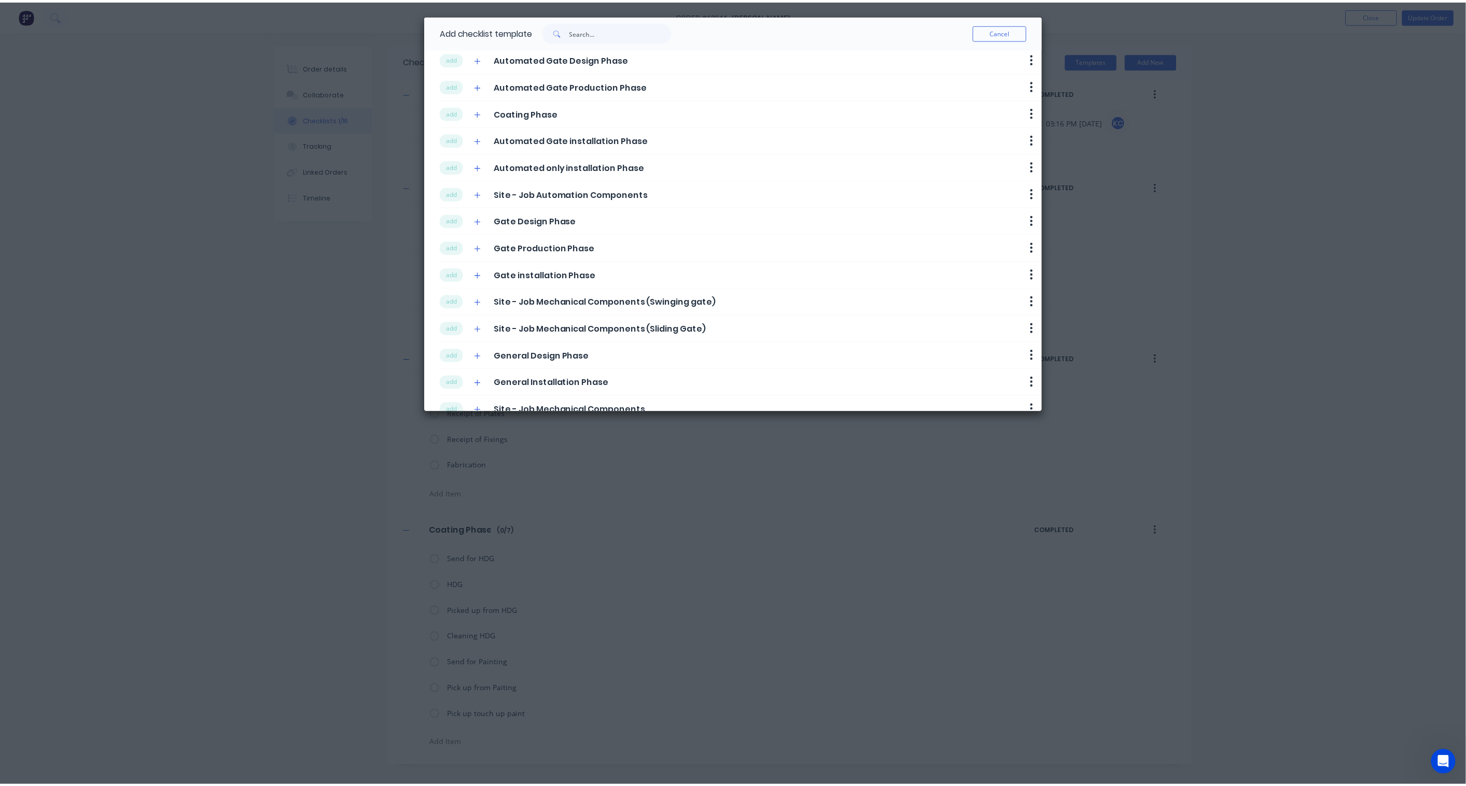
scroll to position [110, 0]
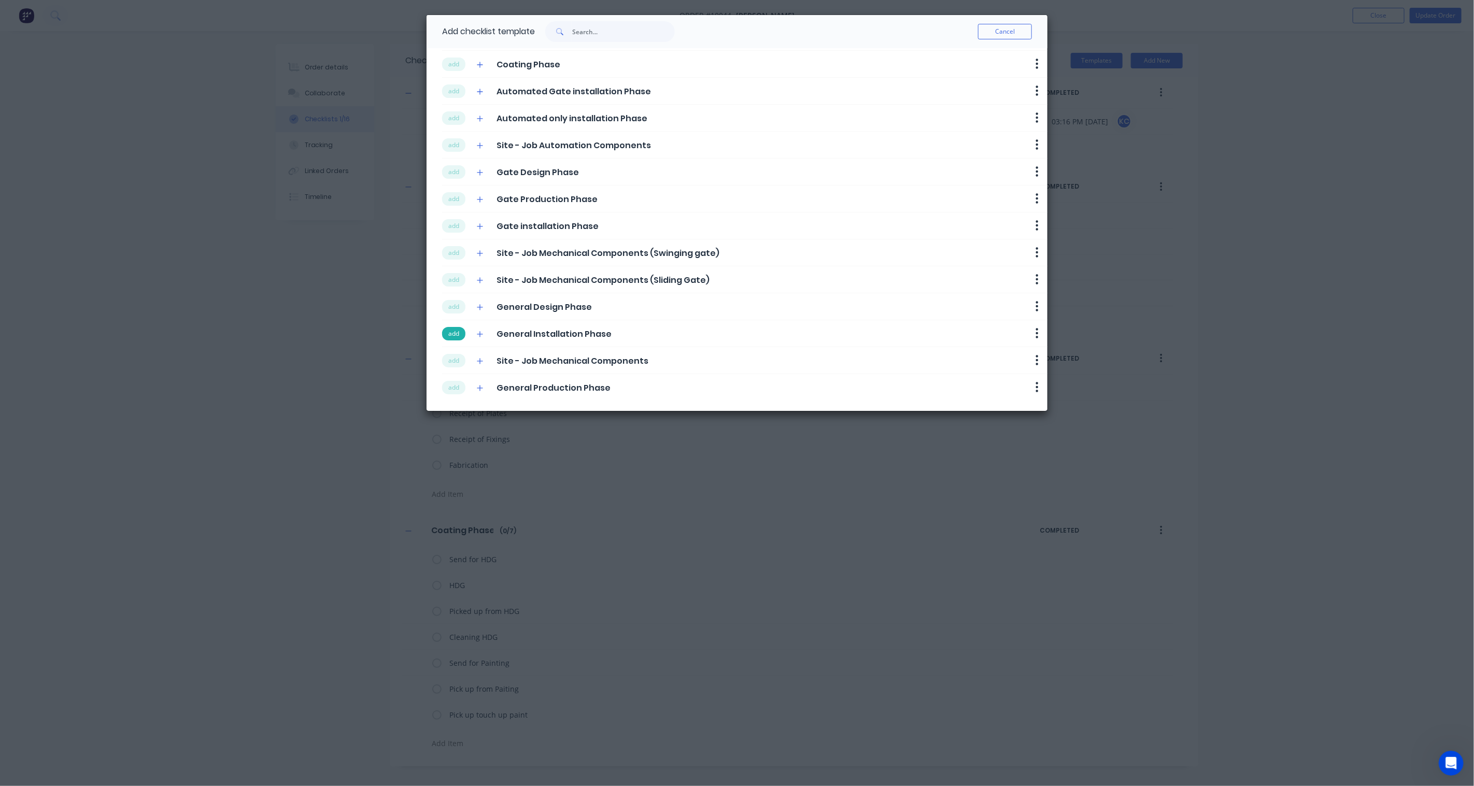
click at [453, 334] on button "add" at bounding box center [453, 333] width 23 height 13
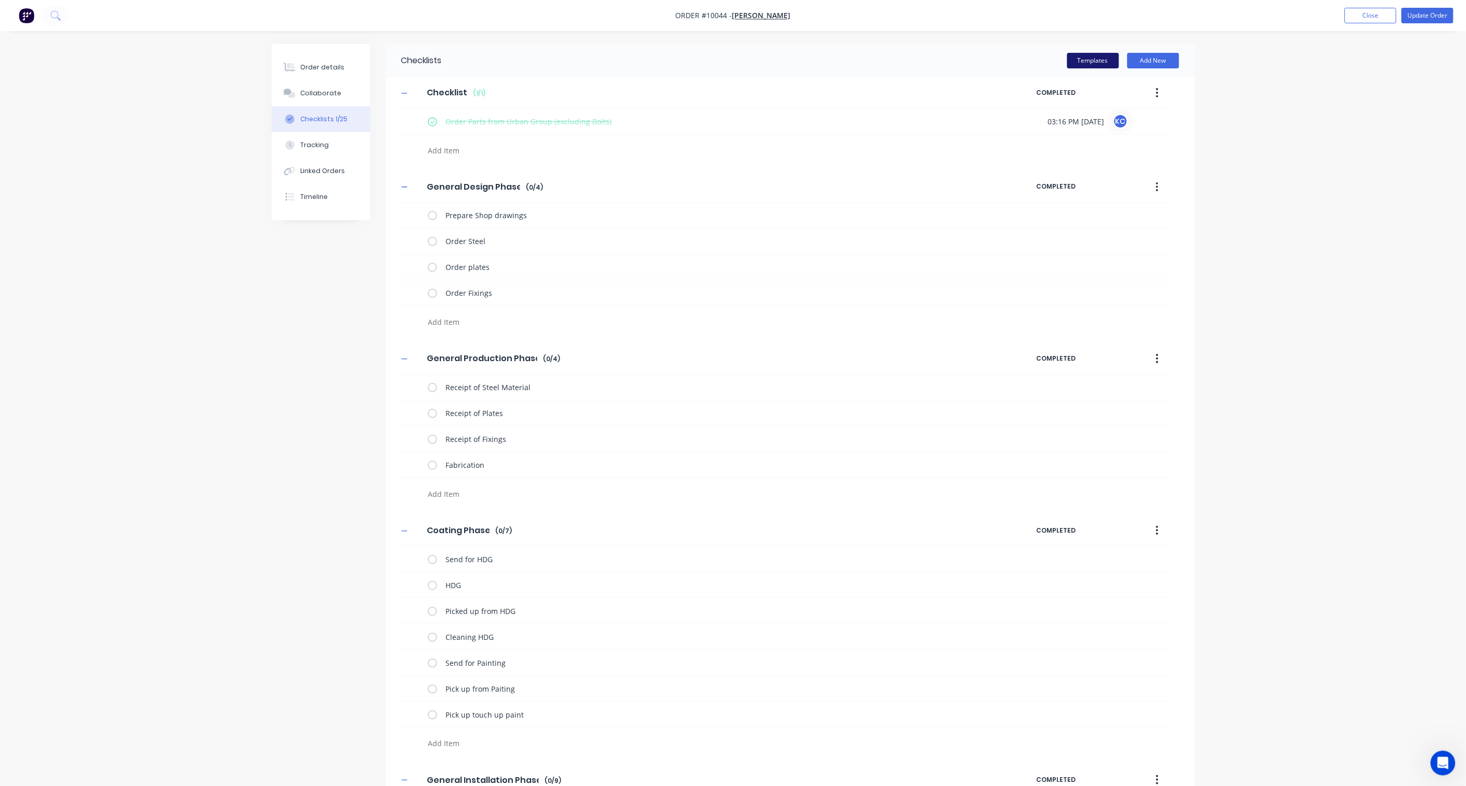
click at [1100, 64] on button "Templates" at bounding box center [1093, 61] width 52 height 16
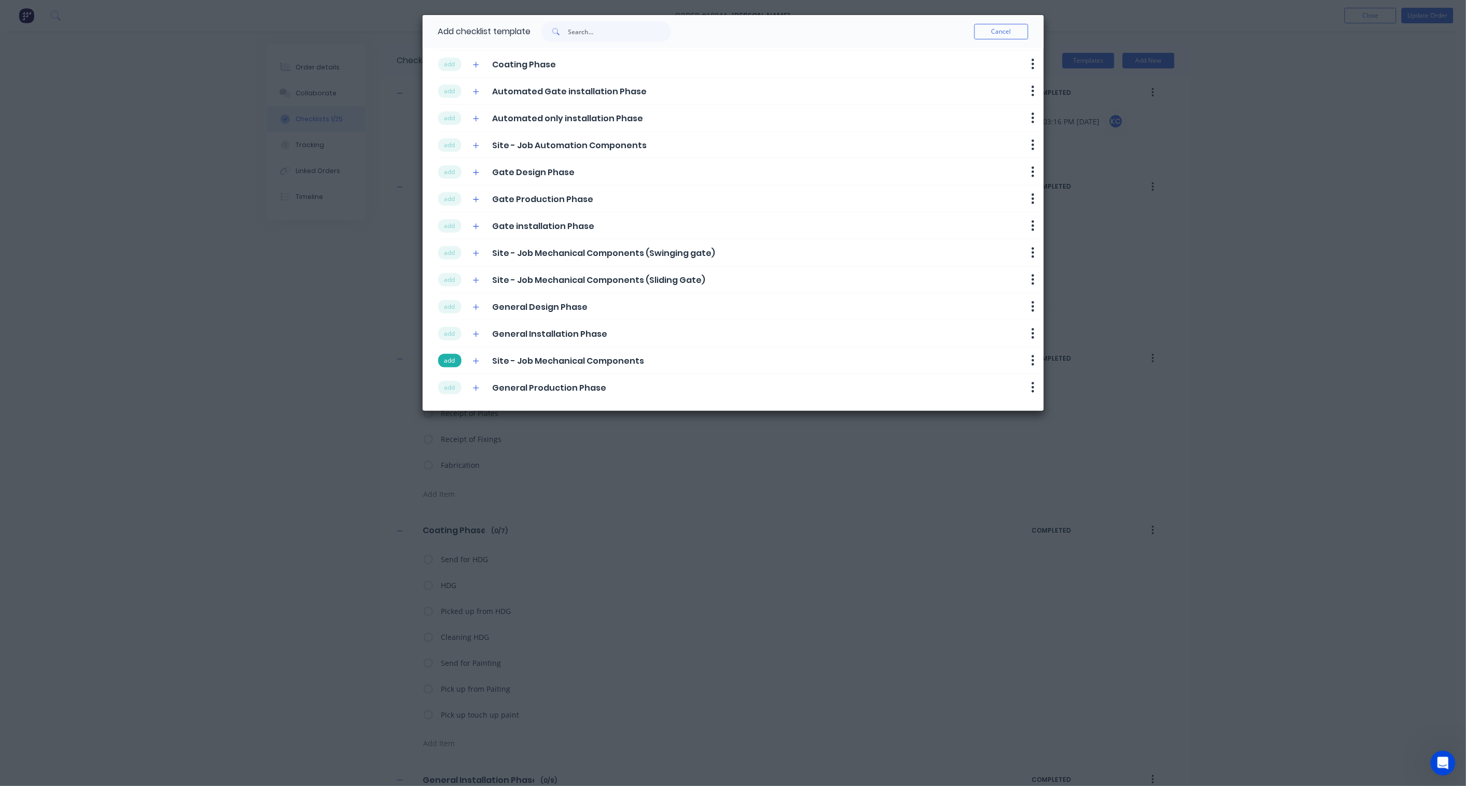
click at [448, 359] on button "add" at bounding box center [449, 360] width 23 height 13
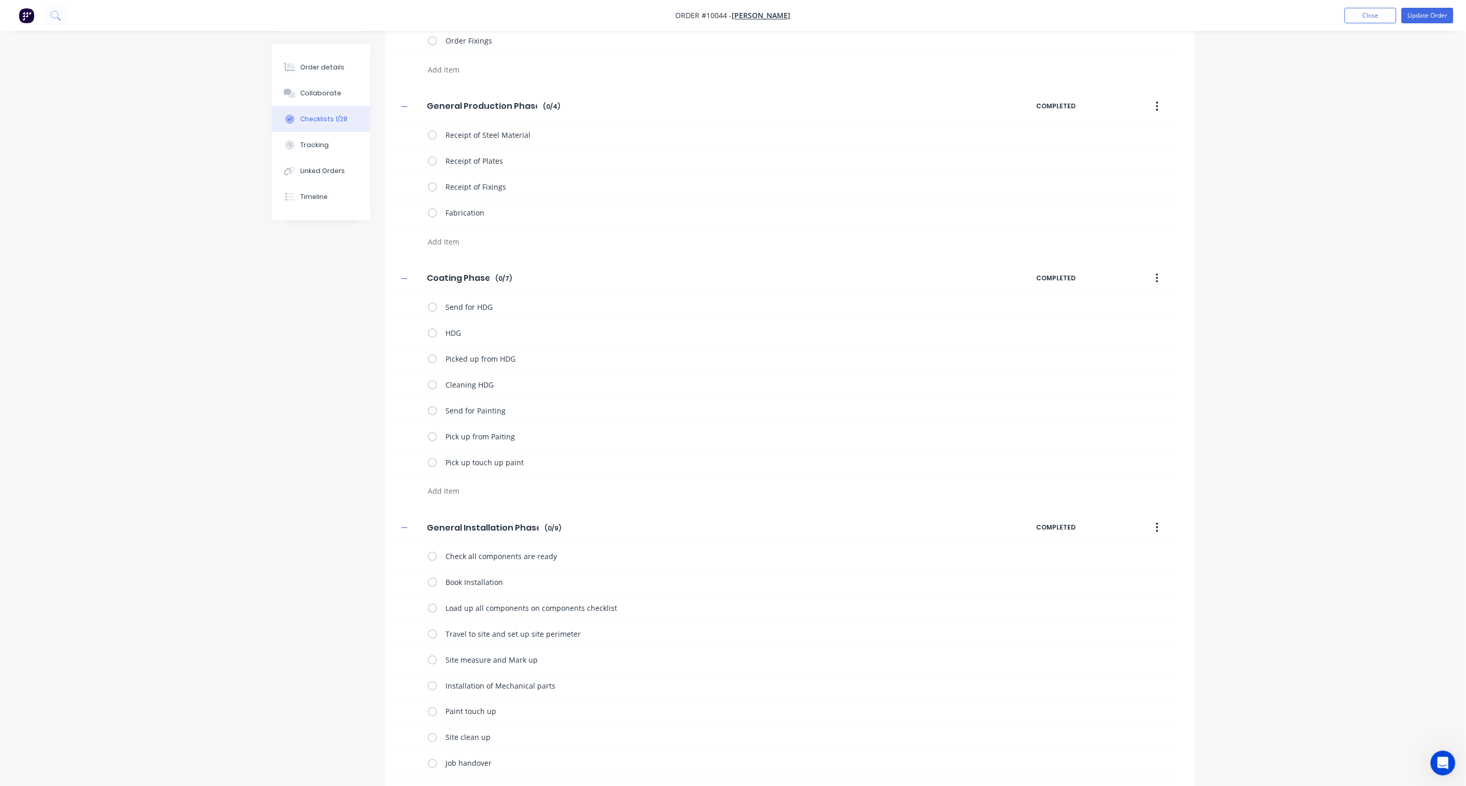
scroll to position [0, 0]
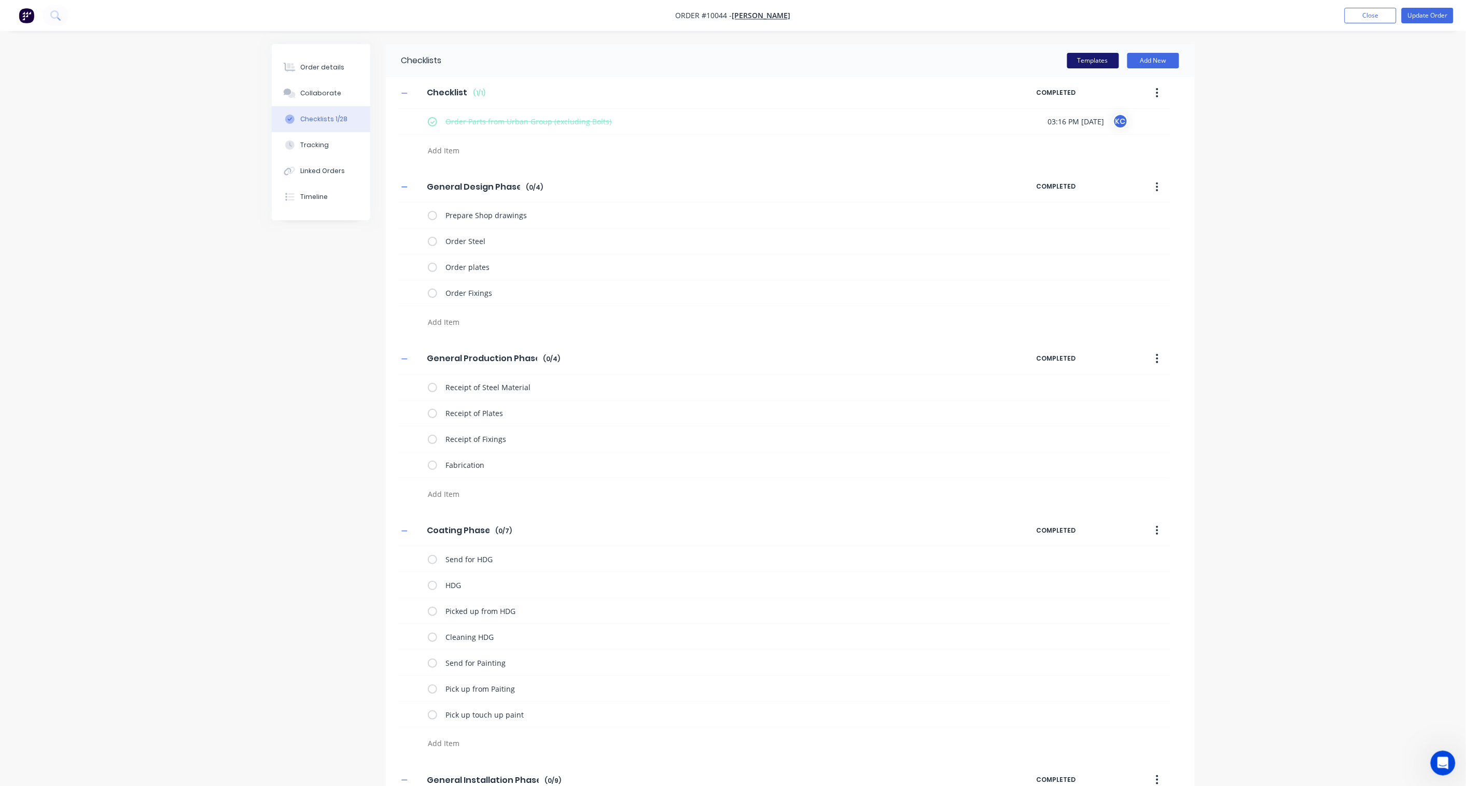
click at [1105, 65] on button "Templates" at bounding box center [1093, 61] width 52 height 16
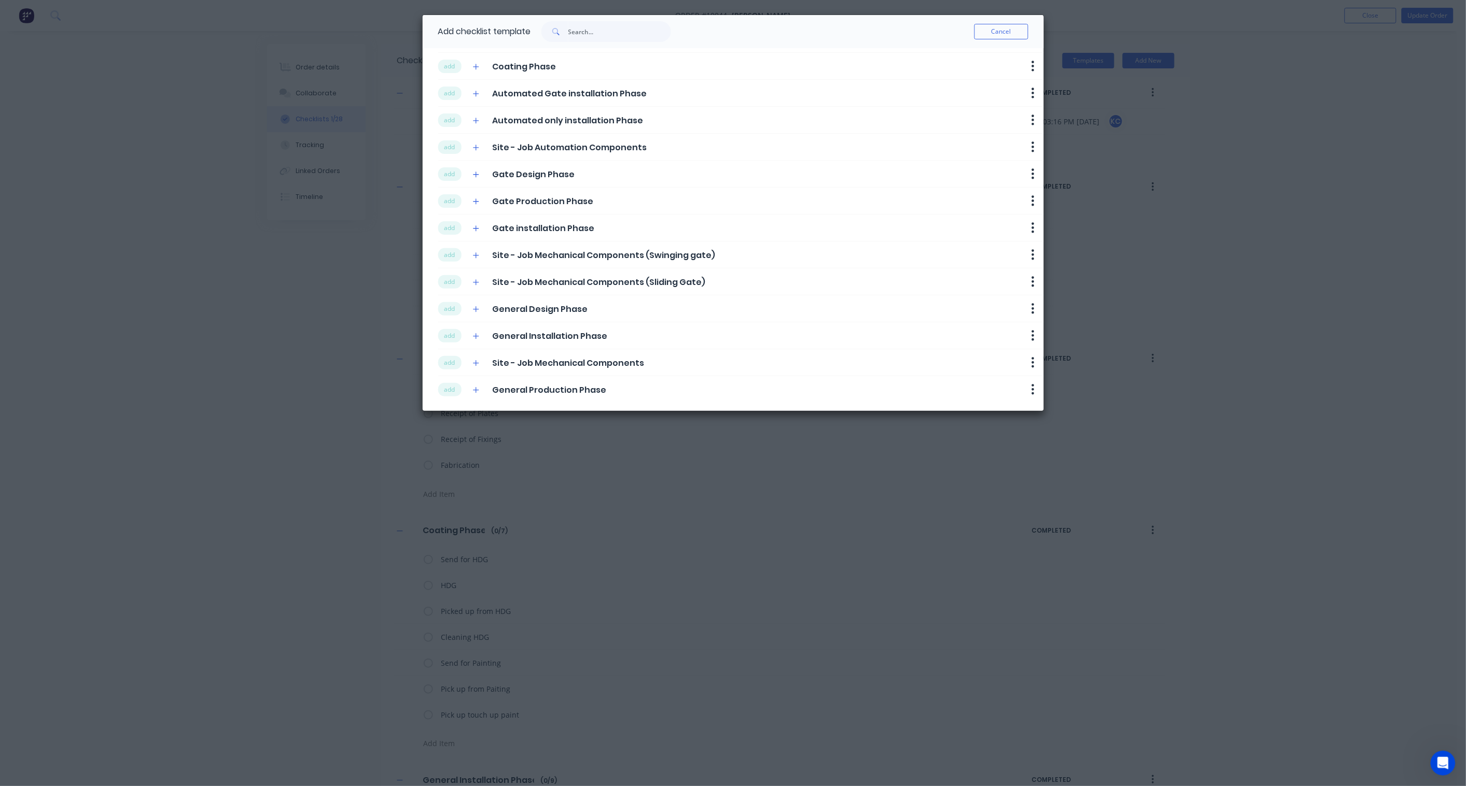
scroll to position [110, 0]
click at [1031, 304] on icon "button" at bounding box center [1032, 306] width 3 height 13
click at [1105, 318] on div "Add checklist template Cancel add Template for Onboarding Delete add Checklist …" at bounding box center [733, 393] width 1466 height 786
click at [1013, 29] on button "Cancel" at bounding box center [1001, 32] width 54 height 16
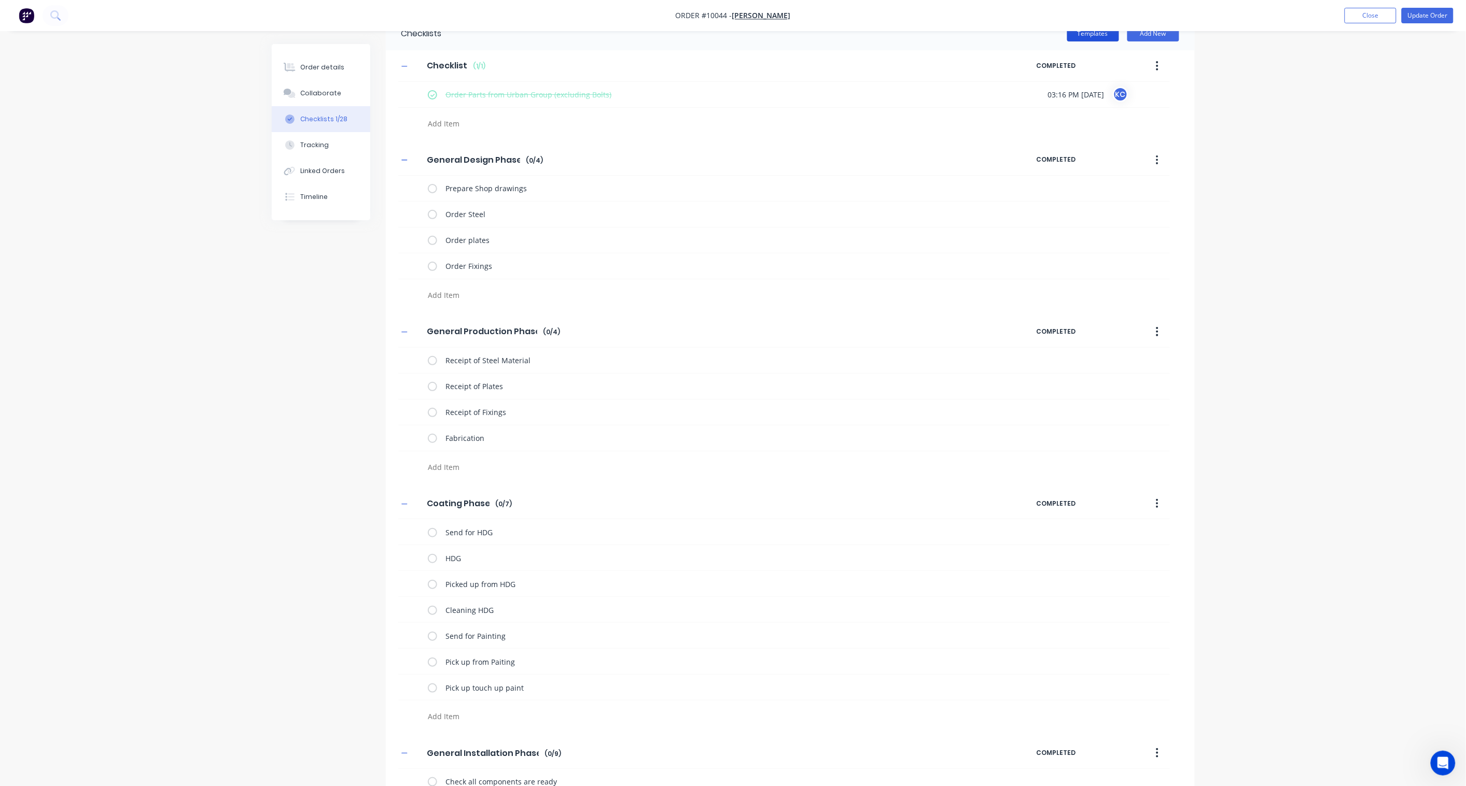
scroll to position [0, 0]
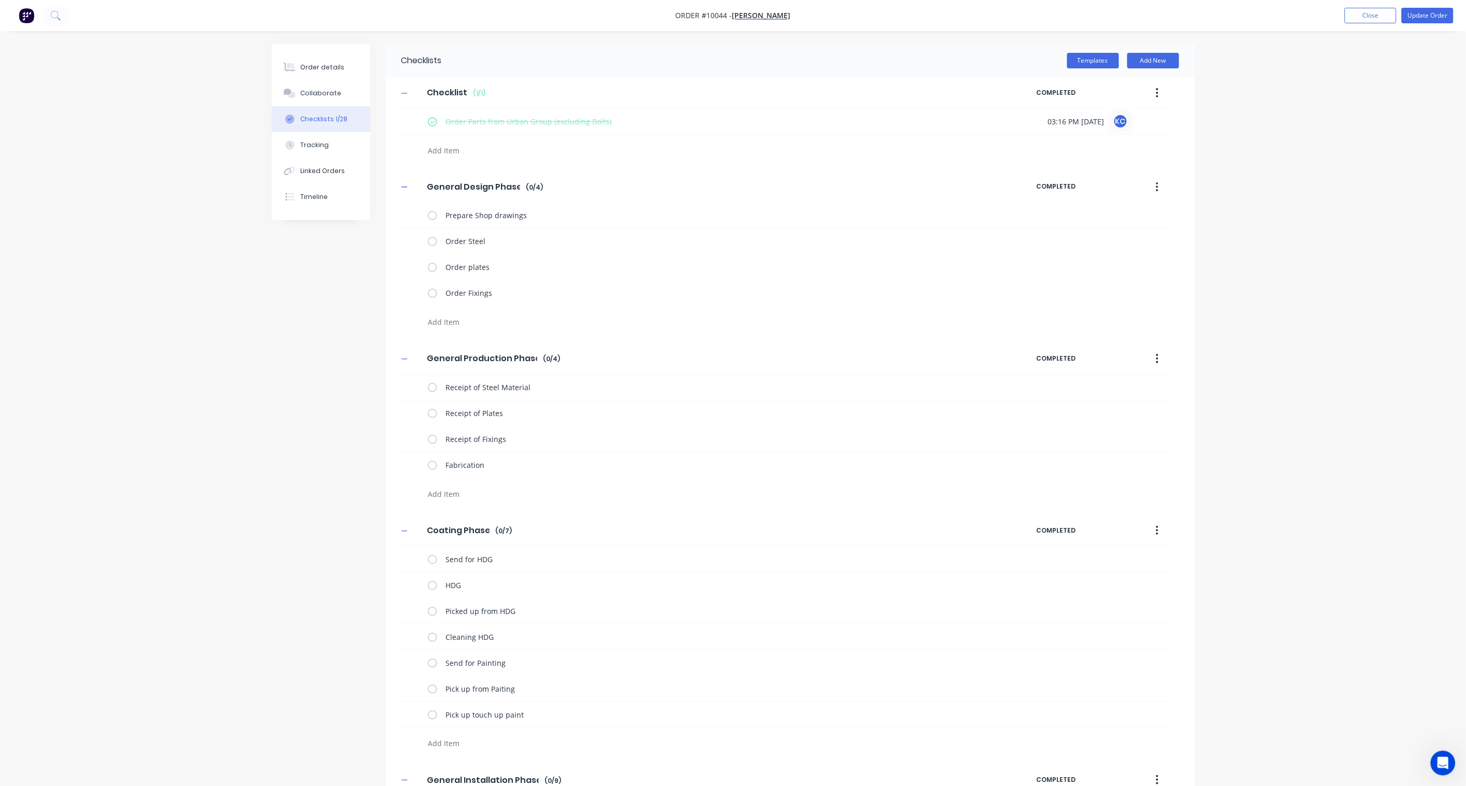
click at [1105, 187] on icon "button" at bounding box center [1157, 186] width 3 height 11
click at [1105, 211] on span "Save as Template" at bounding box center [1119, 214] width 78 height 11
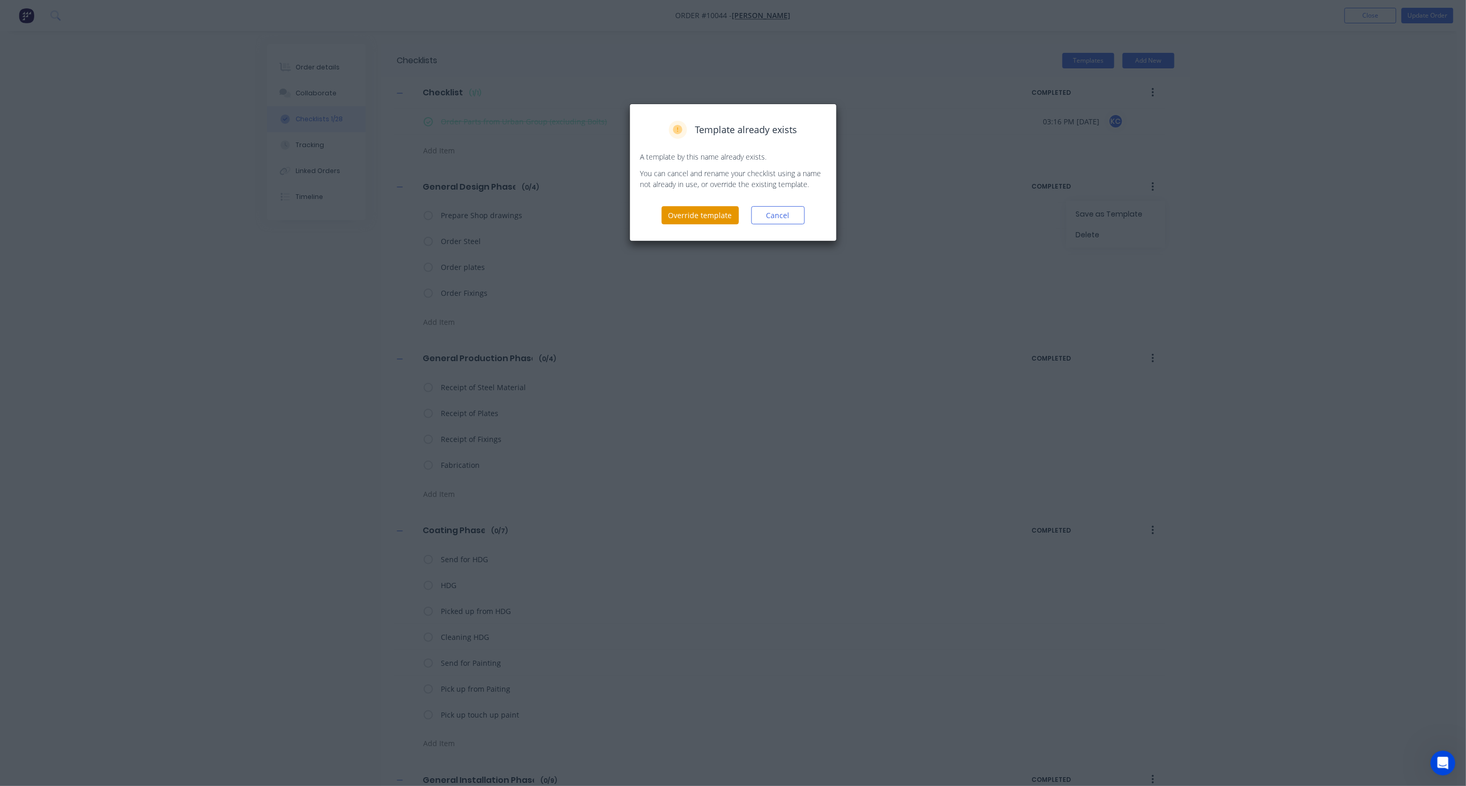
click at [706, 214] on button "Override template" at bounding box center [699, 215] width 77 height 18
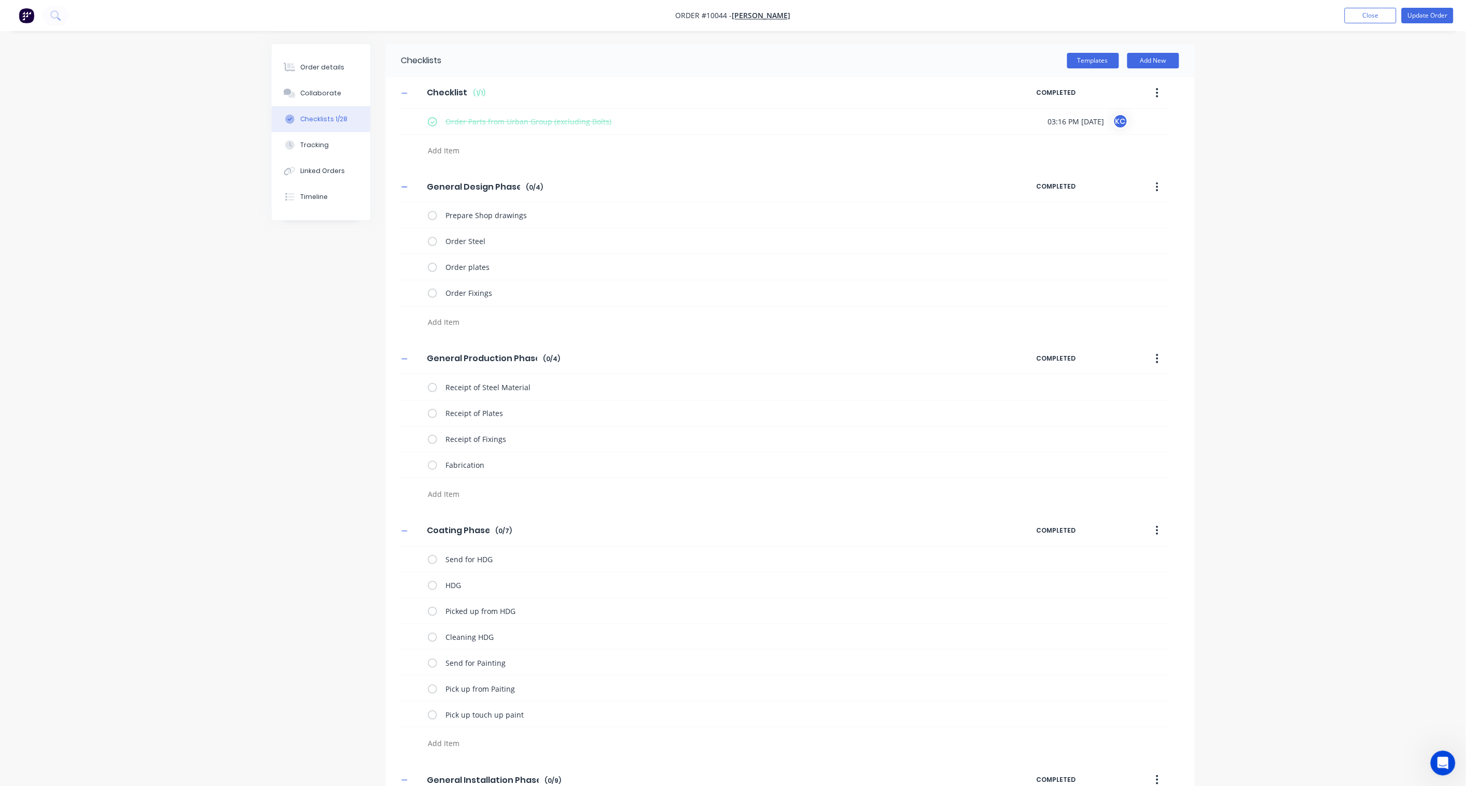
click at [1105, 363] on button "button" at bounding box center [1157, 358] width 24 height 19
click at [1105, 386] on span "Save as Template" at bounding box center [1119, 386] width 78 height 11
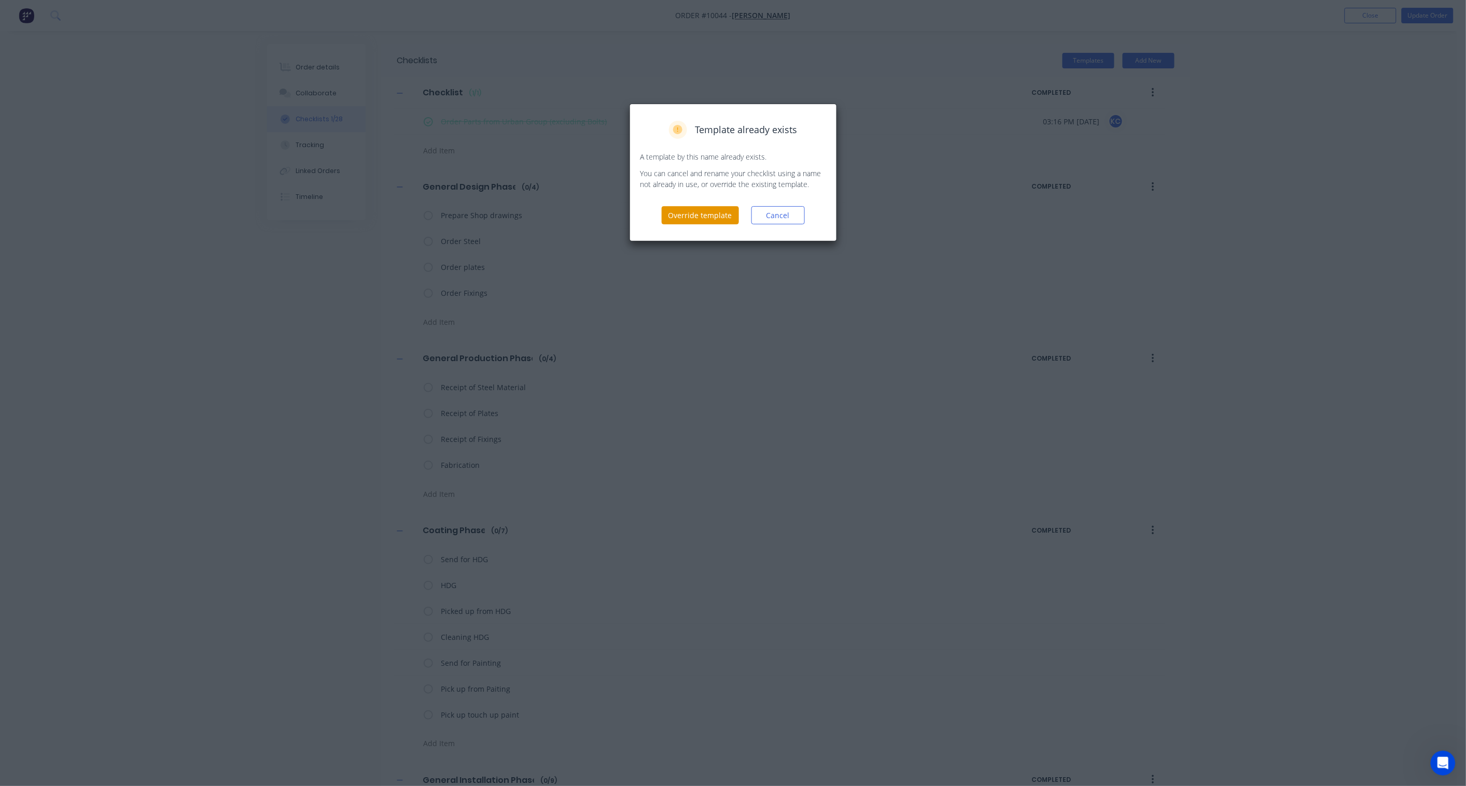
click at [692, 212] on button "Override template" at bounding box center [699, 215] width 77 height 18
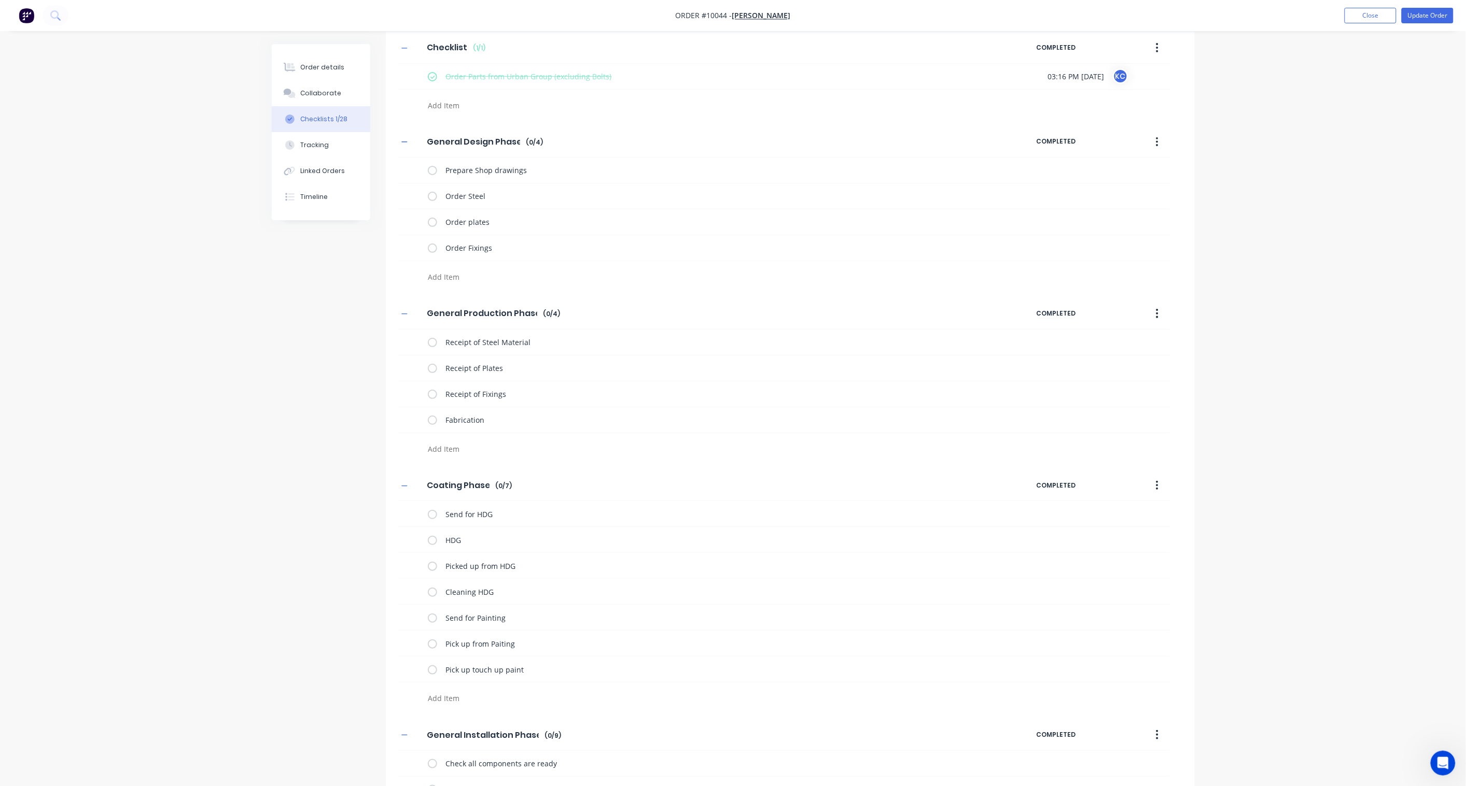
scroll to position [288, 0]
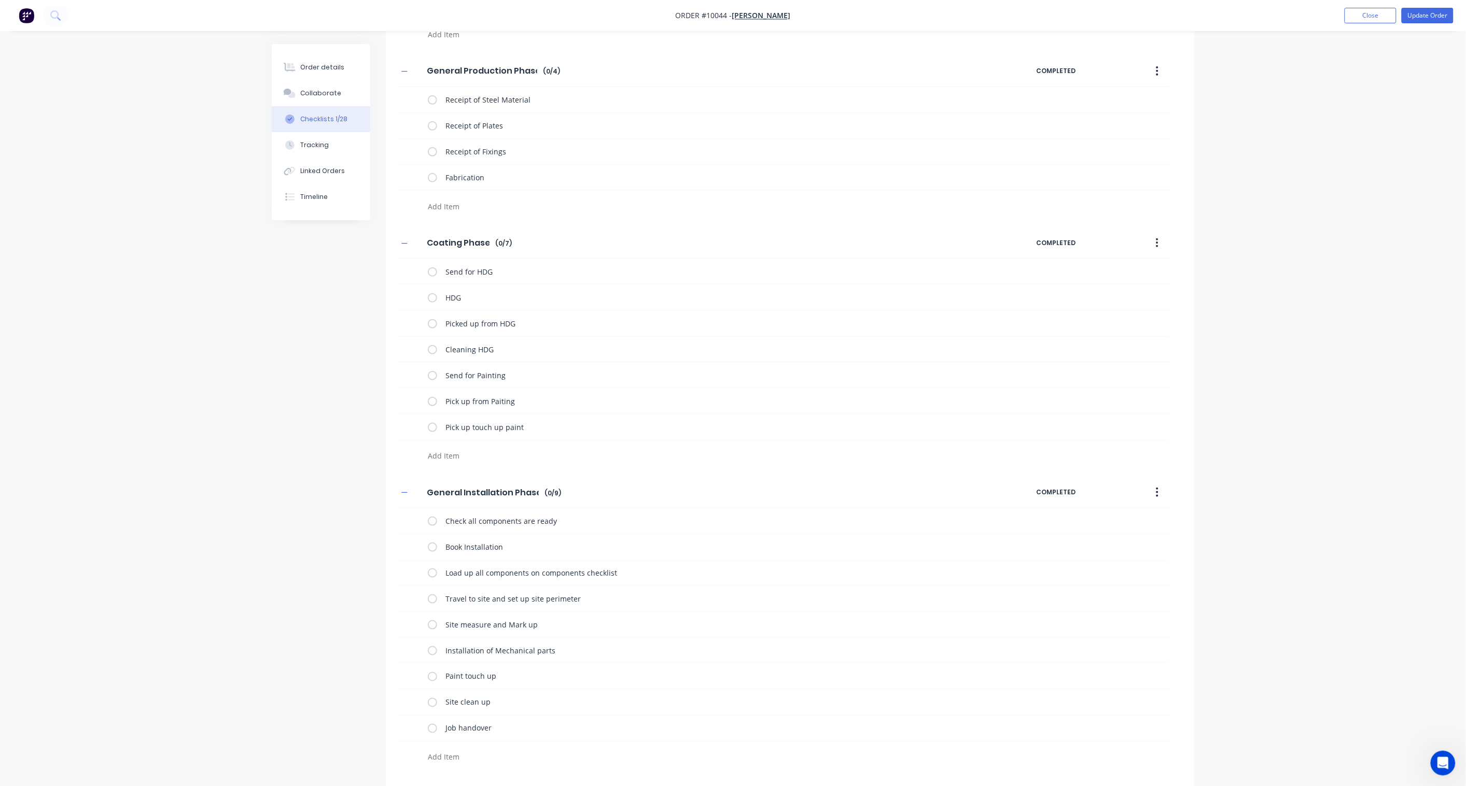
click at [1105, 494] on icon "button" at bounding box center [1157, 492] width 2 height 9
click at [1105, 523] on span "Save as Template" at bounding box center [1119, 519] width 78 height 11
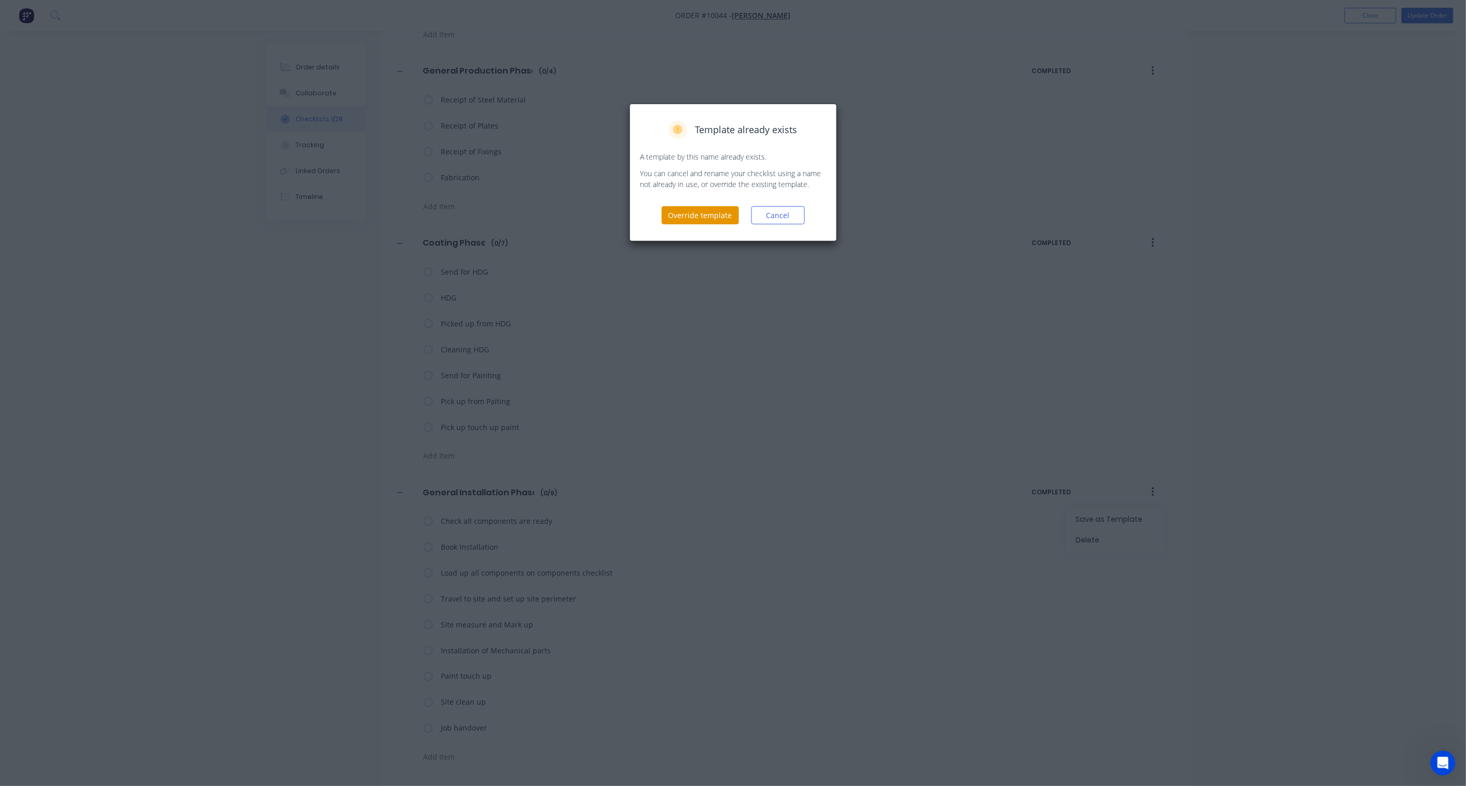
click at [710, 211] on button "Override template" at bounding box center [699, 215] width 77 height 18
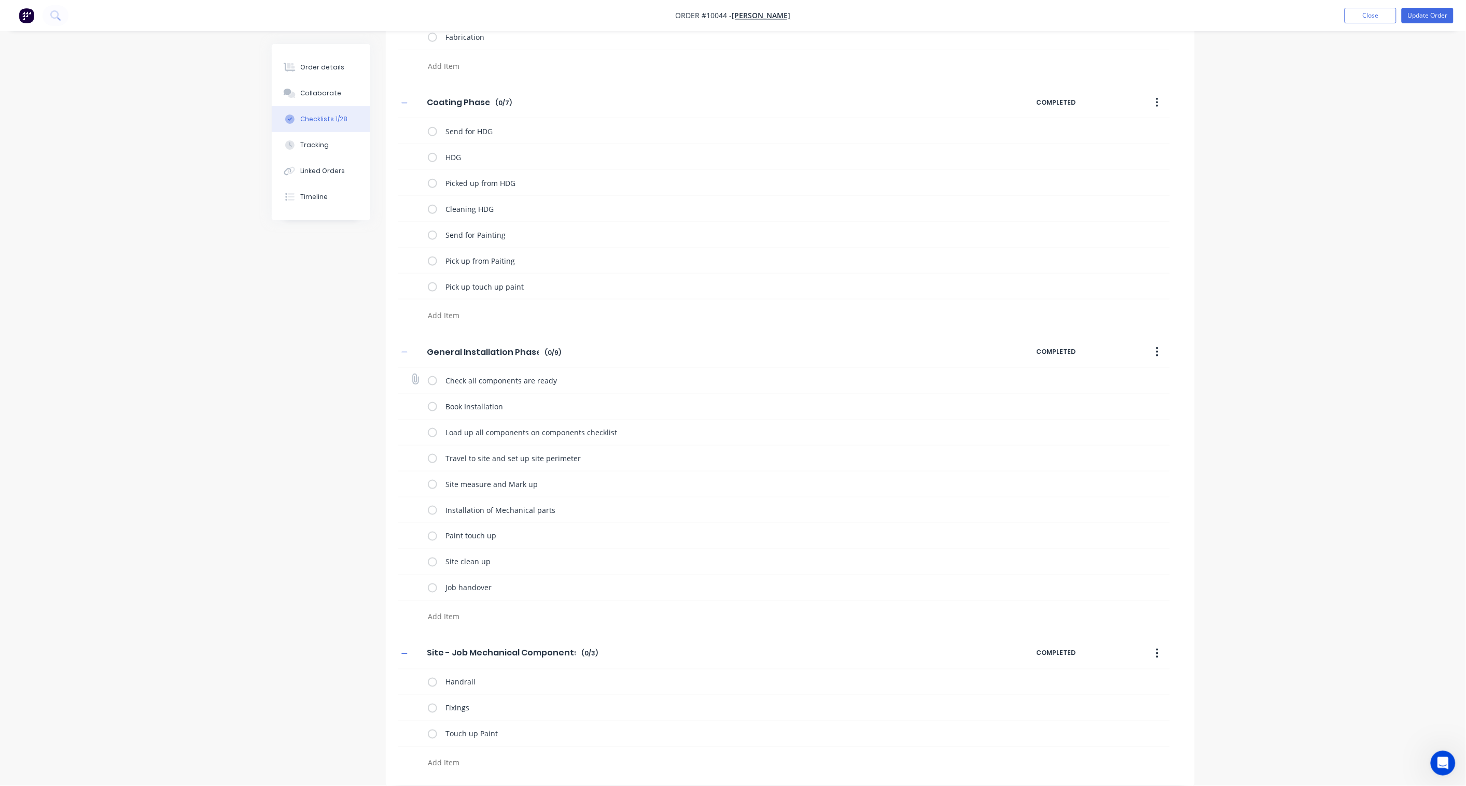
scroll to position [430, 0]
click at [1105, 579] on button "button" at bounding box center [1157, 653] width 24 height 19
click at [1105, 579] on span "Save as Template" at bounding box center [1119, 680] width 78 height 11
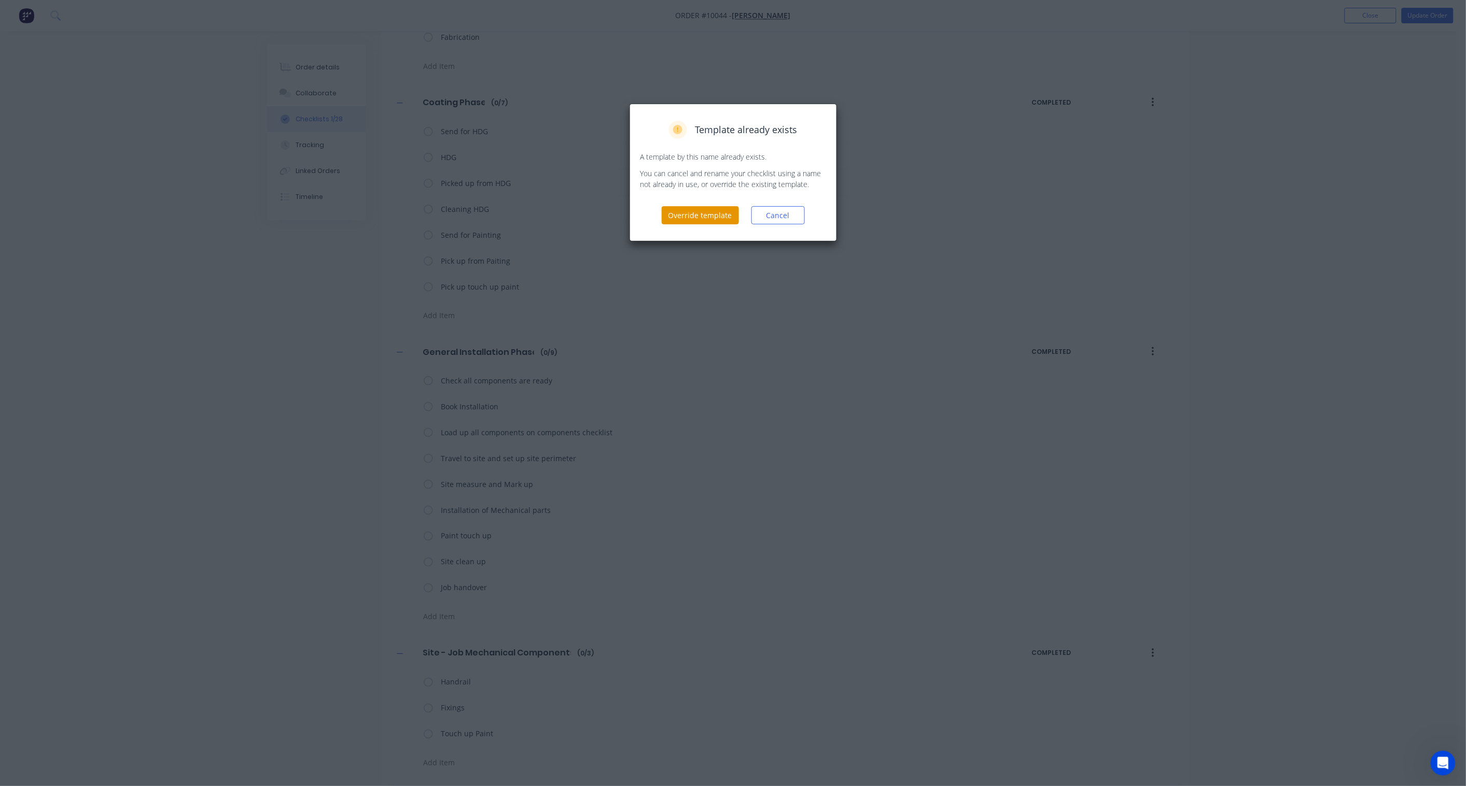
click at [713, 212] on button "Override template" at bounding box center [699, 215] width 77 height 18
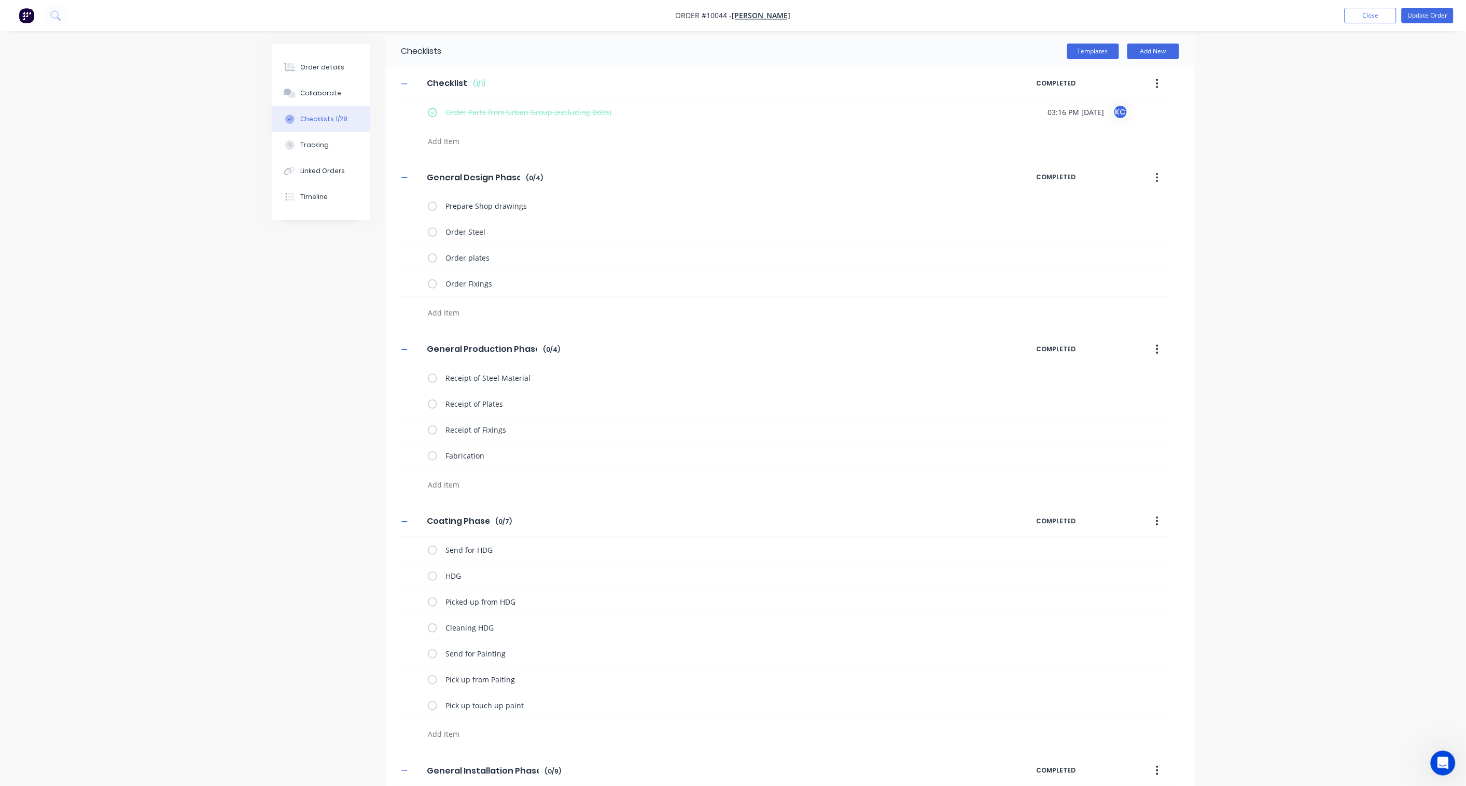
scroll to position [0, 0]
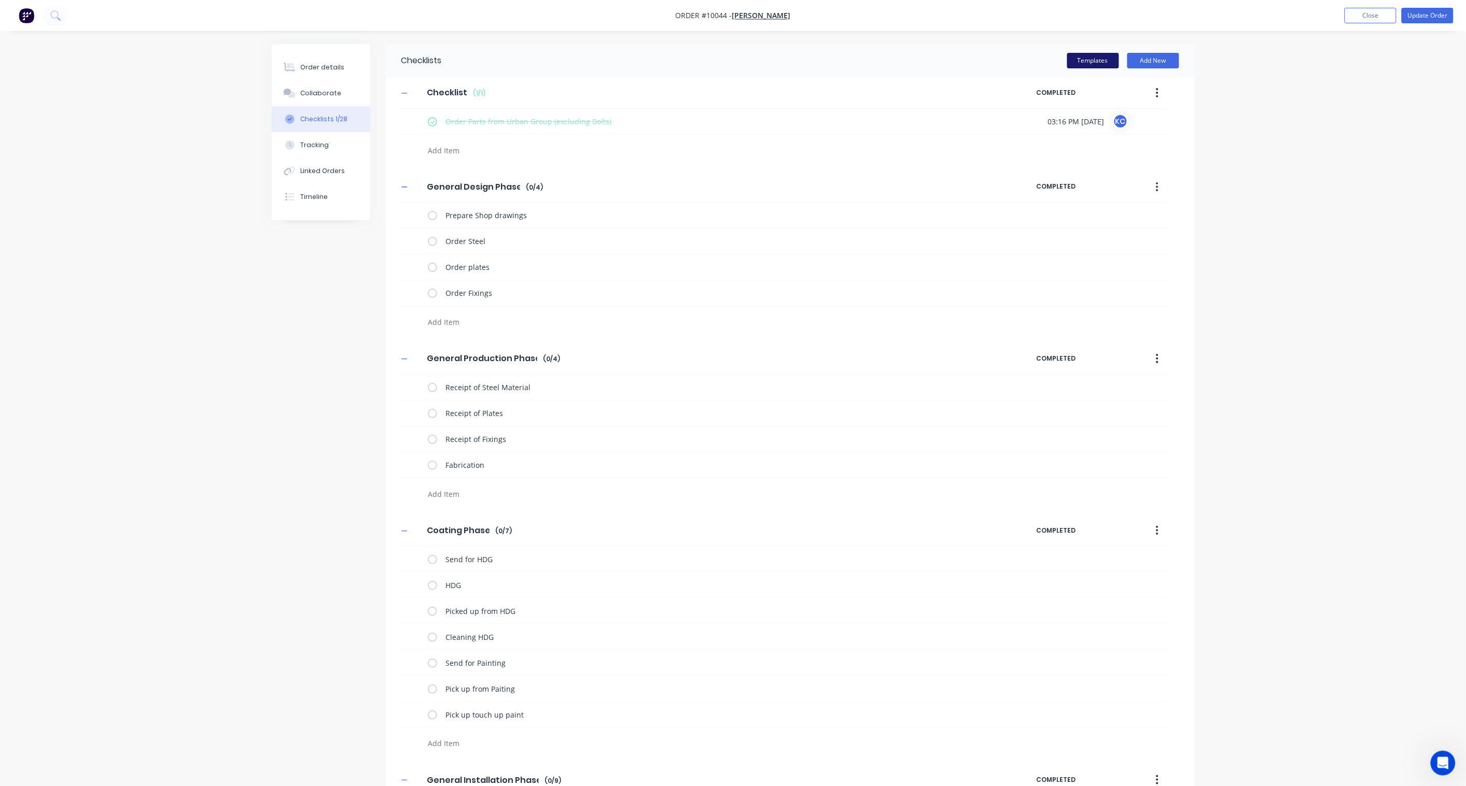
click at [1098, 54] on button "Templates" at bounding box center [1093, 61] width 52 height 16
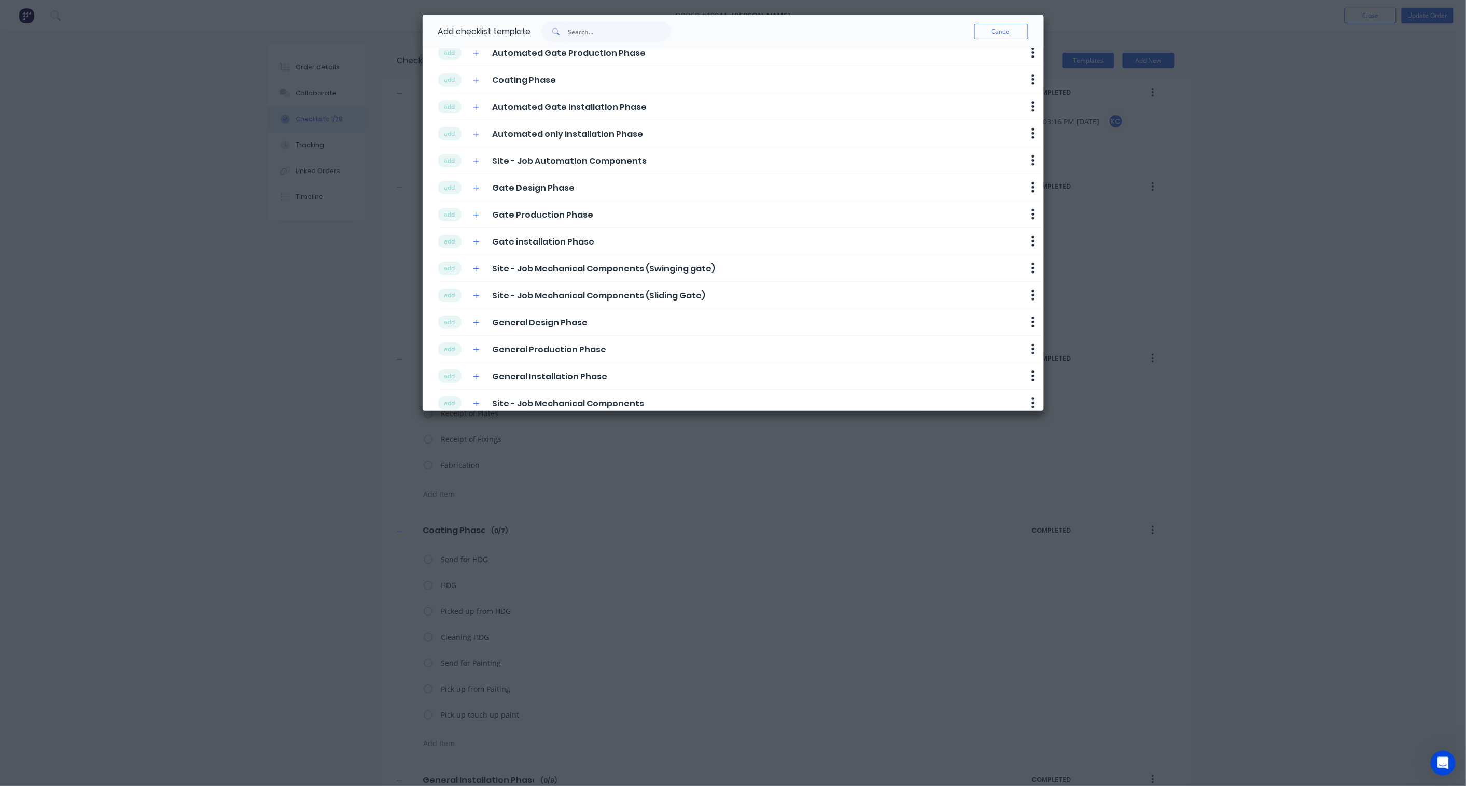
scroll to position [110, 0]
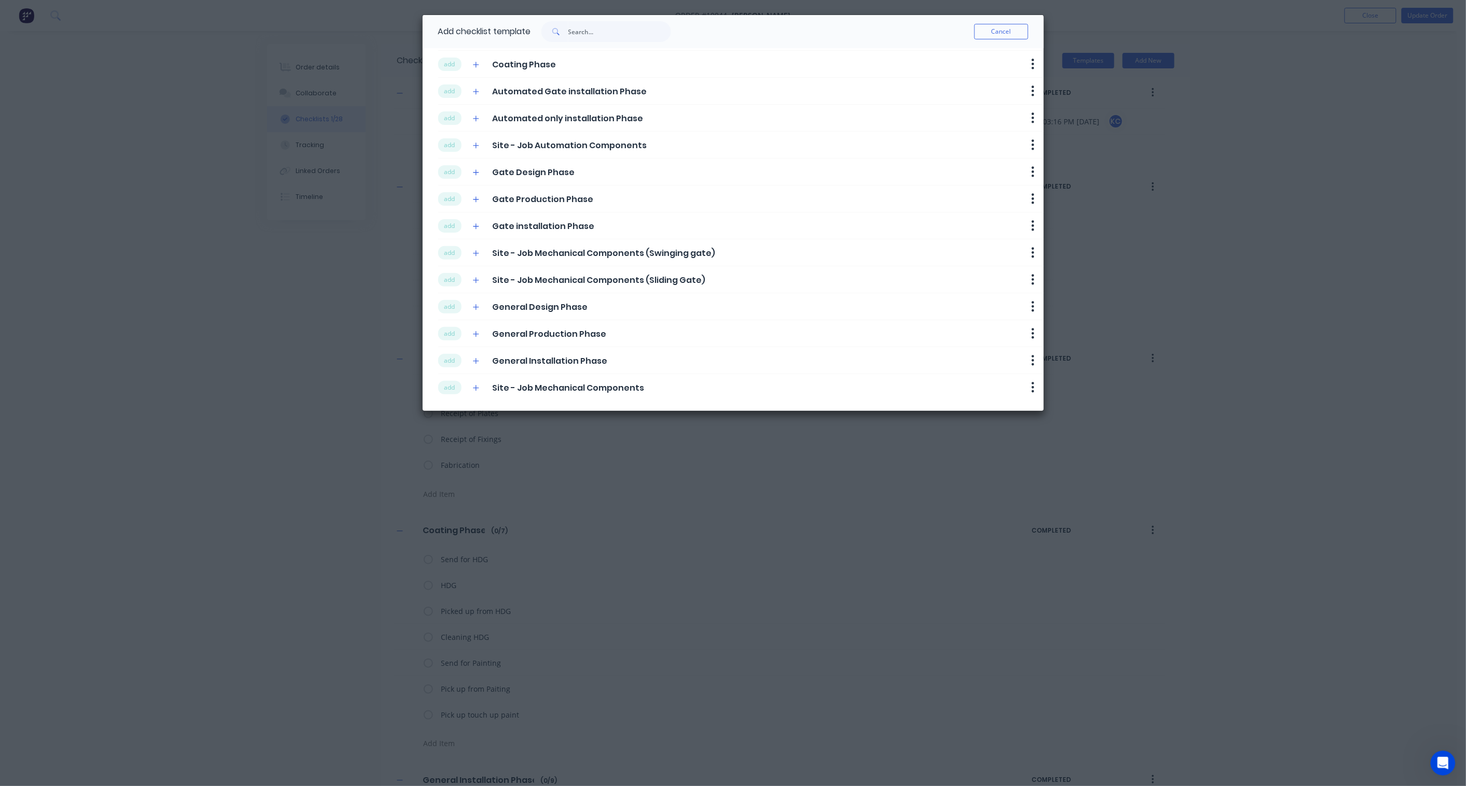
click at [250, 385] on div "Add checklist template Cancel add Template for Onboarding Delete add Checklist …" at bounding box center [733, 393] width 1466 height 786
click at [1004, 37] on button "Cancel" at bounding box center [1001, 32] width 54 height 16
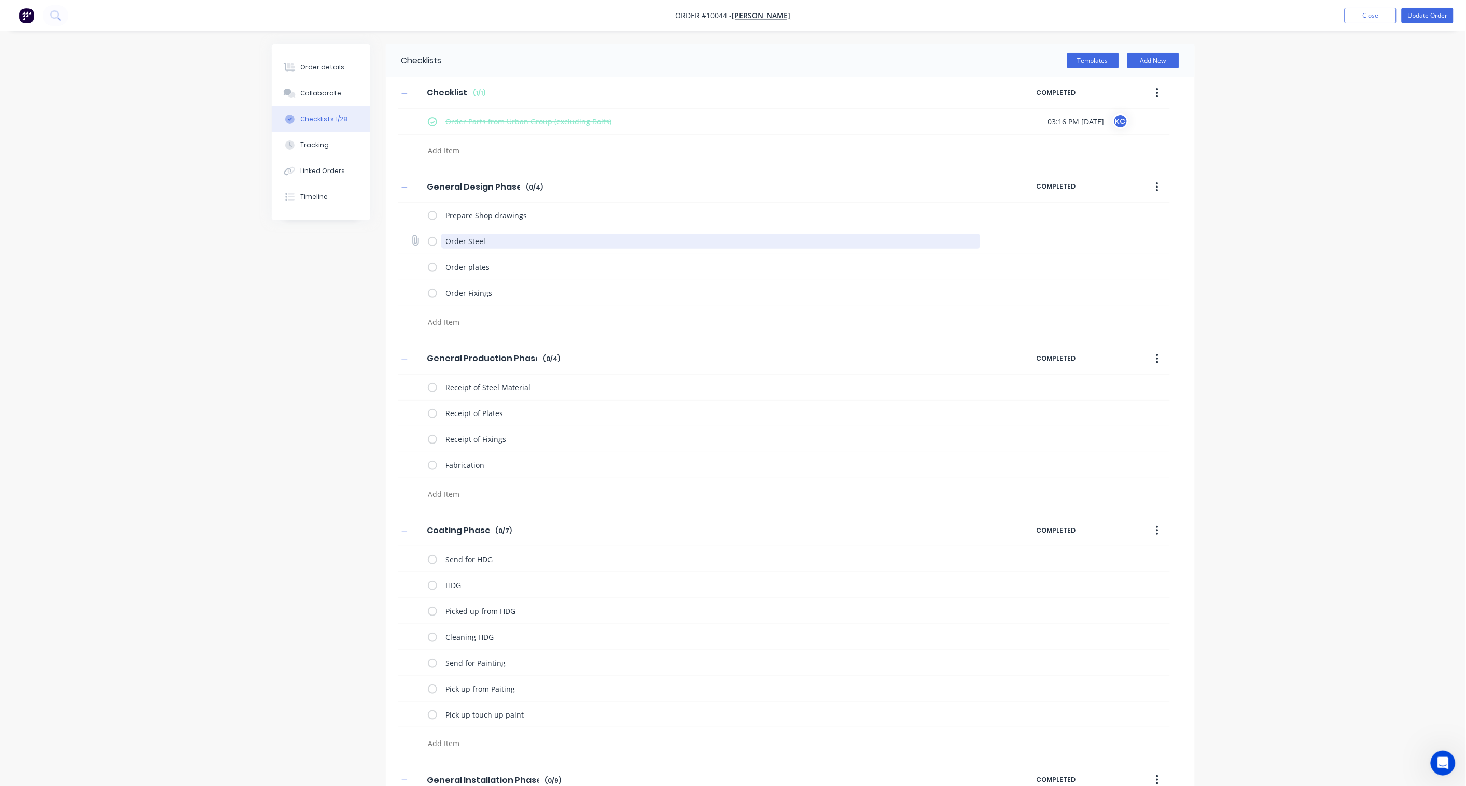
click at [494, 234] on textarea "Order Steel" at bounding box center [710, 241] width 539 height 15
drag, startPoint x: 497, startPoint y: 236, endPoint x: 467, endPoint y: 235, distance: 29.6
click at [467, 235] on textarea "Order Steel" at bounding box center [710, 241] width 539 height 15
type textarea "O"
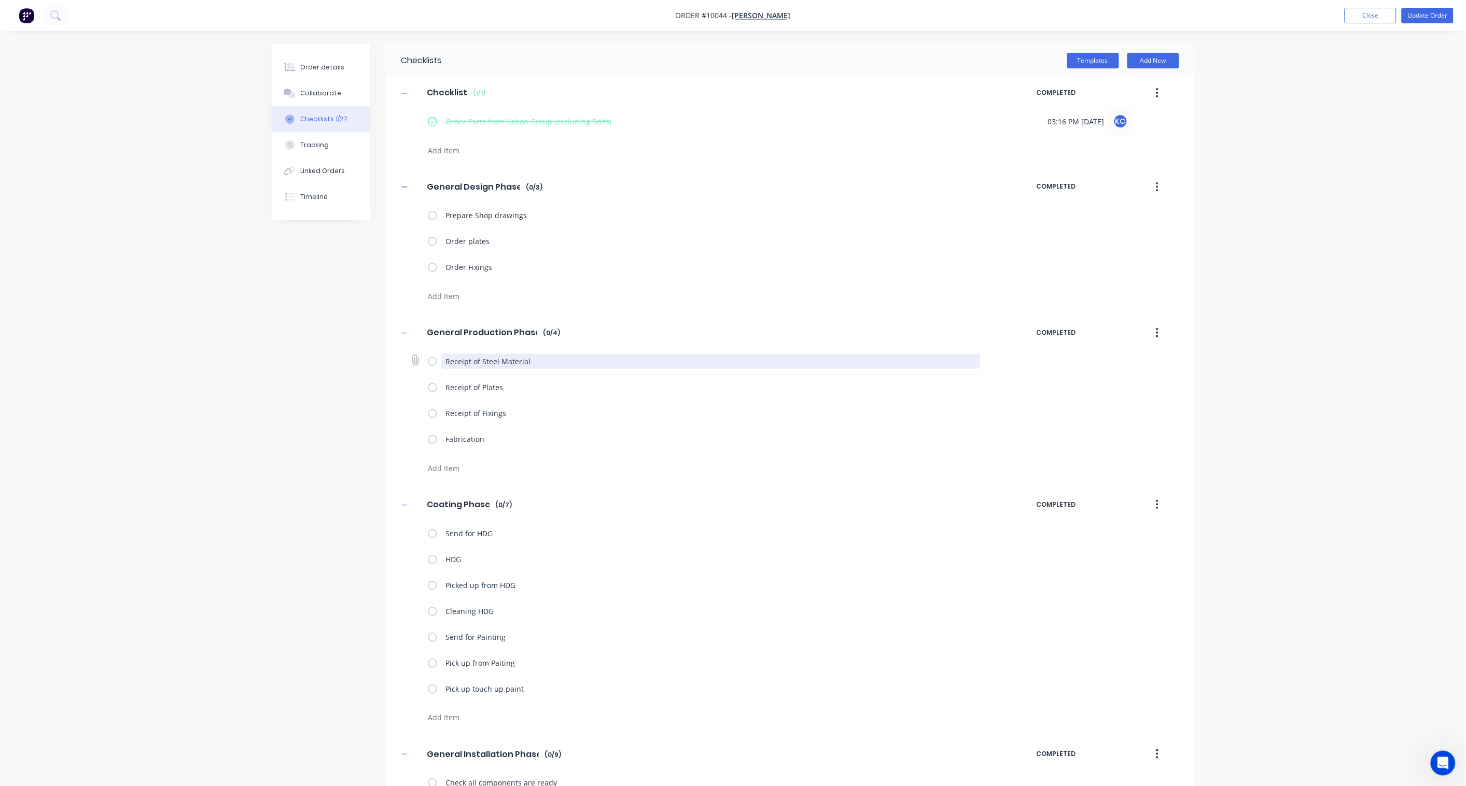
click at [547, 358] on textarea "Receipt of Steel Material" at bounding box center [710, 361] width 539 height 15
drag, startPoint x: 558, startPoint y: 359, endPoint x: 480, endPoint y: 359, distance: 78.8
click at [480, 359] on textarea "Receipt of Steel Material" at bounding box center [710, 361] width 539 height 15
type textarea "Receipt of Aluminium in Stock"
drag, startPoint x: 495, startPoint y: 358, endPoint x: 363, endPoint y: 375, distance: 132.8
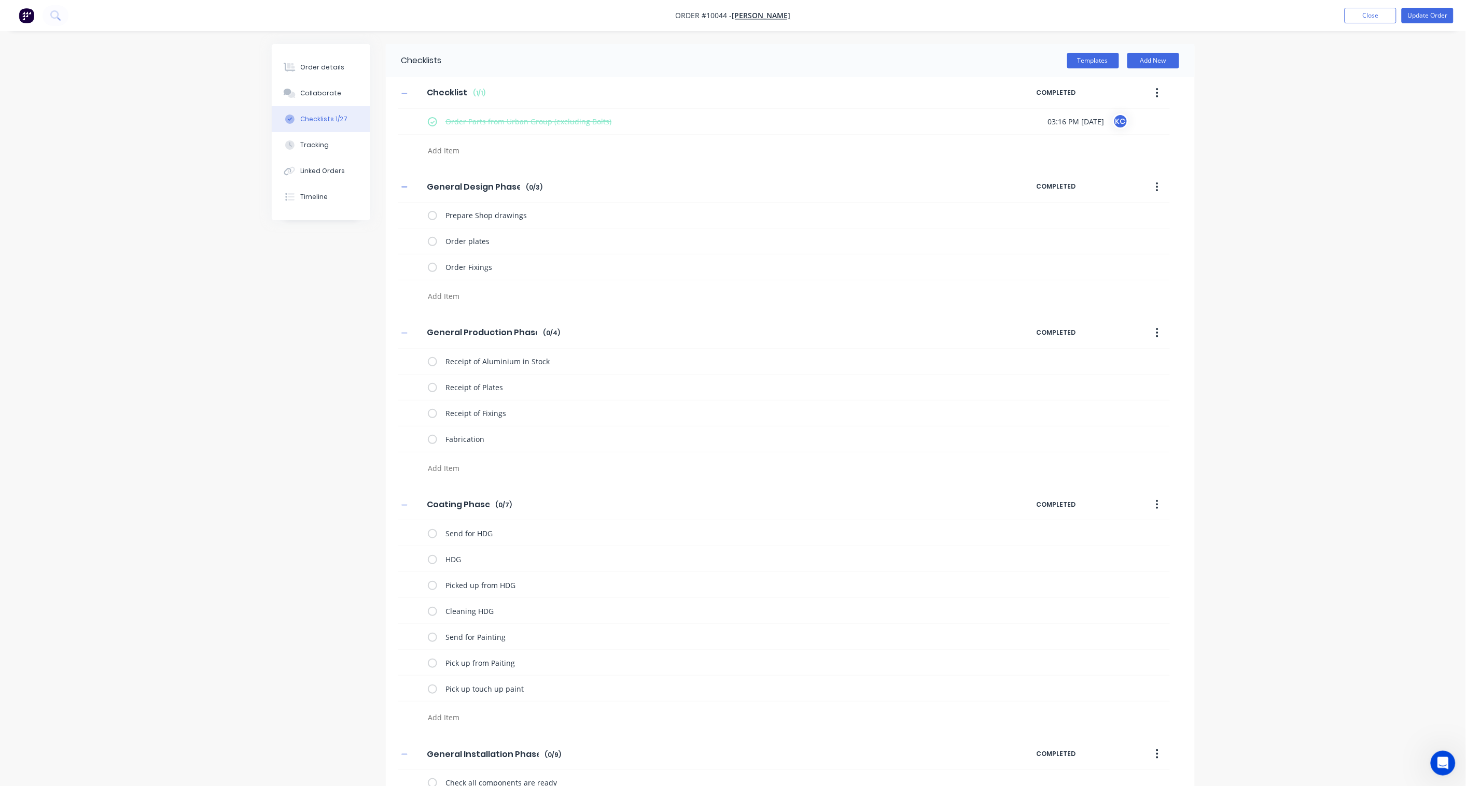
click at [363, 375] on div "Checklists Templates Add New Checklist Checklist Enter Checklist name ( 1 / 1 )…" at bounding box center [733, 616] width 923 height 1145
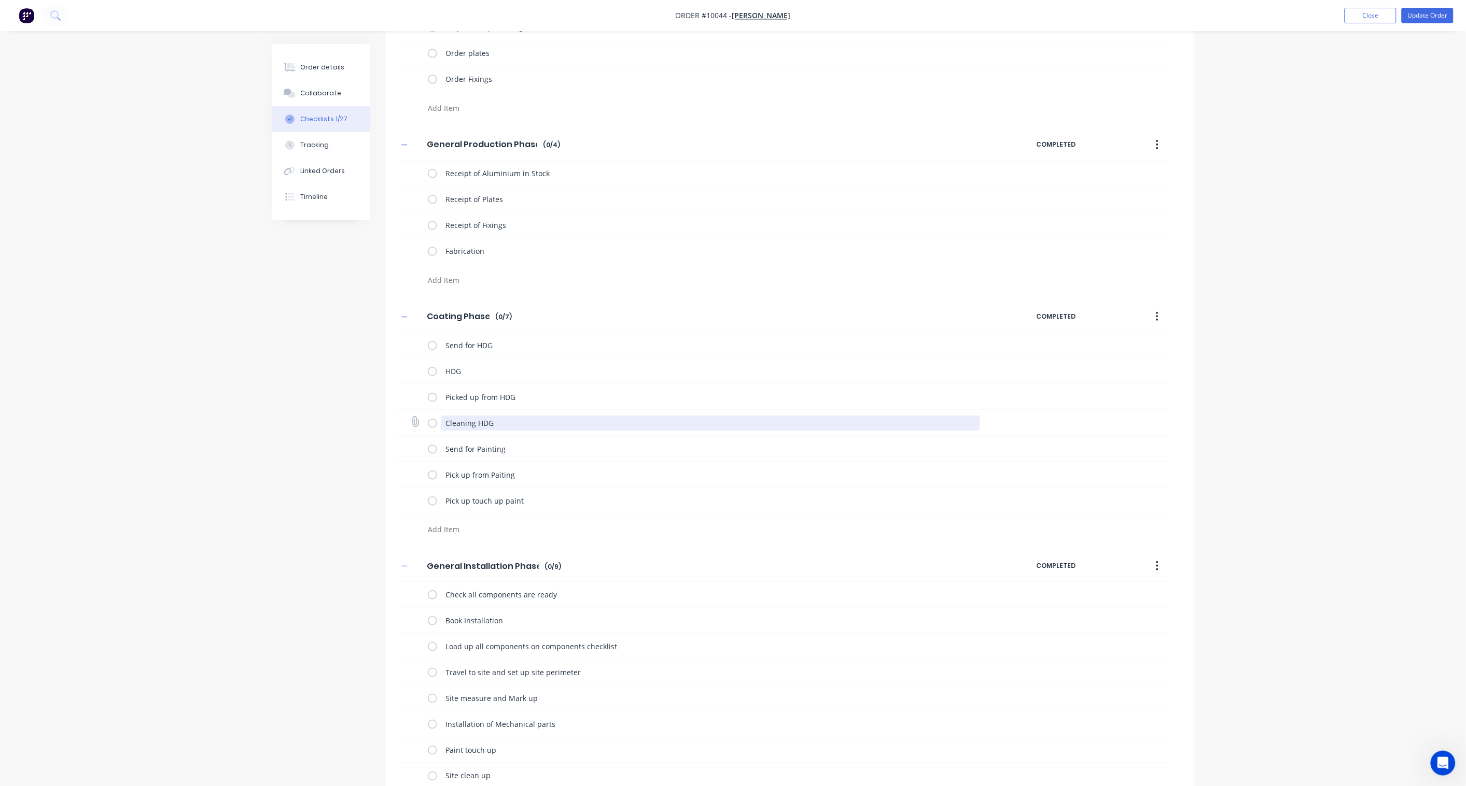
scroll to position [230, 0]
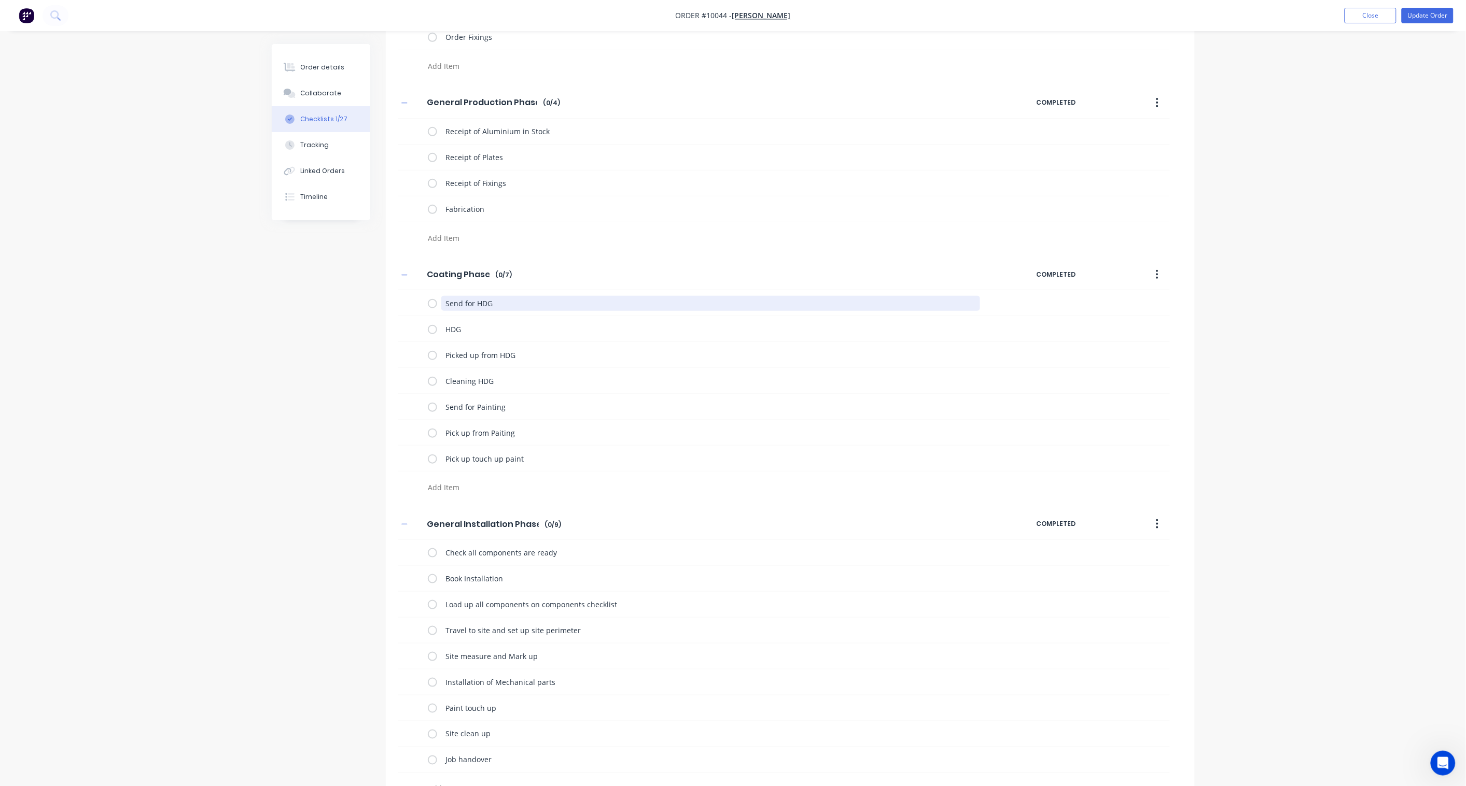
drag, startPoint x: 533, startPoint y: 306, endPoint x: 387, endPoint y: 297, distance: 146.5
click at [387, 297] on div "Coating Phase Coating Phase Enter Checklist name ( 0 / 7 ) COMPLETED Send for H…" at bounding box center [790, 379] width 809 height 240
drag, startPoint x: 477, startPoint y: 307, endPoint x: 413, endPoint y: 300, distance: 64.2
click at [412, 301] on div "HDG" at bounding box center [783, 303] width 771 height 26
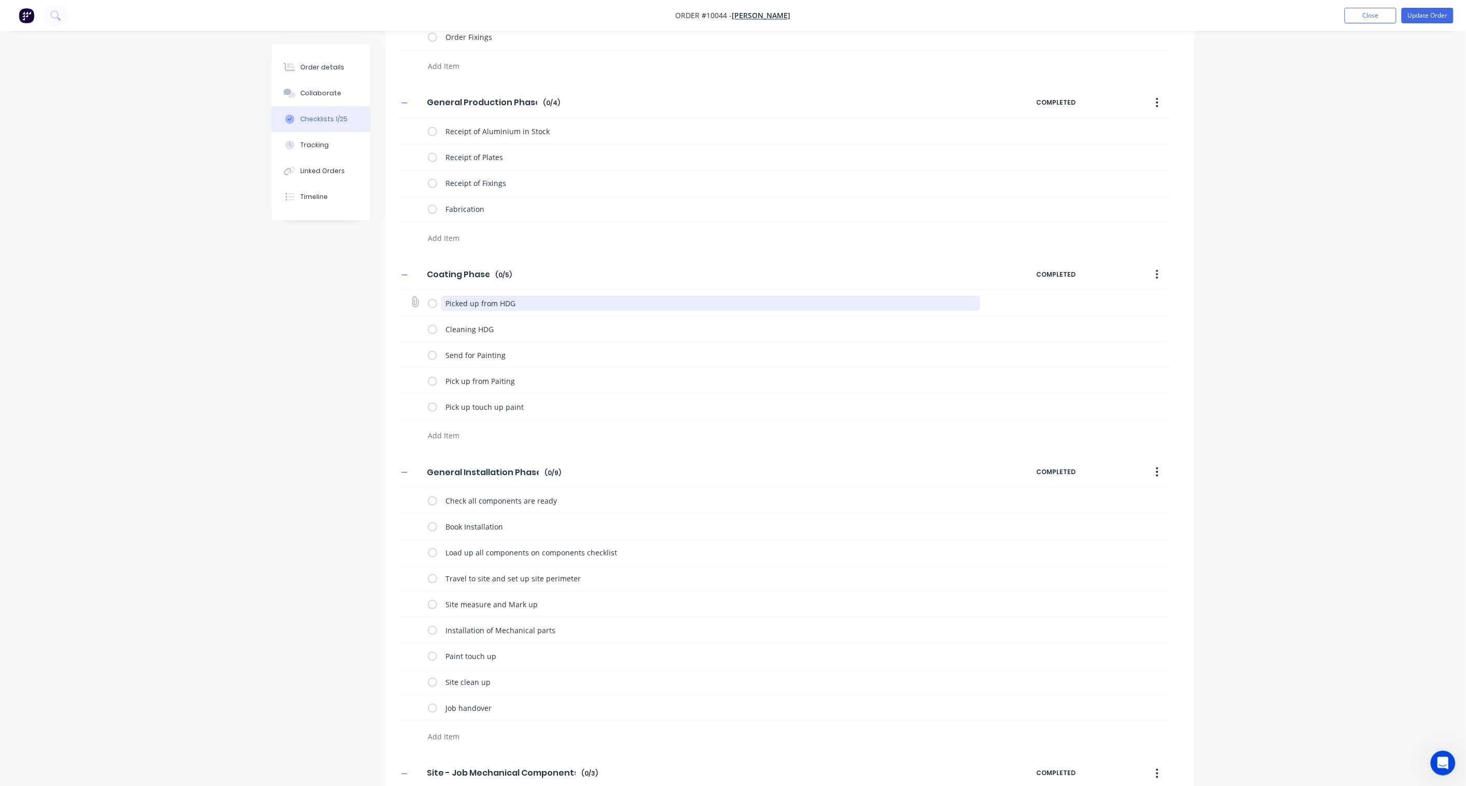
drag, startPoint x: 547, startPoint y: 302, endPoint x: 417, endPoint y: 298, distance: 130.7
click at [417, 298] on div "Picked up from HDG" at bounding box center [783, 303] width 771 height 26
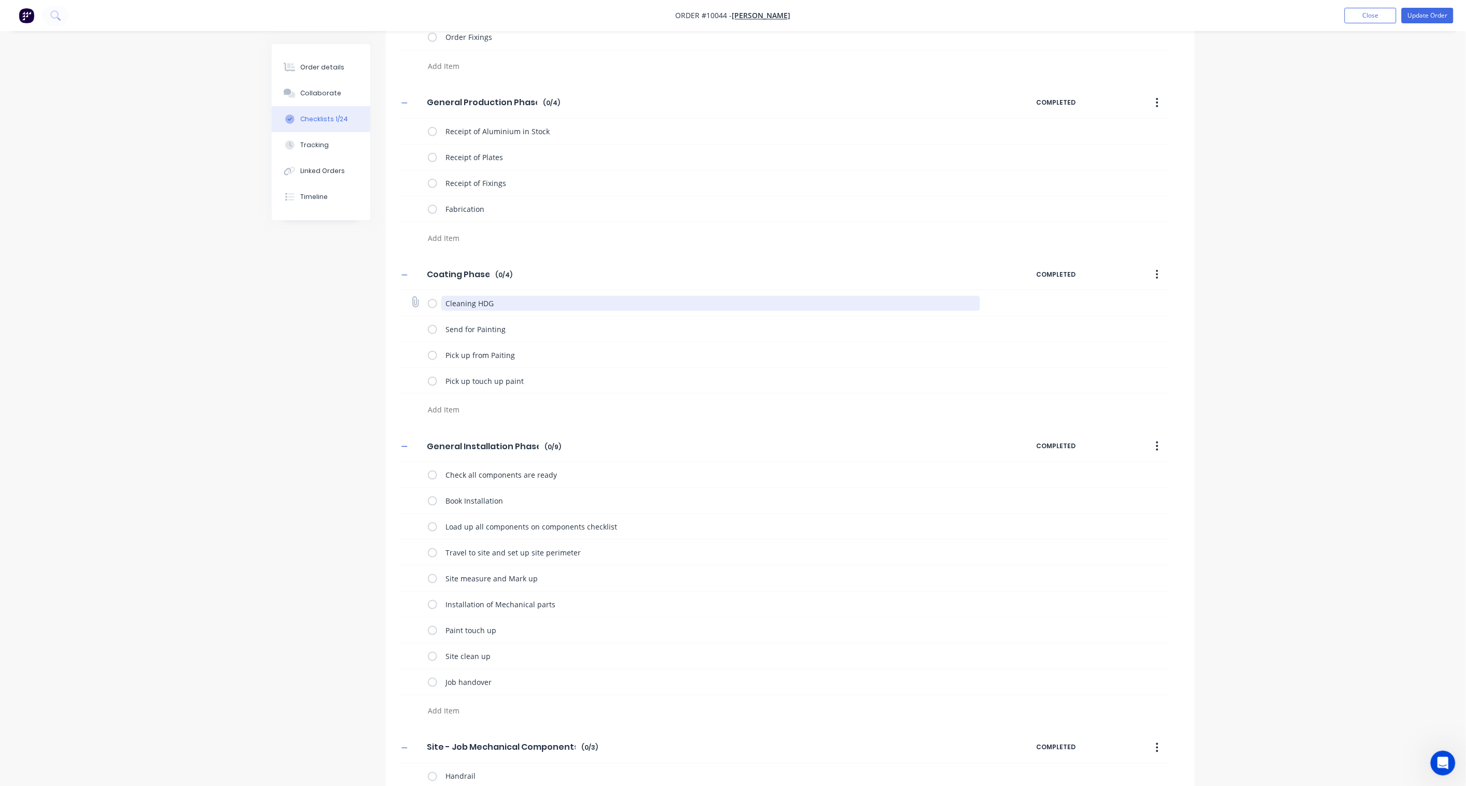
drag, startPoint x: 515, startPoint y: 304, endPoint x: 417, endPoint y: 303, distance: 98.0
click at [417, 303] on div "Cleaning HDG" at bounding box center [783, 303] width 771 height 26
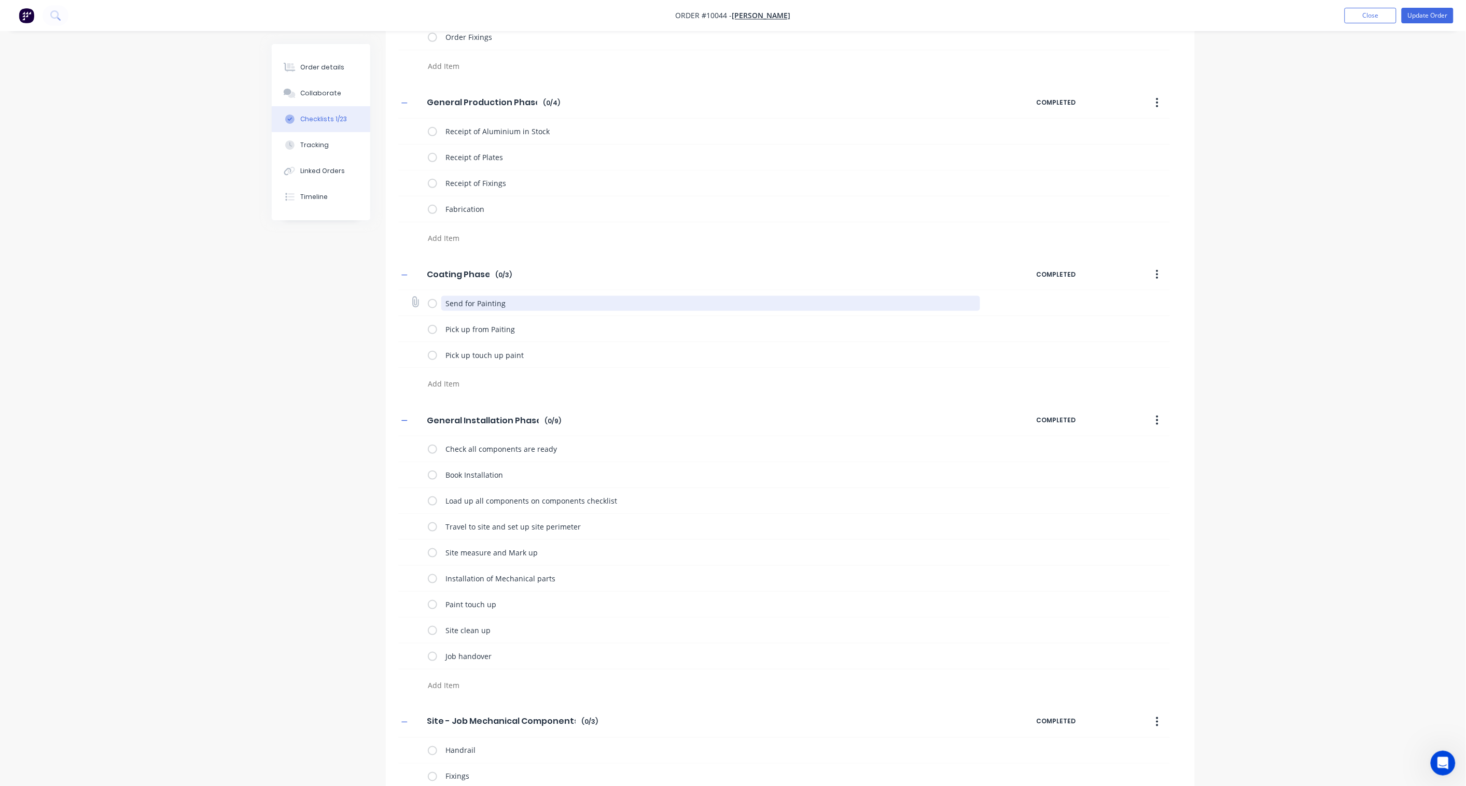
drag, startPoint x: 527, startPoint y: 307, endPoint x: 476, endPoint y: 302, distance: 51.5
click at [476, 302] on textarea "Send for Painting" at bounding box center [710, 303] width 539 height 15
click at [500, 303] on textarea "Send for PowderCoating" at bounding box center [710, 303] width 539 height 15
type textarea "Send for Powder-Coating"
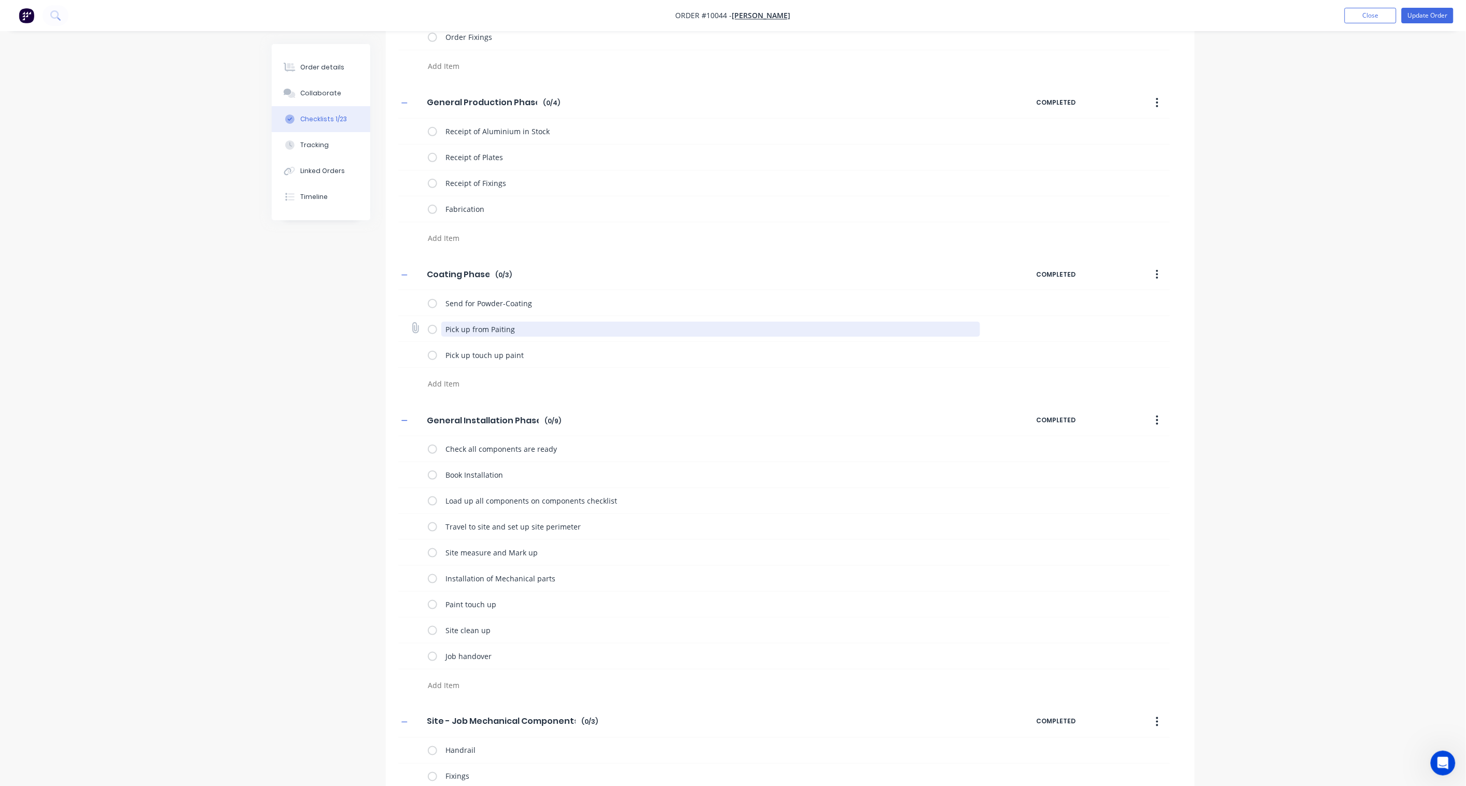
click at [546, 331] on textarea "Pick up from Paiting" at bounding box center [710, 329] width 539 height 15
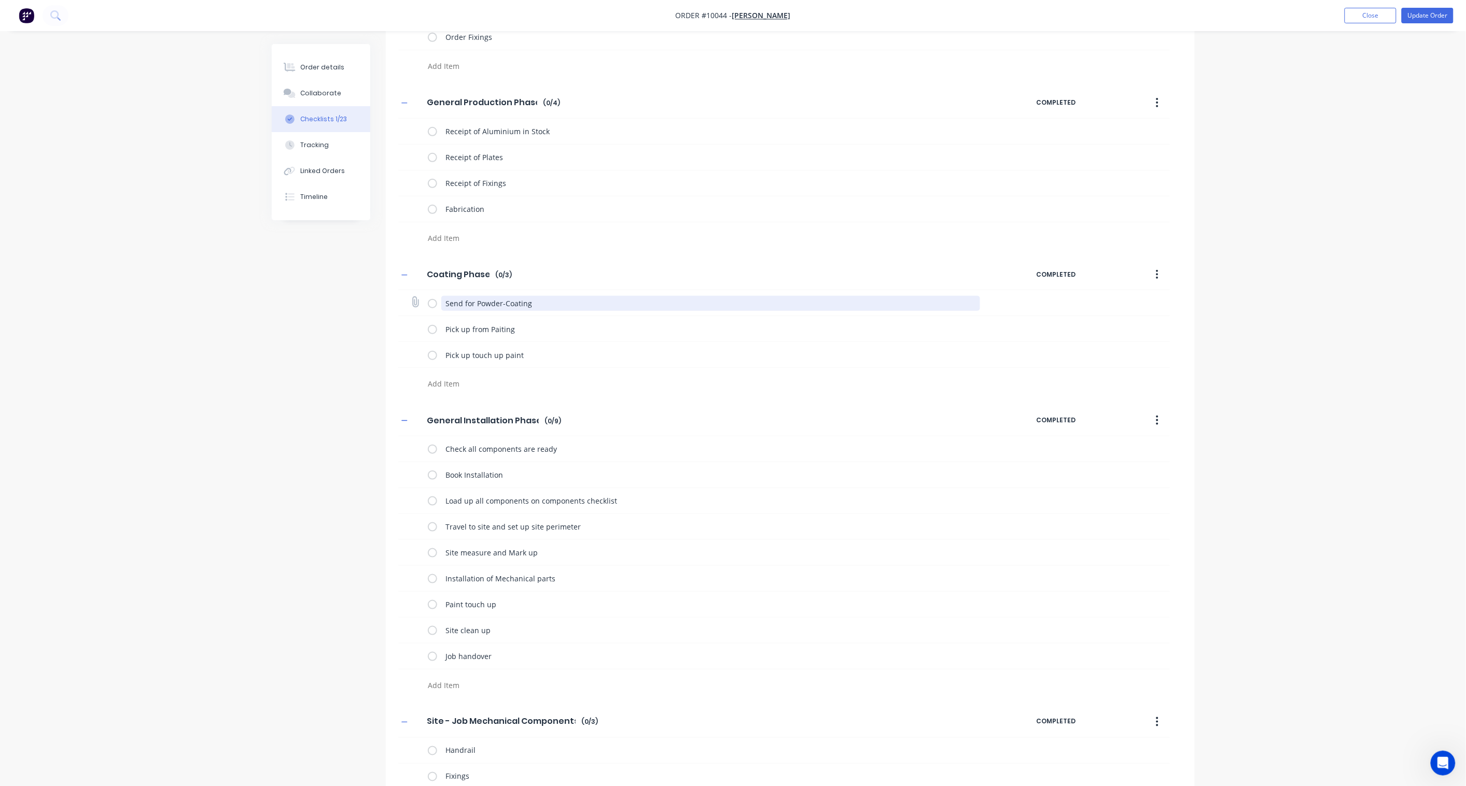
drag, startPoint x: 552, startPoint y: 306, endPoint x: 475, endPoint y: 303, distance: 76.8
click at [475, 303] on textarea "Send for Powder-Coating" at bounding box center [710, 303] width 539 height 15
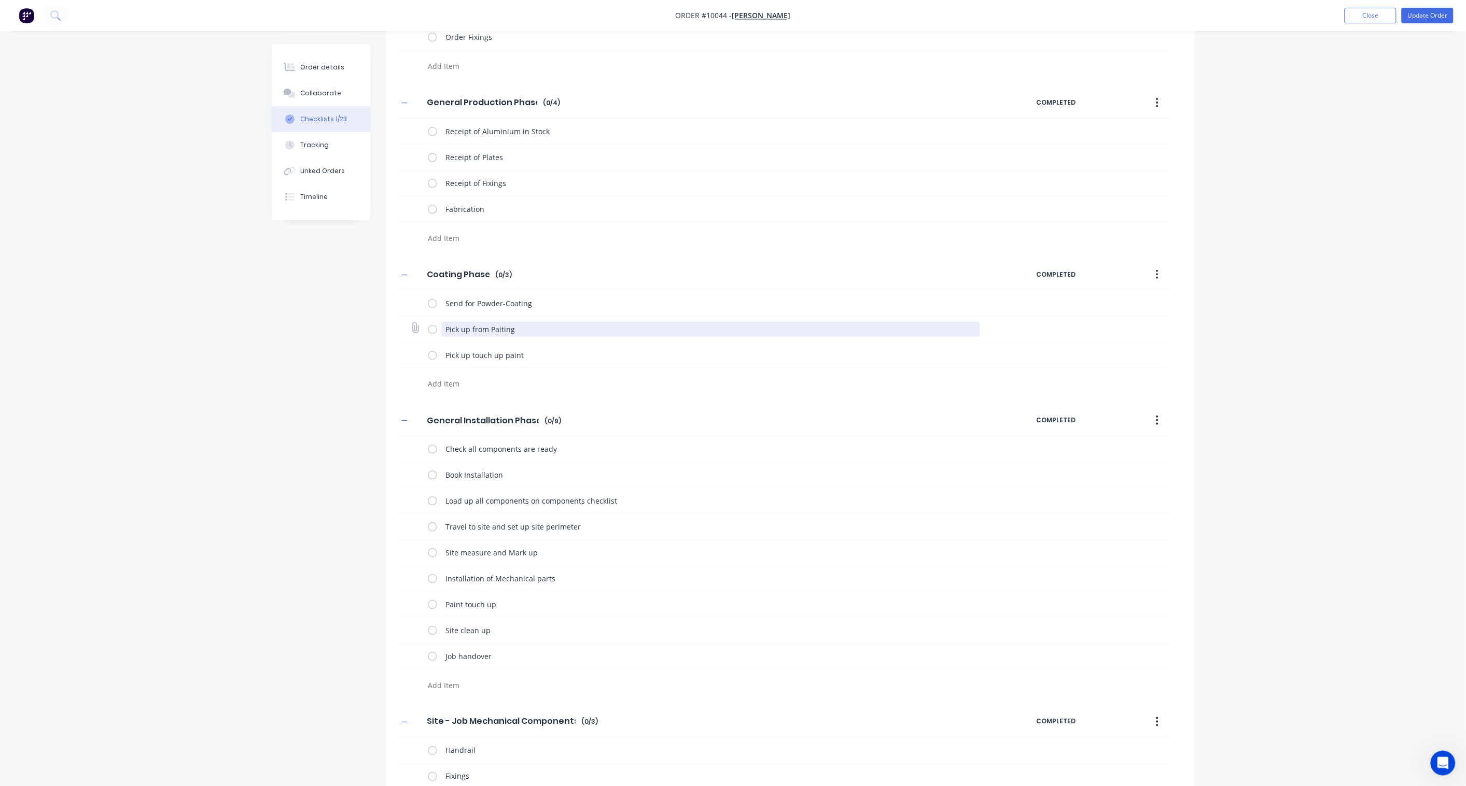
click at [527, 334] on textarea "Pick up from Paiting" at bounding box center [710, 329] width 539 height 15
drag, startPoint x: 528, startPoint y: 333, endPoint x: 488, endPoint y: 333, distance: 39.4
click at [488, 333] on textarea "Pick up from Paiting" at bounding box center [710, 329] width 539 height 15
paste textarea "owder-Coa"
type textarea "Pick up from Powder-Coating"
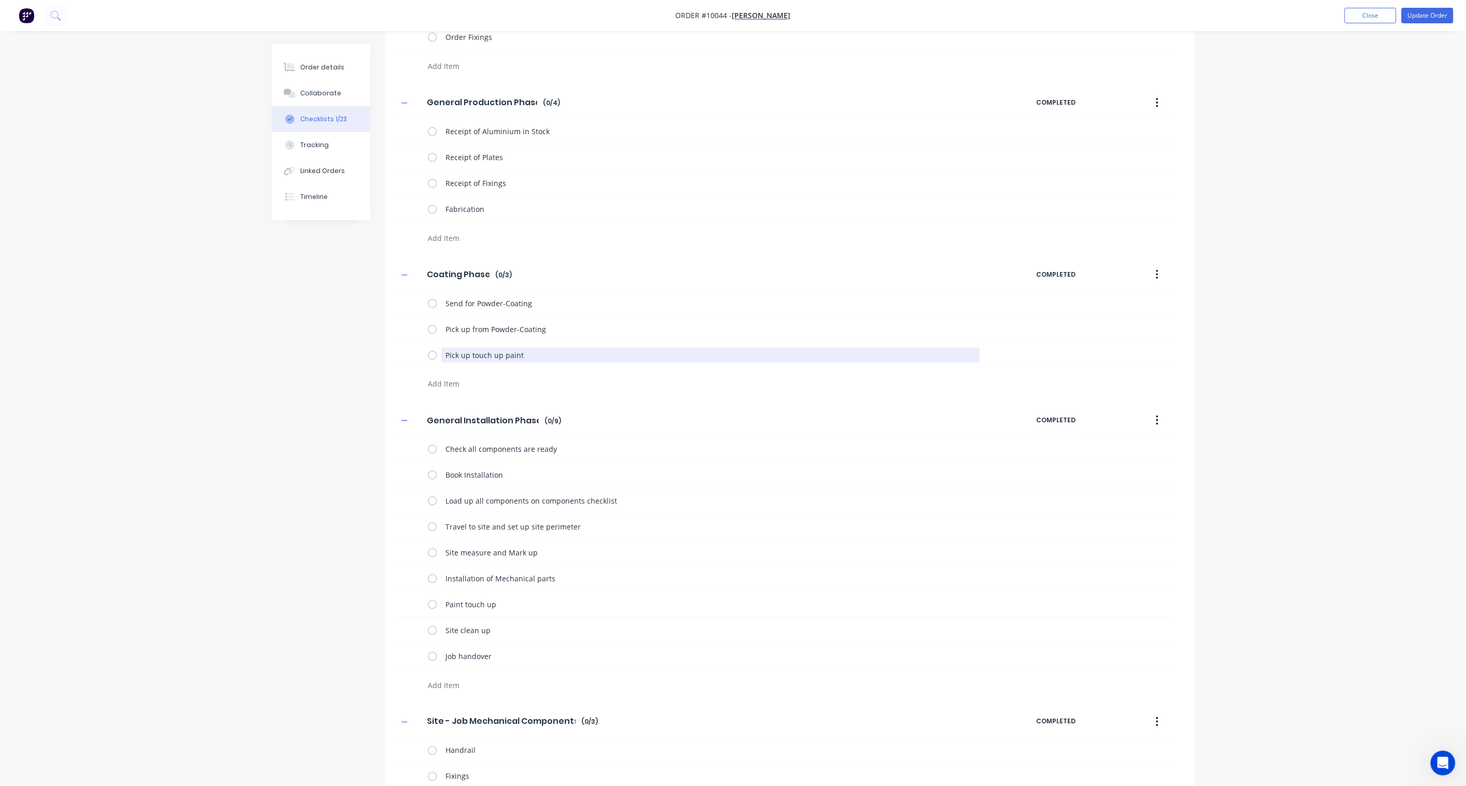
drag, startPoint x: 536, startPoint y: 350, endPoint x: 332, endPoint y: 343, distance: 203.8
click at [332, 343] on div "Checklists Templates Add New Checklist Checklist Enter Checklist name ( 1 / 1 )…" at bounding box center [733, 334] width 923 height 1041
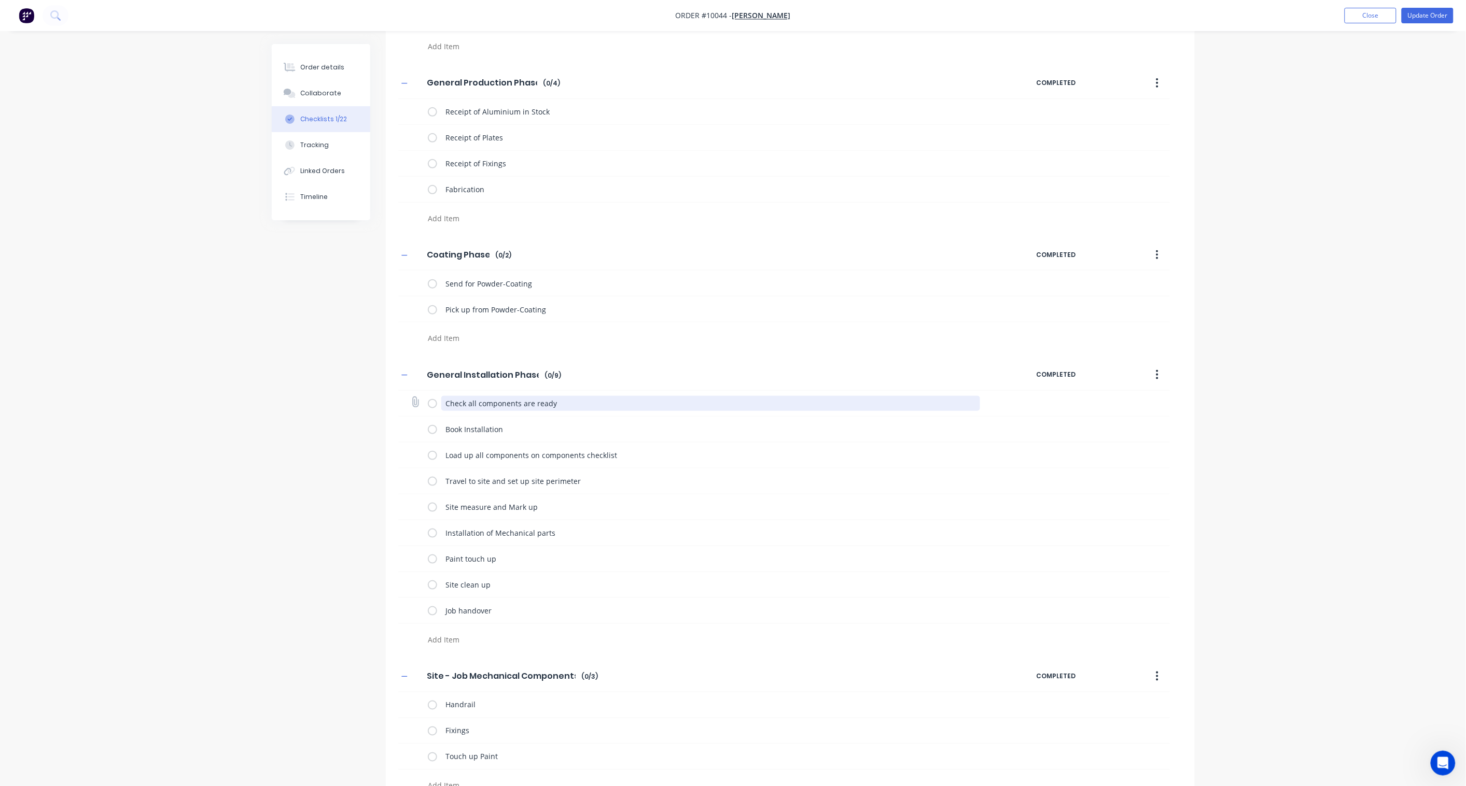
scroll to position [275, 0]
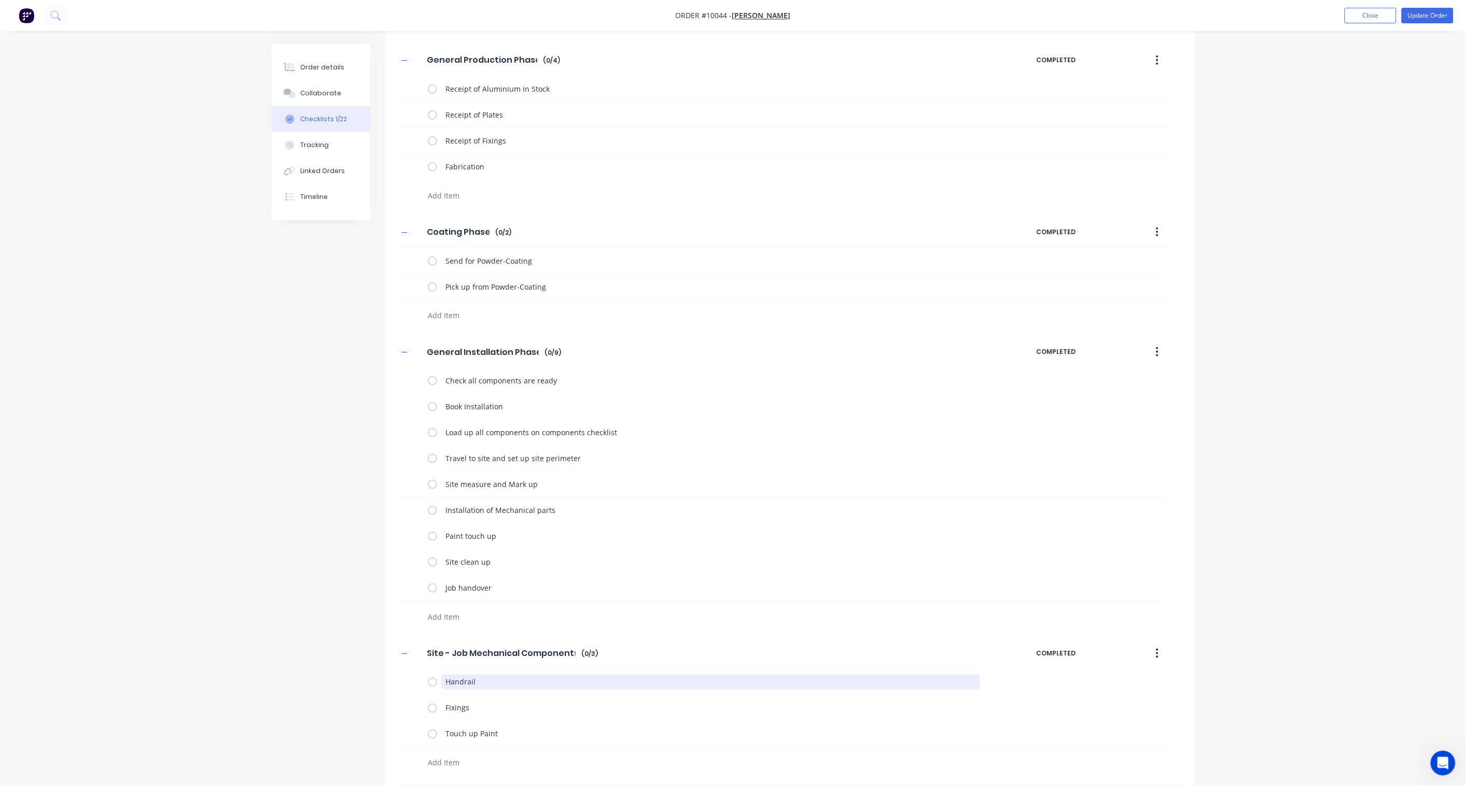
drag, startPoint x: 494, startPoint y: 680, endPoint x: 379, endPoint y: 671, distance: 114.9
click at [379, 579] on div "Checklists Templates Add New Checklist Checklist Enter Checklist name ( 1 / 1 )…" at bounding box center [733, 278] width 923 height 1015
type textarea "B"
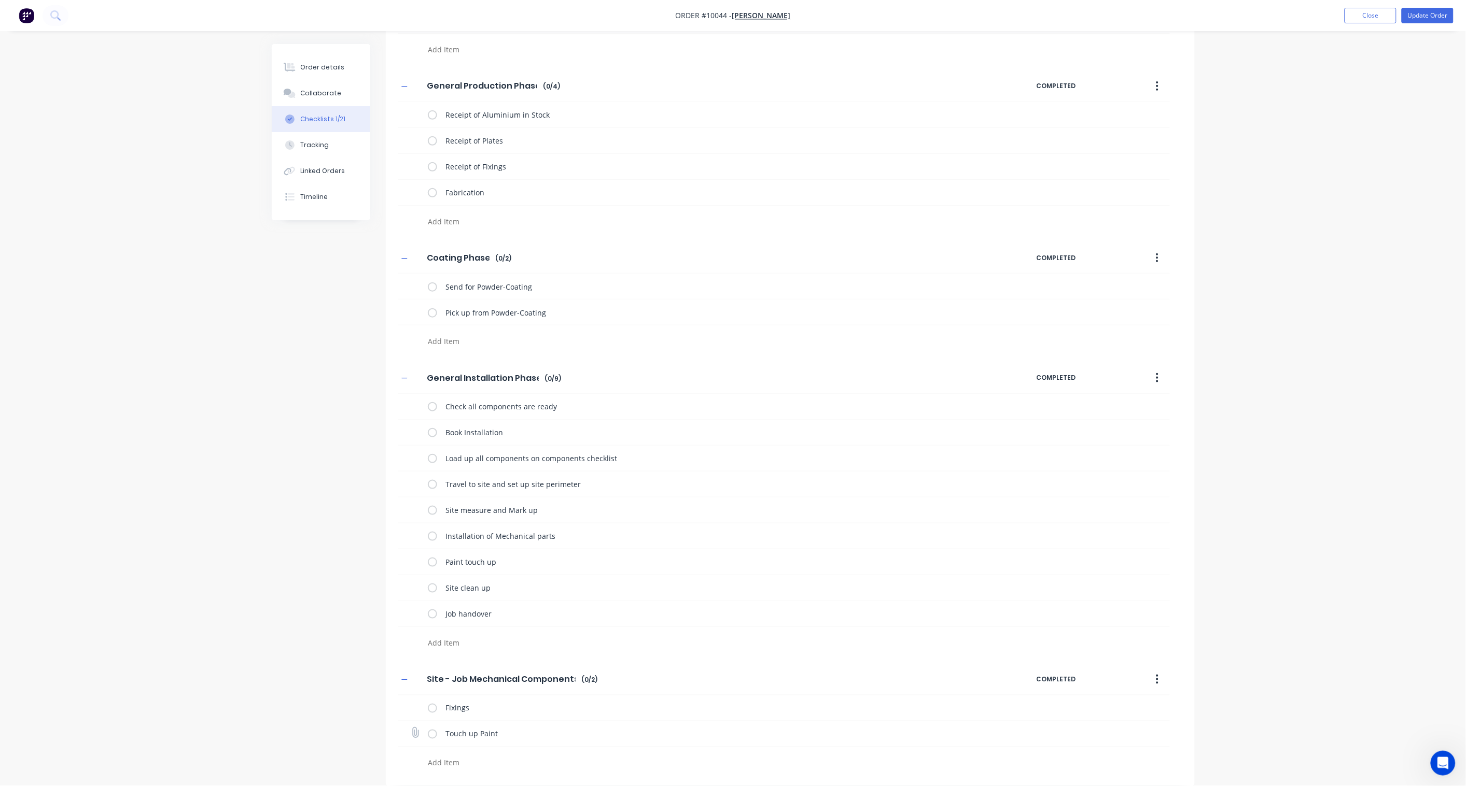
scroll to position [249, 0]
drag, startPoint x: 511, startPoint y: 707, endPoint x: 392, endPoint y: 700, distance: 118.4
click at [392, 579] on div "Site - Job Mechanical Components Site - Job Mechanical Components Enter Checkli…" at bounding box center [790, 719] width 809 height 110
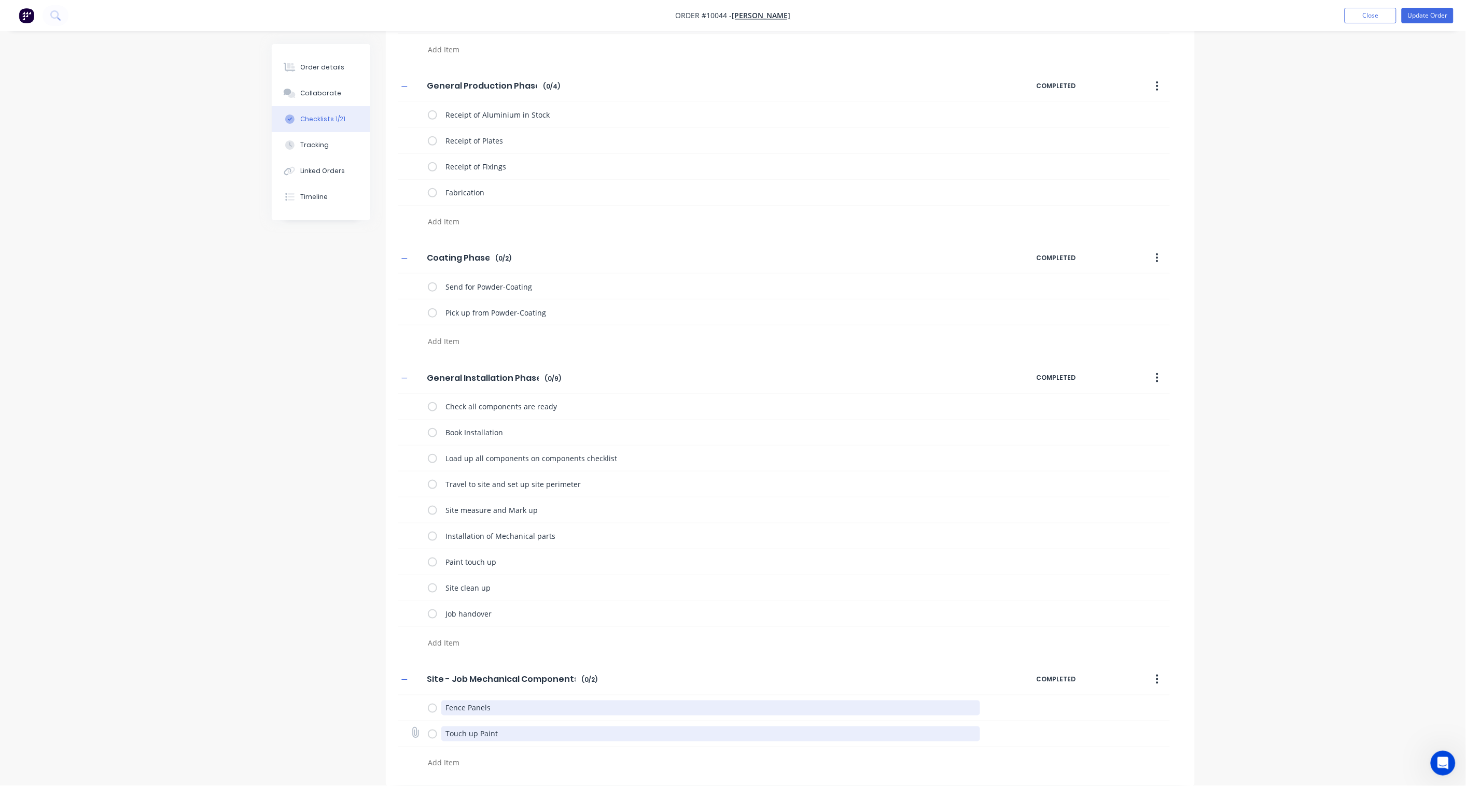
type textarea "Fence Panels"
click at [529, 579] on textarea "Touch up Paint" at bounding box center [710, 734] width 539 height 15
drag, startPoint x: 534, startPoint y: 734, endPoint x: 314, endPoint y: 709, distance: 221.2
click at [314, 579] on div "Checklists Templates Add New Checklist Checklist Enter Checklist name ( 1 / 1 )…" at bounding box center [733, 291] width 923 height 989
type textarea "Posts"
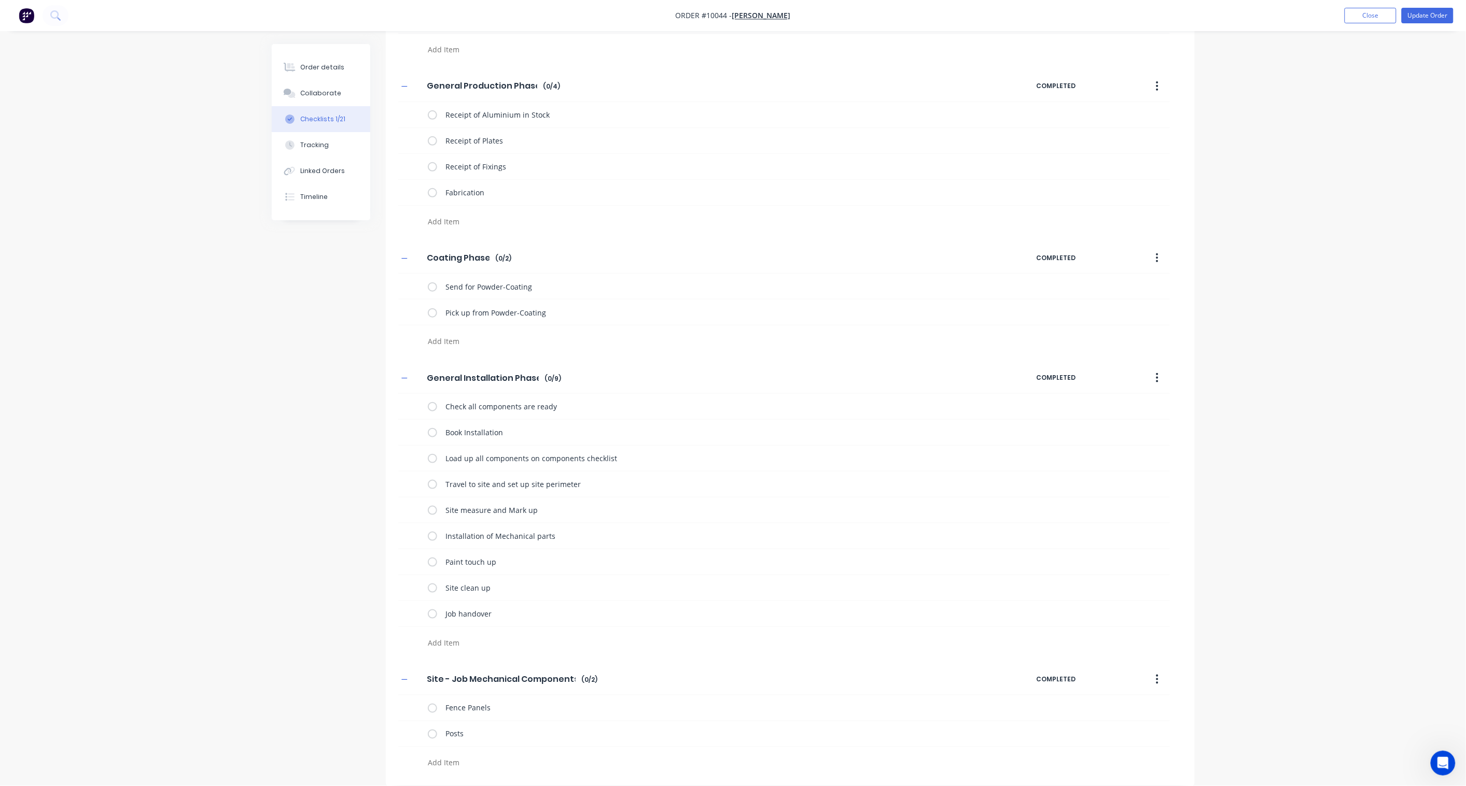
type textarea "Concrete"
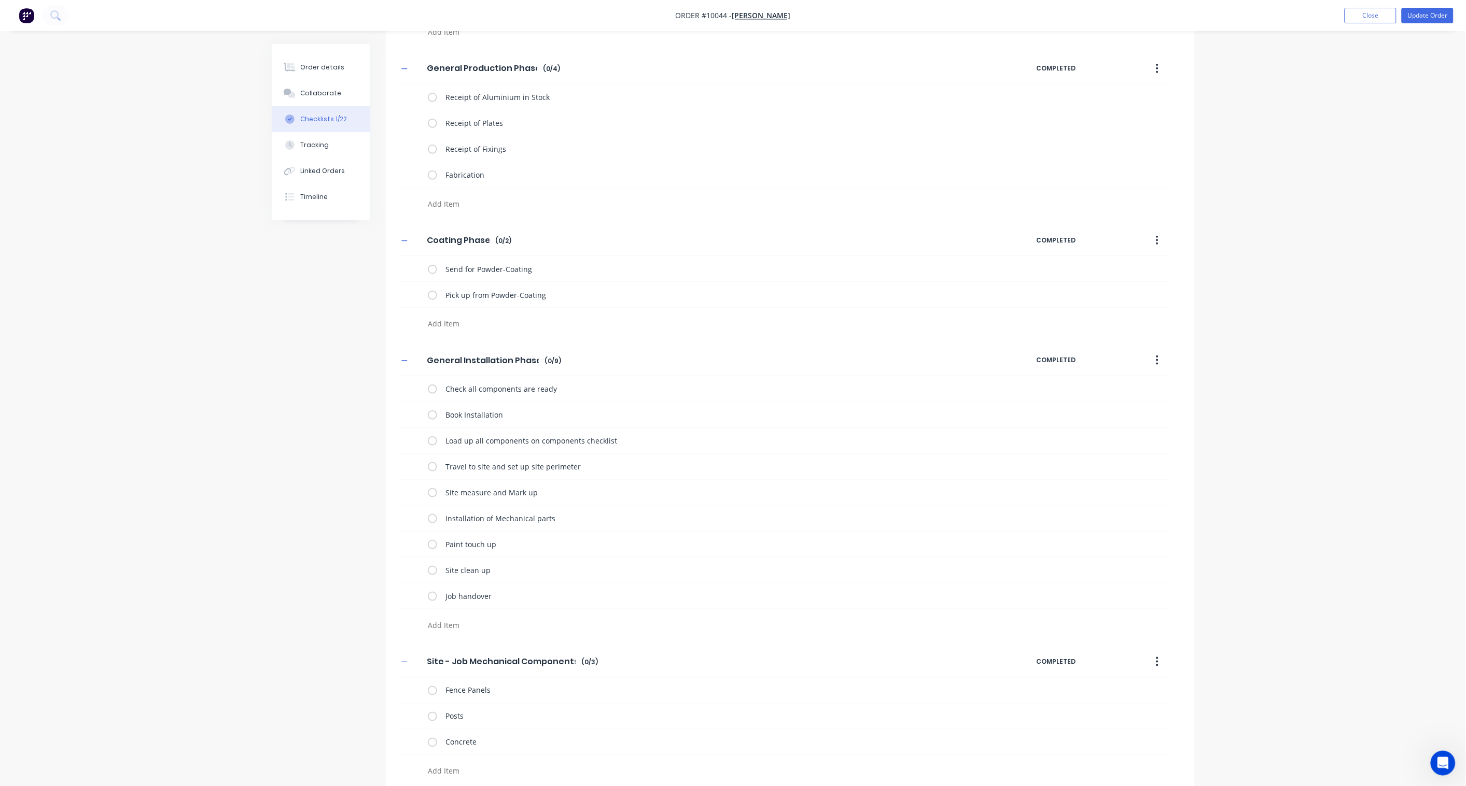
scroll to position [275, 0]
type textarea "Fixings"
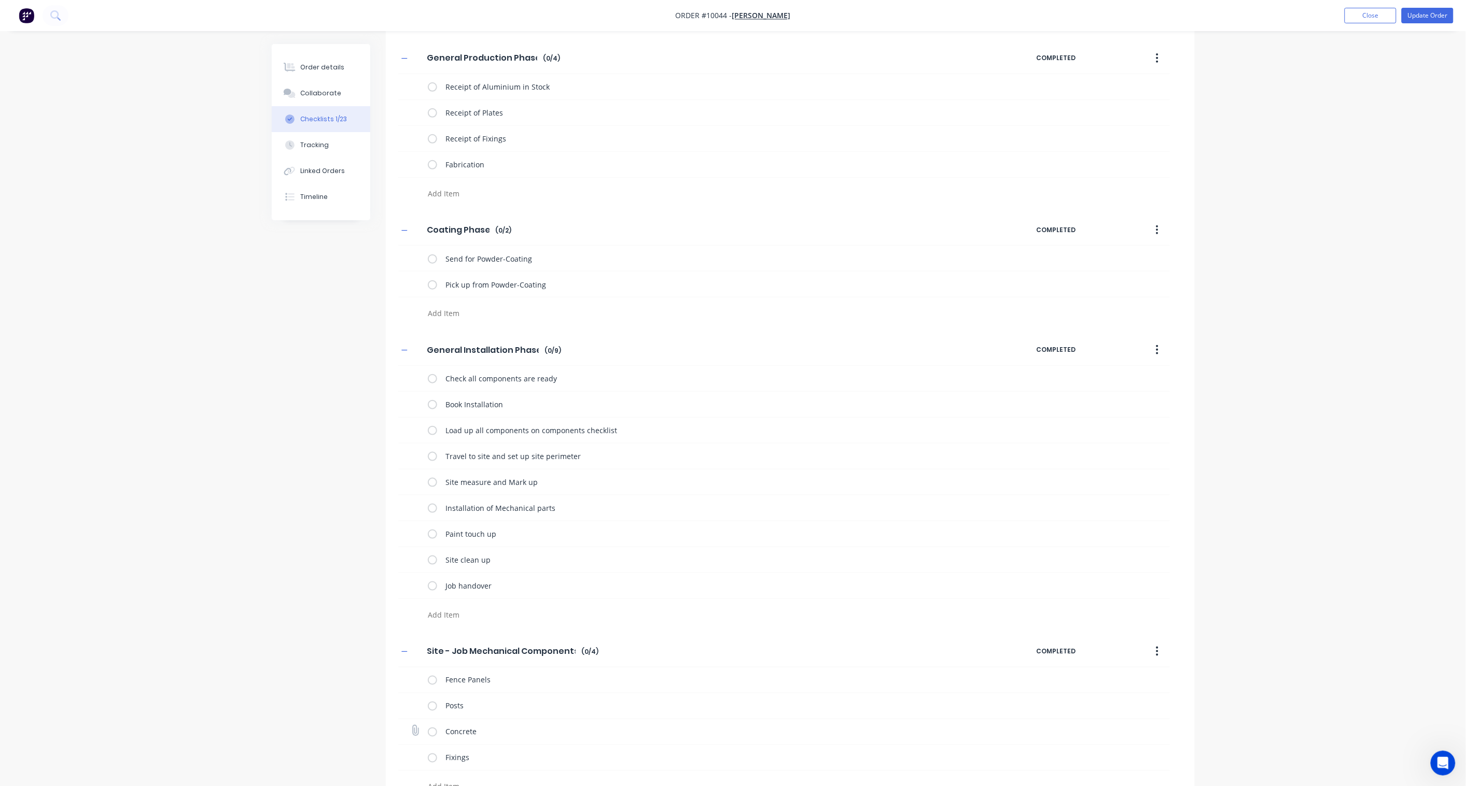
scroll to position [301, 0]
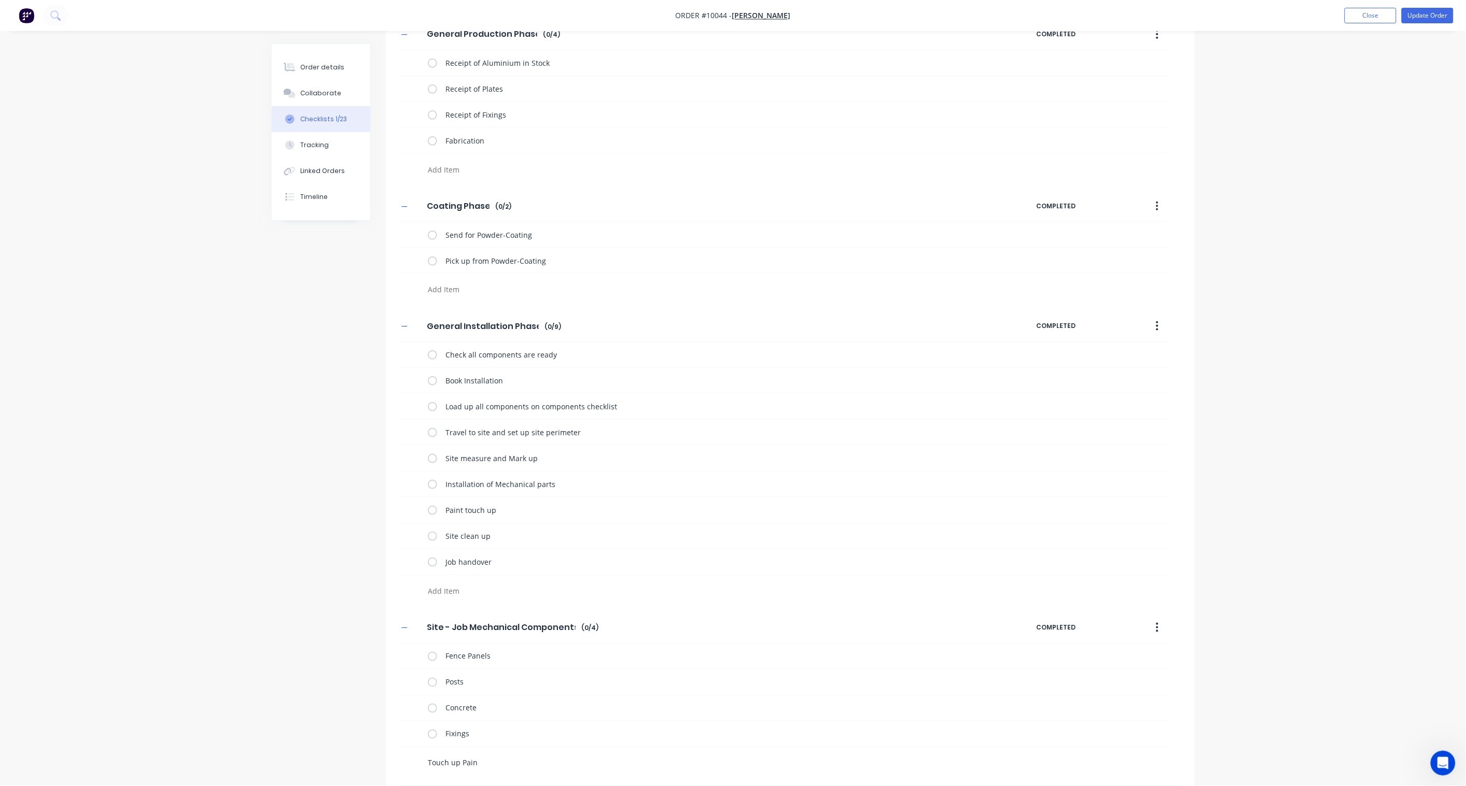
type textarea "Touch up Paint"
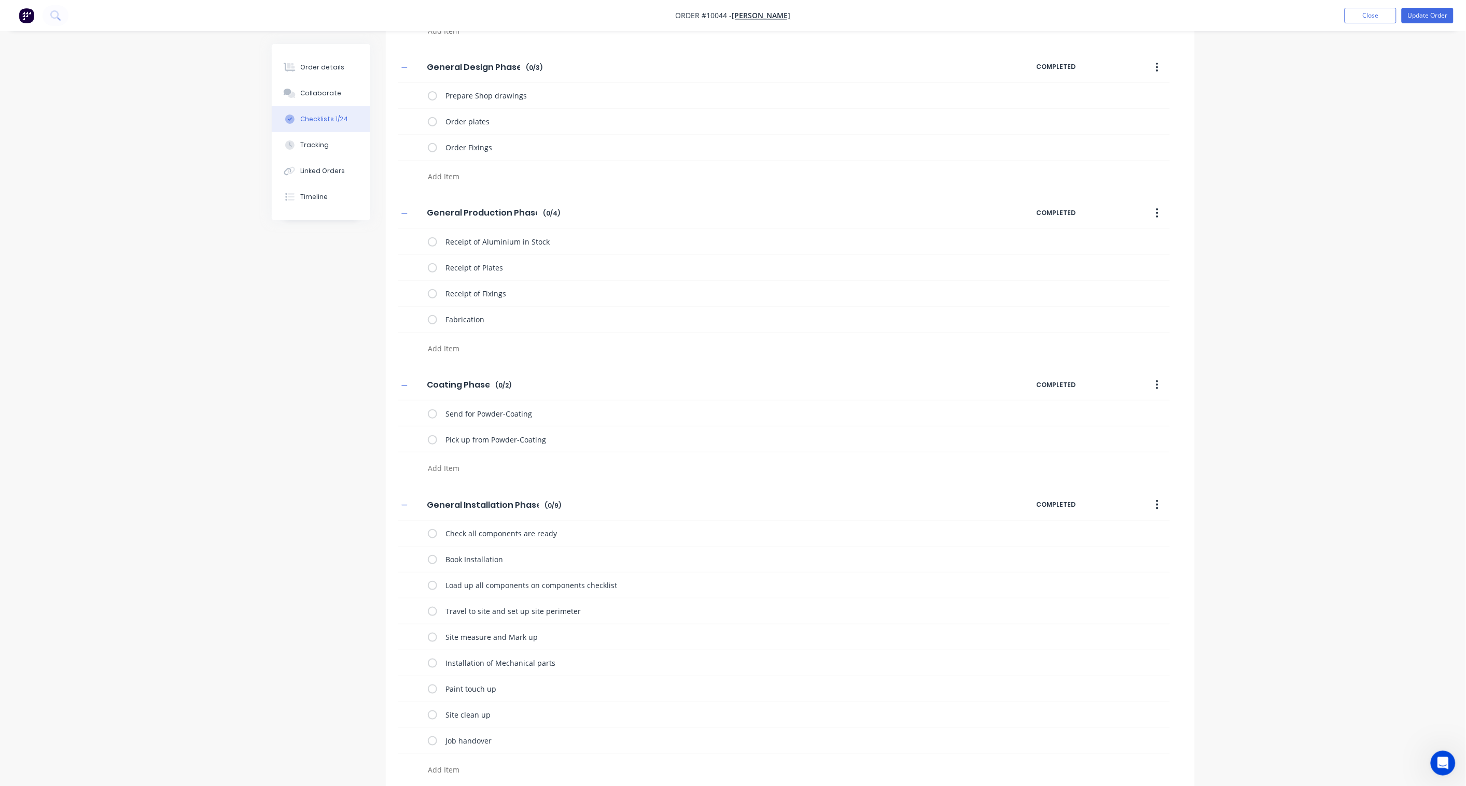
scroll to position [0, 0]
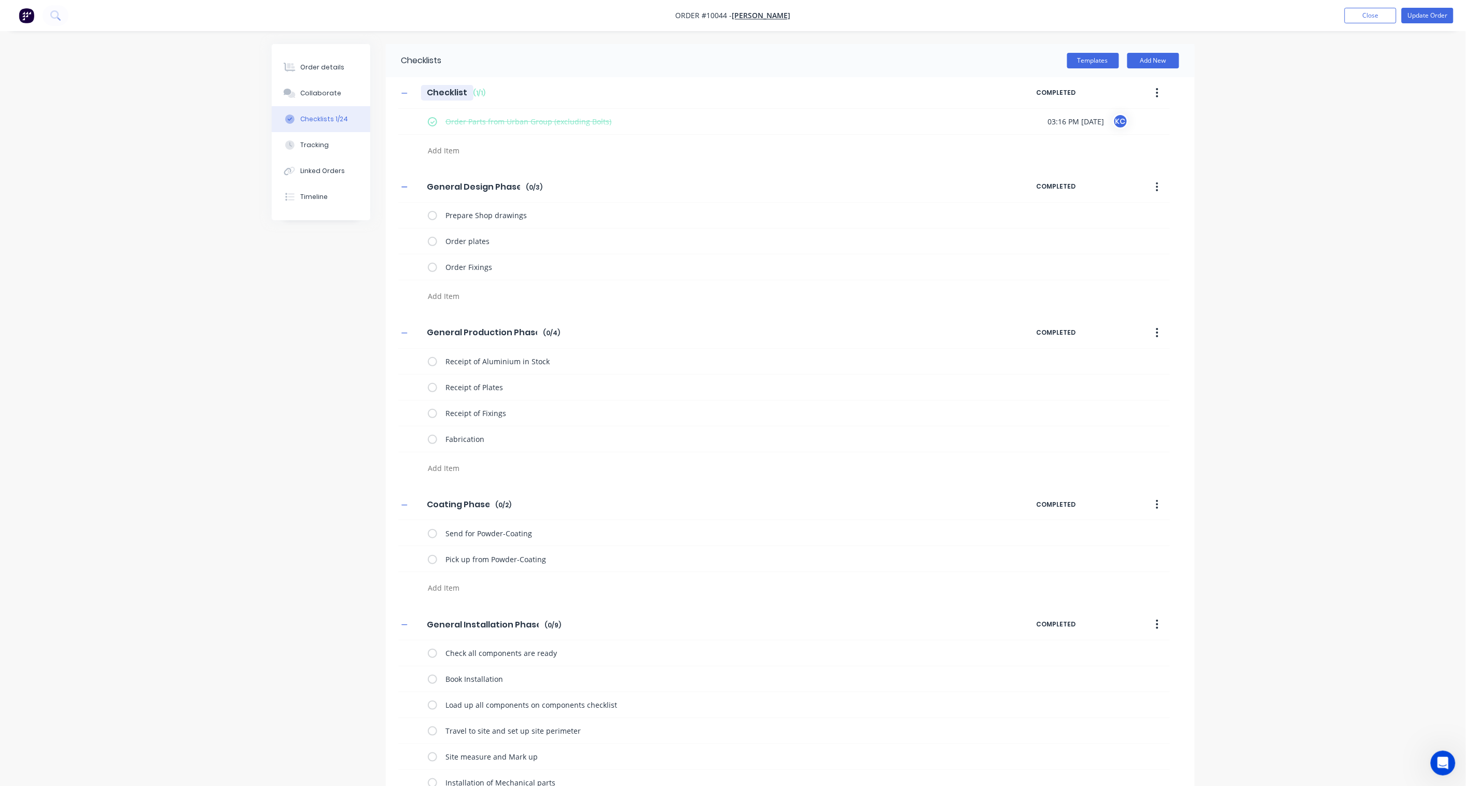
click at [447, 91] on input "Checklist" at bounding box center [447, 93] width 52 height 16
drag, startPoint x: 468, startPoint y: 91, endPoint x: 389, endPoint y: 86, distance: 79.5
click at [389, 86] on div "Checklist Checklist Enter Checklist name ( 1 / 1 ) COMPLETED Order Parts from U…" at bounding box center [790, 119] width 809 height 84
type input "Urban Group Order"
click at [236, 337] on div "Order details Collaborate Checklists 1/24 Tracking Linked Orders Timeline Order…" at bounding box center [733, 555] width 1466 height 1111
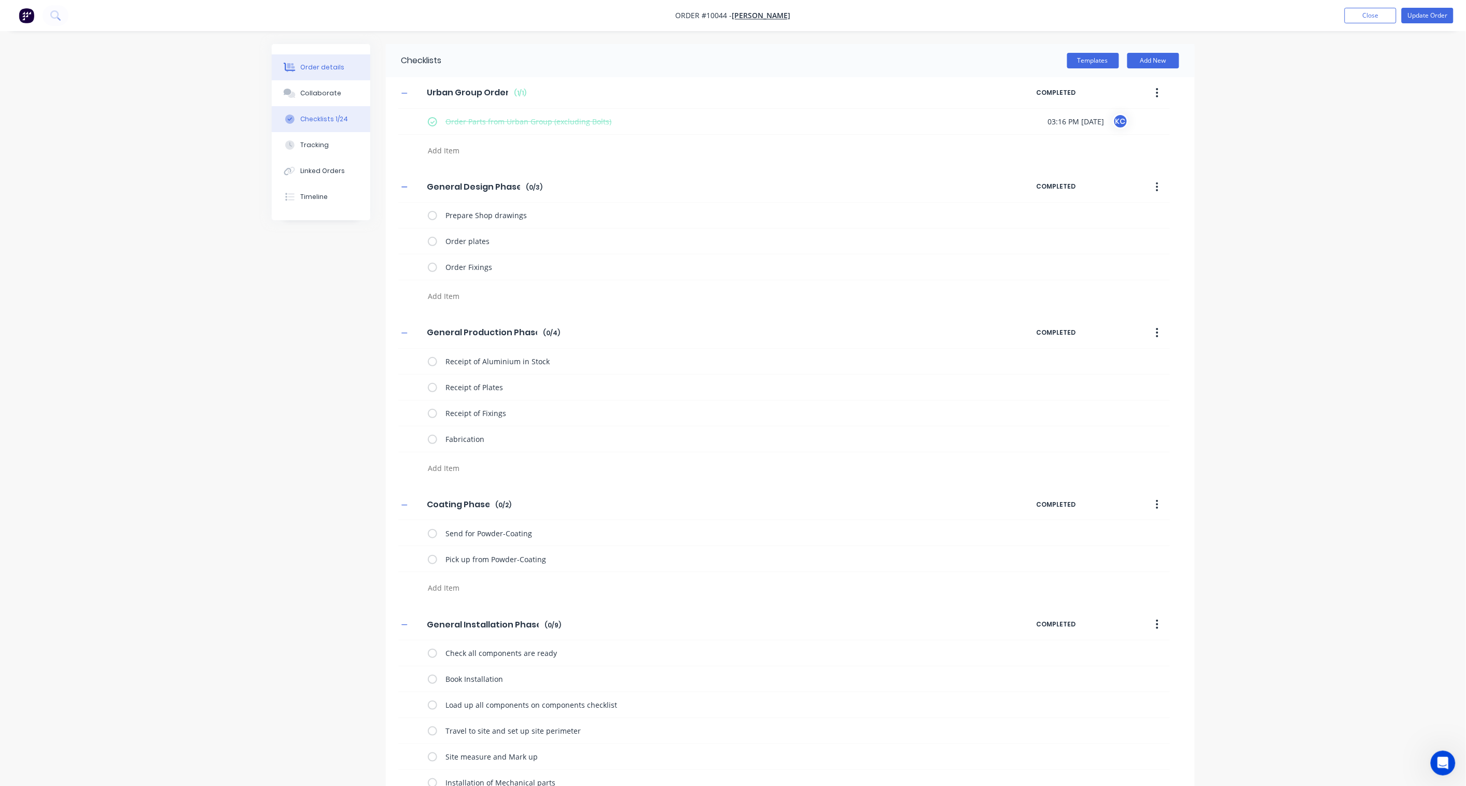
click at [313, 65] on div "Order details" at bounding box center [322, 67] width 44 height 9
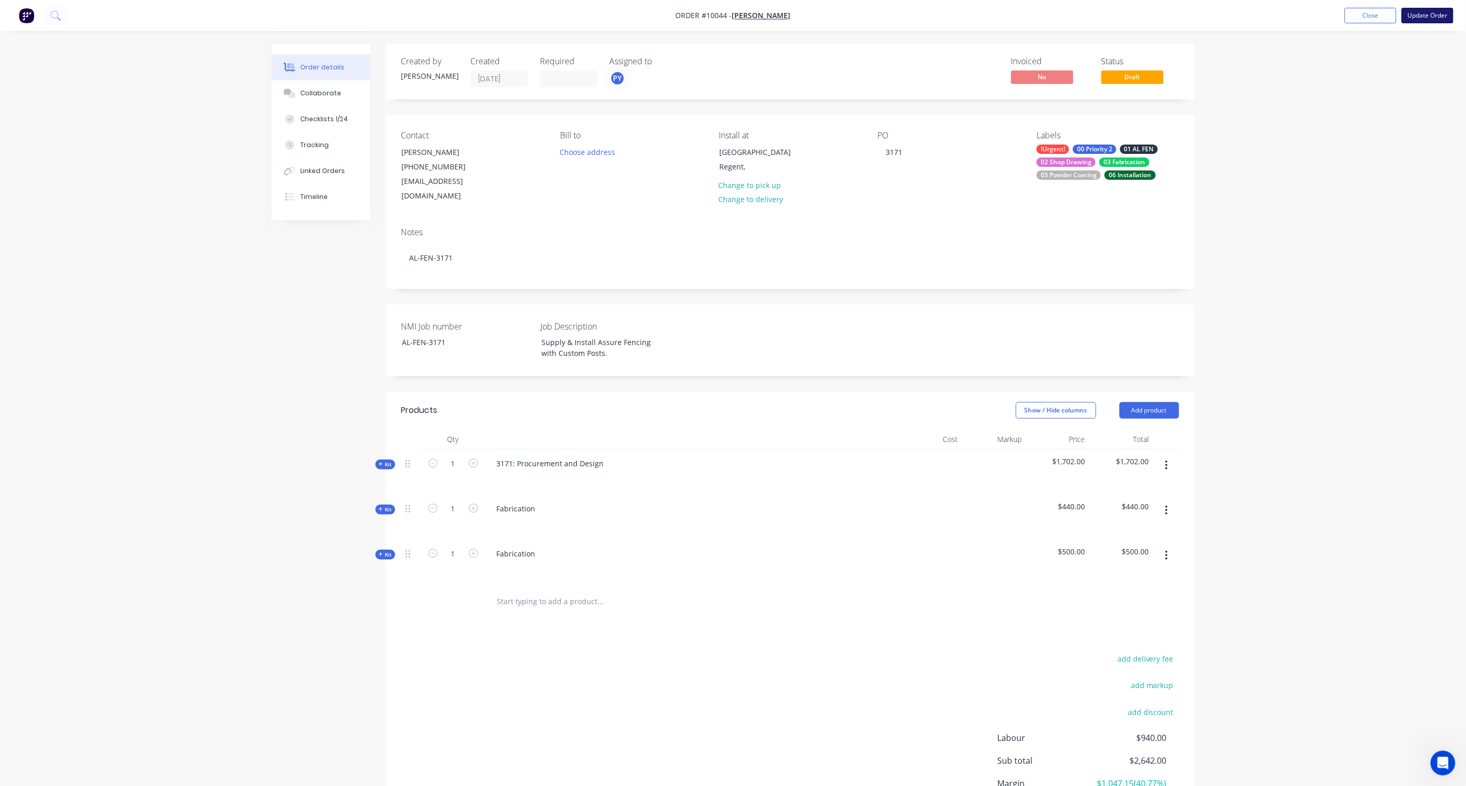
click at [1105, 17] on button "Update Order" at bounding box center [1427, 16] width 52 height 16
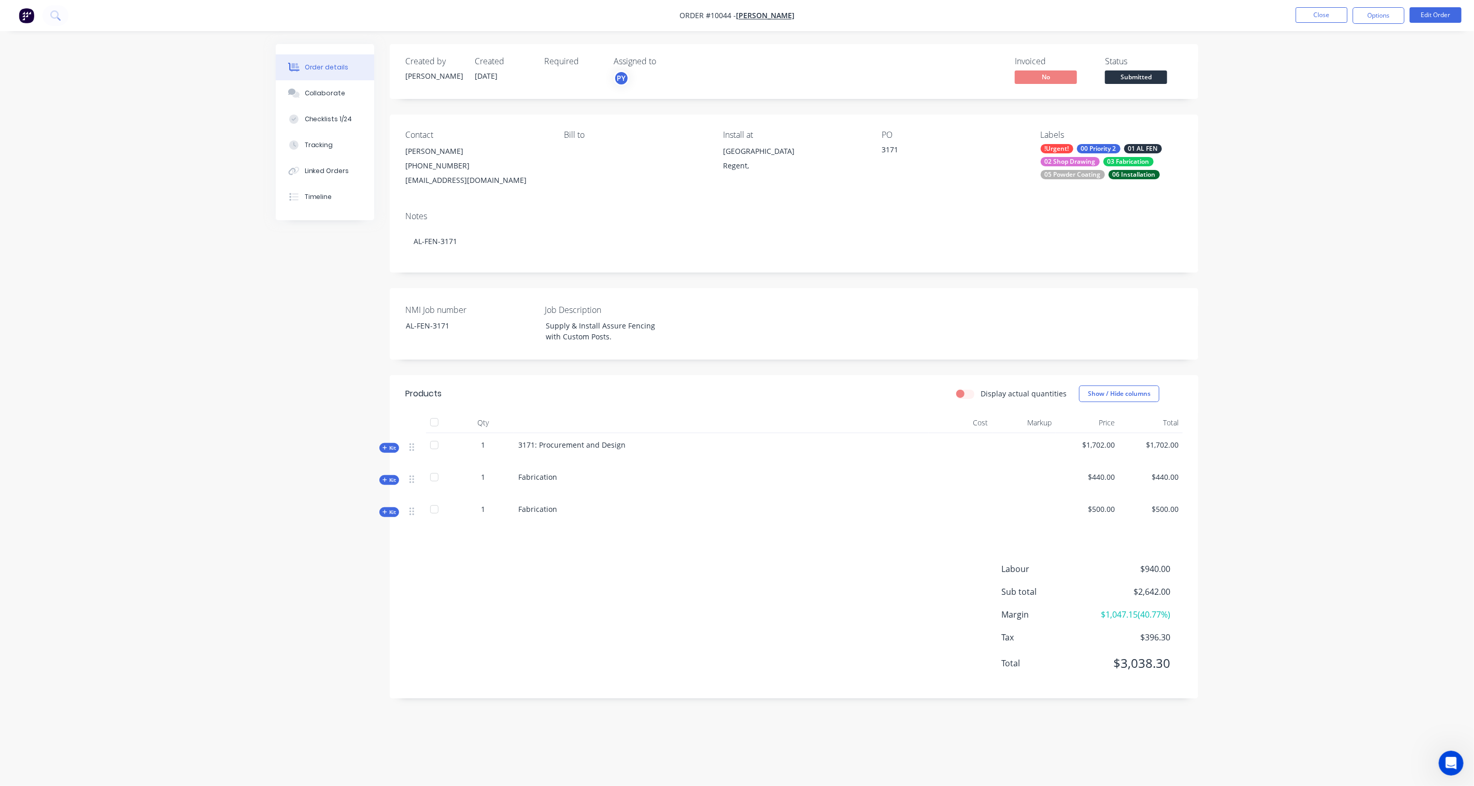
click at [1105, 71] on span "Submitted" at bounding box center [1136, 77] width 62 height 13
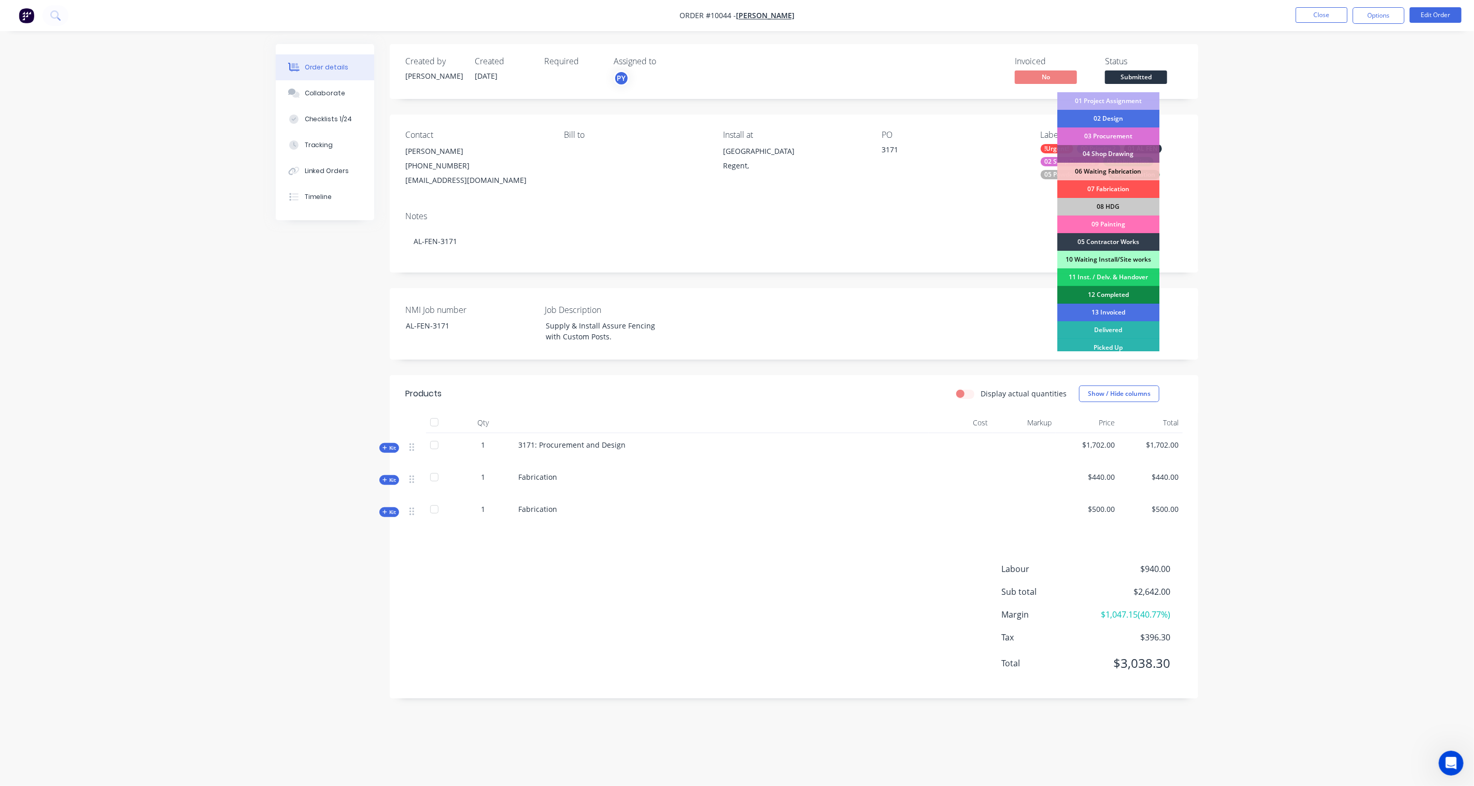
click at [1105, 133] on div "03 Procurement" at bounding box center [1109, 137] width 102 height 18
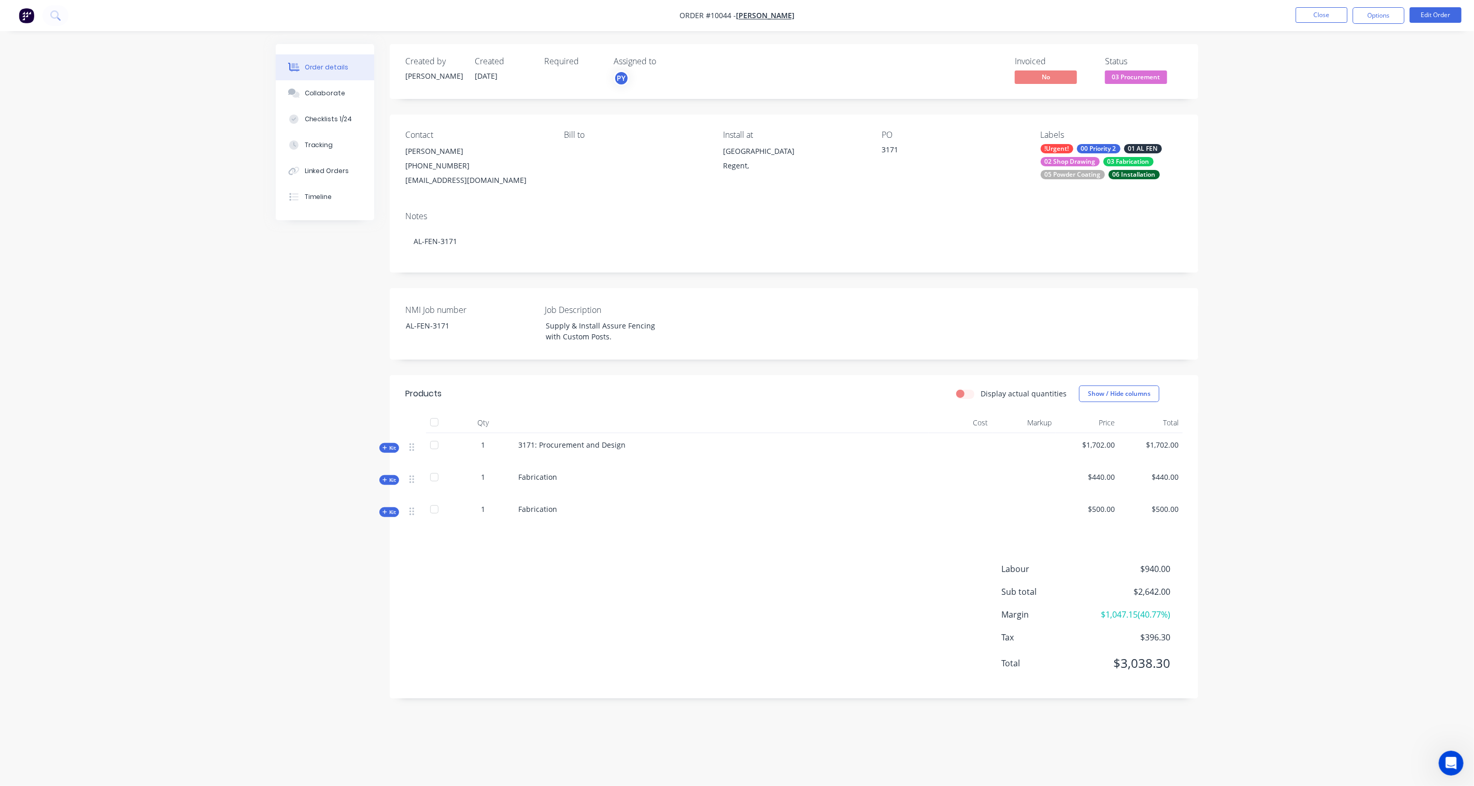
click at [1105, 158] on div "Order details Collaborate Checklists 1/24 Tracking Linked Orders Timeline Order…" at bounding box center [737, 393] width 1474 height 786
click at [1105, 15] on button "Close" at bounding box center [1322, 15] width 52 height 16
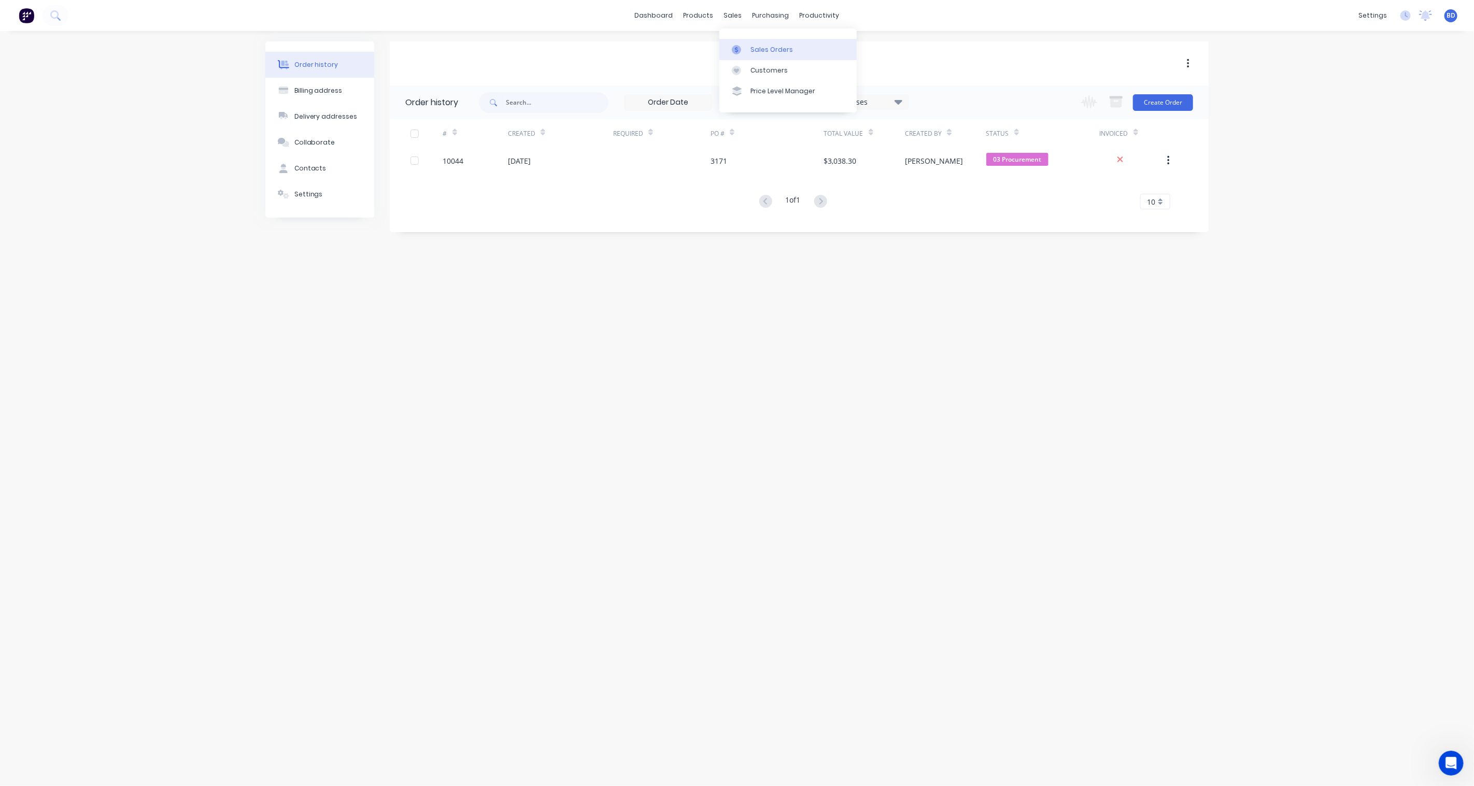
click at [751, 42] on link "Sales Orders" at bounding box center [788, 49] width 137 height 21
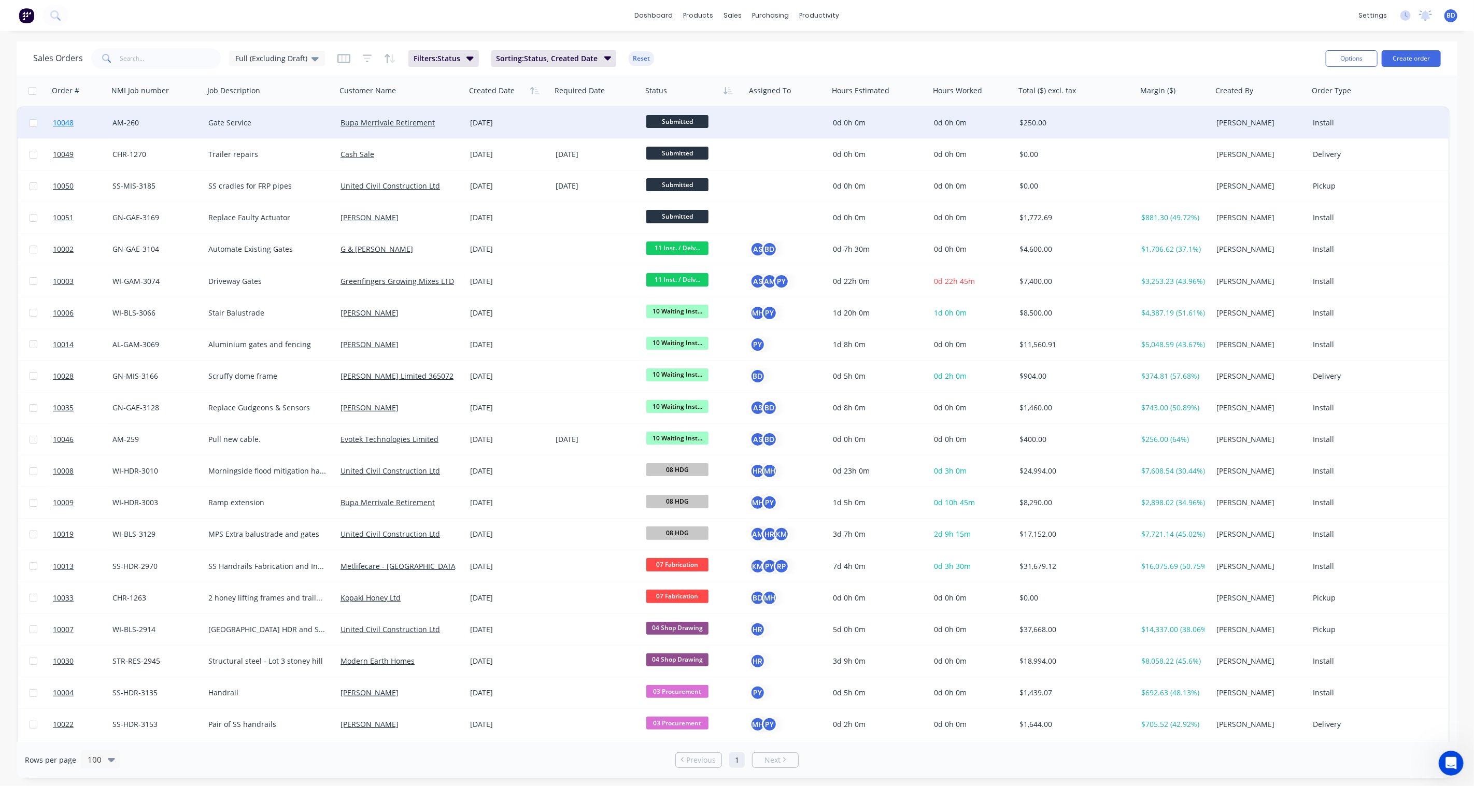
click at [63, 120] on span "10048" at bounding box center [63, 123] width 21 height 10
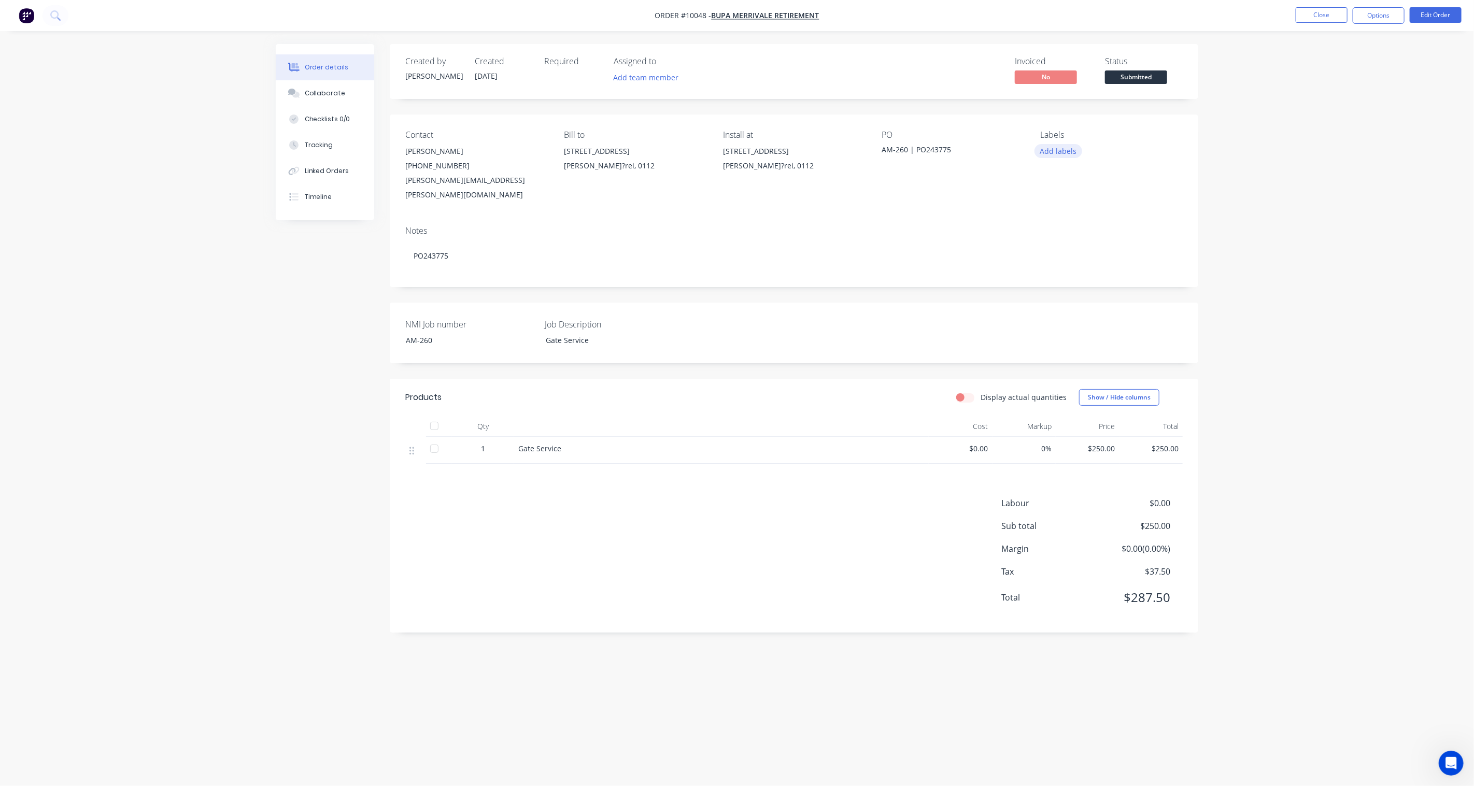
click at [1062, 151] on button "Add labels" at bounding box center [1059, 151] width 48 height 14
click at [1087, 285] on div "00 Priority 2" at bounding box center [1091, 285] width 44 height 11
click at [1097, 218] on div "01 CHR - AM" at bounding box center [1091, 216] width 45 height 11
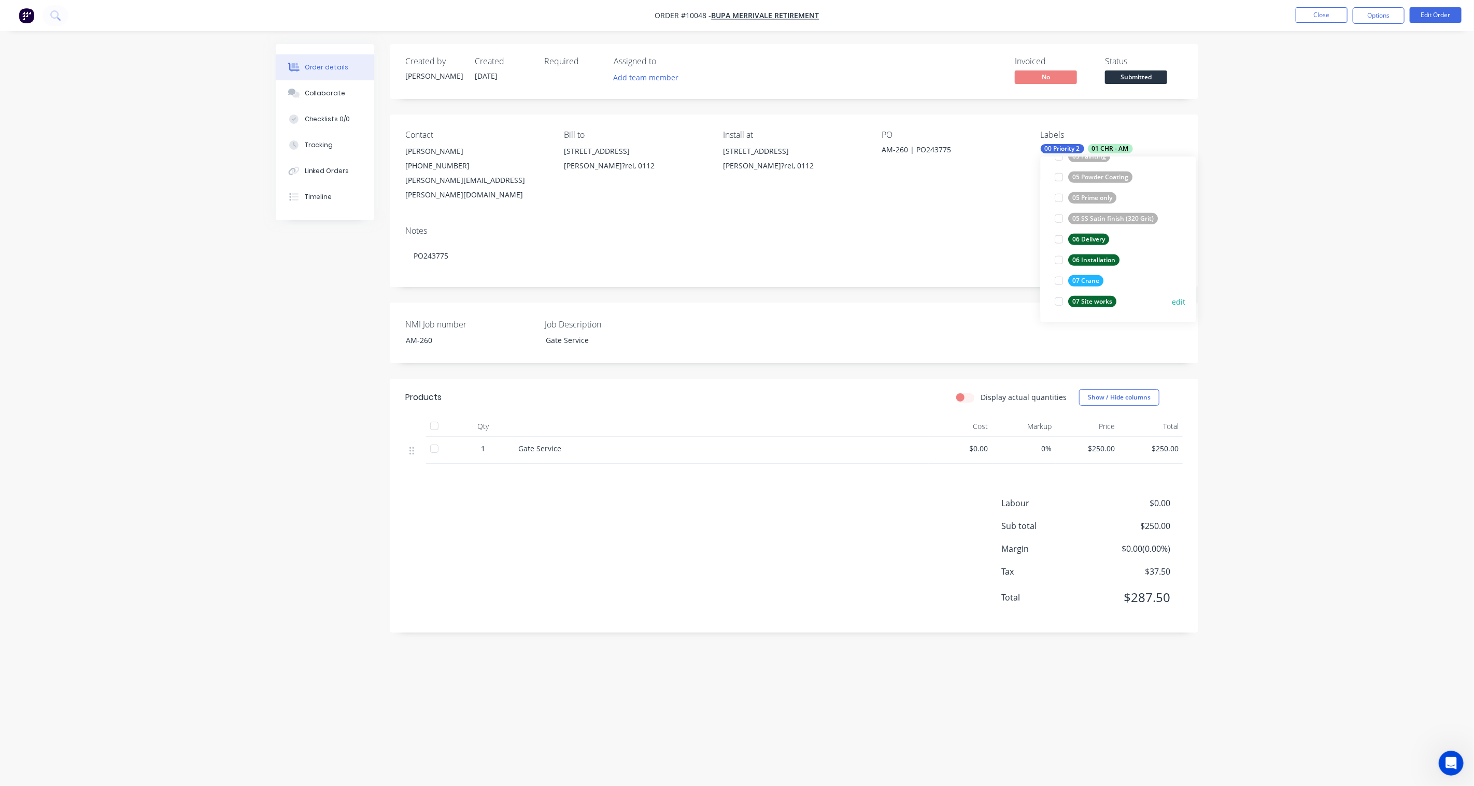
click at [1094, 303] on div "07 Site works" at bounding box center [1093, 301] width 48 height 11
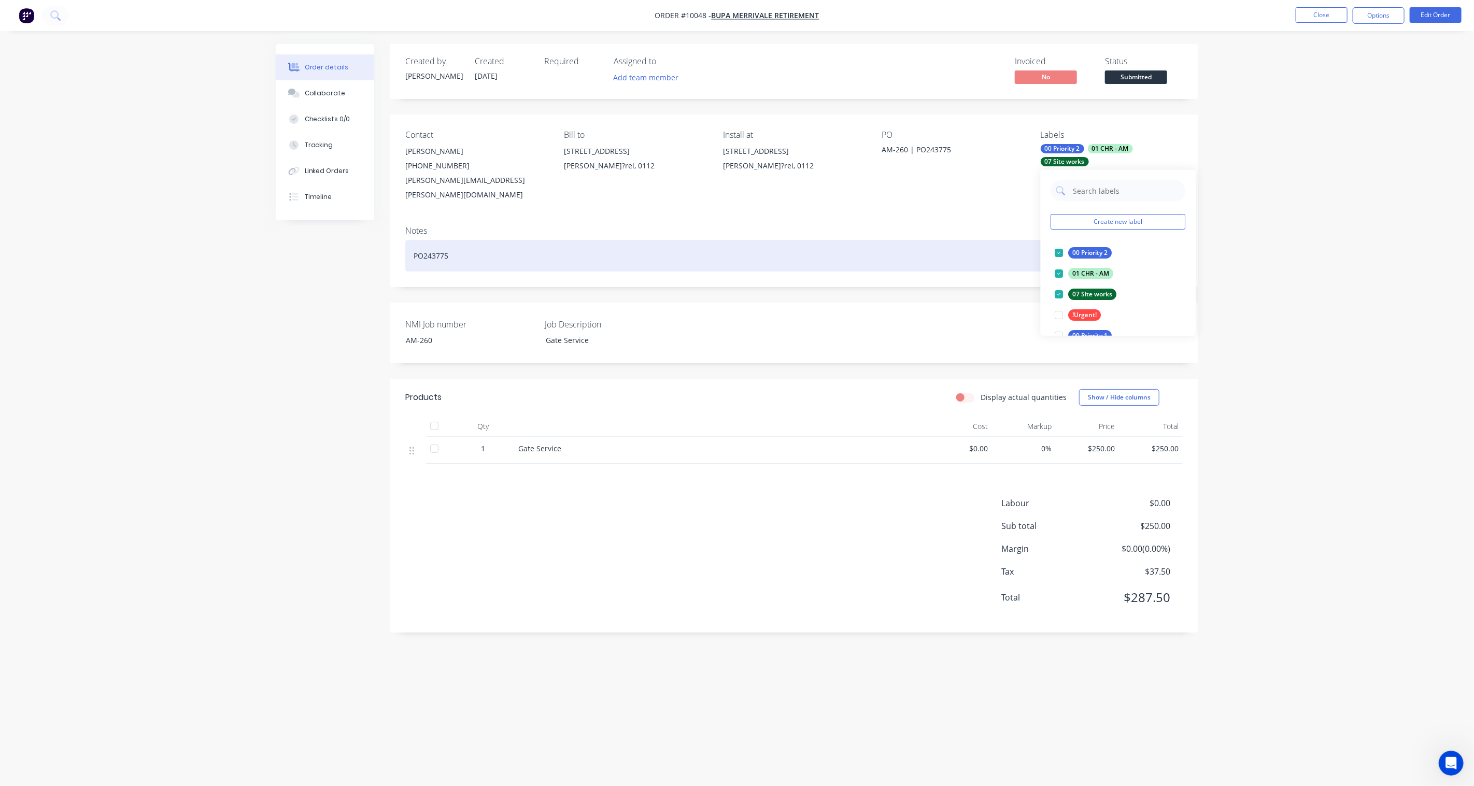
click at [878, 240] on div "PO243775" at bounding box center [794, 256] width 778 height 32
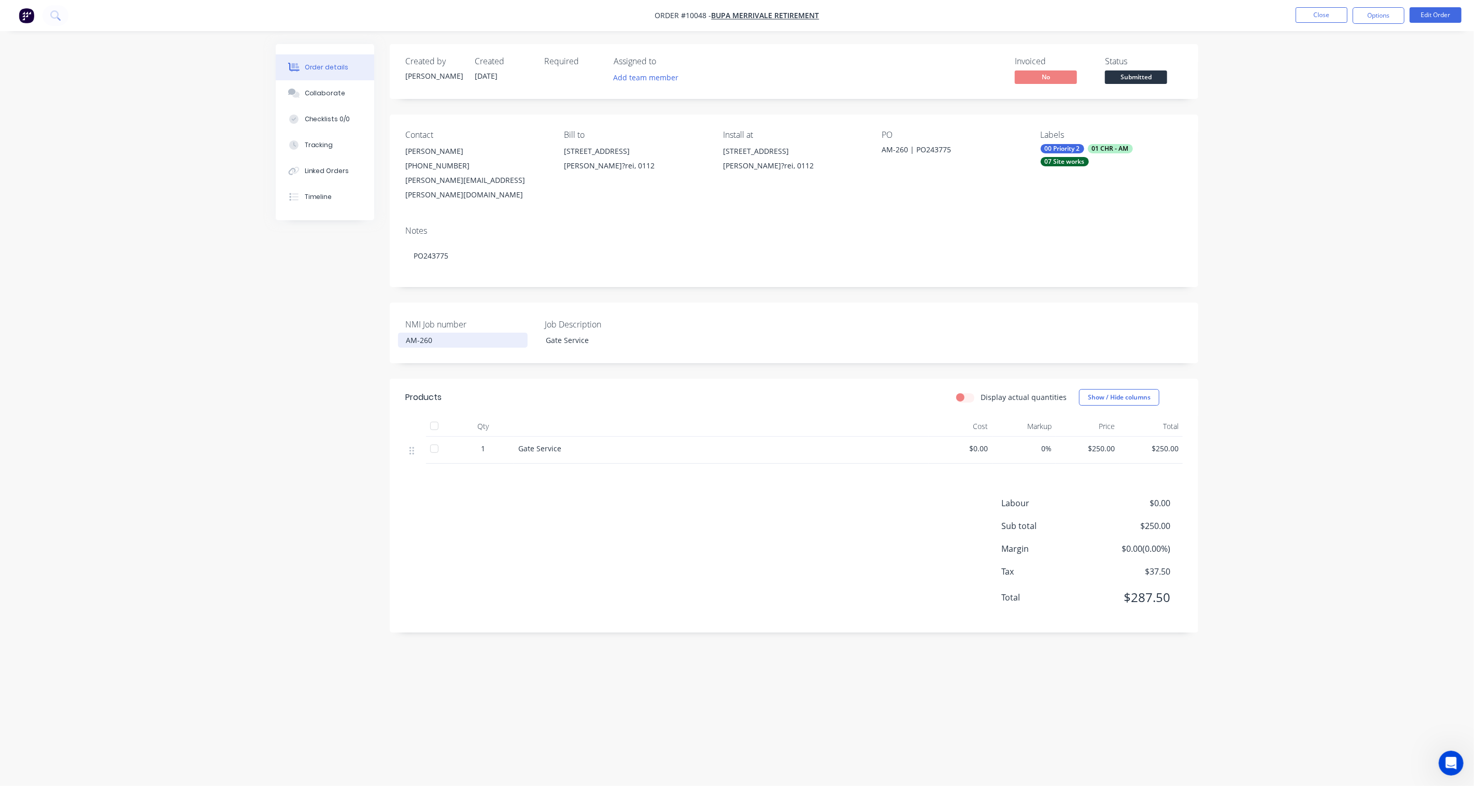
click at [453, 333] on div "AM-260" at bounding box center [463, 340] width 130 height 15
drag, startPoint x: 454, startPoint y: 327, endPoint x: 348, endPoint y: 325, distance: 105.8
click at [348, 325] on div "Created by [PERSON_NAME] Created [DATE] Required Assigned to Add team member In…" at bounding box center [737, 373] width 923 height 659
copy div "AM-260"
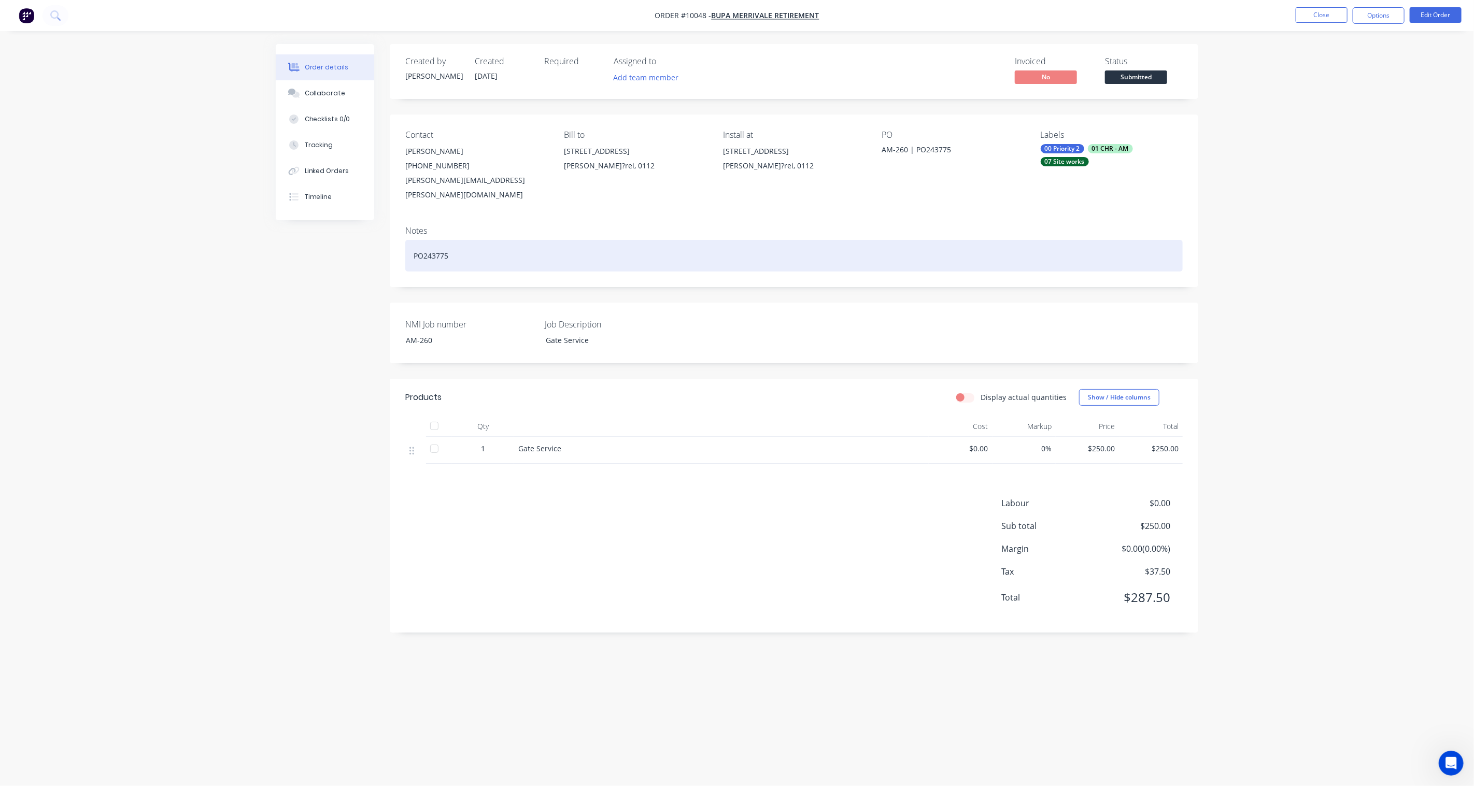
click at [479, 246] on div "PO243775" at bounding box center [794, 256] width 778 height 32
drag, startPoint x: 509, startPoint y: 240, endPoint x: 309, endPoint y: 242, distance: 199.6
click at [309, 242] on div "Created by [PERSON_NAME] Created [DATE] Required Assigned to Add team member In…" at bounding box center [737, 373] width 923 height 659
paste div
click at [414, 244] on div "PO243775" at bounding box center [794, 256] width 778 height 32
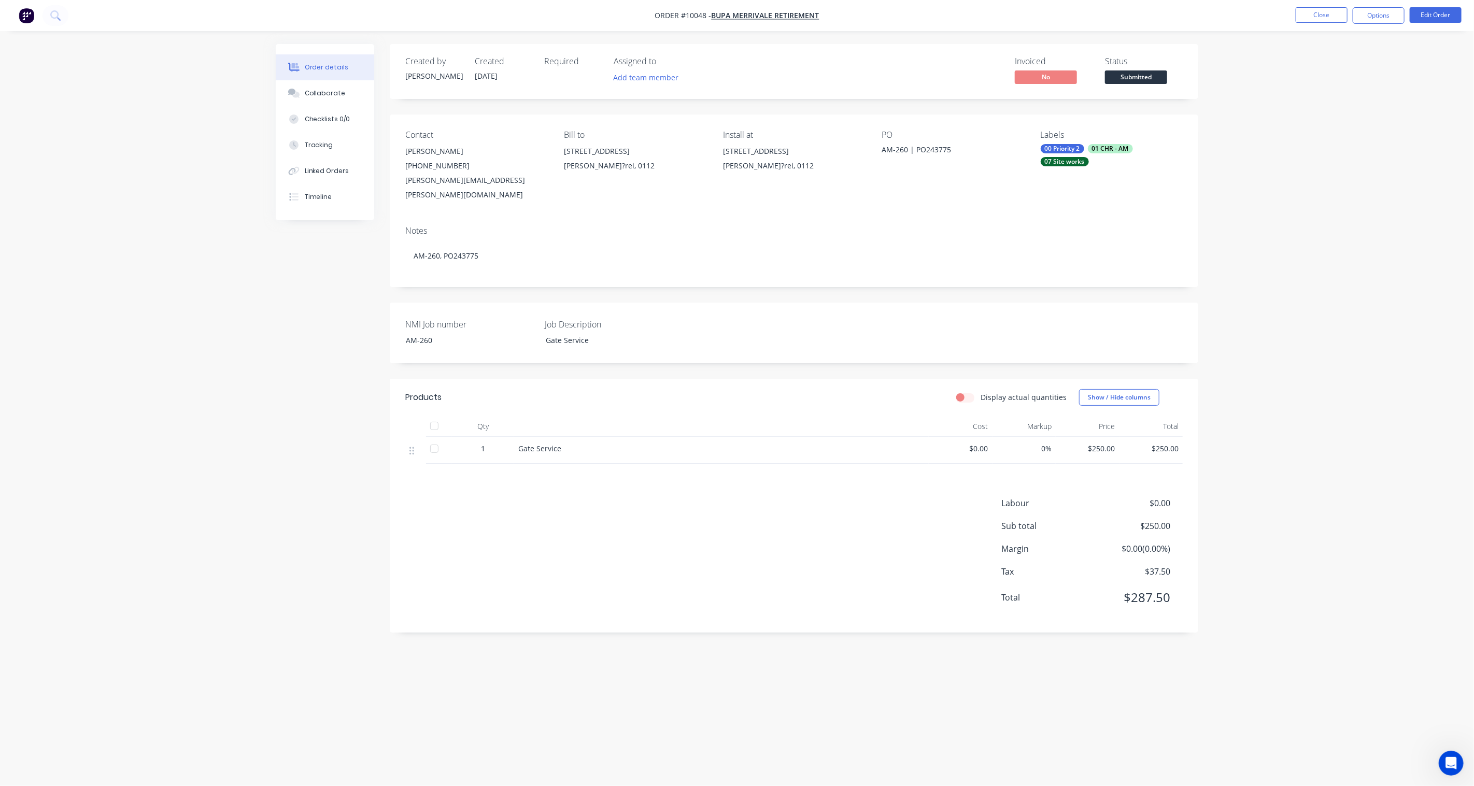
click at [389, 291] on div "Created by [PERSON_NAME] Created [DATE] Required Assigned to Add team member In…" at bounding box center [737, 373] width 923 height 659
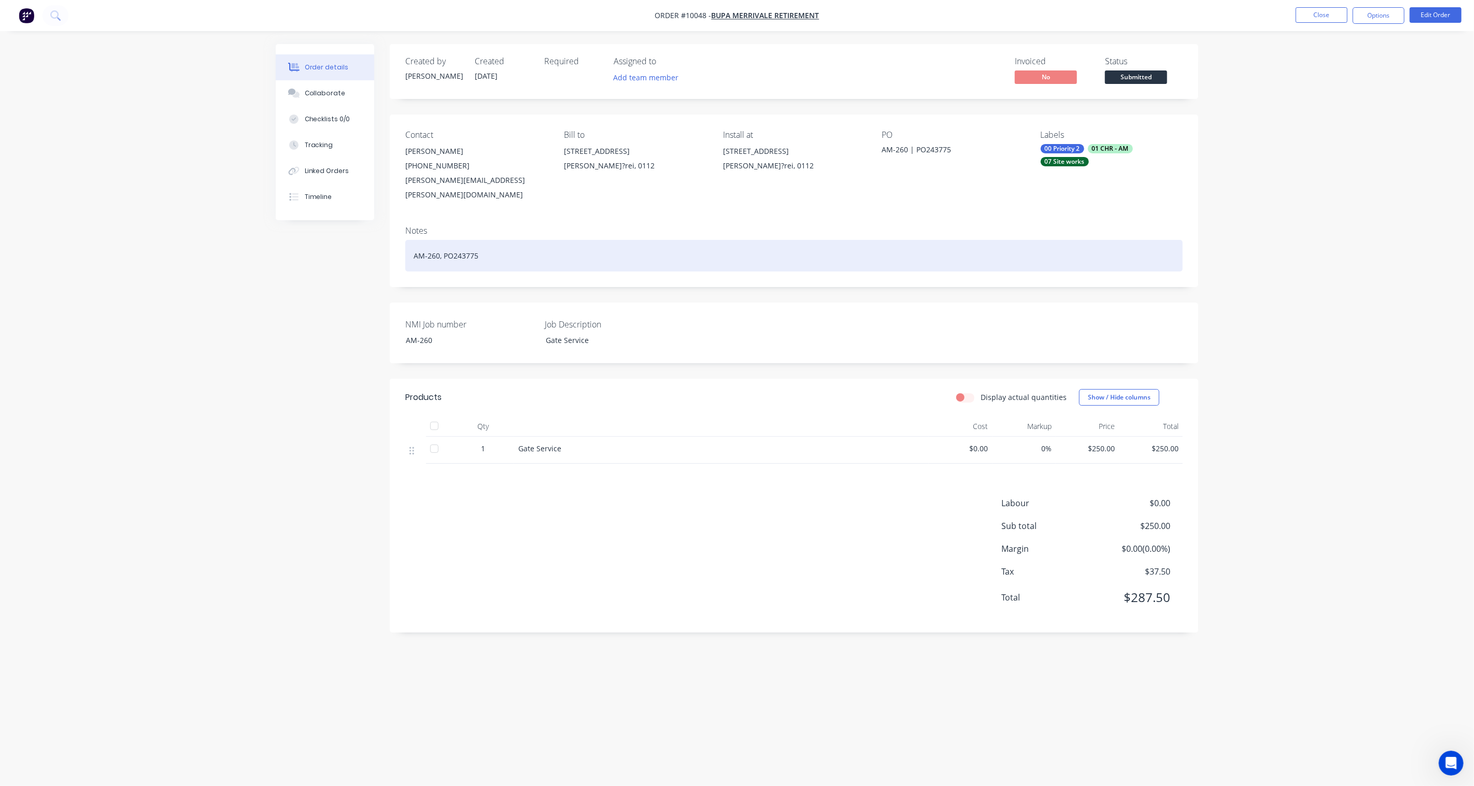
click at [498, 245] on div "AM-260, PO243775" at bounding box center [794, 256] width 778 height 32
drag, startPoint x: 511, startPoint y: 244, endPoint x: 441, endPoint y: 245, distance: 70.5
click at [441, 245] on div "AM-260, PO243775" at bounding box center [794, 256] width 778 height 32
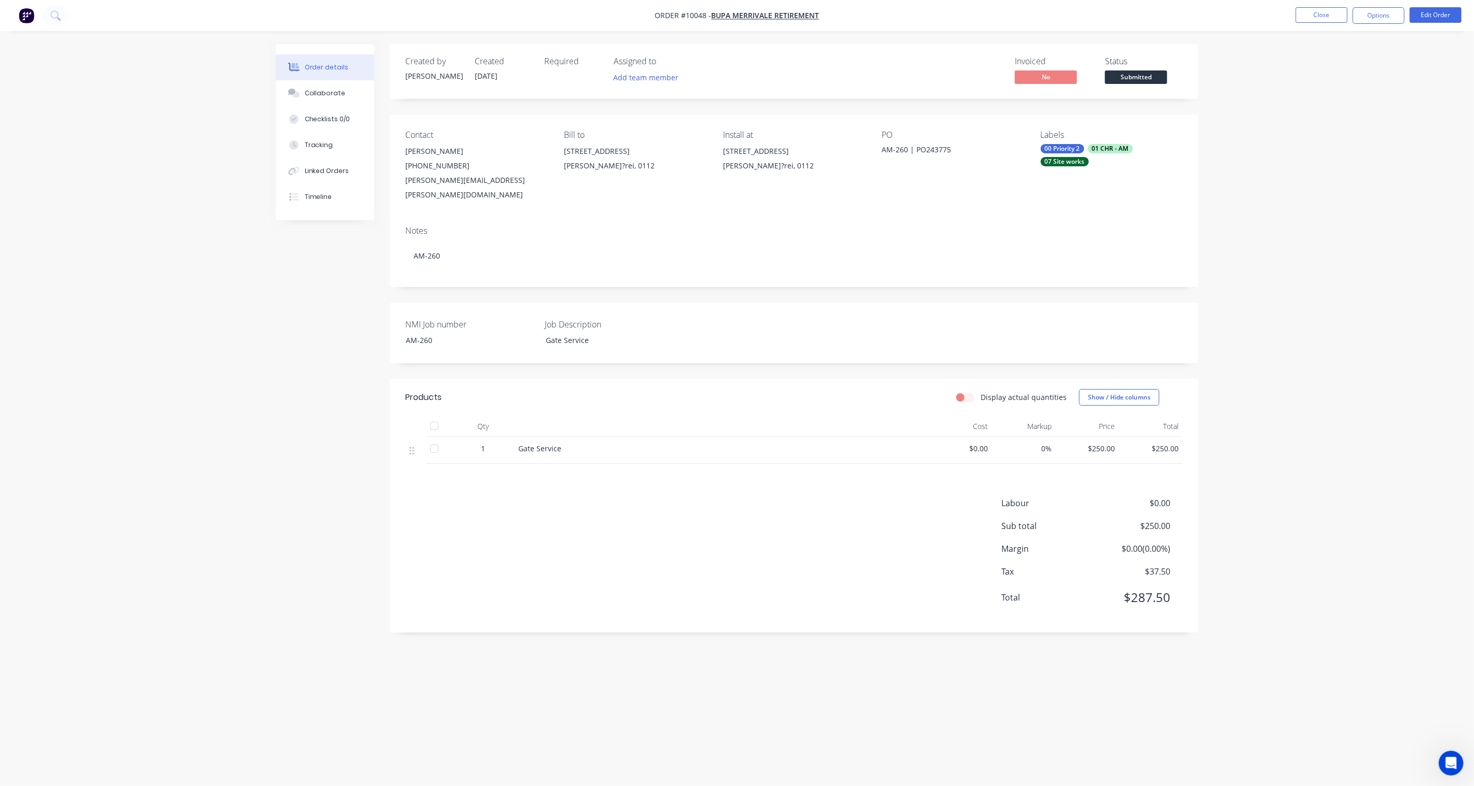
click at [273, 313] on div "Order details Collaborate Checklists 0/0 Tracking Linked Orders Timeline Order …" at bounding box center [737, 373] width 944 height 659
click at [332, 112] on button "Checklists 0/0" at bounding box center [325, 119] width 98 height 26
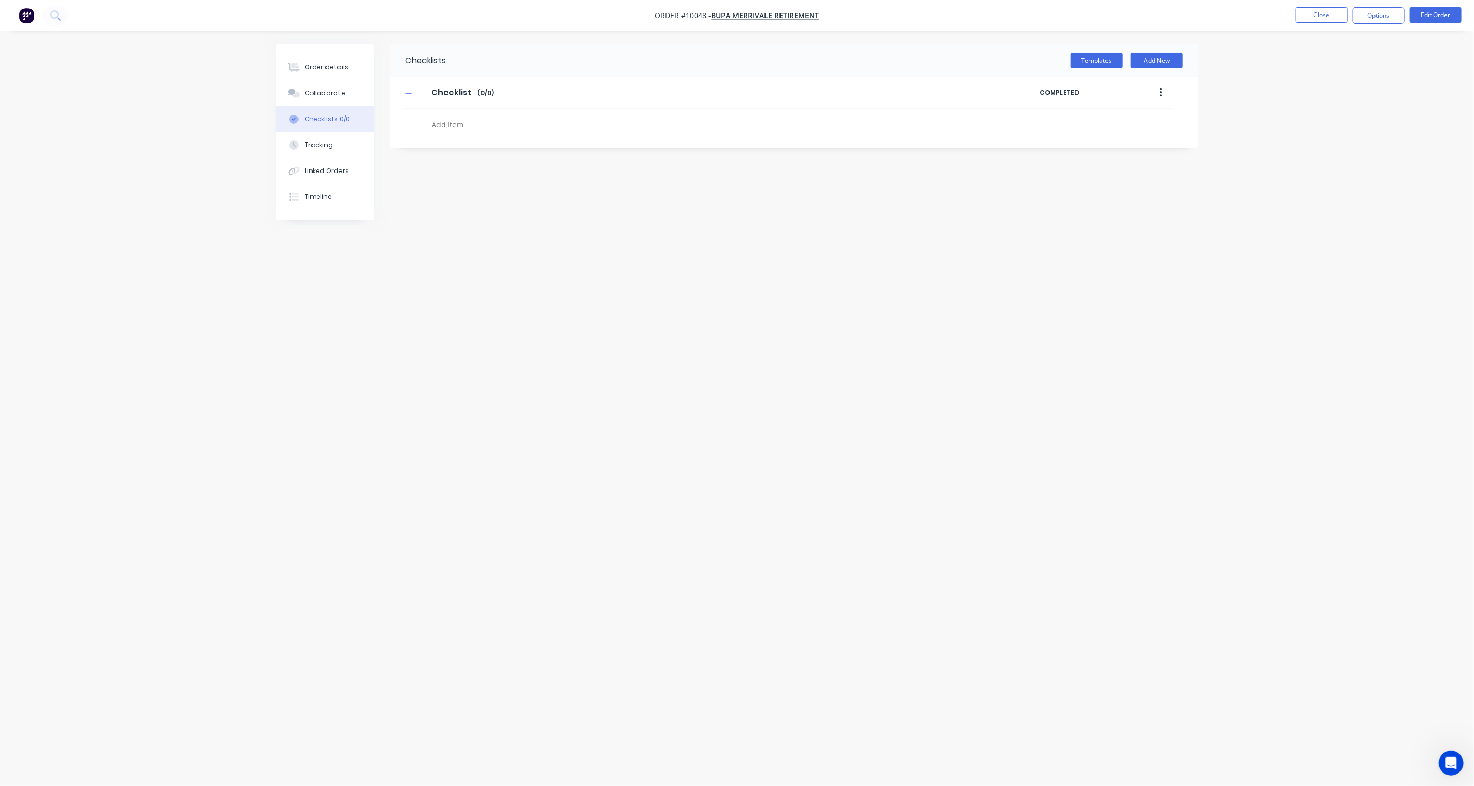
click at [486, 123] on textarea at bounding box center [677, 124] width 499 height 15
type textarea "Gate service"
click at [1017, 340] on div "Checklists Templates Add New Checklist Checklist Enter Checklist name ( 0 / 0 )…" at bounding box center [737, 373] width 923 height 659
click at [341, 67] on div "Order details" at bounding box center [327, 67] width 44 height 9
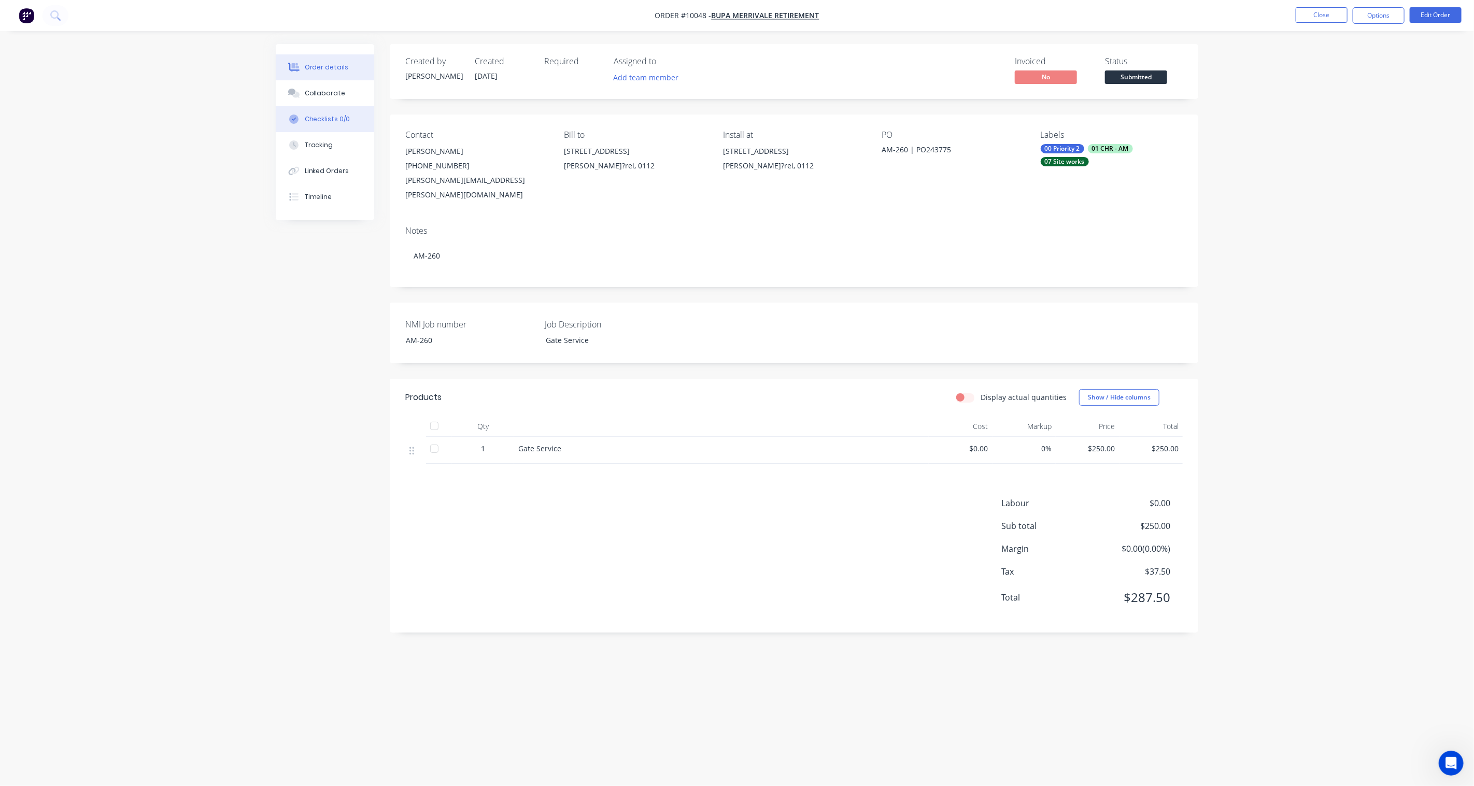
click at [325, 116] on div "Checklists 0/0" at bounding box center [328, 119] width 46 height 9
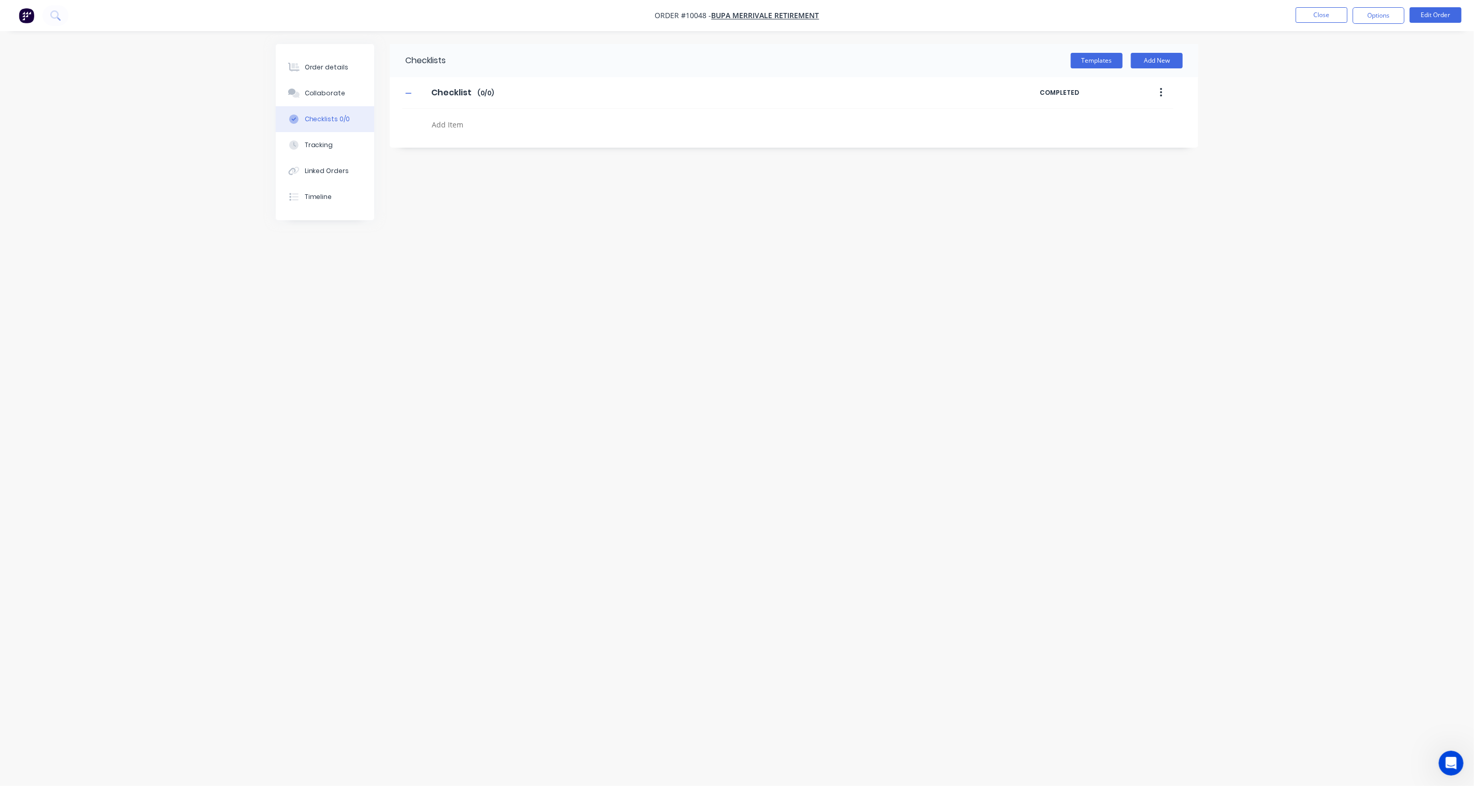
click at [461, 123] on textarea at bounding box center [677, 124] width 499 height 15
type textarea "Gate service"
click at [306, 61] on button "Order details" at bounding box center [325, 67] width 98 height 26
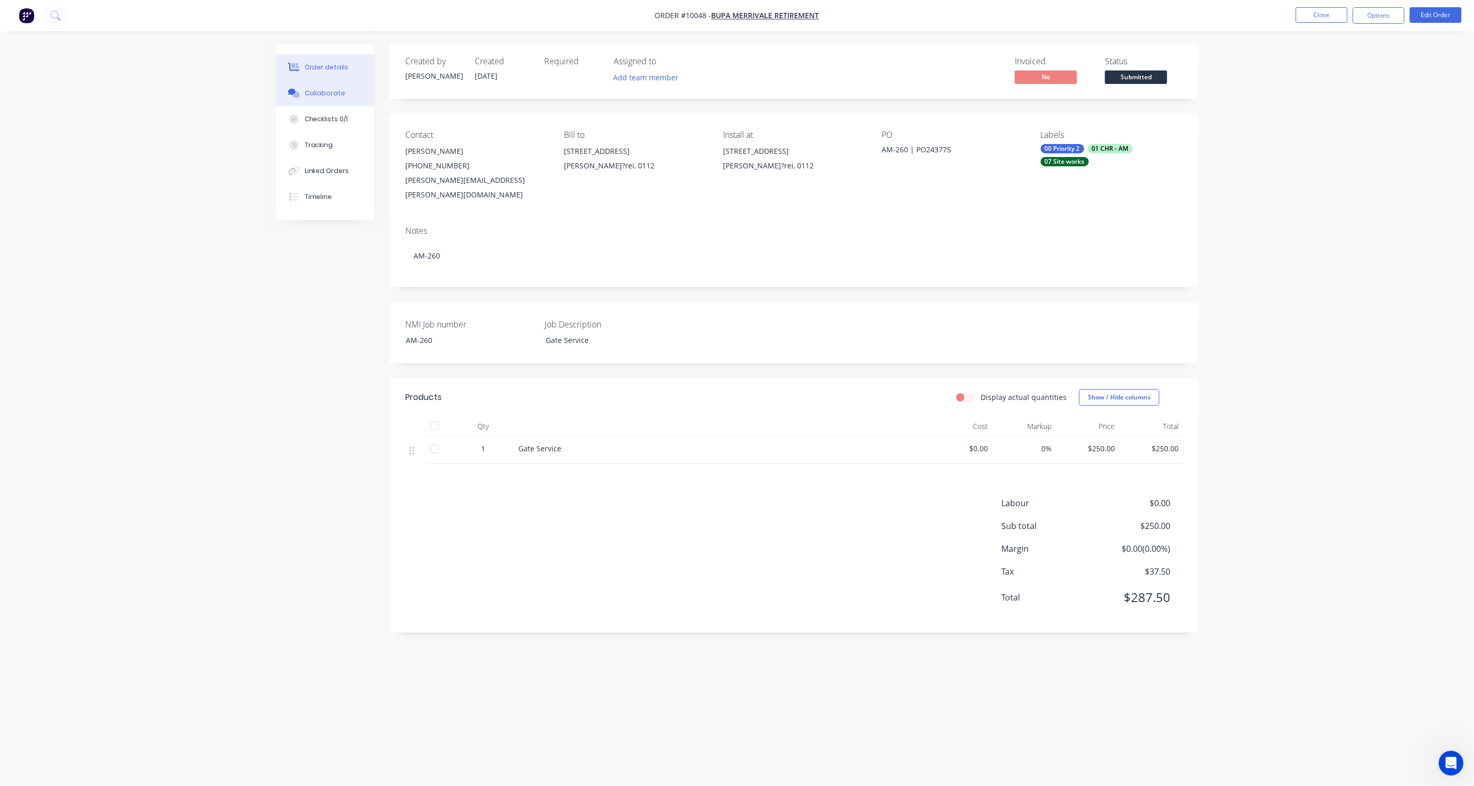
click at [329, 95] on div "Collaborate" at bounding box center [325, 93] width 41 height 9
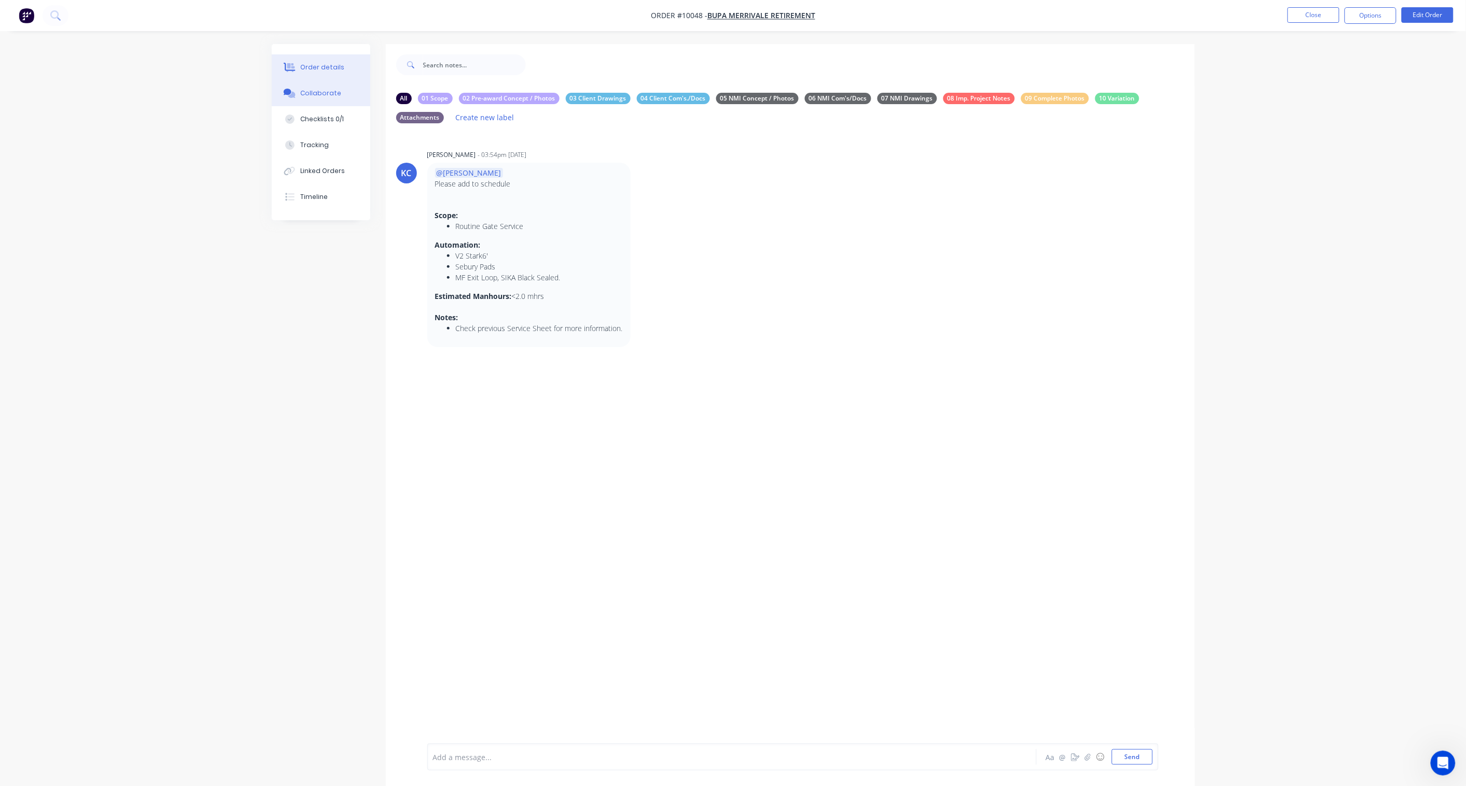
click at [333, 74] on button "Order details" at bounding box center [321, 67] width 98 height 26
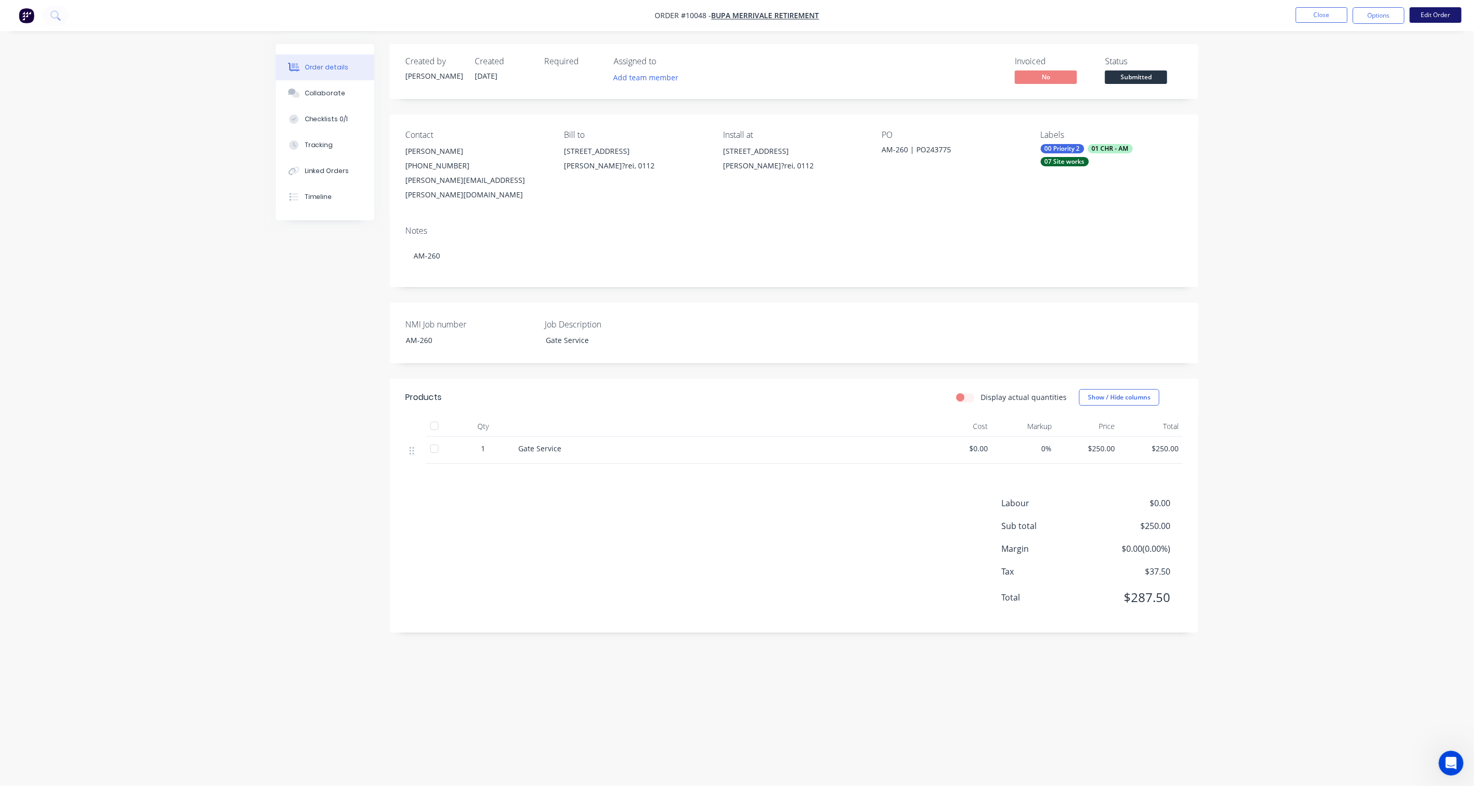
click at [1105, 18] on button "Edit Order" at bounding box center [1436, 15] width 52 height 16
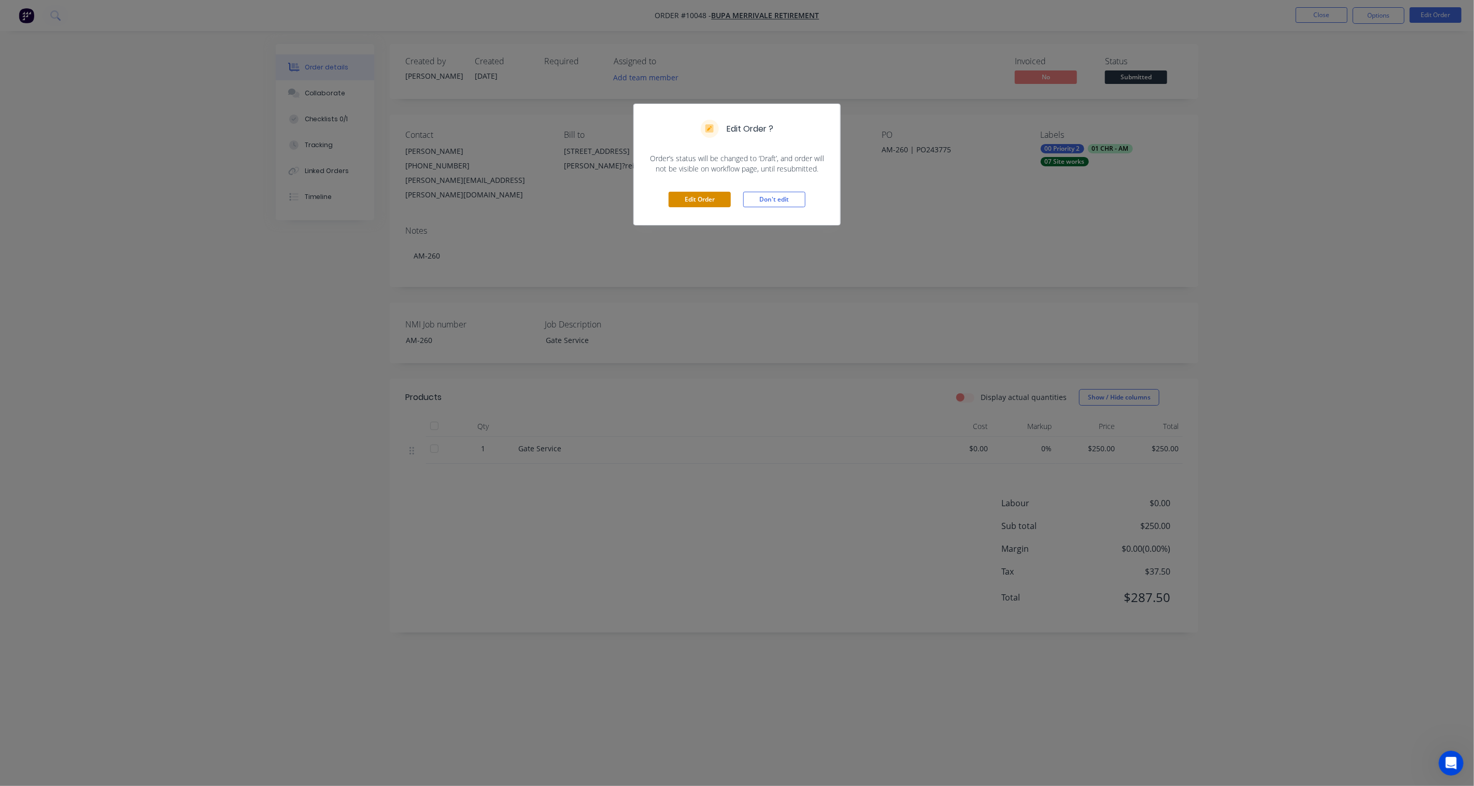
click at [707, 201] on button "Edit Order" at bounding box center [700, 200] width 62 height 16
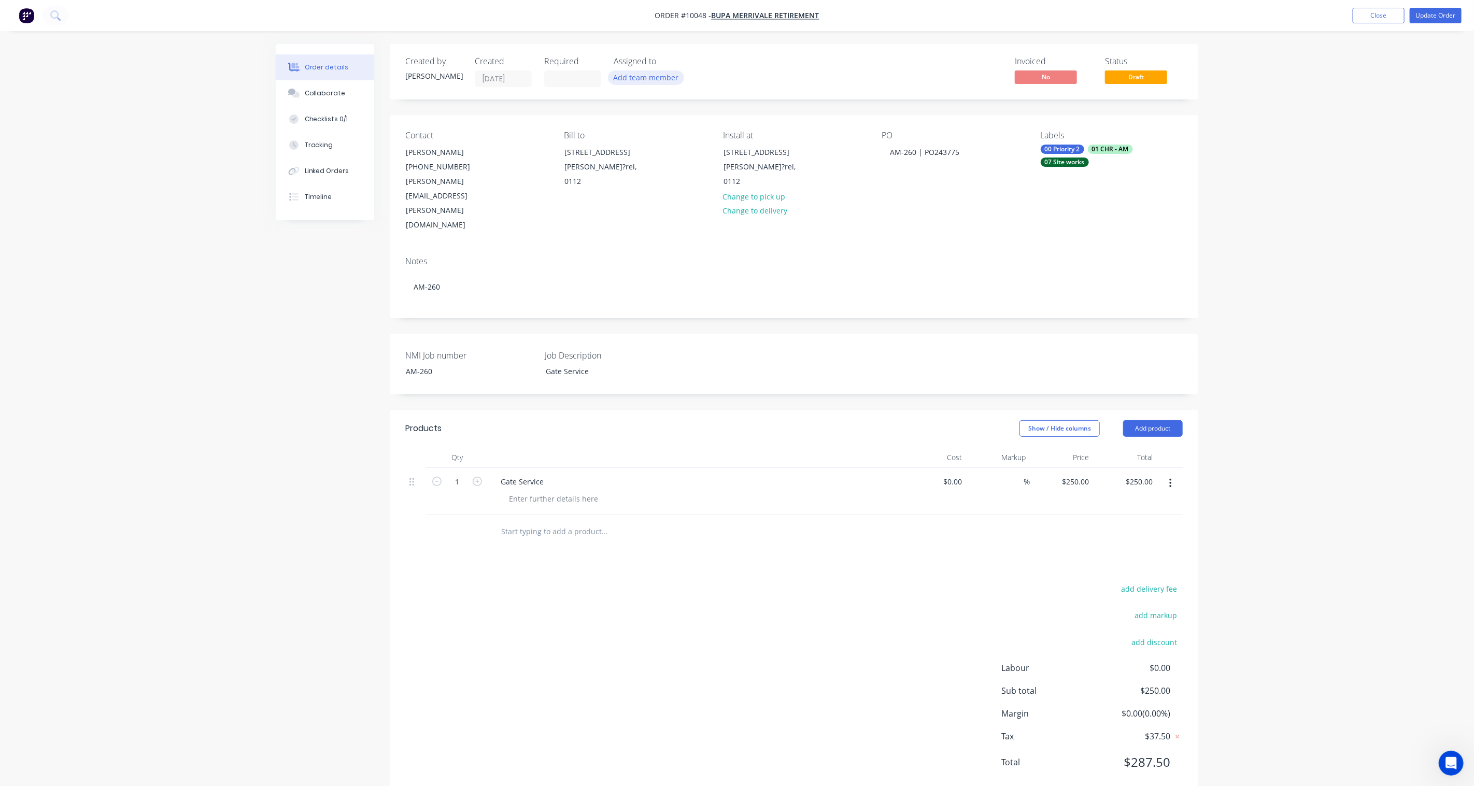
click at [645, 82] on button "Add team member" at bounding box center [646, 78] width 76 height 14
click at [640, 159] on div at bounding box center [631, 156] width 21 height 21
click at [646, 156] on div "[PERSON_NAME] (You)" at bounding box center [697, 156] width 105 height 11
click at [350, 292] on div "Created by [PERSON_NAME] Created [DATE] Required Assigned to BD AS Invoiced No …" at bounding box center [737, 428] width 923 height 769
click at [1105, 18] on button "Update Order" at bounding box center [1436, 16] width 52 height 16
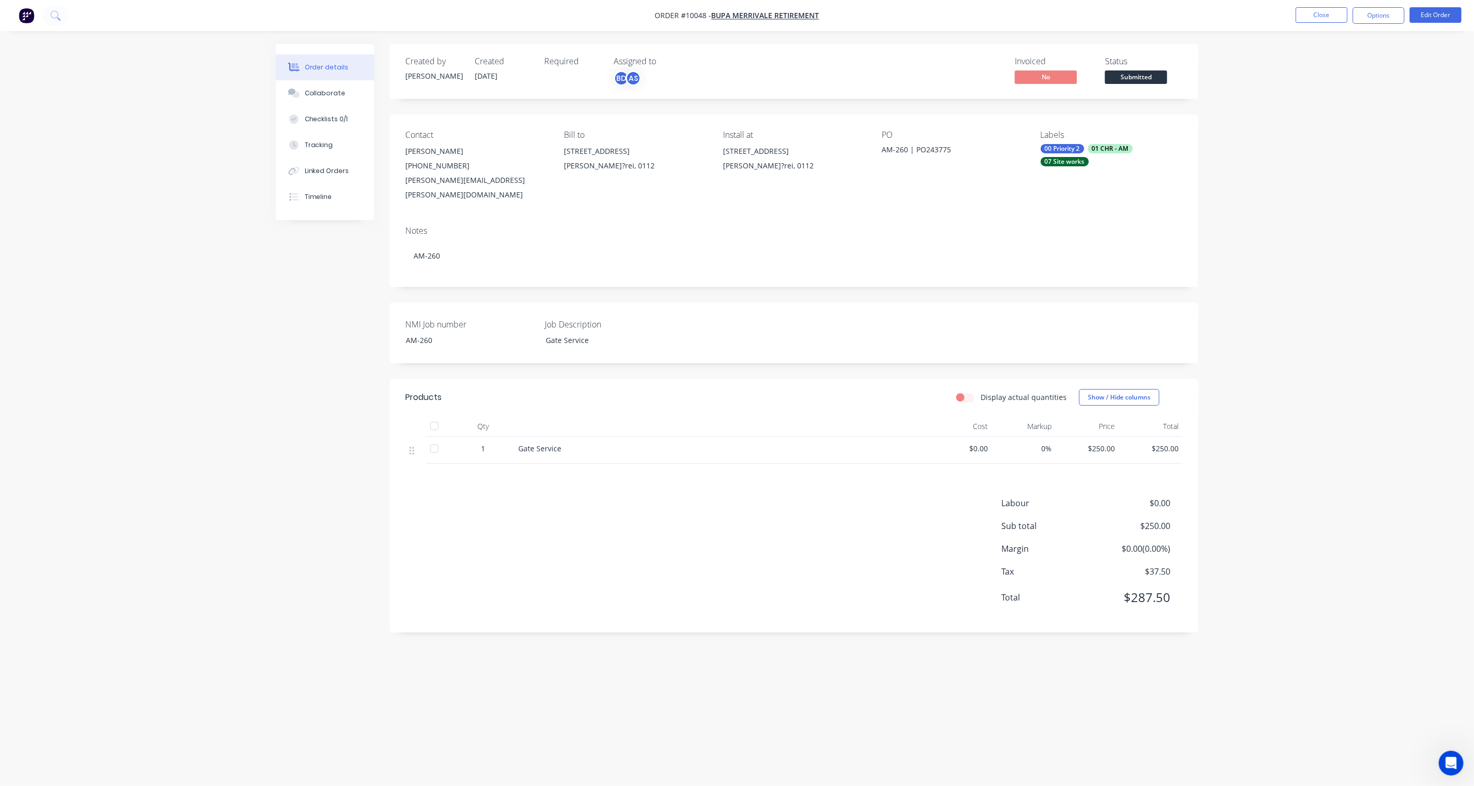
click at [1105, 78] on span "Submitted" at bounding box center [1136, 77] width 62 height 13
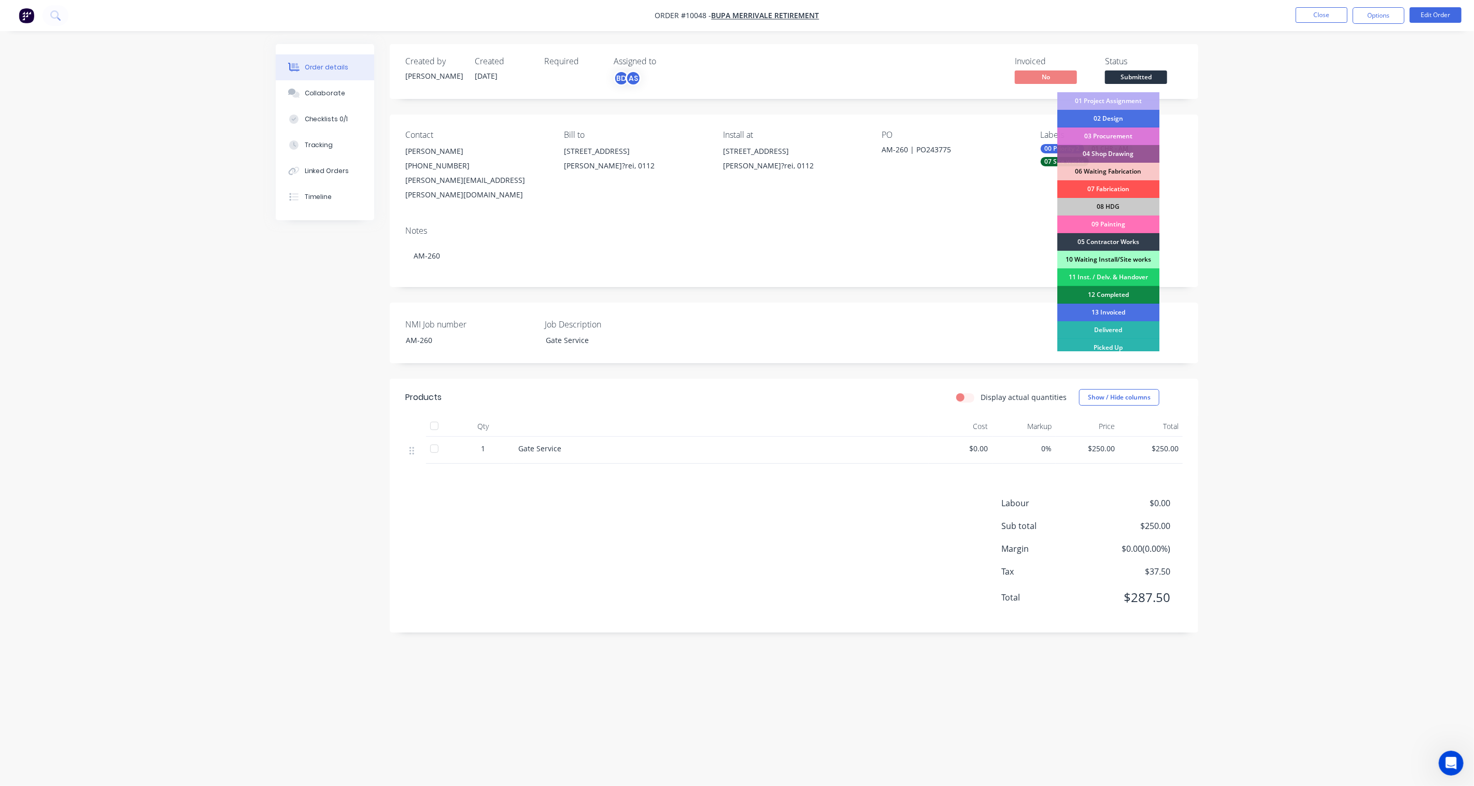
click at [1105, 260] on div "10 Waiting Install/Site works" at bounding box center [1109, 260] width 102 height 18
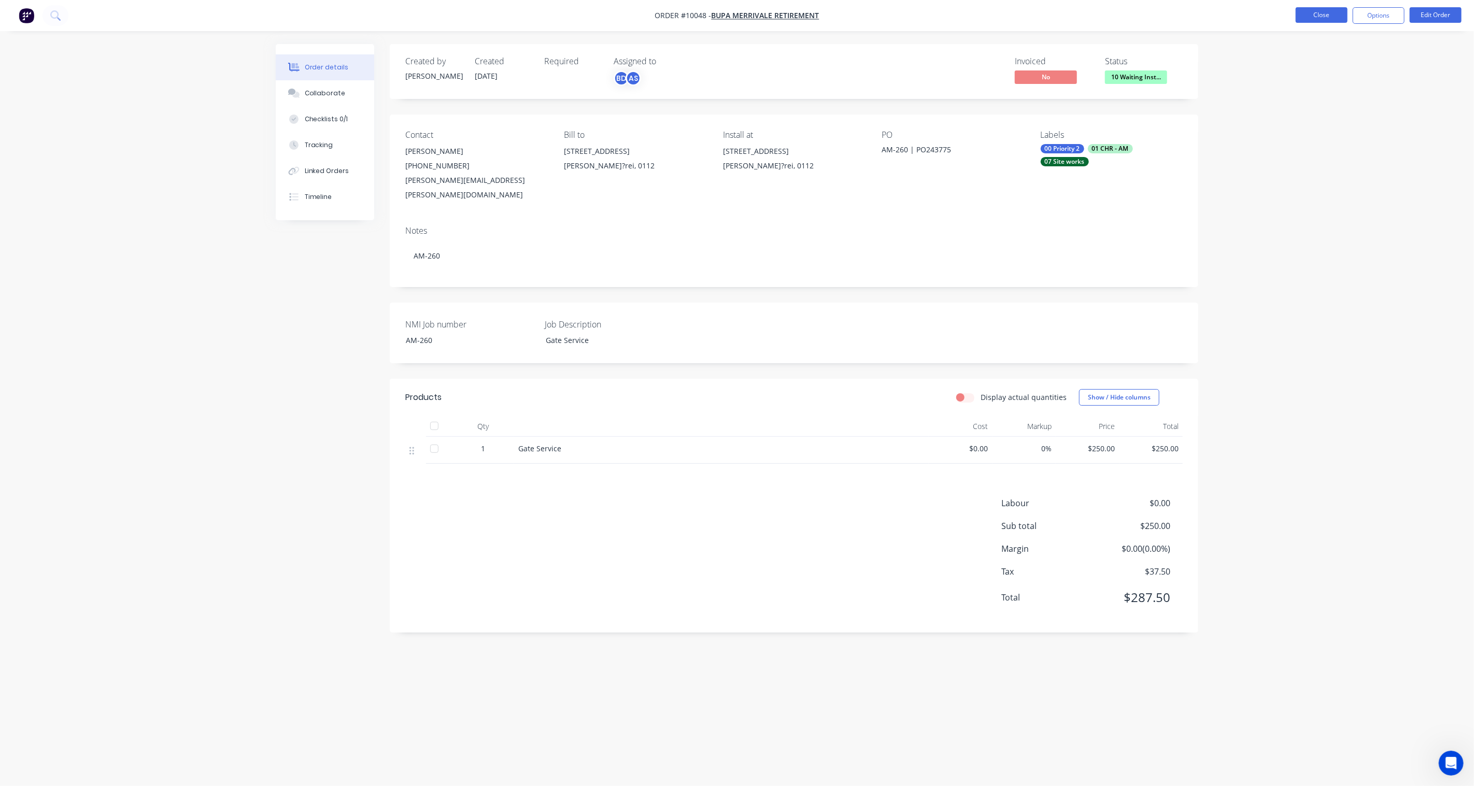
click at [1105, 12] on button "Close" at bounding box center [1322, 15] width 52 height 16
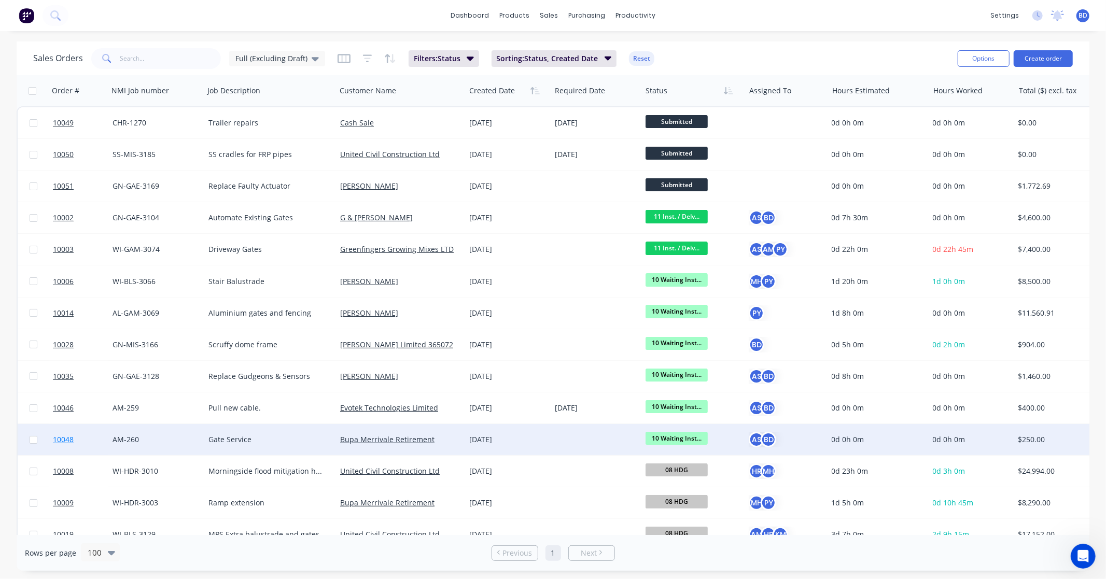
click at [59, 438] on span "10048" at bounding box center [63, 439] width 21 height 10
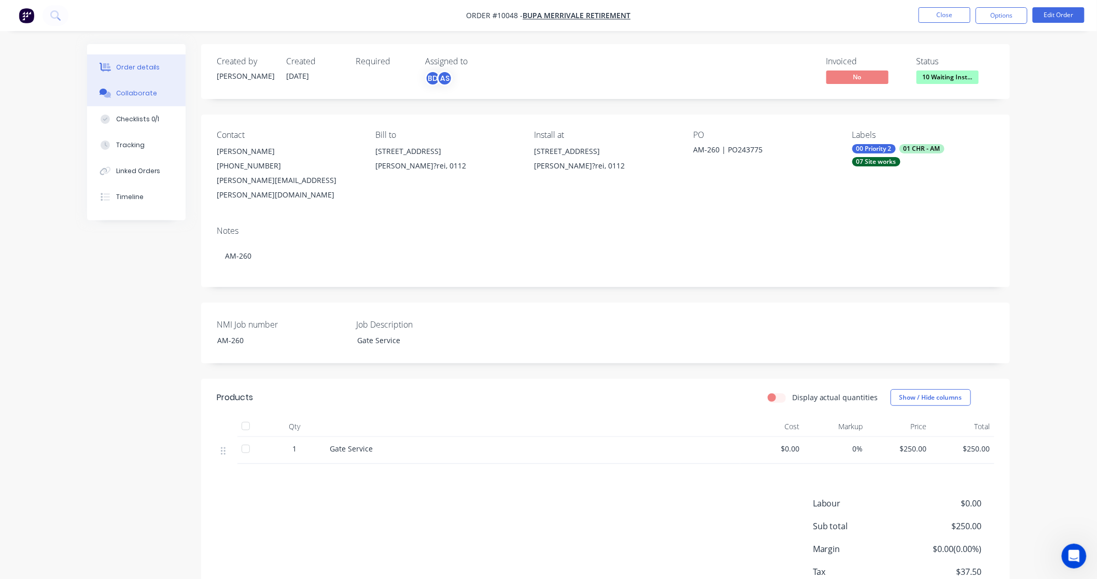
click at [140, 96] on div "Collaborate" at bounding box center [136, 93] width 41 height 9
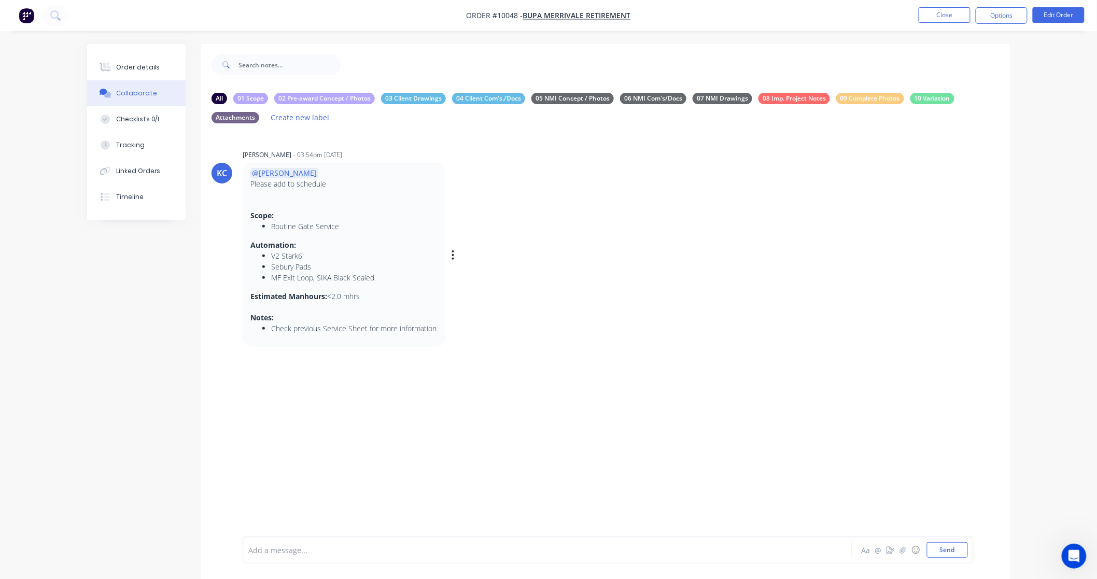
click at [457, 255] on div "Labels Edit Delete" at bounding box center [454, 255] width 6 height 15
click at [455, 255] on div "Labels Edit Delete" at bounding box center [454, 255] width 6 height 15
click at [455, 256] on button "button" at bounding box center [453, 255] width 4 height 15
click at [483, 276] on button "Edit" at bounding box center [490, 273] width 65 height 17
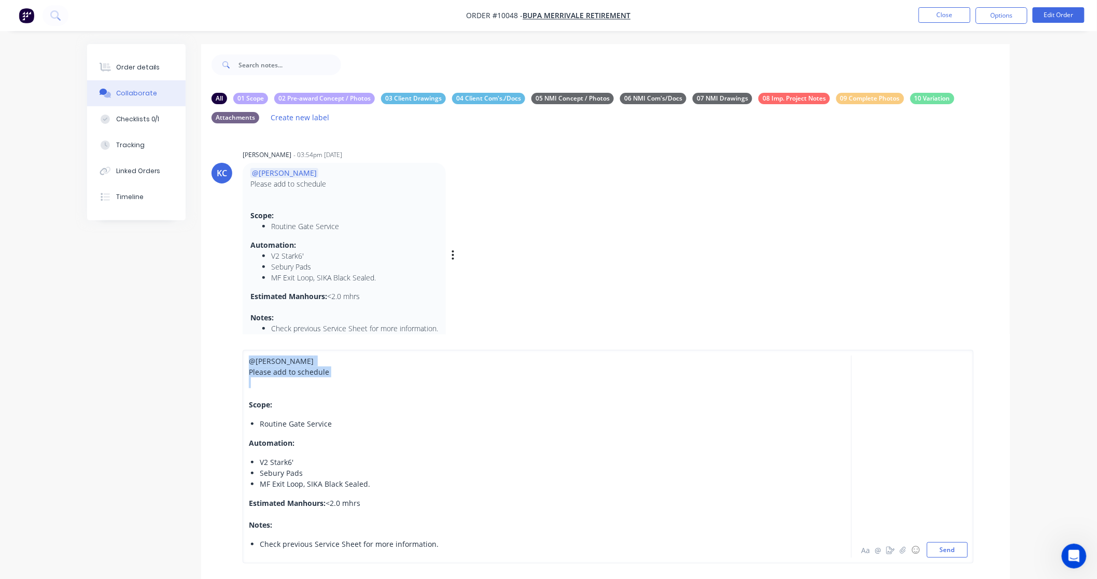
drag, startPoint x: 252, startPoint y: 396, endPoint x: 247, endPoint y: 325, distance: 71.7
click at [247, 325] on div "All 01 Scope 02 Pre-award Concept / Photos 03 Client Drawings 04 Client Com's./…" at bounding box center [605, 442] width 809 height 713
click at [942, 552] on button "Send" at bounding box center [947, 550] width 41 height 16
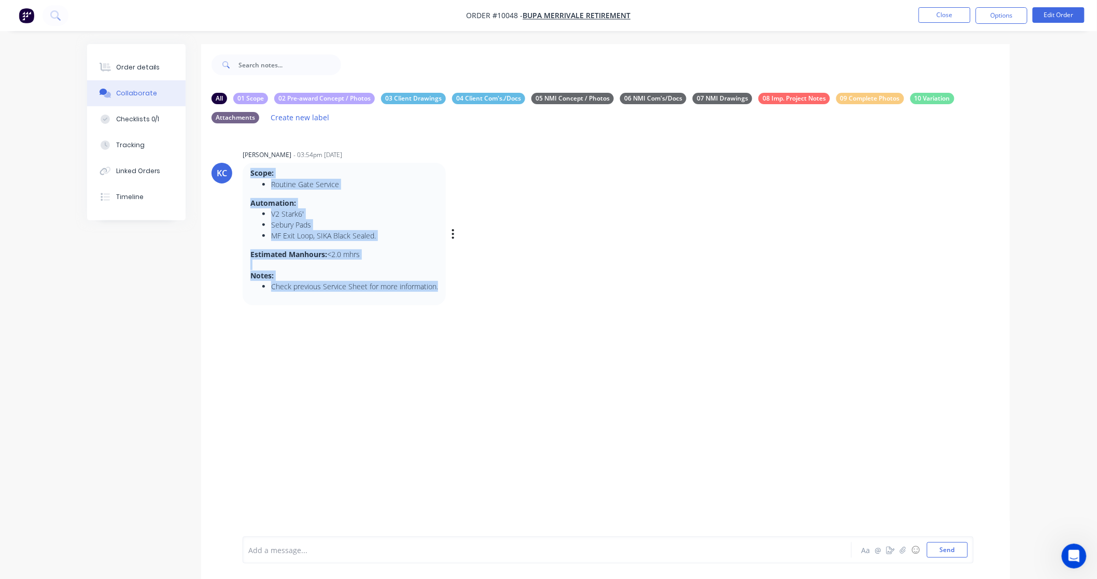
drag, startPoint x: 250, startPoint y: 173, endPoint x: 446, endPoint y: 293, distance: 229.7
click at [446, 293] on div "Scope: Routine Gate Service Automation: V2 Stark6' Sebury Pads MF Exit Loop, SI…" at bounding box center [405, 234] width 324 height 142
copy div "Scope: Routine Gate Service Automation: V2 Stark6' Sebury Pads MF Exit Loop, SI…"
click at [639, 387] on div "KC [PERSON_NAME] - 03:54pm [DATE] Scope: Routine Gate Service Automation: V2 St…" at bounding box center [605, 343] width 809 height 423
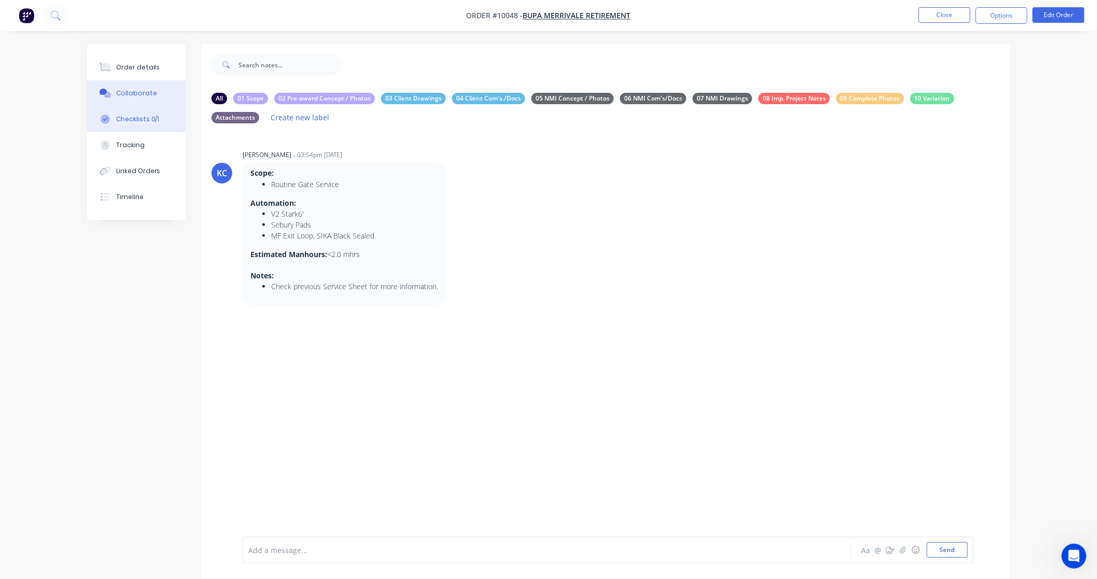
click at [149, 111] on button "Checklists 0/1" at bounding box center [136, 119] width 98 height 26
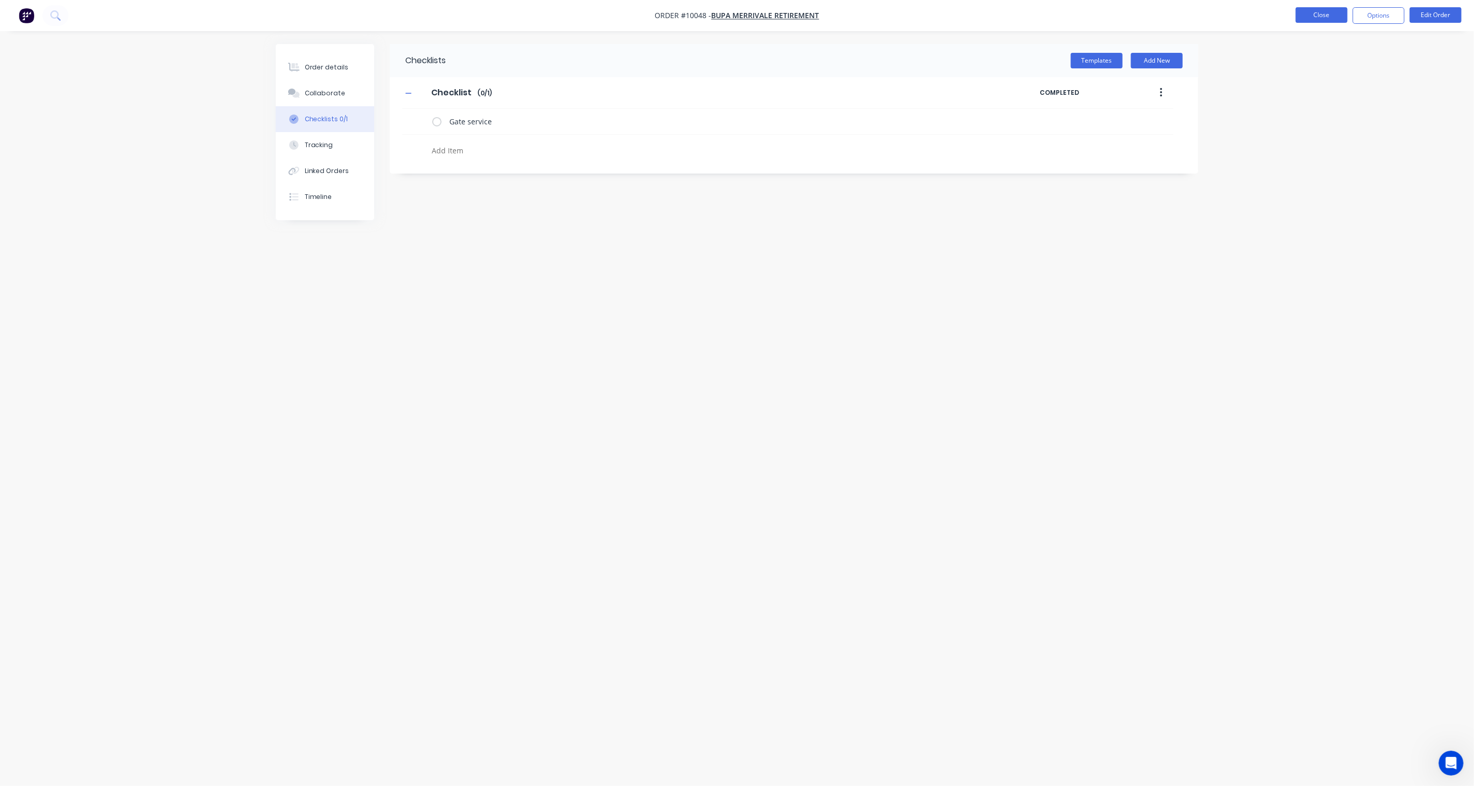
click at [1105, 16] on button "Close" at bounding box center [1322, 15] width 52 height 16
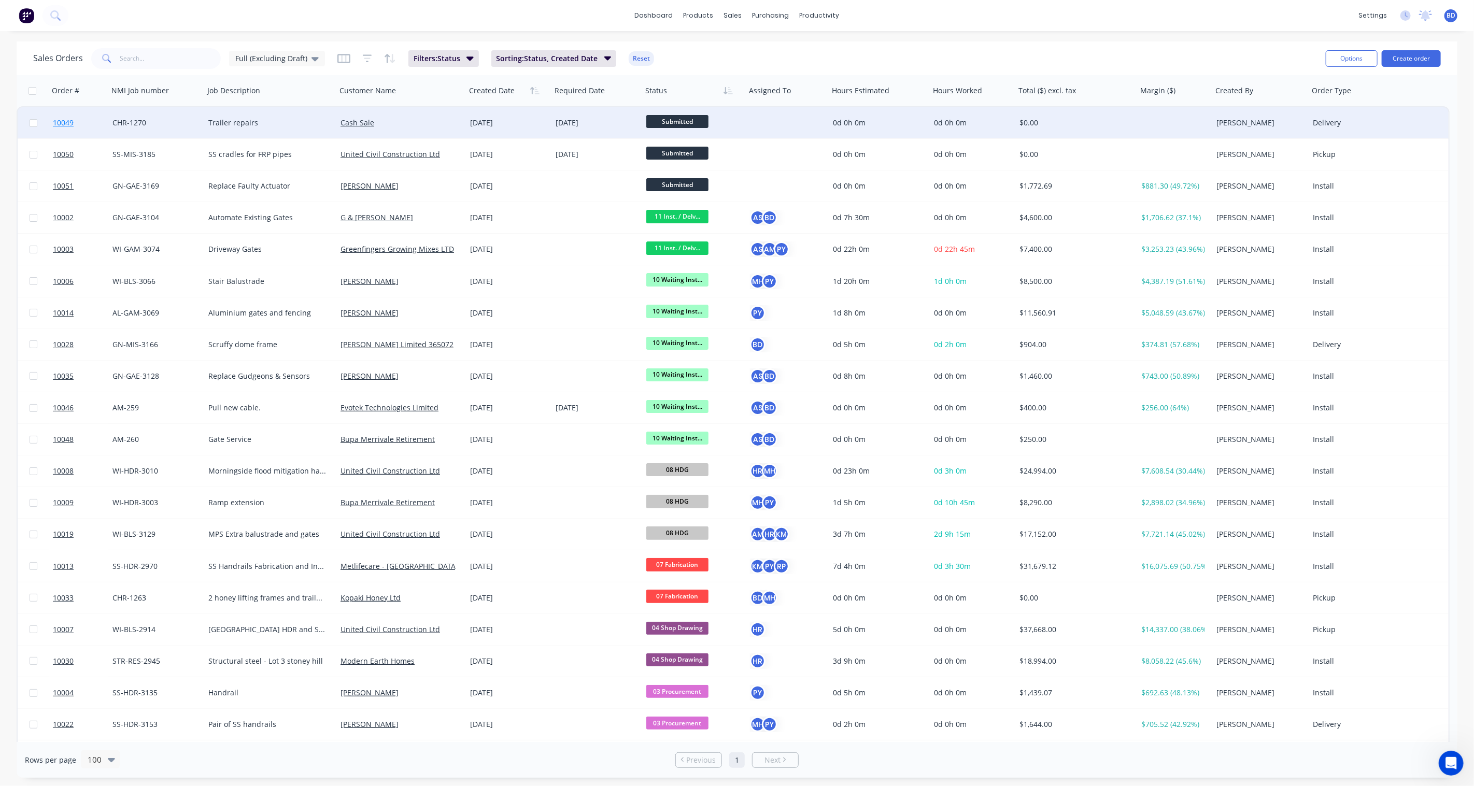
click at [59, 121] on span "10049" at bounding box center [63, 123] width 21 height 10
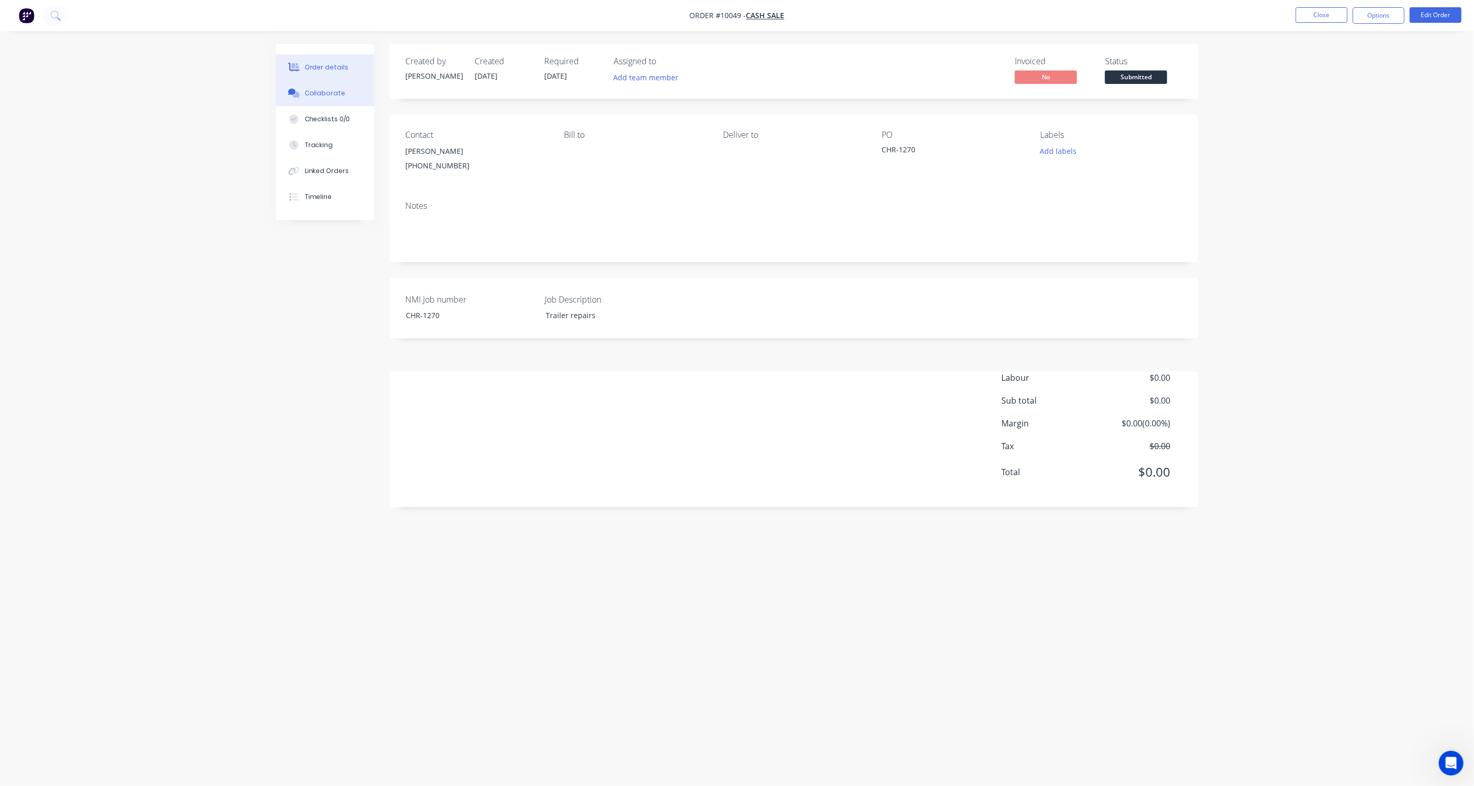
click at [329, 90] on div "Collaborate" at bounding box center [325, 93] width 41 height 9
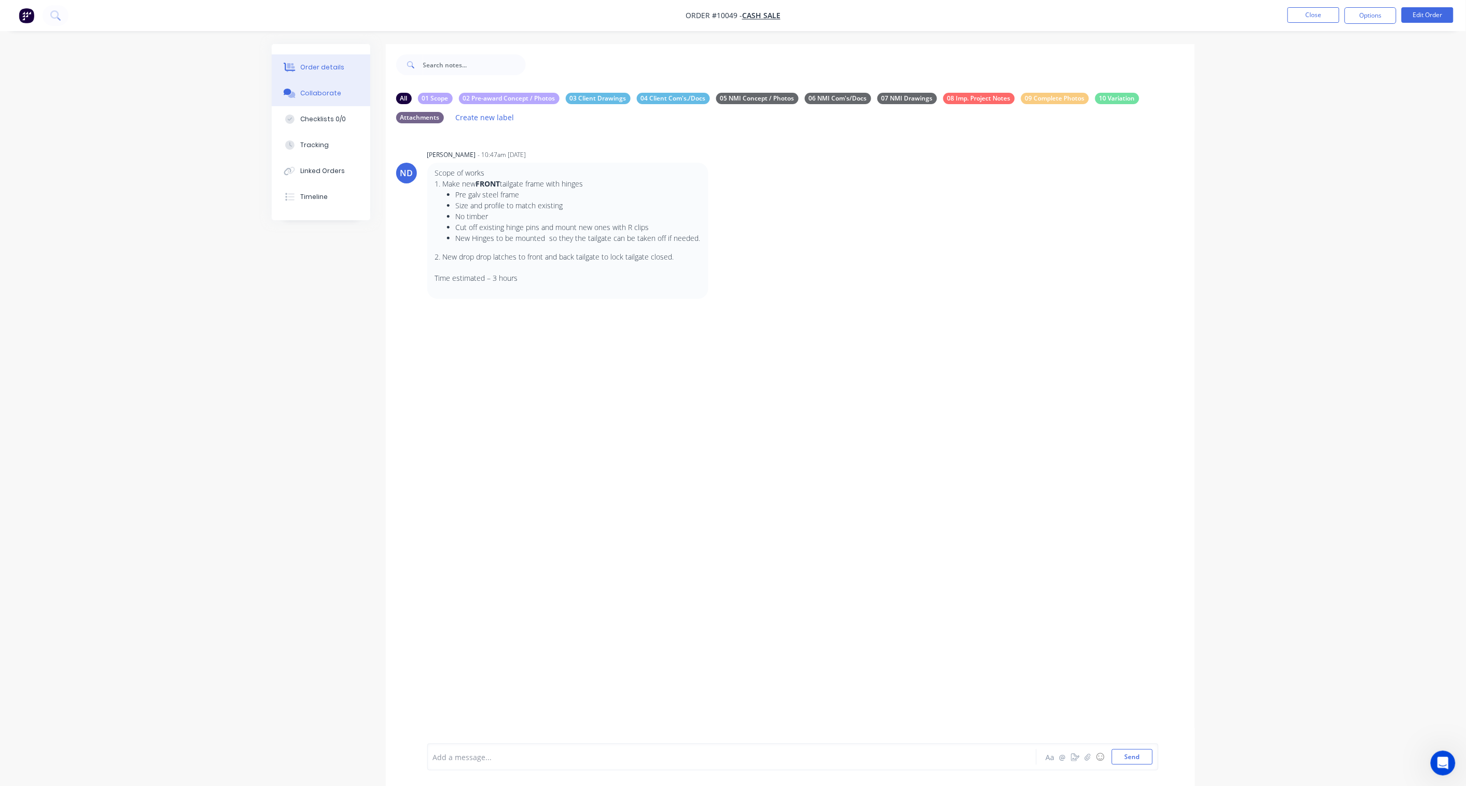
click at [326, 59] on button "Order details" at bounding box center [321, 67] width 98 height 26
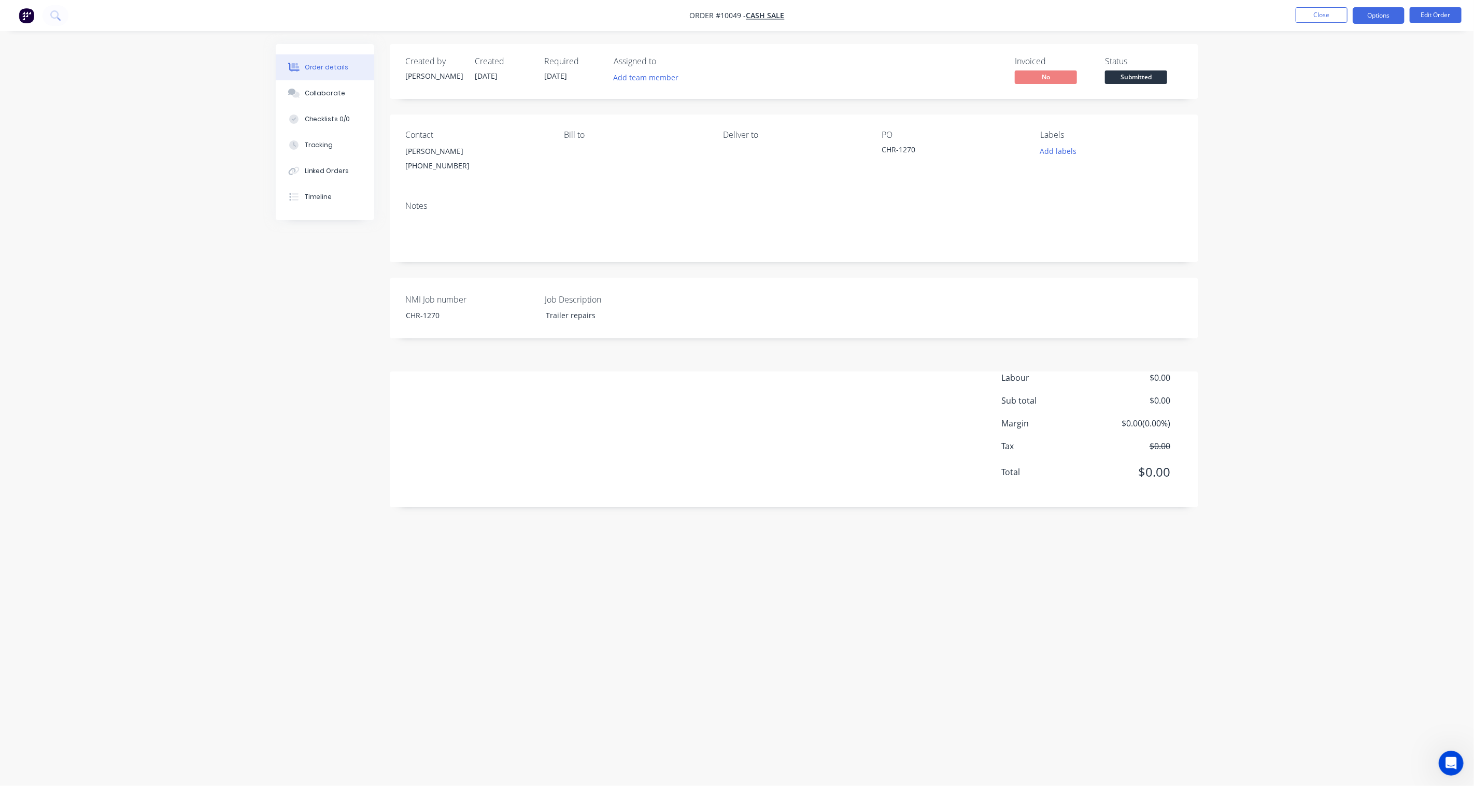
click at [1105, 13] on button "Options" at bounding box center [1379, 15] width 52 height 17
click at [1105, 188] on div "Purchase Products" at bounding box center [1347, 187] width 95 height 15
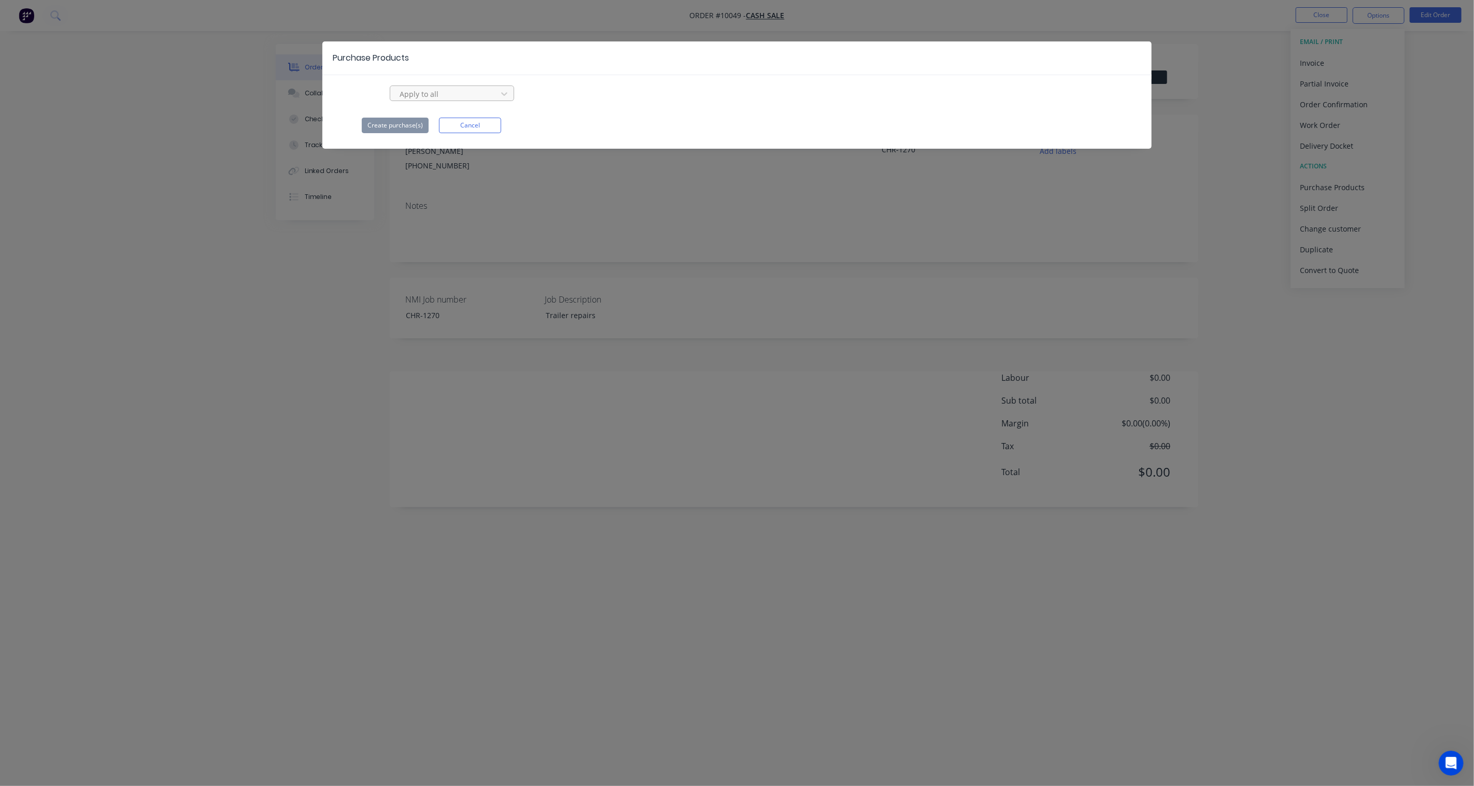
click at [433, 95] on div at bounding box center [445, 94] width 93 height 13
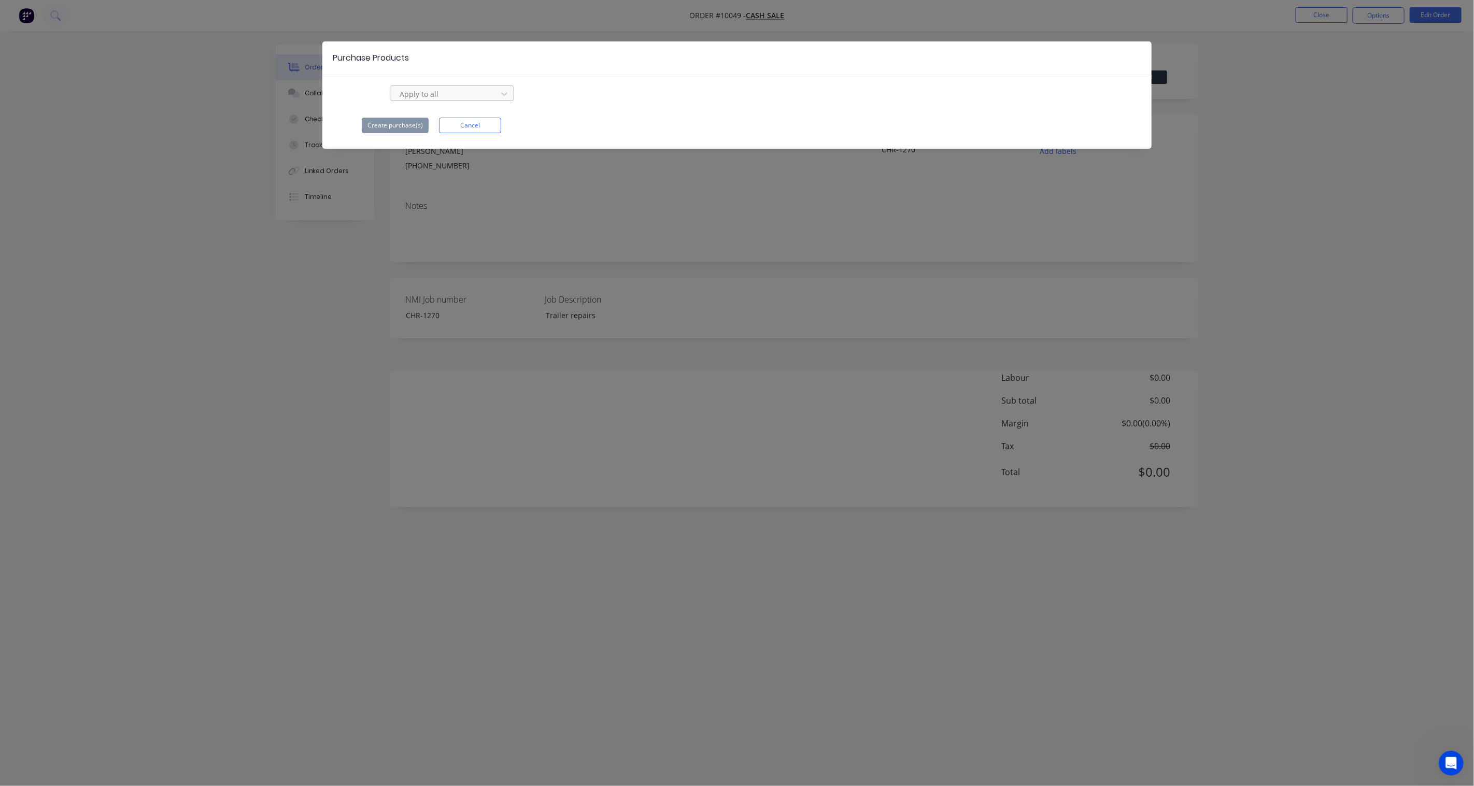
click at [481, 92] on div at bounding box center [445, 94] width 93 height 13
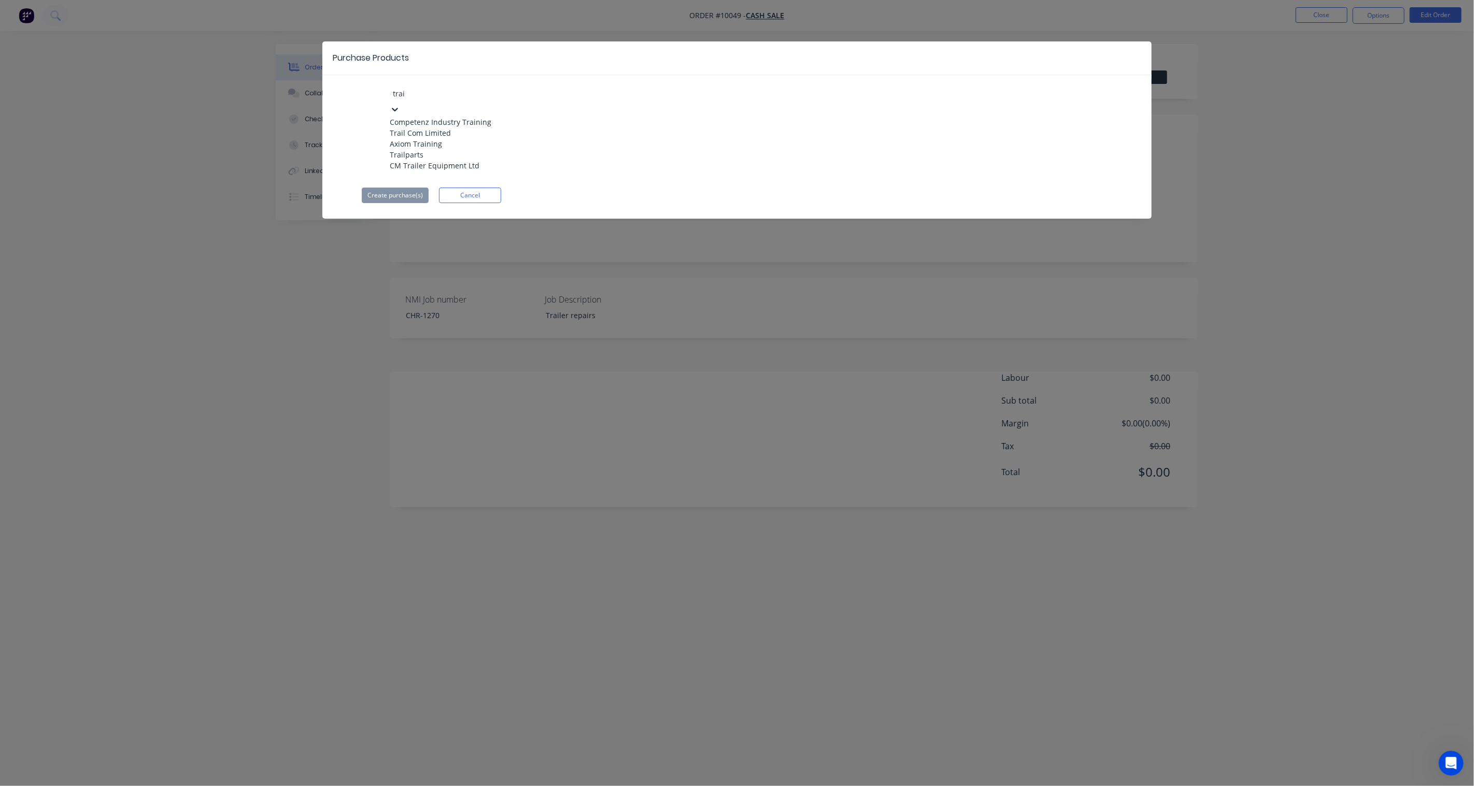
type input "trail"
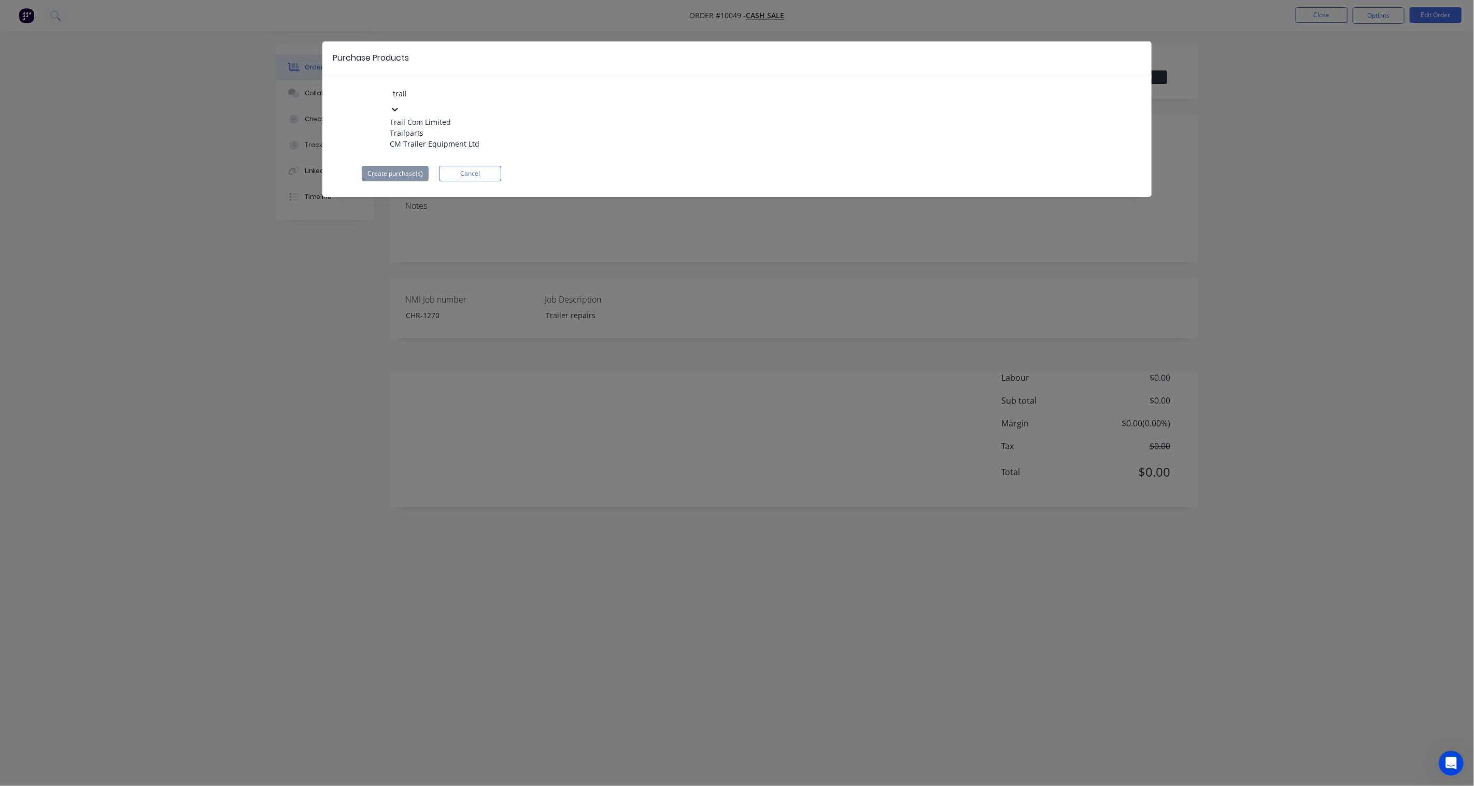
click at [440, 133] on div "Trailparts" at bounding box center [447, 133] width 114 height 11
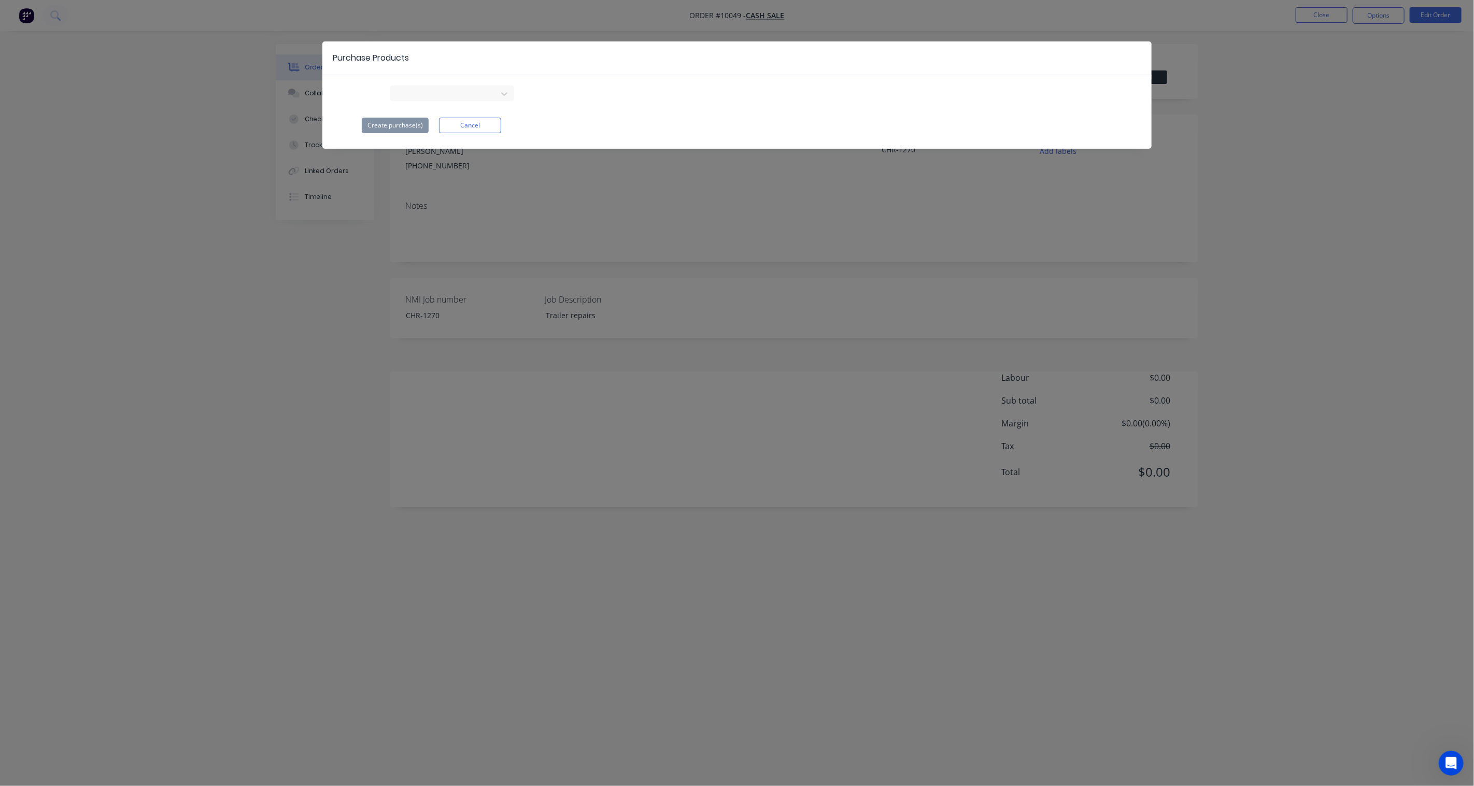
click at [1105, 98] on div "Purchase Products Trailparts Create purchase(s) Cancel" at bounding box center [737, 393] width 1474 height 786
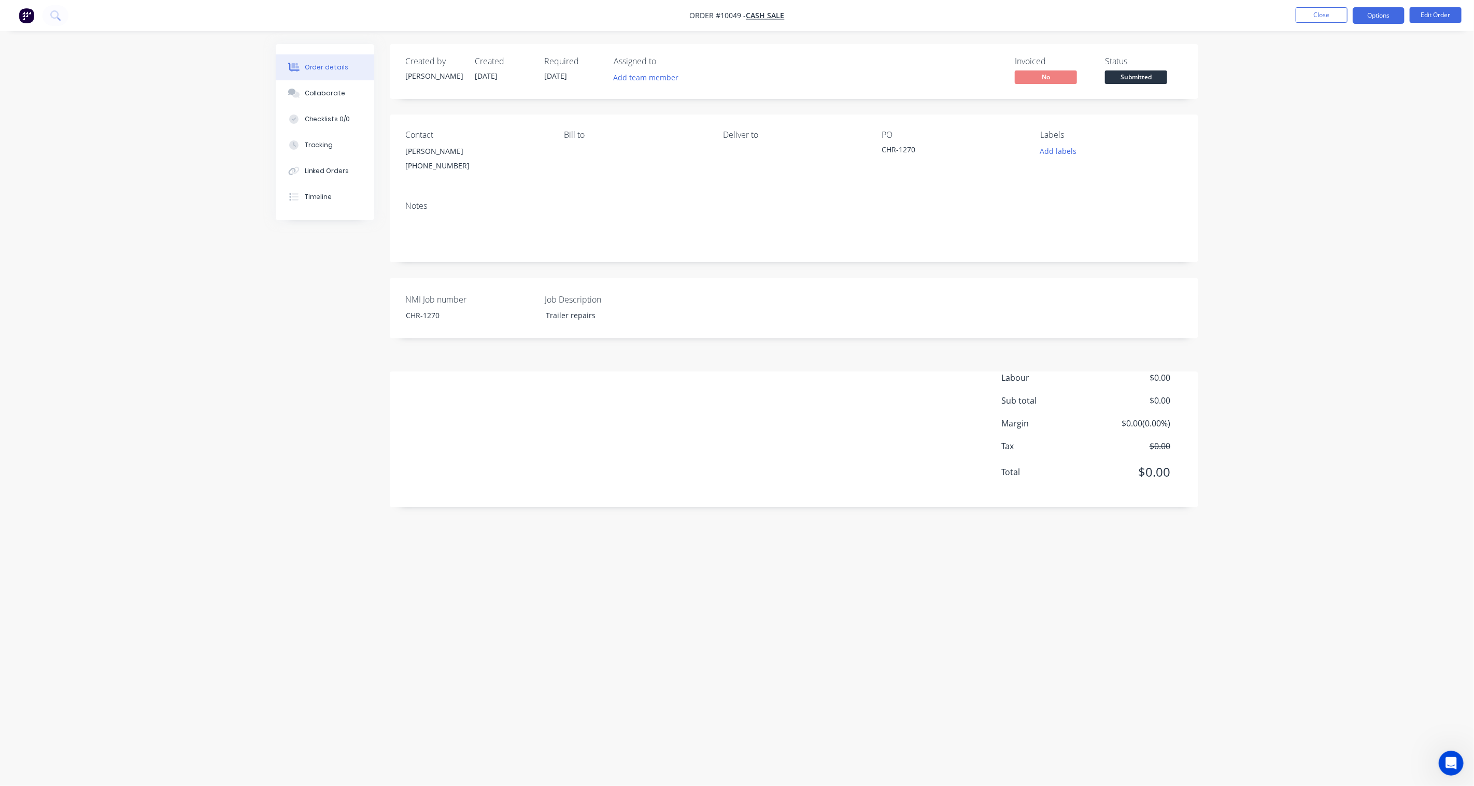
click at [1105, 18] on button "Options" at bounding box center [1379, 15] width 52 height 17
click at [1105, 16] on button "Edit Order" at bounding box center [1436, 15] width 52 height 16
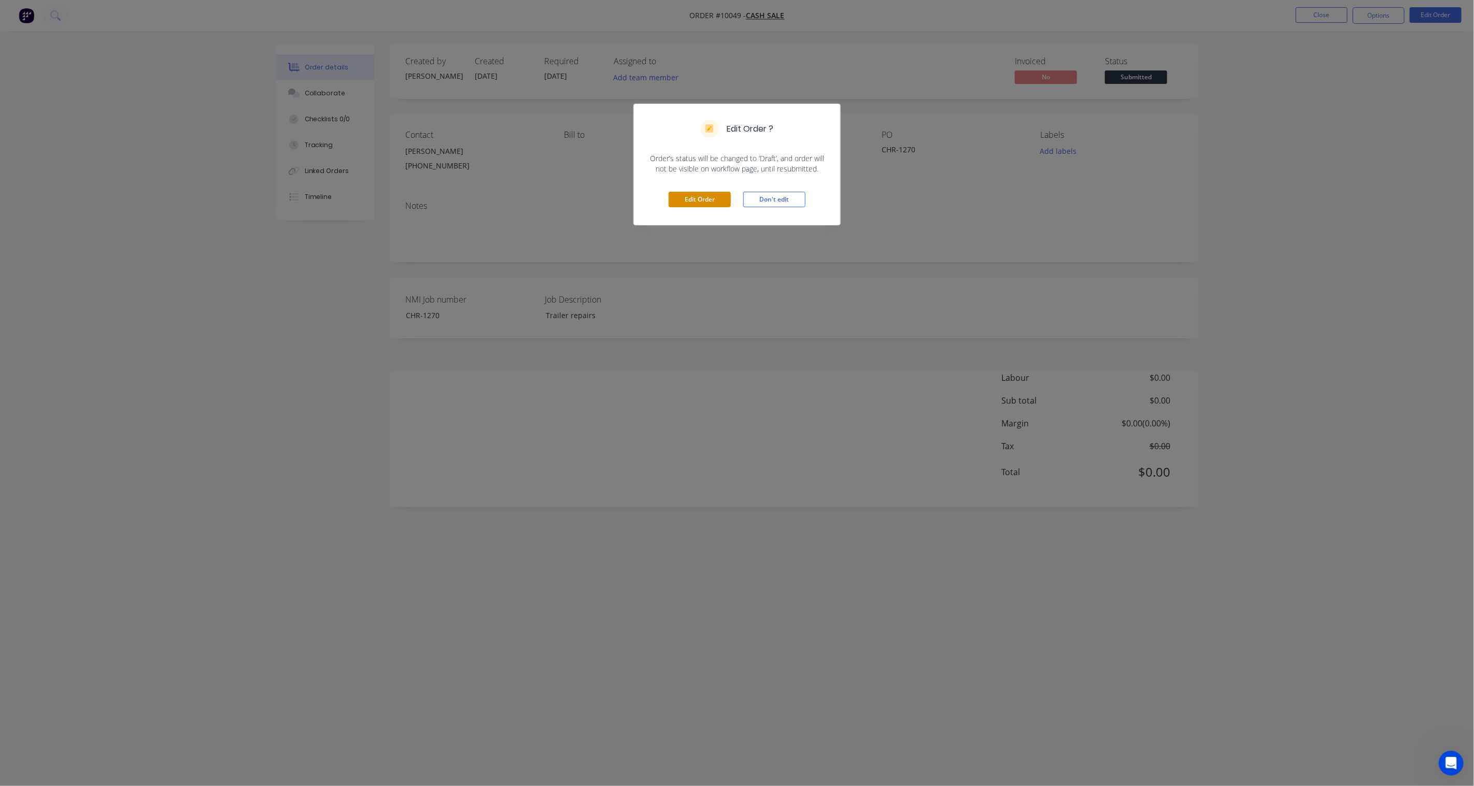
click at [698, 202] on button "Edit Order" at bounding box center [700, 200] width 62 height 16
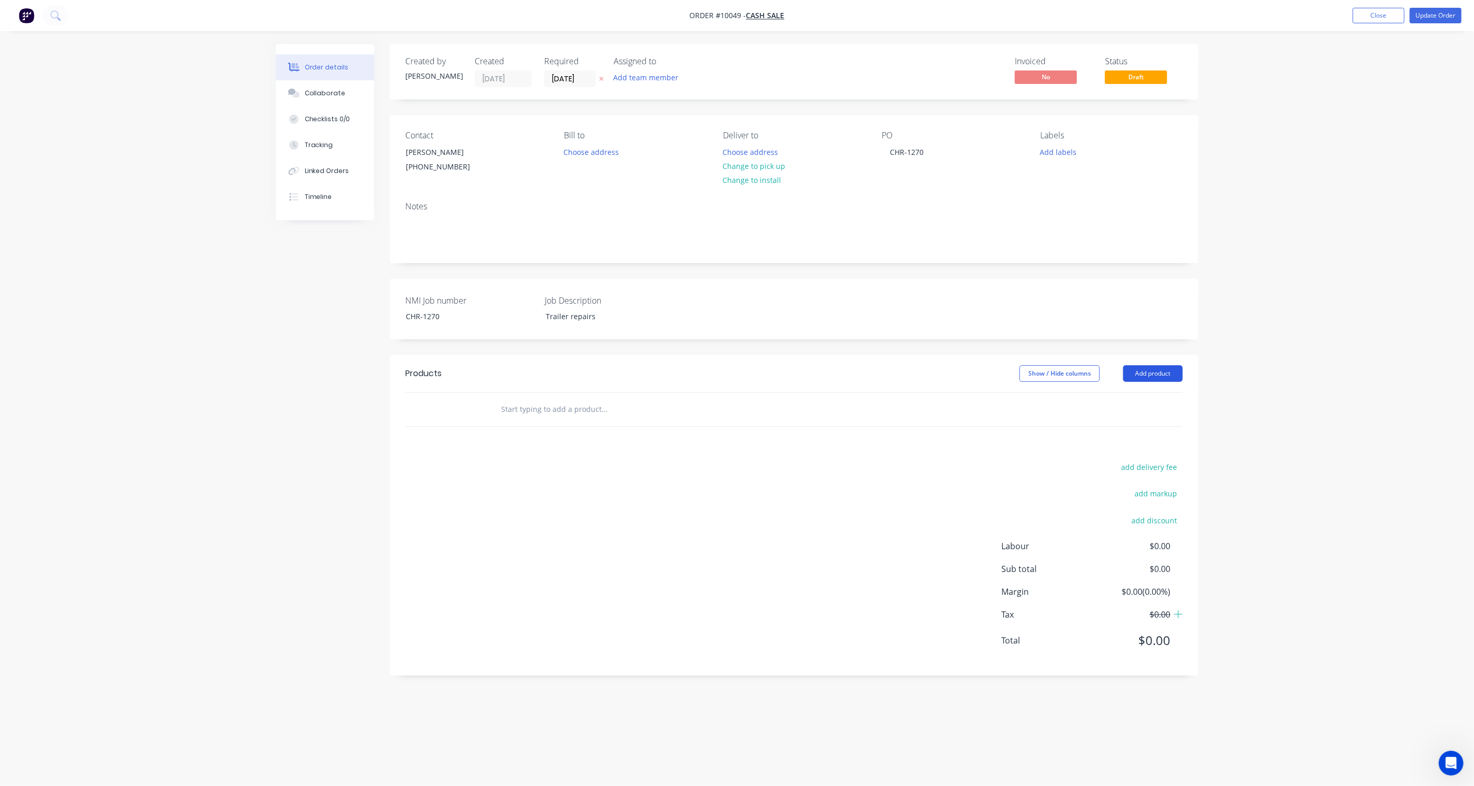
click at [1105, 376] on button "Add product" at bounding box center [1153, 373] width 60 height 17
click at [1105, 400] on div "Product catalogue" at bounding box center [1134, 399] width 80 height 15
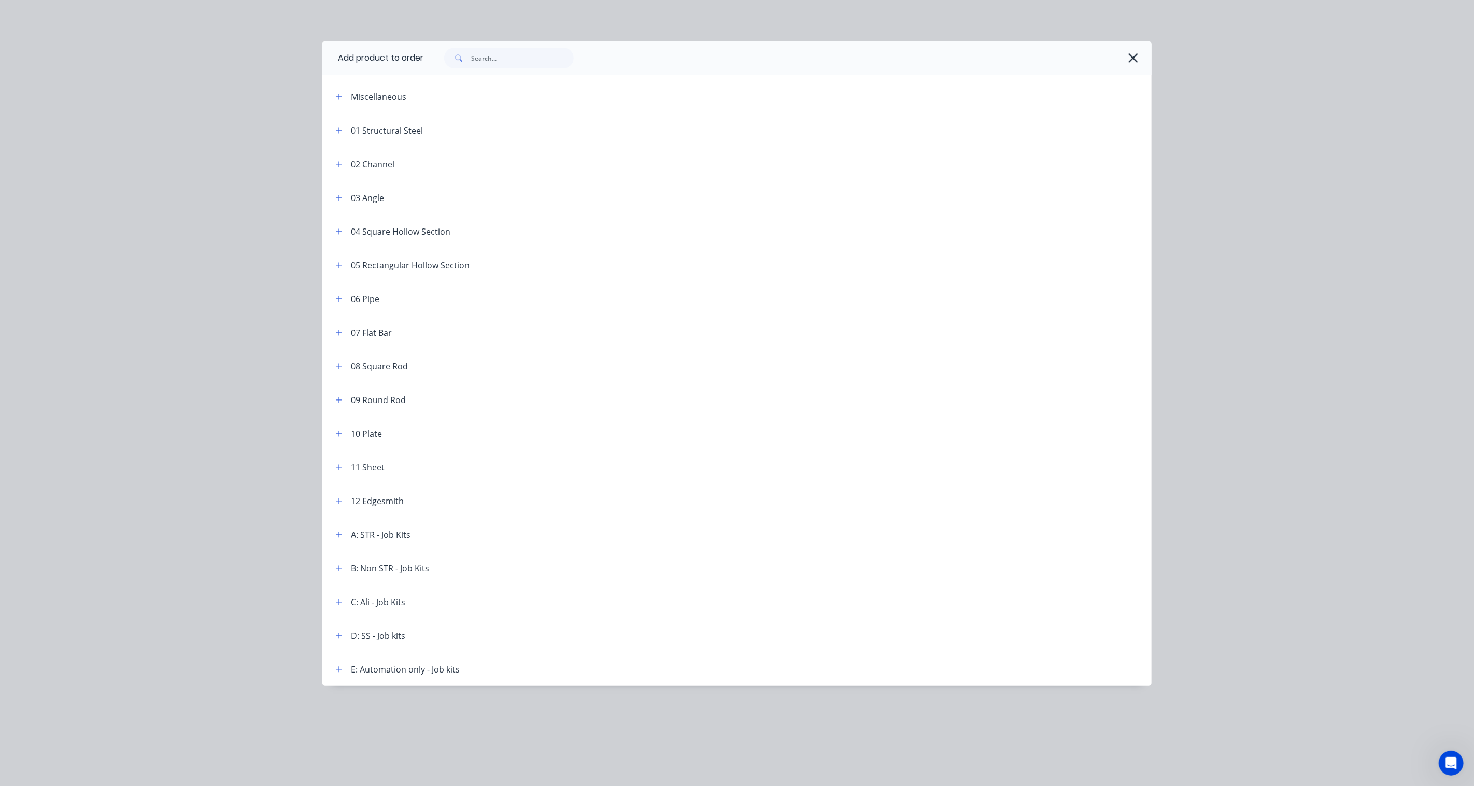
click at [322, 90] on header "Miscellaneous" at bounding box center [736, 97] width 829 height 34
click at [337, 97] on icon "button" at bounding box center [339, 96] width 6 height 7
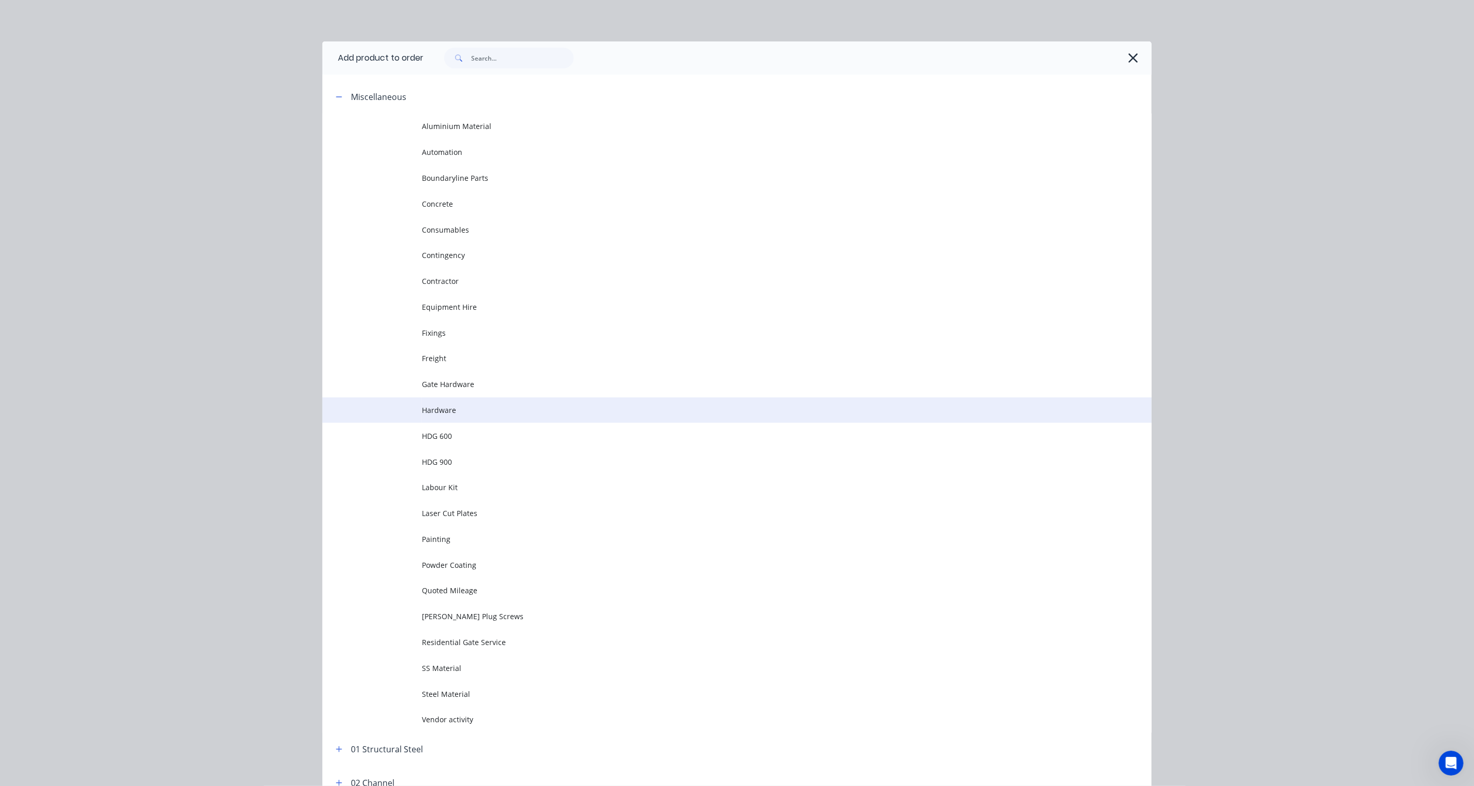
click at [442, 408] on span "Hardware" at bounding box center [714, 410] width 584 height 11
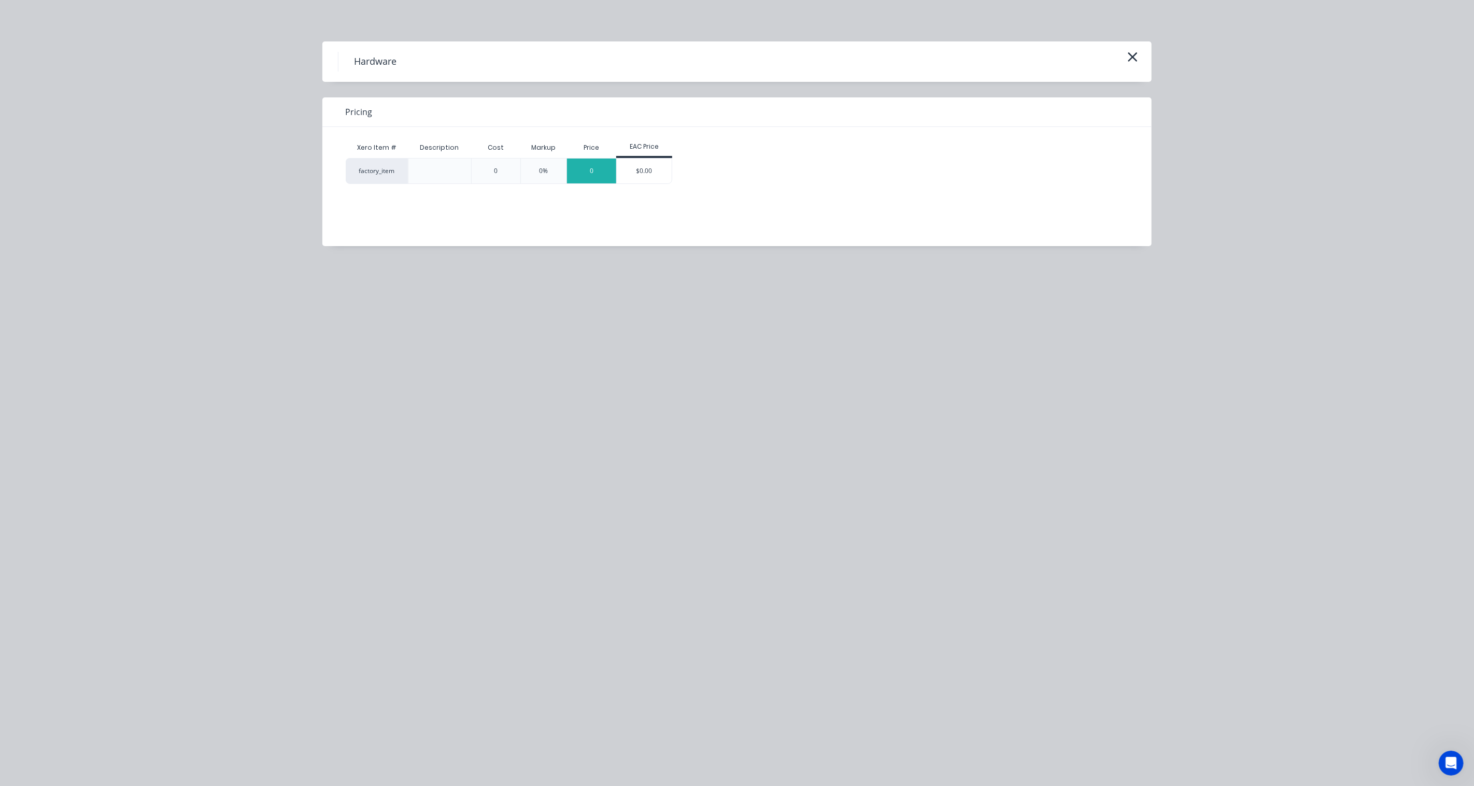
click at [582, 170] on div "0" at bounding box center [591, 171] width 49 height 25
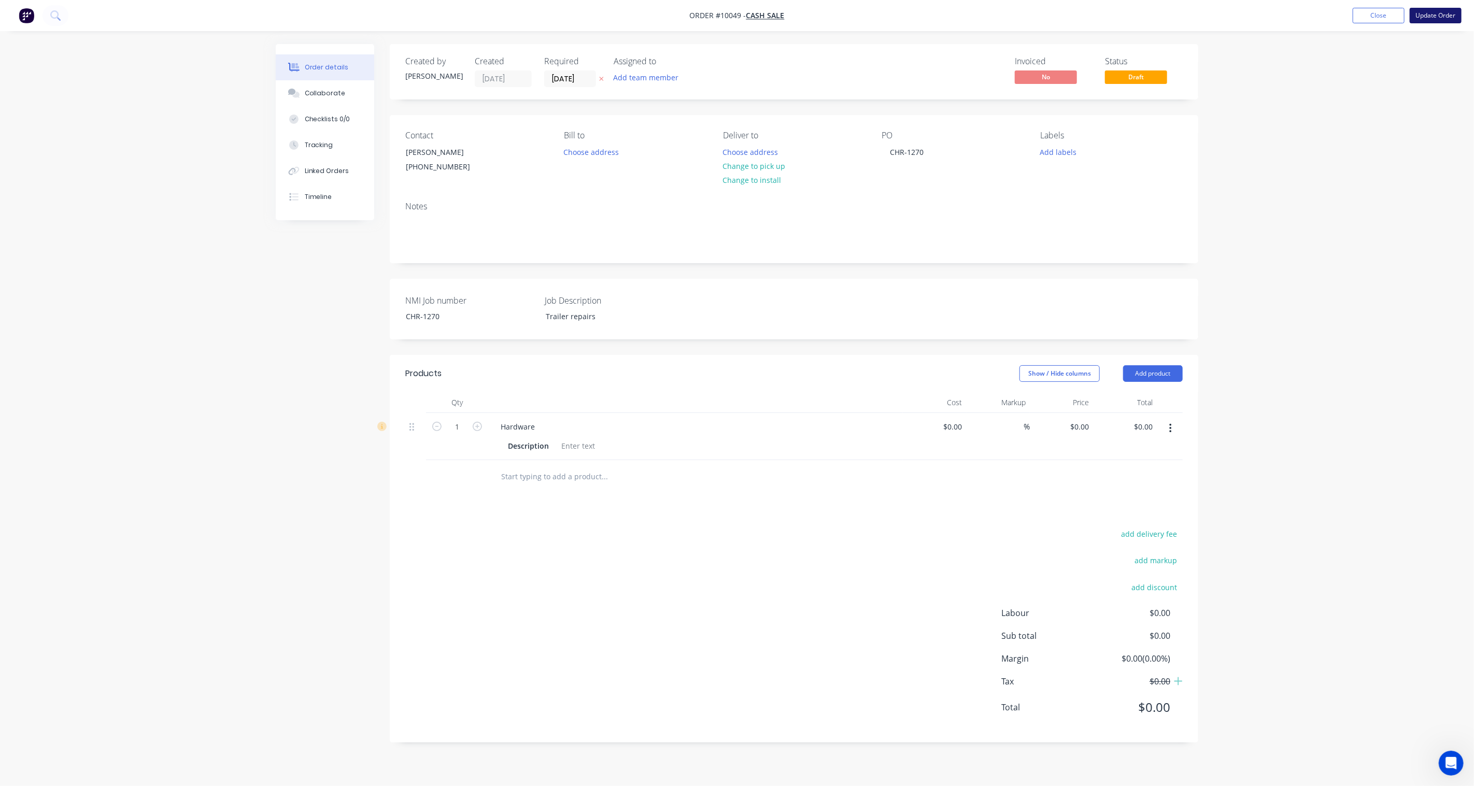
click at [1105, 18] on button "Update Order" at bounding box center [1436, 16] width 52 height 16
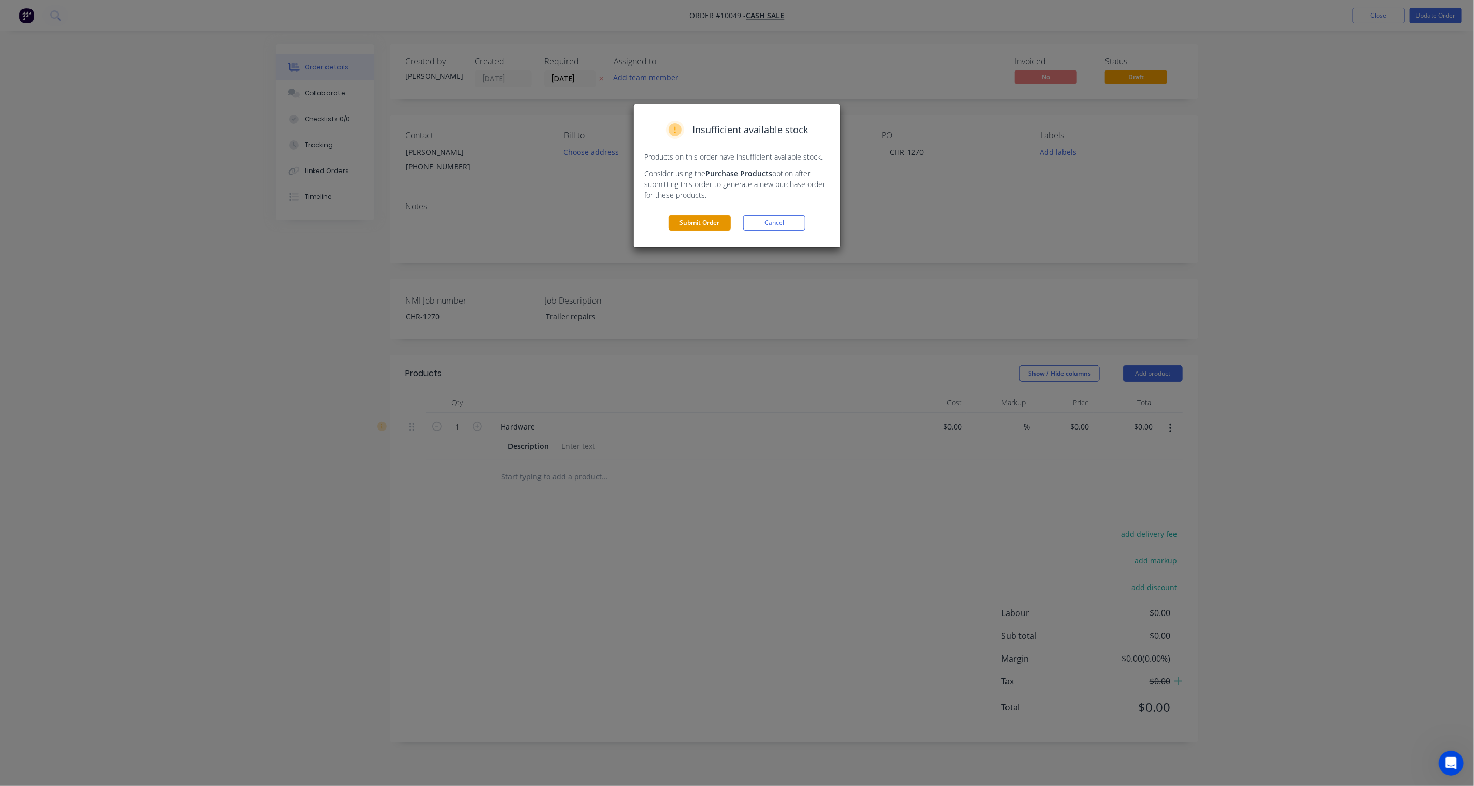
click at [725, 227] on button "Submit Order" at bounding box center [700, 223] width 62 height 16
click at [698, 186] on button "Submit anyway" at bounding box center [700, 189] width 62 height 16
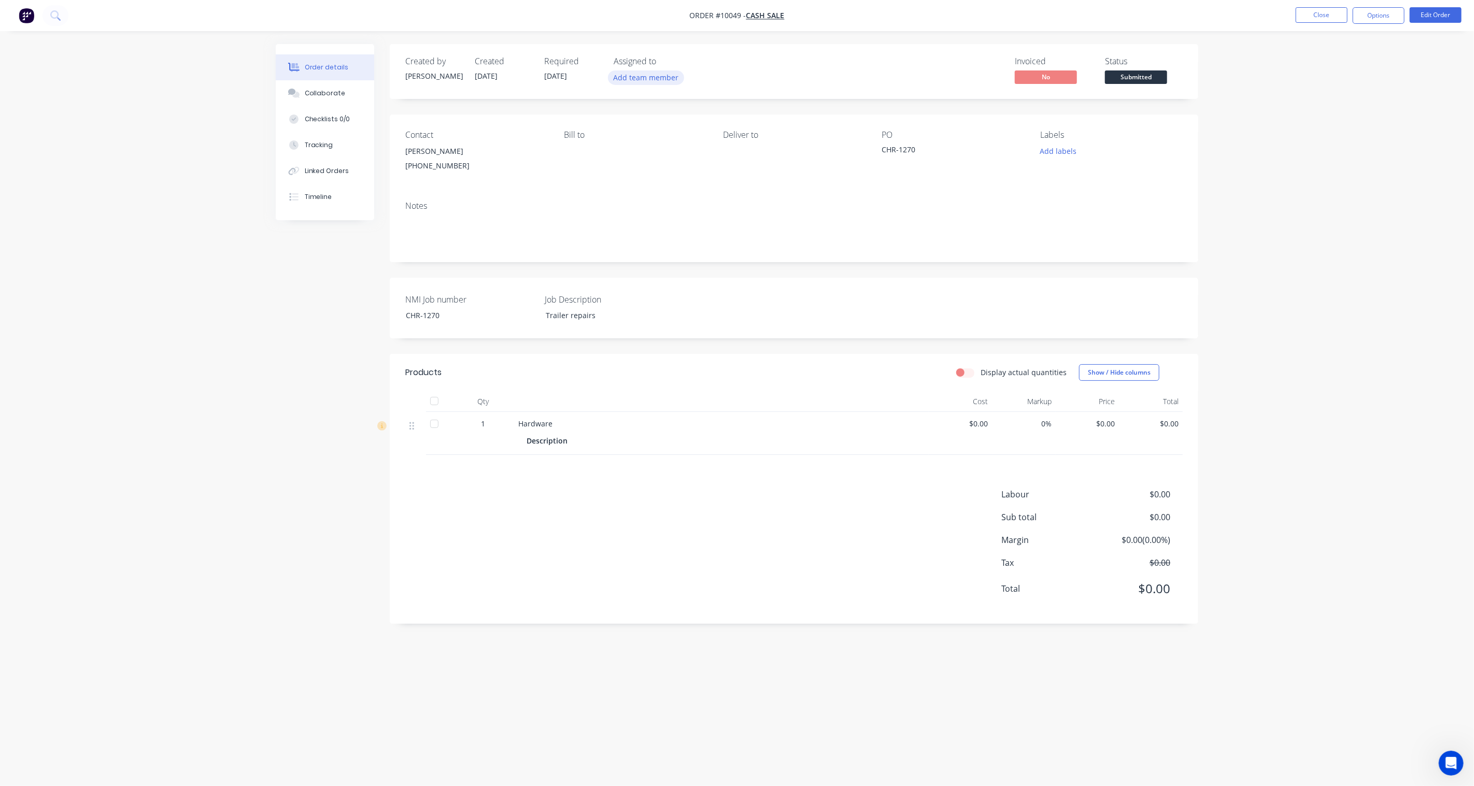
click at [657, 81] on button "Add team member" at bounding box center [646, 78] width 76 height 14
click at [654, 137] on div "[PERSON_NAME] (You)" at bounding box center [697, 135] width 105 height 11
click at [658, 114] on input "text" at bounding box center [699, 109] width 111 height 21
type input "mat"
click at [660, 137] on div "[PERSON_NAME]" at bounding box center [697, 135] width 104 height 11
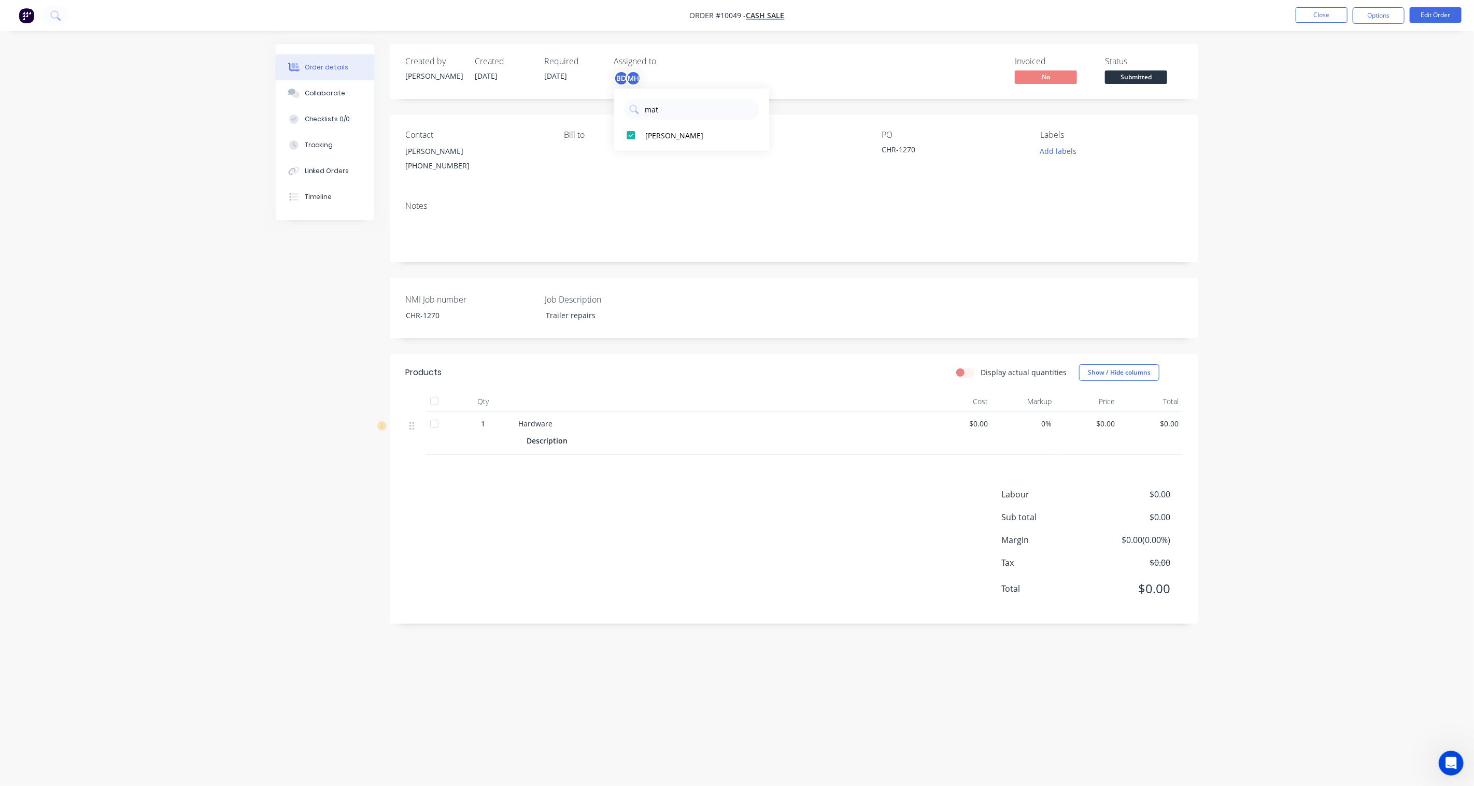
click at [247, 312] on div "Order details Collaborate Checklists 0/0 Tracking Linked Orders Timeline Order …" at bounding box center [737, 393] width 1474 height 786
click at [1105, 12] on button "Options" at bounding box center [1379, 15] width 52 height 17
click at [1105, 188] on div "Purchase Products" at bounding box center [1347, 187] width 95 height 15
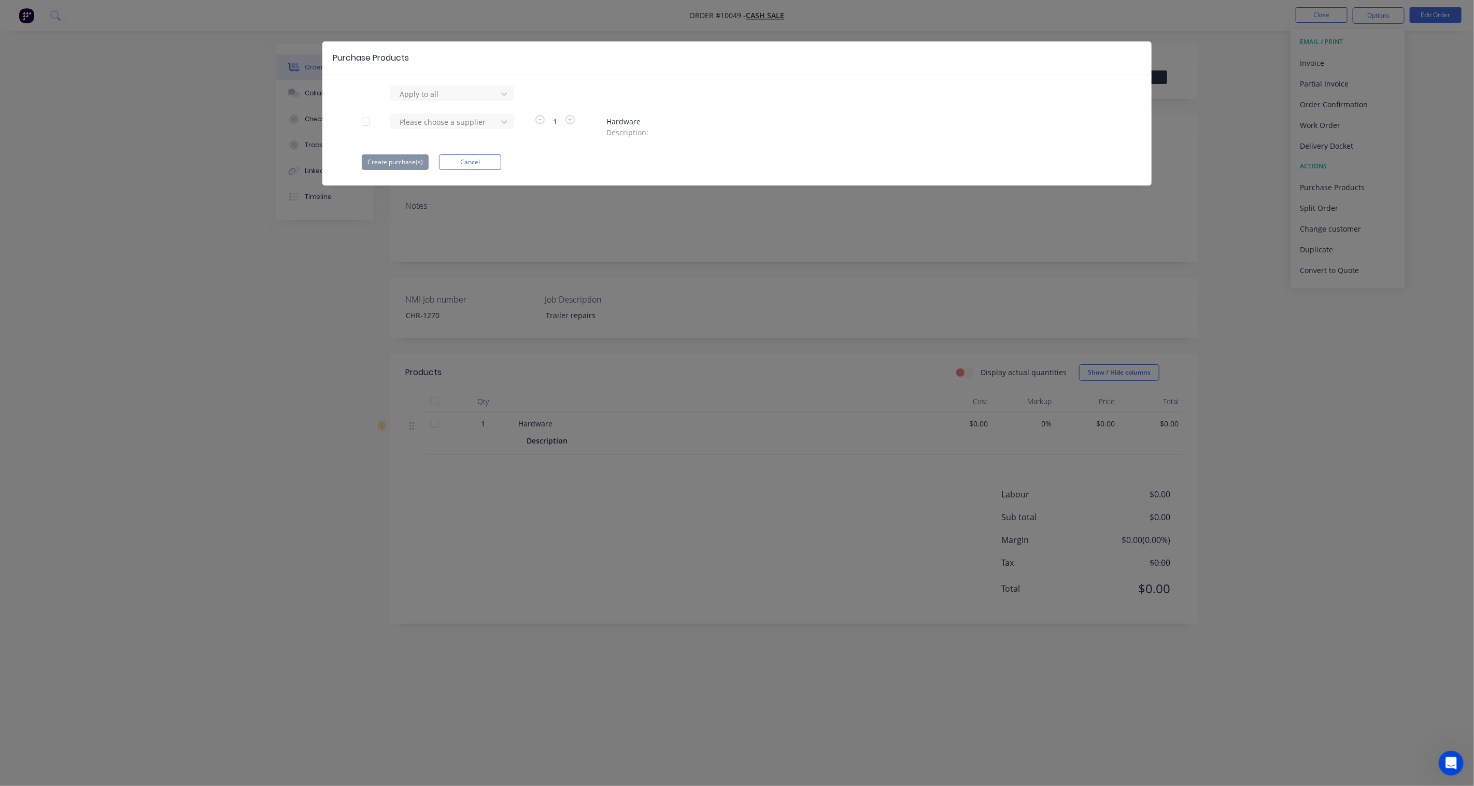
click at [367, 123] on div at bounding box center [366, 121] width 21 height 21
click at [434, 101] on div at bounding box center [445, 94] width 93 height 13
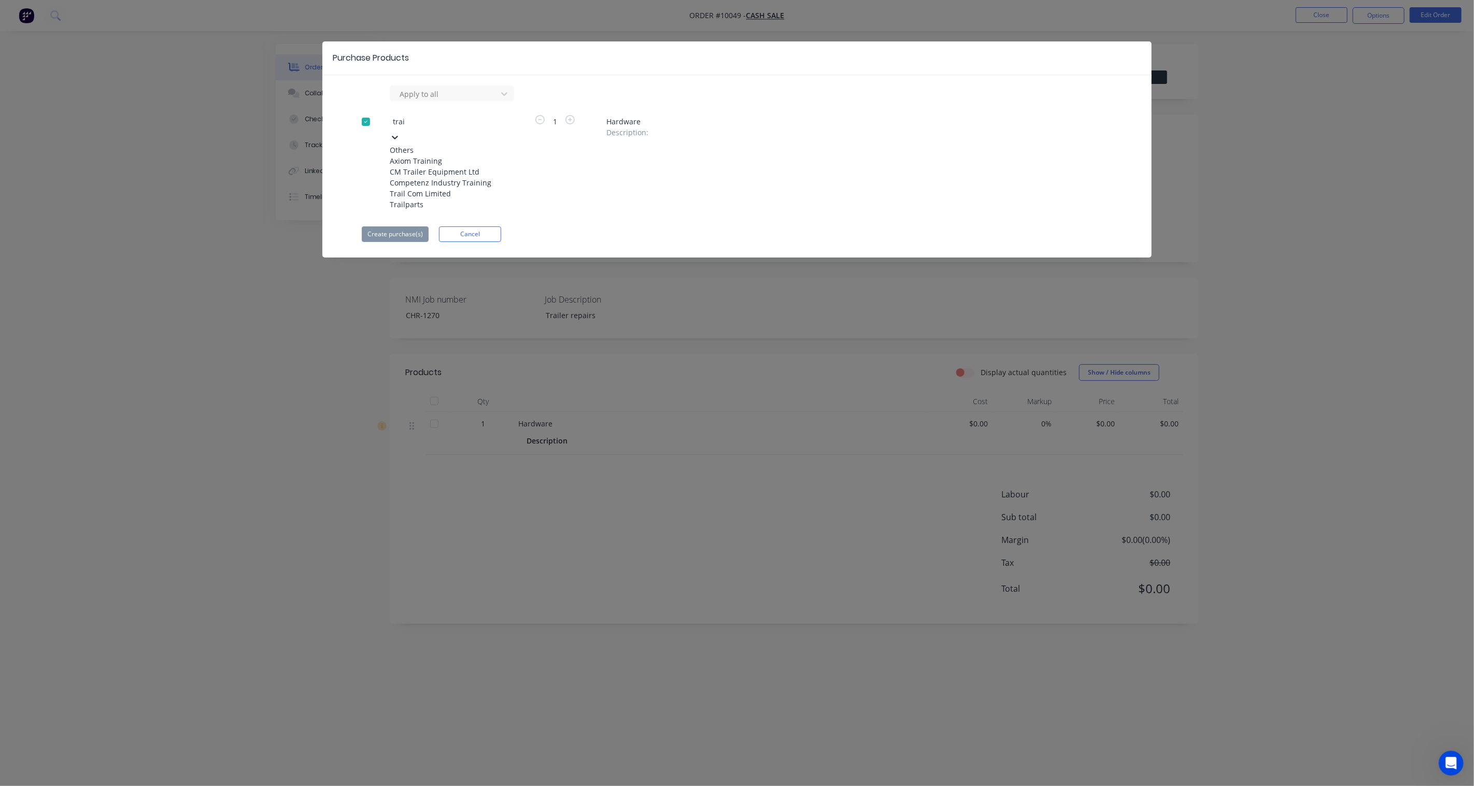
type input "trail"
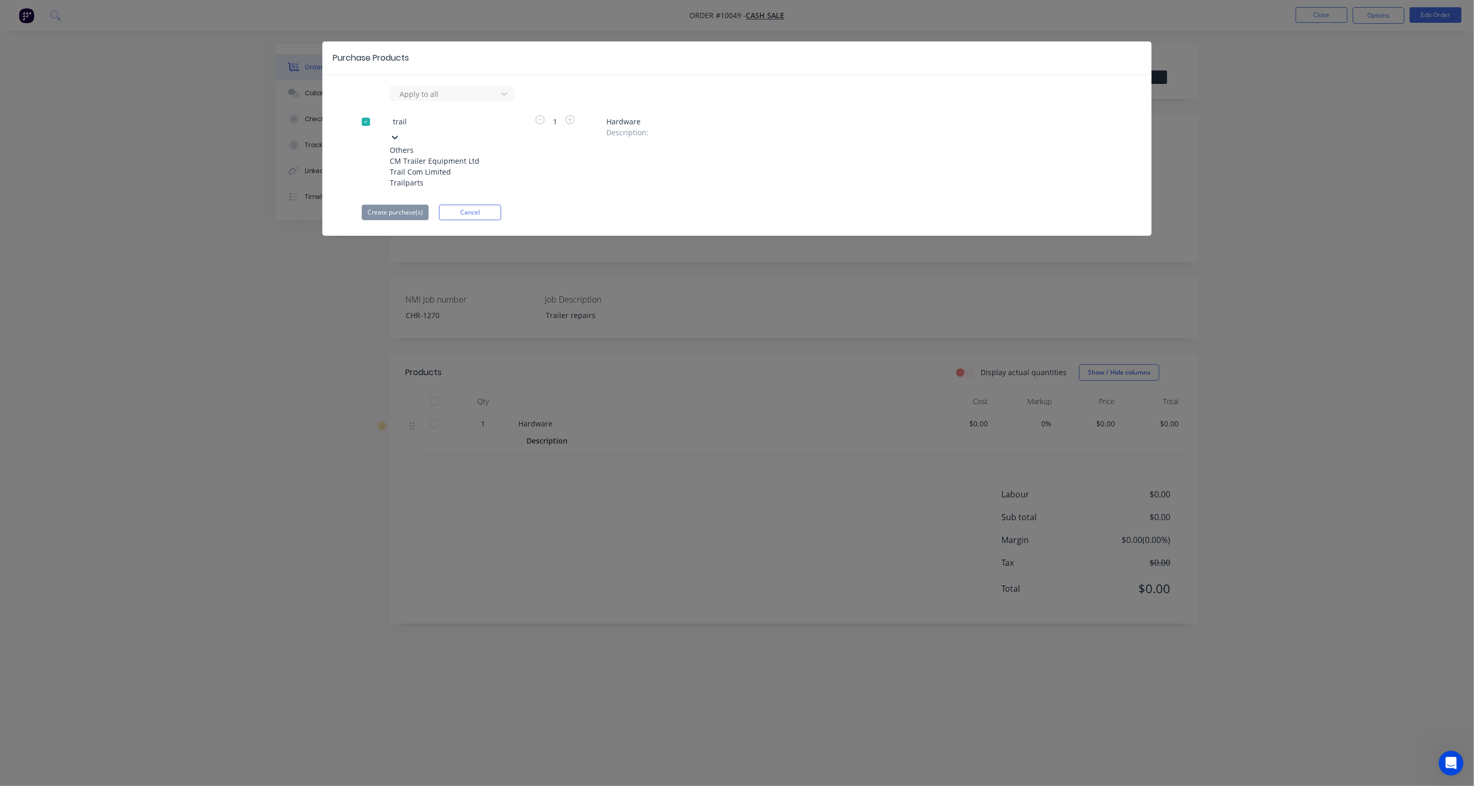
click at [425, 188] on div "Trailparts" at bounding box center [447, 182] width 114 height 11
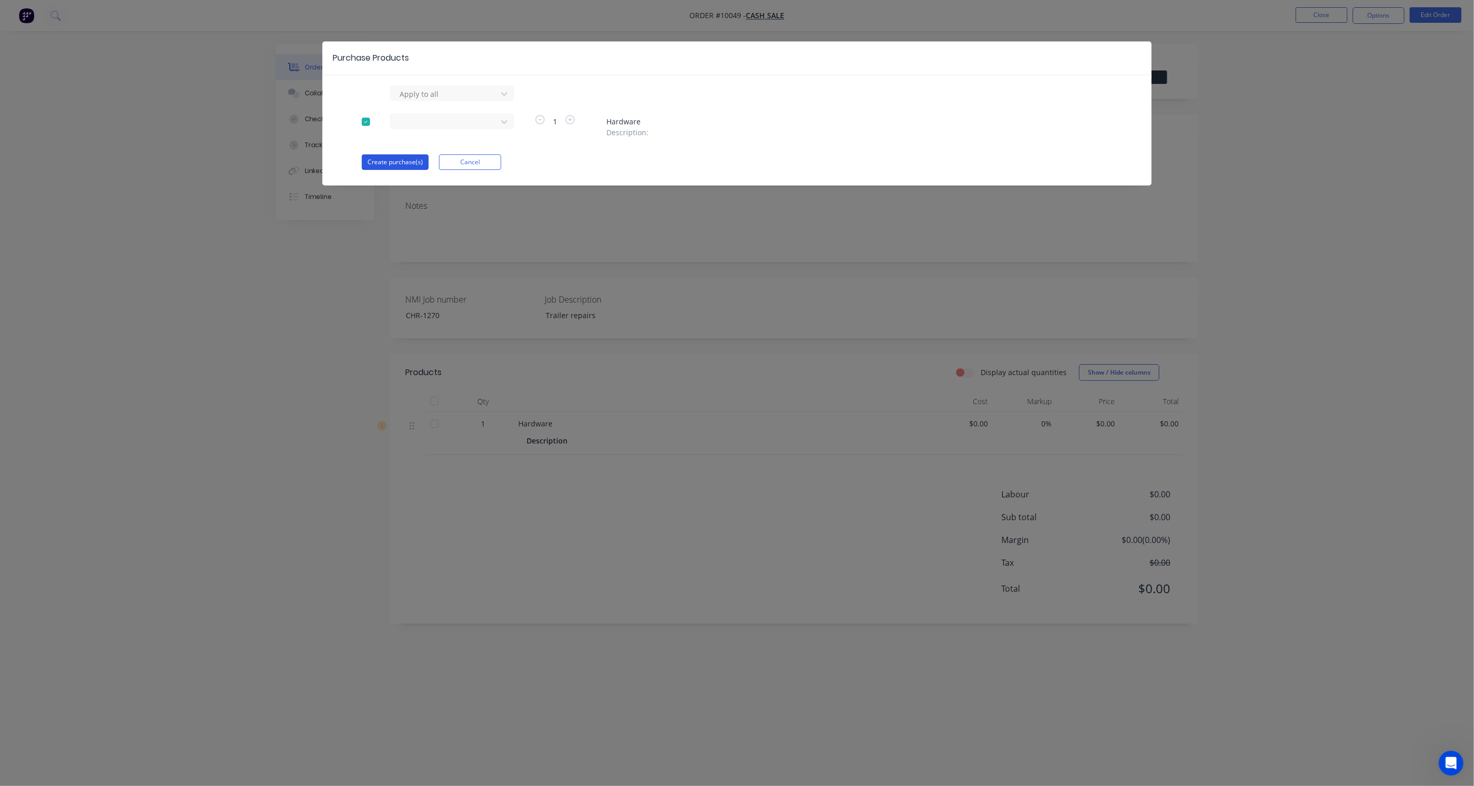
click at [386, 158] on button "Create purchase(s)" at bounding box center [395, 162] width 67 height 16
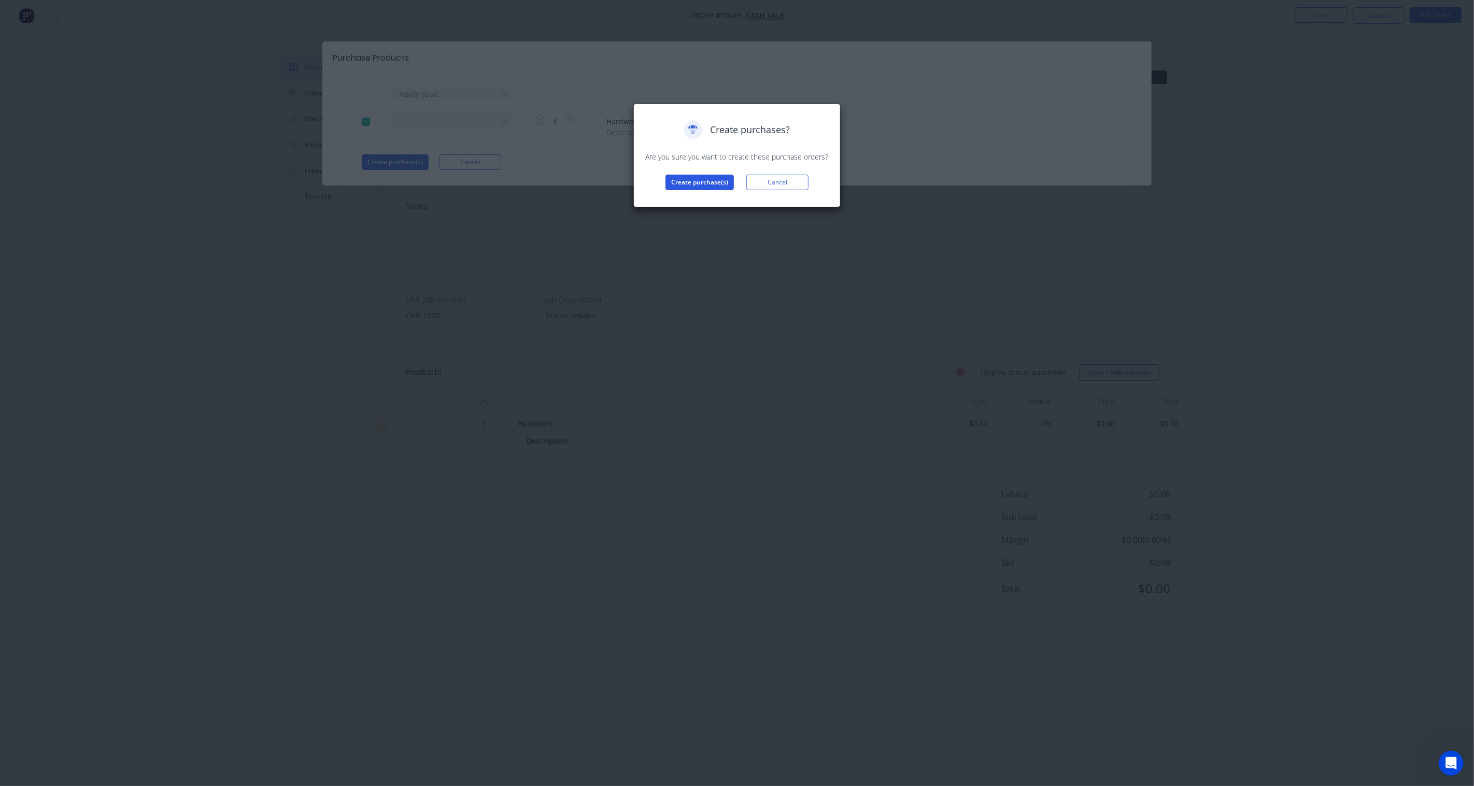
click at [680, 180] on button "Create purchase(s)" at bounding box center [700, 183] width 68 height 16
click at [700, 199] on button "View purchase(s)" at bounding box center [700, 199] width 62 height 16
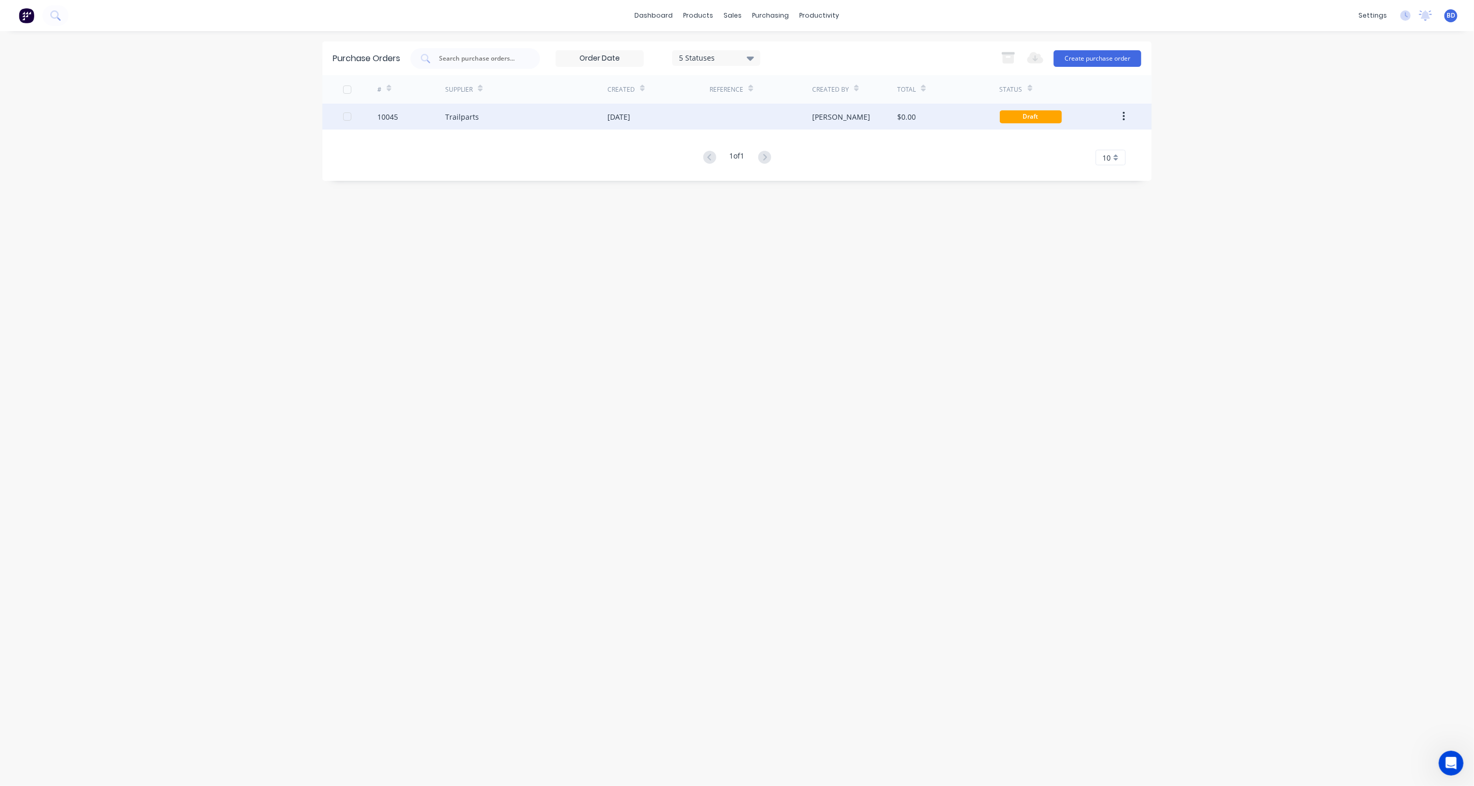
click at [472, 115] on div "Trailparts" at bounding box center [462, 116] width 34 height 11
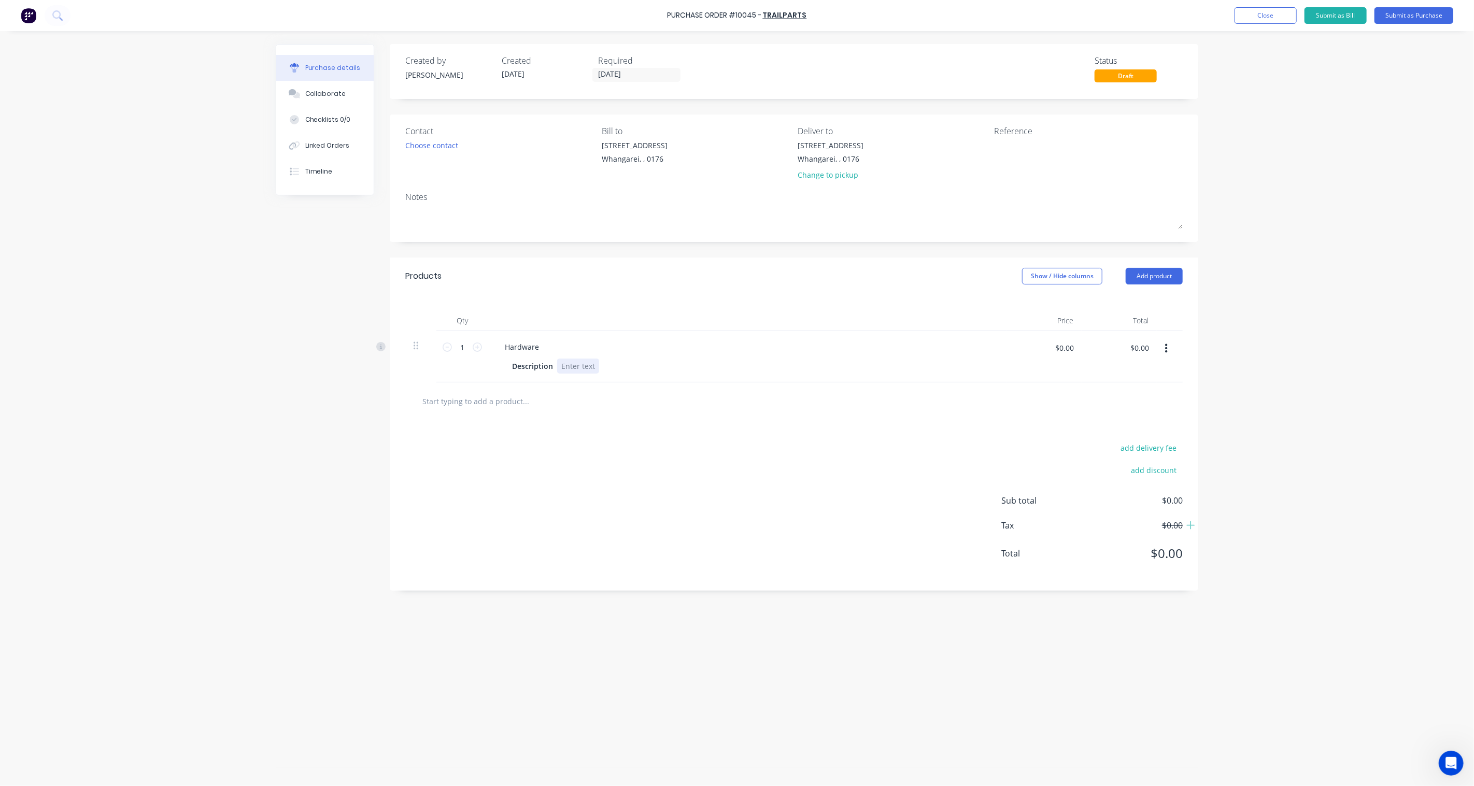
click at [584, 367] on div at bounding box center [578, 366] width 42 height 15
paste div
click at [573, 374] on div "Item code: Z6710" at bounding box center [590, 372] width 67 height 26
click at [477, 350] on icon at bounding box center [477, 347] width 9 height 9
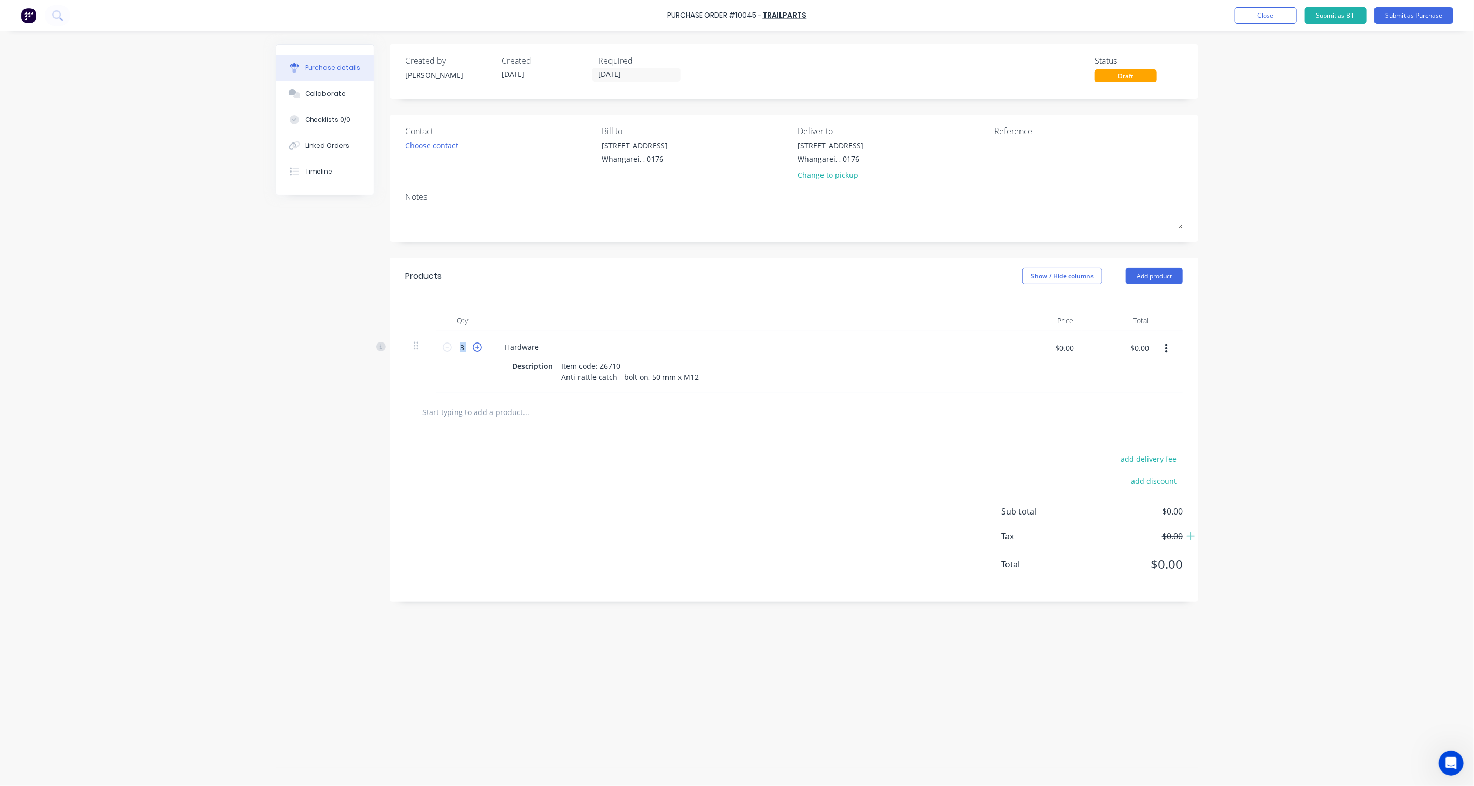
click at [477, 350] on icon at bounding box center [477, 347] width 9 height 9
type input "4"
click at [701, 540] on div "add delivery fee add discount Sub total $0.00 Tax $0.00 Total $0.00" at bounding box center [794, 516] width 809 height 171
click at [1005, 148] on textarea at bounding box center [1059, 151] width 130 height 23
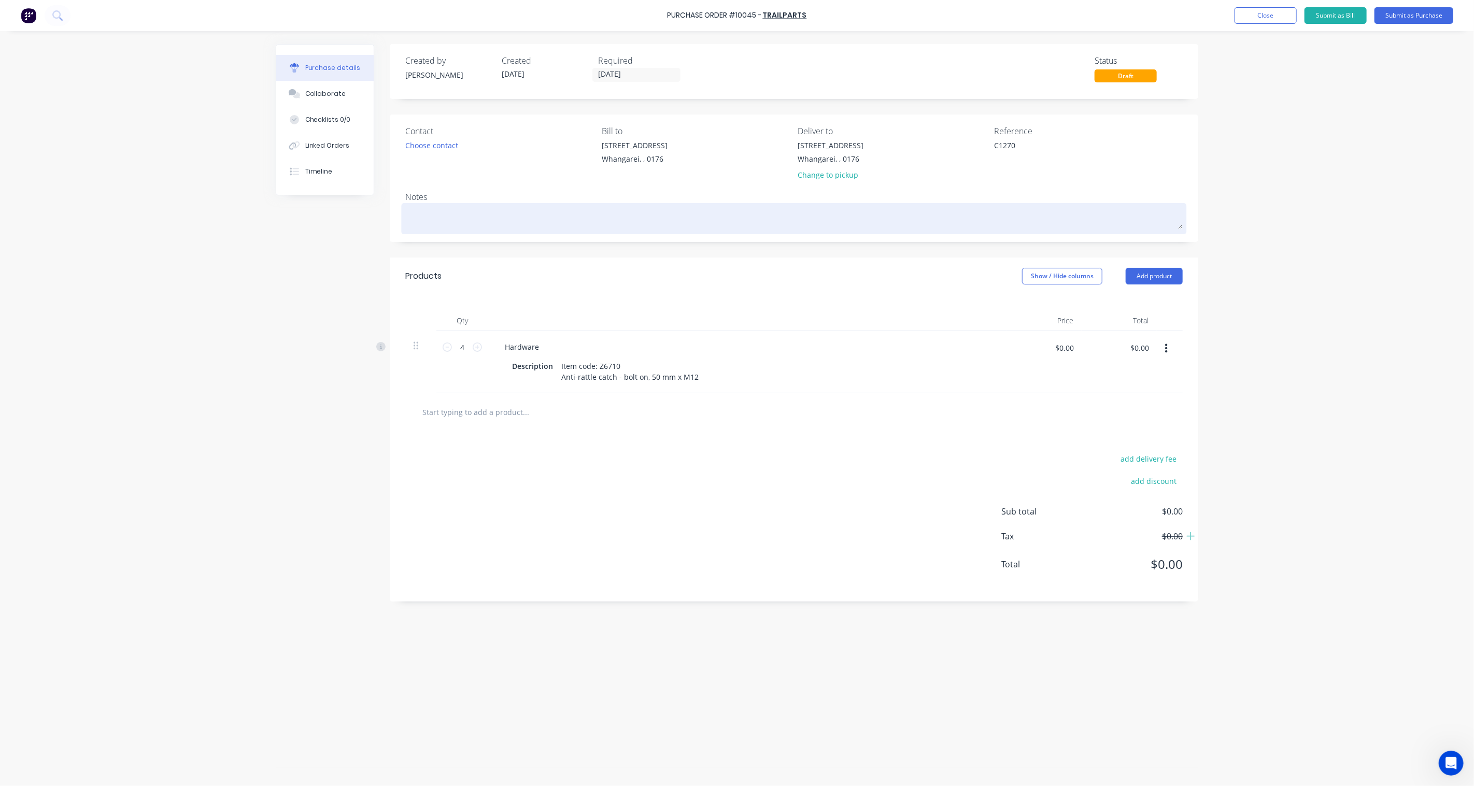
type textarea "C1270"
click at [475, 224] on textarea at bounding box center [794, 217] width 778 height 23
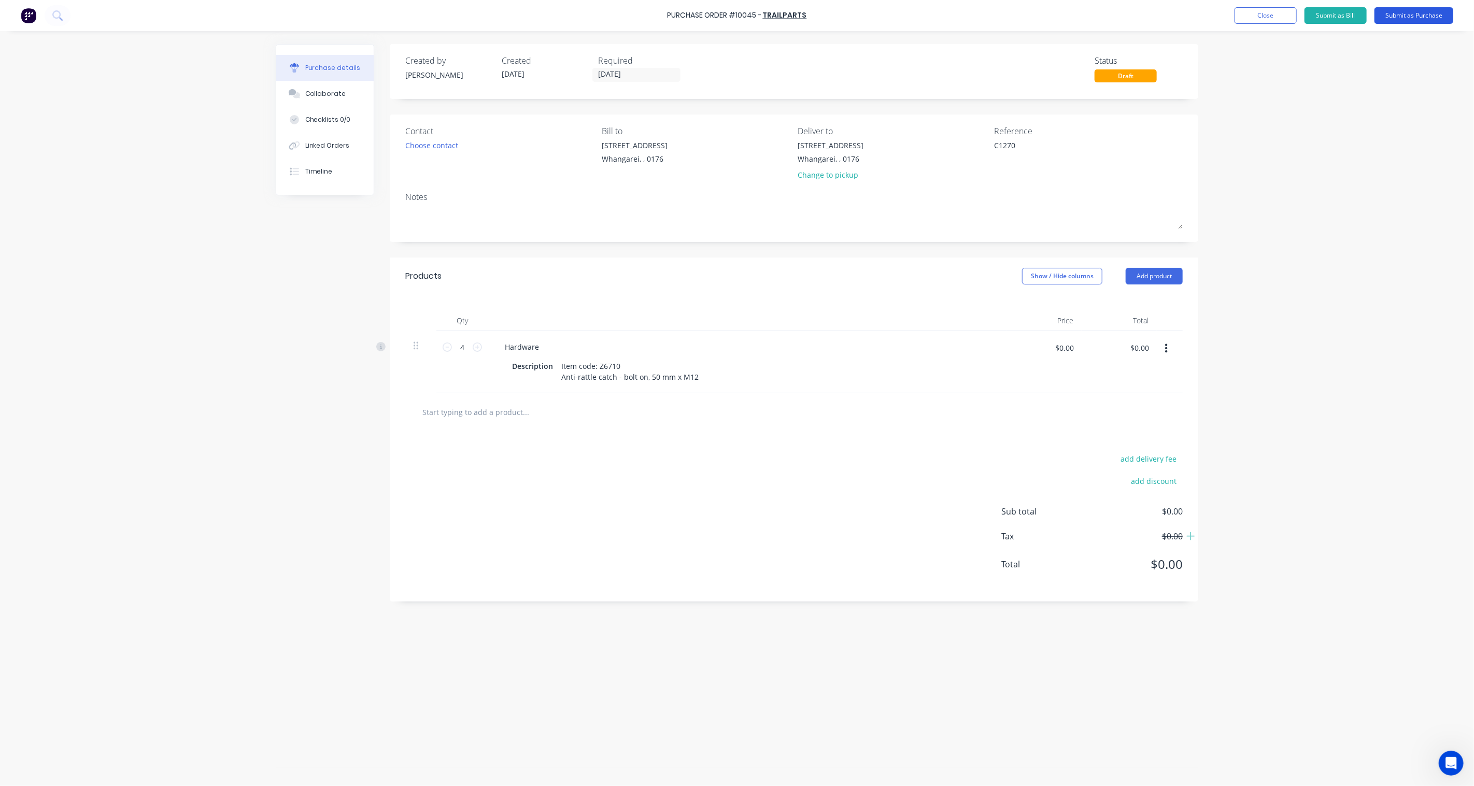
click at [1105, 16] on button "Submit as Purchase" at bounding box center [1414, 15] width 79 height 17
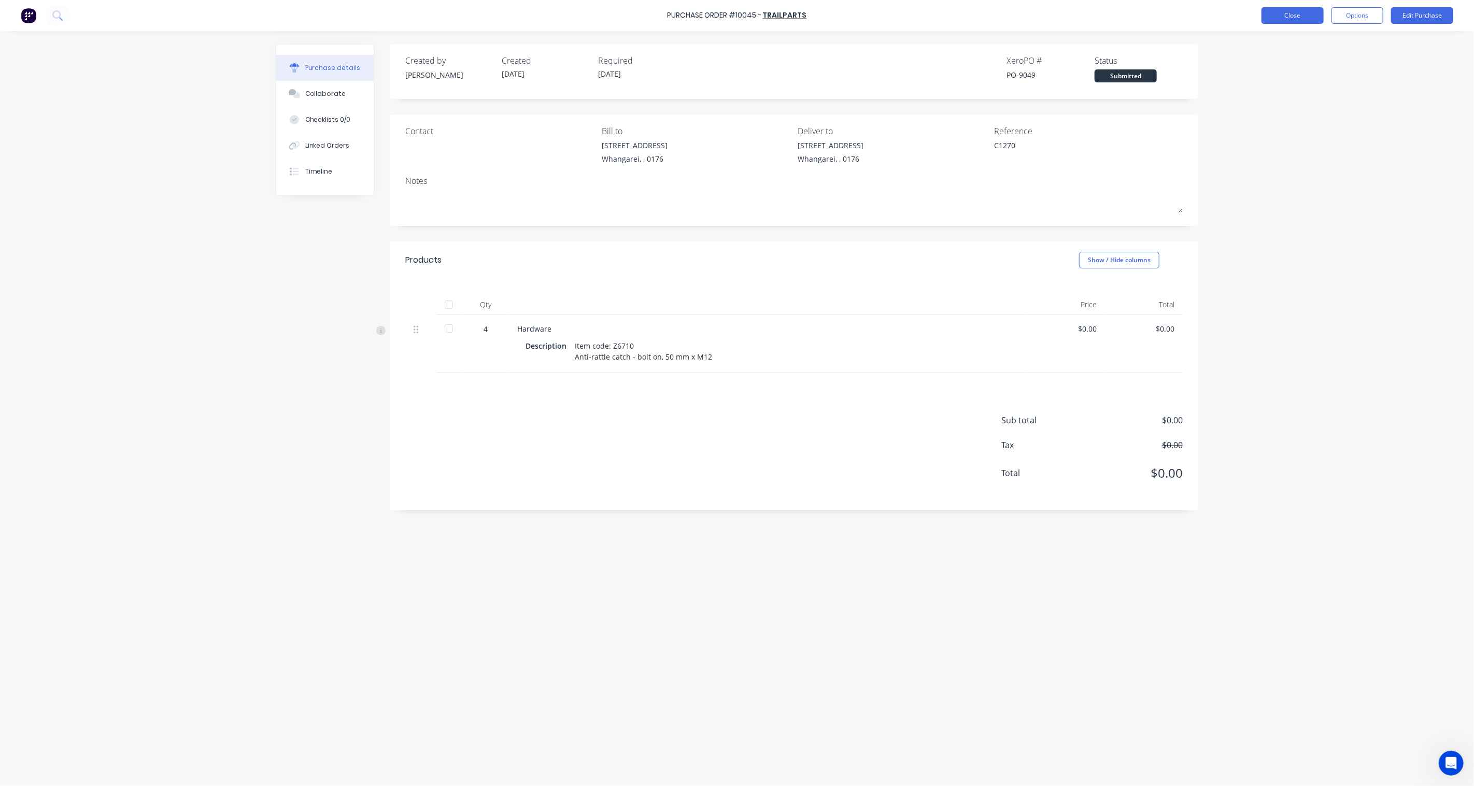
click at [1105, 19] on button "Close" at bounding box center [1293, 15] width 62 height 17
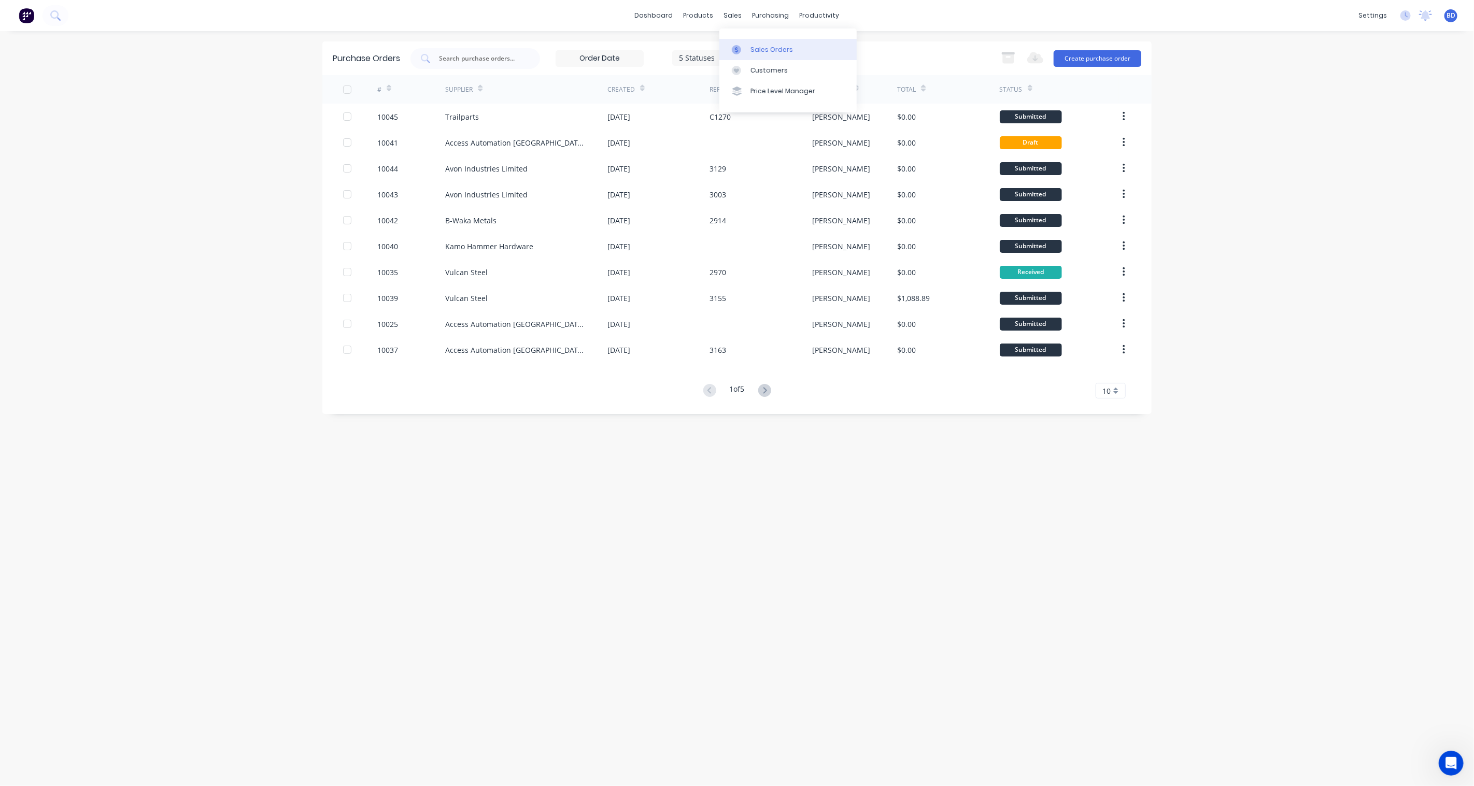
click at [761, 49] on div "Sales Orders" at bounding box center [772, 49] width 43 height 9
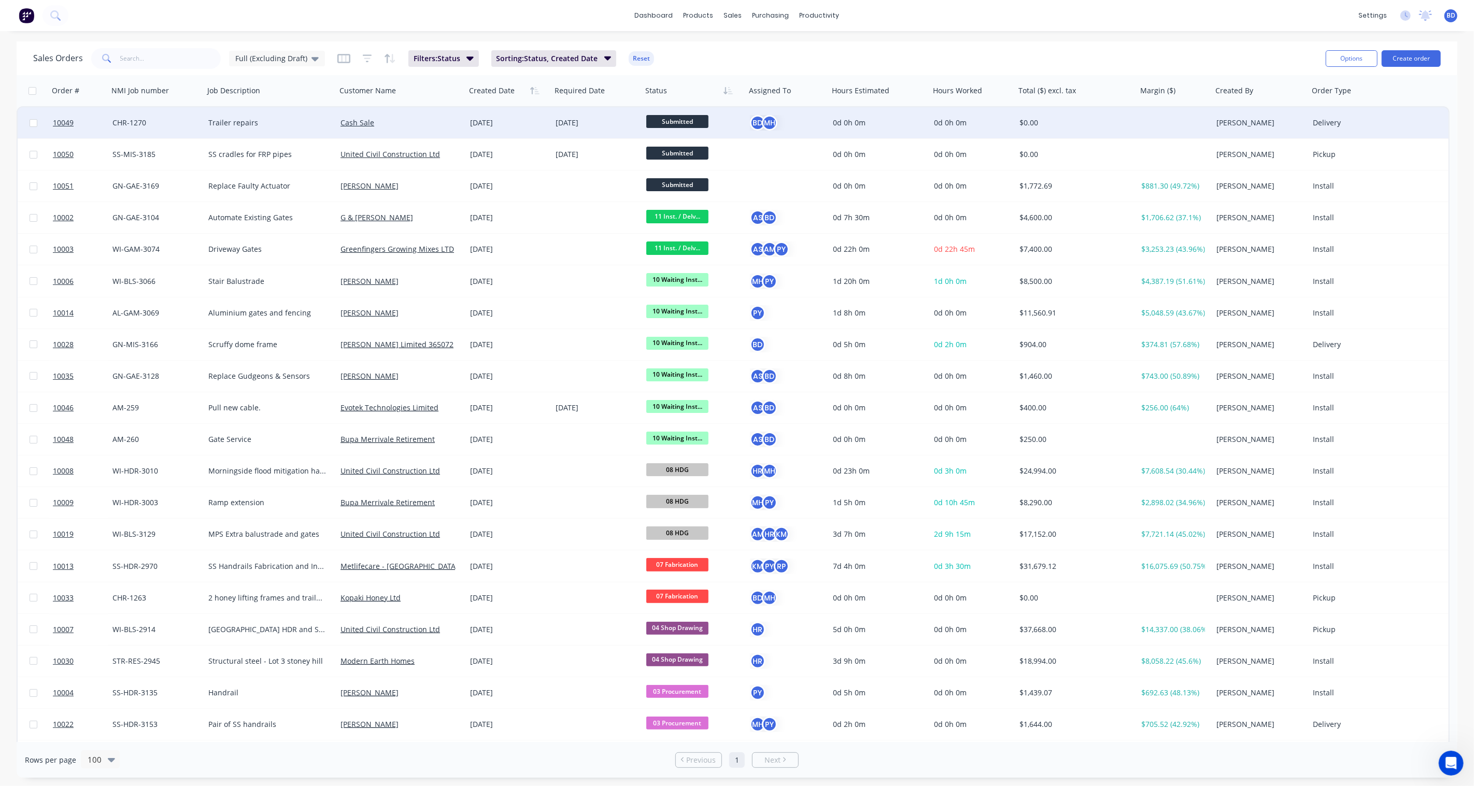
click at [691, 120] on span "Submitted" at bounding box center [677, 121] width 62 height 13
click at [688, 269] on span "07 Fabrication" at bounding box center [674, 269] width 49 height 10
